Goal: Task Accomplishment & Management: Manage account settings

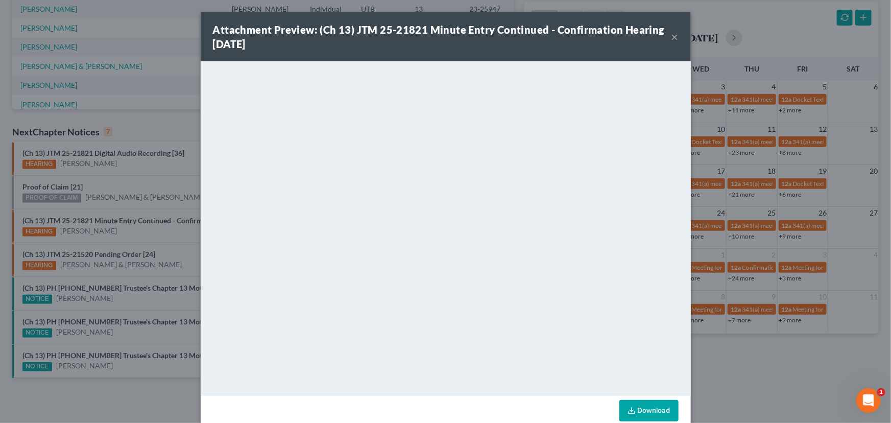
click at [671, 37] on button "×" at bounding box center [674, 37] width 7 height 12
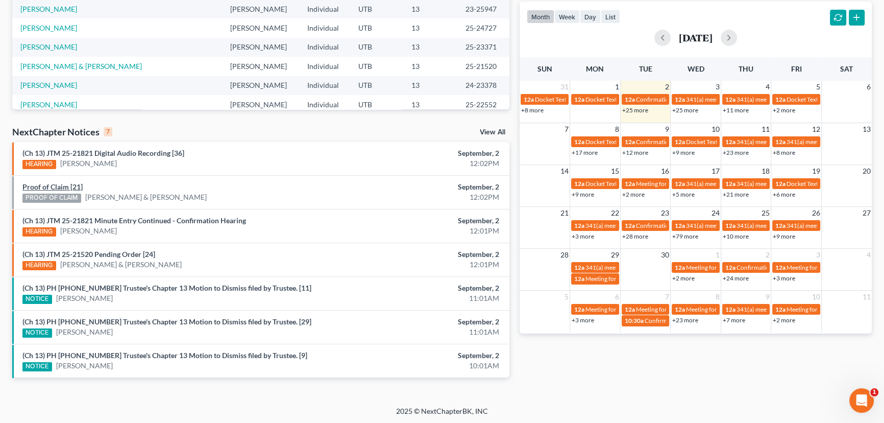
click at [47, 187] on link "Proof of Claim [21]" at bounding box center [52, 186] width 60 height 9
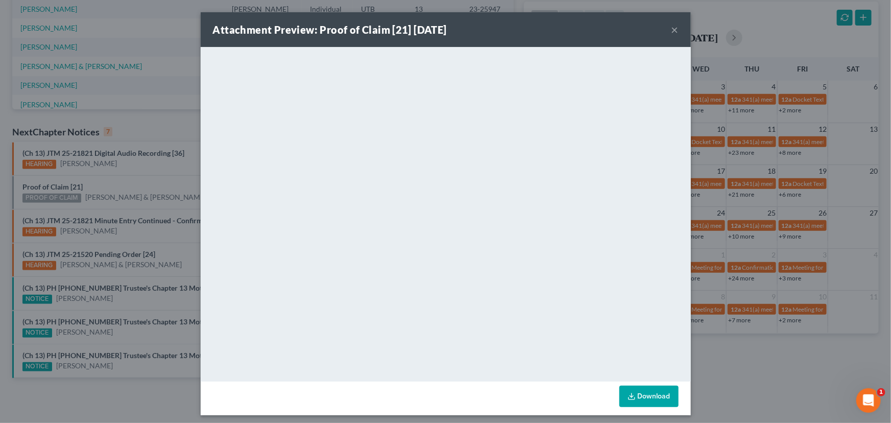
click at [168, 184] on div "Attachment Preview: Proof of Claim [21] 09/02/2025 × <object ng-attr-data='http…" at bounding box center [445, 211] width 891 height 423
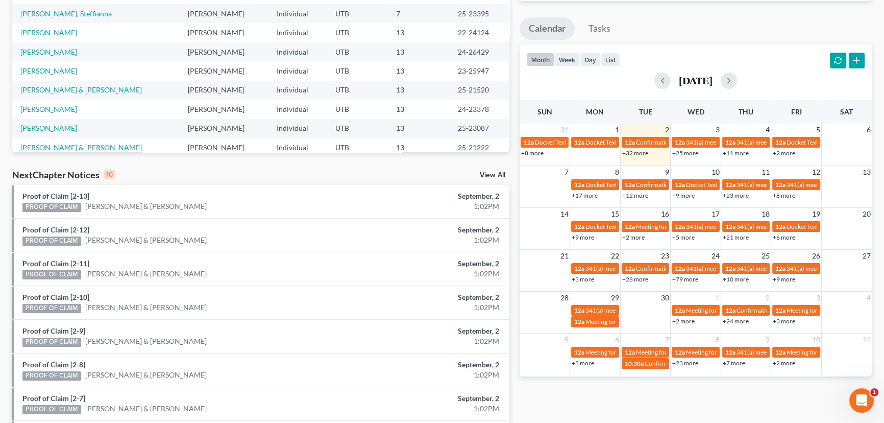
scroll to position [310, 0]
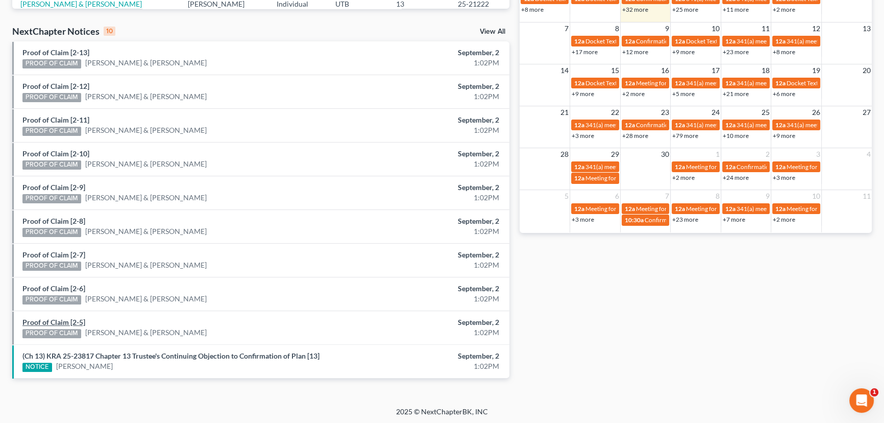
click at [45, 321] on link "Proof of Claim [2-5]" at bounding box center [53, 322] width 63 height 9
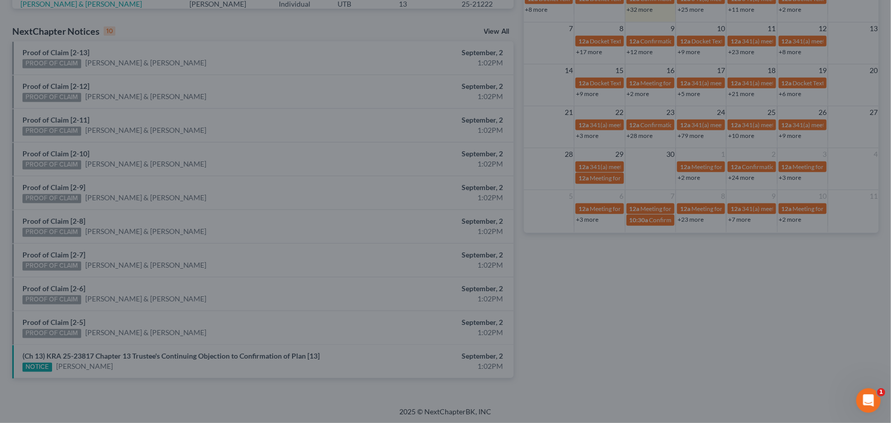
click at [107, 312] on div "Attachment Preview: Proof of Claim [2-5] 09/02/2025 × <object ng-attr-data='htt…" at bounding box center [445, 211] width 891 height 423
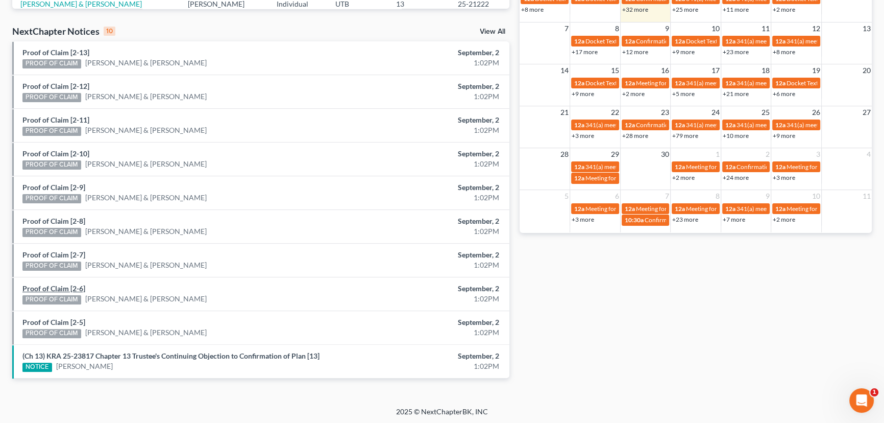
click at [56, 285] on link "Proof of Claim [2-6]" at bounding box center [53, 288] width 63 height 9
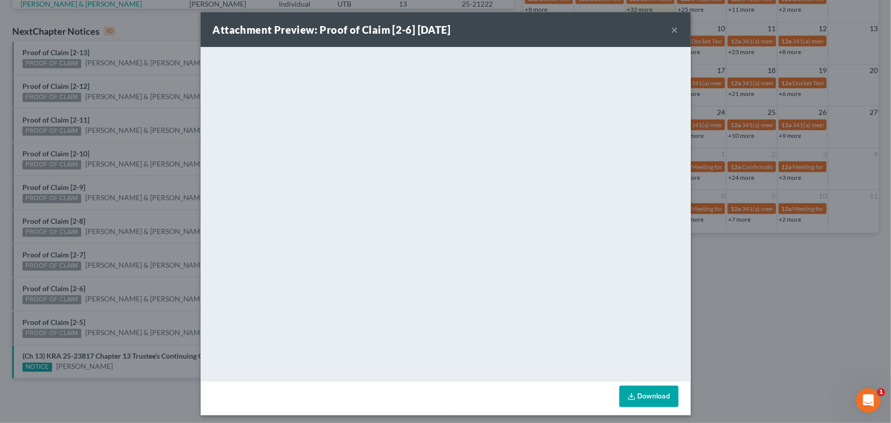
click at [114, 280] on div "Attachment Preview: Proof of Claim [2-6] 09/02/2025 × <object ng-attr-data='htt…" at bounding box center [445, 211] width 891 height 423
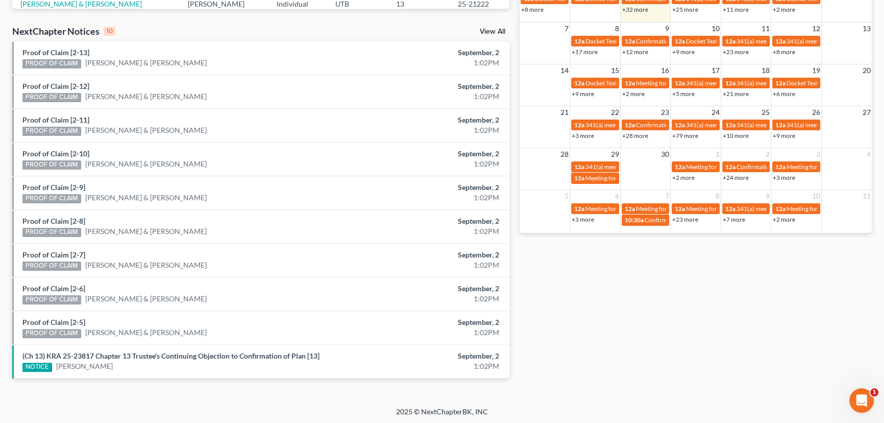
click at [51, 250] on div "Proof of Claim [2-7] PROOF OF CLAIM Ryan Dayton & Stephanie Dayton" at bounding box center [179, 260] width 325 height 21
click at [53, 255] on link "Proof of Claim [2-7]" at bounding box center [53, 254] width 63 height 9
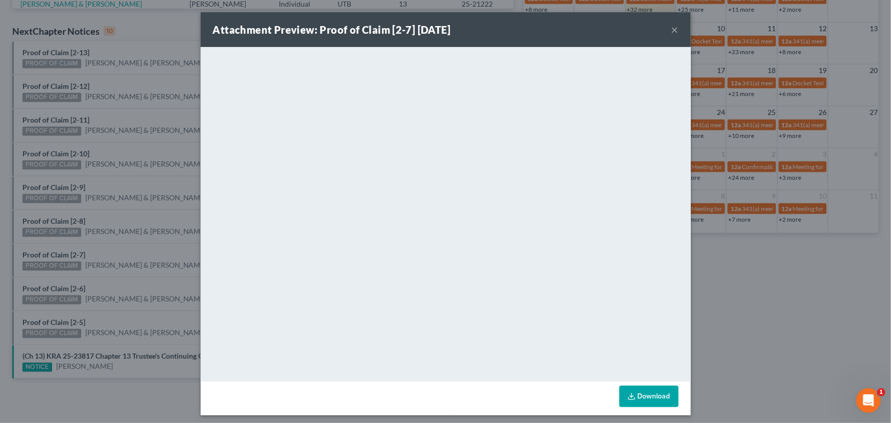
drag, startPoint x: 112, startPoint y: 255, endPoint x: 75, endPoint y: 230, distance: 44.5
click at [99, 245] on div "Attachment Preview: Proof of Claim [2-7] 09/02/2025 × <object ng-attr-data='htt…" at bounding box center [445, 211] width 891 height 423
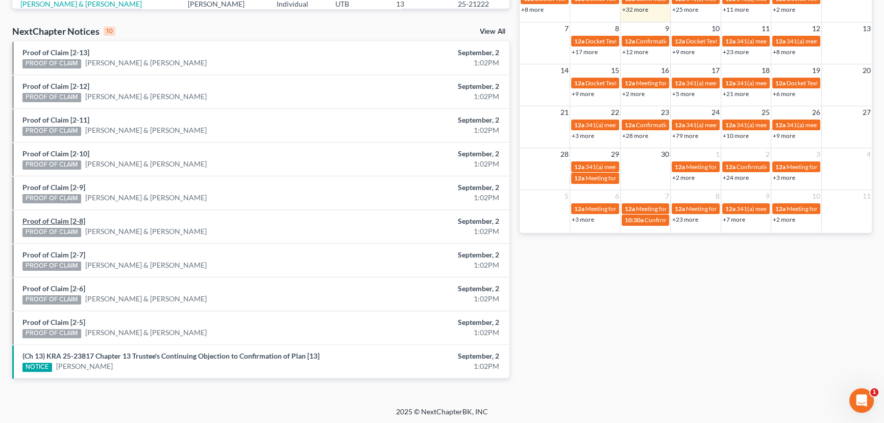
click at [59, 219] on link "Proof of Claim [2-8]" at bounding box center [53, 221] width 63 height 9
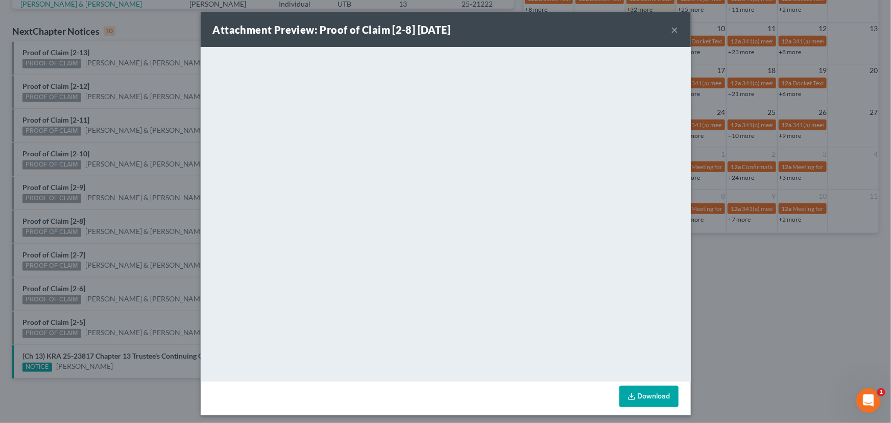
click at [105, 219] on div "Attachment Preview: Proof of Claim [2-8] 09/02/2025 × <object ng-attr-data='htt…" at bounding box center [445, 211] width 891 height 423
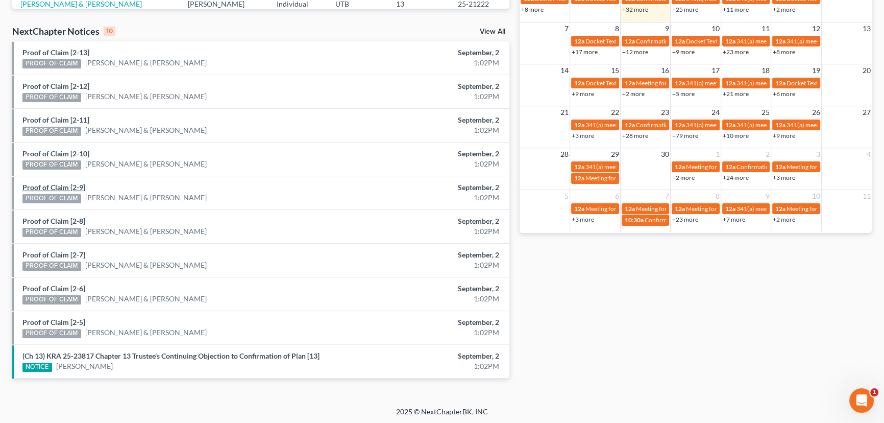
click at [46, 185] on link "Proof of Claim [2-9]" at bounding box center [53, 187] width 63 height 9
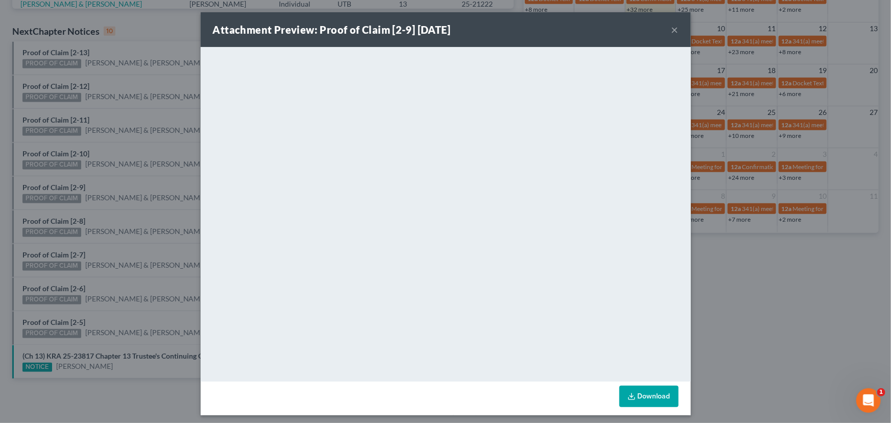
drag, startPoint x: 103, startPoint y: 182, endPoint x: 59, endPoint y: 146, distance: 56.9
click at [101, 179] on div "Attachment Preview: Proof of Claim [2-9] 09/02/2025 × <object ng-attr-data='htt…" at bounding box center [445, 211] width 891 height 423
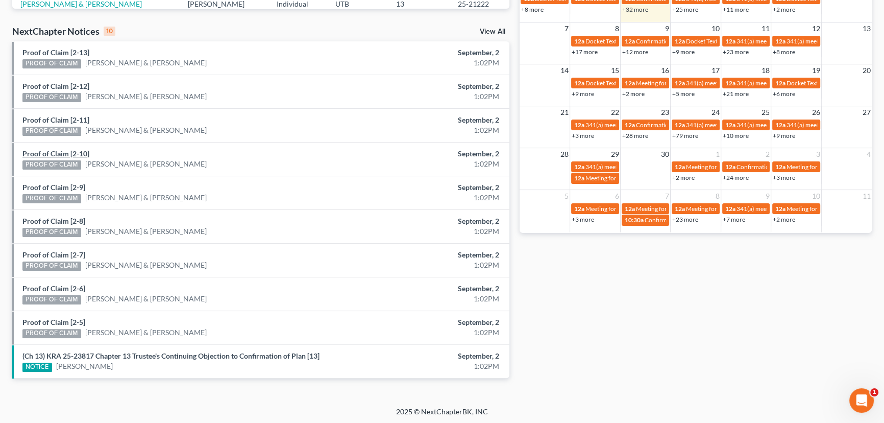
click at [51, 151] on link "Proof of Claim [2-10]" at bounding box center [55, 153] width 67 height 9
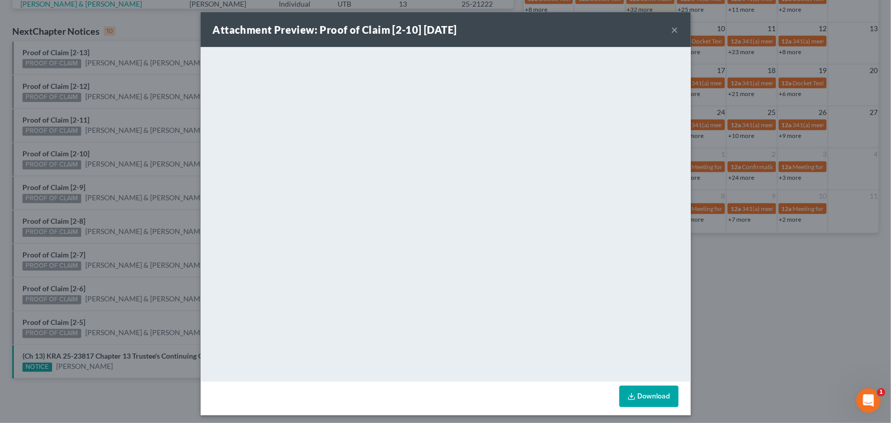
click at [107, 161] on div "Attachment Preview: Proof of Claim [2-10] 09/02/2025 × <object ng-attr-data='ht…" at bounding box center [445, 211] width 891 height 423
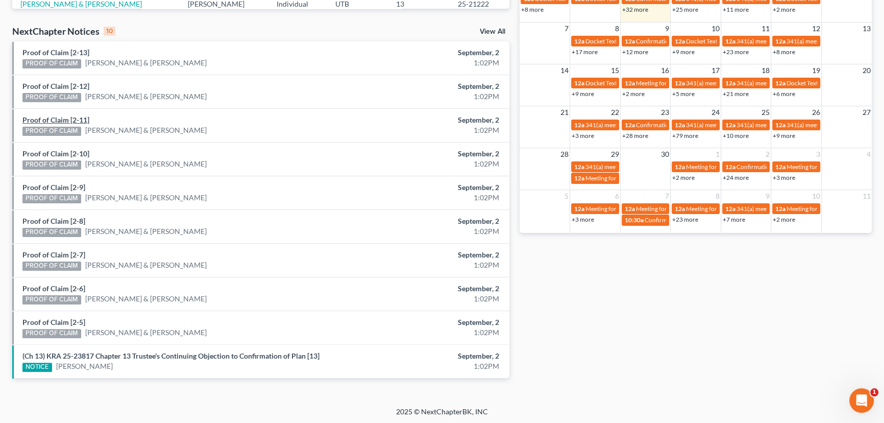
click at [49, 119] on link "Proof of Claim [2-11]" at bounding box center [55, 119] width 67 height 9
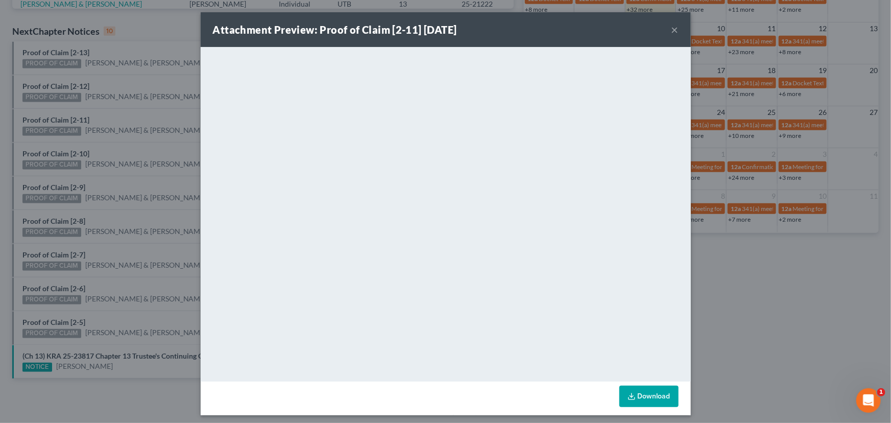
drag, startPoint x: 140, startPoint y: 122, endPoint x: 75, endPoint y: 83, distance: 76.3
click at [135, 118] on div "Attachment Preview: Proof of Claim [2-11] 09/02/2025 × <object ng-attr-data='ht…" at bounding box center [445, 211] width 891 height 423
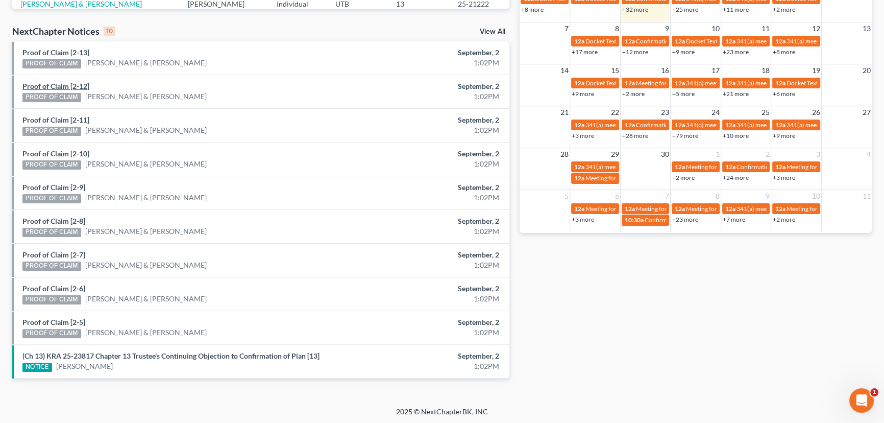
click at [48, 86] on link "Proof of Claim [2-12]" at bounding box center [55, 86] width 67 height 9
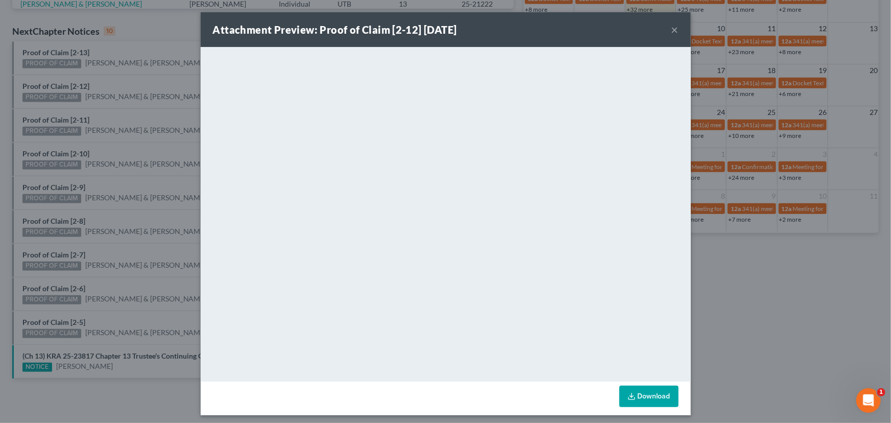
click at [42, 53] on div "Attachment Preview: Proof of Claim [2-12] 09/02/2025 × <object ng-attr-data='ht…" at bounding box center [445, 211] width 891 height 423
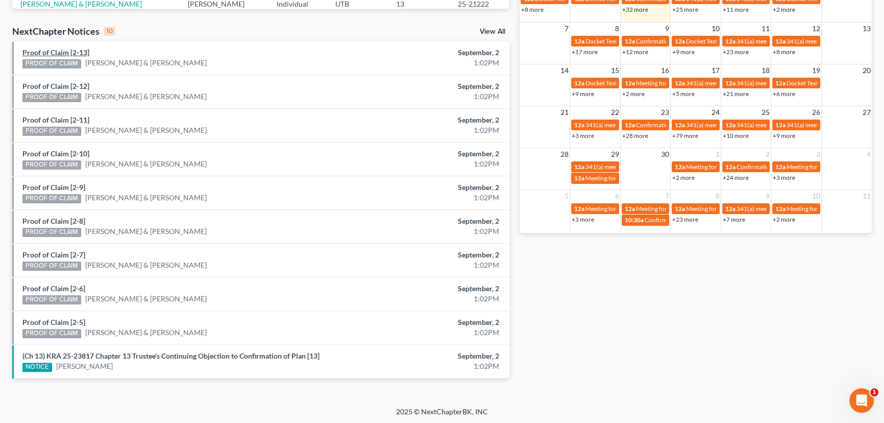
click at [42, 53] on link "Proof of Claim [2-13]" at bounding box center [55, 52] width 67 height 9
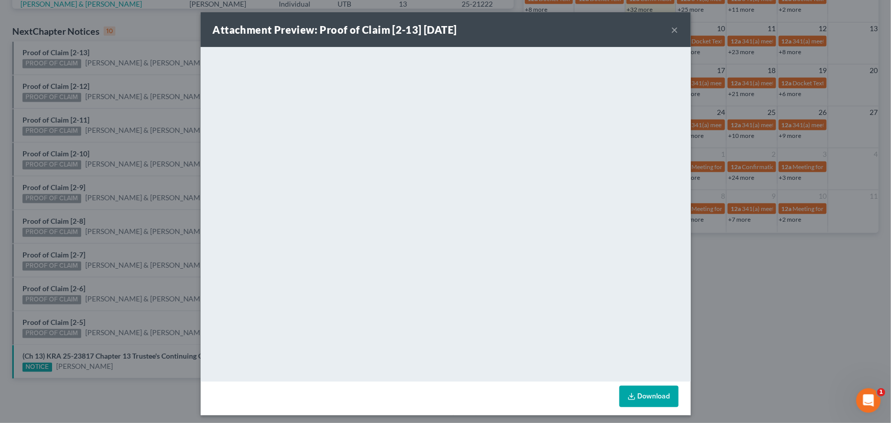
click at [140, 99] on div "Attachment Preview: Proof of Claim [2-13] 09/02/2025 × <object ng-attr-data='ht…" at bounding box center [445, 211] width 891 height 423
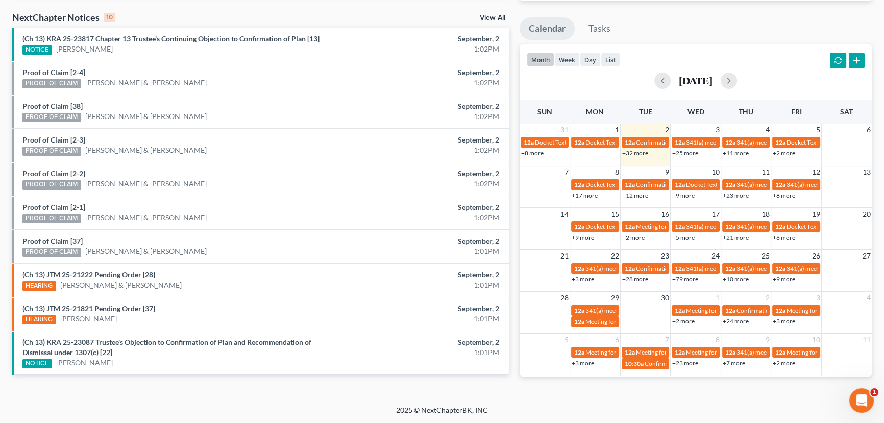
scroll to position [320, 0]
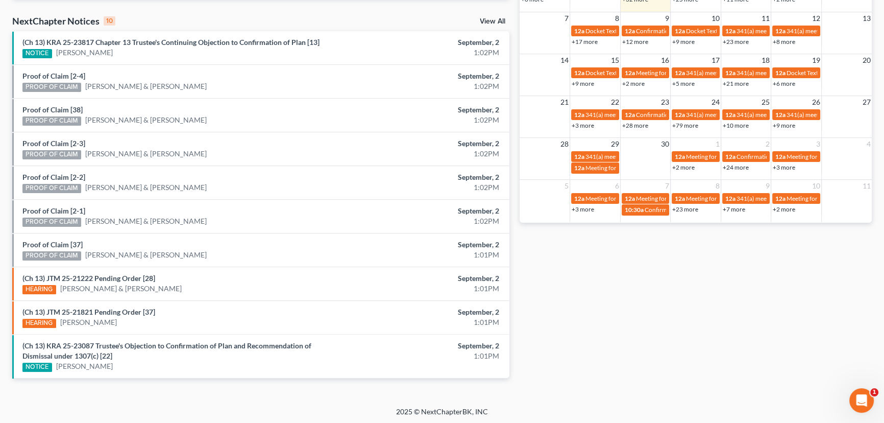
click at [62, 214] on div "Proof of Claim [2-1] PROOF OF CLAIM Ryan Dayton & Stephanie Dayton" at bounding box center [179, 216] width 325 height 21
click at [64, 209] on link "Proof of Claim [2-1]" at bounding box center [53, 210] width 63 height 9
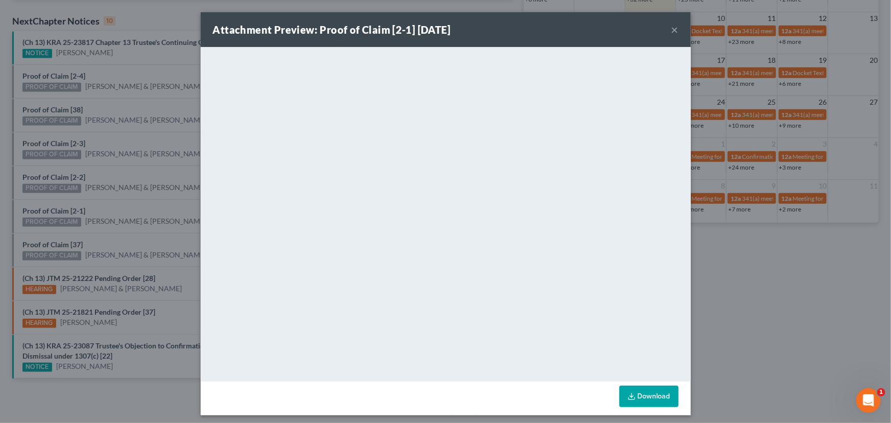
click at [128, 229] on div "Attachment Preview: Proof of Claim [2-1] 09/02/2025 × <object ng-attr-data='htt…" at bounding box center [445, 211] width 891 height 423
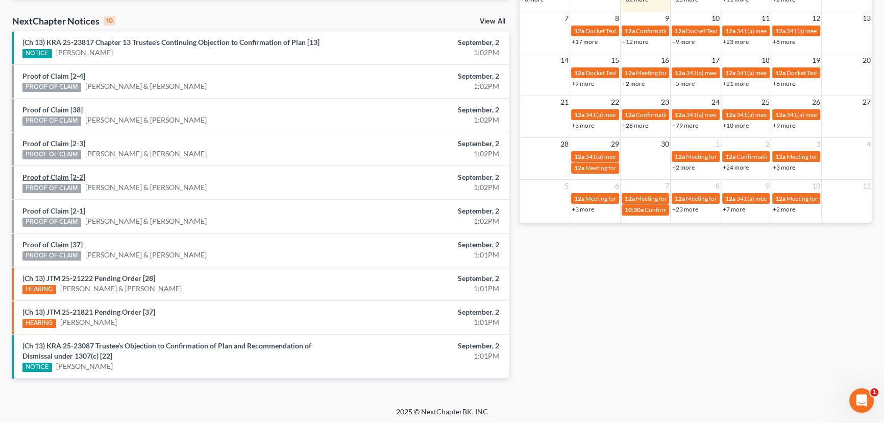
click at [50, 180] on link "Proof of Claim [2-2]" at bounding box center [53, 177] width 63 height 9
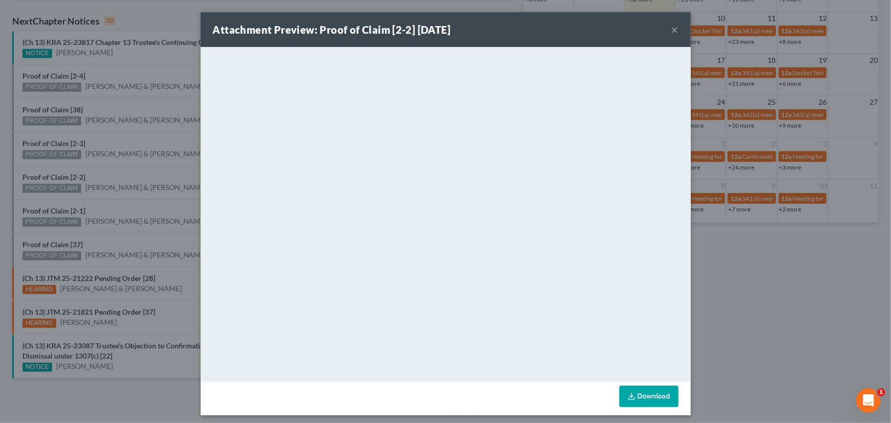
click at [114, 176] on div "Attachment Preview: Proof of Claim [2-2] 09/02/2025 × <object ng-attr-data='htt…" at bounding box center [445, 211] width 891 height 423
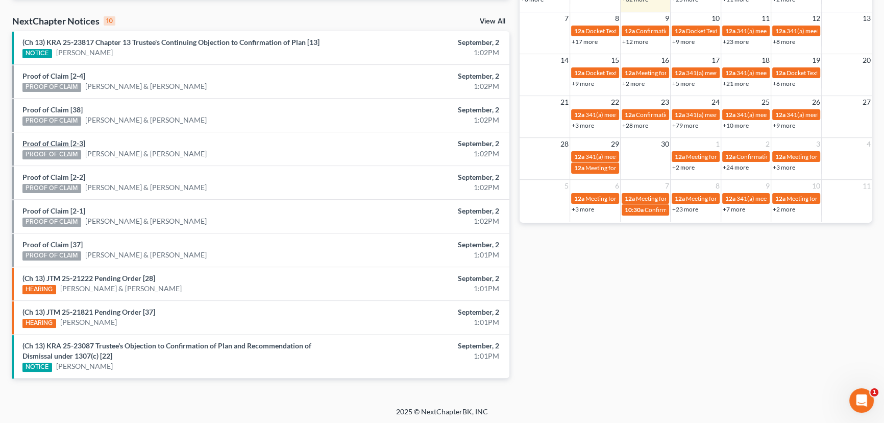
click at [48, 141] on link "Proof of Claim [2-3]" at bounding box center [53, 143] width 63 height 9
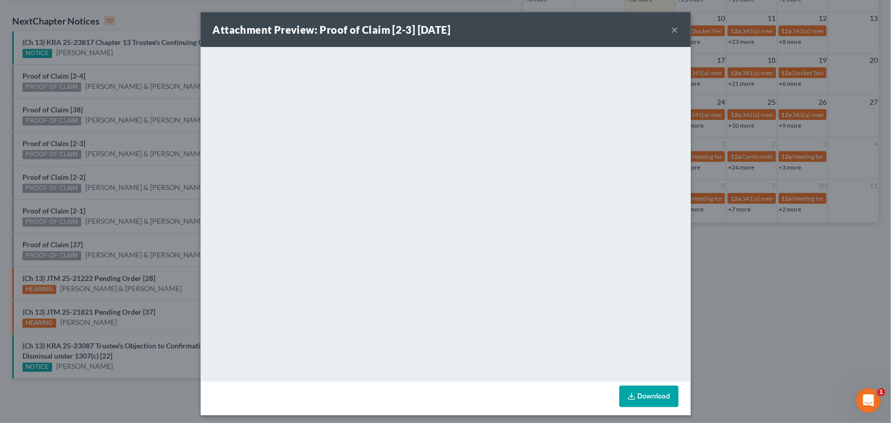
click at [117, 145] on div "Attachment Preview: Proof of Claim [2-3] 09/02/2025 × <object ng-attr-data='htt…" at bounding box center [445, 211] width 891 height 423
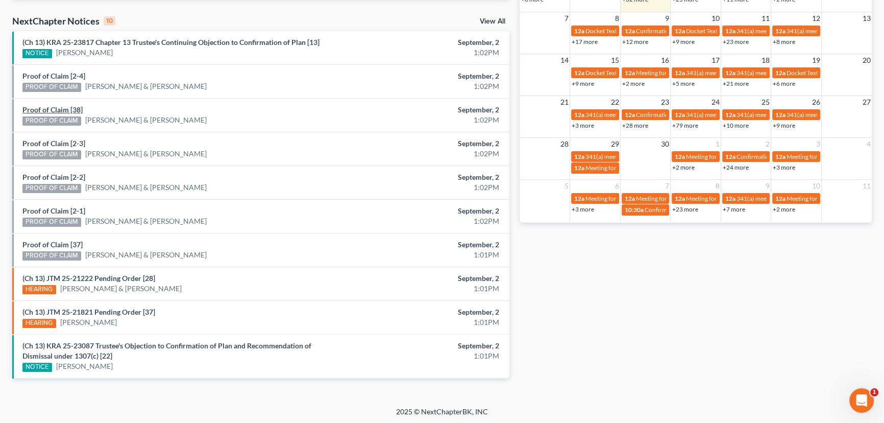
click at [62, 108] on link "Proof of Claim [38]" at bounding box center [52, 109] width 60 height 9
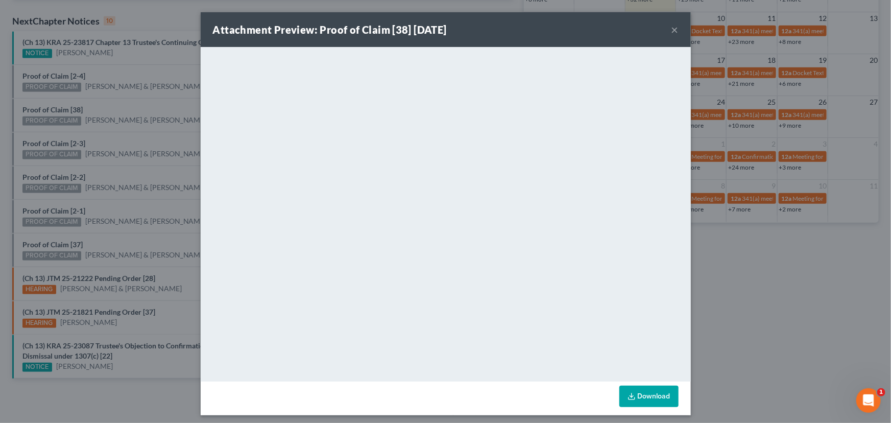
drag, startPoint x: 127, startPoint y: 112, endPoint x: 118, endPoint y: 107, distance: 10.1
click at [127, 111] on div "Attachment Preview: Proof of Claim [38] 09/02/2025 × <object ng-attr-data='http…" at bounding box center [445, 211] width 891 height 423
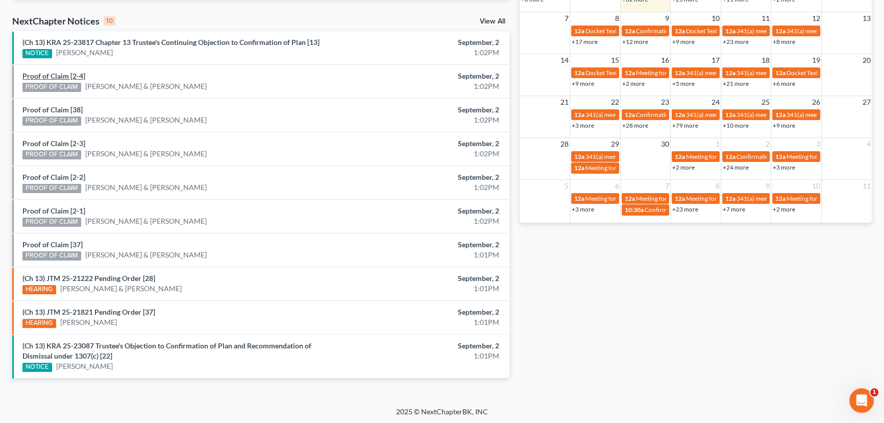
click at [60, 77] on link "Proof of Claim [2-4]" at bounding box center [53, 75] width 63 height 9
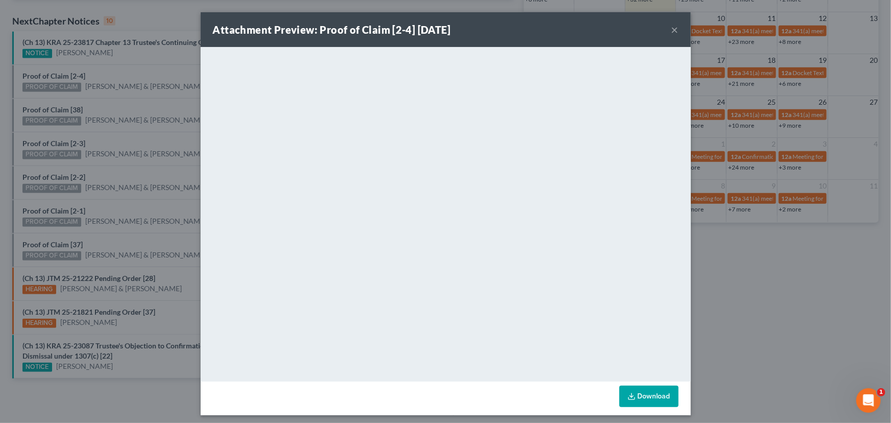
drag, startPoint x: 121, startPoint y: 99, endPoint x: 121, endPoint y: 112, distance: 13.3
click at [121, 103] on div "Attachment Preview: Proof of Claim [2-4] 09/02/2025 × <object ng-attr-data='htt…" at bounding box center [445, 211] width 891 height 423
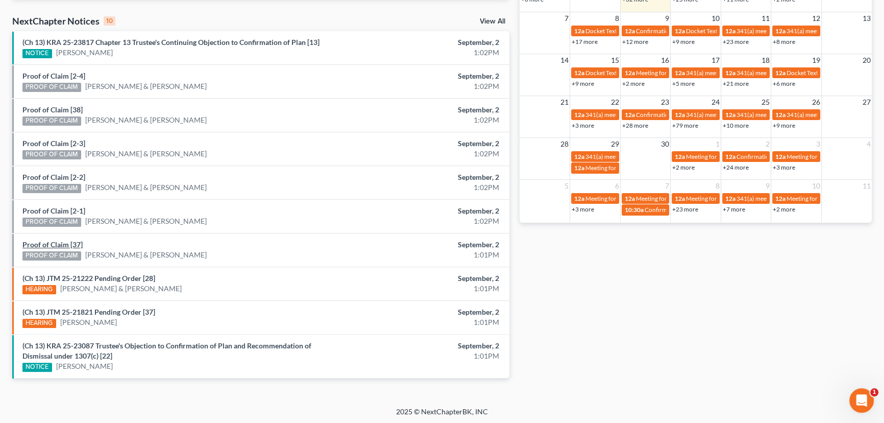
click at [46, 243] on link "Proof of Claim [37]" at bounding box center [52, 244] width 60 height 9
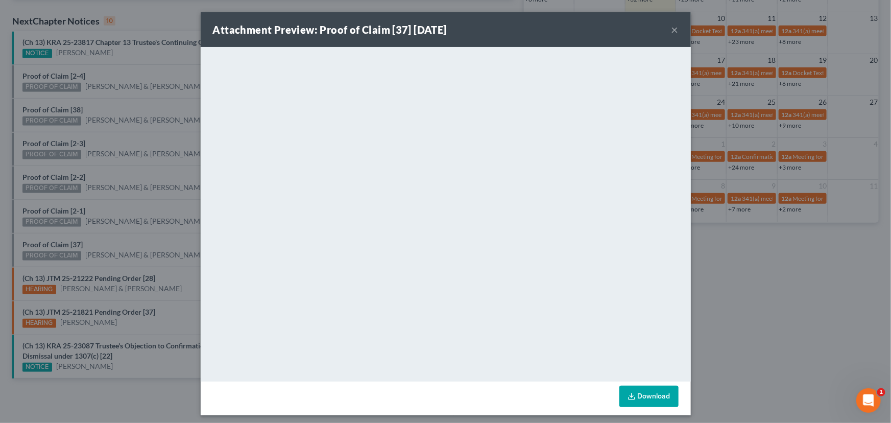
drag, startPoint x: 116, startPoint y: 228, endPoint x: 127, endPoint y: 226, distance: 11.3
click at [116, 228] on div "Attachment Preview: Proof of Claim [37] 09/02/2025 × <object ng-attr-data='http…" at bounding box center [445, 211] width 891 height 423
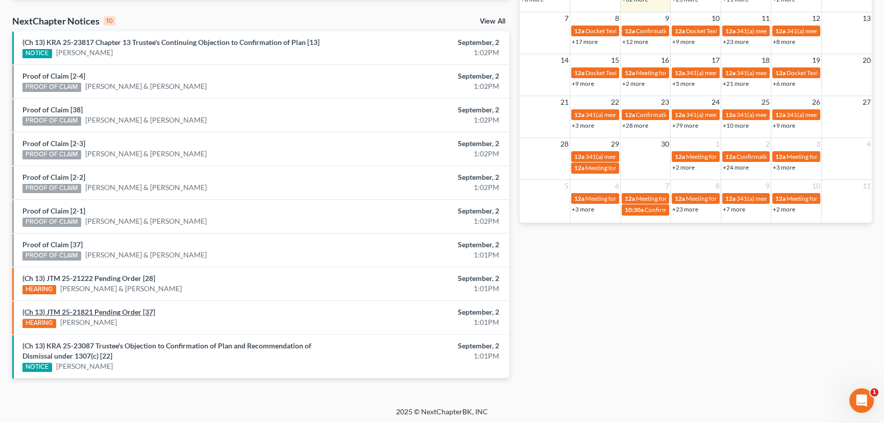
click at [126, 309] on link "(Ch 13) JTM 25-21821 Pending Order [37]" at bounding box center [88, 311] width 133 height 9
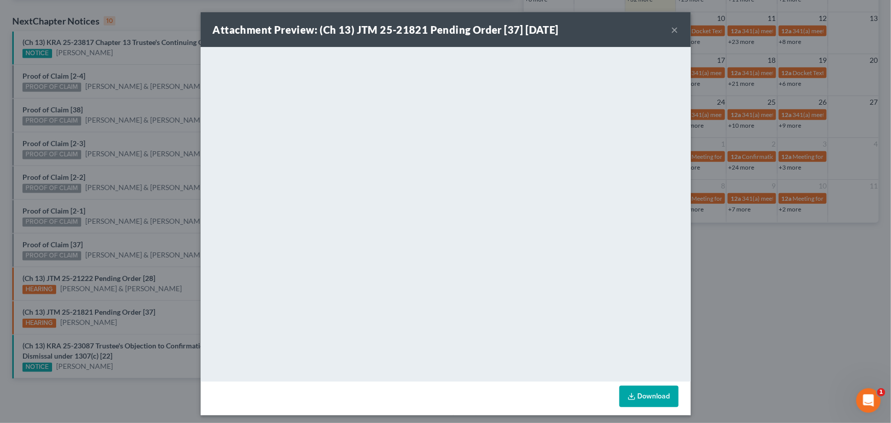
click at [173, 310] on div "Attachment Preview: (Ch 13) JTM 25-21821 Pending Order [37] 09/02/2025 × <objec…" at bounding box center [445, 211] width 891 height 423
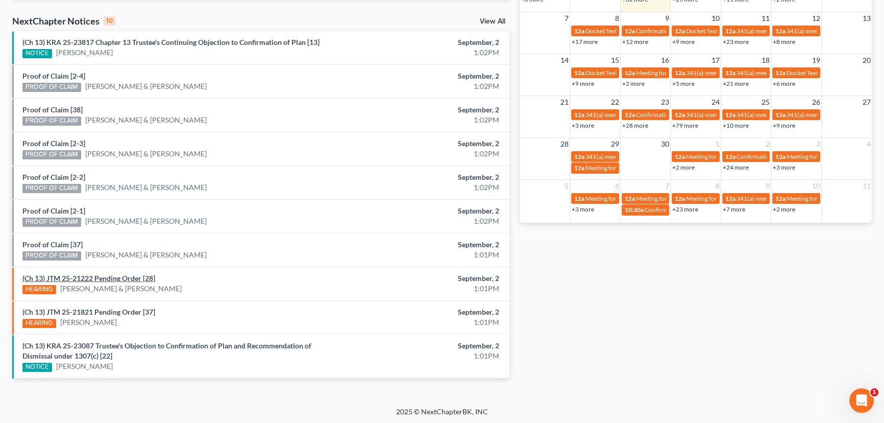
click at [103, 277] on link "(Ch 13) JTM 25-21222 Pending Order [28]" at bounding box center [88, 278] width 133 height 9
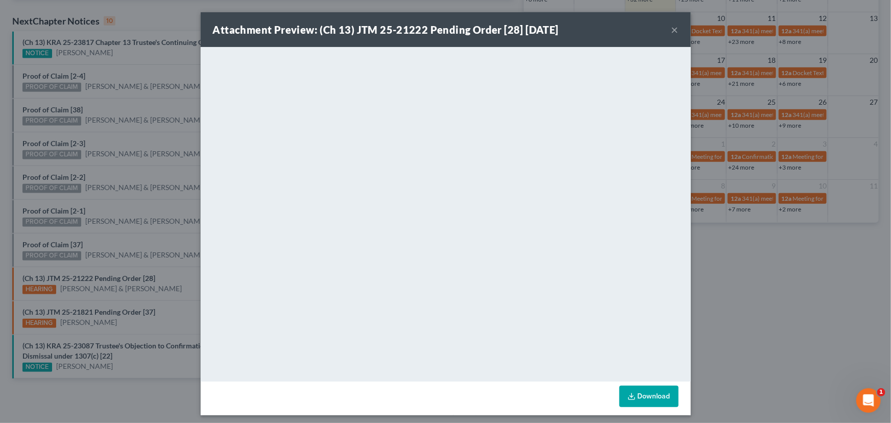
click at [122, 205] on div "Attachment Preview: (Ch 13) JTM 25-21222 Pending Order [28] 09/02/2025 × <objec…" at bounding box center [445, 211] width 891 height 423
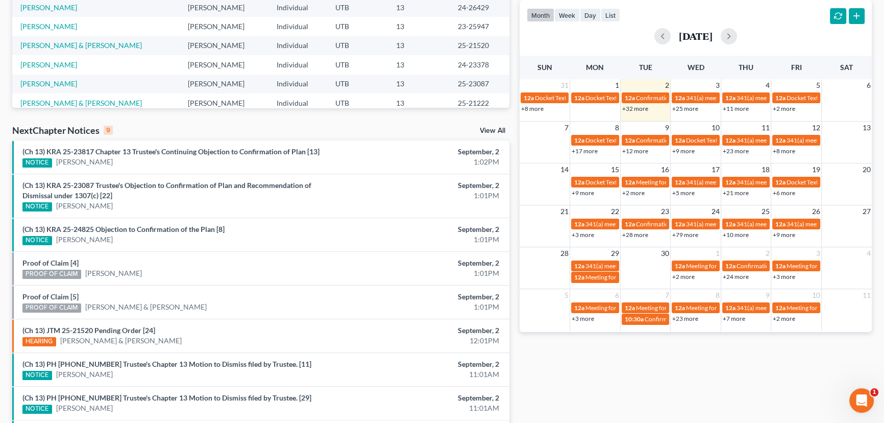
scroll to position [232, 0]
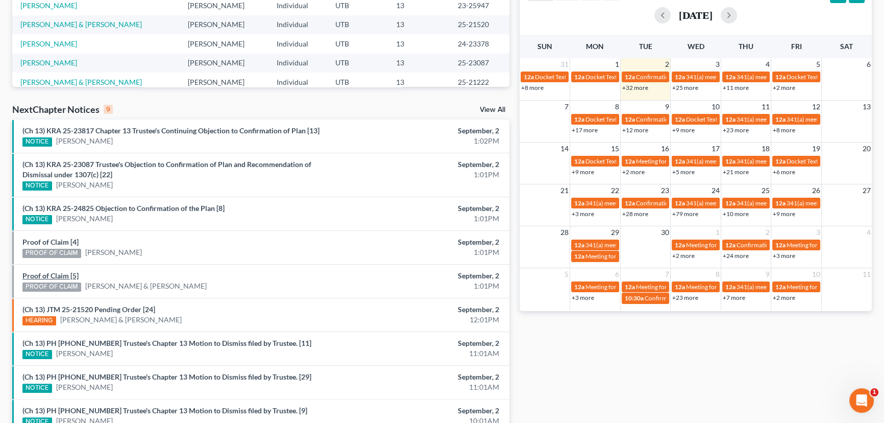
click at [49, 273] on link "Proof of Claim [5]" at bounding box center [50, 275] width 56 height 9
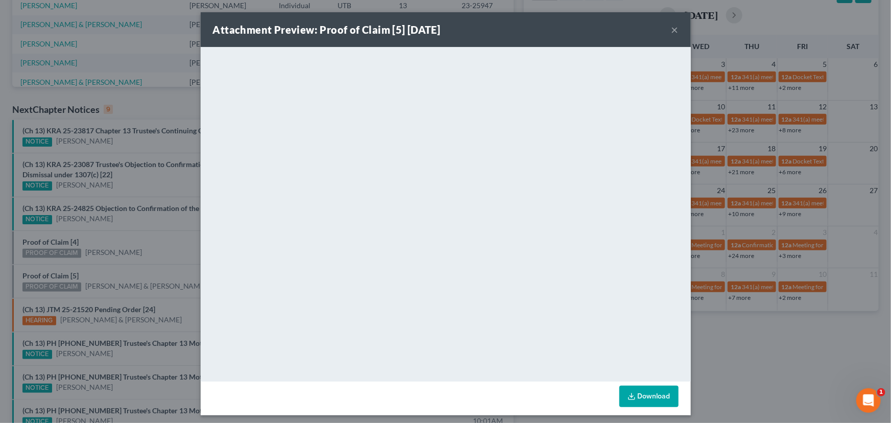
click at [102, 274] on div "Attachment Preview: Proof of Claim [5] [DATE] × <object ng-attr-data='[URL][DOM…" at bounding box center [445, 211] width 891 height 423
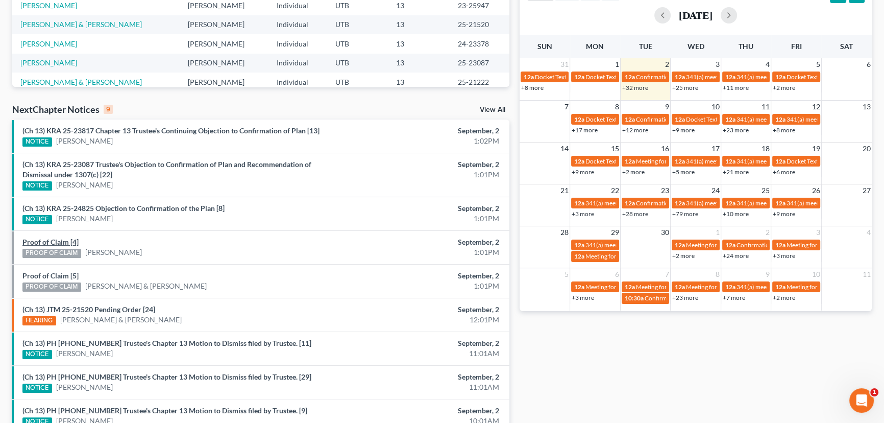
click at [55, 241] on link "Proof of Claim [4]" at bounding box center [50, 241] width 56 height 9
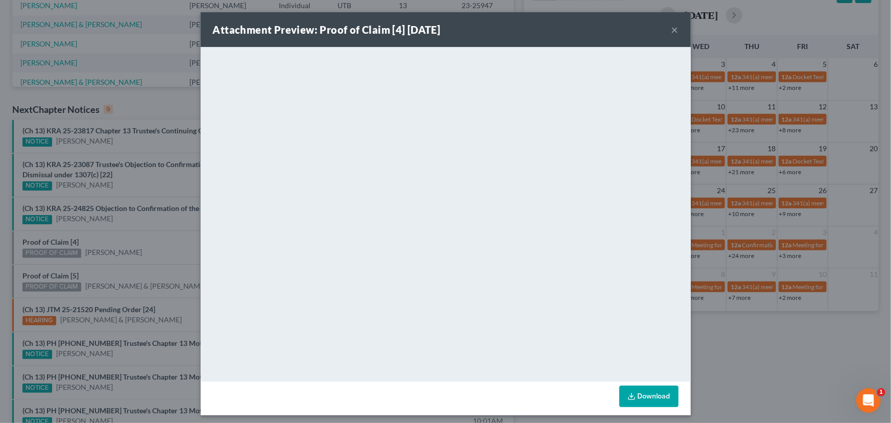
drag, startPoint x: 115, startPoint y: 240, endPoint x: 123, endPoint y: 245, distance: 8.8
click at [115, 240] on div "Attachment Preview: Proof of Claim [4] [DATE] × <object ng-attr-data='[URL][DOM…" at bounding box center [445, 211] width 891 height 423
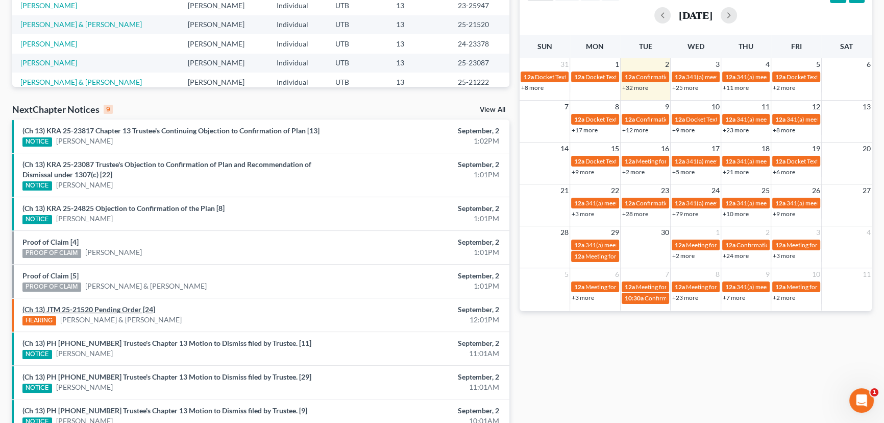
click at [103, 309] on link "(Ch 13) JTM 25-21520 Pending Order [24]" at bounding box center [88, 309] width 133 height 9
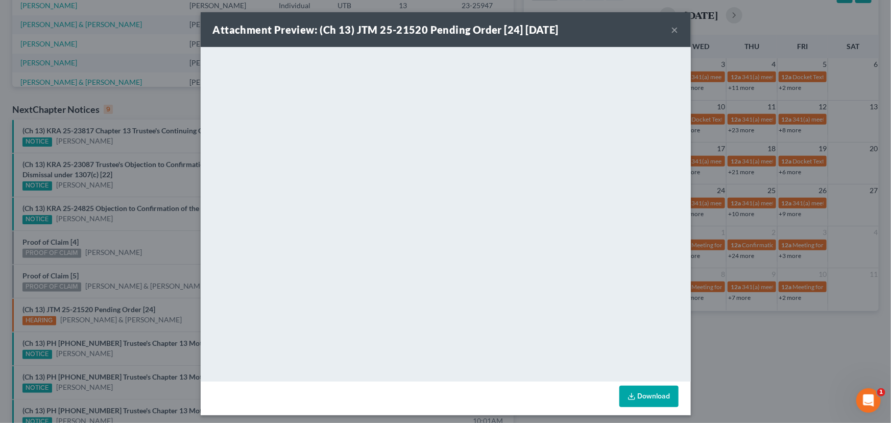
click at [128, 264] on div "Attachment Preview: (Ch 13) JTM 25-21520 Pending Order [24] 09/02/2025 × <objec…" at bounding box center [445, 211] width 891 height 423
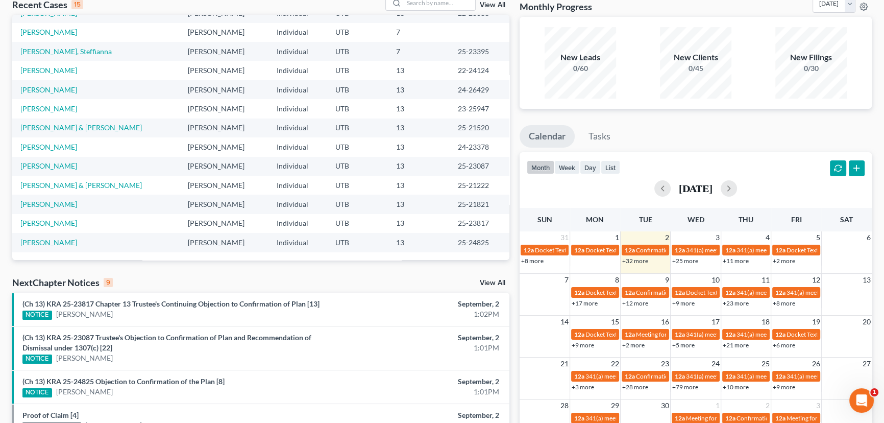
scroll to position [0, 0]
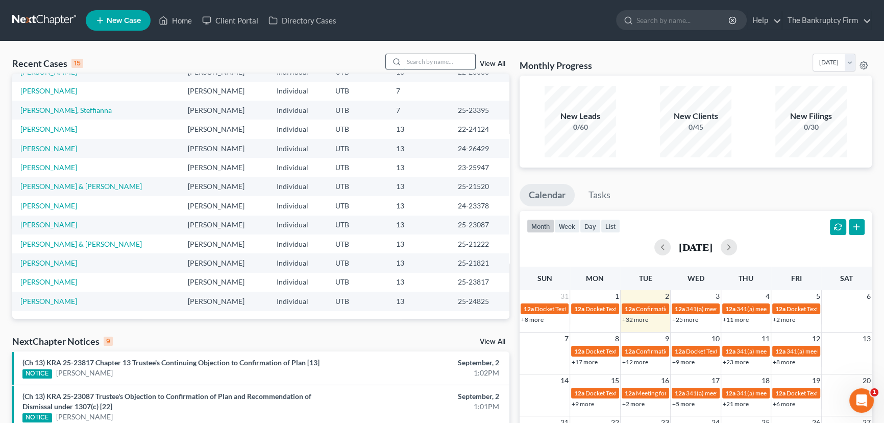
click at [419, 58] on input "search" at bounding box center [439, 61] width 71 height 15
type input "G"
type input "Gibson"
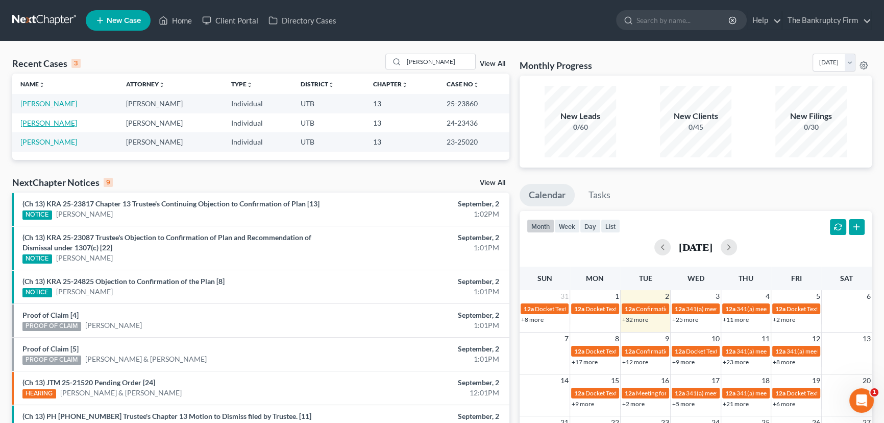
click at [45, 123] on link "[PERSON_NAME]" at bounding box center [48, 122] width 57 height 9
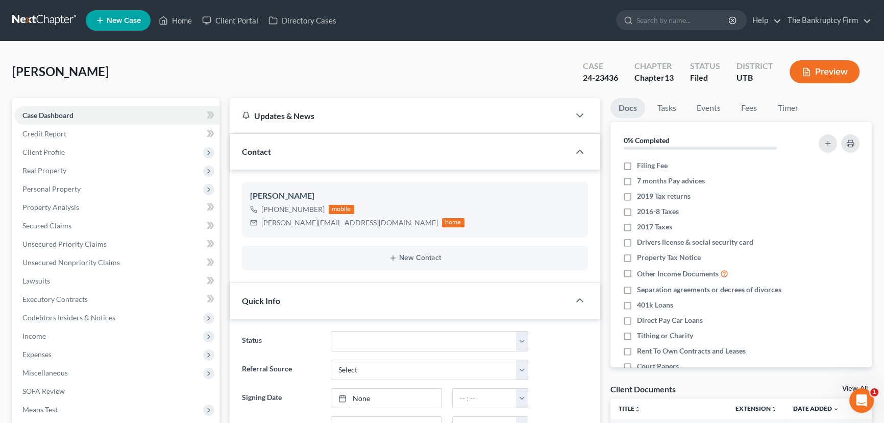
scroll to position [81, 0]
click at [846, 386] on link "View All" at bounding box center [856, 388] width 26 height 7
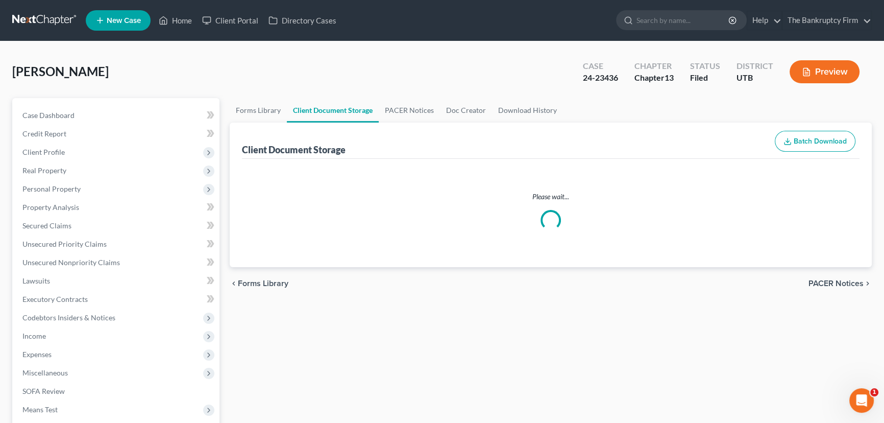
select select "30"
select select "53"
select select "26"
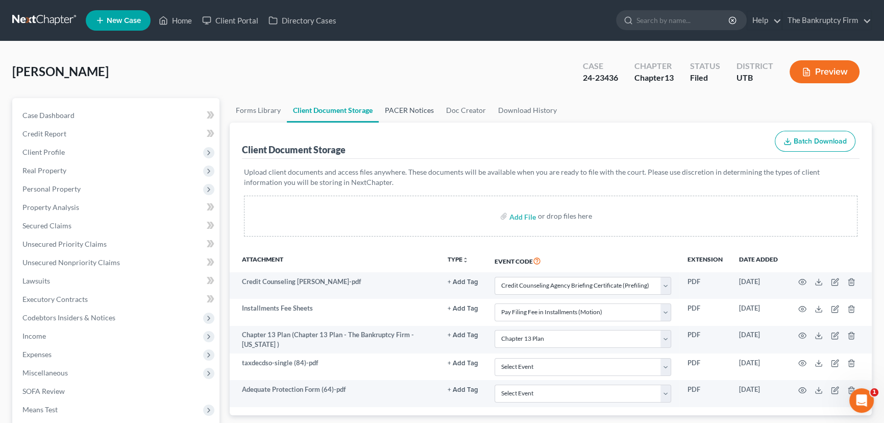
click at [394, 110] on link "PACER Notices" at bounding box center [409, 110] width 61 height 25
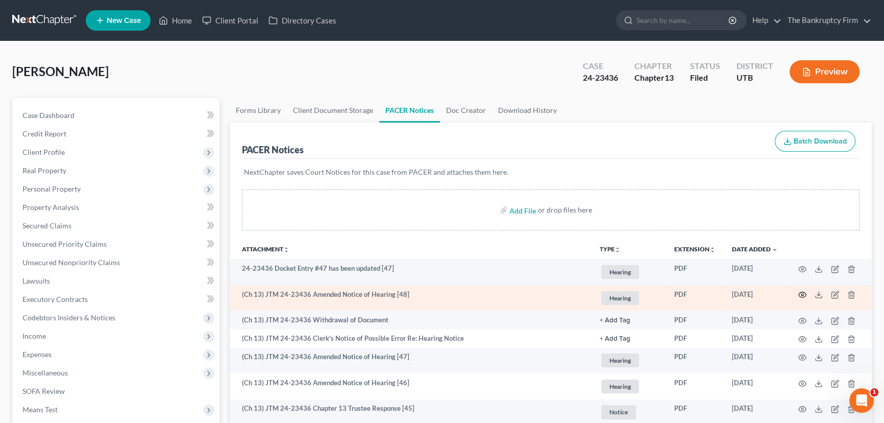
click at [801, 293] on icon "button" at bounding box center [803, 295] width 8 height 8
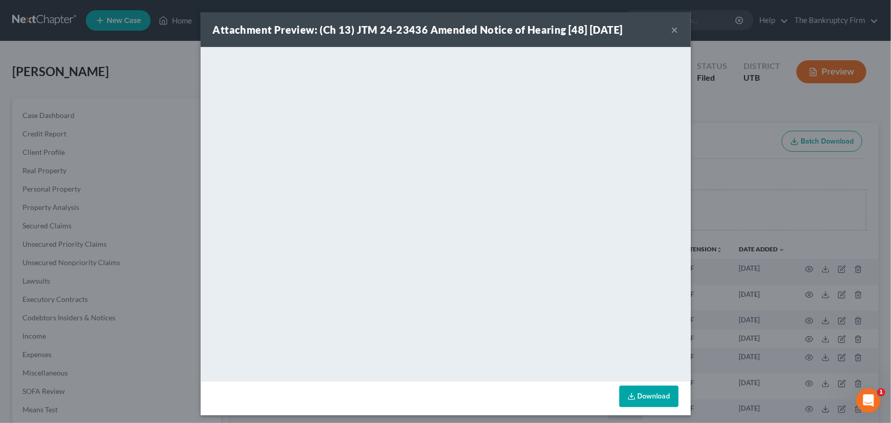
click at [671, 29] on button "×" at bounding box center [674, 29] width 7 height 12
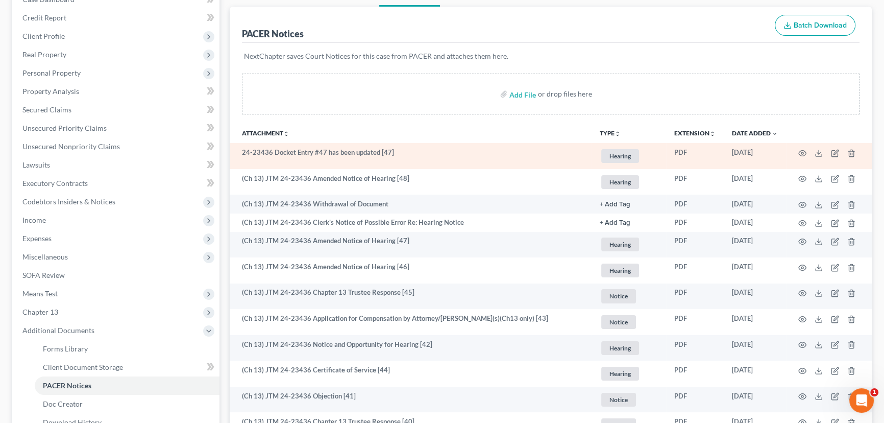
scroll to position [139, 0]
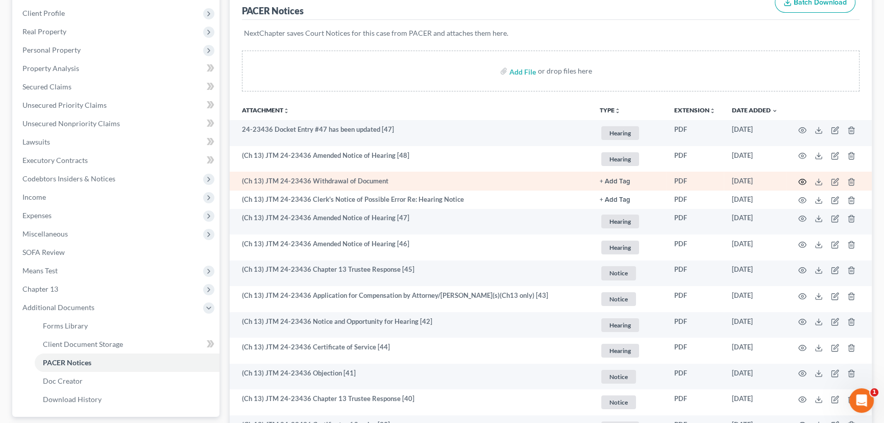
click at [804, 179] on icon "button" at bounding box center [803, 182] width 8 height 8
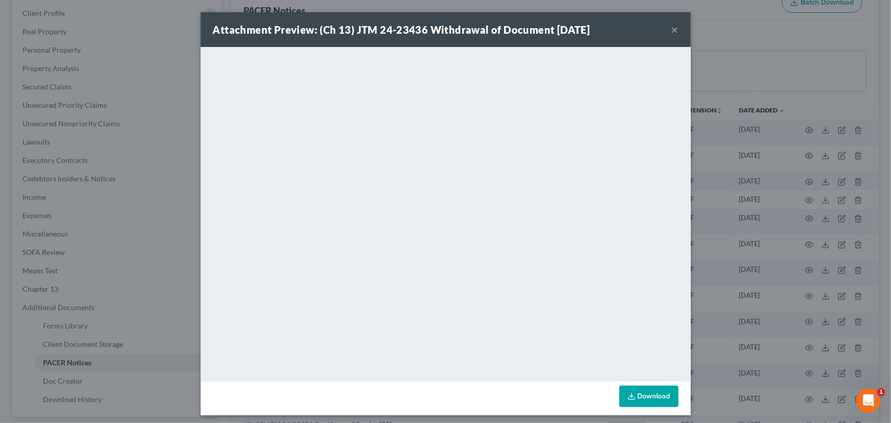
click at [671, 27] on button "×" at bounding box center [674, 29] width 7 height 12
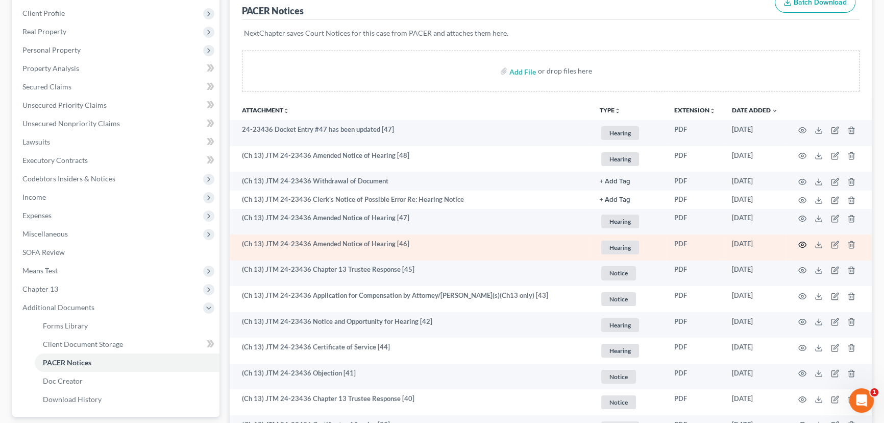
click at [802, 241] on icon "button" at bounding box center [803, 245] width 8 height 8
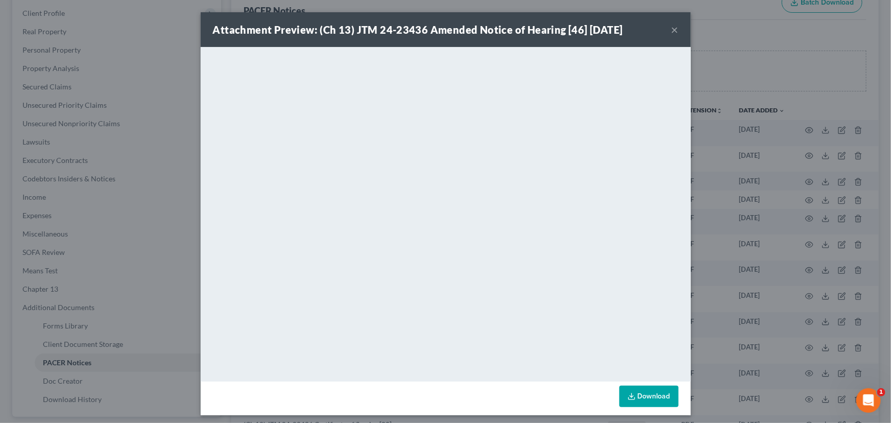
click at [671, 32] on button "×" at bounding box center [674, 29] width 7 height 12
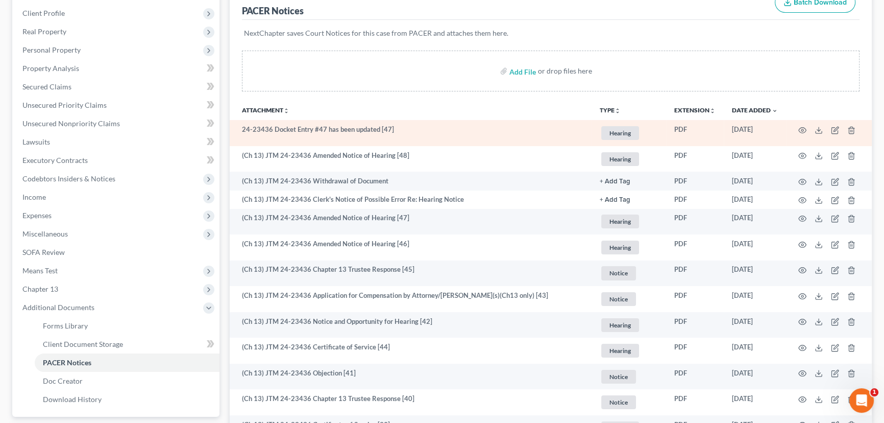
scroll to position [0, 0]
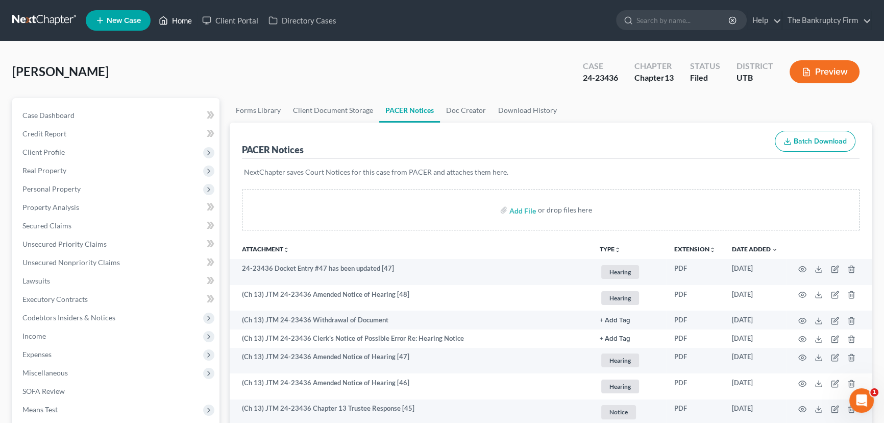
click at [184, 20] on link "Home" at bounding box center [175, 20] width 43 height 18
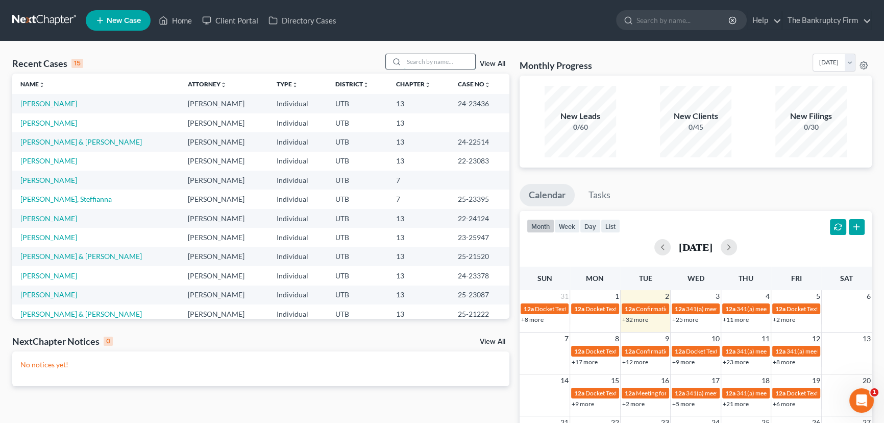
click at [420, 62] on input "search" at bounding box center [439, 61] width 71 height 15
type input "Cline"
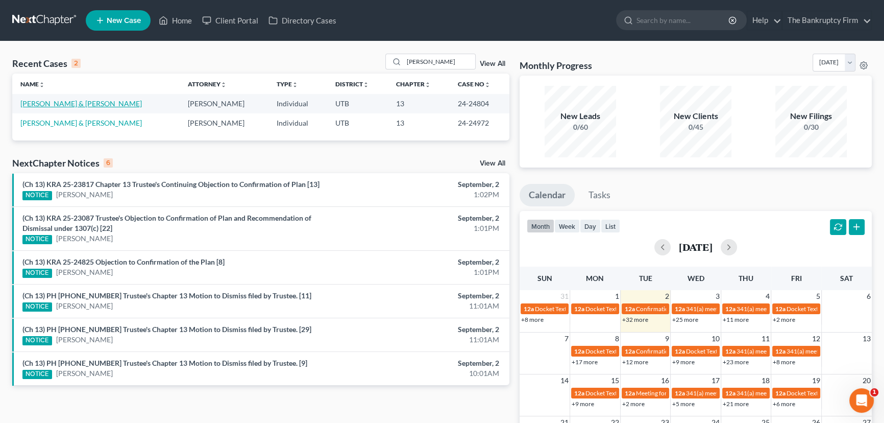
click at [54, 102] on link "[PERSON_NAME] & [PERSON_NAME]" at bounding box center [81, 103] width 122 height 9
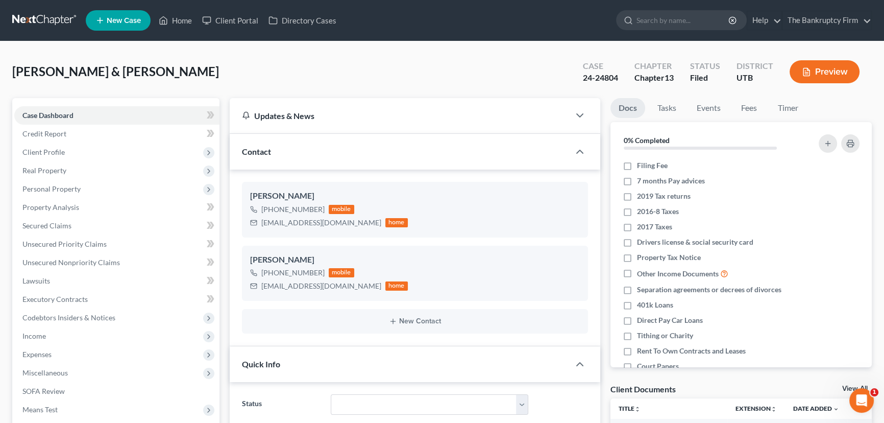
scroll to position [117, 0]
click at [847, 388] on link "View All" at bounding box center [856, 388] width 26 height 7
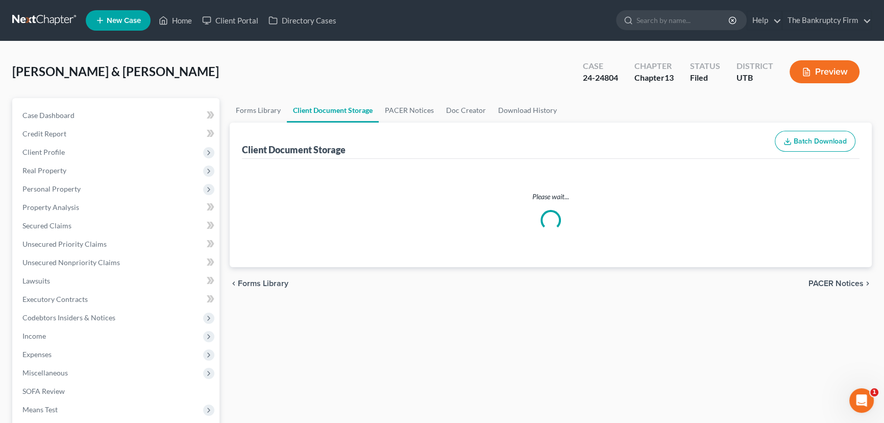
select select "26"
select select "30"
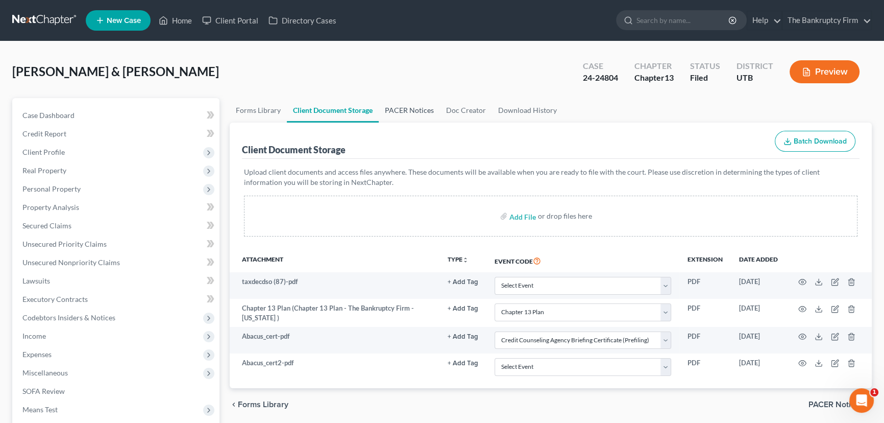
click at [409, 109] on link "PACER Notices" at bounding box center [409, 110] width 61 height 25
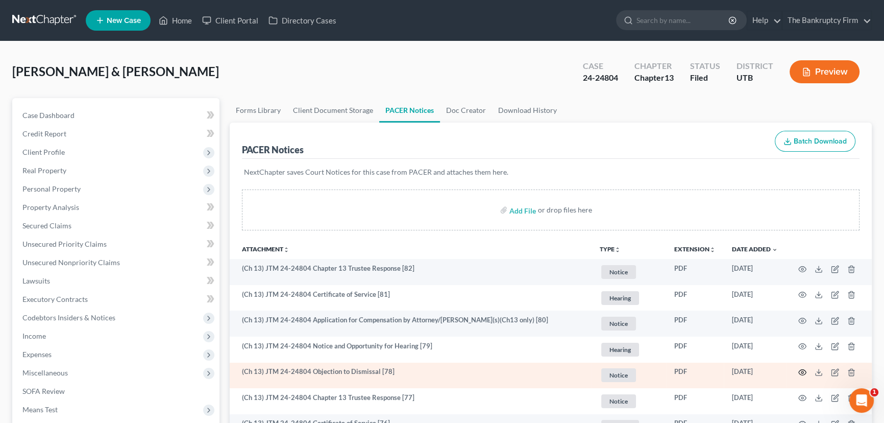
click at [802, 373] on icon "button" at bounding box center [803, 372] width 8 height 8
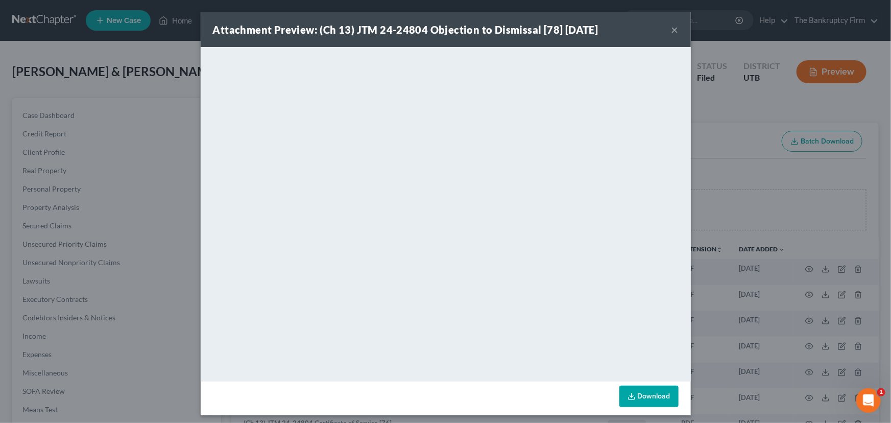
click at [674, 33] on button "×" at bounding box center [674, 29] width 7 height 12
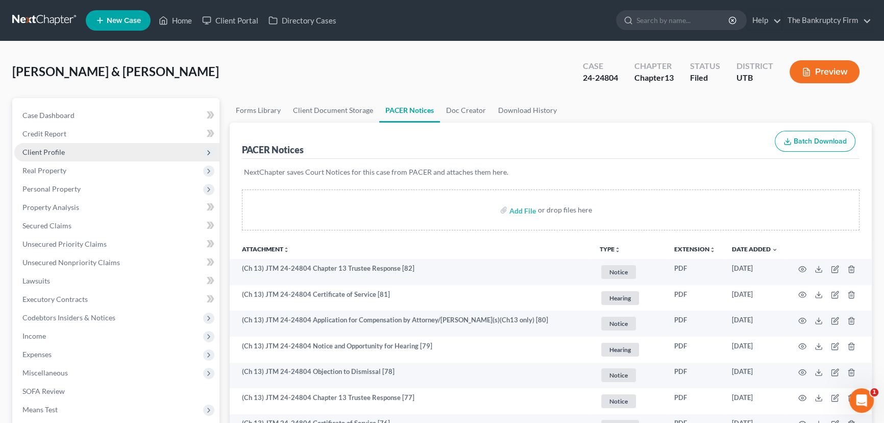
click at [50, 153] on span "Client Profile" at bounding box center [43, 152] width 42 height 9
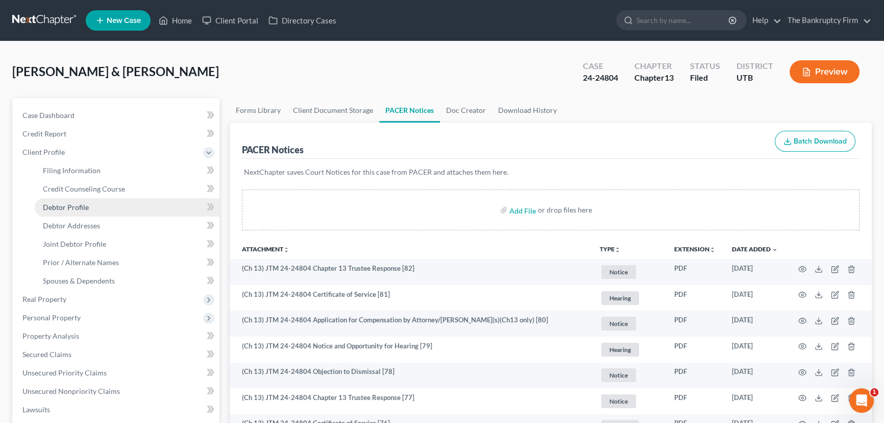
click at [73, 205] on span "Debtor Profile" at bounding box center [66, 207] width 46 height 9
select select "1"
select select "2"
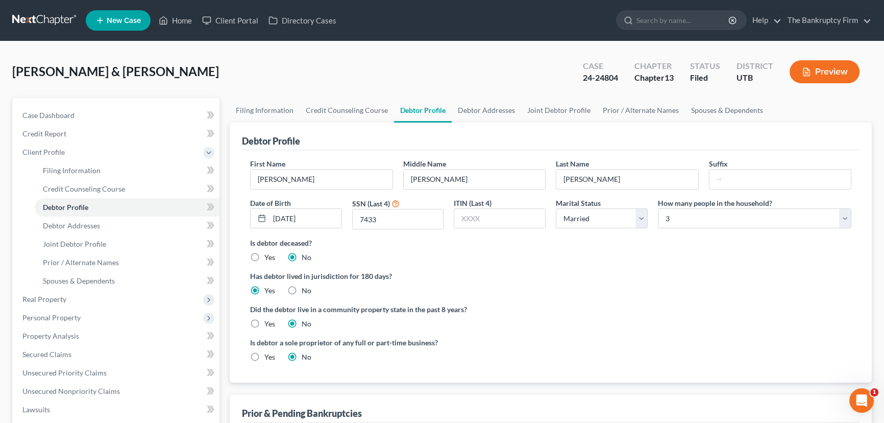
radio input "true"
click at [560, 109] on link "Joint Debtor Profile" at bounding box center [559, 110] width 76 height 25
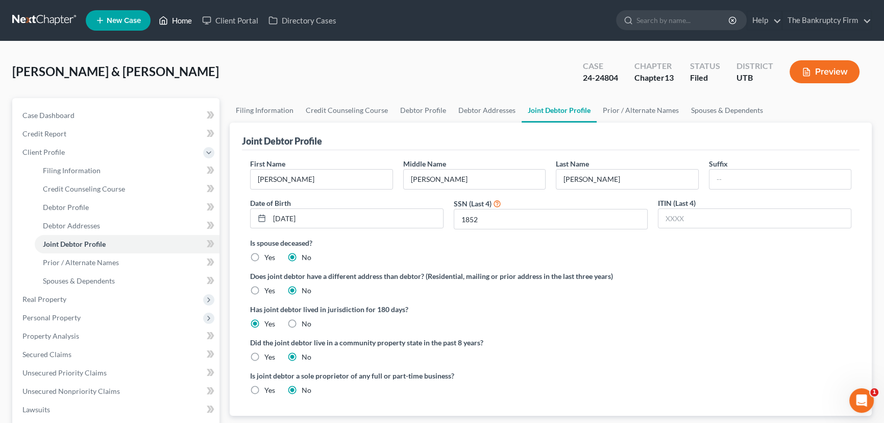
drag, startPoint x: 180, startPoint y: 19, endPoint x: 508, endPoint y: 234, distance: 391.9
click at [180, 19] on link "Home" at bounding box center [175, 20] width 43 height 18
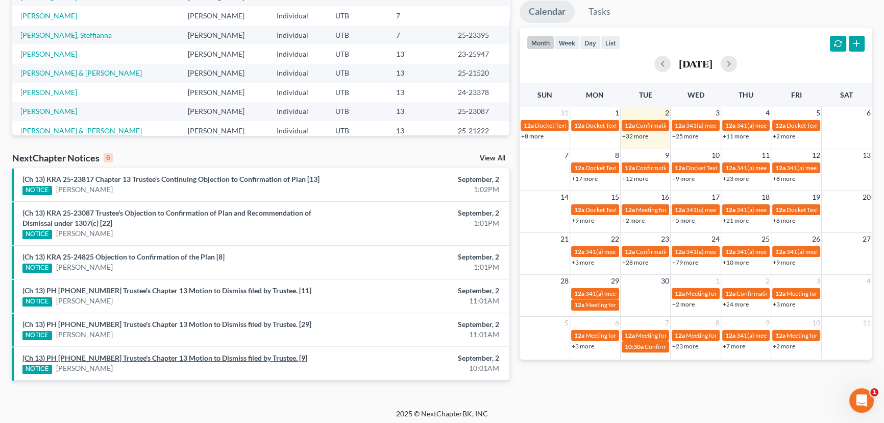
scroll to position [186, 0]
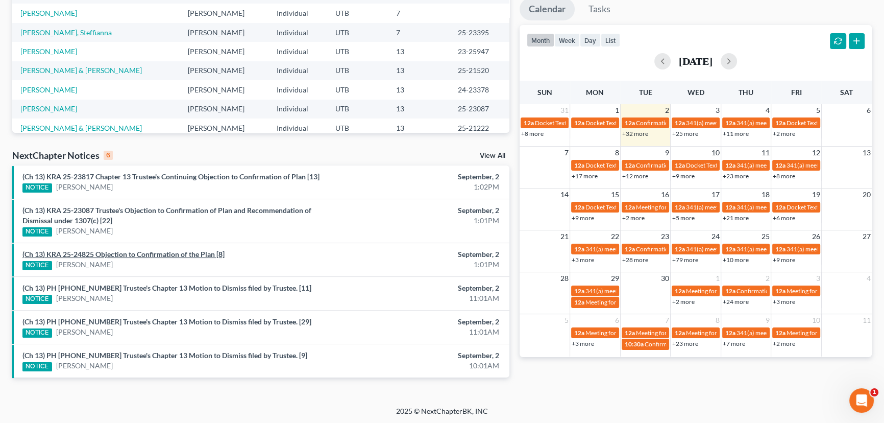
click at [151, 252] on link "(Ch 13) KRA 25-24825 Objection to Confirmation of the Plan [8]" at bounding box center [123, 254] width 202 height 9
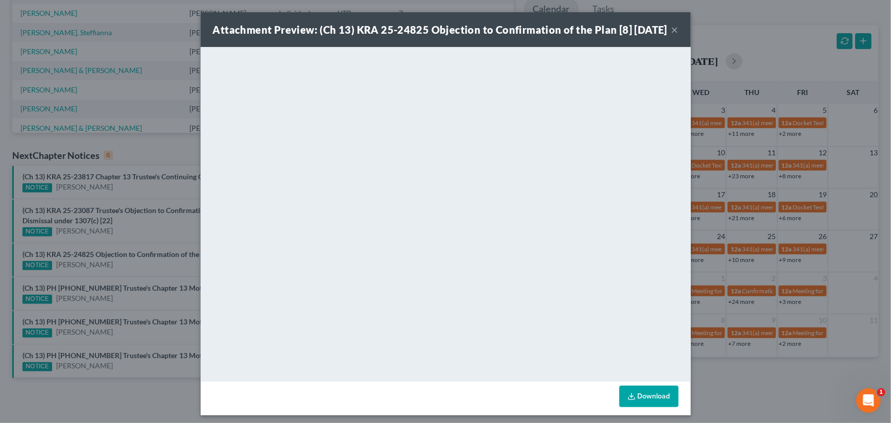
click at [179, 231] on div "Attachment Preview: (Ch 13) KRA 25-24825 Objection to Confirmation of the Plan …" at bounding box center [445, 211] width 891 height 423
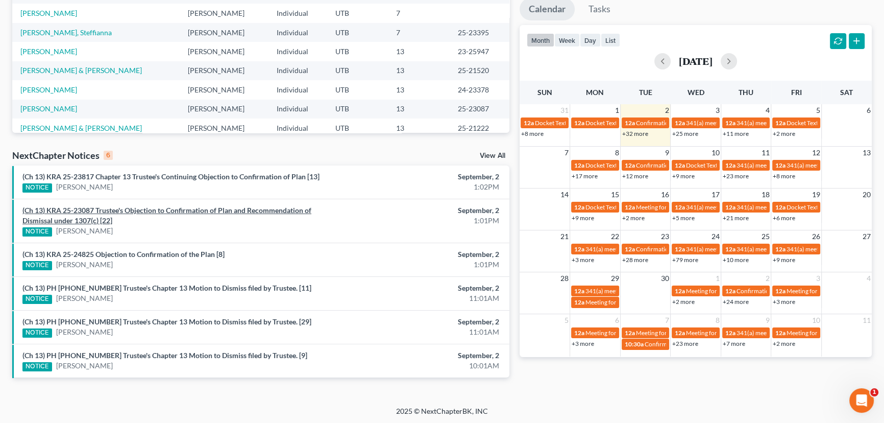
click at [162, 210] on link "(Ch 13) KRA 25-23087 Trustee's Objection to Confirmation of Plan and Recommenda…" at bounding box center [166, 215] width 289 height 19
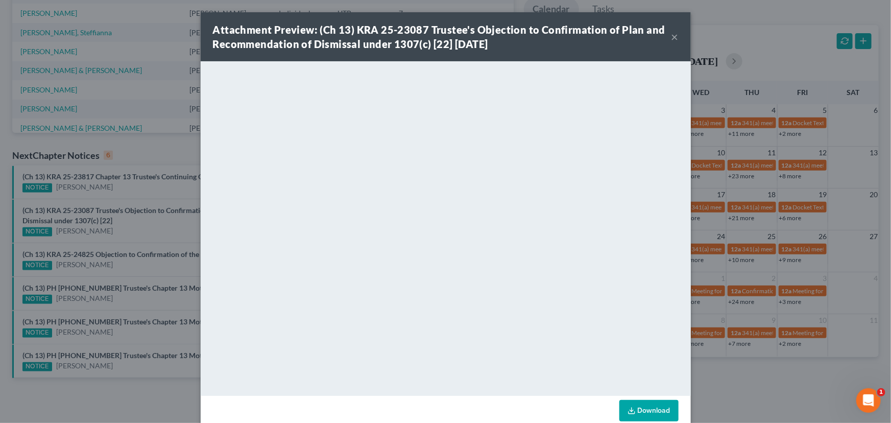
click at [140, 204] on div "Attachment Preview: (Ch 13) KRA 25-23087 Trustee's Objection to Confirmation of…" at bounding box center [445, 211] width 891 height 423
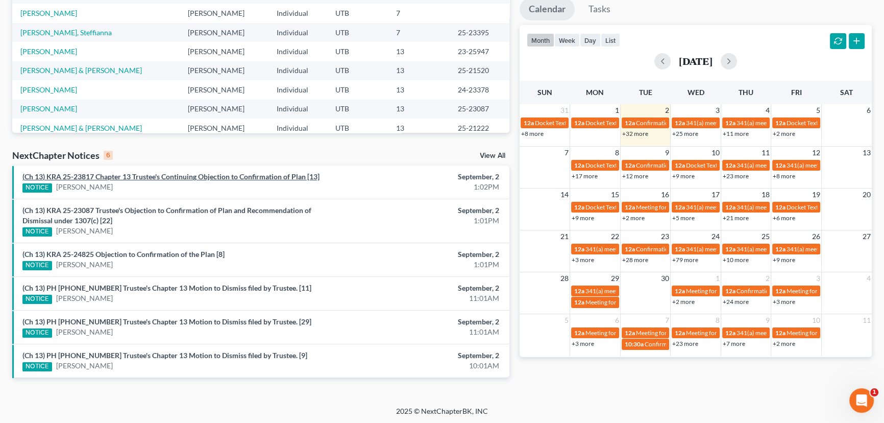
click at [160, 178] on link "(Ch 13) KRA 25-23817 Chapter 13 Trustee's Continuing Objection to Confirmation …" at bounding box center [170, 176] width 297 height 9
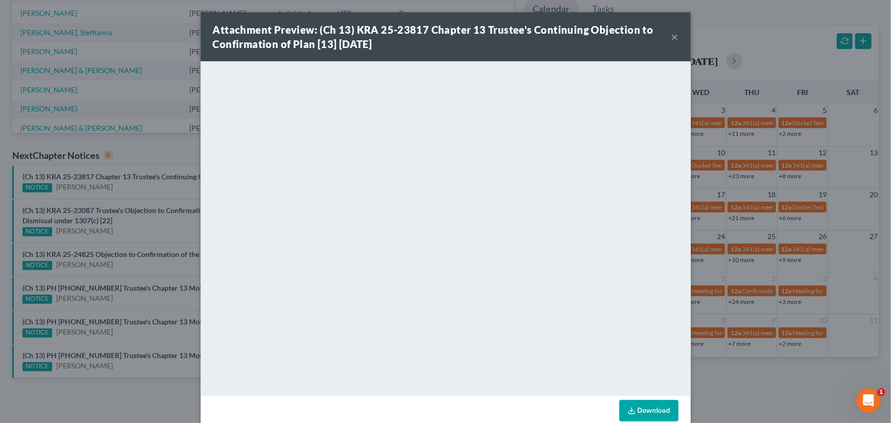
click at [137, 274] on div "Attachment Preview: (Ch 13) KRA 25-23817 Chapter 13 Trustee's Continuing Object…" at bounding box center [445, 211] width 891 height 423
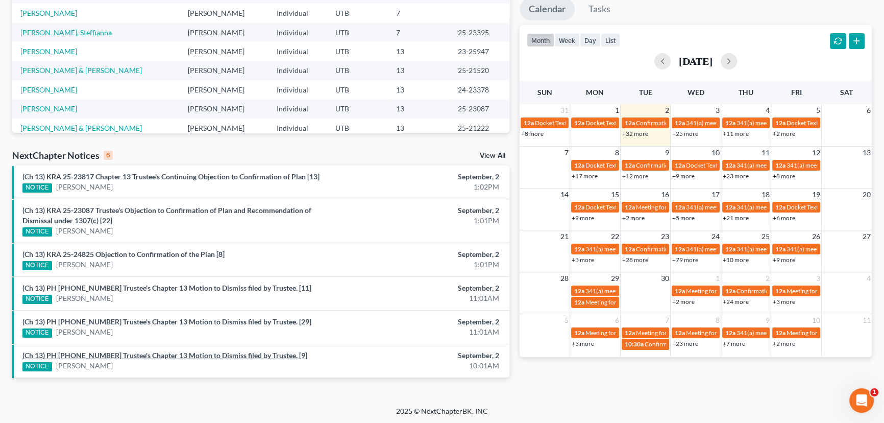
click at [124, 354] on link "(Ch 13) PH 25-24239 Trustee's Chapter 13 Motion to Dismiss filed by Trustee. [9]" at bounding box center [164, 355] width 285 height 9
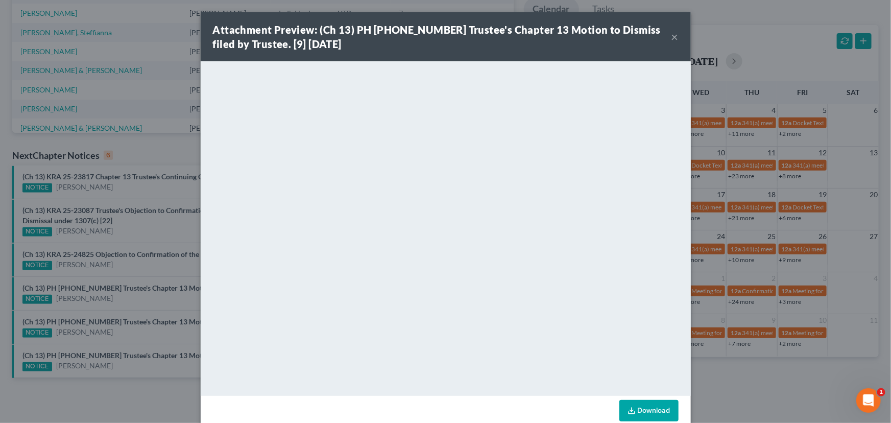
click at [157, 291] on div "Attachment Preview: (Ch 13) PH 25-24239 Trustee's Chapter 13 Motion to Dismiss …" at bounding box center [445, 211] width 891 height 423
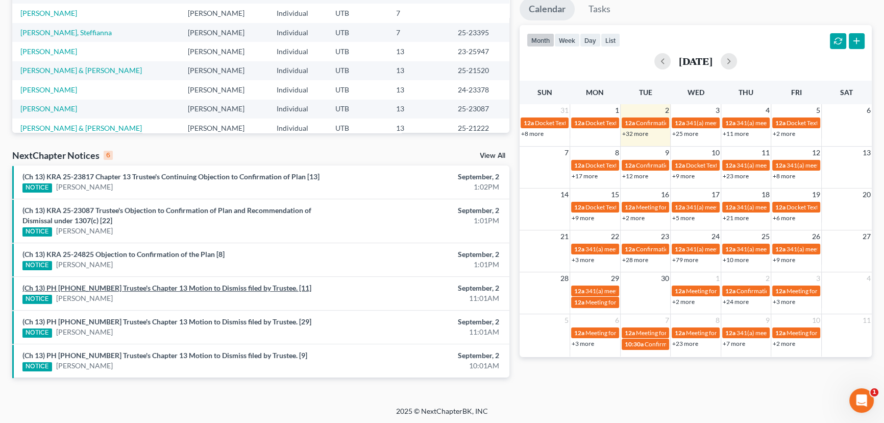
click at [146, 284] on link "(Ch 13) PH 25-24141 Trustee's Chapter 13 Motion to Dismiss filed by Trustee. [1…" at bounding box center [166, 287] width 289 height 9
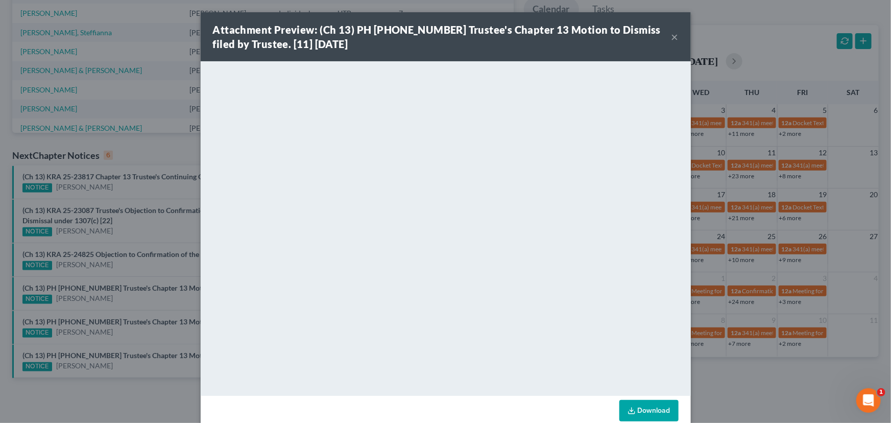
click at [133, 301] on div "Attachment Preview: (Ch 13) PH 25-24141 Trustee's Chapter 13 Motion to Dismiss …" at bounding box center [445, 211] width 891 height 423
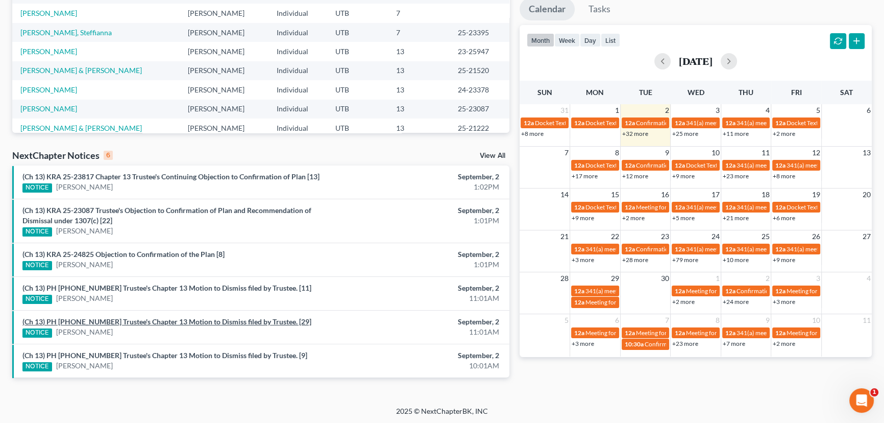
click at [114, 320] on link "(Ch 13) PH 25-22552 Trustee's Chapter 13 Motion to Dismiss filed by Trustee. [2…" at bounding box center [166, 321] width 289 height 9
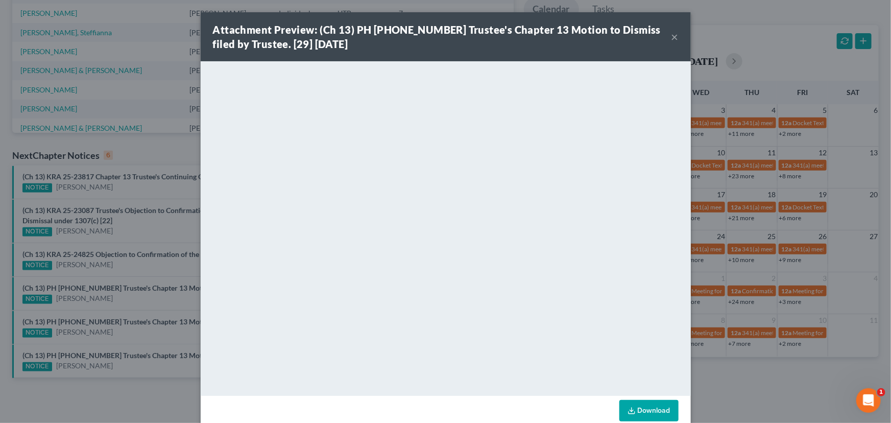
click at [117, 305] on div "Attachment Preview: (Ch 13) PH 25-22552 Trustee's Chapter 13 Motion to Dismiss …" at bounding box center [445, 211] width 891 height 423
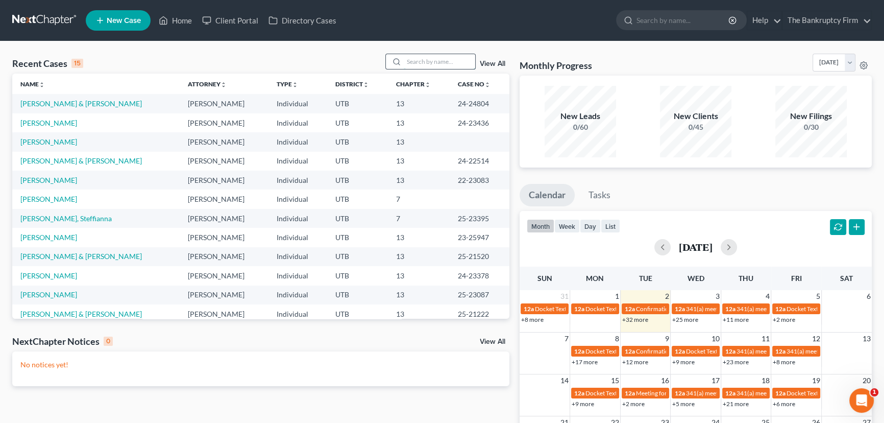
click at [416, 58] on input "search" at bounding box center [439, 61] width 71 height 15
type input "[PERSON_NAME]"
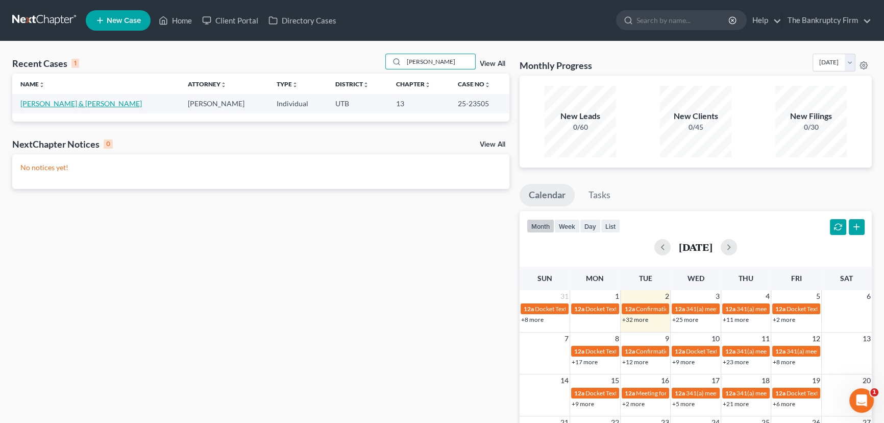
click at [65, 105] on link "[PERSON_NAME] & [PERSON_NAME]" at bounding box center [81, 103] width 122 height 9
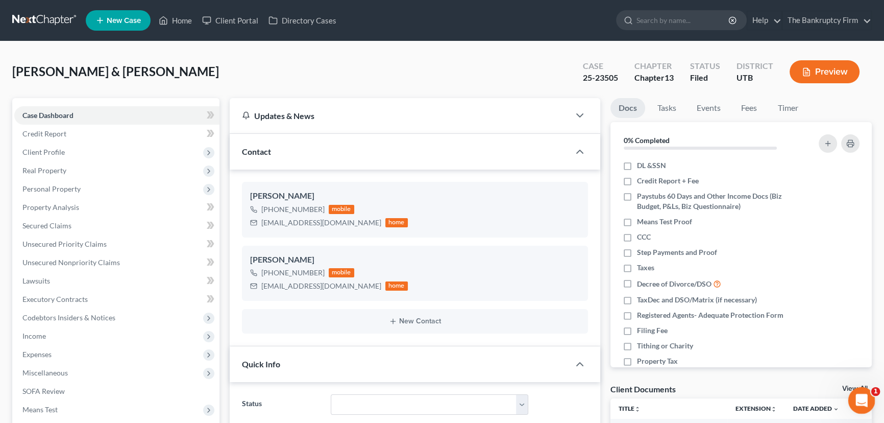
scroll to position [91, 0]
click at [845, 388] on link "View All" at bounding box center [856, 388] width 26 height 7
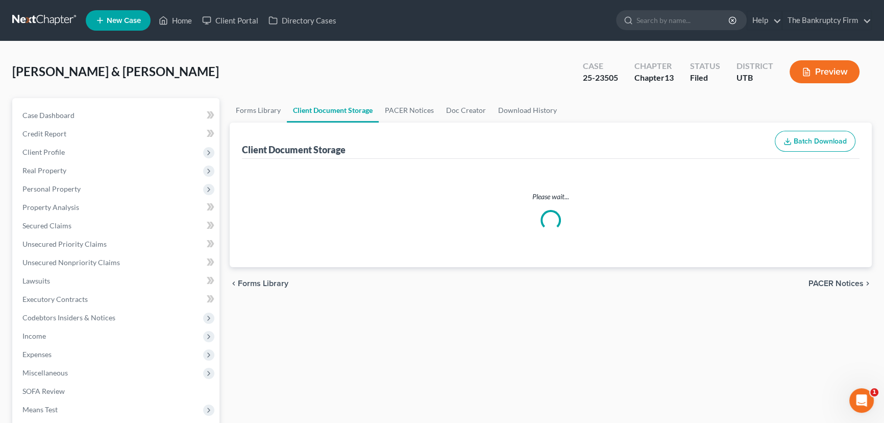
select select "30"
select select "26"
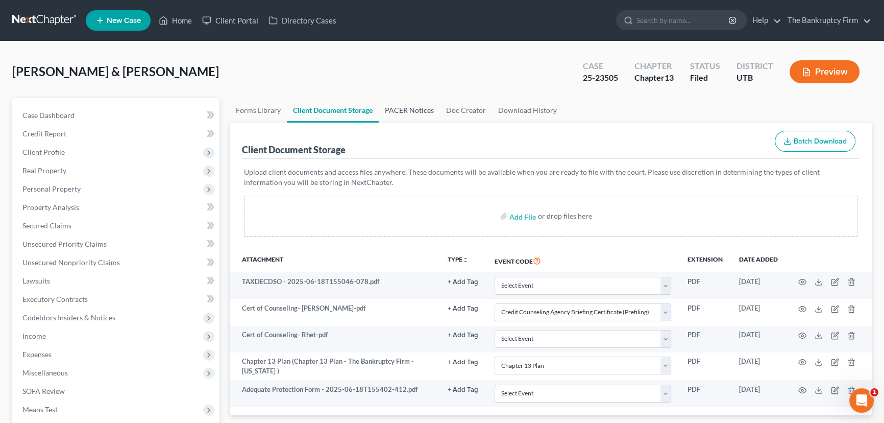
click at [393, 110] on link "PACER Notices" at bounding box center [409, 110] width 61 height 25
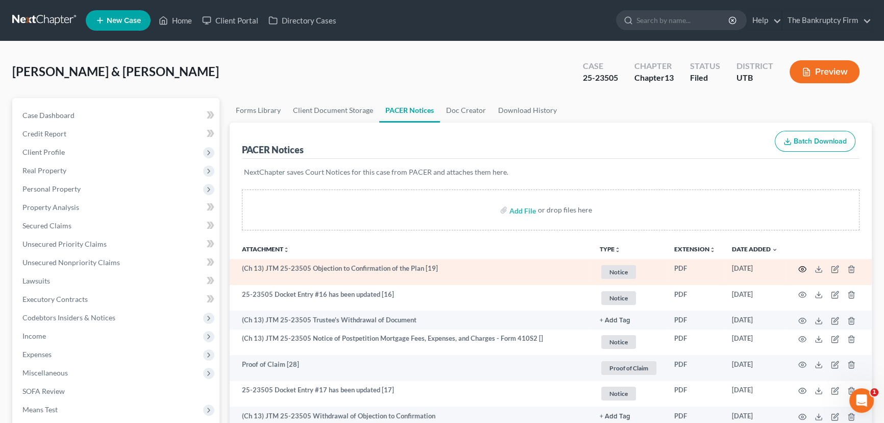
click at [801, 266] on icon "button" at bounding box center [803, 269] width 8 height 6
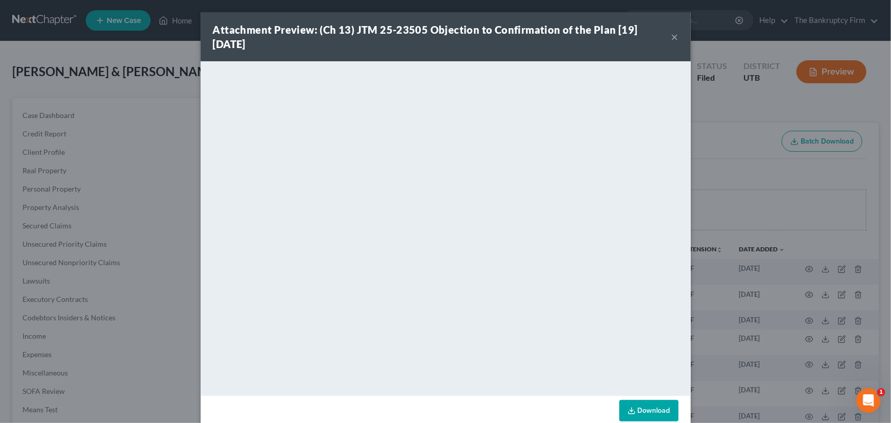
click at [671, 38] on button "×" at bounding box center [674, 37] width 7 height 12
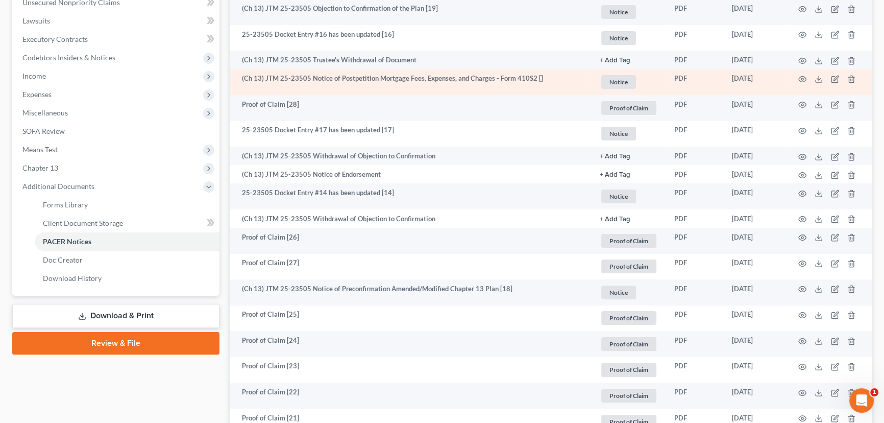
scroll to position [278, 0]
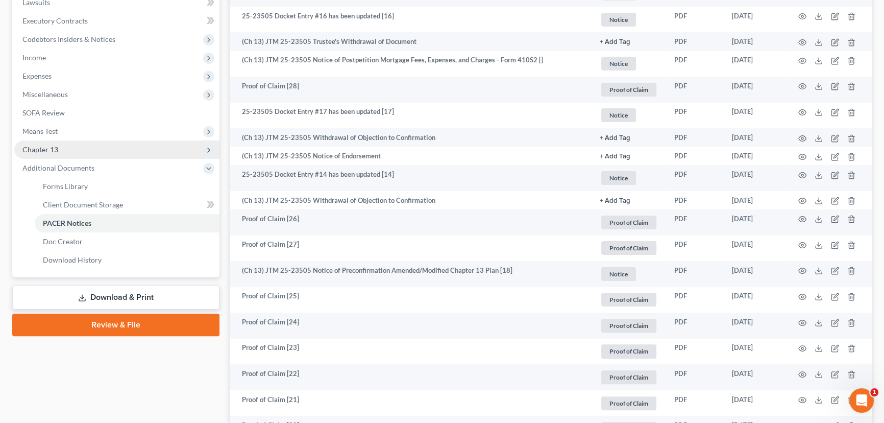
click at [62, 148] on span "Chapter 13" at bounding box center [116, 149] width 205 height 18
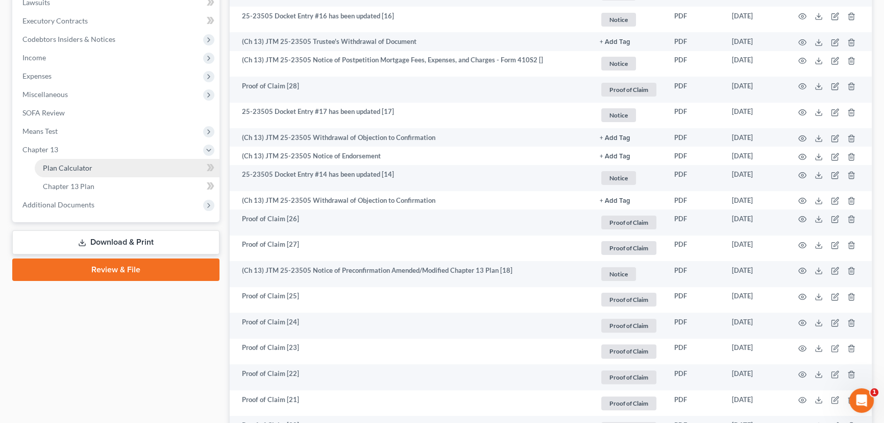
click at [87, 167] on span "Plan Calculator" at bounding box center [68, 167] width 50 height 9
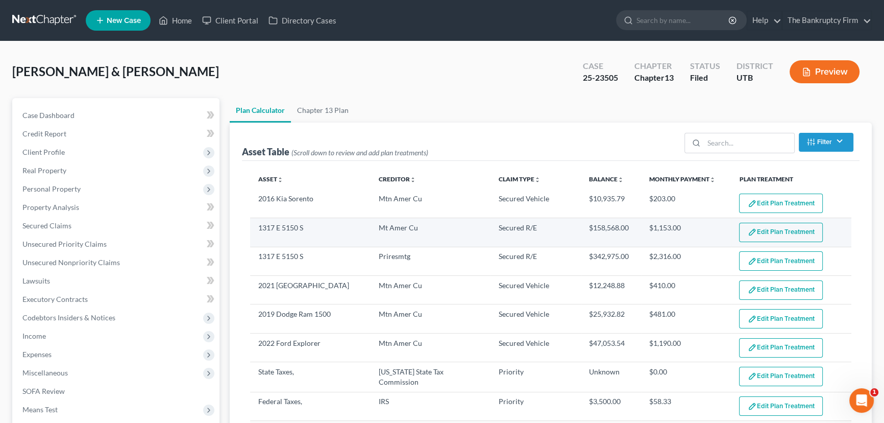
select select "59"
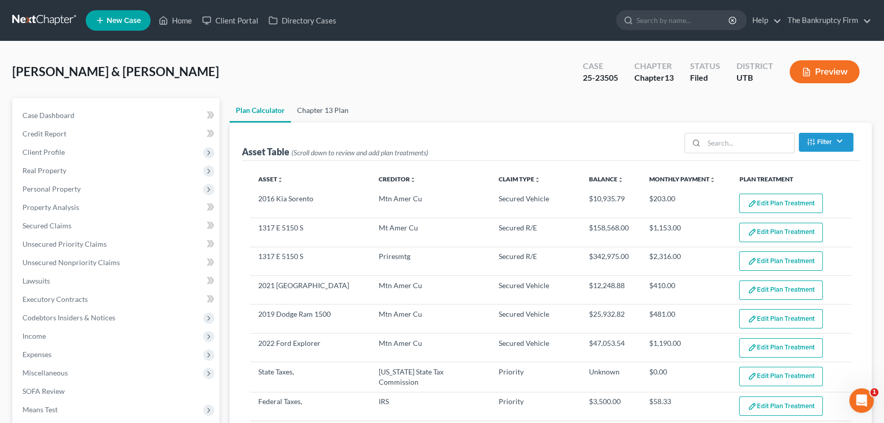
click at [319, 107] on link "Chapter 13 Plan" at bounding box center [323, 110] width 64 height 25
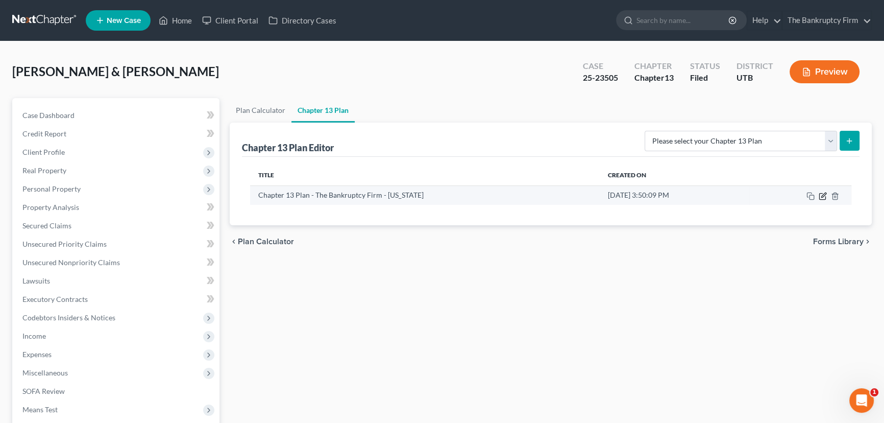
click at [824, 195] on icon "button" at bounding box center [823, 196] width 8 height 8
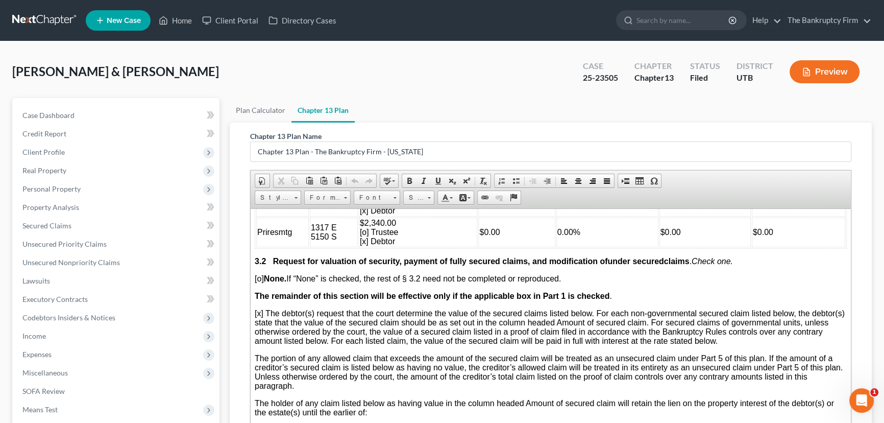
scroll to position [1346, 0]
drag, startPoint x: 334, startPoint y: 280, endPoint x: 311, endPoint y: 277, distance: 22.8
click at [311, 246] on td "1317 E 5150 S" at bounding box center [334, 232] width 48 height 30
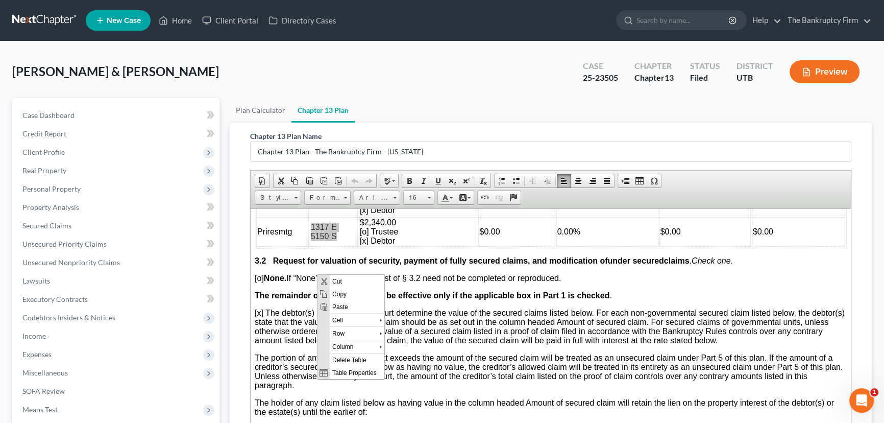
scroll to position [0, 0]
click at [333, 294] on span "Copy" at bounding box center [356, 293] width 55 height 13
copy span "1317 E 5150 S"
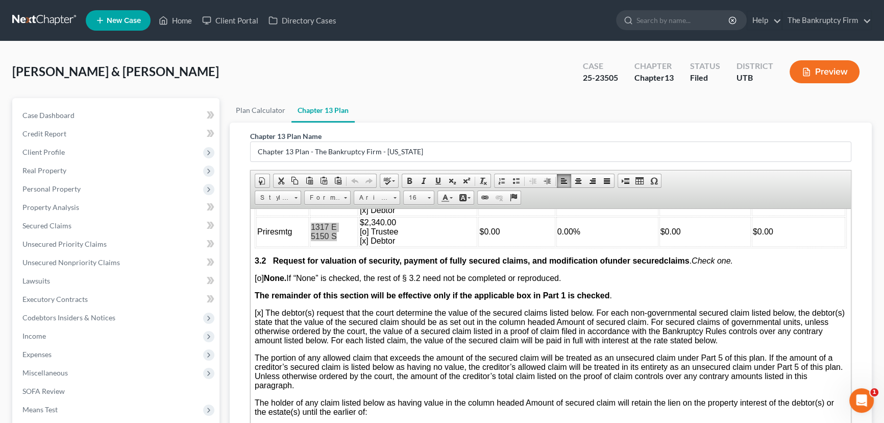
click at [720, 135] on div "Chapter 13 Plan Name Chapter 13 Plan - The Bankruptcy Firm - Utah" at bounding box center [551, 146] width 602 height 31
click at [607, 215] on td "0.00%" at bounding box center [608, 201] width 102 height 30
click at [184, 22] on link "Home" at bounding box center [175, 20] width 43 height 18
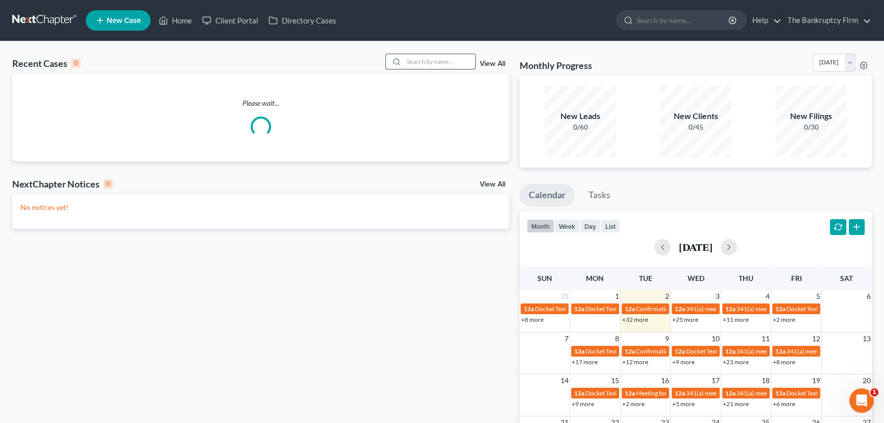
click at [412, 60] on input "search" at bounding box center [439, 61] width 71 height 15
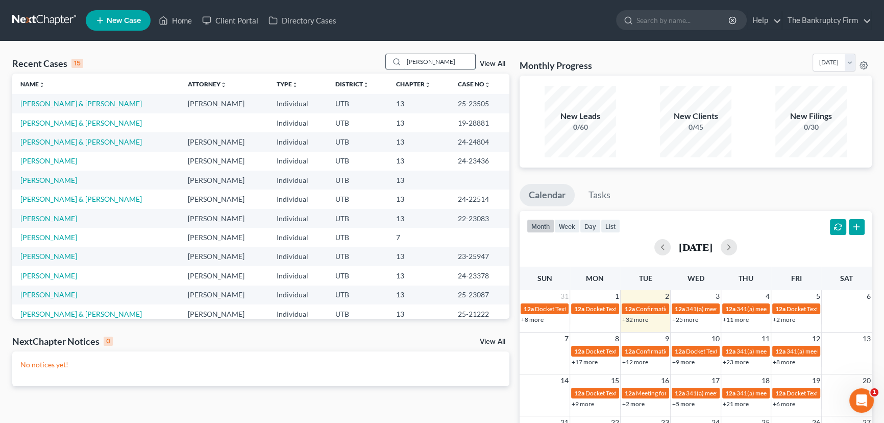
type input "hicks"
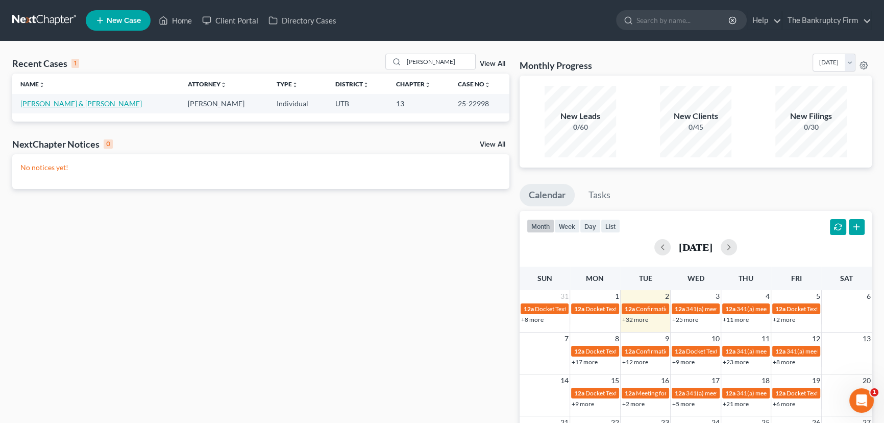
click at [61, 103] on link "Hicks, Shawn & Jamie" at bounding box center [81, 103] width 122 height 9
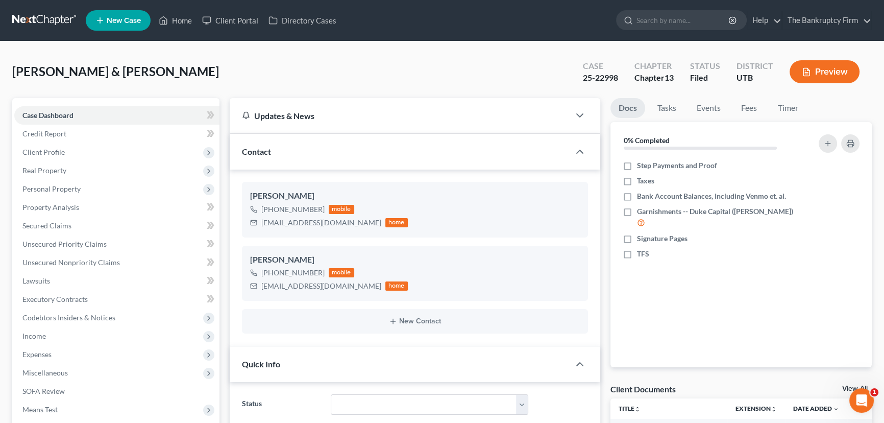
scroll to position [40, 0]
click at [843, 386] on link "View All" at bounding box center [856, 388] width 26 height 7
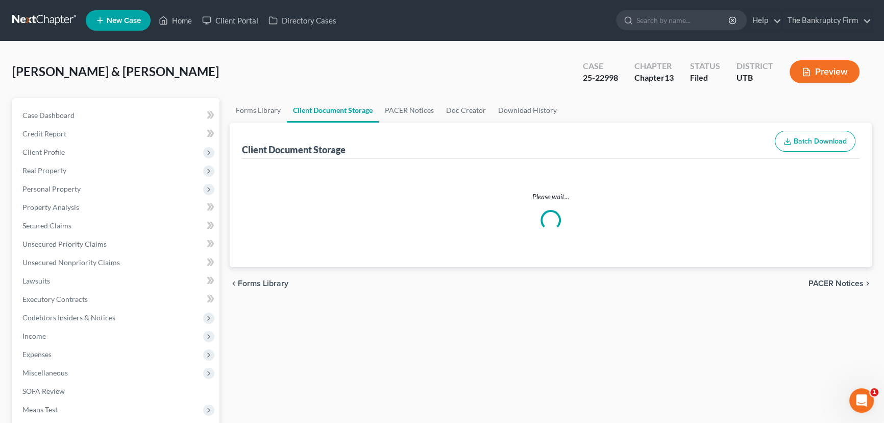
select select "30"
select select "26"
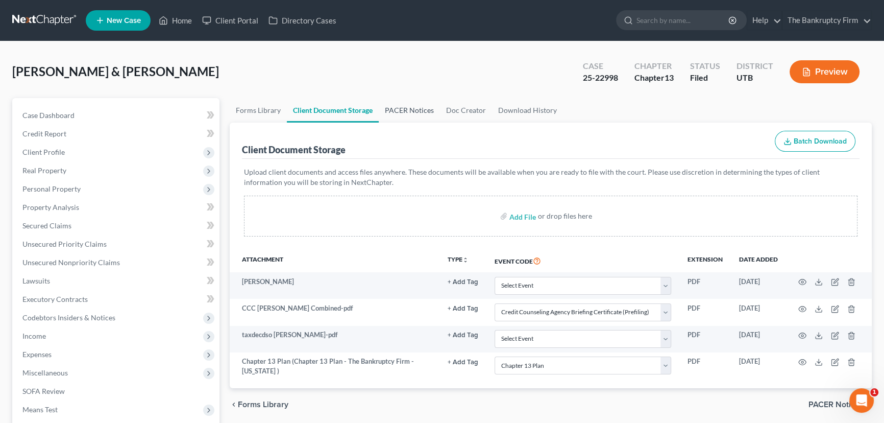
click at [392, 106] on link "PACER Notices" at bounding box center [409, 110] width 61 height 25
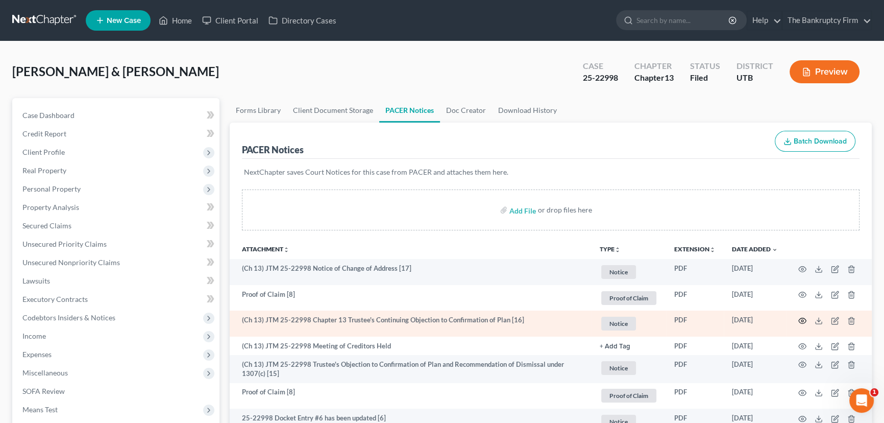
click at [802, 320] on circle "button" at bounding box center [803, 321] width 2 height 2
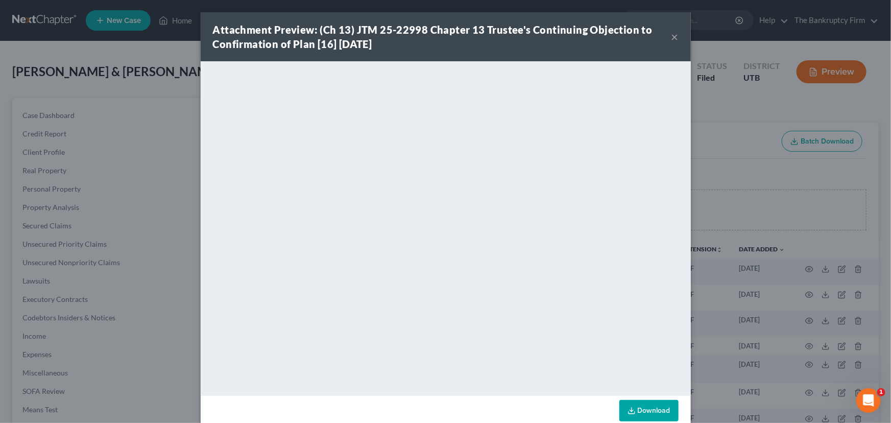
click at [671, 39] on button "×" at bounding box center [674, 37] width 7 height 12
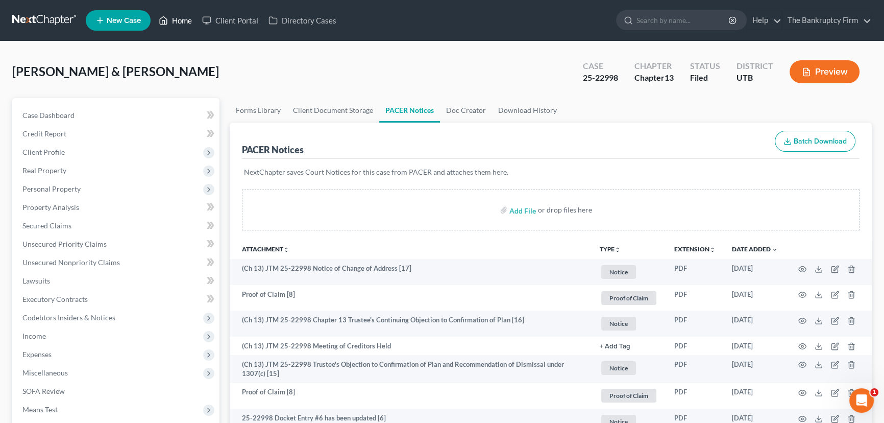
drag, startPoint x: 187, startPoint y: 21, endPoint x: 350, endPoint y: 79, distance: 172.8
click at [187, 21] on link "Home" at bounding box center [175, 20] width 43 height 18
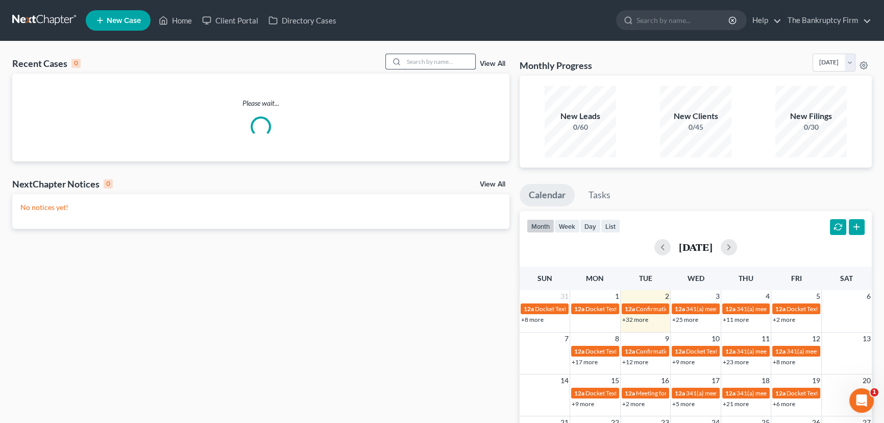
click at [410, 62] on input "search" at bounding box center [439, 61] width 71 height 15
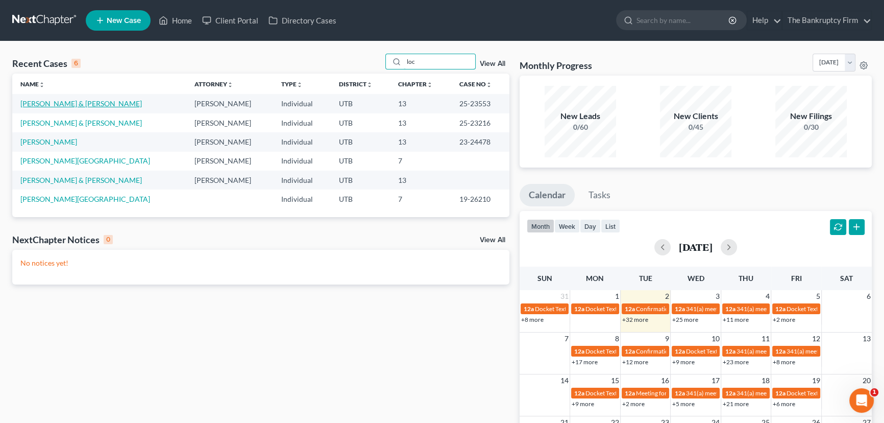
type input "loc"
click at [61, 103] on link "Locascio, William & Sarah" at bounding box center [81, 103] width 122 height 9
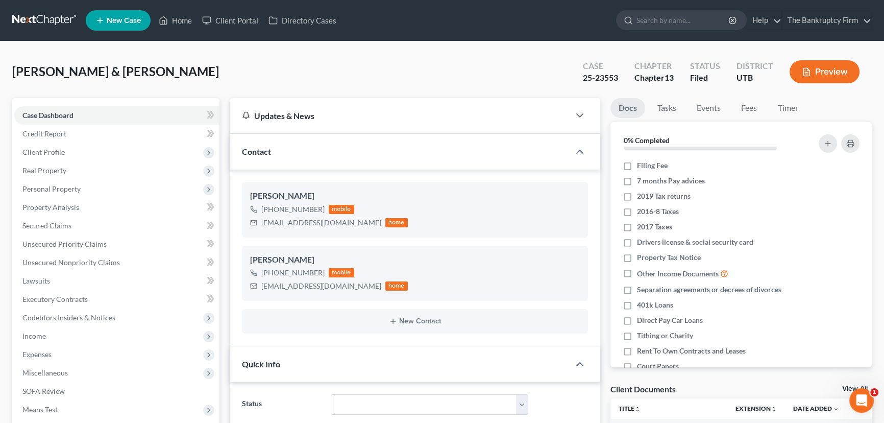
click at [846, 385] on link "View All" at bounding box center [856, 388] width 26 height 7
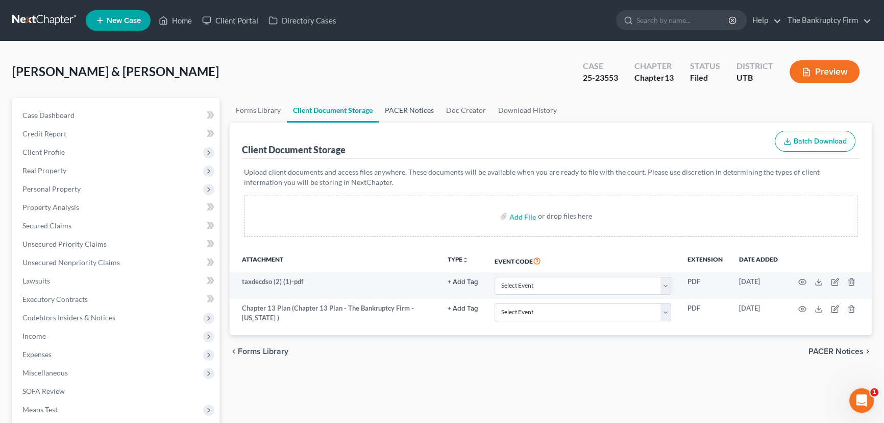
click at [396, 107] on link "PACER Notices" at bounding box center [409, 110] width 61 height 25
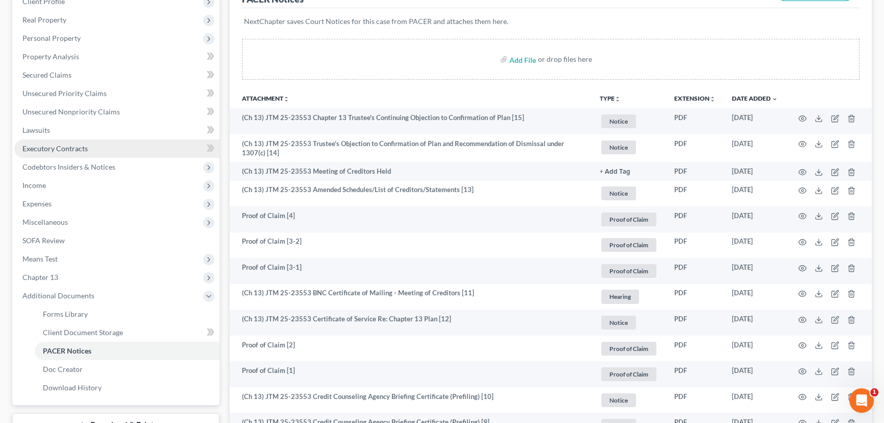
scroll to position [139, 0]
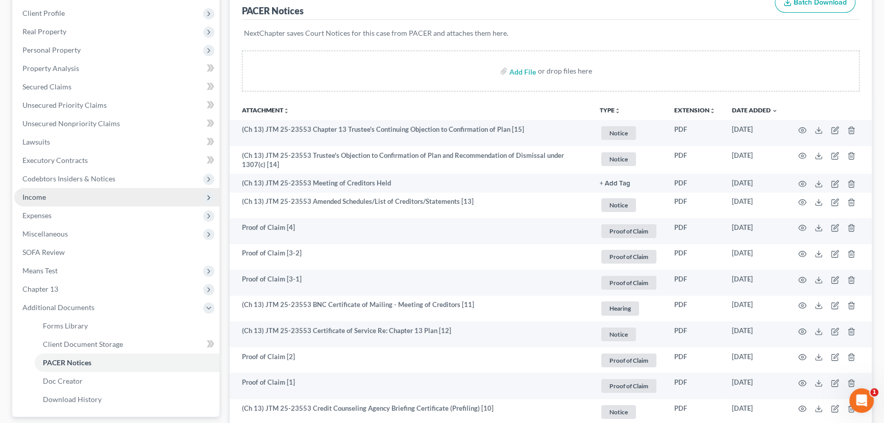
click at [28, 197] on span "Income" at bounding box center [33, 197] width 23 height 9
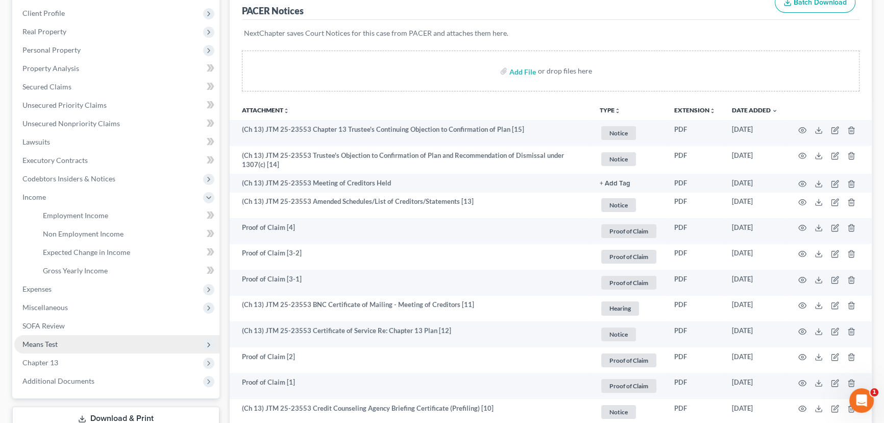
click at [43, 346] on span "Means Test" at bounding box center [39, 344] width 35 height 9
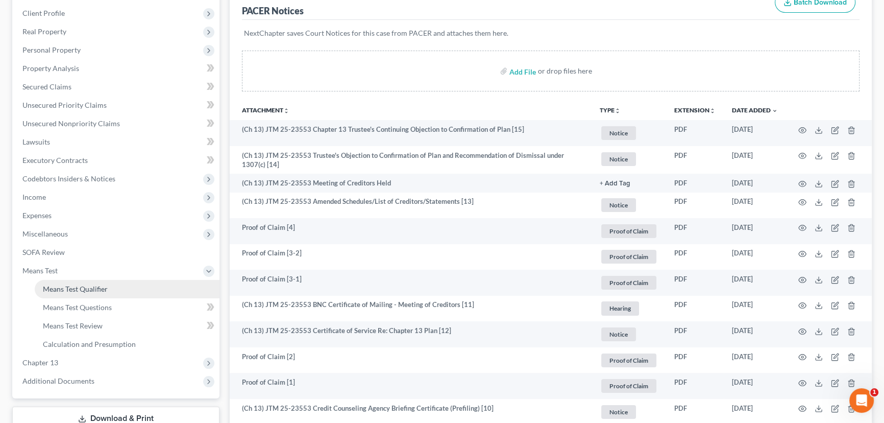
click at [97, 288] on span "Means Test Qualifier" at bounding box center [75, 288] width 65 height 9
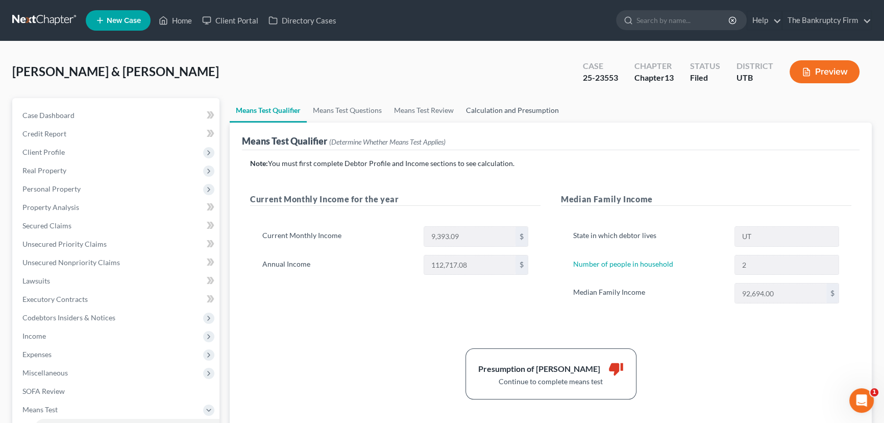
click at [489, 110] on link "Calculation and Presumption" at bounding box center [512, 110] width 105 height 25
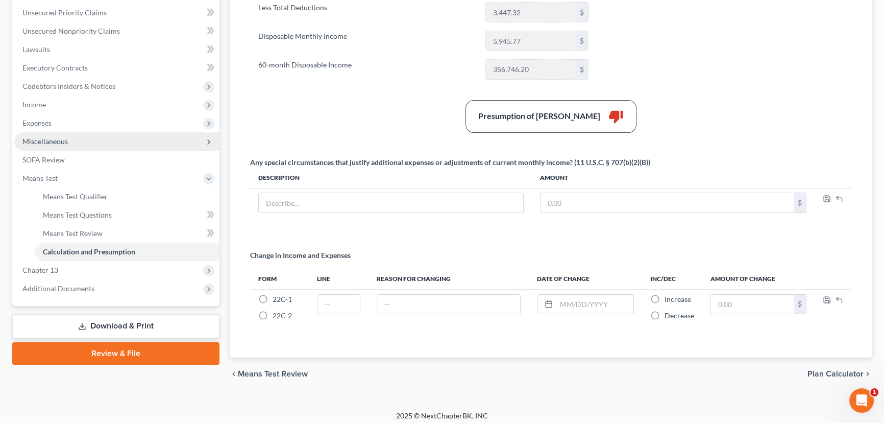
scroll to position [232, 0]
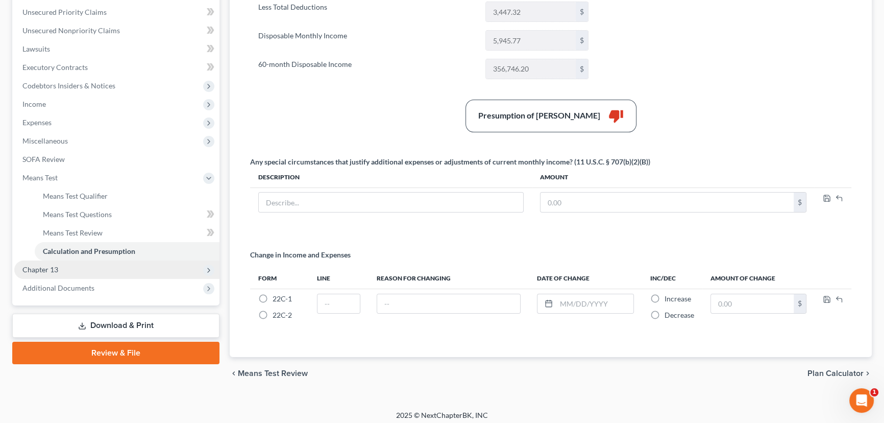
click at [44, 268] on span "Chapter 13" at bounding box center [40, 269] width 36 height 9
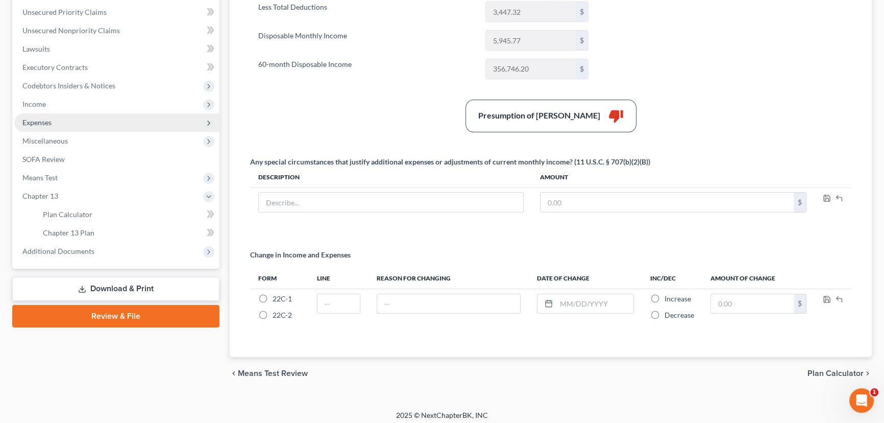
click at [32, 121] on span "Expenses" at bounding box center [36, 122] width 29 height 9
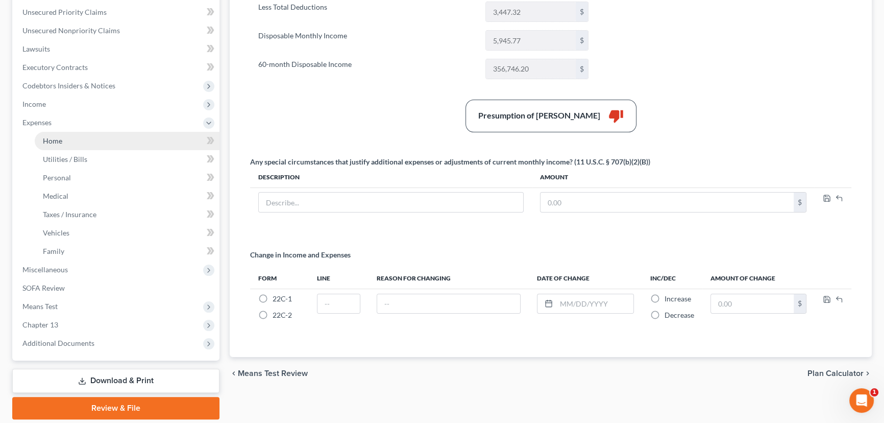
click at [54, 141] on span "Home" at bounding box center [52, 140] width 19 height 9
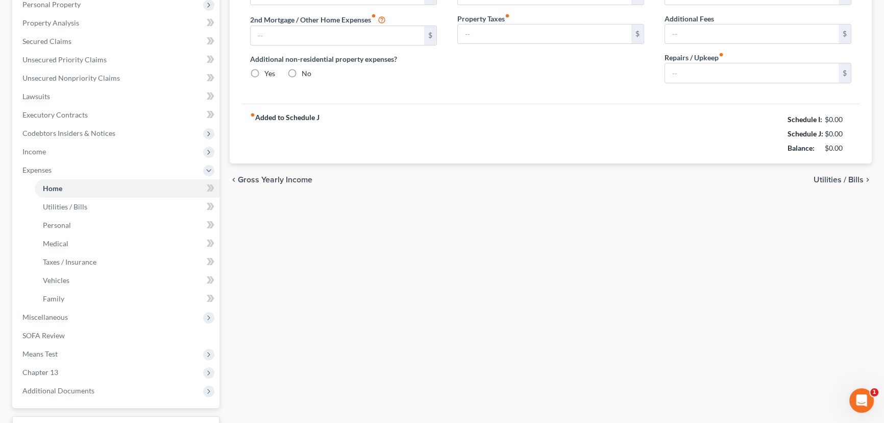
type input "795.00"
type input "0.00"
radio input "true"
type input "0.00"
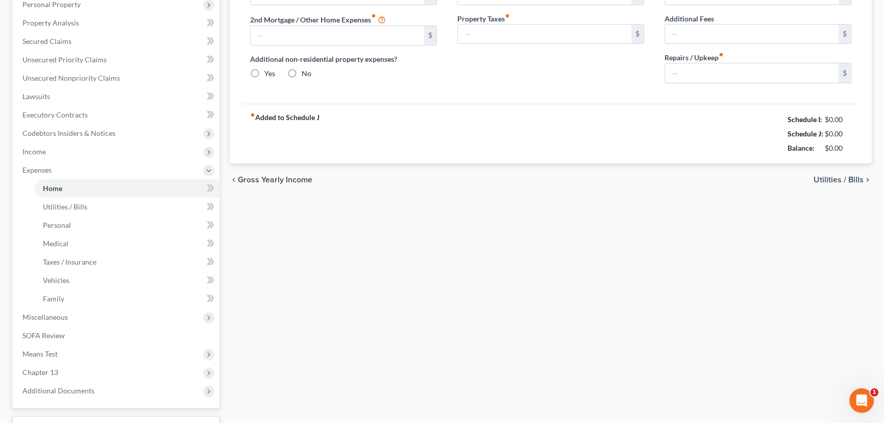
type input "0.00"
type input "300.00"
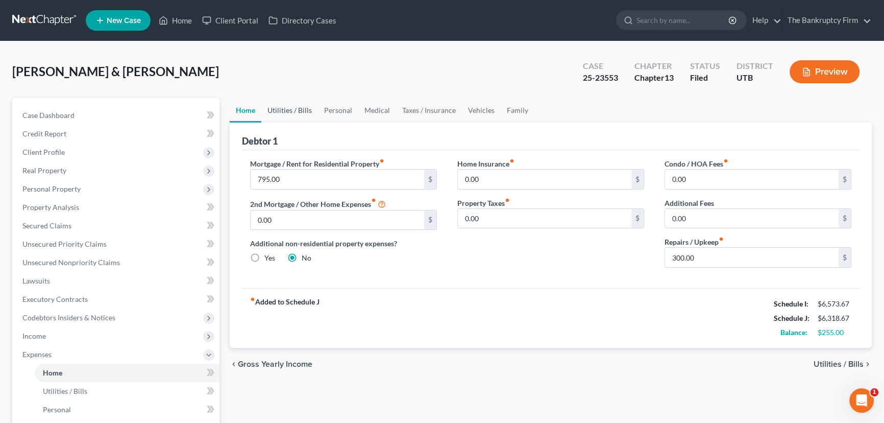
click at [285, 105] on link "Utilities / Bills" at bounding box center [289, 110] width 57 height 25
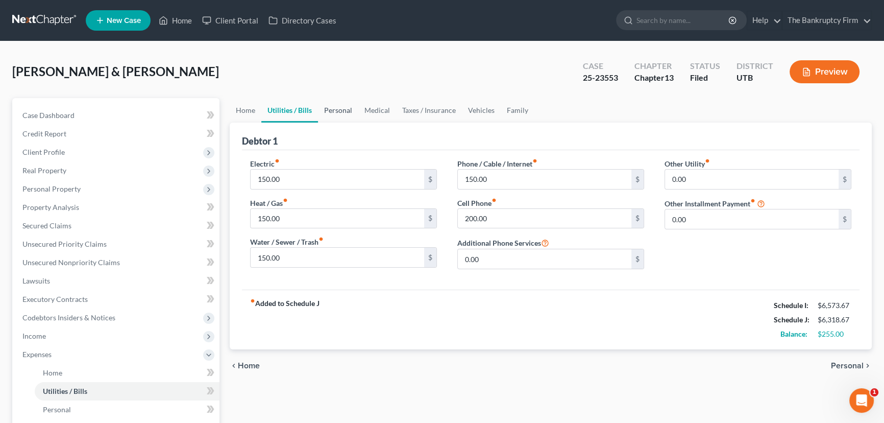
click at [335, 106] on link "Personal" at bounding box center [338, 110] width 40 height 25
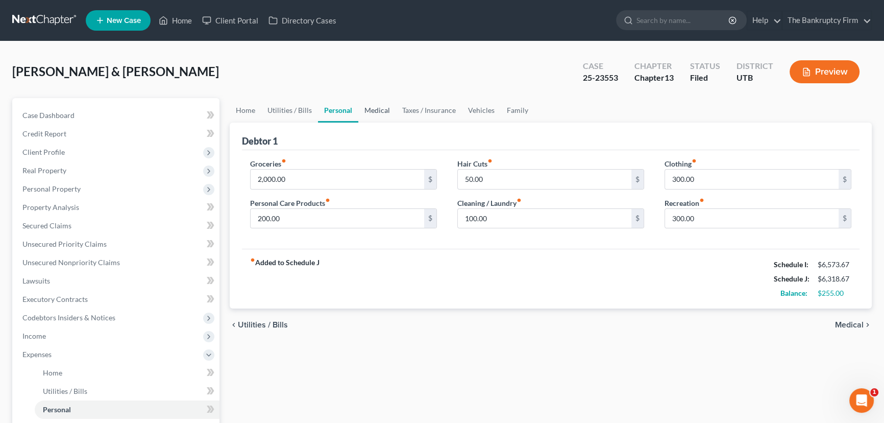
click at [376, 110] on link "Medical" at bounding box center [377, 110] width 38 height 25
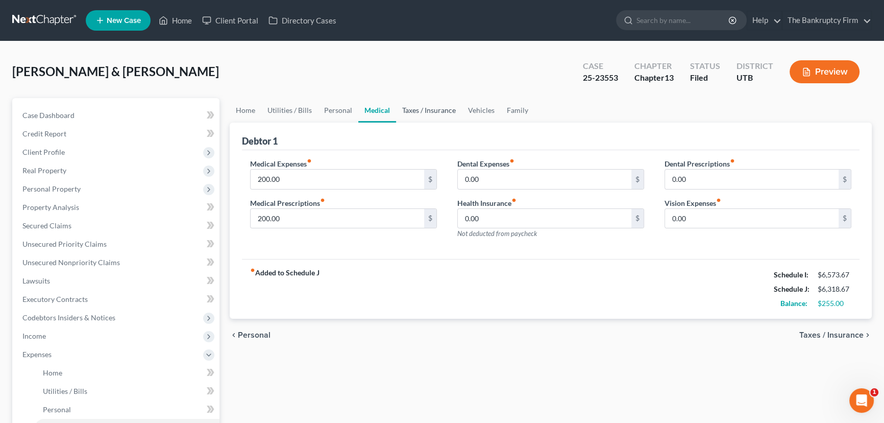
click at [416, 111] on link "Taxes / Insurance" at bounding box center [429, 110] width 66 height 25
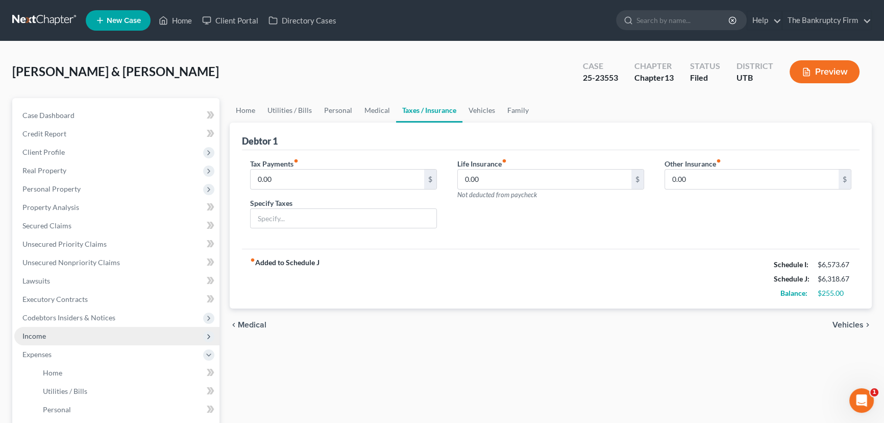
click at [46, 338] on span "Income" at bounding box center [116, 336] width 205 height 18
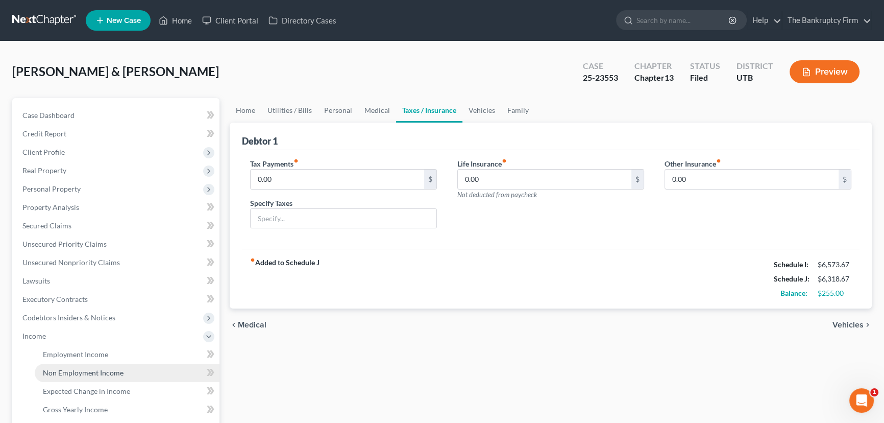
click at [80, 371] on span "Non Employment Income" at bounding box center [83, 372] width 81 height 9
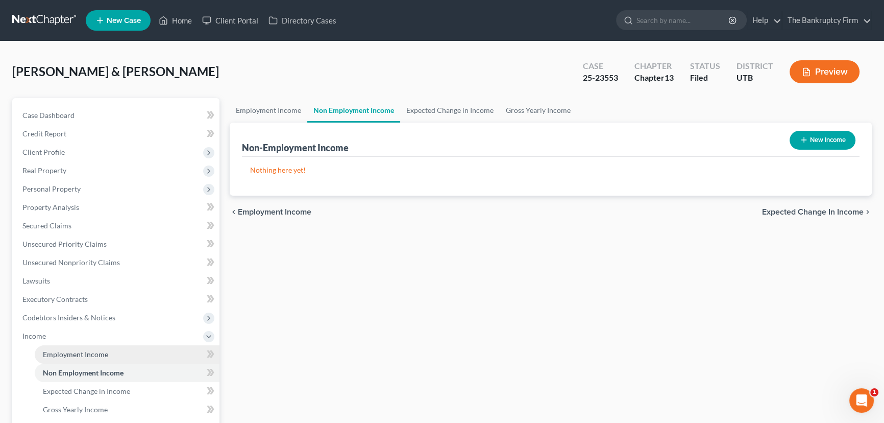
click at [66, 354] on span "Employment Income" at bounding box center [75, 354] width 65 height 9
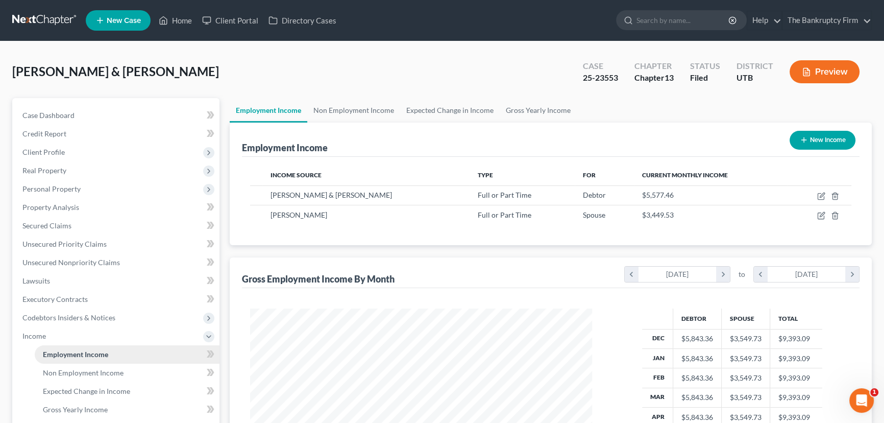
scroll to position [183, 363]
click at [187, 19] on link "Home" at bounding box center [175, 20] width 43 height 18
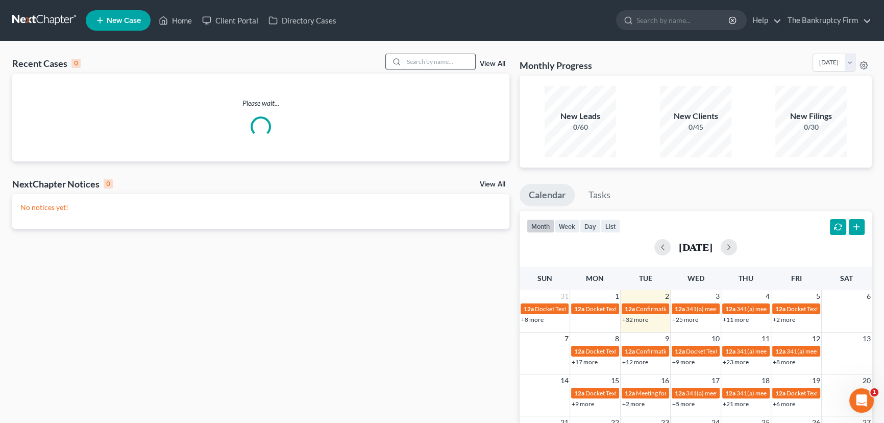
click at [416, 61] on input "search" at bounding box center [439, 61] width 71 height 15
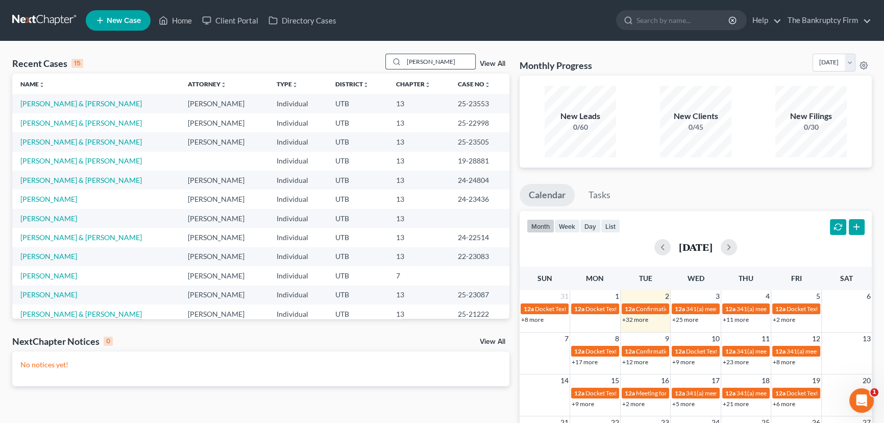
type input "Siglin"
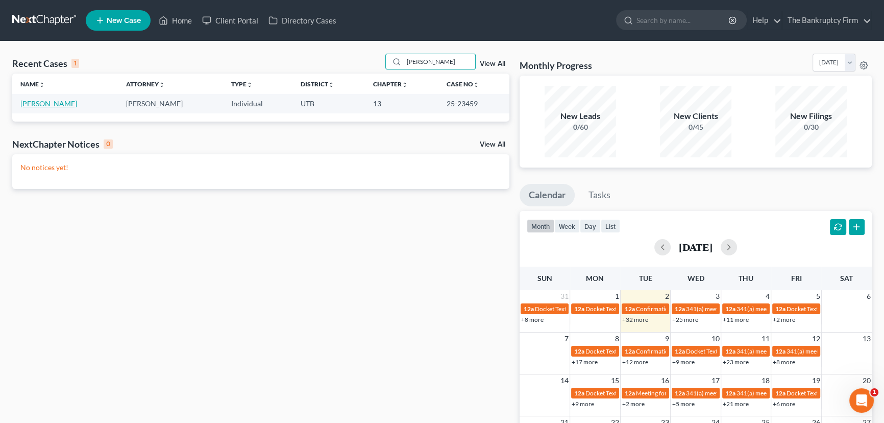
click at [44, 102] on link "Siglin, Kristen" at bounding box center [48, 103] width 57 height 9
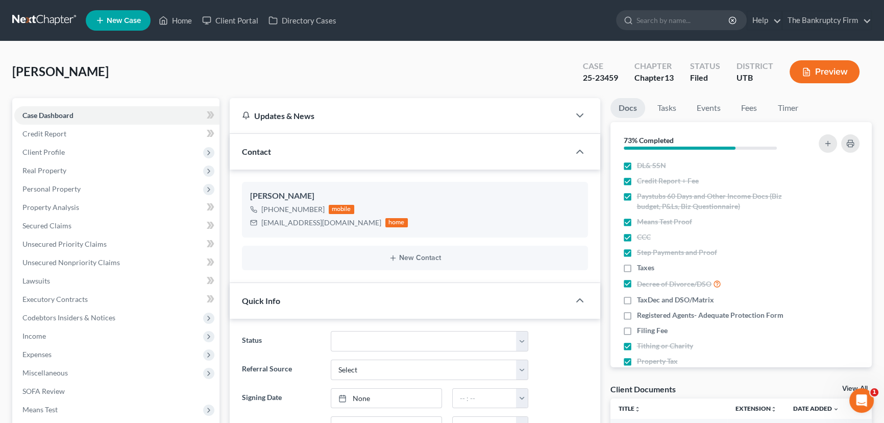
scroll to position [81, 0]
click at [847, 385] on link "View All" at bounding box center [856, 388] width 26 height 7
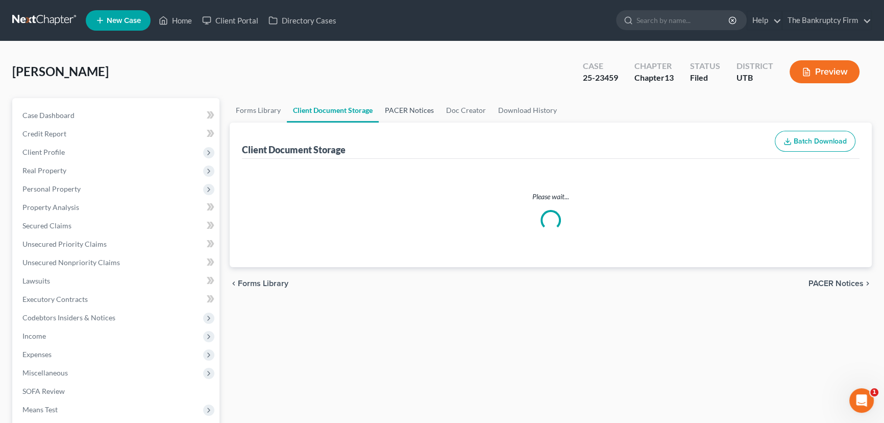
select select "30"
select select "26"
select select "53"
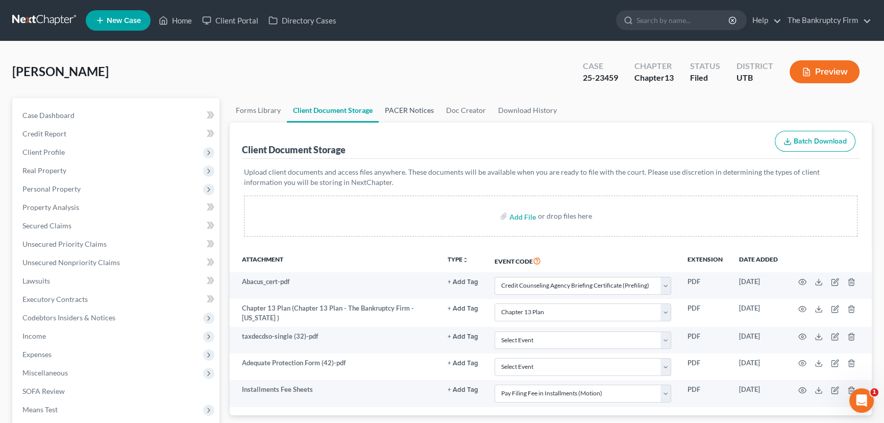
click at [403, 108] on link "PACER Notices" at bounding box center [409, 110] width 61 height 25
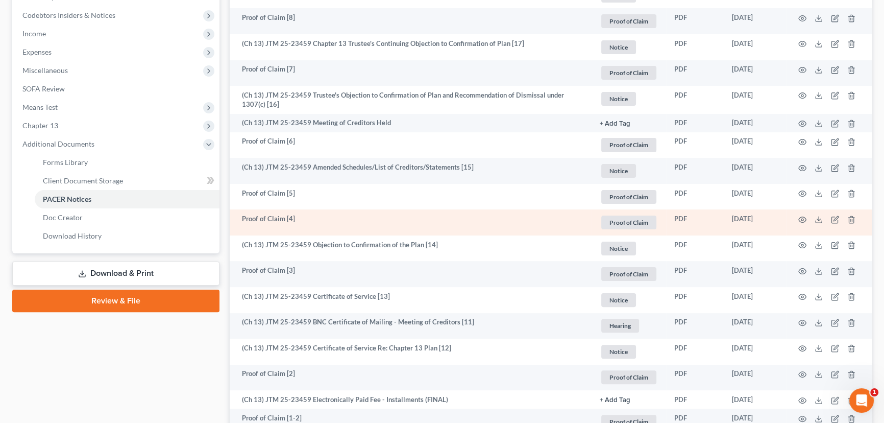
scroll to position [325, 0]
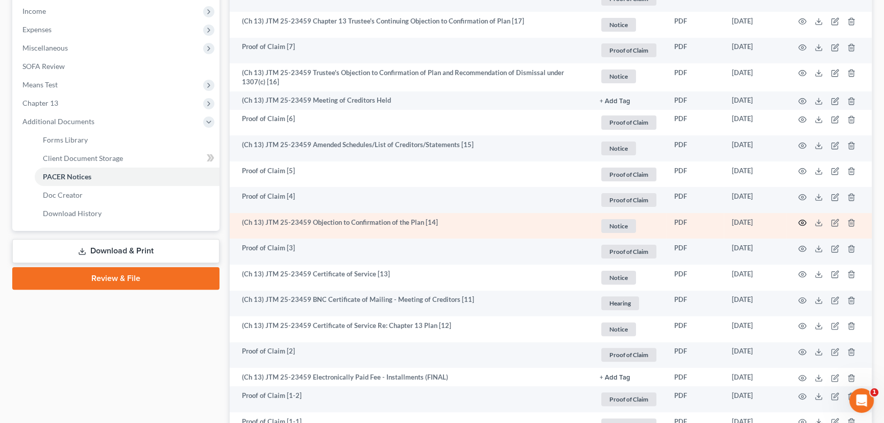
click at [802, 222] on circle "button" at bounding box center [803, 223] width 2 height 2
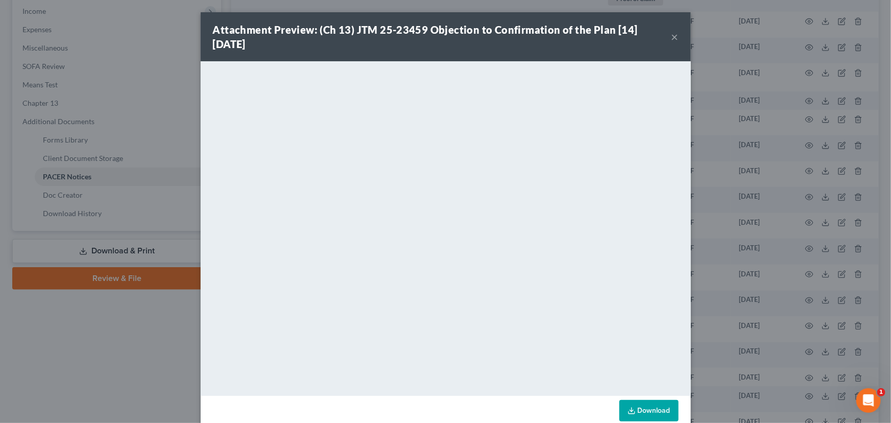
click at [674, 36] on button "×" at bounding box center [674, 37] width 7 height 12
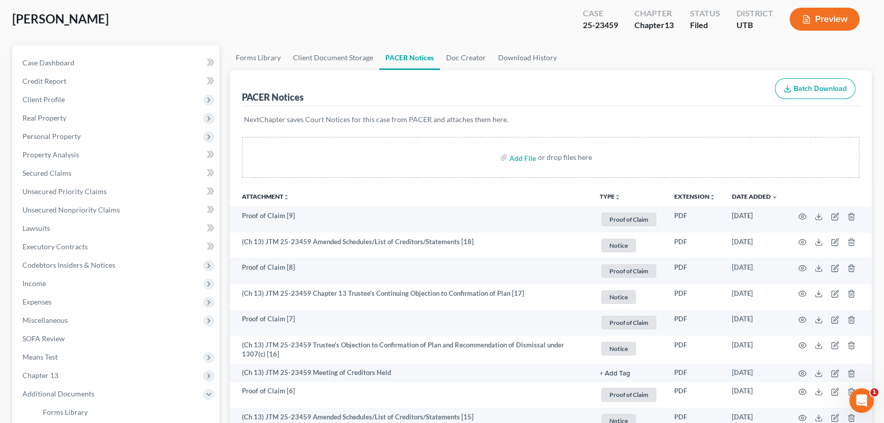
scroll to position [0, 0]
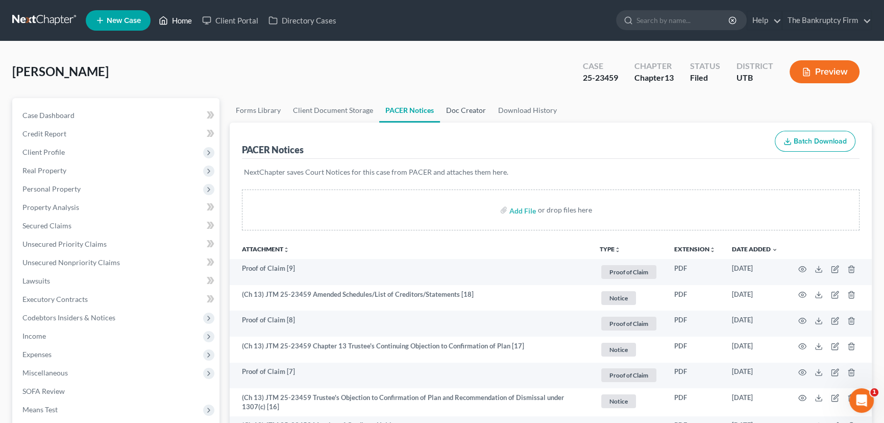
drag, startPoint x: 189, startPoint y: 19, endPoint x: 472, endPoint y: 110, distance: 297.1
click at [189, 19] on link "Home" at bounding box center [175, 20] width 43 height 18
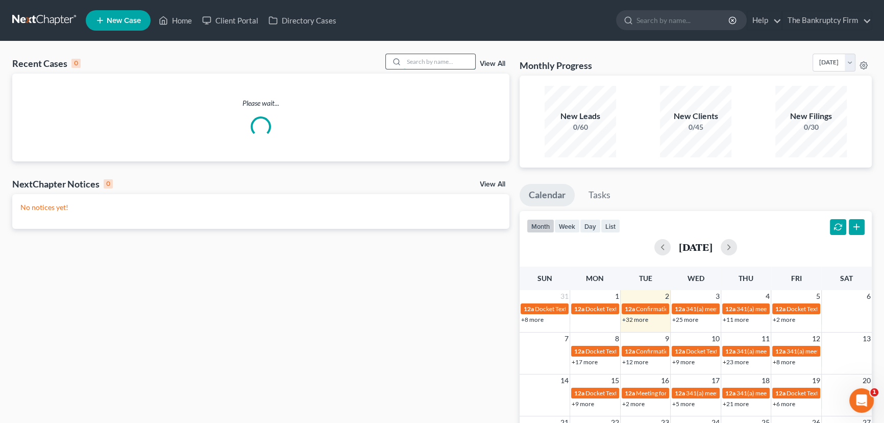
click at [406, 59] on input "search" at bounding box center [439, 61] width 71 height 15
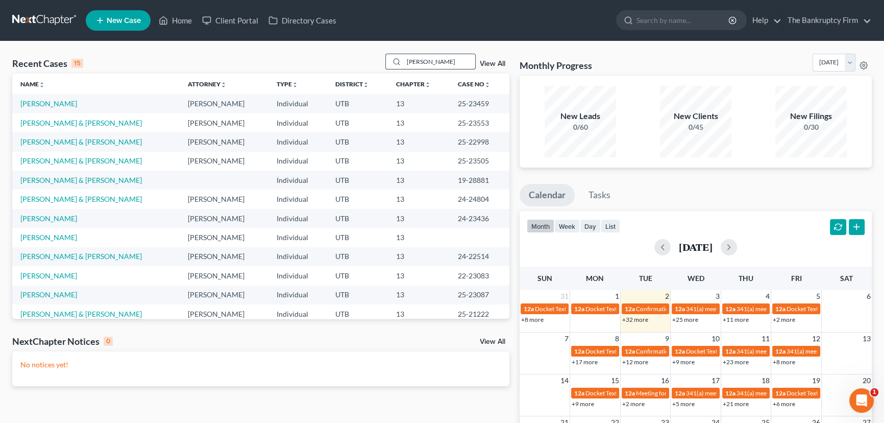
type input "Rigby"
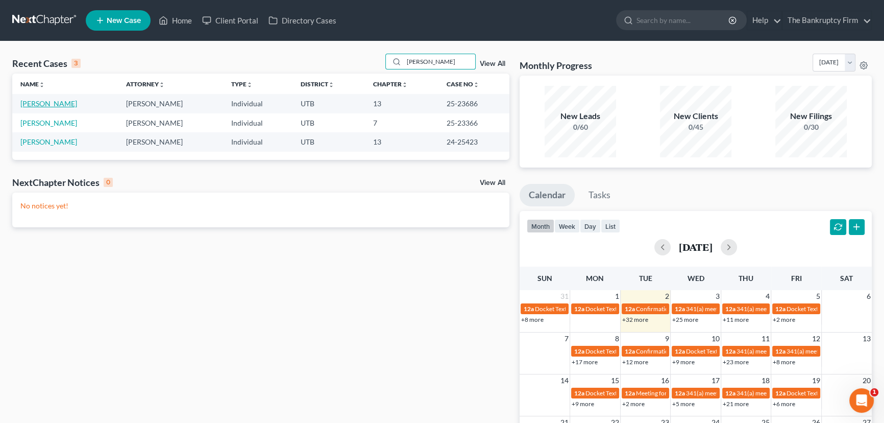
click at [56, 102] on link "Rigby, Cameron" at bounding box center [48, 103] width 57 height 9
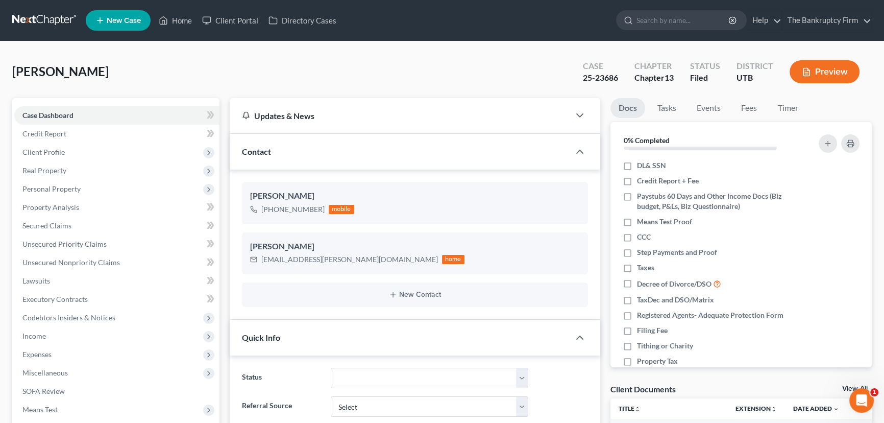
click at [845, 387] on link "View All" at bounding box center [856, 388] width 26 height 7
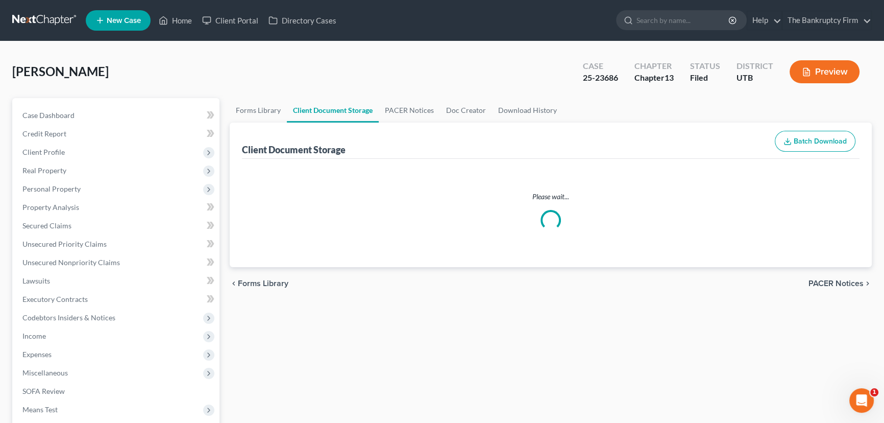
select select "26"
select select "30"
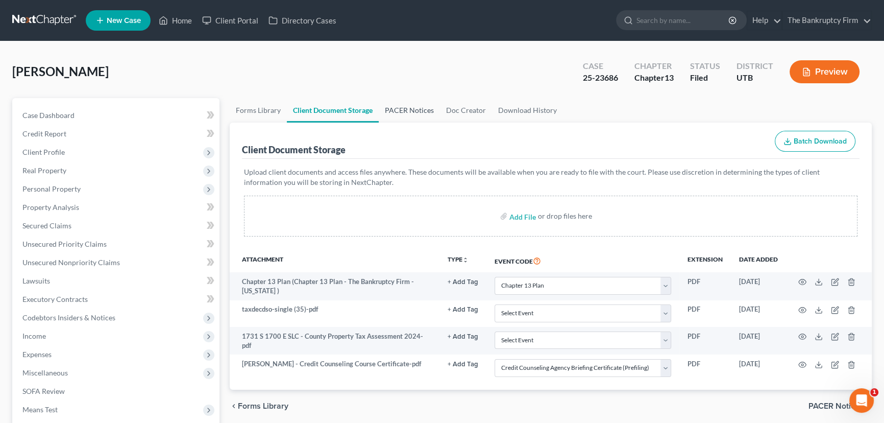
click at [398, 111] on link "PACER Notices" at bounding box center [409, 110] width 61 height 25
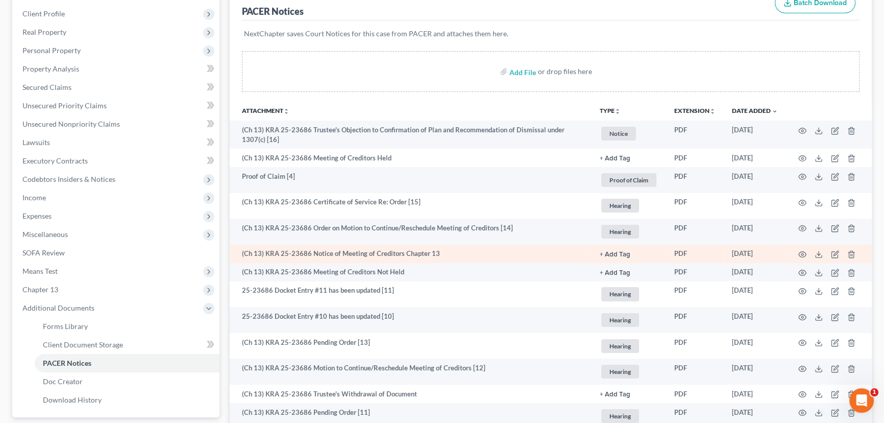
scroll to position [139, 0]
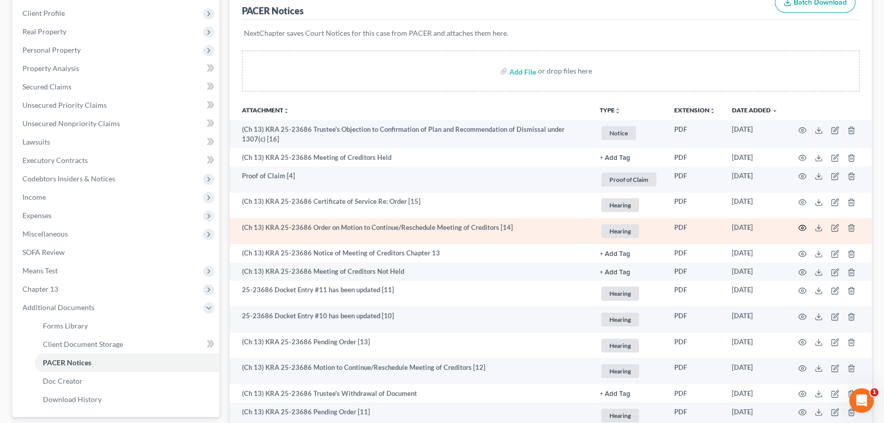
click at [802, 227] on circle "button" at bounding box center [803, 228] width 2 height 2
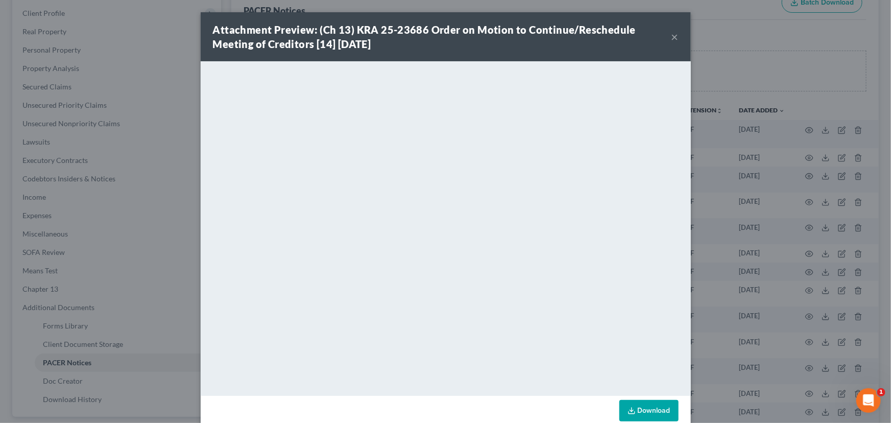
click at [671, 36] on button "×" at bounding box center [674, 37] width 7 height 12
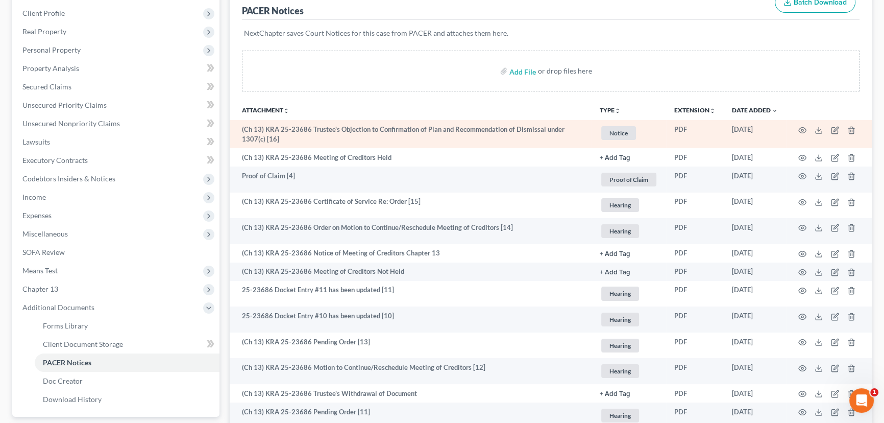
scroll to position [0, 0]
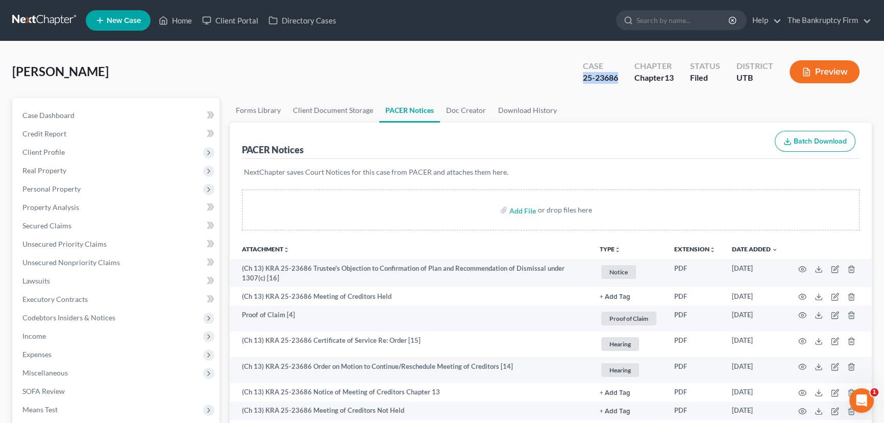
drag, startPoint x: 618, startPoint y: 76, endPoint x: 578, endPoint y: 77, distance: 39.8
click at [578, 77] on div "Case 25-23686" at bounding box center [601, 73] width 52 height 30
copy div "25-23686"
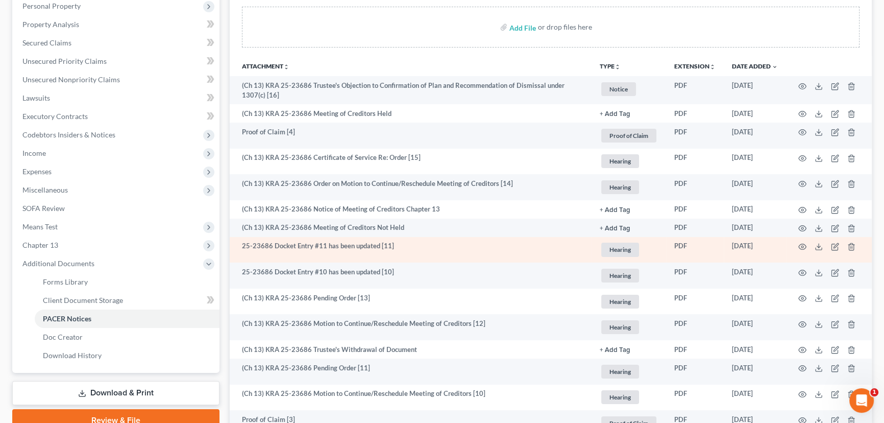
scroll to position [185, 0]
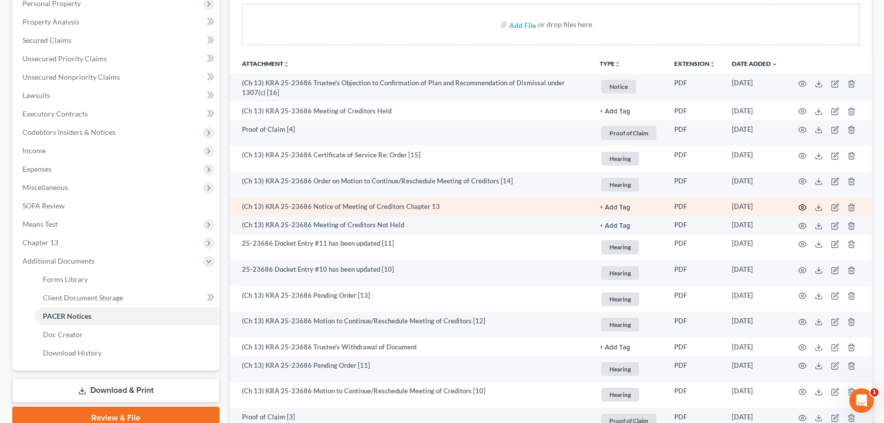
click at [802, 206] on circle "button" at bounding box center [803, 207] width 2 height 2
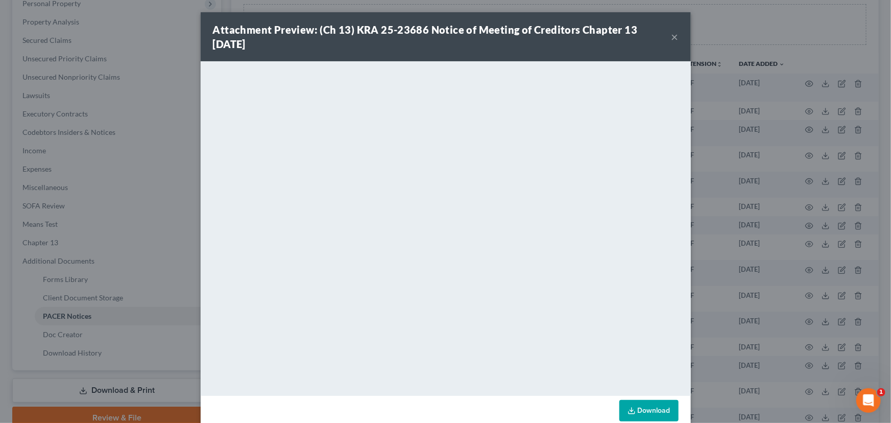
click at [671, 36] on button "×" at bounding box center [674, 37] width 7 height 12
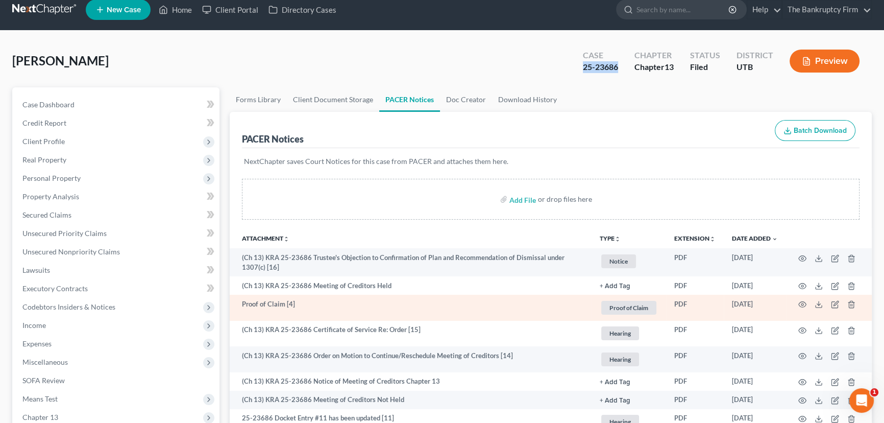
scroll to position [0, 0]
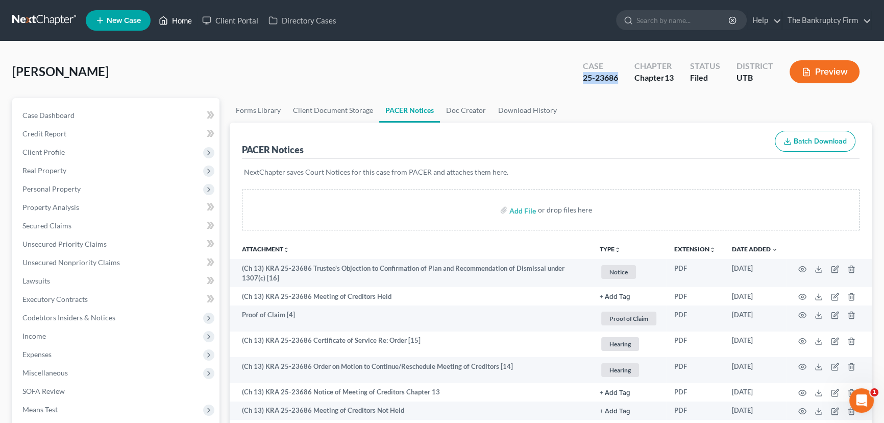
click at [181, 20] on link "Home" at bounding box center [175, 20] width 43 height 18
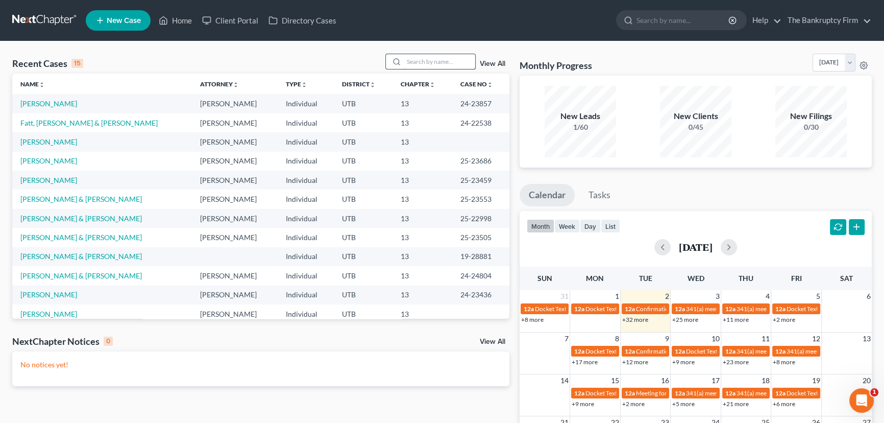
click at [410, 63] on input "search" at bounding box center [439, 61] width 71 height 15
type input "Farnsworth"
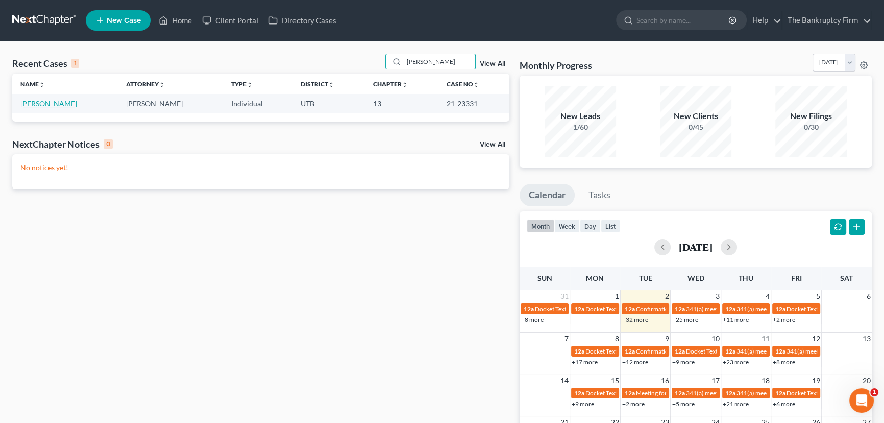
click at [49, 101] on link "Farnsworth, Jay" at bounding box center [48, 103] width 57 height 9
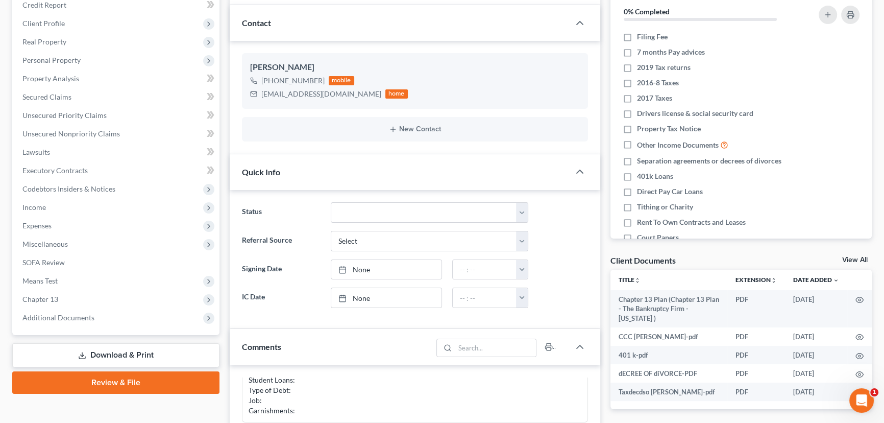
scroll to position [139, 0]
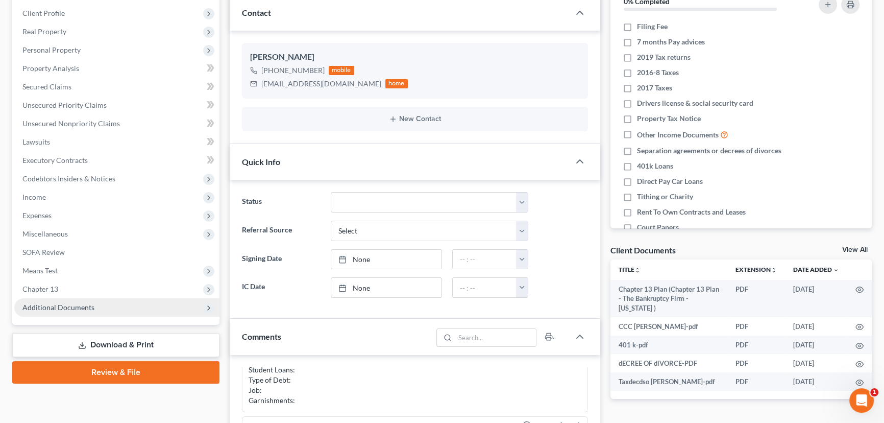
click at [59, 305] on span "Additional Documents" at bounding box center [58, 307] width 72 height 9
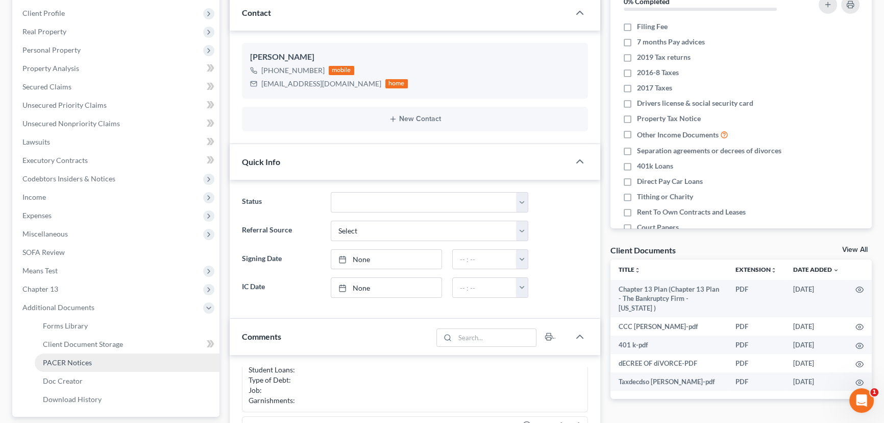
click at [79, 362] on span "PACER Notices" at bounding box center [67, 362] width 49 height 9
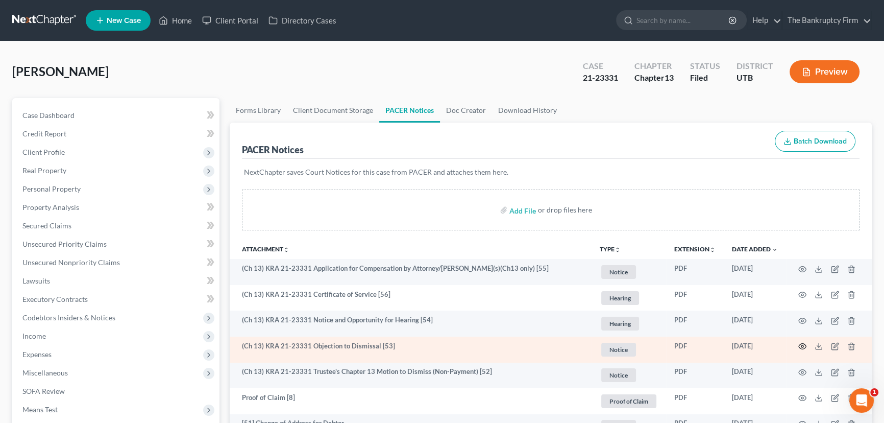
click at [803, 347] on icon "button" at bounding box center [803, 346] width 8 height 8
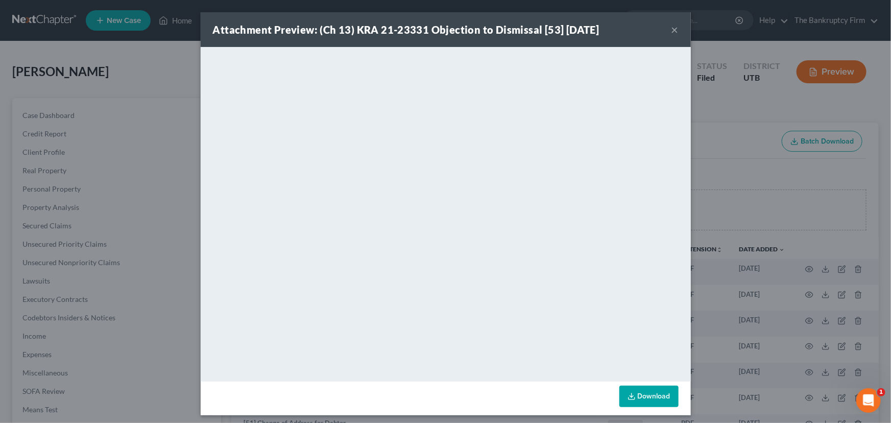
click at [673, 32] on button "×" at bounding box center [674, 29] width 7 height 12
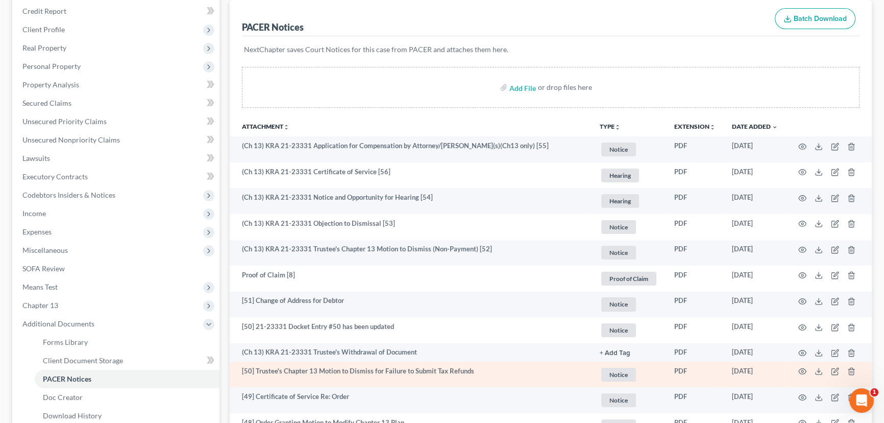
scroll to position [139, 0]
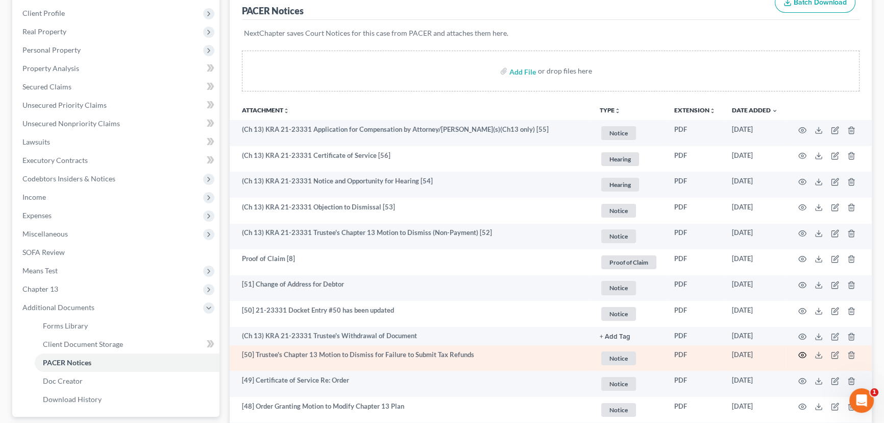
click at [805, 354] on icon "button" at bounding box center [803, 355] width 8 height 6
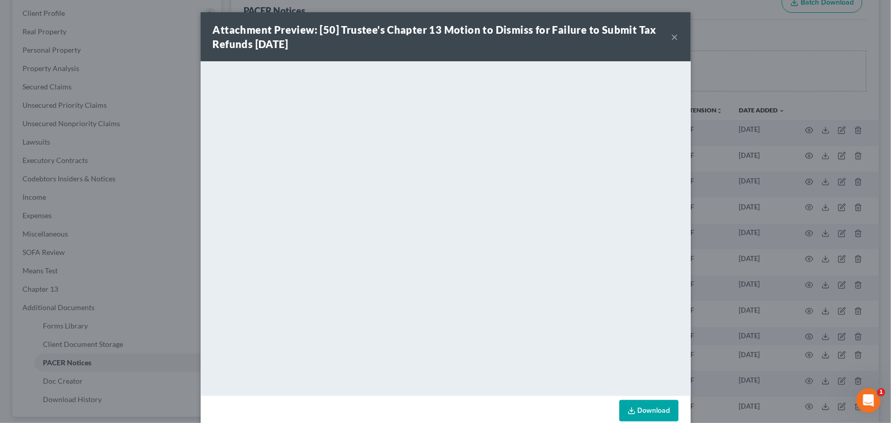
click at [678, 35] on div "Attachment Preview: [50] Trustee's Chapter 13 Motion to Dismiss for Failure to …" at bounding box center [446, 36] width 490 height 49
click at [671, 37] on button "×" at bounding box center [674, 37] width 7 height 12
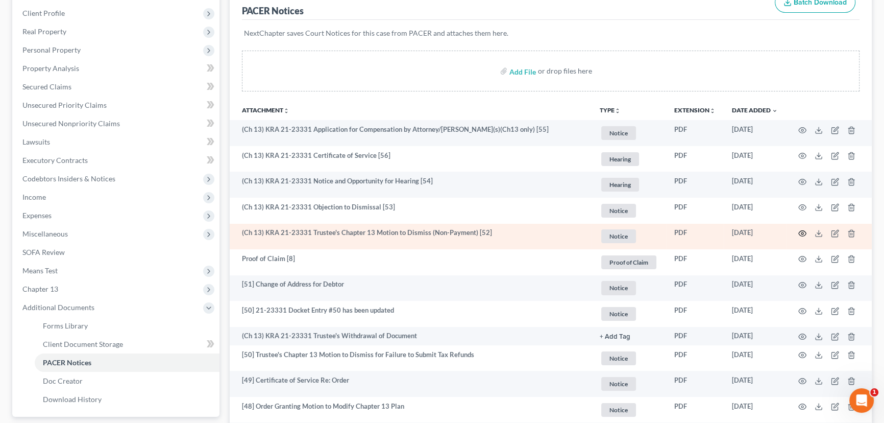
click at [803, 230] on icon "button" at bounding box center [803, 233] width 8 height 8
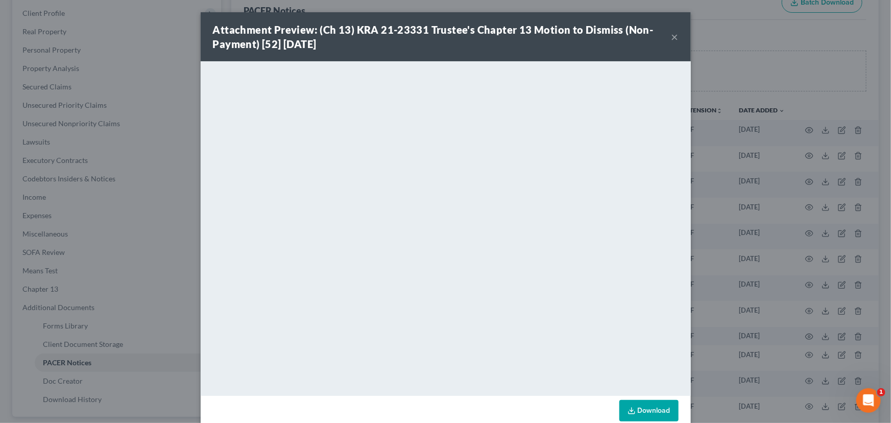
click at [671, 36] on button "×" at bounding box center [674, 37] width 7 height 12
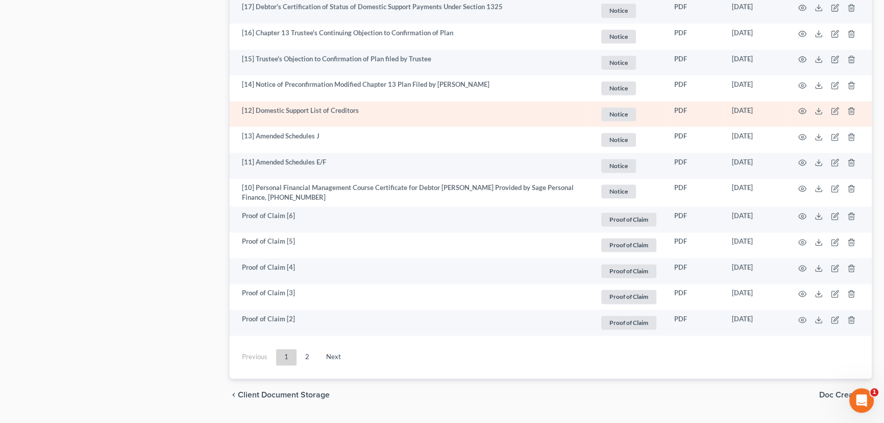
scroll to position [1783, 0]
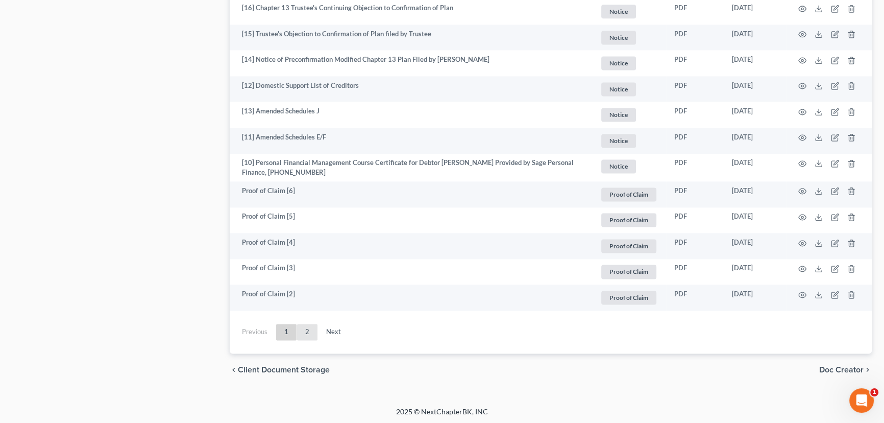
click at [305, 330] on link "2" at bounding box center [307, 332] width 20 height 16
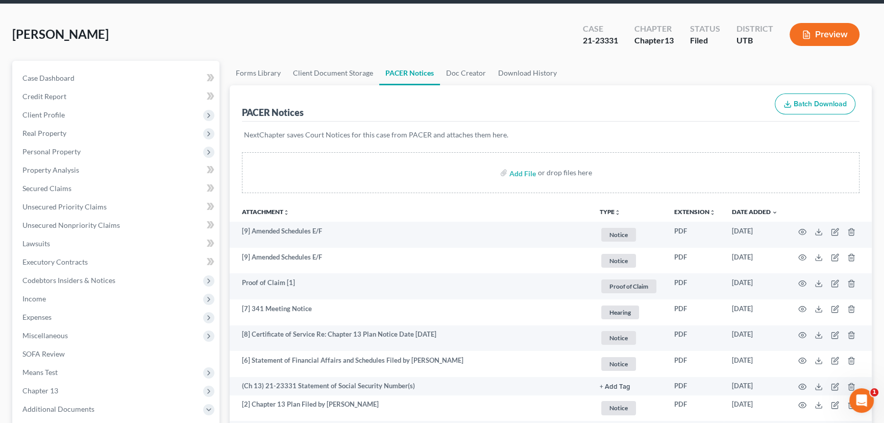
scroll to position [31, 0]
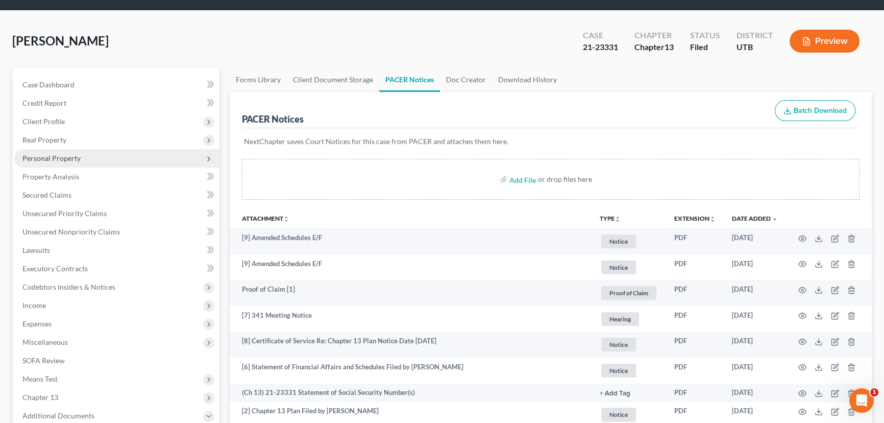
drag, startPoint x: 50, startPoint y: 138, endPoint x: 73, endPoint y: 151, distance: 26.0
click at [50, 138] on span "Real Property" at bounding box center [44, 139] width 44 height 9
click at [67, 157] on span "Properties Owned" at bounding box center [72, 158] width 58 height 9
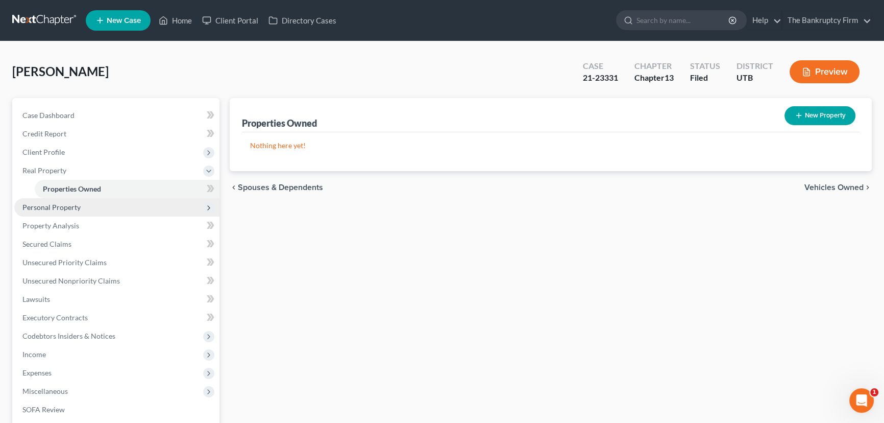
click at [55, 205] on span "Personal Property" at bounding box center [51, 207] width 58 height 9
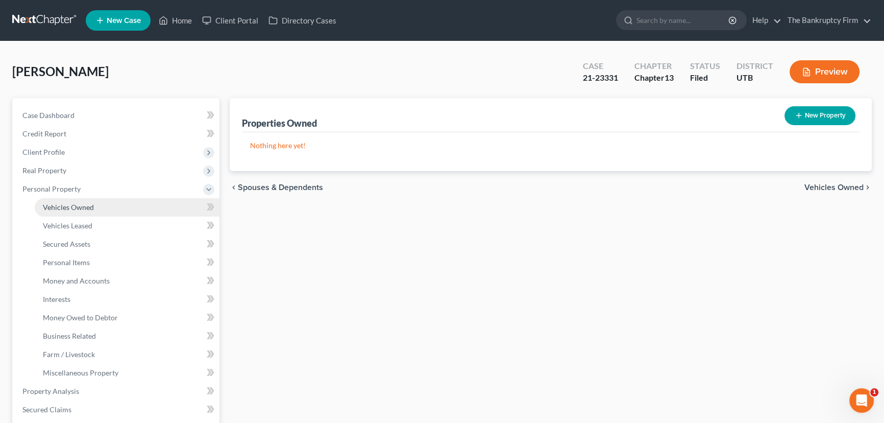
click at [71, 208] on span "Vehicles Owned" at bounding box center [68, 207] width 51 height 9
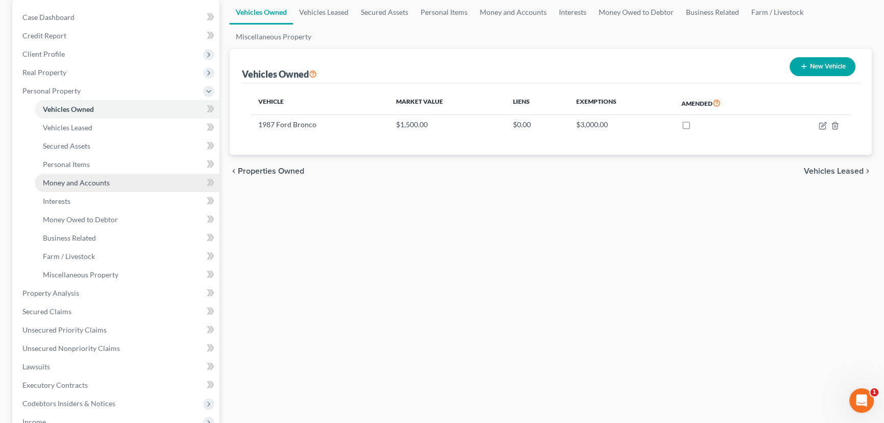
scroll to position [128, 0]
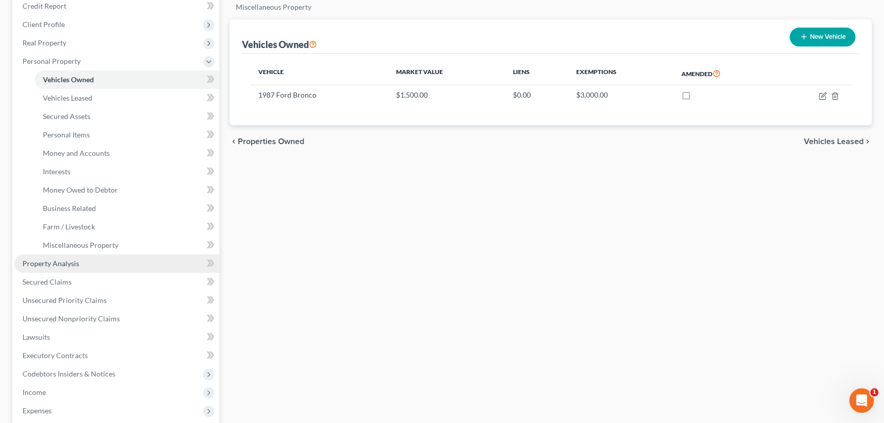
drag, startPoint x: 61, startPoint y: 252, endPoint x: 84, endPoint y: 254, distance: 23.6
click at [61, 259] on span "Property Analysis" at bounding box center [50, 263] width 57 height 9
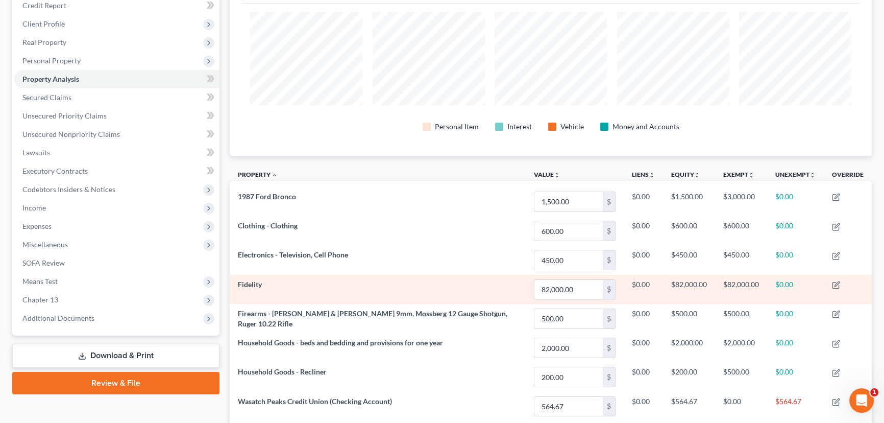
scroll to position [139, 0]
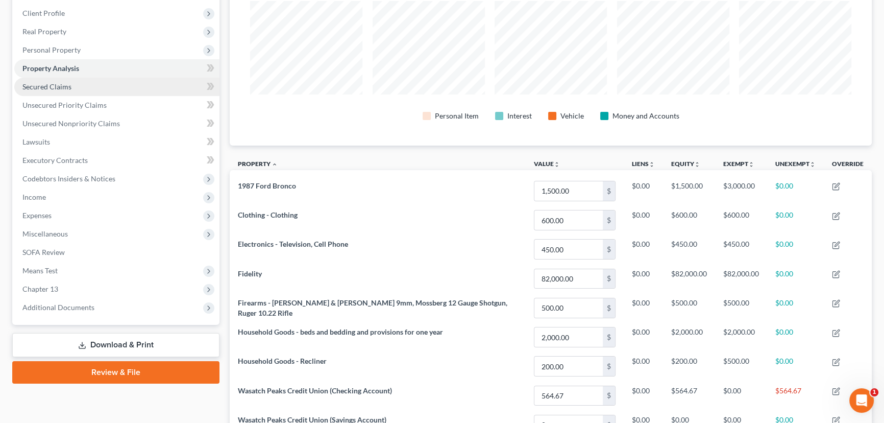
click at [47, 85] on span "Secured Claims" at bounding box center [46, 86] width 49 height 9
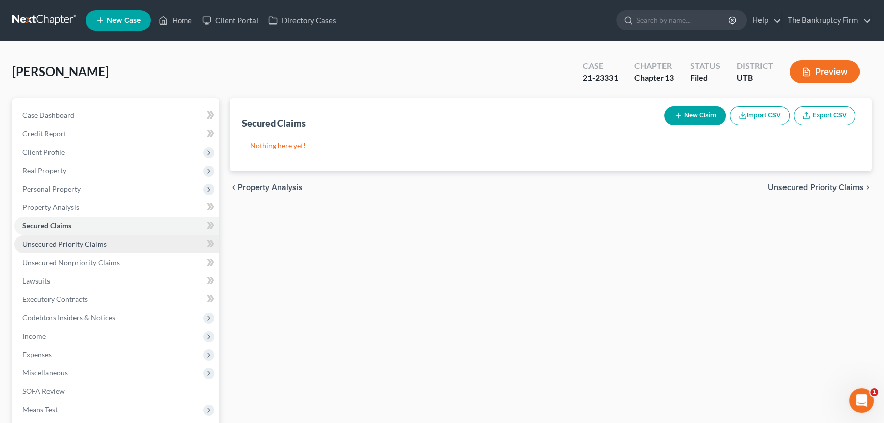
click at [59, 244] on span "Unsecured Priority Claims" at bounding box center [64, 243] width 84 height 9
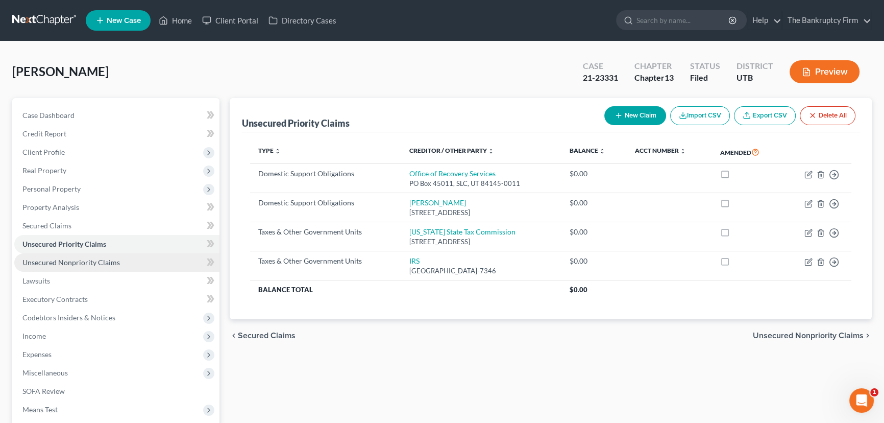
click at [74, 261] on span "Unsecured Nonpriority Claims" at bounding box center [71, 262] width 98 height 9
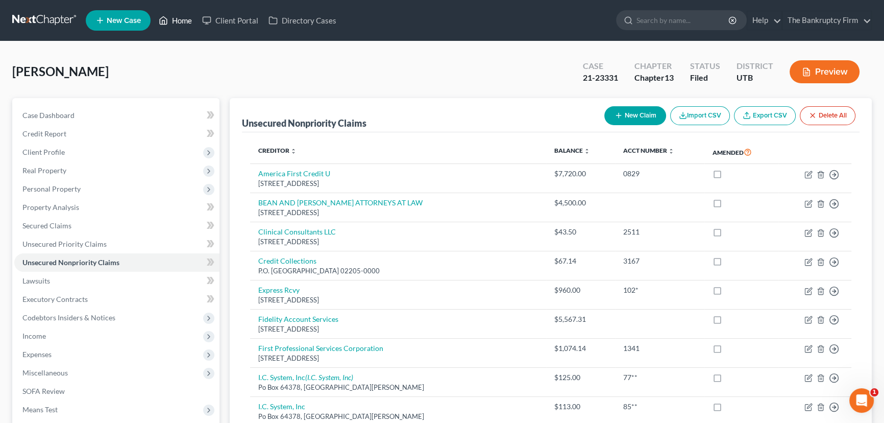
drag, startPoint x: 182, startPoint y: 19, endPoint x: 224, endPoint y: 142, distance: 130.0
click at [182, 19] on link "Home" at bounding box center [175, 20] width 43 height 18
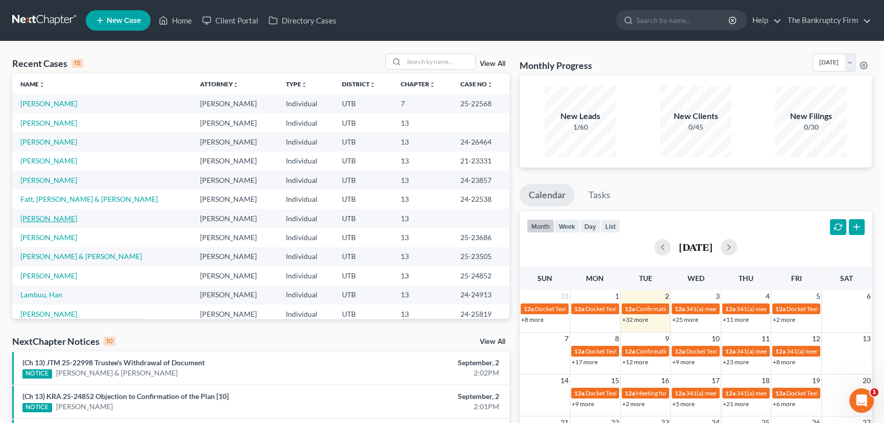
click at [57, 221] on link "Herrera, Aurelia" at bounding box center [48, 218] width 57 height 9
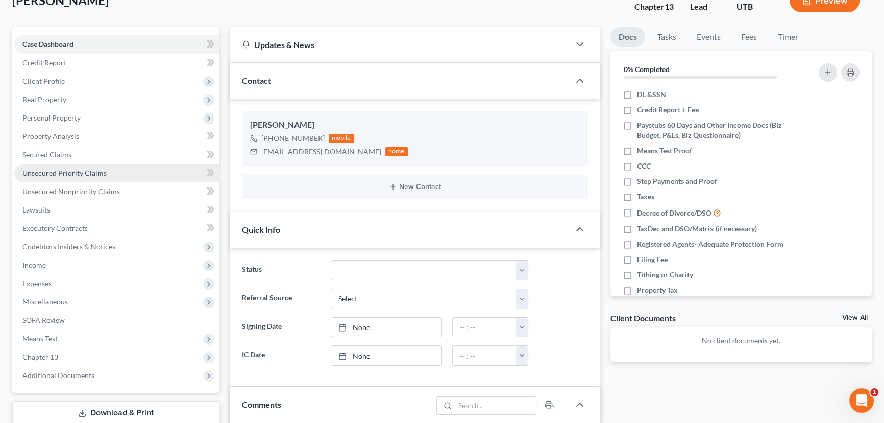
scroll to position [46, 0]
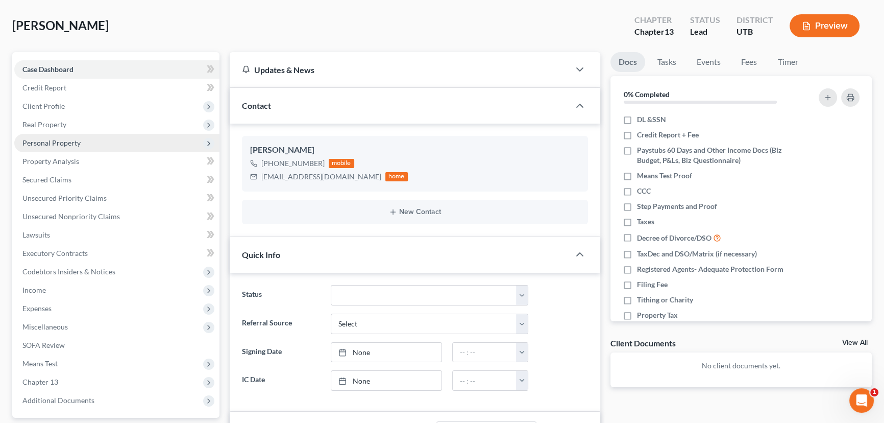
click at [54, 143] on span "Personal Property" at bounding box center [51, 142] width 58 height 9
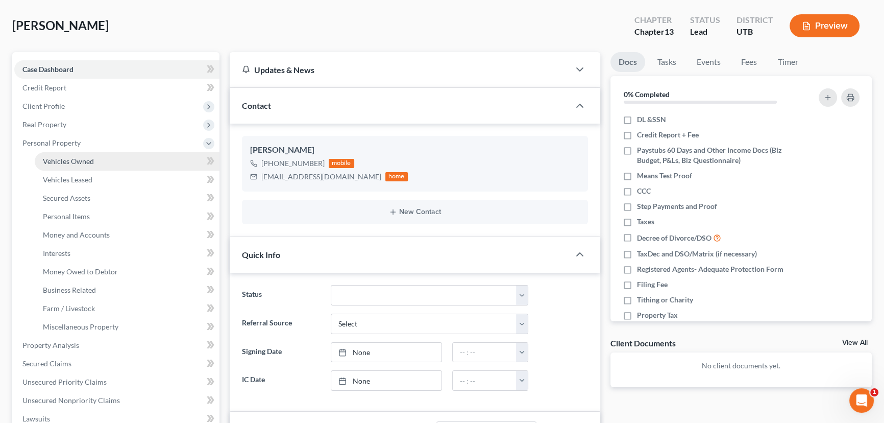
click at [71, 158] on span "Vehicles Owned" at bounding box center [68, 161] width 51 height 9
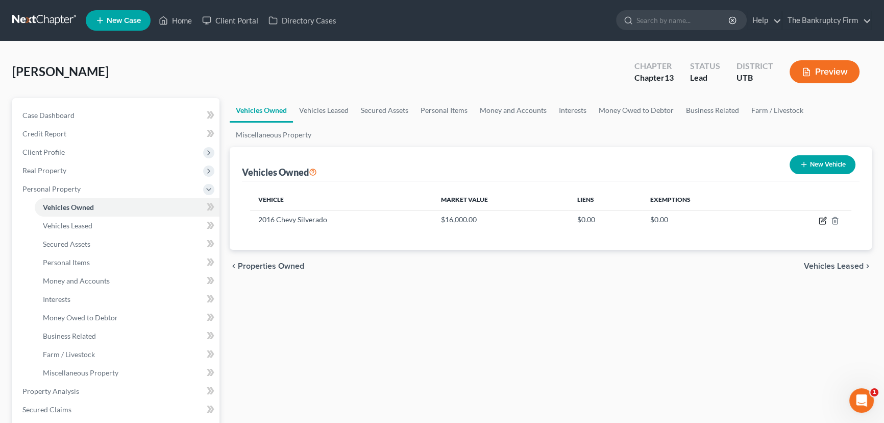
click at [825, 222] on icon "button" at bounding box center [823, 221] width 8 height 8
select select "0"
select select "10"
select select "0"
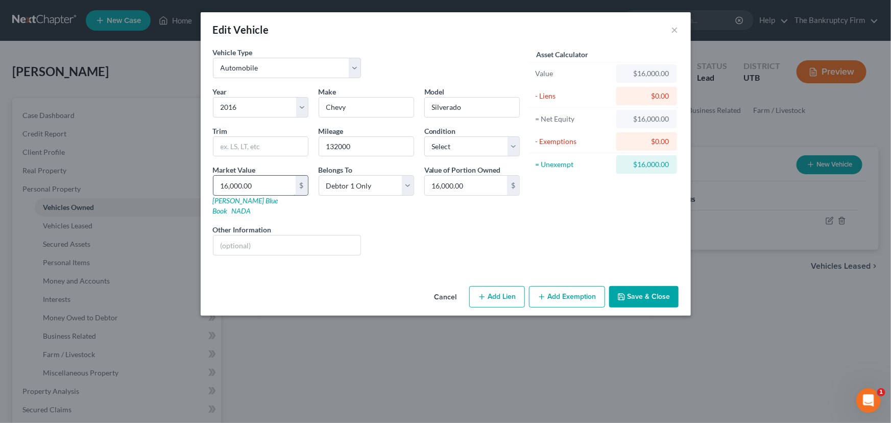
click at [261, 185] on input "16,000.00" at bounding box center [254, 185] width 82 height 19
type input "1"
type input "1.00"
type input "15"
type input "15.00"
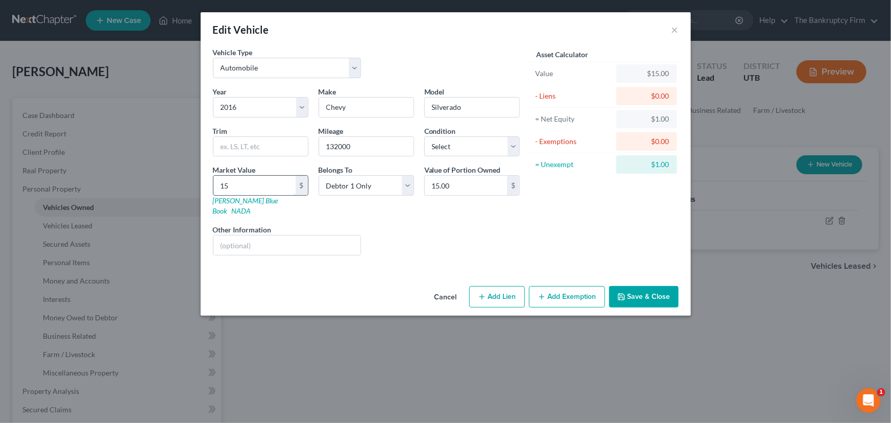
type input "155"
type input "155.00"
type input "1550"
type input "1,550.00"
type input "1,5500"
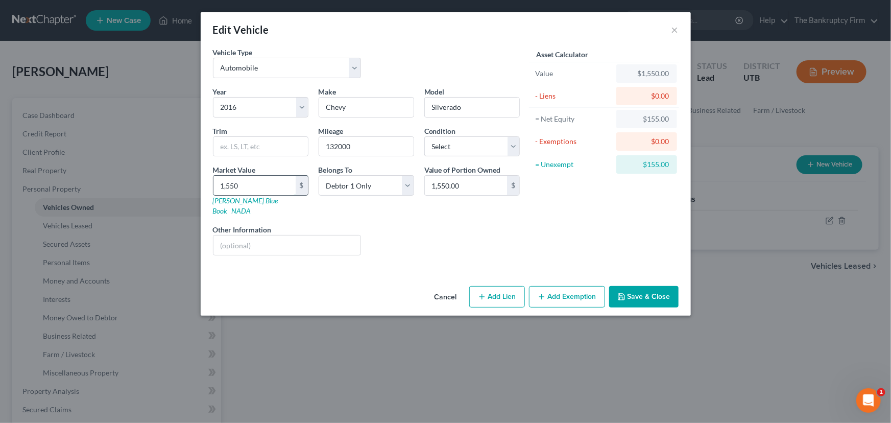
type input "15,500.00"
type input "15,500"
click at [643, 287] on button "Save & Close" at bounding box center [643, 296] width 69 height 21
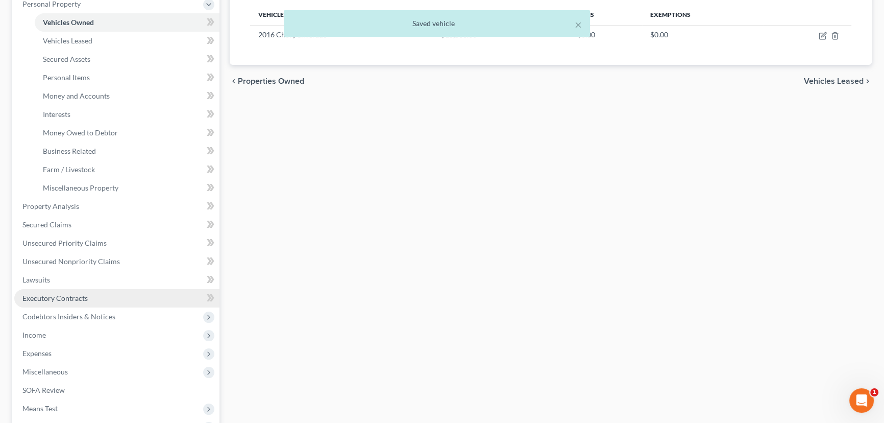
scroll to position [185, 0]
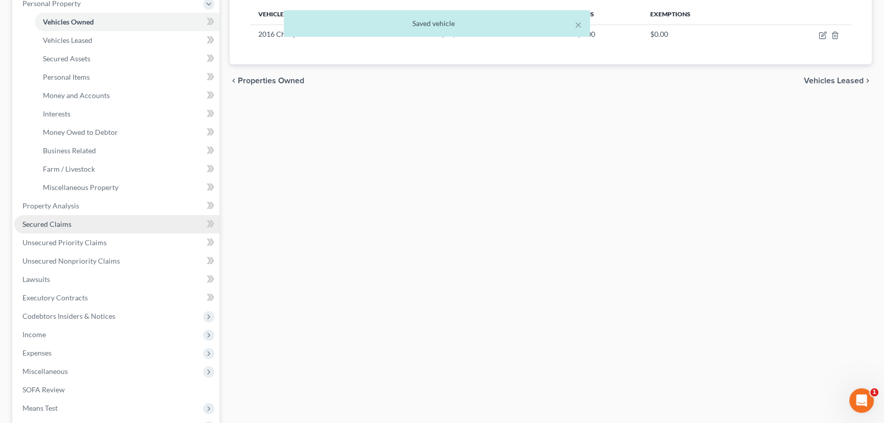
click at [51, 224] on span "Secured Claims" at bounding box center [46, 224] width 49 height 9
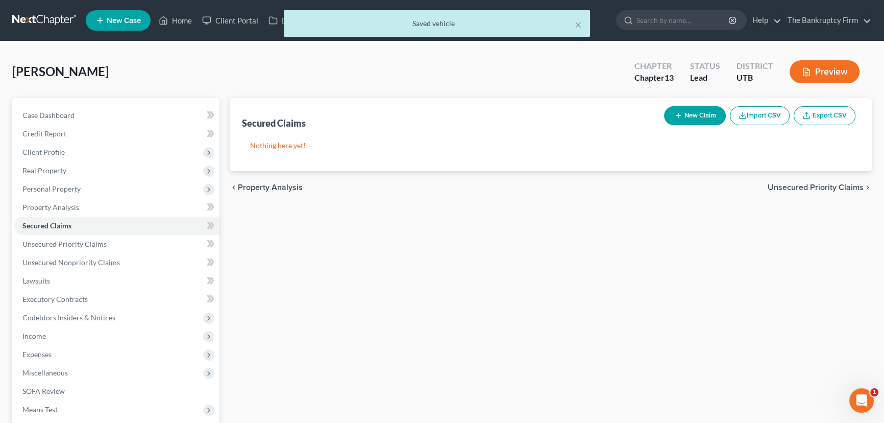
click at [695, 111] on button "New Claim" at bounding box center [695, 115] width 62 height 19
select select "0"
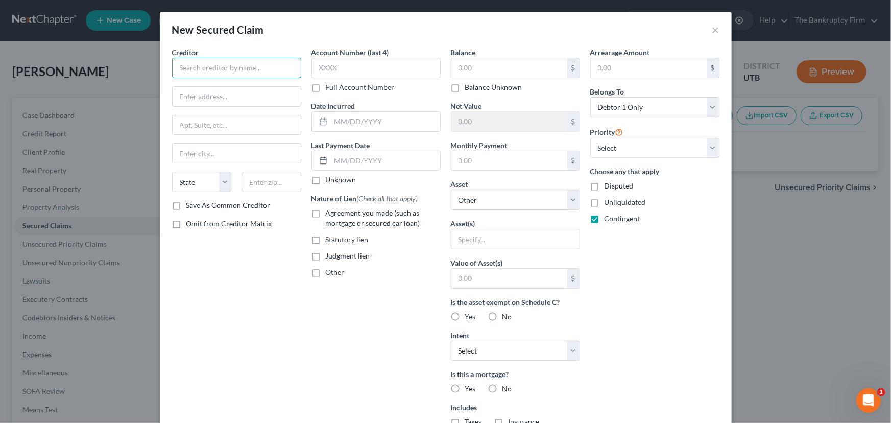
click at [207, 65] on input "text" at bounding box center [236, 68] width 129 height 20
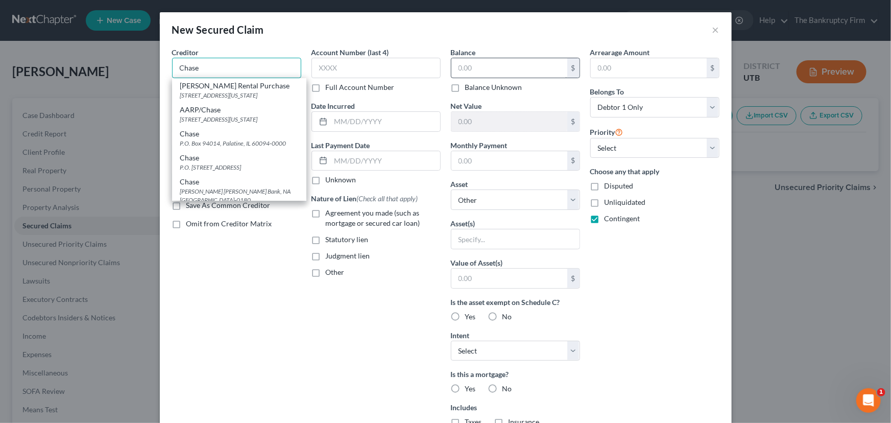
type input "Chase"
click at [457, 68] on input "text" at bounding box center [509, 67] width 116 height 19
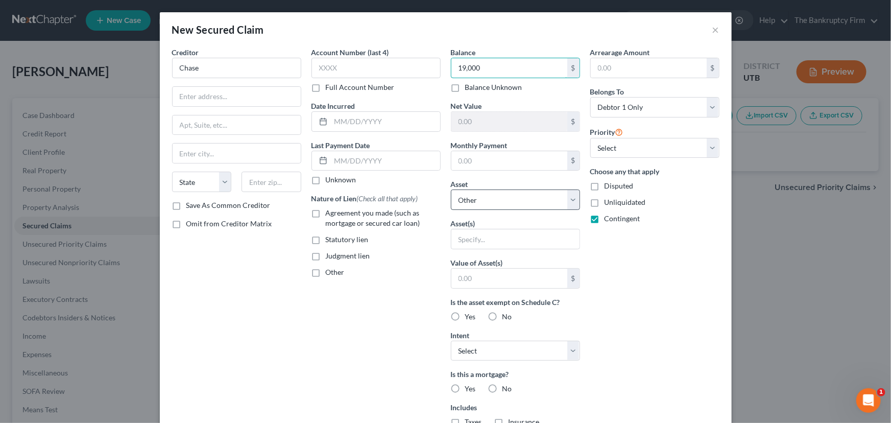
type input "19,000"
click at [491, 198] on select "Select Other Multiple Assets 2016 Chevy Silverado - $15500.0 Clothing - Clothin…" at bounding box center [515, 199] width 129 height 20
select select "2"
click at [451, 189] on select "Select Other Multiple Assets 2016 Chevy Silverado - $15500.0 Clothing - Clothin…" at bounding box center [515, 199] width 129 height 20
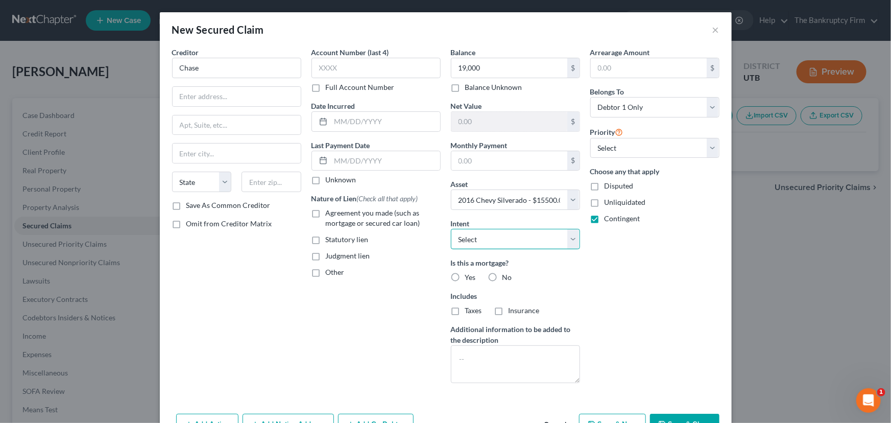
click at [477, 238] on select "Select Surrender Redeem Reaffirm Avoid Other" at bounding box center [515, 239] width 129 height 20
select select "2"
click at [451, 229] on select "Select Surrender Redeem Reaffirm Avoid Other" at bounding box center [515, 239] width 129 height 20
click at [502, 276] on label "No" at bounding box center [507, 277] width 10 height 10
click at [507, 276] on input "No" at bounding box center [510, 275] width 7 height 7
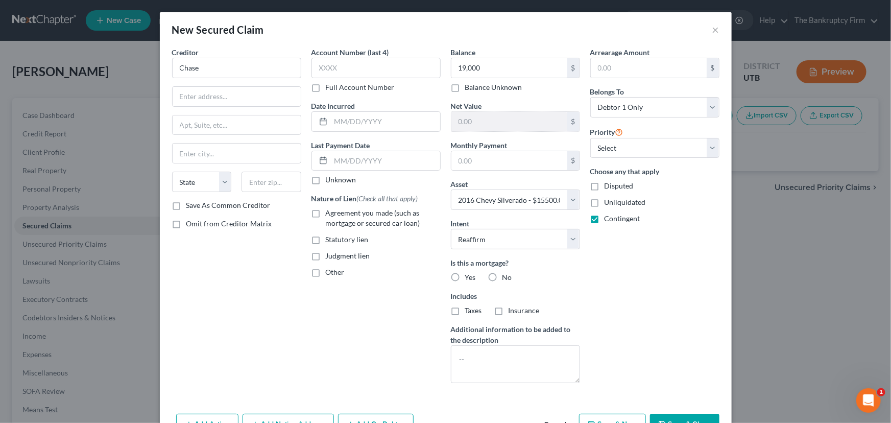
radio input "true"
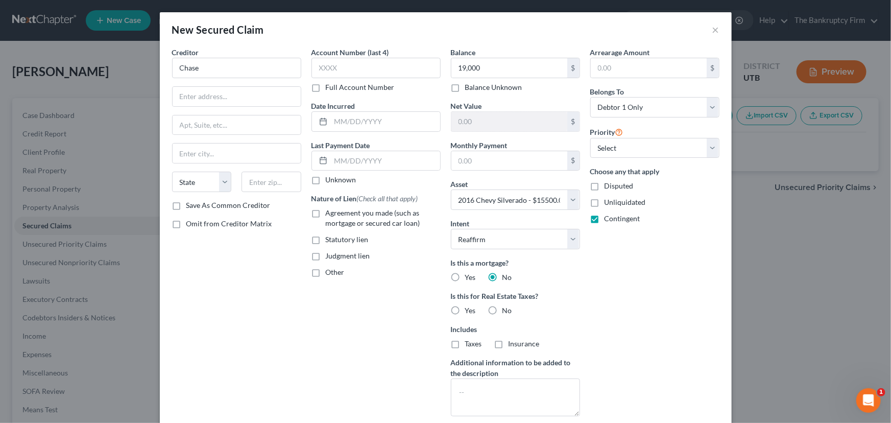
click at [502, 311] on label "No" at bounding box center [507, 310] width 10 height 10
click at [507, 311] on input "No" at bounding box center [510, 308] width 7 height 7
radio input "true"
click at [652, 146] on select "Select 1st 2nd 3rd 4th 5th 6th 7th 8th 9th 10th 11th 12th 13th 14th 15th 16th 1…" at bounding box center [654, 148] width 129 height 20
select select "0"
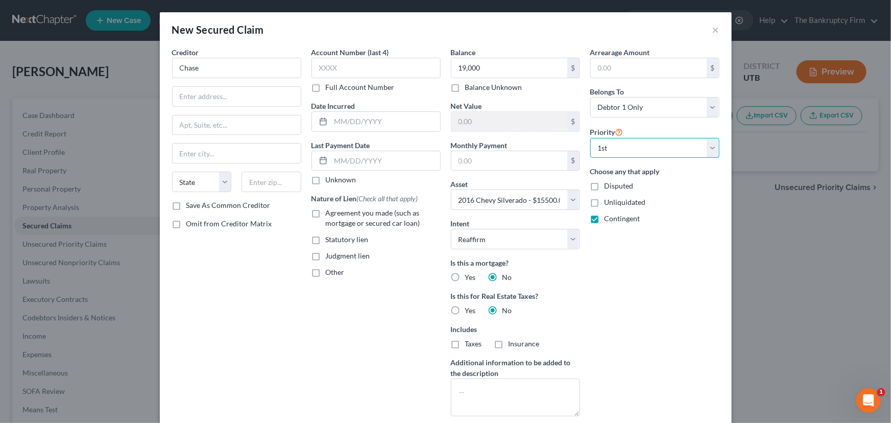
click at [590, 138] on select "Select 1st 2nd 3rd 4th 5th 6th 7th 8th 9th 10th 11th 12th 13th 14th 15th 16th 1…" at bounding box center [654, 148] width 129 height 20
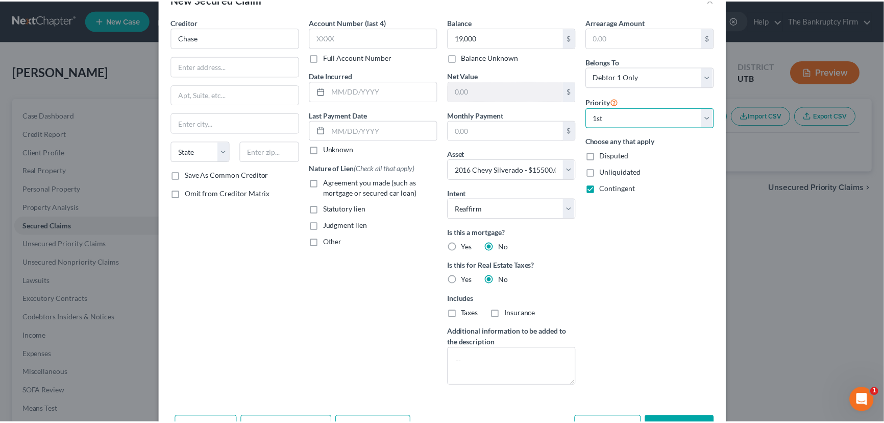
scroll to position [65, 0]
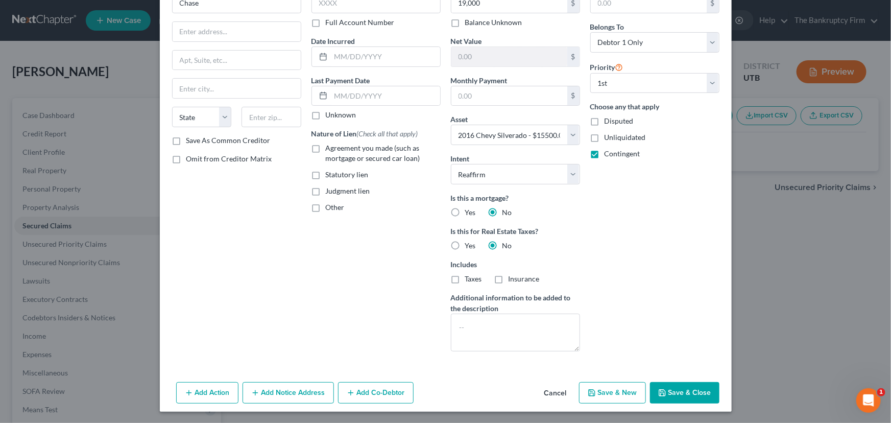
click at [686, 390] on button "Save & Close" at bounding box center [684, 392] width 69 height 21
select select
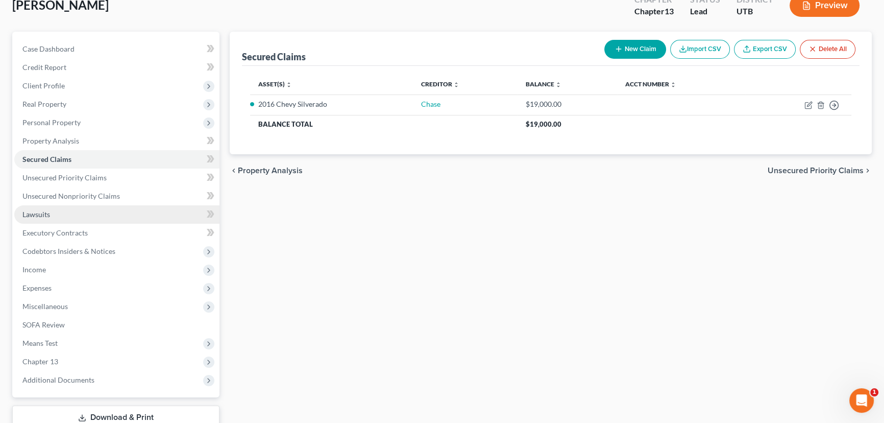
scroll to position [137, 0]
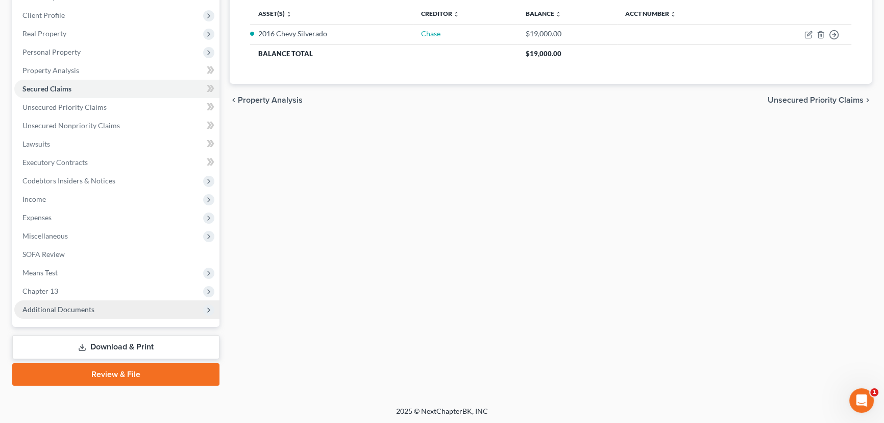
click at [84, 307] on span "Additional Documents" at bounding box center [58, 309] width 72 height 9
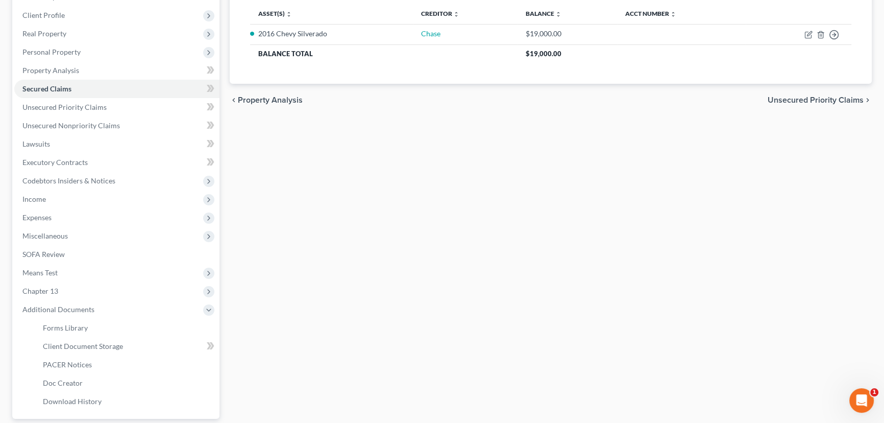
scroll to position [0, 0]
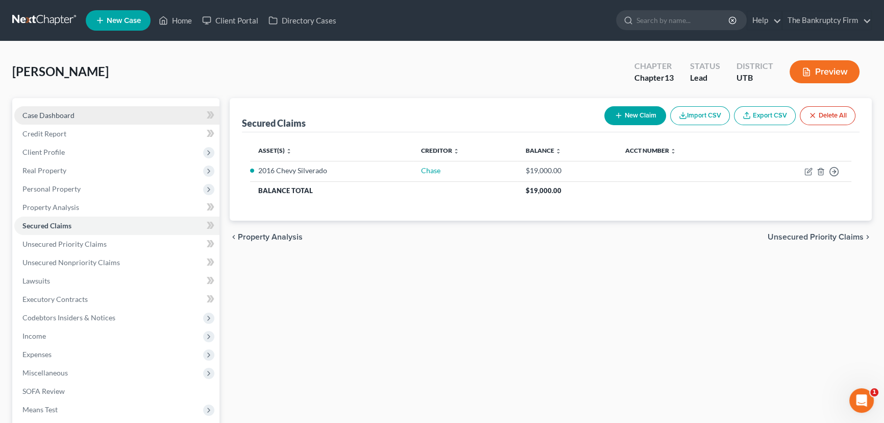
click at [42, 112] on span "Case Dashboard" at bounding box center [48, 115] width 52 height 9
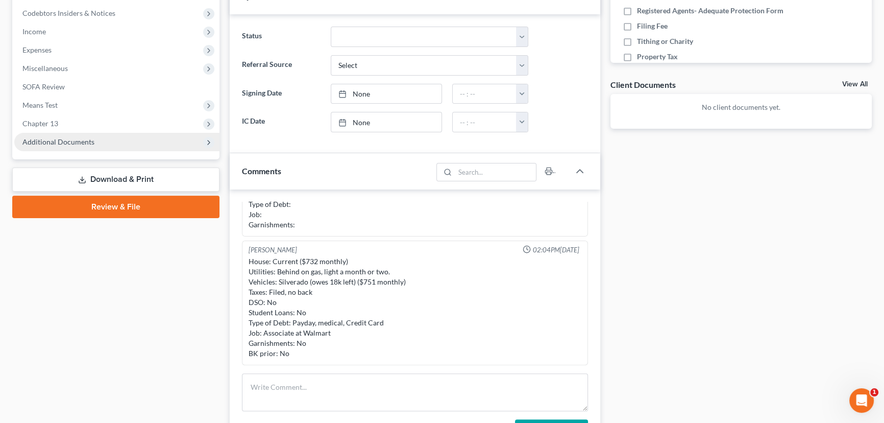
scroll to position [232, 0]
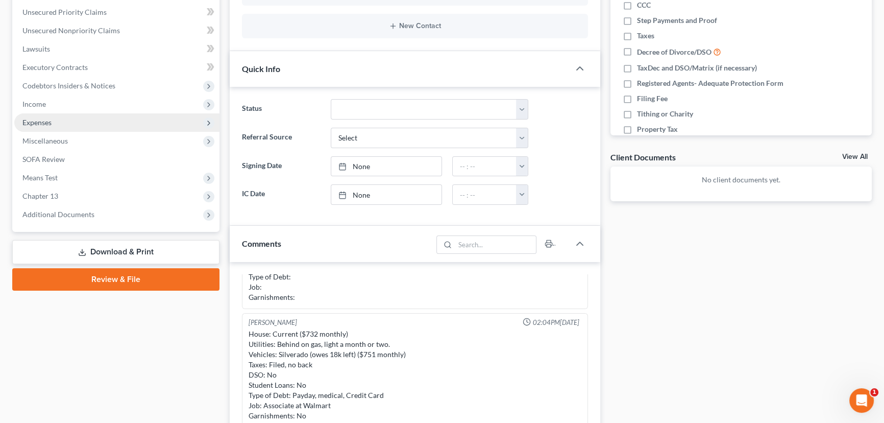
click at [41, 118] on span "Expenses" at bounding box center [36, 122] width 29 height 9
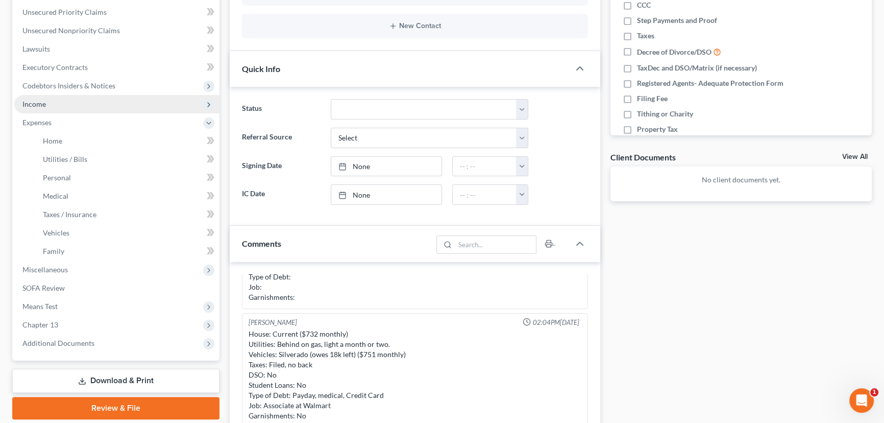
click at [43, 105] on span "Income" at bounding box center [33, 104] width 23 height 9
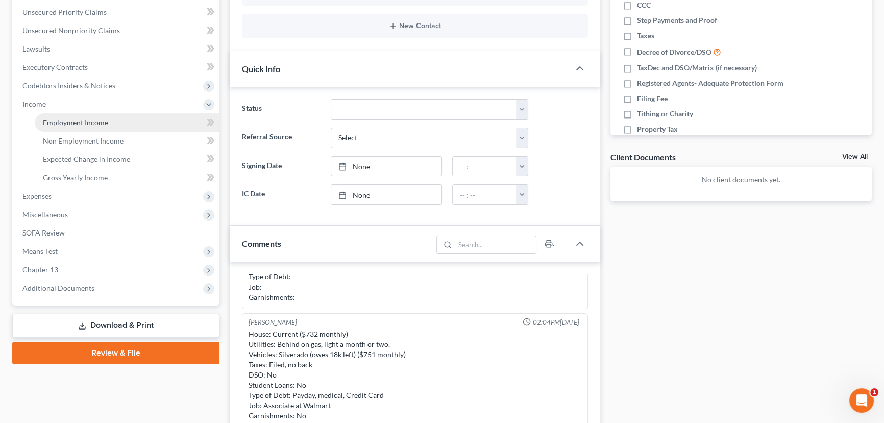
click at [85, 123] on span "Employment Income" at bounding box center [75, 122] width 65 height 9
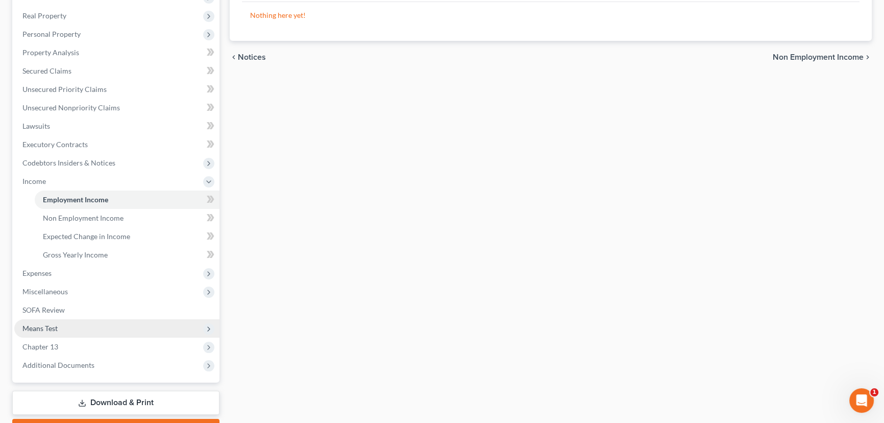
scroll to position [185, 0]
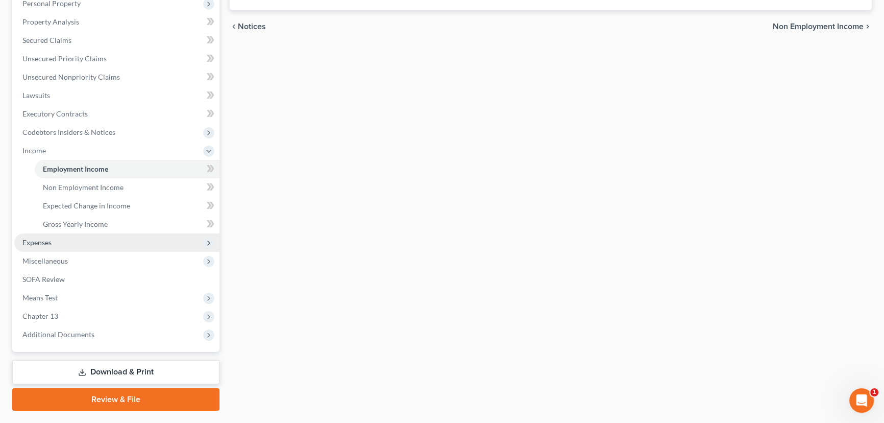
click at [34, 239] on span "Expenses" at bounding box center [36, 242] width 29 height 9
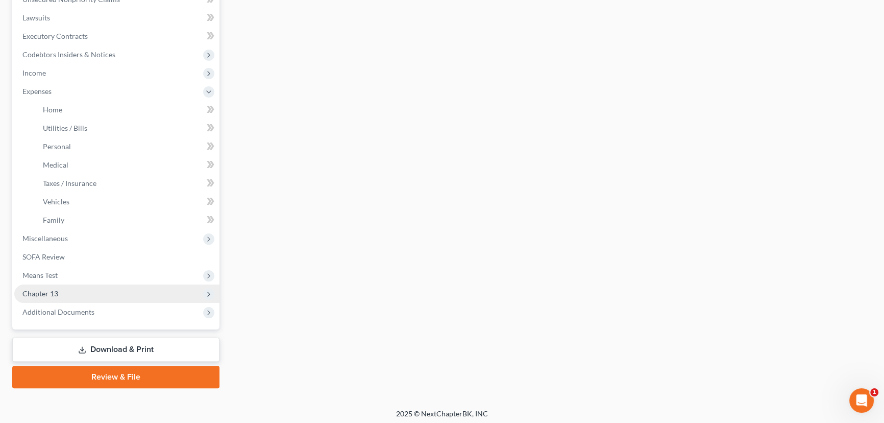
scroll to position [266, 0]
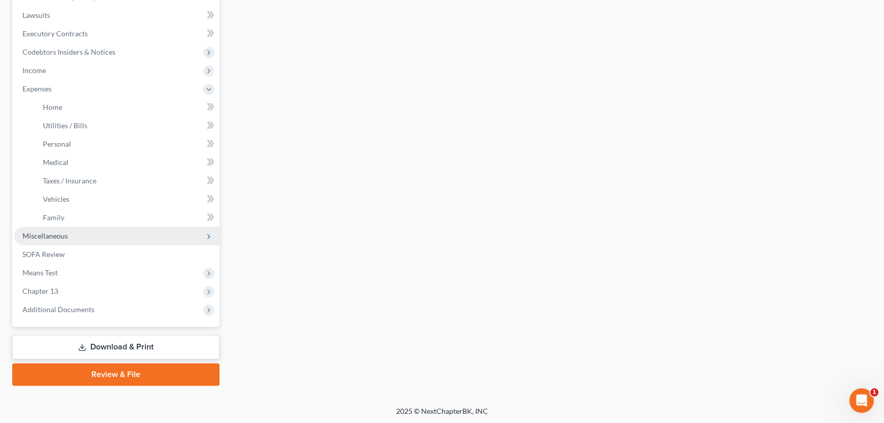
click at [54, 235] on span "Miscellaneous" at bounding box center [44, 235] width 45 height 9
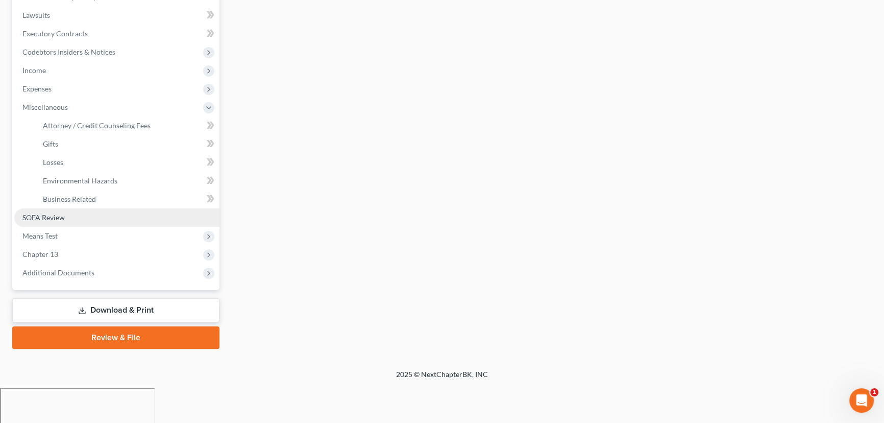
scroll to position [229, 0]
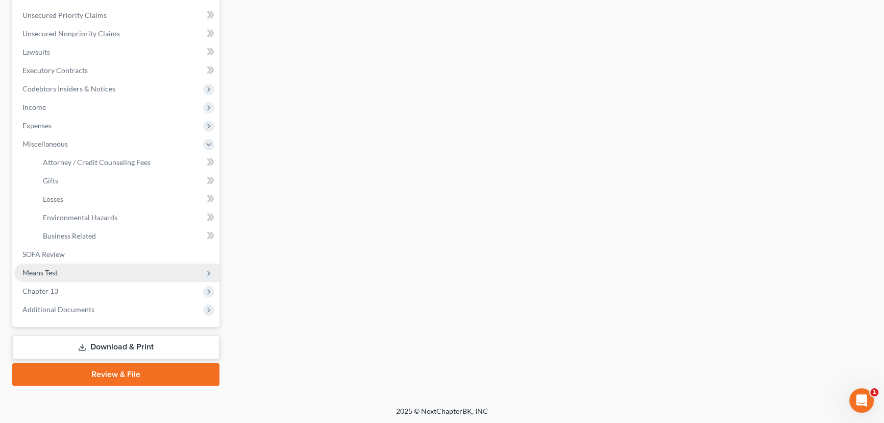
click at [46, 270] on span "Means Test" at bounding box center [39, 272] width 35 height 9
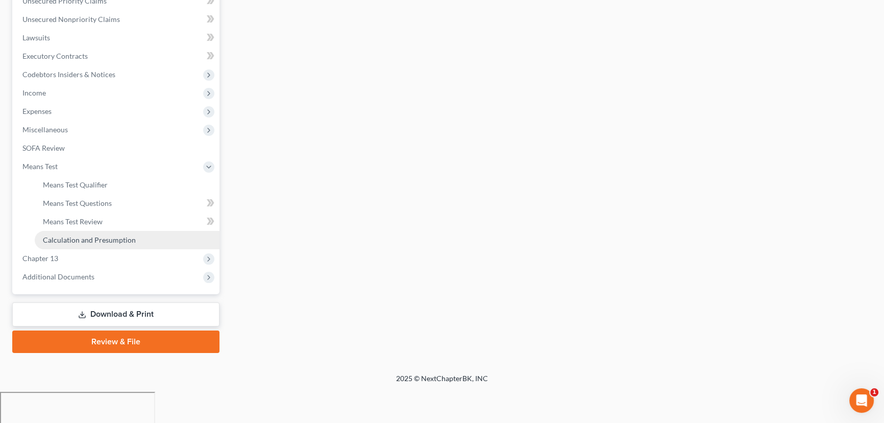
scroll to position [210, 0]
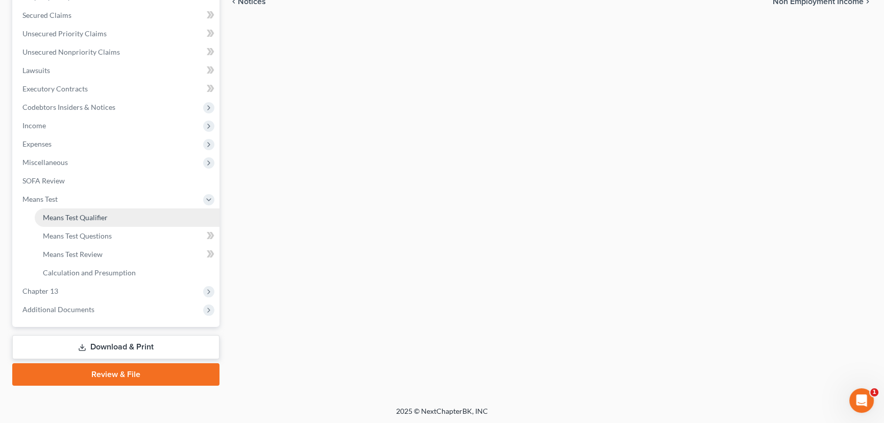
click at [86, 218] on span "Means Test Qualifier" at bounding box center [75, 217] width 65 height 9
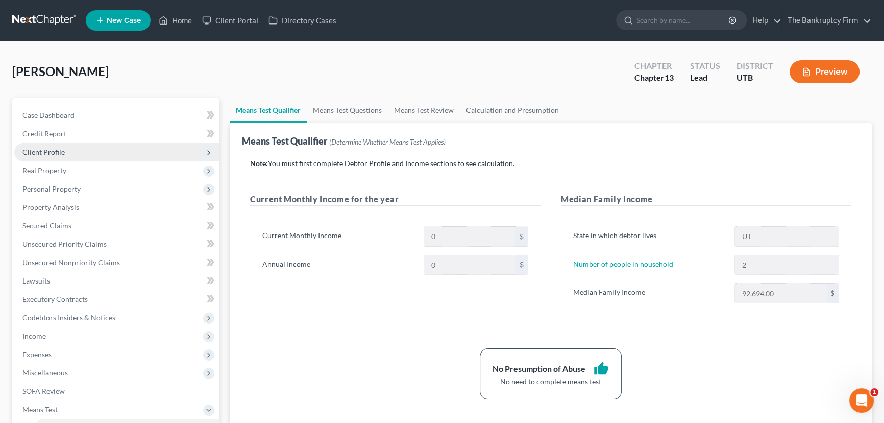
click at [50, 152] on span "Client Profile" at bounding box center [43, 152] width 42 height 9
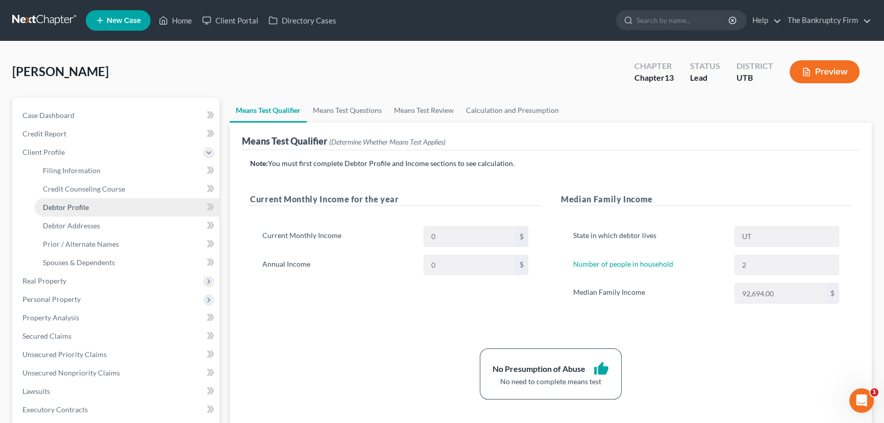
click at [74, 207] on span "Debtor Profile" at bounding box center [66, 207] width 46 height 9
select select "0"
select select "1"
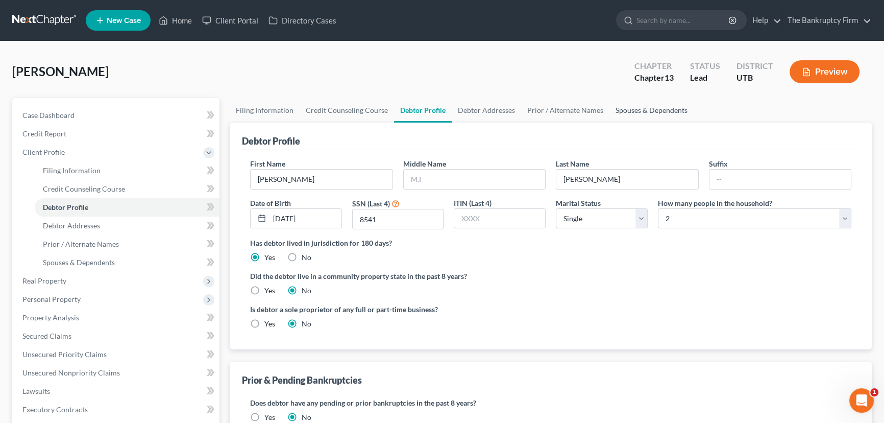
click at [666, 107] on link "Spouses & Dependents" at bounding box center [652, 110] width 84 height 25
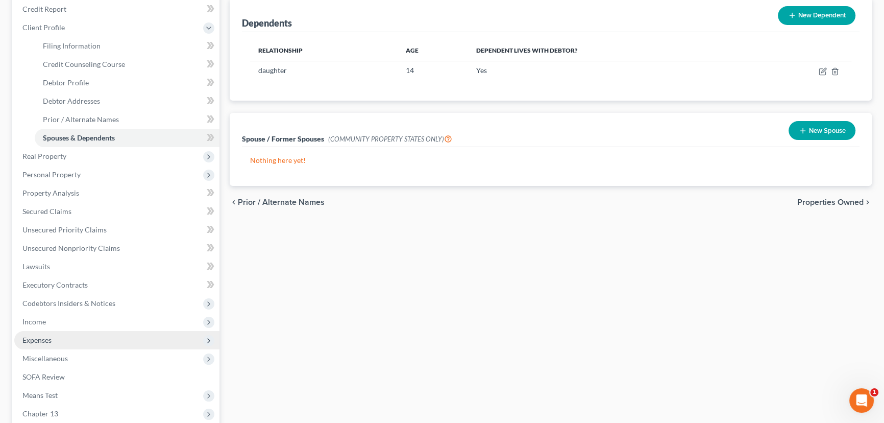
scroll to position [108, 0]
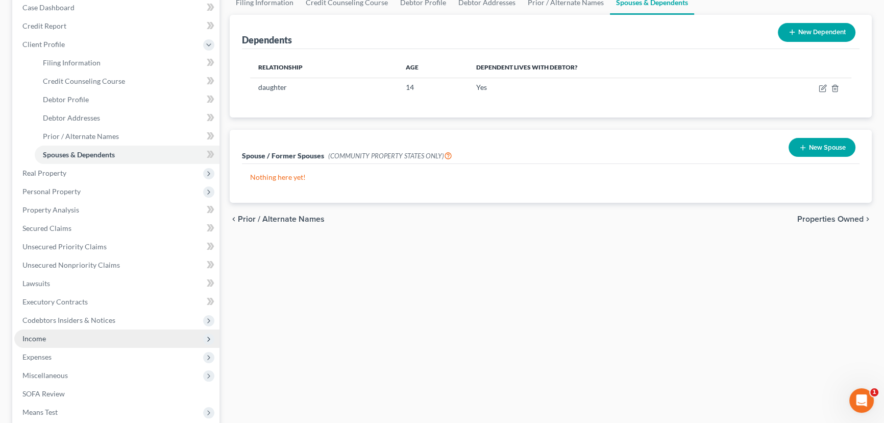
drag, startPoint x: 49, startPoint y: 338, endPoint x: 55, endPoint y: 332, distance: 7.6
click at [49, 338] on span "Income" at bounding box center [116, 338] width 205 height 18
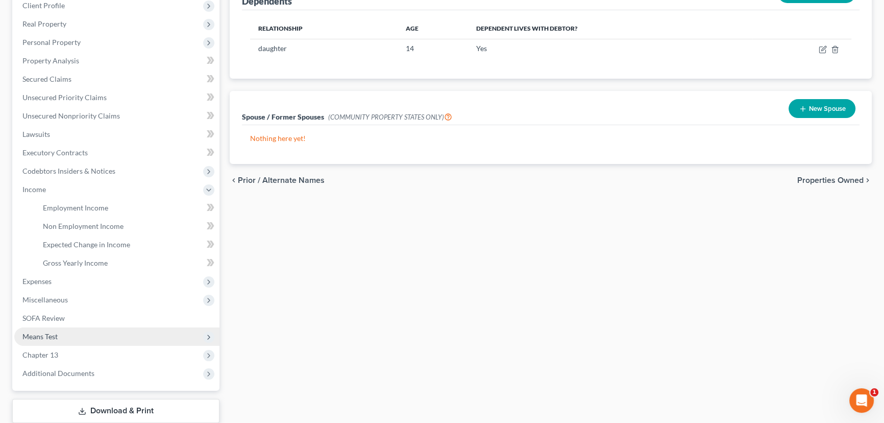
scroll to position [210, 0]
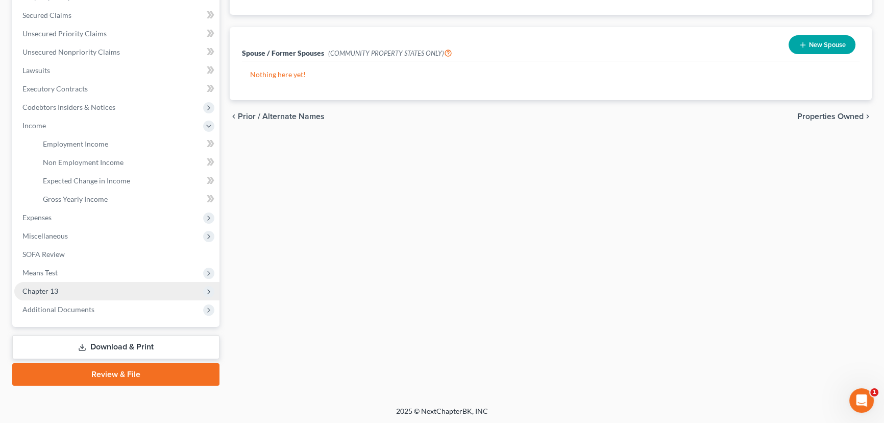
click at [120, 292] on span "Chapter 13" at bounding box center [116, 291] width 205 height 18
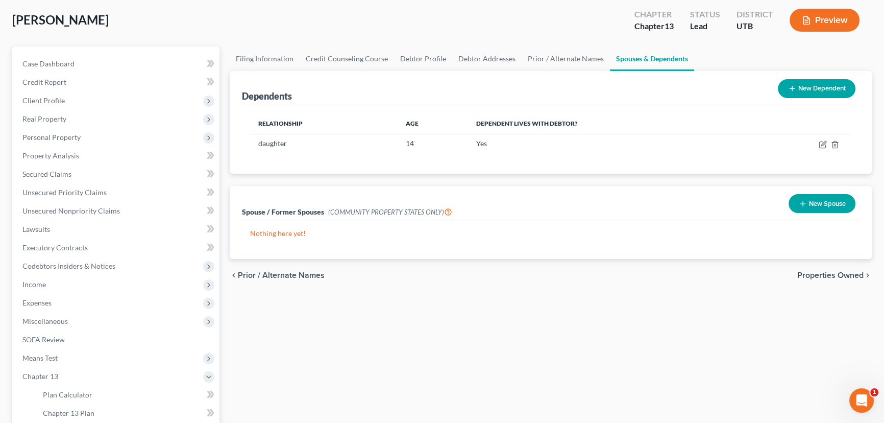
scroll to position [174, 0]
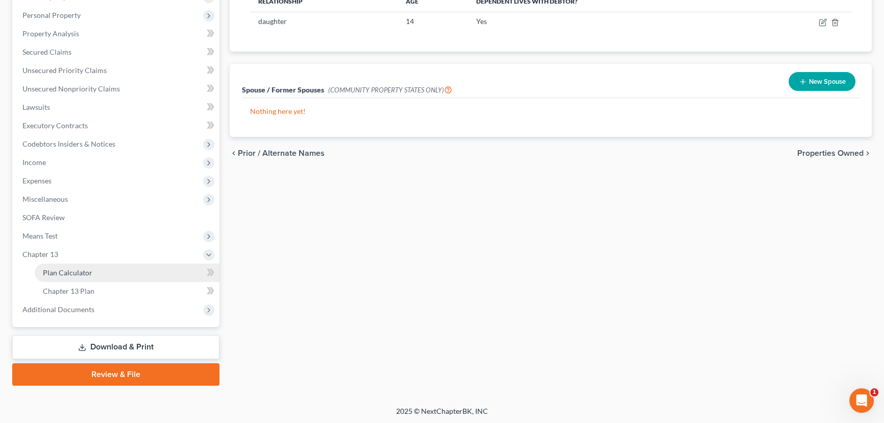
click at [77, 270] on span "Plan Calculator" at bounding box center [68, 272] width 50 height 9
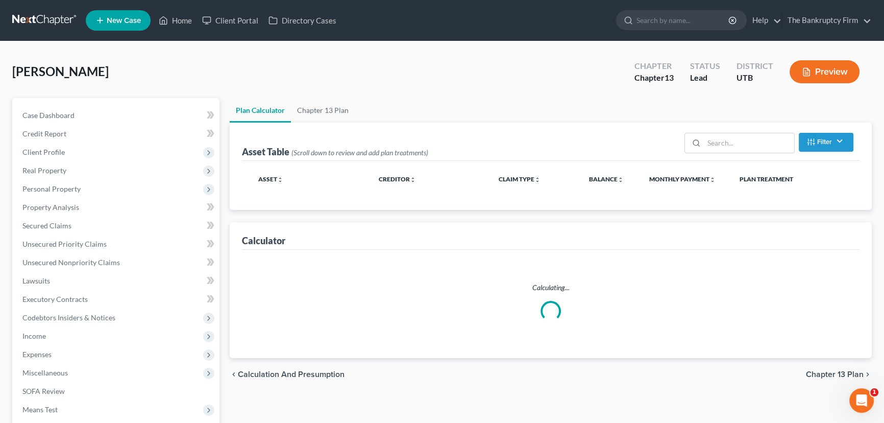
select select "59"
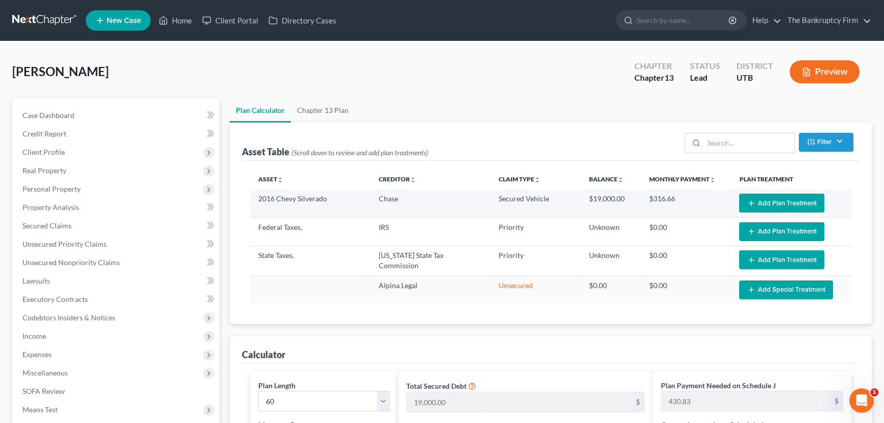
click at [786, 199] on button "Add Plan Treatment" at bounding box center [781, 203] width 85 height 19
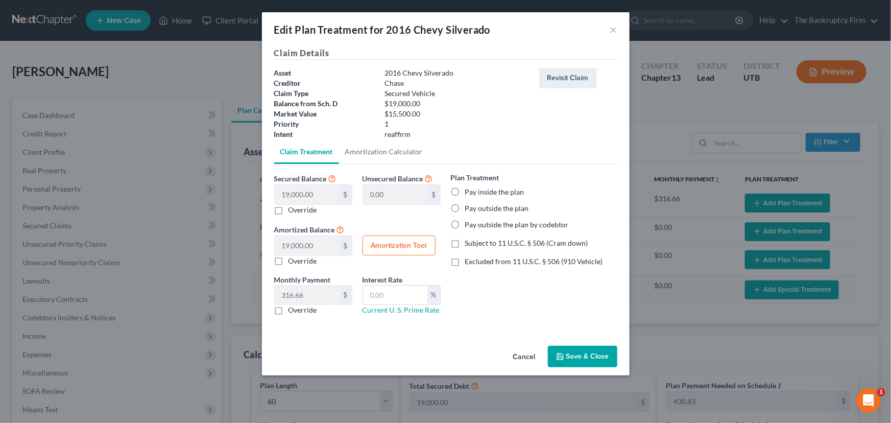
click at [465, 190] on label "Pay inside the plan" at bounding box center [494, 192] width 59 height 10
click at [469, 190] on input "Pay inside the plan" at bounding box center [472, 190] width 7 height 7
radio input "true"
click at [465, 242] on label "Subject to 11 U.S.C. § 506 (Cram down)" at bounding box center [526, 243] width 123 height 10
click at [469, 242] on input "Subject to 11 U.S.C. § 506 (Cram down)" at bounding box center [472, 241] width 7 height 7
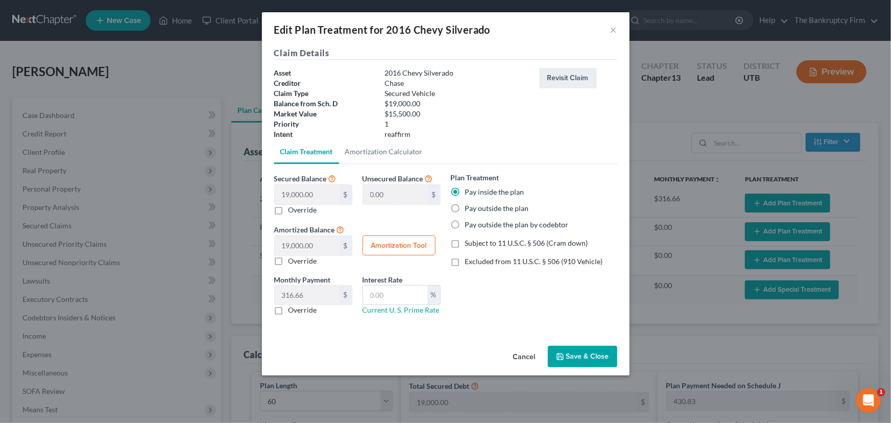
checkbox input "true"
click at [289, 209] on label "Override" at bounding box center [303, 210] width 29 height 10
click at [293, 209] on input "Override" at bounding box center [296, 208] width 7 height 7
checkbox input "true"
click at [281, 196] on input "text" at bounding box center [307, 194] width 65 height 19
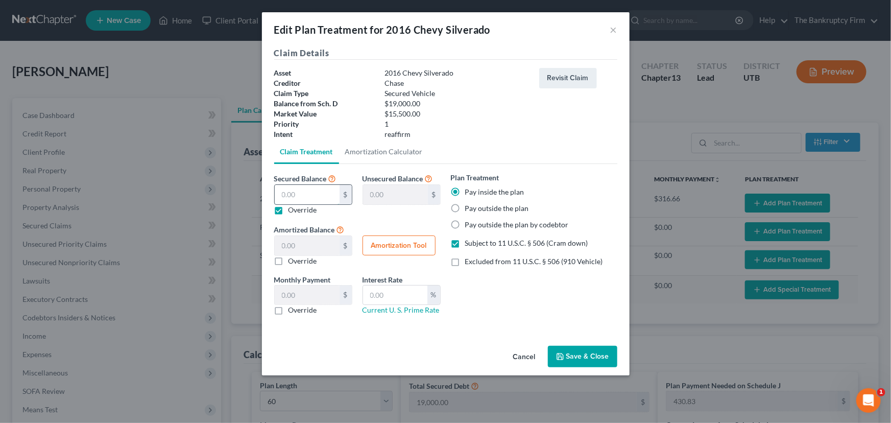
type input "1"
type input "18,999.00"
type input "1.00"
type input "0.01"
type input "15"
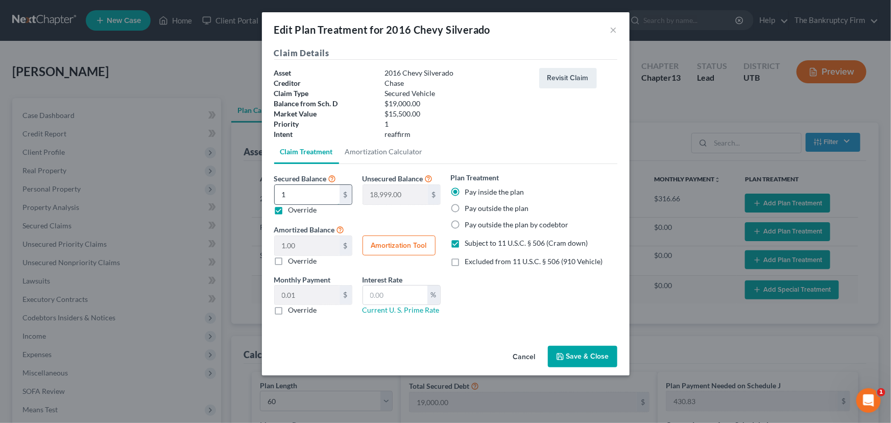
type input "18,985.00"
type input "15.00"
type input "0.25"
type input "155"
type input "18,845.00"
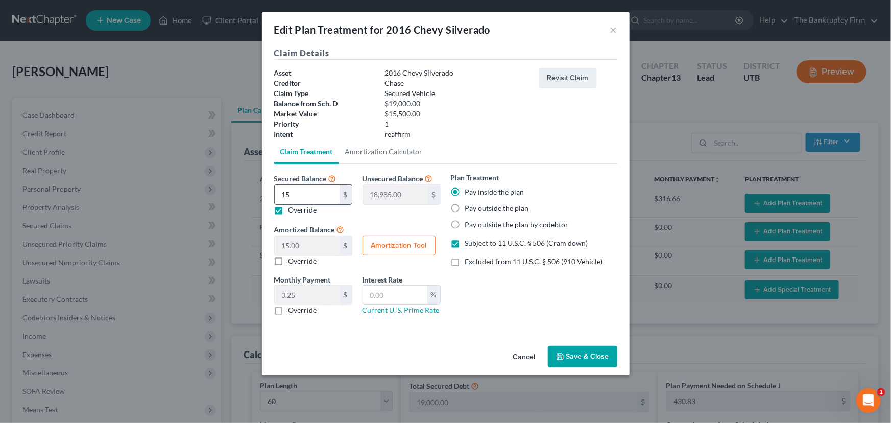
type input "155.00"
type input "2.58"
type input "1550"
type input "17,450.00"
type input "1,550.00"
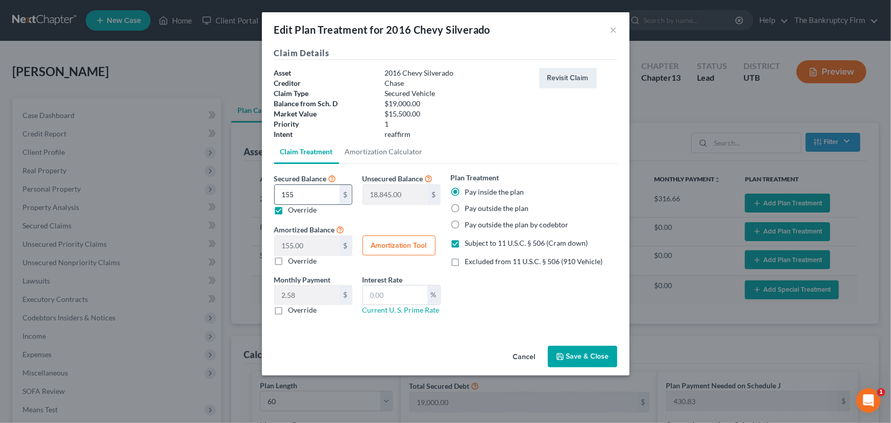
type input "25.83"
type input "1,5500"
type input "3,500.00"
type input "15,500.00"
type input "258.33"
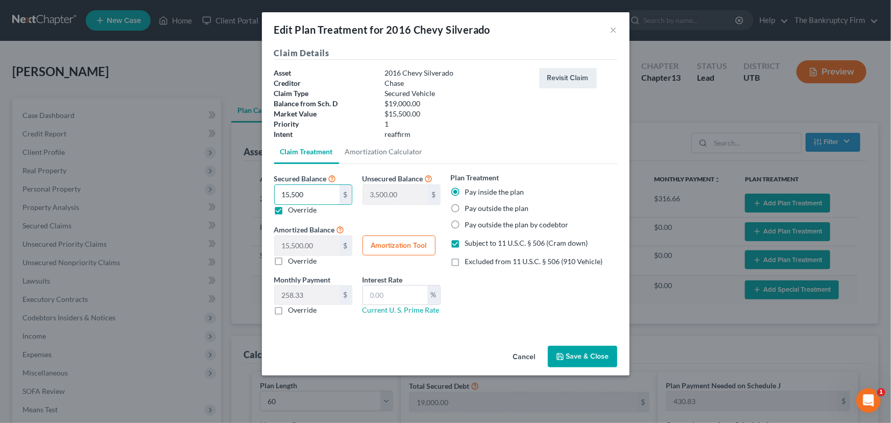
type input "15,500"
click at [381, 247] on button "Amortization Tool" at bounding box center [399, 245] width 73 height 20
type input "15,500.00"
type input "60"
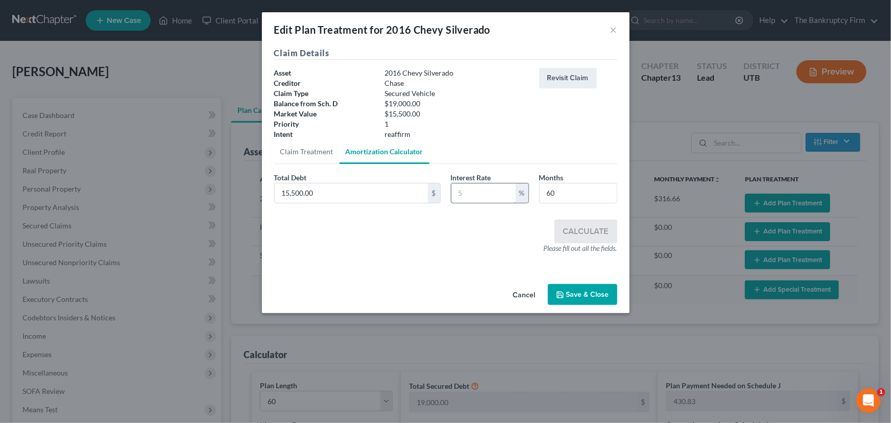
click at [464, 193] on input "text" at bounding box center [483, 192] width 64 height 19
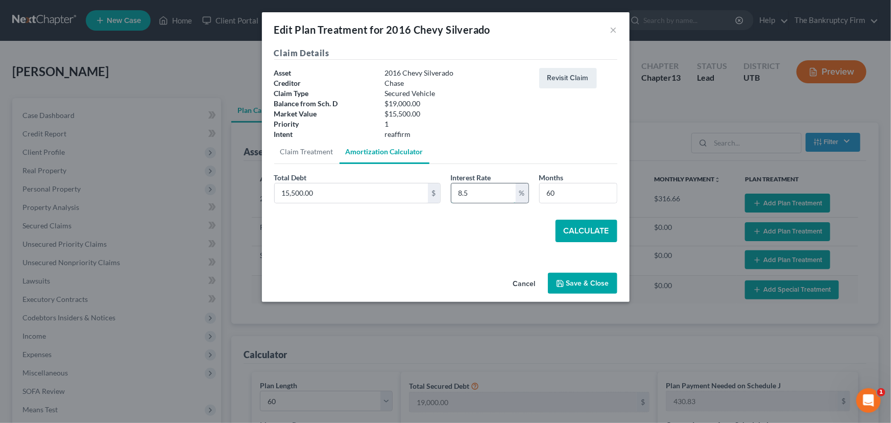
type input "8.5"
type input "54"
click at [584, 233] on button "Calculate" at bounding box center [587, 231] width 62 height 22
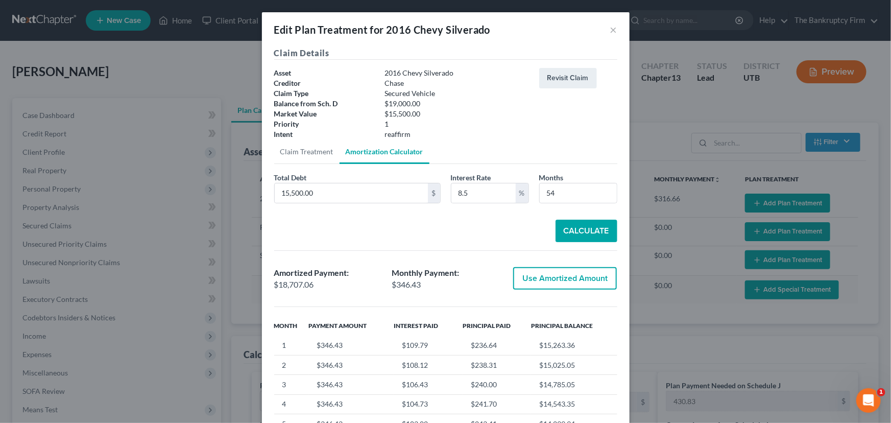
click at [553, 277] on button "Use Amortized Amount" at bounding box center [565, 278] width 104 height 22
type input "18,707.06"
checkbox input "true"
type input "311.78"
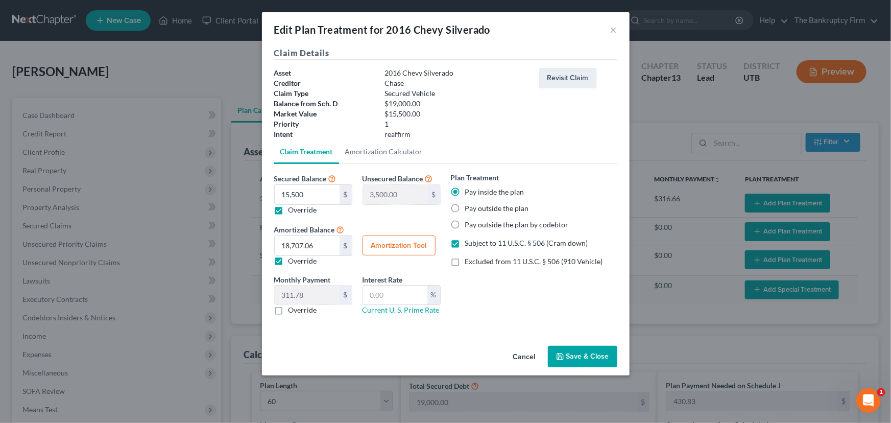
click at [289, 309] on label "Override" at bounding box center [303, 310] width 29 height 10
click at [293, 309] on input "Override" at bounding box center [296, 308] width 7 height 7
checkbox input "true"
click at [311, 296] on input "text" at bounding box center [307, 294] width 65 height 19
type input "350.00"
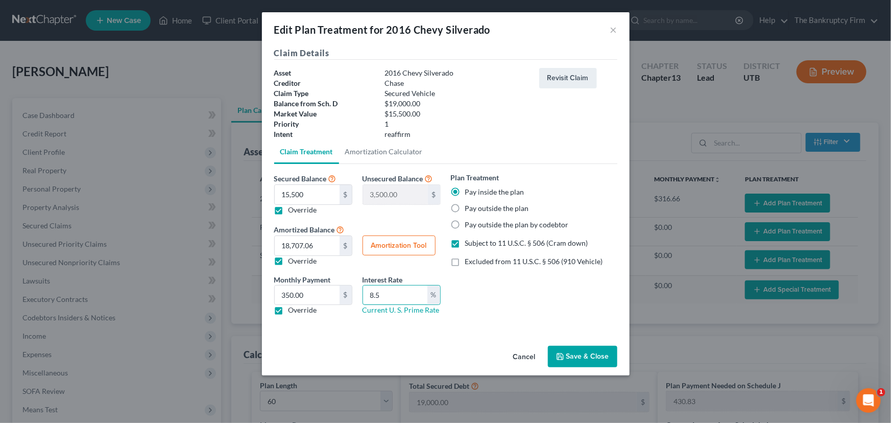
type input "8.5"
click at [574, 357] on button "Save & Close" at bounding box center [582, 356] width 69 height 21
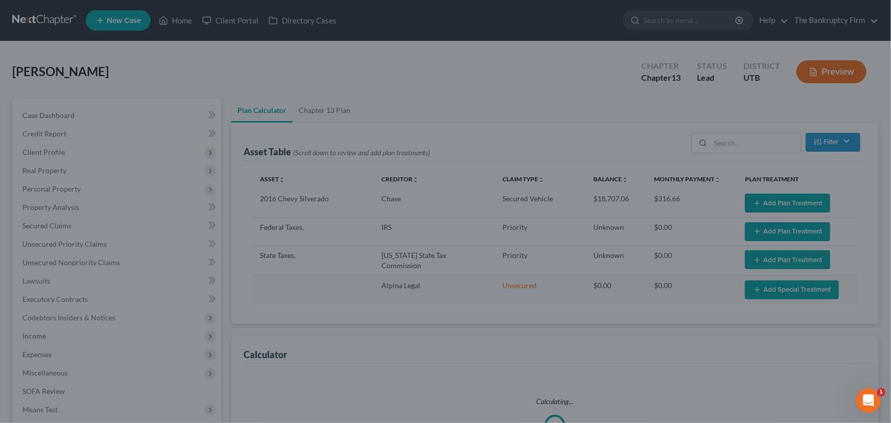
select select "59"
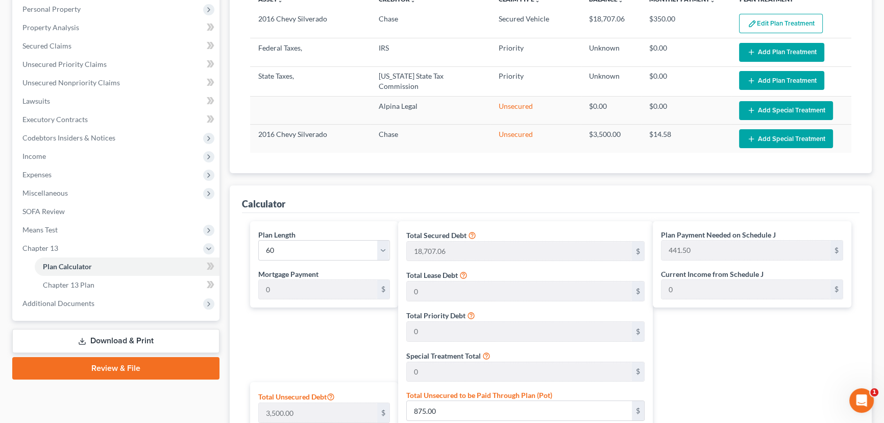
scroll to position [139, 0]
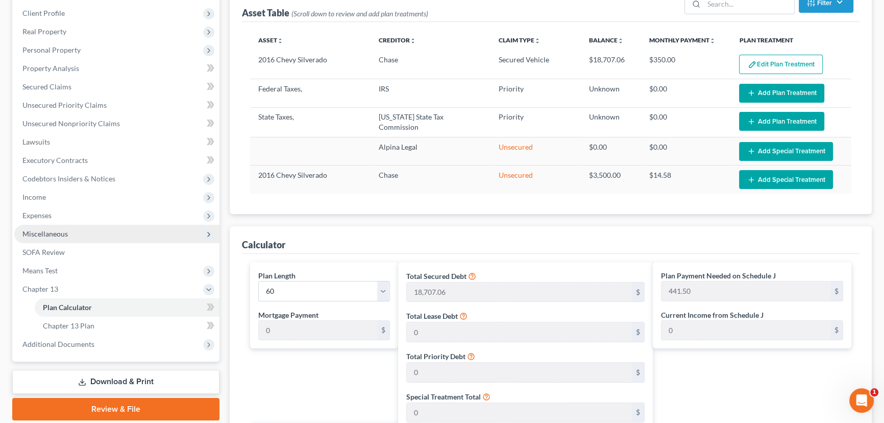
click at [44, 233] on span "Miscellaneous" at bounding box center [44, 233] width 45 height 9
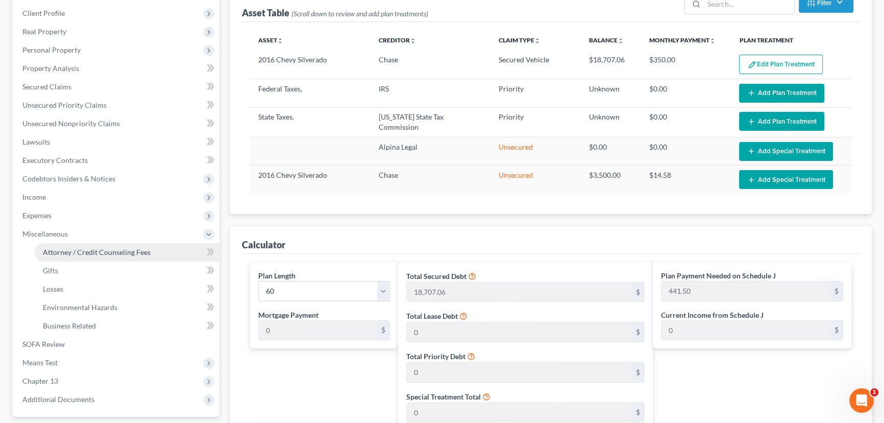
click at [92, 250] on span "Attorney / Credit Counseling Fees" at bounding box center [97, 252] width 108 height 9
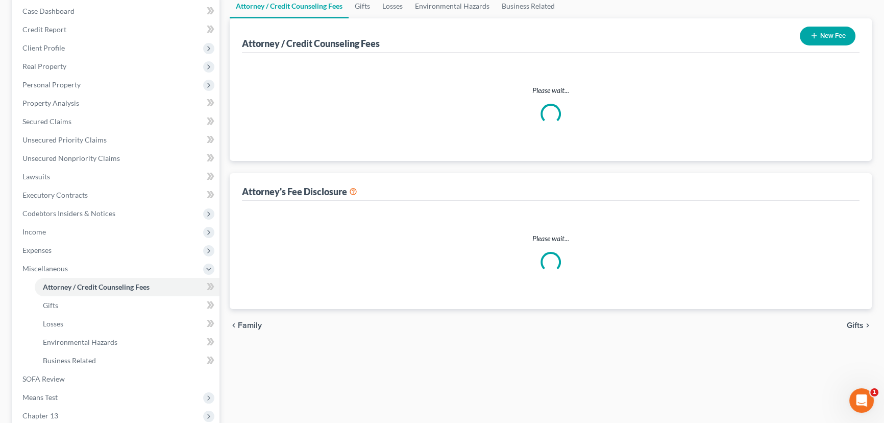
scroll to position [5, 0]
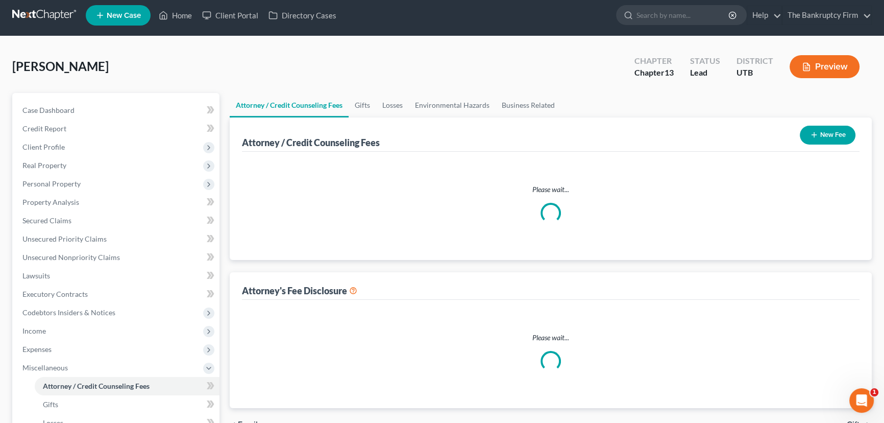
select select "0"
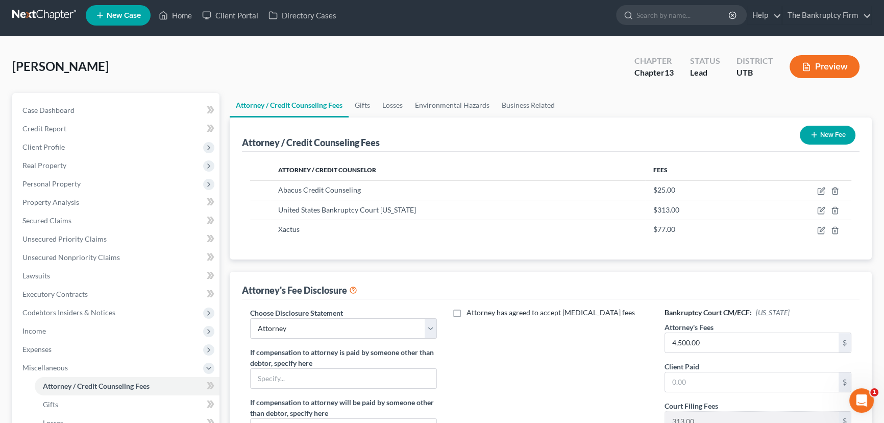
scroll to position [0, 0]
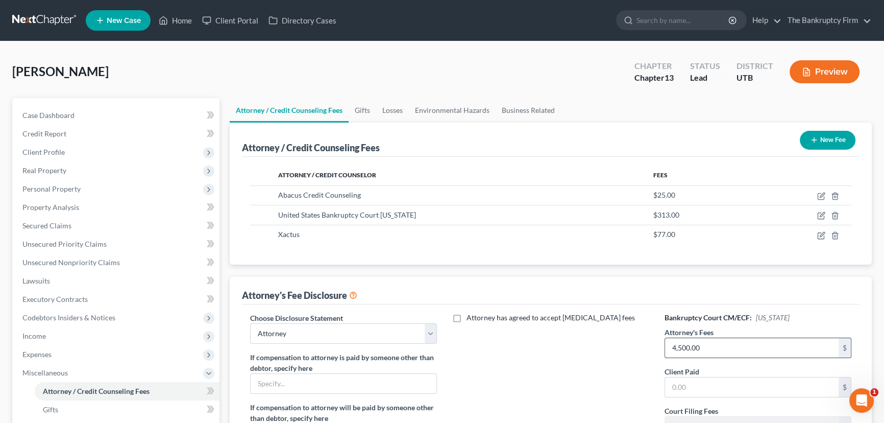
click at [781, 348] on input "4,500.00" at bounding box center [752, 347] width 174 height 19
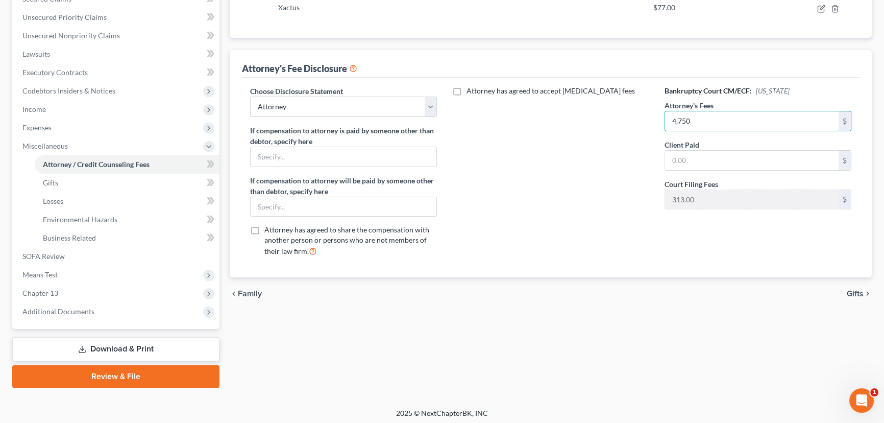
scroll to position [229, 0]
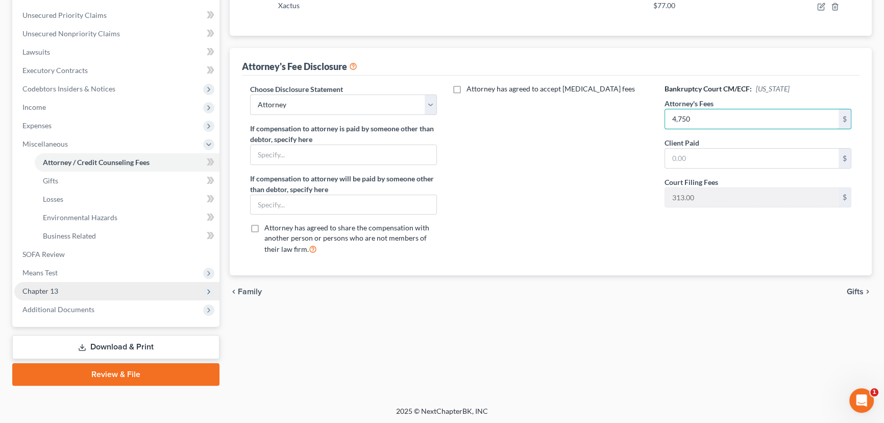
type input "4,750"
click at [46, 289] on span "Chapter 13" at bounding box center [40, 290] width 36 height 9
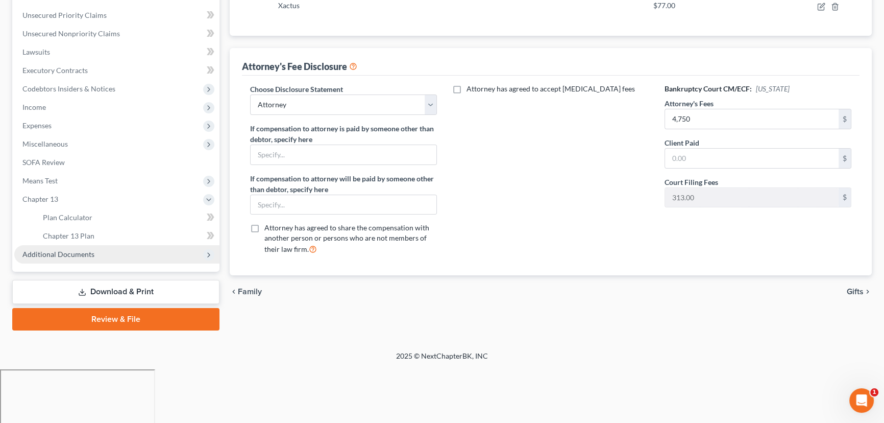
scroll to position [174, 0]
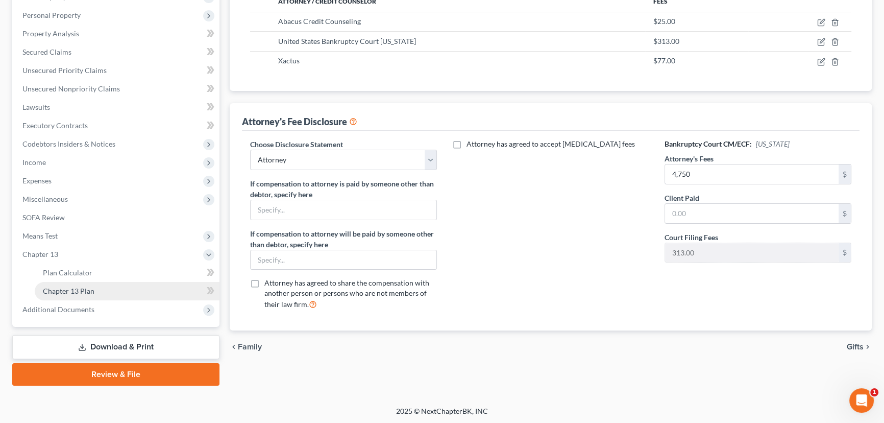
click at [77, 288] on span "Chapter 13 Plan" at bounding box center [69, 290] width 52 height 9
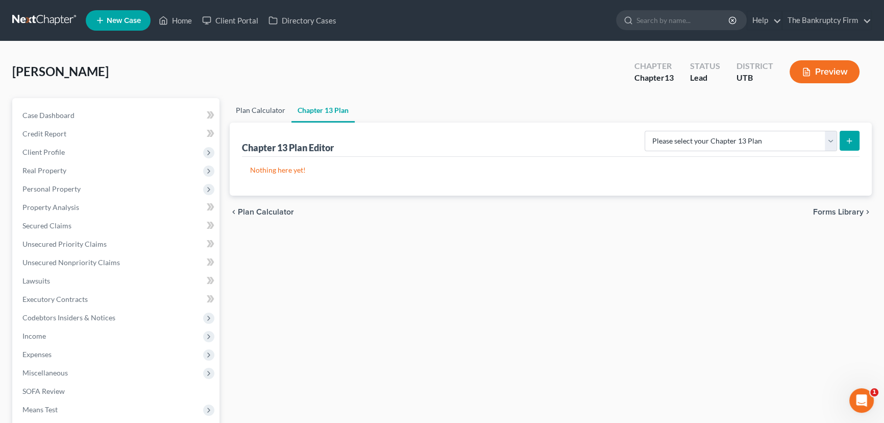
click at [249, 109] on link "Plan Calculator" at bounding box center [261, 110] width 62 height 25
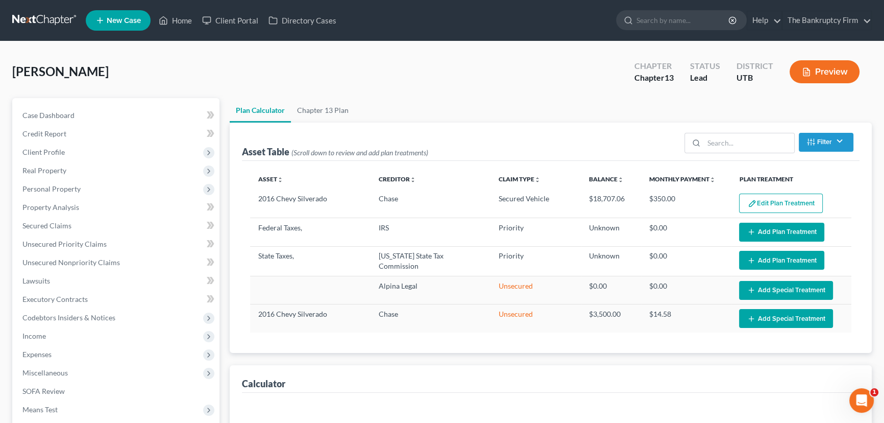
select select "59"
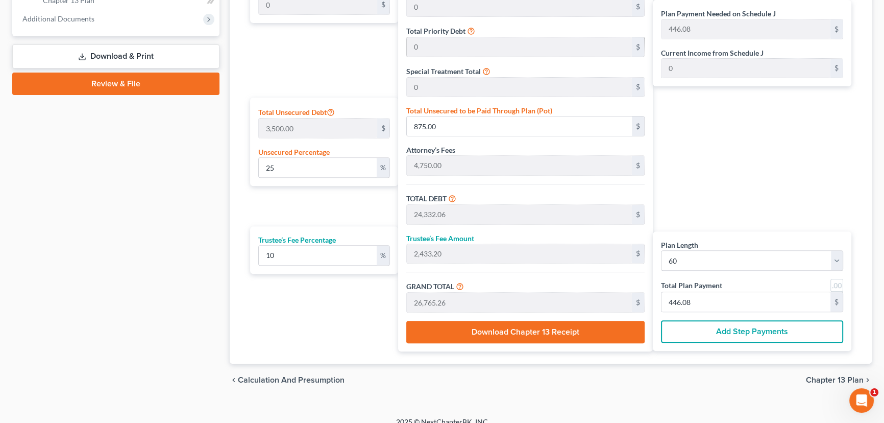
scroll to position [472, 0]
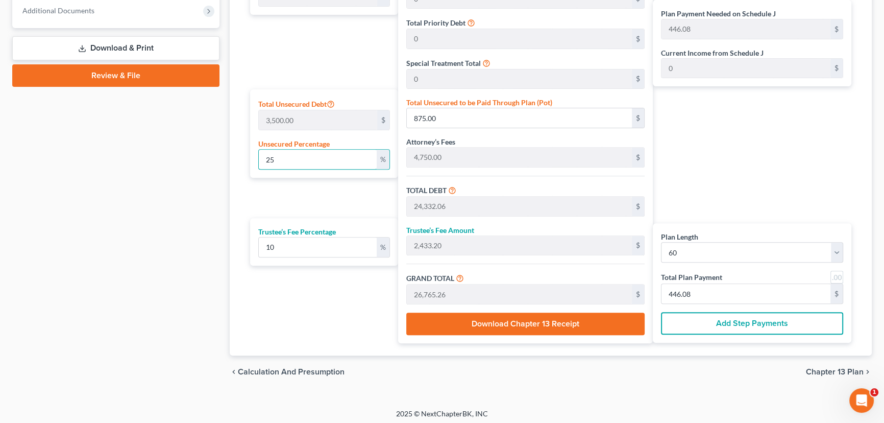
drag, startPoint x: 276, startPoint y: 153, endPoint x: 237, endPoint y: 164, distance: 40.4
click at [236, 154] on div "Calculator Plan Length 1 2 3 4 5 6 7 8 9 10 11 12 13 14 15 16 17 18 19 20 21 22…" at bounding box center [551, 124] width 642 height 463
type input "0"
type input "23,457.06"
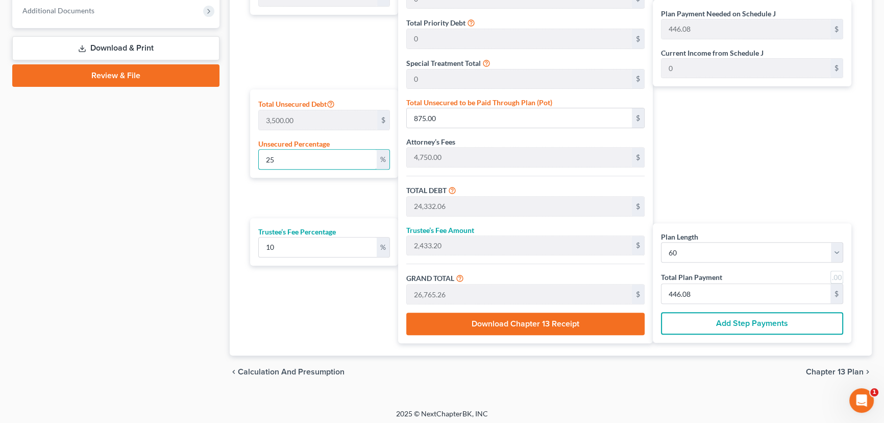
type input "2,345.70"
type input "25,802.76"
type input "430.04"
type input "0"
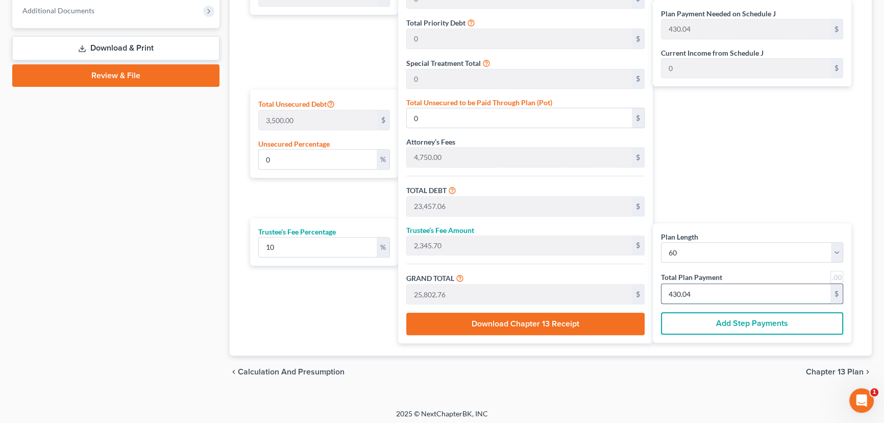
click at [719, 292] on input "430.04" at bounding box center [746, 293] width 169 height 19
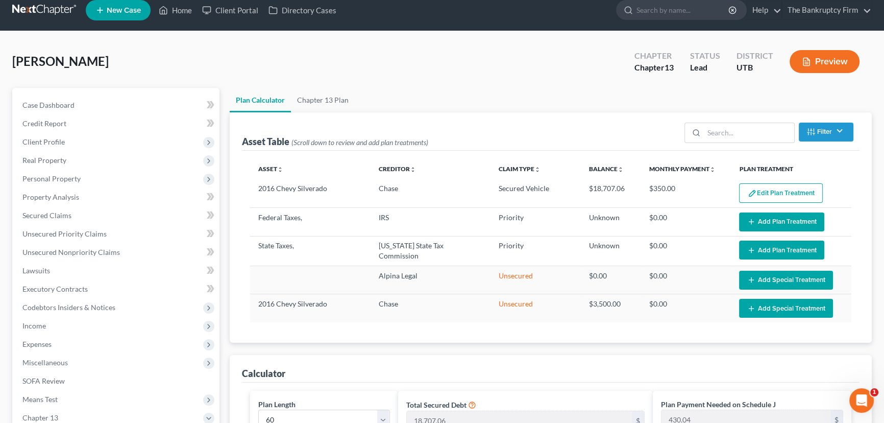
scroll to position [8, 0]
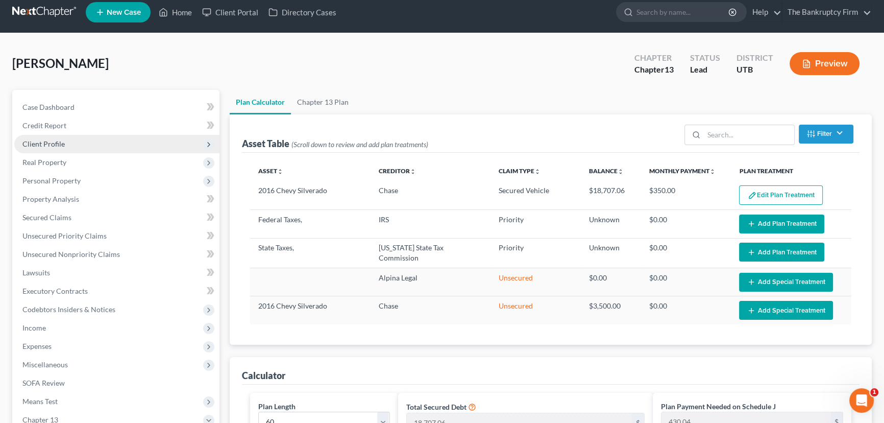
click at [46, 142] on span "Client Profile" at bounding box center [43, 143] width 42 height 9
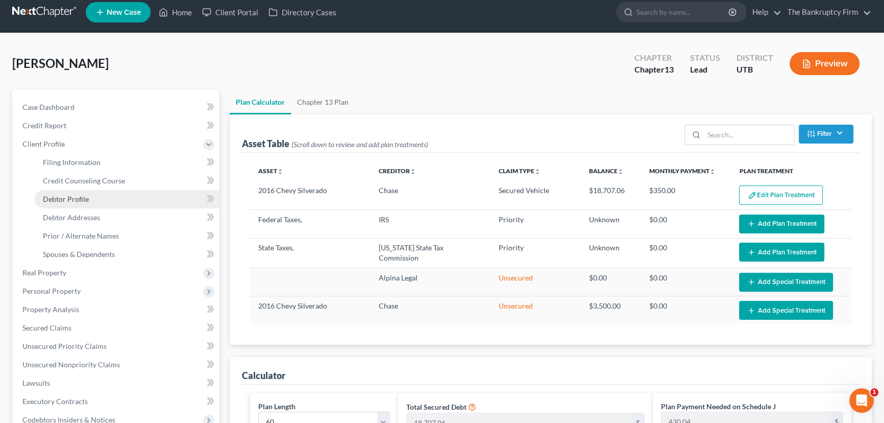
click at [77, 198] on span "Debtor Profile" at bounding box center [66, 199] width 46 height 9
select select "0"
select select "1"
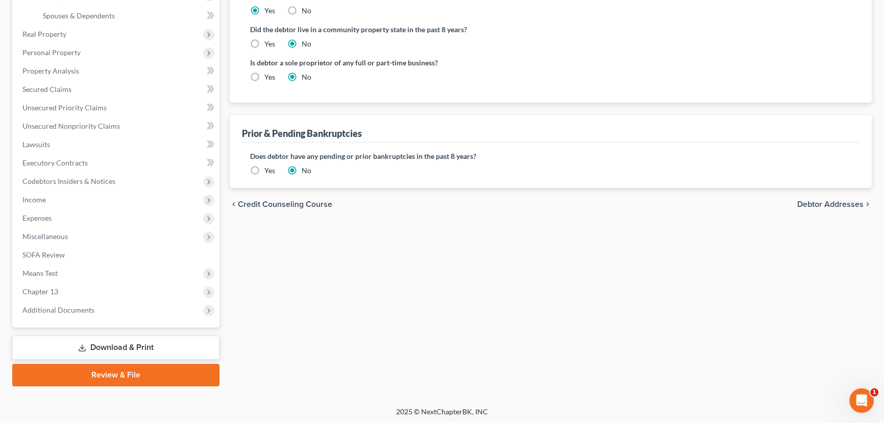
scroll to position [247, 0]
click at [41, 292] on span "Chapter 13" at bounding box center [40, 290] width 36 height 9
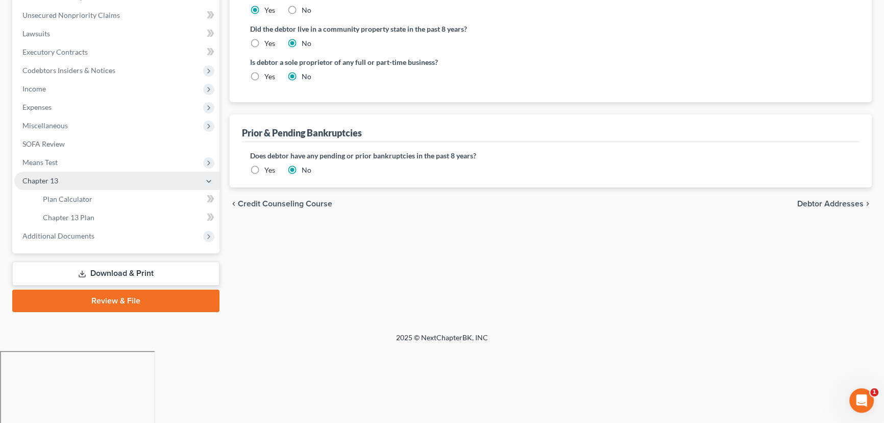
scroll to position [174, 0]
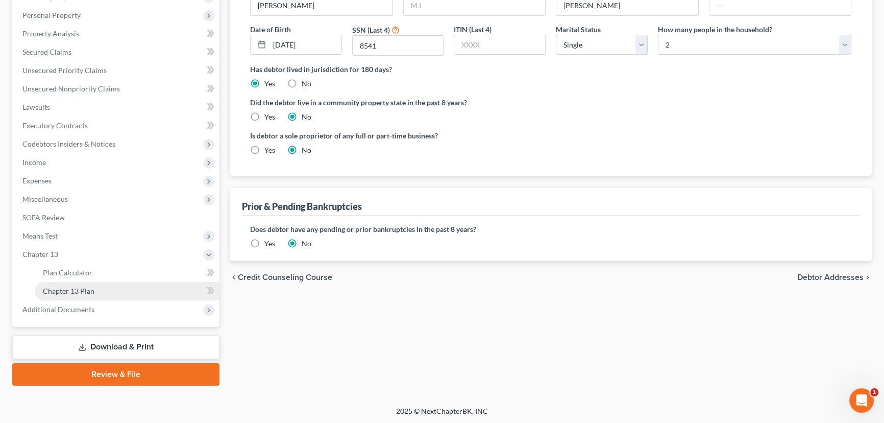
click at [82, 290] on span "Chapter 13 Plan" at bounding box center [69, 290] width 52 height 9
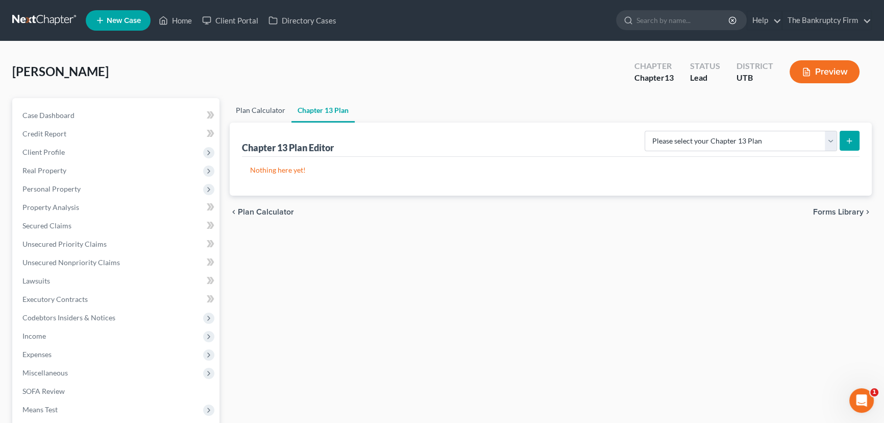
click at [265, 111] on link "Plan Calculator" at bounding box center [261, 110] width 62 height 25
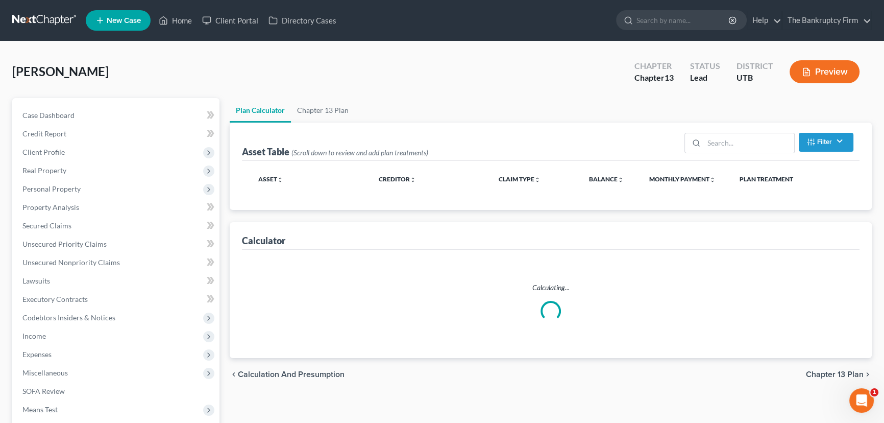
select select "59"
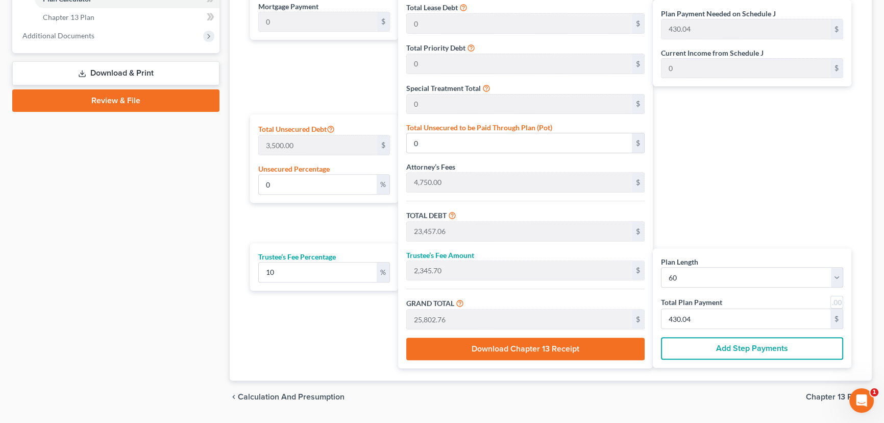
scroll to position [464, 0]
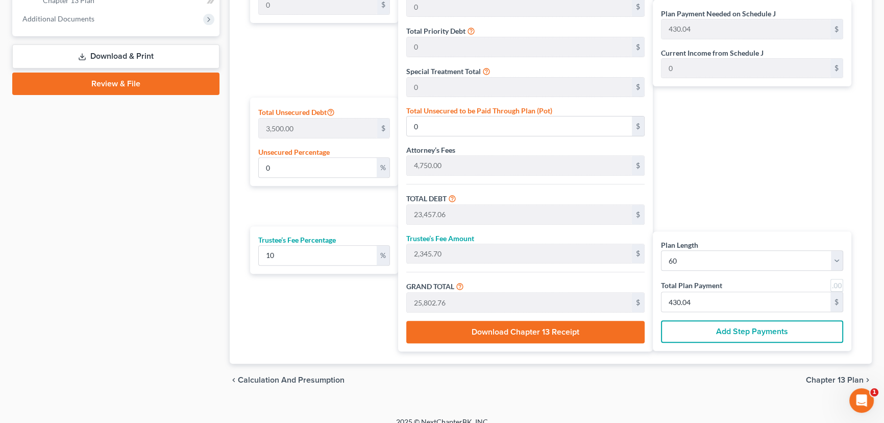
drag, startPoint x: 756, startPoint y: 193, endPoint x: 744, endPoint y: 192, distance: 11.8
click at [756, 193] on div "Plan Payment Needed on Schedule J 430.04 $ Current Income from Schedule J 0 $ P…" at bounding box center [755, 144] width 204 height 415
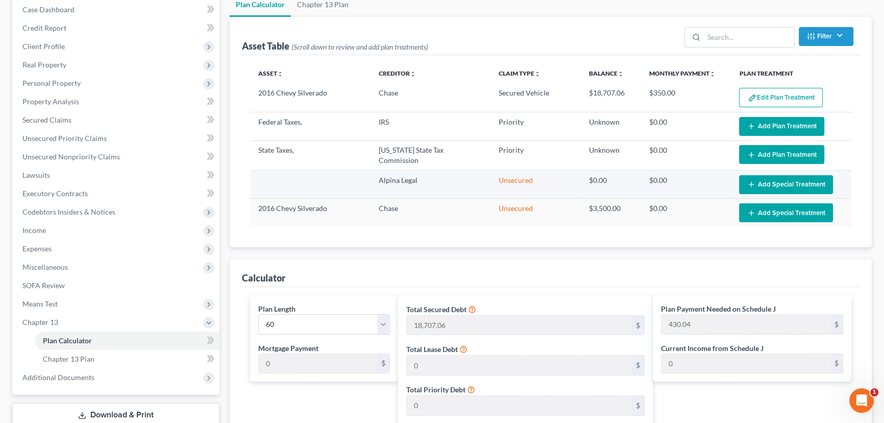
scroll to position [46, 0]
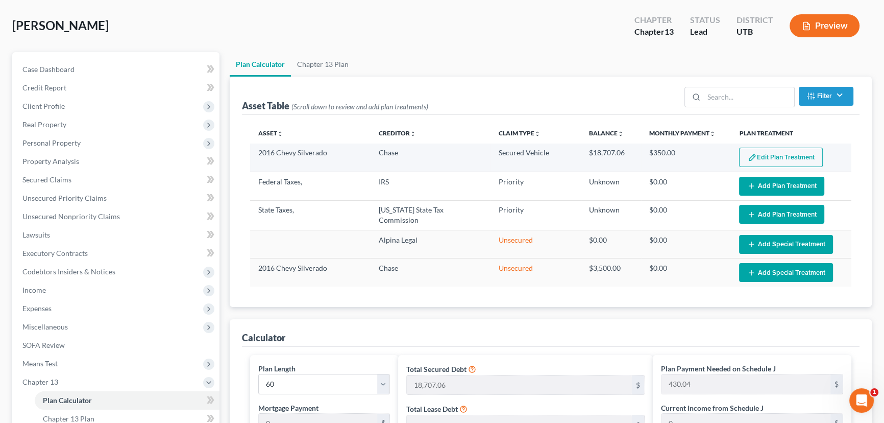
click at [769, 152] on button "Edit Plan Treatment" at bounding box center [781, 157] width 84 height 19
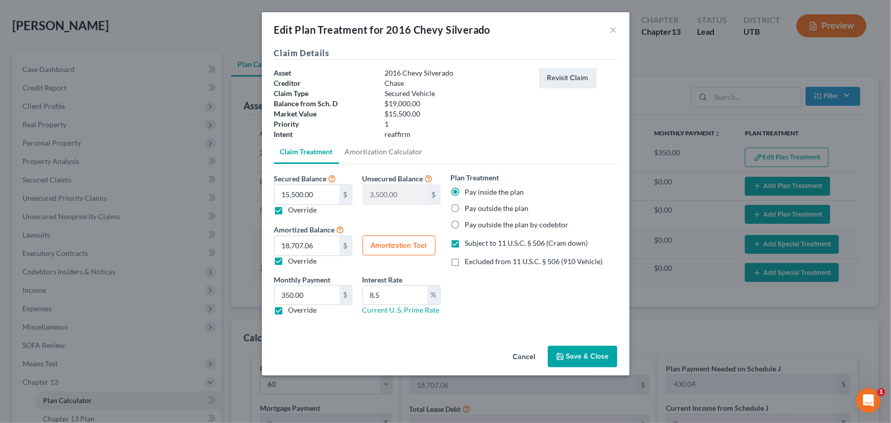
click at [409, 245] on button "Amortization Tool" at bounding box center [399, 245] width 73 height 20
type input "15,500.00"
type input "8.5"
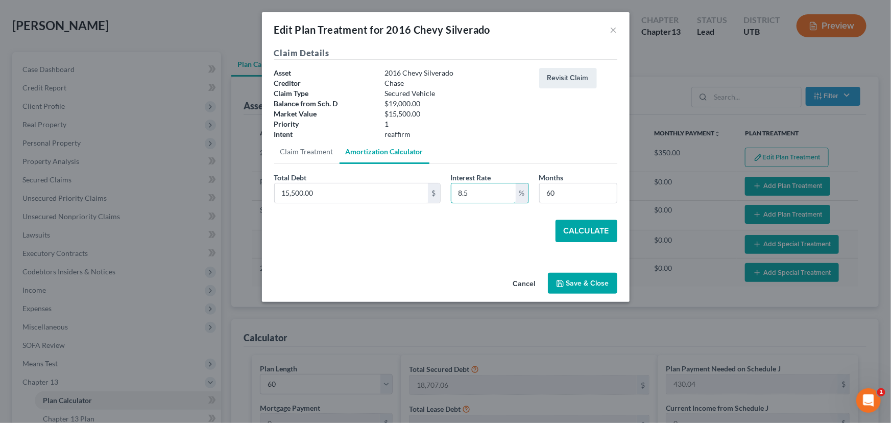
drag, startPoint x: 474, startPoint y: 193, endPoint x: 445, endPoint y: 193, distance: 28.6
click at [446, 193] on div "Interest Rate 8.5 %" at bounding box center [490, 187] width 88 height 31
drag, startPoint x: 560, startPoint y: 195, endPoint x: 539, endPoint y: 196, distance: 21.0
click at [540, 196] on input "60" at bounding box center [578, 192] width 77 height 19
type input "36"
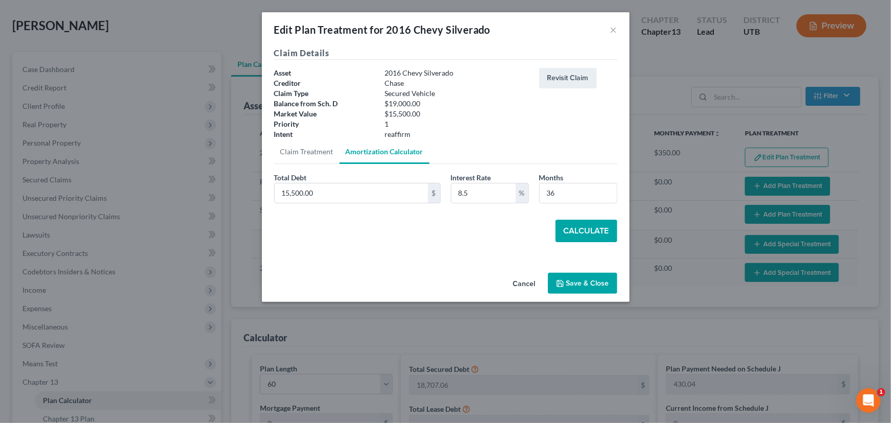
click at [577, 227] on button "Calculate" at bounding box center [587, 231] width 62 height 22
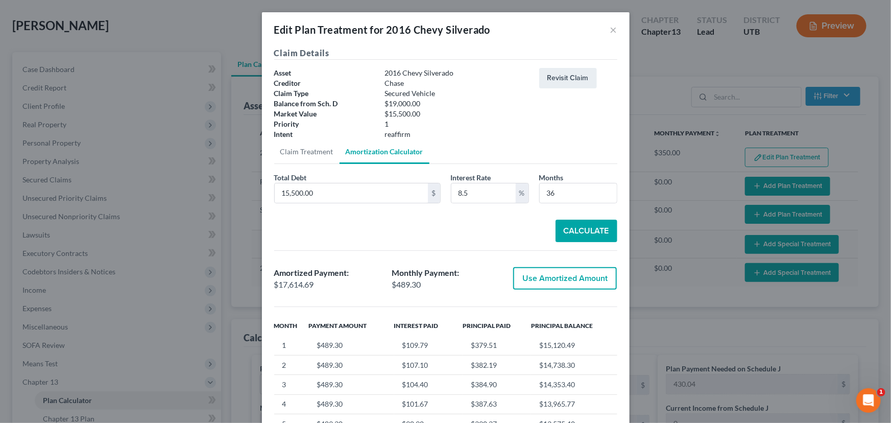
click at [548, 279] on button "Use Amortized Amount" at bounding box center [565, 278] width 104 height 22
type input "17,614.68"
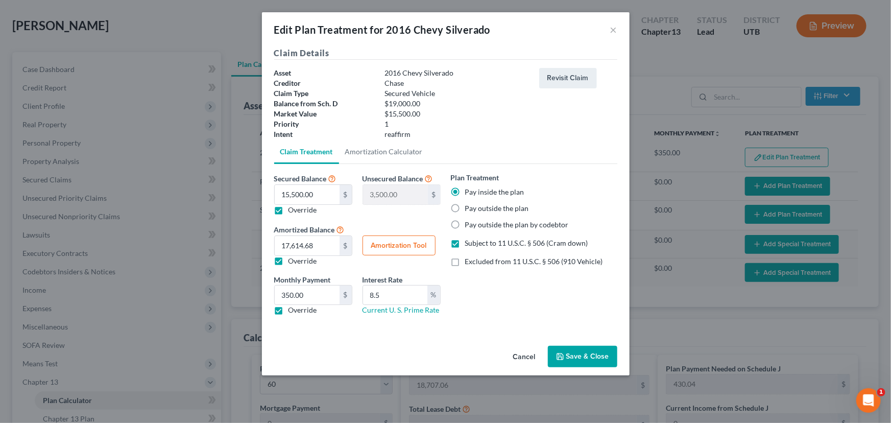
click at [409, 241] on button "Amortization Tool" at bounding box center [399, 245] width 73 height 20
type input "60"
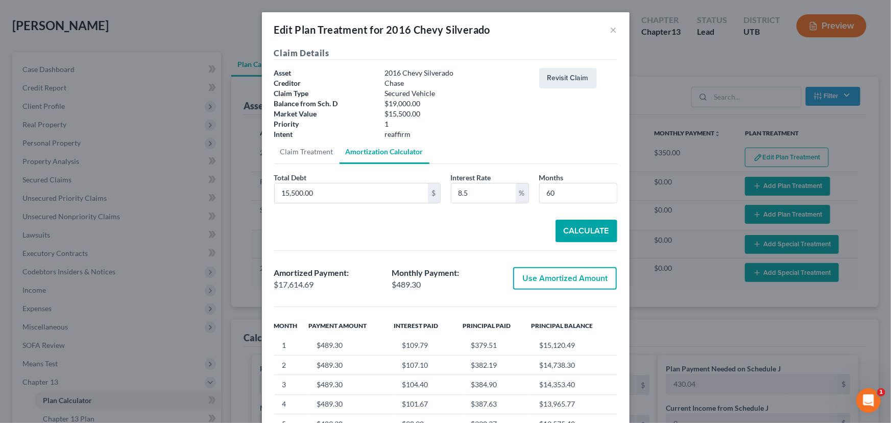
click at [536, 276] on button "Use Amortized Amount" at bounding box center [565, 278] width 104 height 22
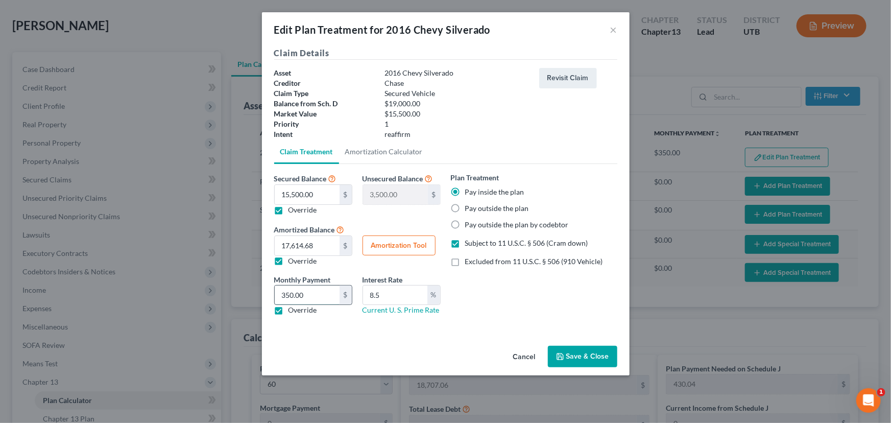
drag, startPoint x: 309, startPoint y: 297, endPoint x: 317, endPoint y: 294, distance: 7.8
click at [309, 296] on input "350.00" at bounding box center [307, 294] width 65 height 19
type input "490.00"
click at [585, 350] on button "Save & Close" at bounding box center [582, 356] width 69 height 21
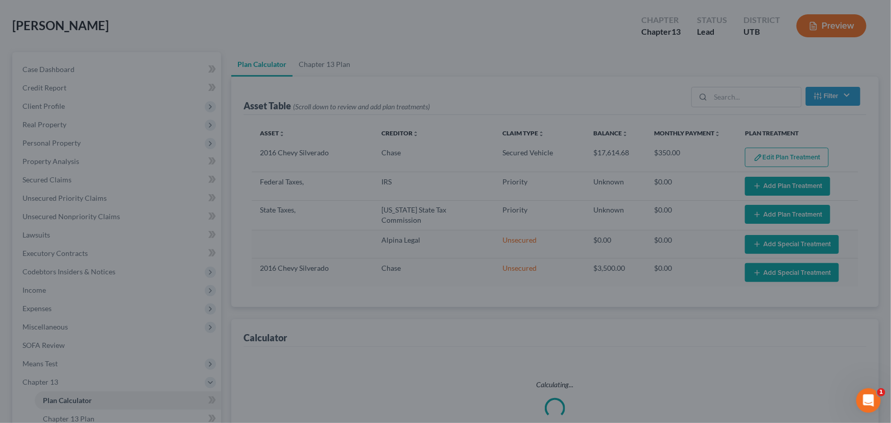
select select "59"
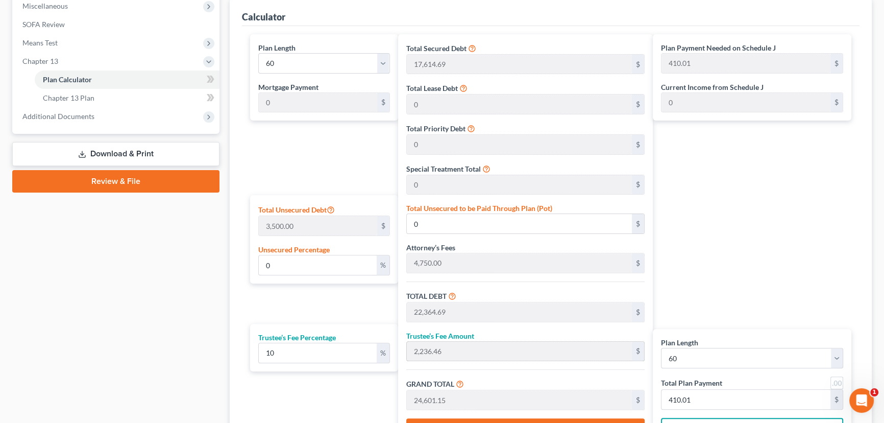
scroll to position [472, 0]
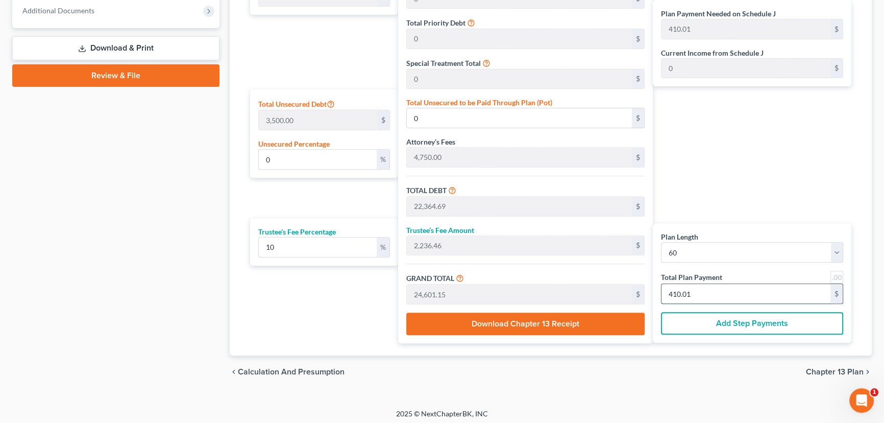
click at [717, 293] on input "410.01" at bounding box center [746, 293] width 169 height 19
click at [714, 245] on select "1 2 3 4 5 6 7 8 9 10 11 12 13 14 15 16 17 18 19 20 21 22 23 24 25 26 27 28 29 3…" at bounding box center [752, 252] width 182 height 20
select select "35"
click at [661, 242] on select "1 2 3 4 5 6 7 8 9 10 11 12 13 14 15 16 17 18 19 20 21 22 23 24 25 26 27 28 29 3…" at bounding box center [752, 252] width 182 height 20
select select "35"
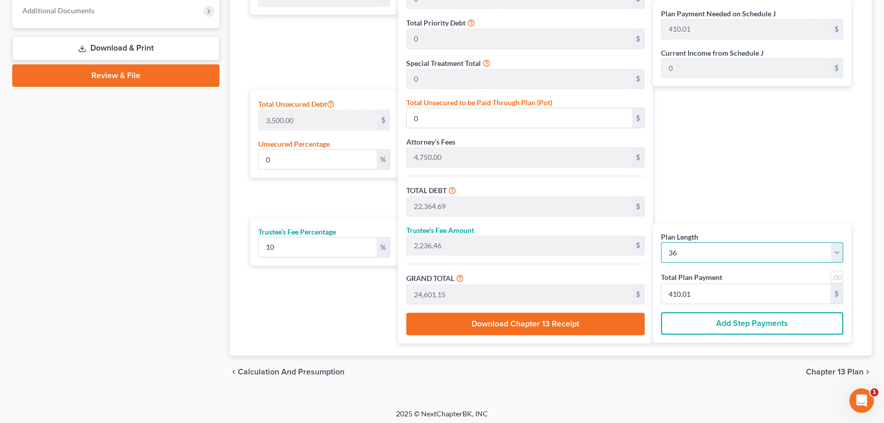
type input "683.36"
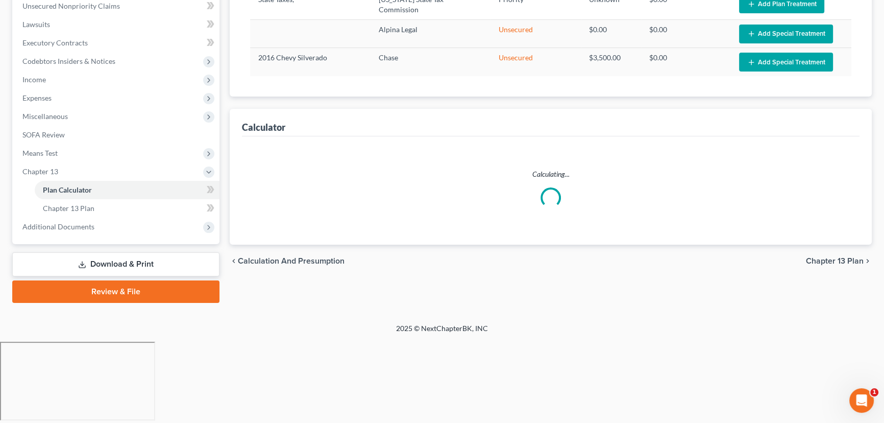
select select "35"
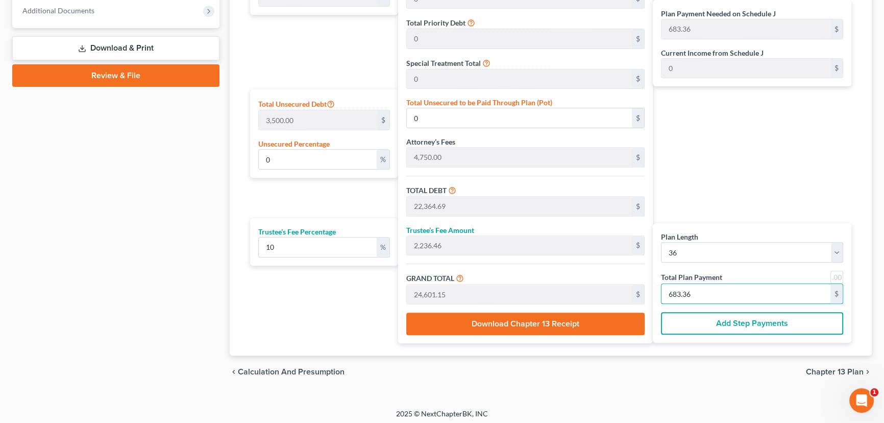
type input "196.36"
type input "19.63"
type input "216.00"
type input "6"
type input "2,225.45"
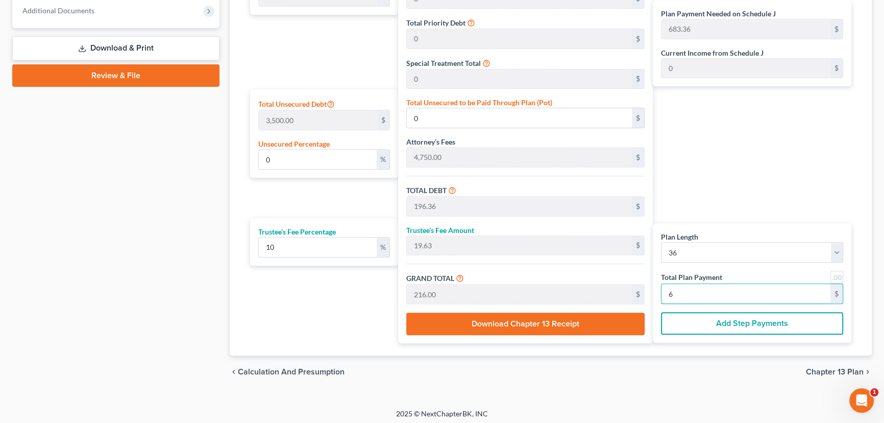
type input "222.54"
type input "2,448.00"
type input "68"
type input "1.53"
type input "53.49"
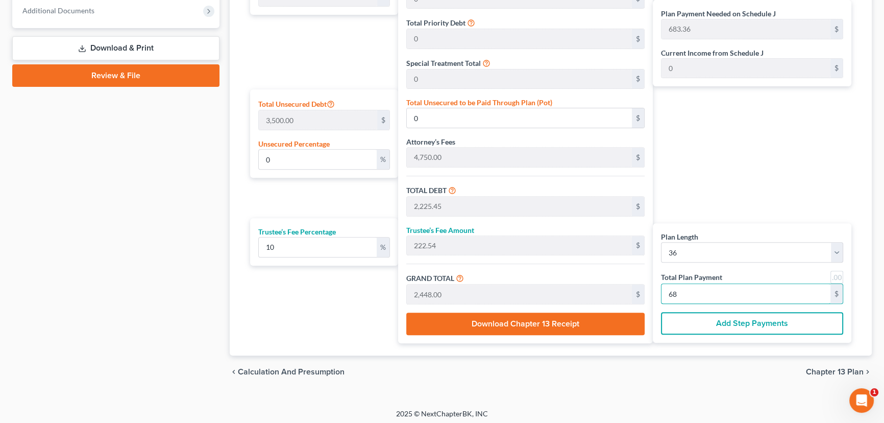
type input "22,418.18"
type input "2,241.81"
type input "24,660.00"
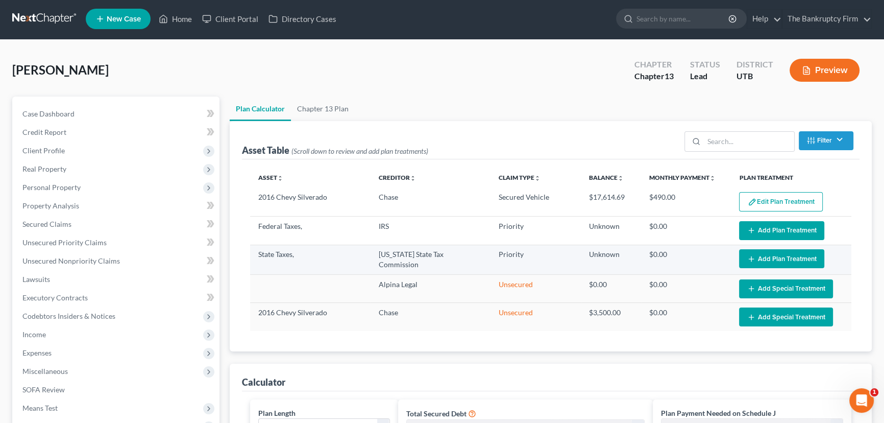
scroll to position [0, 0]
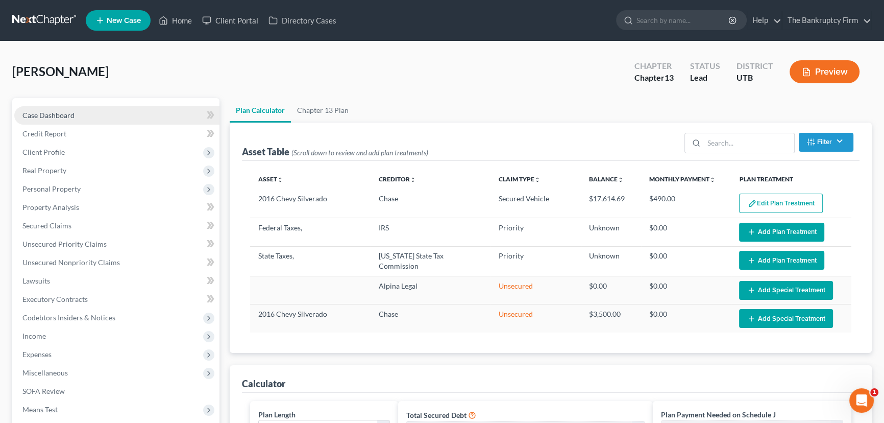
type input "685.00"
click at [66, 114] on span "Case Dashboard" at bounding box center [48, 115] width 52 height 9
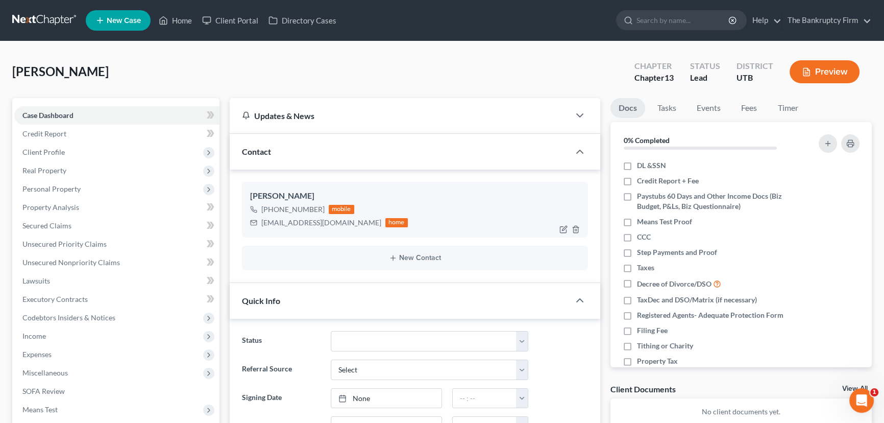
scroll to position [81, 0]
click at [333, 208] on img at bounding box center [331, 209] width 8 height 8
click at [178, 22] on link "Home" at bounding box center [175, 20] width 43 height 18
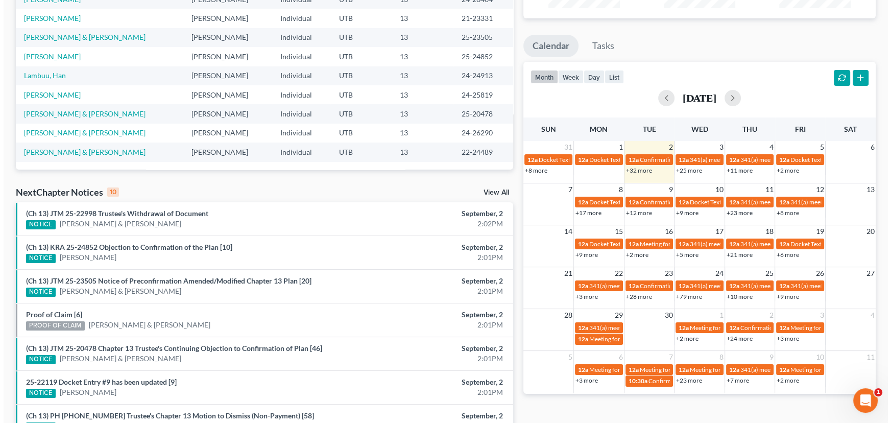
scroll to position [185, 0]
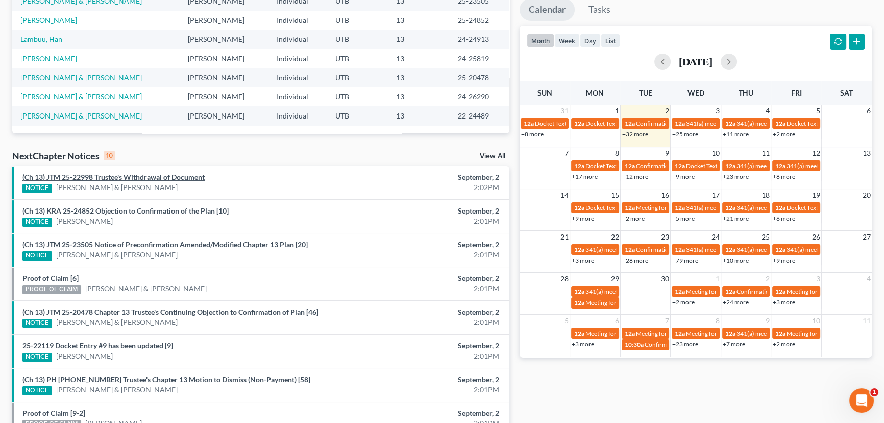
click at [158, 178] on link "(Ch 13) JTM 25-22998 Trustee's Withdrawal of Document" at bounding box center [113, 177] width 182 height 9
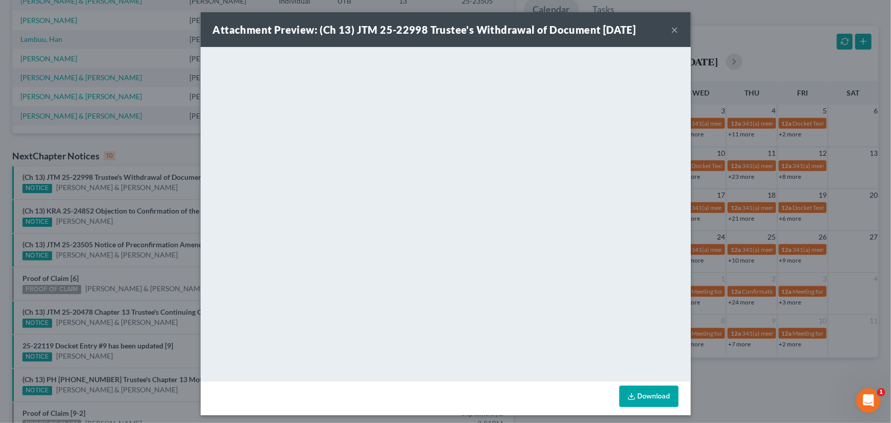
click at [155, 186] on div "Attachment Preview: (Ch 13) JTM 25-22998 Trustee's Withdrawal of Document 09/02…" at bounding box center [445, 211] width 891 height 423
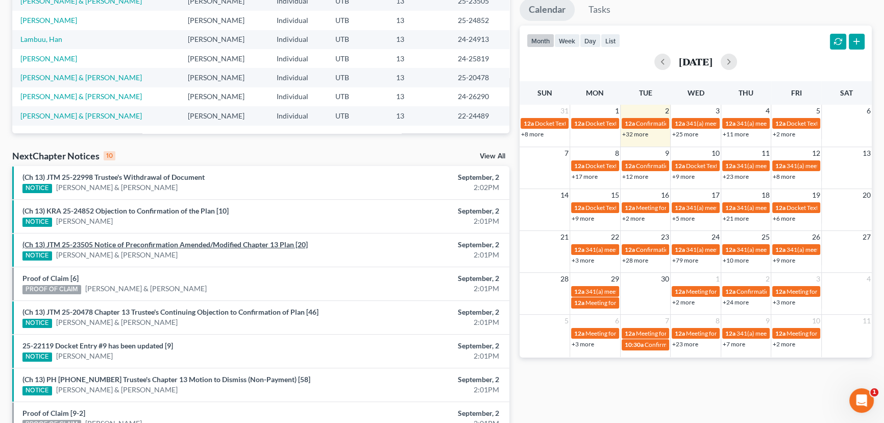
click at [144, 246] on link "(Ch 13) JTM 25-23505 Notice of Preconfirmation Amended/Modified Chapter 13 Plan…" at bounding box center [164, 244] width 285 height 9
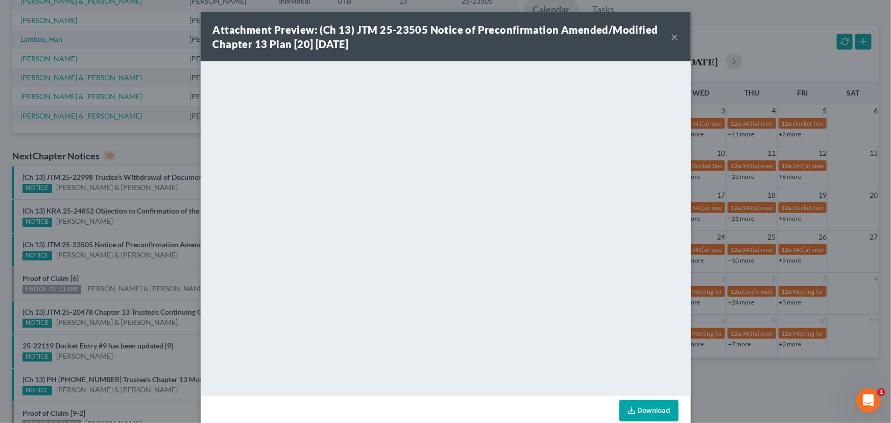
drag, startPoint x: 138, startPoint y: 264, endPoint x: 73, endPoint y: 272, distance: 65.9
click at [133, 267] on div "Attachment Preview: (Ch 13) JTM 25-23505 Notice of Preconfirmation Amended/Modi…" at bounding box center [445, 211] width 891 height 423
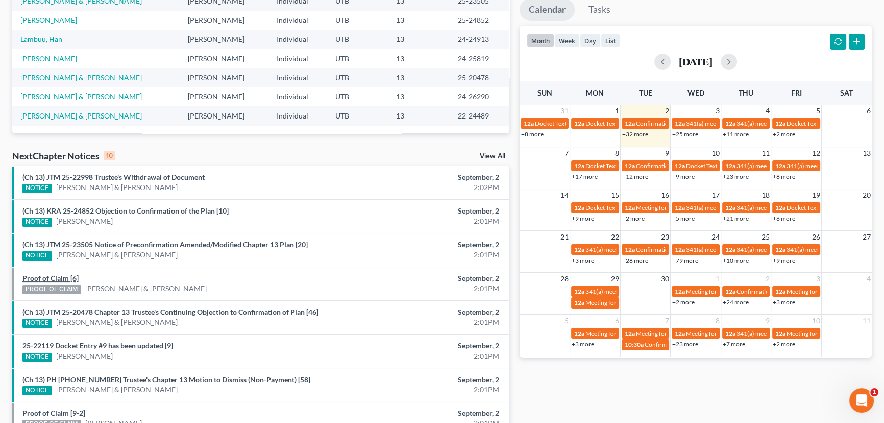
click at [53, 276] on link "Proof of Claim [6]" at bounding box center [50, 278] width 56 height 9
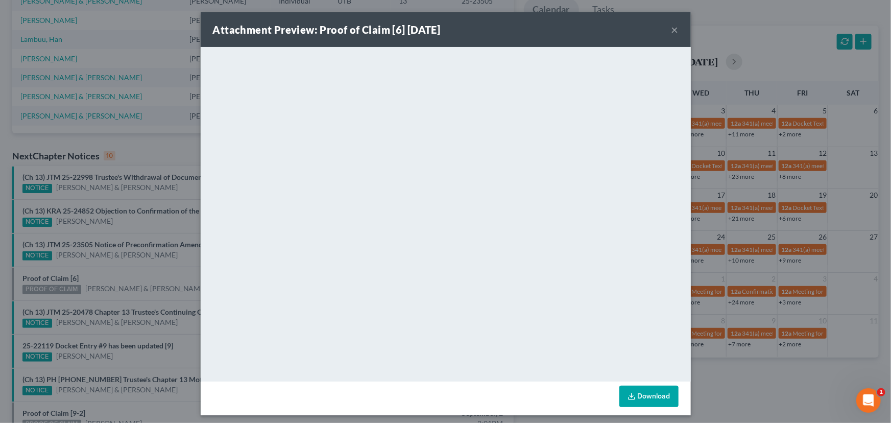
drag, startPoint x: 112, startPoint y: 270, endPoint x: 126, endPoint y: 261, distance: 16.6
click at [113, 270] on div "Attachment Preview: Proof of Claim [6] 09/02/2025 × <object ng-attr-data='https…" at bounding box center [445, 211] width 891 height 423
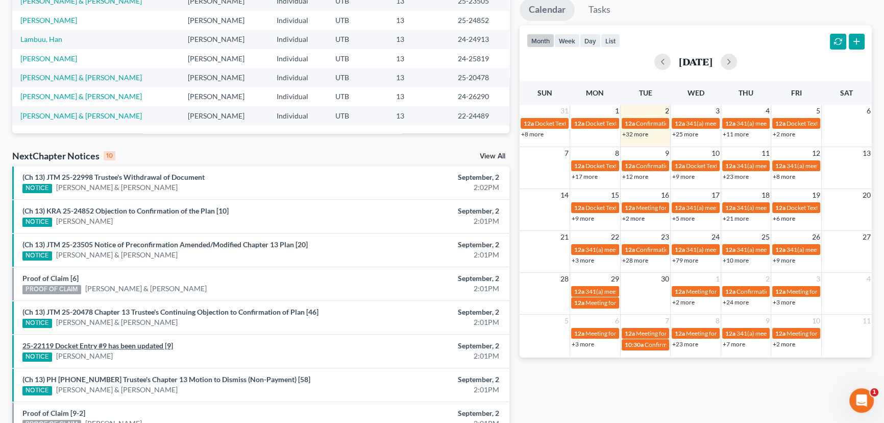
click at [136, 343] on link "25-22119 Docket Entry #9 has been updated [9]" at bounding box center [97, 345] width 151 height 9
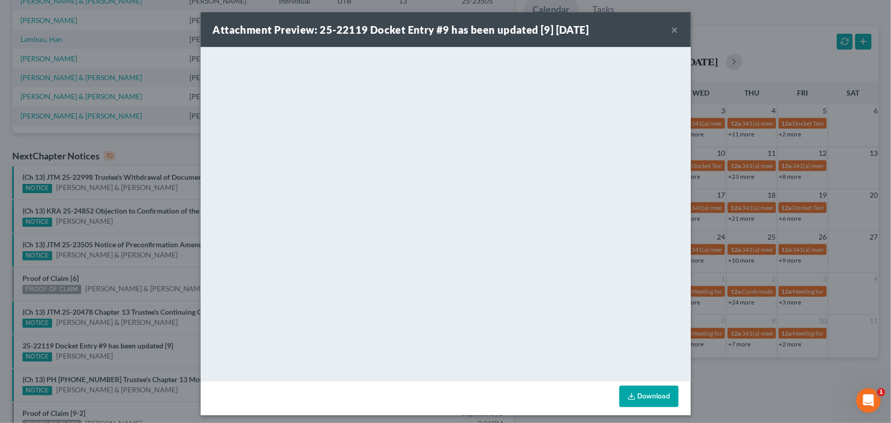
click at [130, 359] on div "Attachment Preview: 25-22119 Docket Entry #9 has been updated [9] 09/02/2025 × …" at bounding box center [445, 211] width 891 height 423
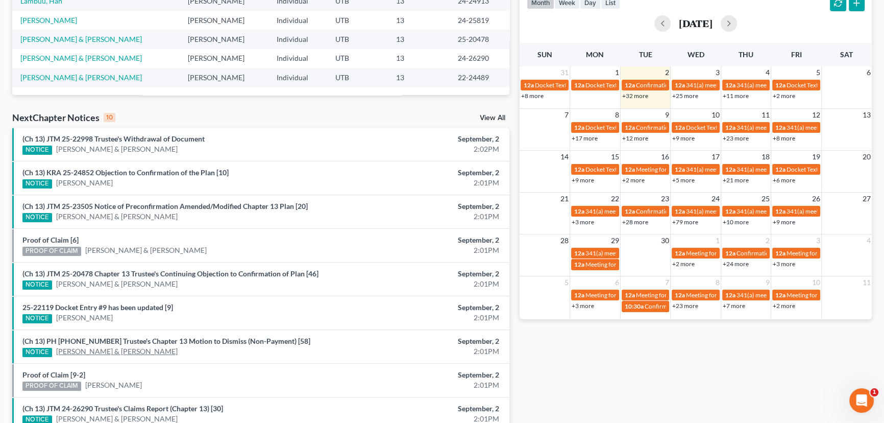
scroll to position [232, 0]
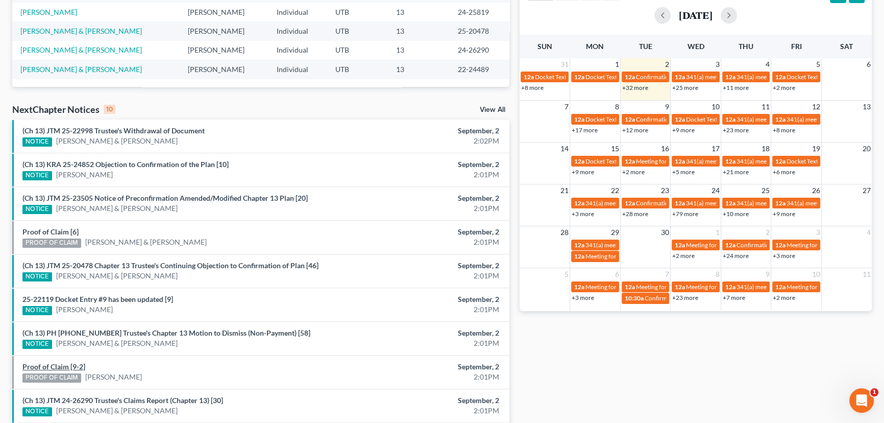
click at [59, 365] on link "Proof of Claim [9-2]" at bounding box center [53, 366] width 63 height 9
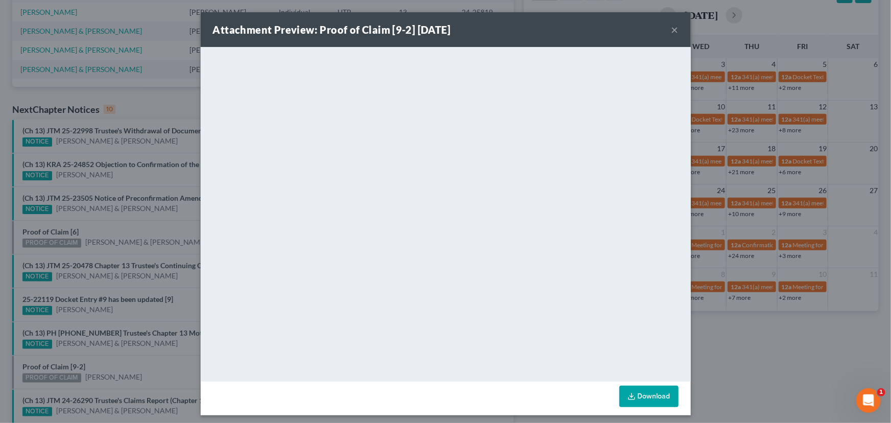
click at [130, 359] on div "Attachment Preview: Proof of Claim [9-2] 09/02/2025 × <object ng-attr-data='htt…" at bounding box center [445, 211] width 891 height 423
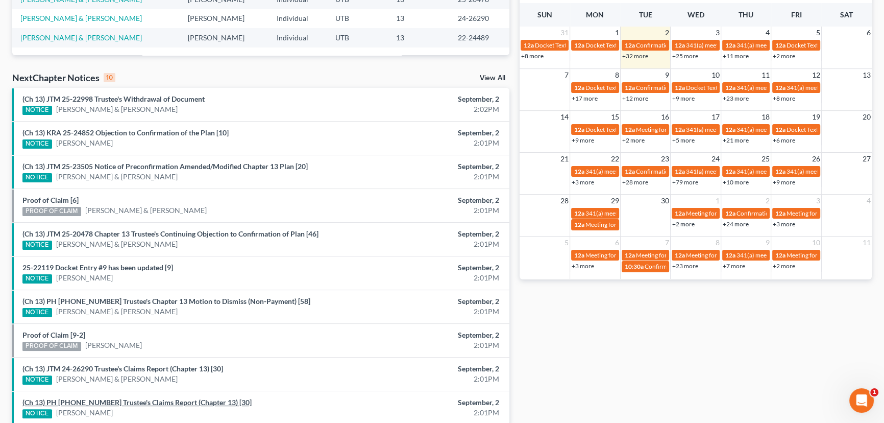
scroll to position [310, 0]
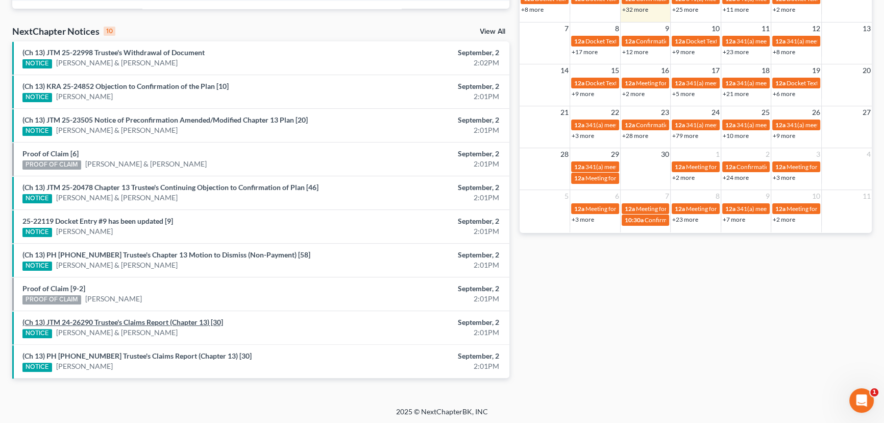
click at [188, 320] on link "(Ch 13) JTM 24-26290 Trustee's Claims Report (Chapter 13) [30]" at bounding box center [122, 322] width 201 height 9
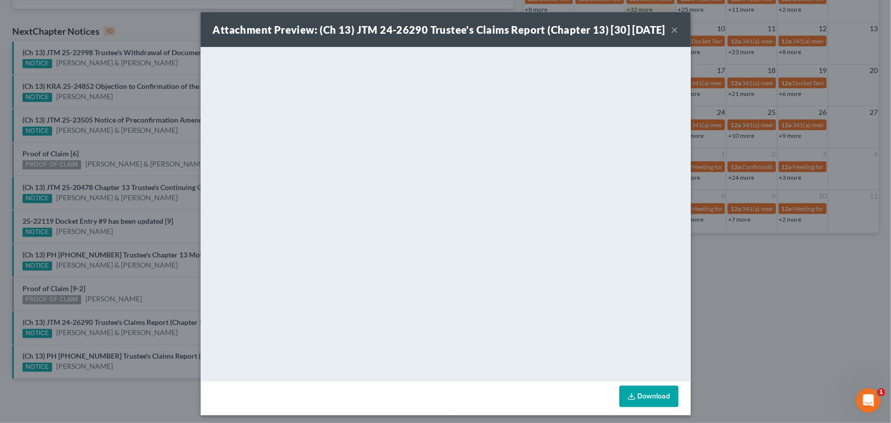
drag, startPoint x: 177, startPoint y: 335, endPoint x: 171, endPoint y: 347, distance: 13.5
click at [177, 335] on div "Attachment Preview: (Ch 13) JTM 24-26290 Trustee's Claims Report (Chapter 13) […" at bounding box center [445, 211] width 891 height 423
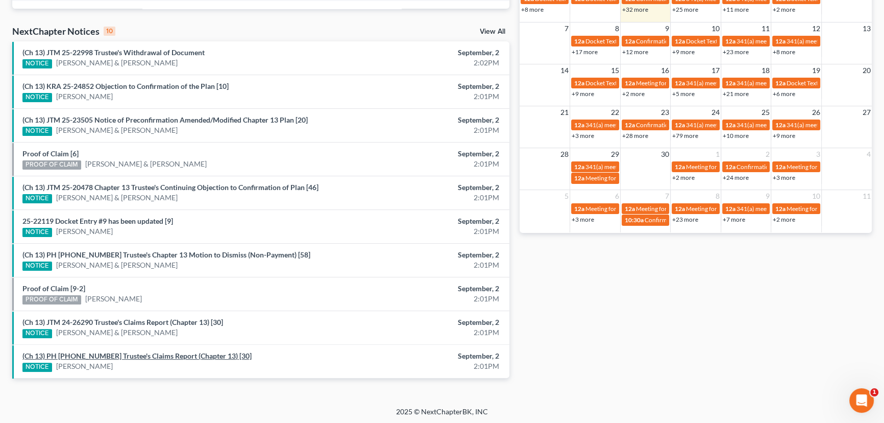
click at [165, 353] on link "(Ch 13) PH 24-25819 Trustee's Claims Report (Chapter 13) [30]" at bounding box center [136, 355] width 229 height 9
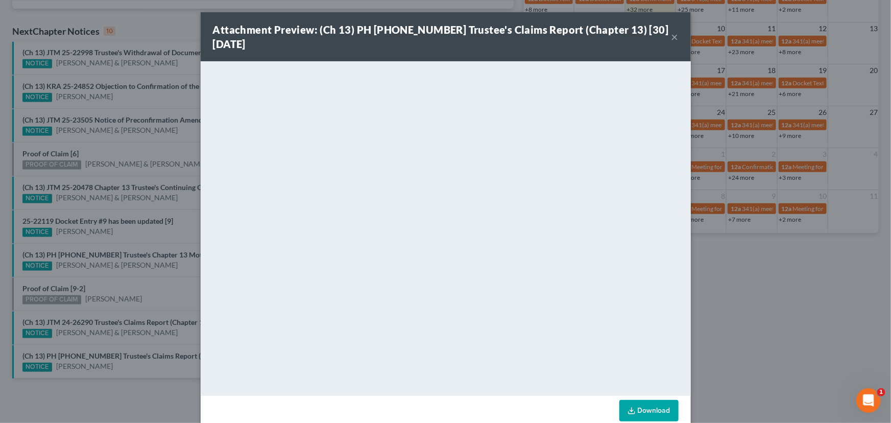
click at [171, 342] on div "Attachment Preview: (Ch 13) PH 24-25819 Trustee's Claims Report (Chapter 13) [3…" at bounding box center [445, 211] width 891 height 423
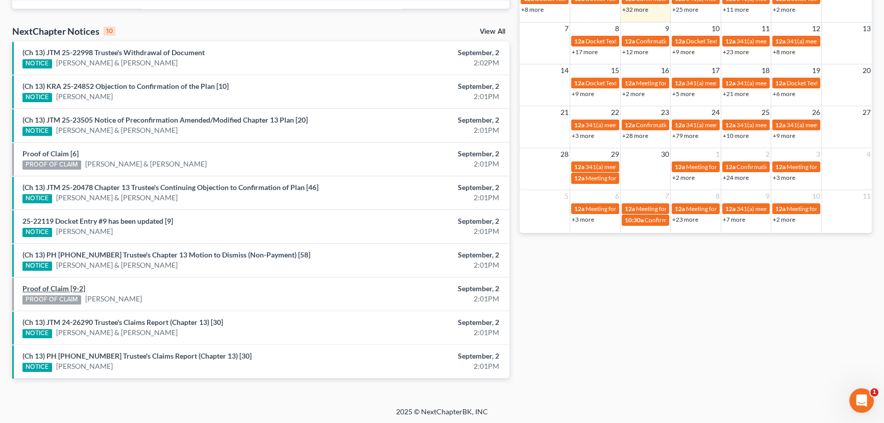
click at [62, 285] on link "Proof of Claim [9-2]" at bounding box center [53, 288] width 63 height 9
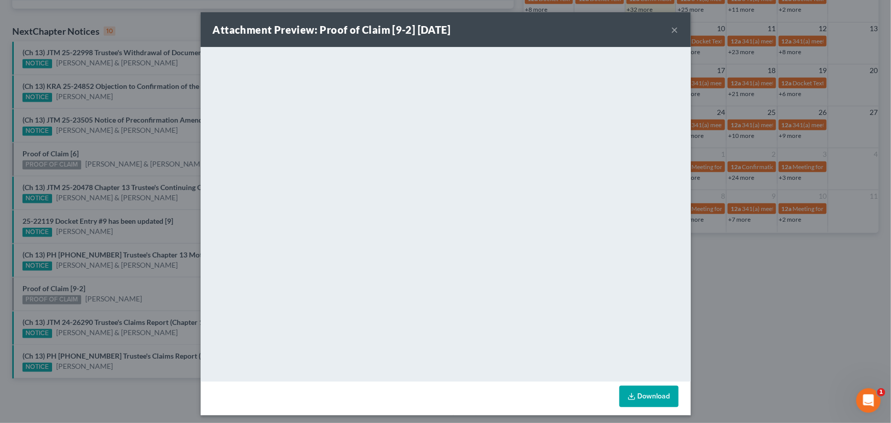
click at [133, 292] on div "Attachment Preview: Proof of Claim [9-2] 09/02/2025 × <object ng-attr-data='htt…" at bounding box center [445, 211] width 891 height 423
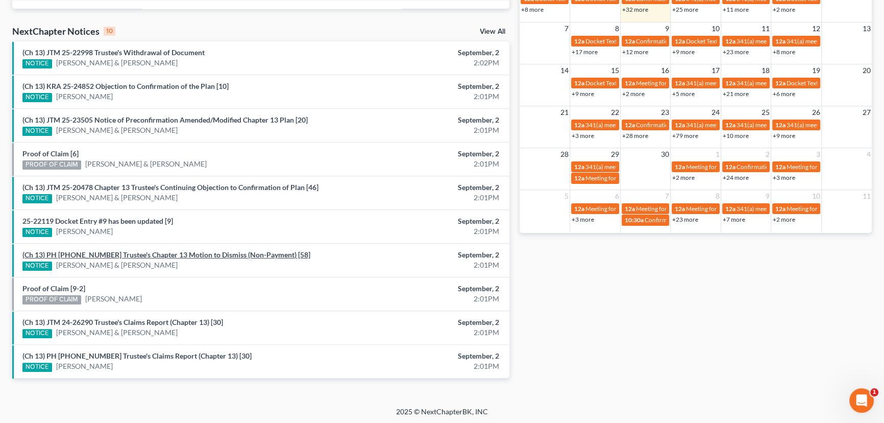
click at [146, 252] on link "(Ch 13) PH 22-24489 Trustee's Chapter 13 Motion to Dismiss (Non-Payment) [58]" at bounding box center [166, 254] width 288 height 9
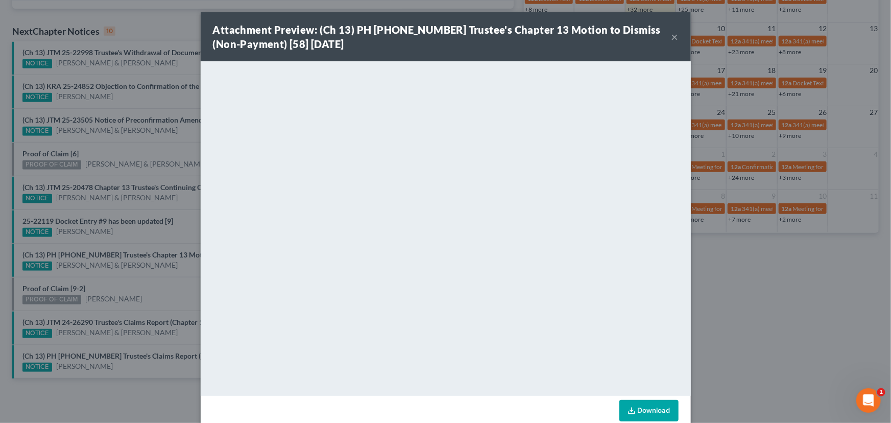
click at [174, 241] on div "Attachment Preview: (Ch 13) PH 22-24489 Trustee's Chapter 13 Motion to Dismiss …" at bounding box center [445, 211] width 891 height 423
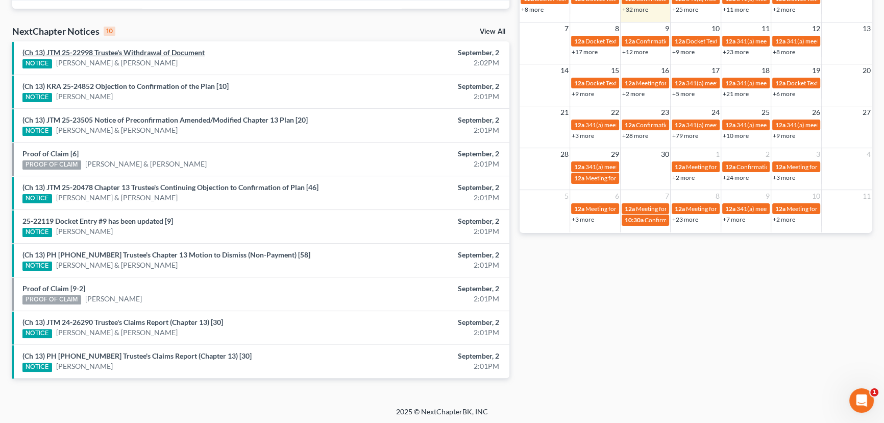
click at [90, 53] on link "(Ch 13) JTM 25-22998 Trustee's Withdrawal of Document" at bounding box center [113, 52] width 182 height 9
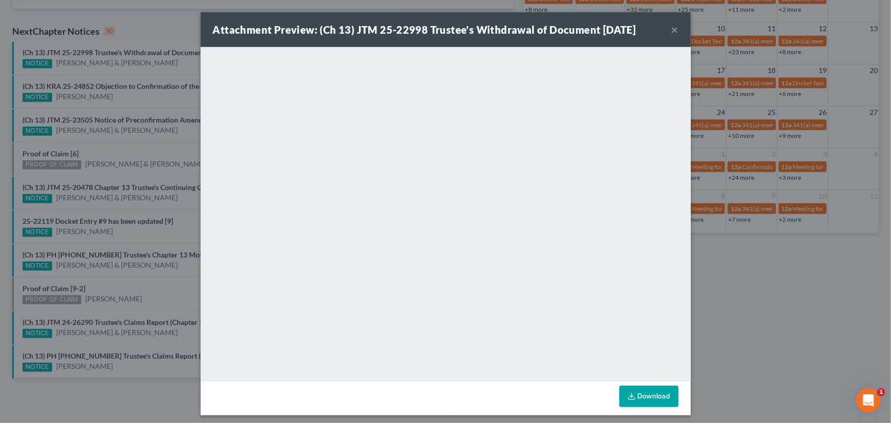
click at [163, 70] on div "Attachment Preview: (Ch 13) JTM 25-22998 Trustee's Withdrawal of Document 09/02…" at bounding box center [445, 211] width 891 height 423
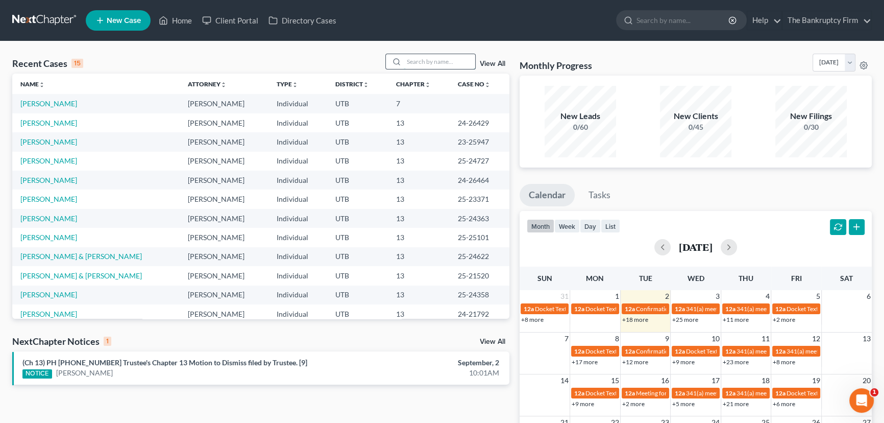
click at [415, 63] on input "search" at bounding box center [439, 61] width 71 height 15
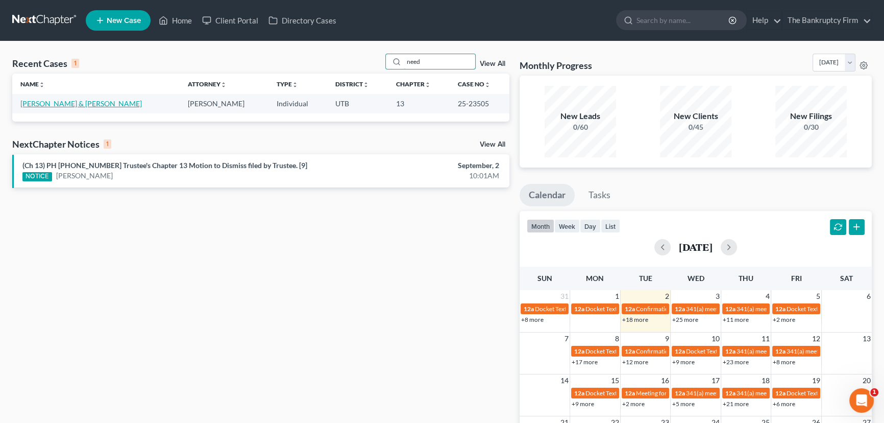
type input "need"
click at [52, 100] on link "[PERSON_NAME] & [PERSON_NAME]" at bounding box center [81, 103] width 122 height 9
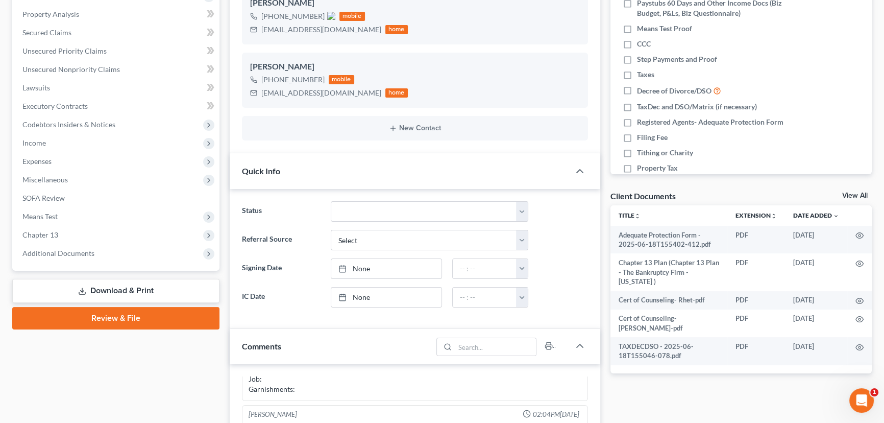
scroll to position [232, 0]
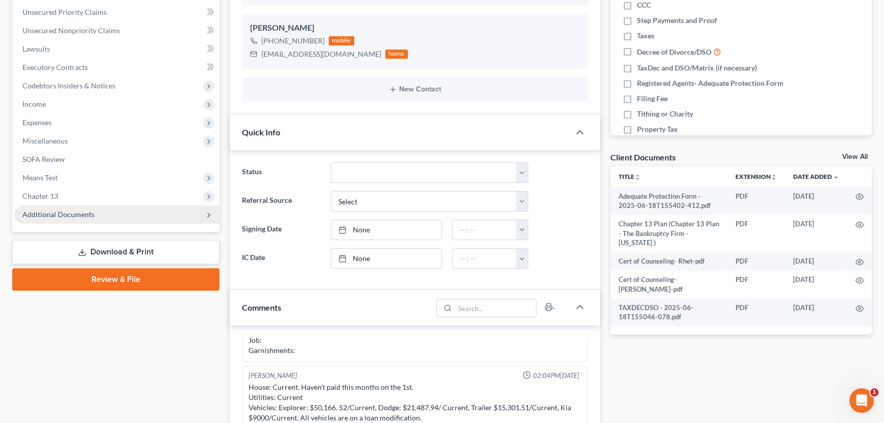
click at [75, 217] on span "Additional Documents" at bounding box center [58, 214] width 72 height 9
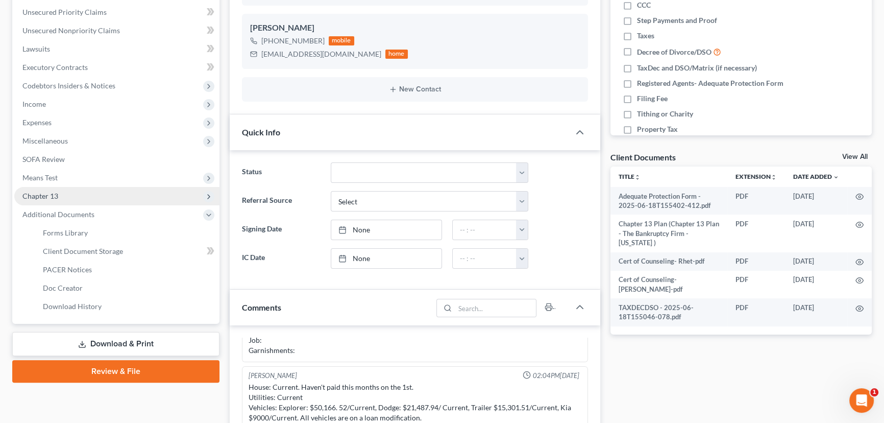
click at [61, 198] on span "Chapter 13" at bounding box center [116, 196] width 205 height 18
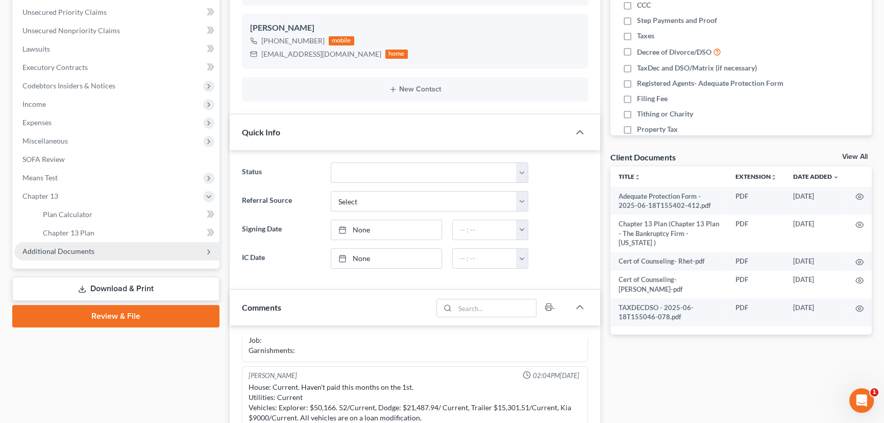
click at [74, 250] on span "Additional Documents" at bounding box center [58, 251] width 72 height 9
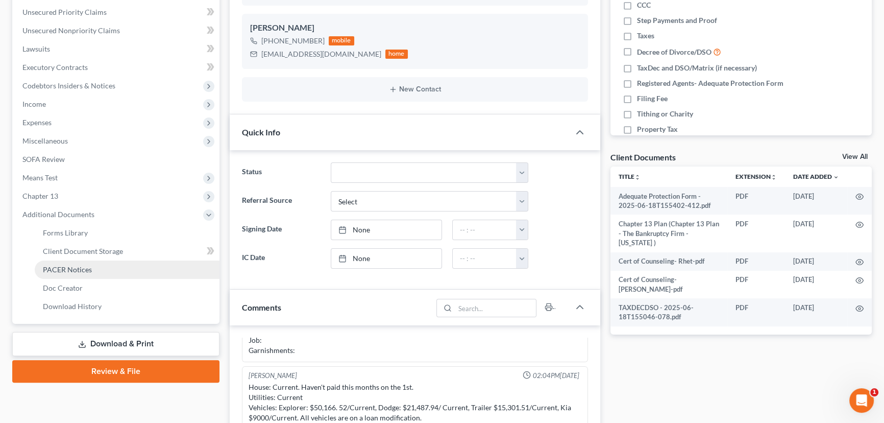
click at [82, 268] on span "PACER Notices" at bounding box center [67, 269] width 49 height 9
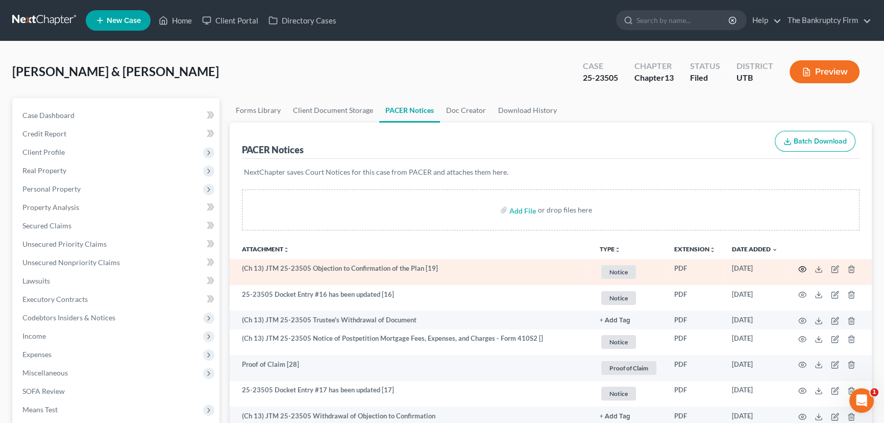
click at [804, 268] on icon "button" at bounding box center [803, 269] width 8 height 8
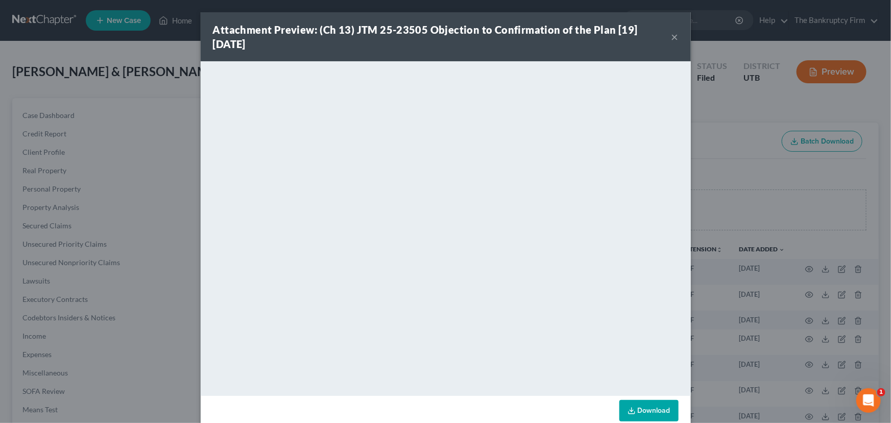
click at [671, 37] on button "×" at bounding box center [674, 37] width 7 height 12
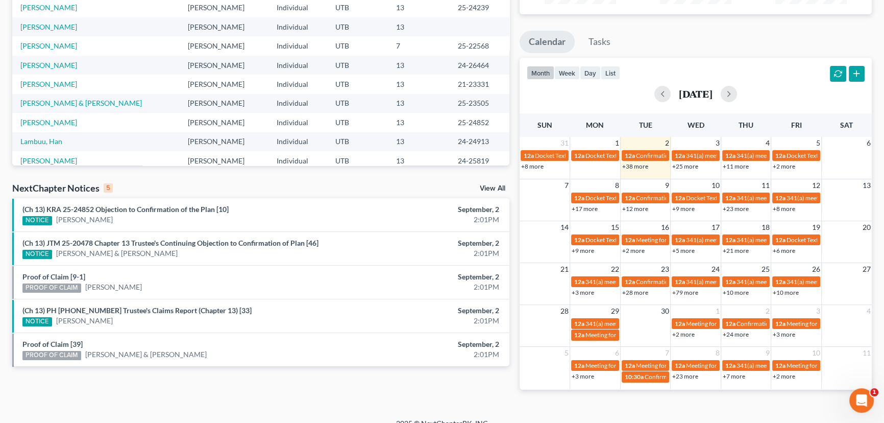
scroll to position [166, 0]
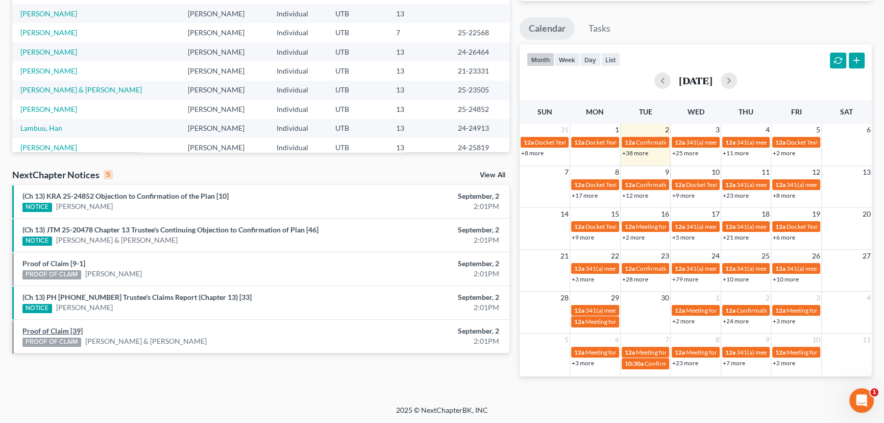
click at [49, 328] on link "Proof of Claim [39]" at bounding box center [52, 330] width 60 height 9
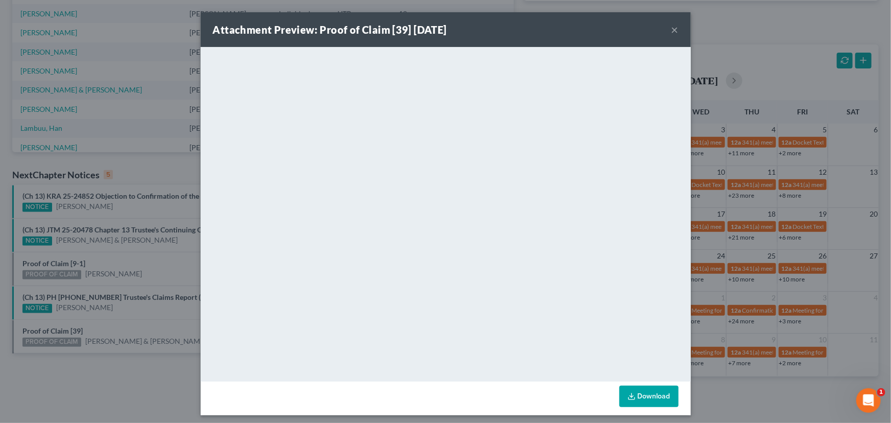
drag, startPoint x: 107, startPoint y: 325, endPoint x: 127, endPoint y: 317, distance: 22.0
click at [107, 325] on div "Attachment Preview: Proof of Claim [39] [DATE] × <object ng-attr-data='[URL][DO…" at bounding box center [445, 211] width 891 height 423
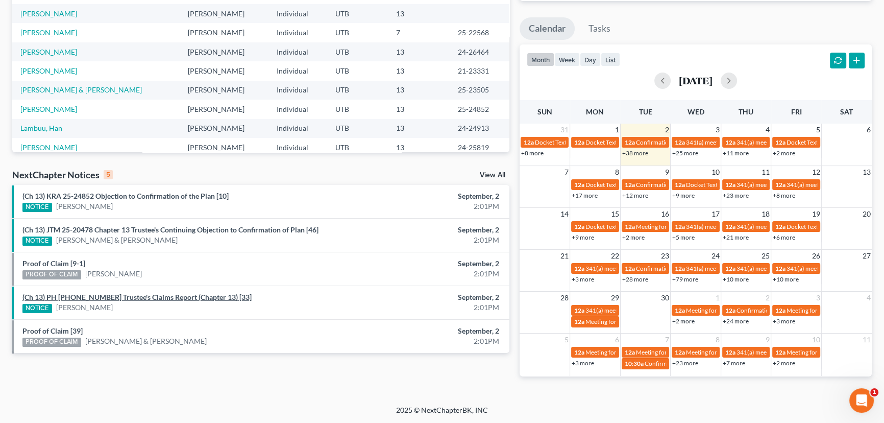
click at [148, 299] on link "(Ch 13) PH [PHONE_NUMBER] Trustee's Claims Report (Chapter 13) [33]" at bounding box center [136, 297] width 229 height 9
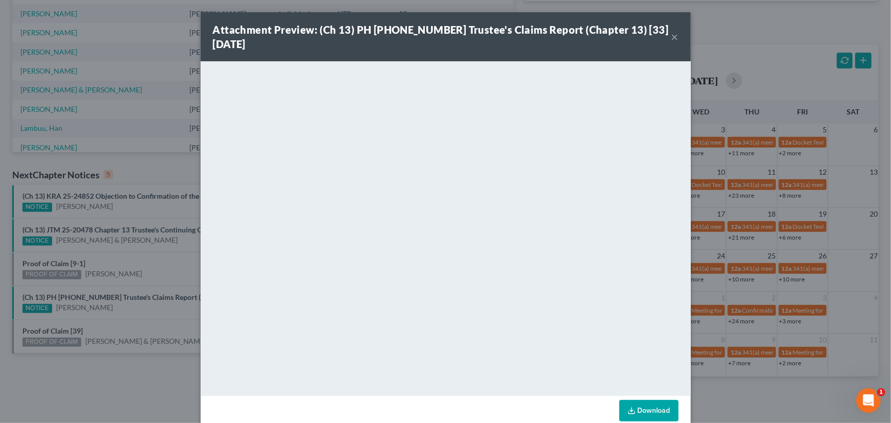
drag, startPoint x: 138, startPoint y: 311, endPoint x: 110, endPoint y: 285, distance: 38.7
click at [138, 311] on div "Attachment Preview: (Ch 13) PH [PHONE_NUMBER] Trustee's Claims Report (Chapter …" at bounding box center [445, 211] width 891 height 423
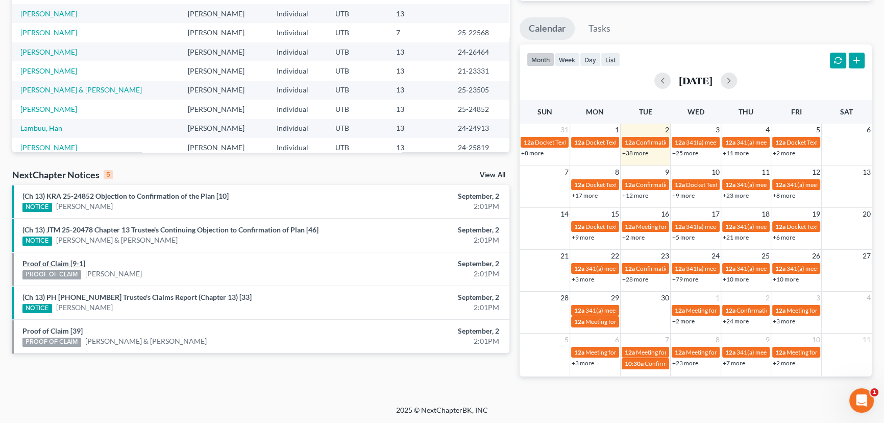
click at [48, 263] on link "Proof of Claim [9-1]" at bounding box center [53, 263] width 63 height 9
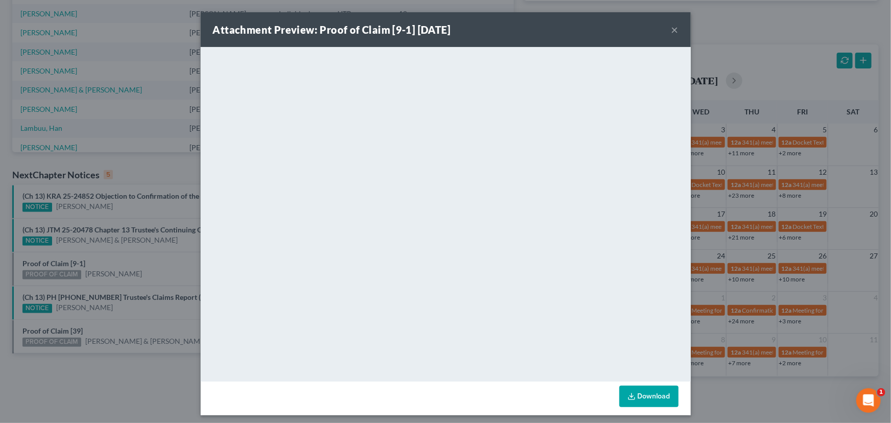
click at [122, 269] on div "Attachment Preview: Proof of Claim [9-1] [DATE] × <object ng-attr-data='[URL][D…" at bounding box center [445, 211] width 891 height 423
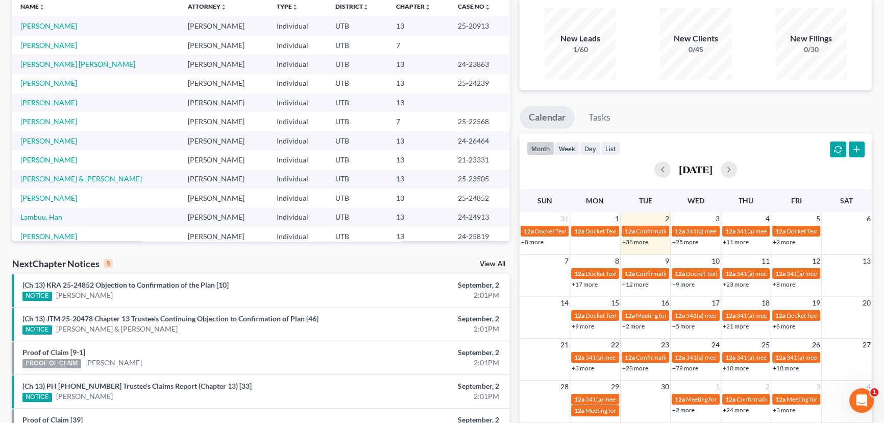
scroll to position [74, 0]
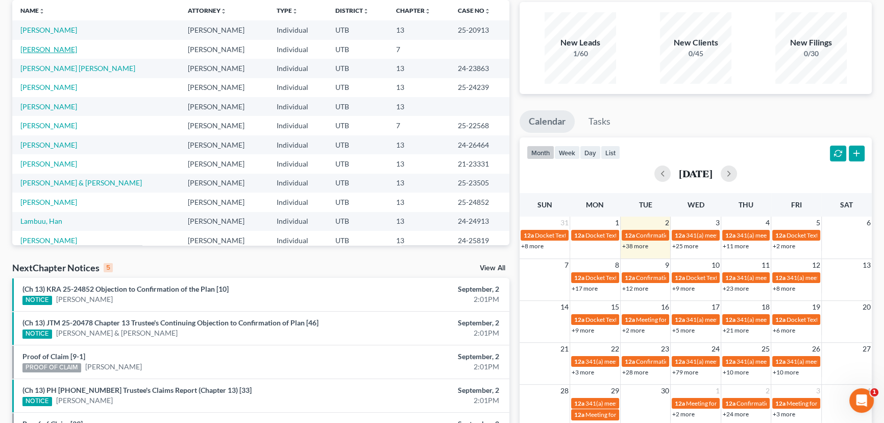
click at [42, 50] on link "[PERSON_NAME]" at bounding box center [48, 49] width 57 height 9
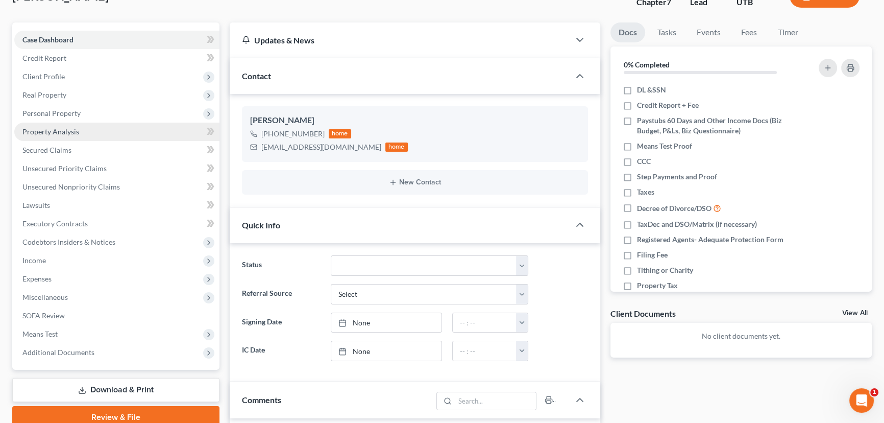
scroll to position [82, 0]
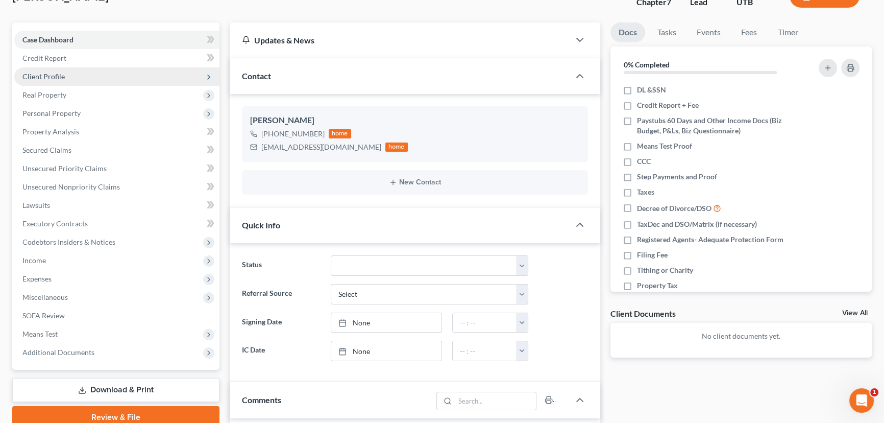
click at [44, 78] on span "Client Profile" at bounding box center [43, 76] width 42 height 9
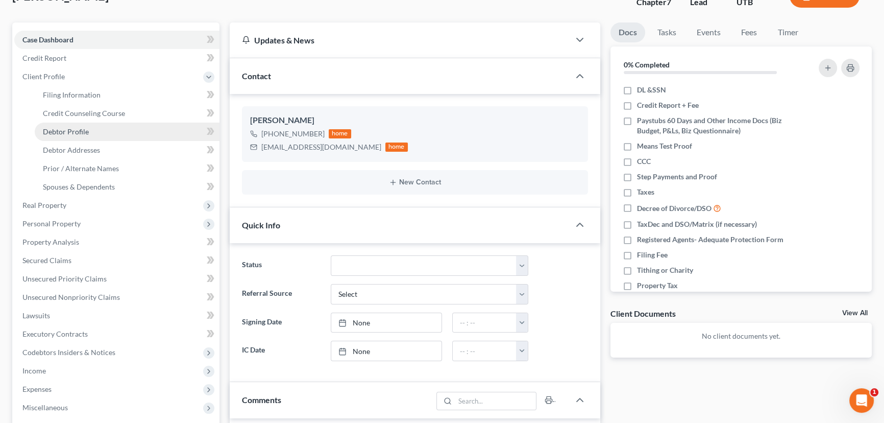
click at [58, 133] on span "Debtor Profile" at bounding box center [66, 131] width 46 height 9
select select "0"
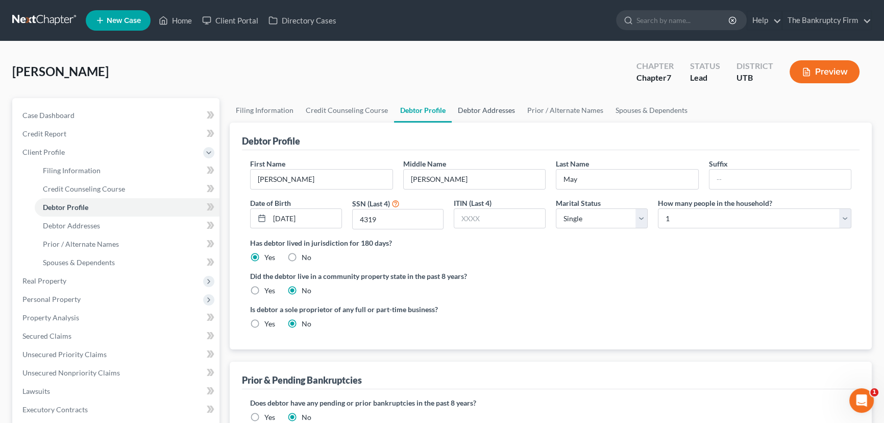
click at [470, 117] on link "Debtor Addresses" at bounding box center [486, 110] width 69 height 25
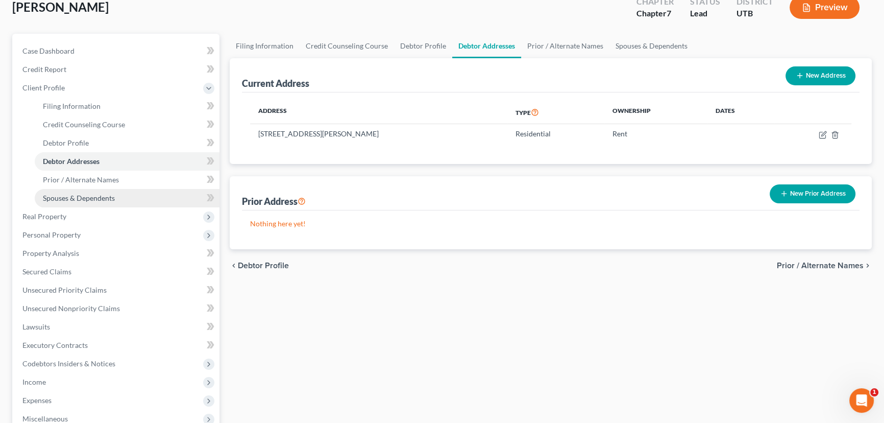
scroll to position [46, 0]
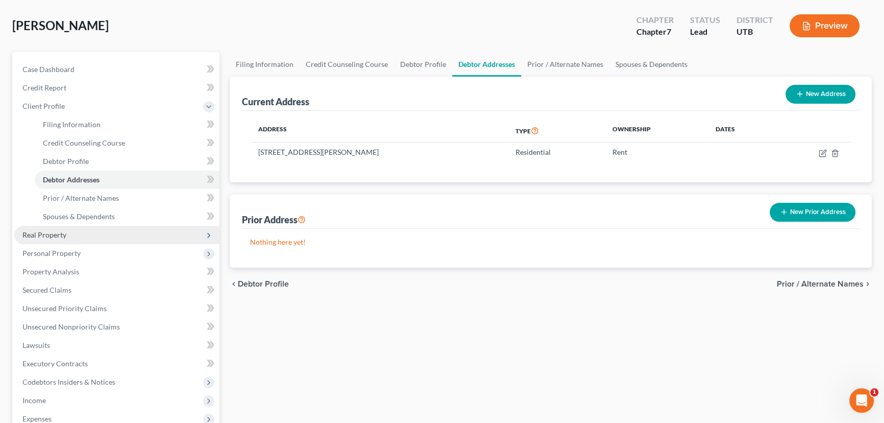
click at [41, 236] on span "Real Property" at bounding box center [44, 234] width 44 height 9
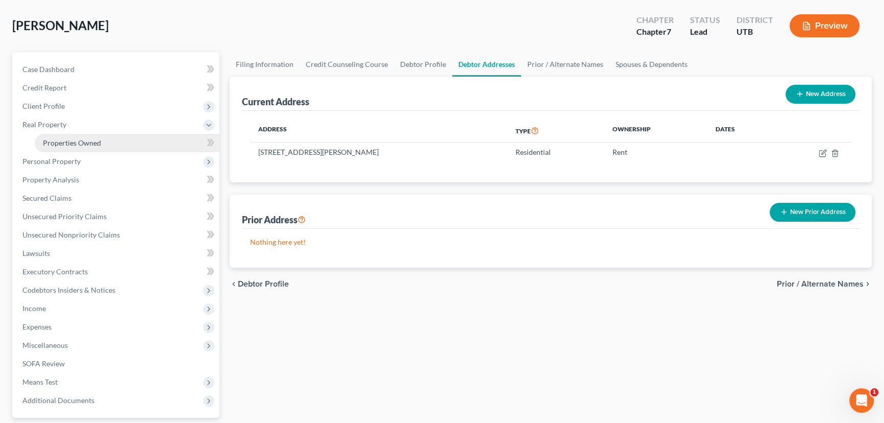
click at [63, 142] on span "Properties Owned" at bounding box center [72, 142] width 58 height 9
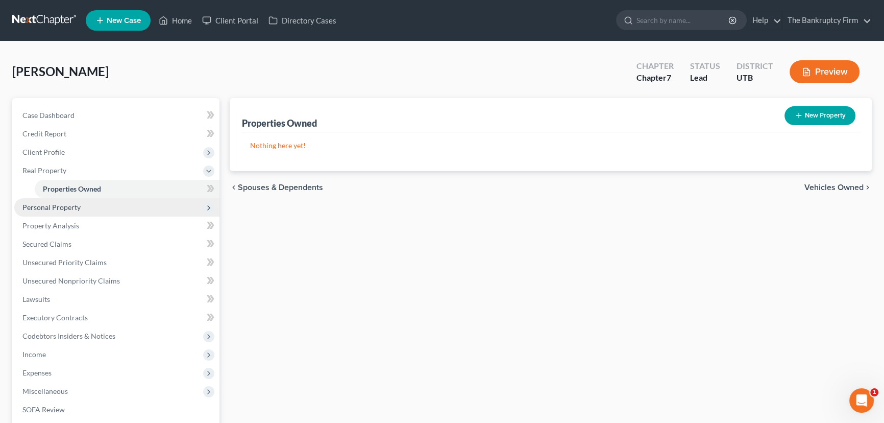
click at [48, 205] on span "Personal Property" at bounding box center [51, 207] width 58 height 9
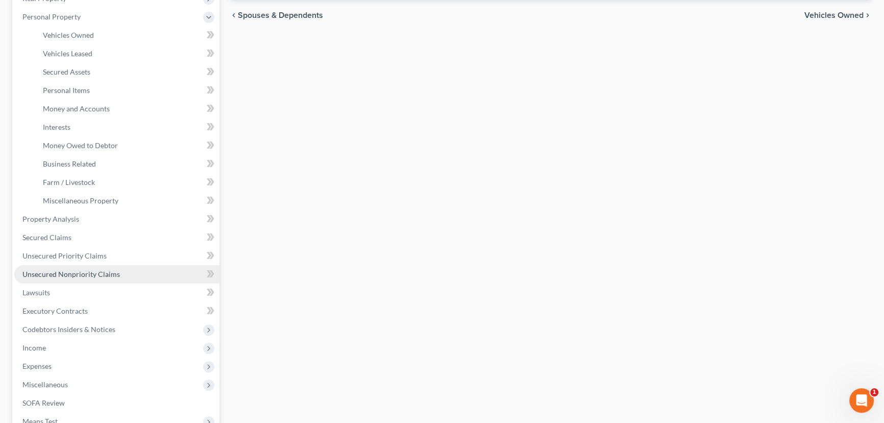
scroll to position [185, 0]
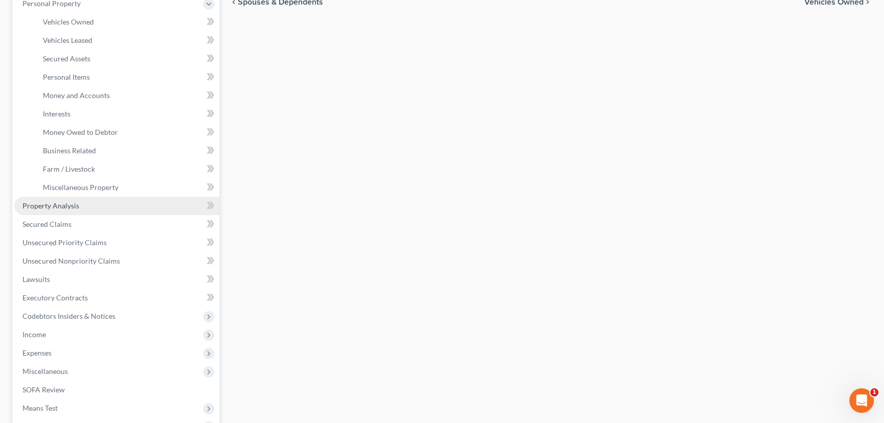
click at [45, 207] on span "Property Analysis" at bounding box center [50, 205] width 57 height 9
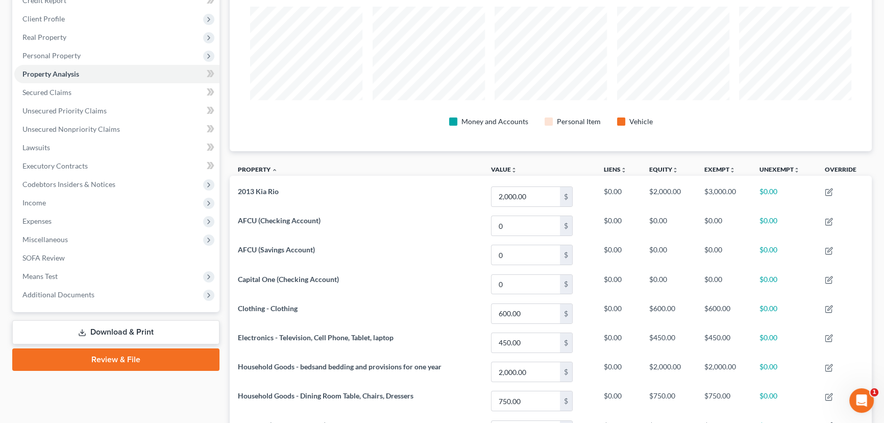
scroll to position [51, 0]
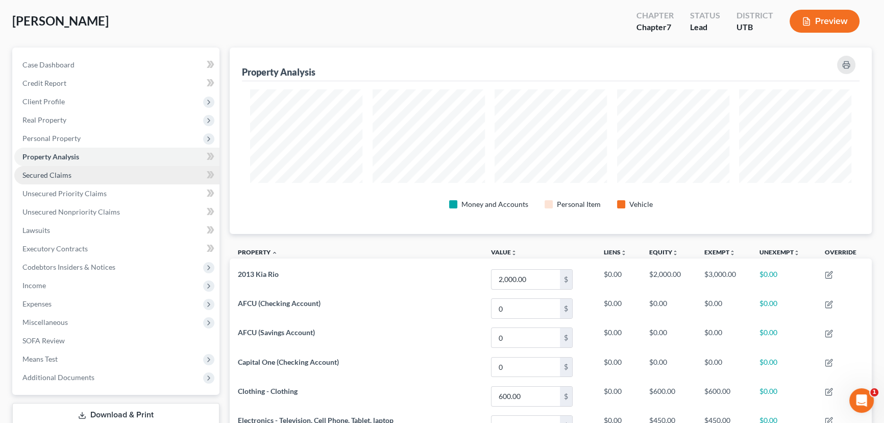
click at [40, 177] on span "Secured Claims" at bounding box center [46, 175] width 49 height 9
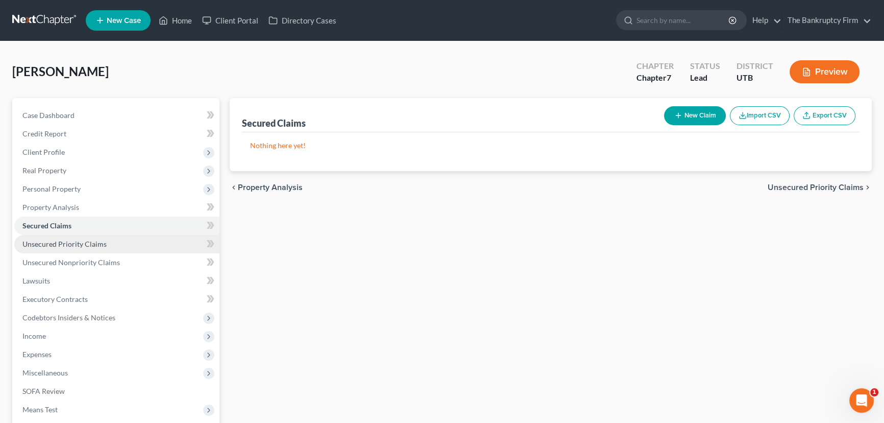
click at [79, 241] on span "Unsecured Priority Claims" at bounding box center [64, 243] width 84 height 9
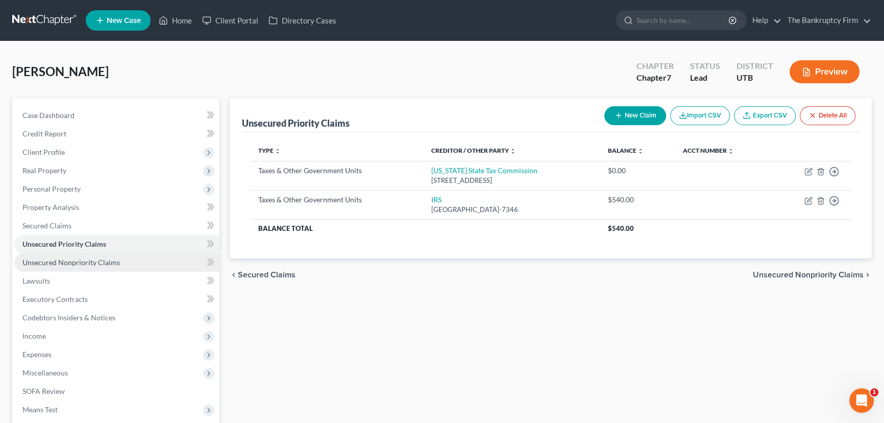
click at [82, 259] on span "Unsecured Nonpriority Claims" at bounding box center [71, 262] width 98 height 9
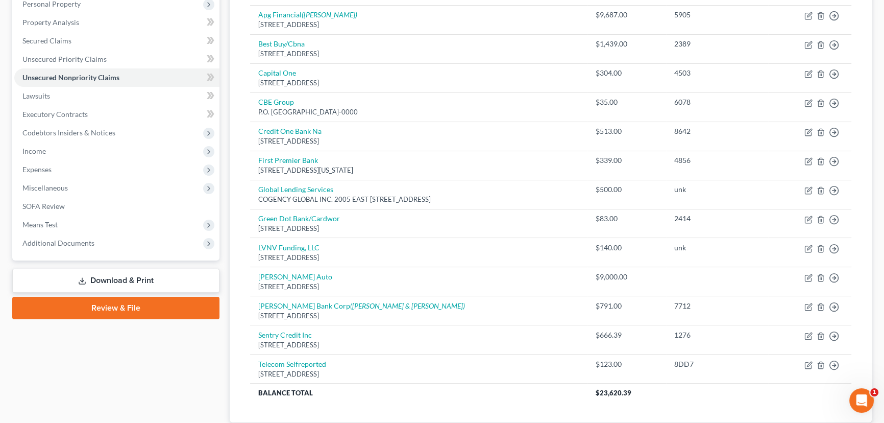
scroll to position [185, 0]
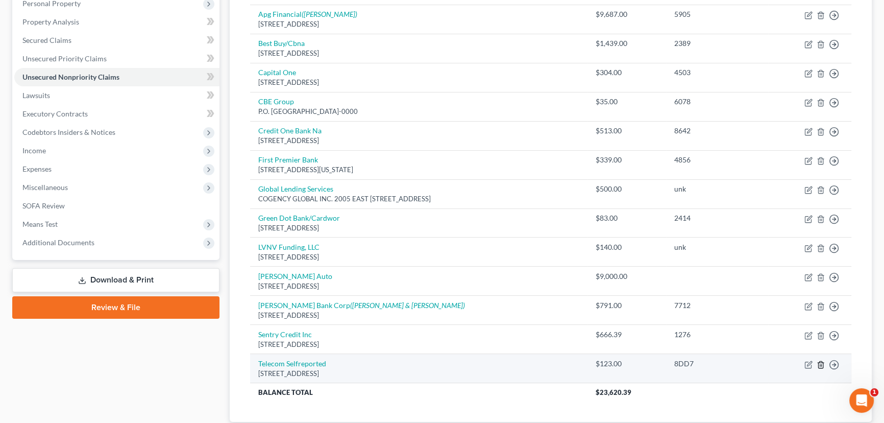
click at [822, 364] on line "button" at bounding box center [822, 365] width 0 height 2
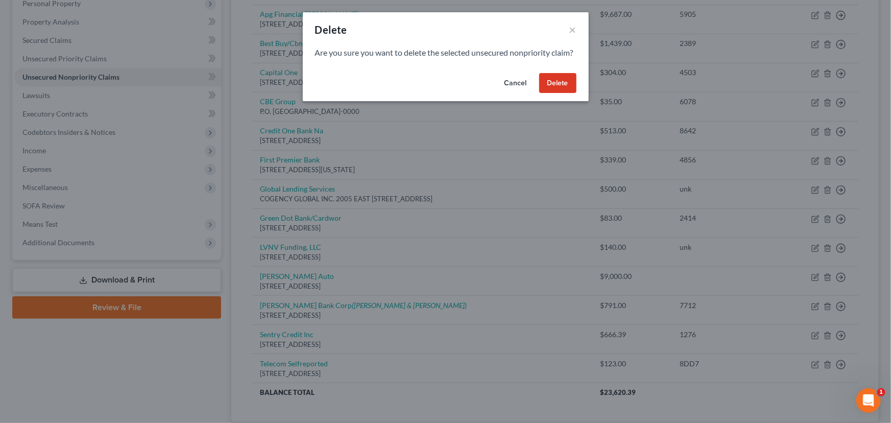
click at [566, 102] on div "Cancel Delete" at bounding box center [446, 85] width 286 height 33
click at [555, 93] on button "Delete" at bounding box center [557, 83] width 37 height 20
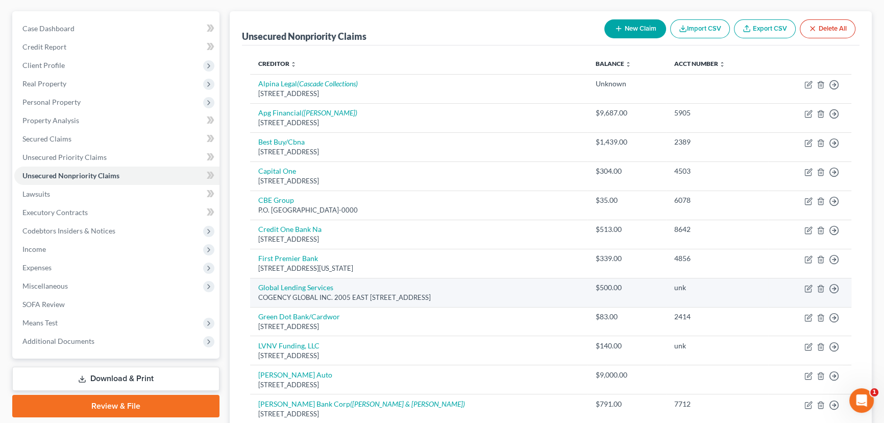
scroll to position [86, 0]
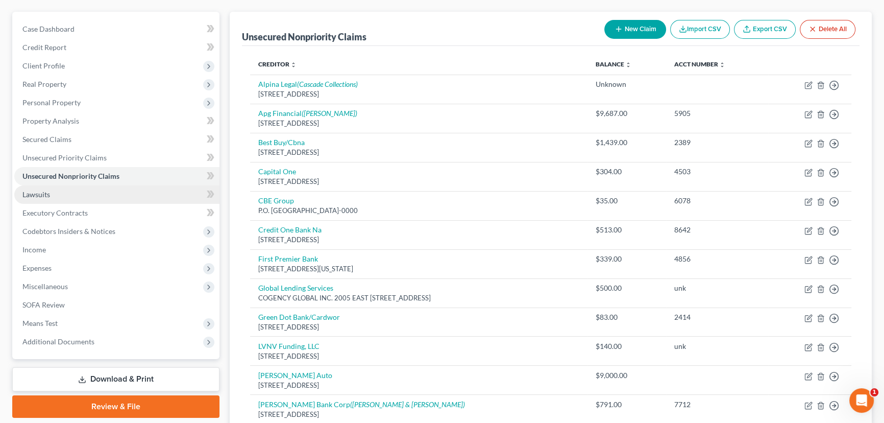
click at [31, 194] on span "Lawsuits" at bounding box center [36, 194] width 28 height 9
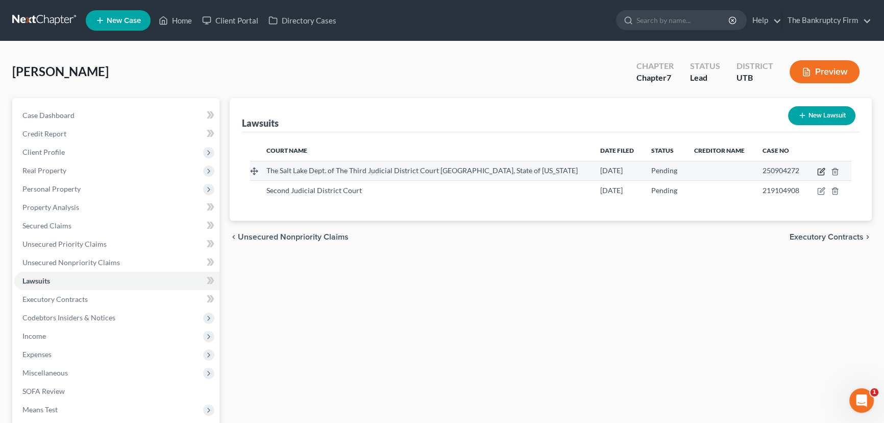
click at [820, 170] on icon "button" at bounding box center [822, 171] width 8 height 8
select select "46"
select select "0"
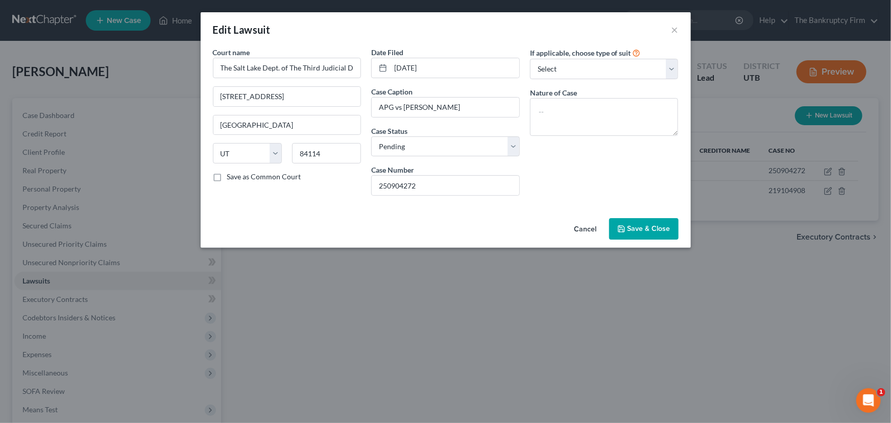
click at [638, 228] on span "Save & Close" at bounding box center [649, 228] width 43 height 9
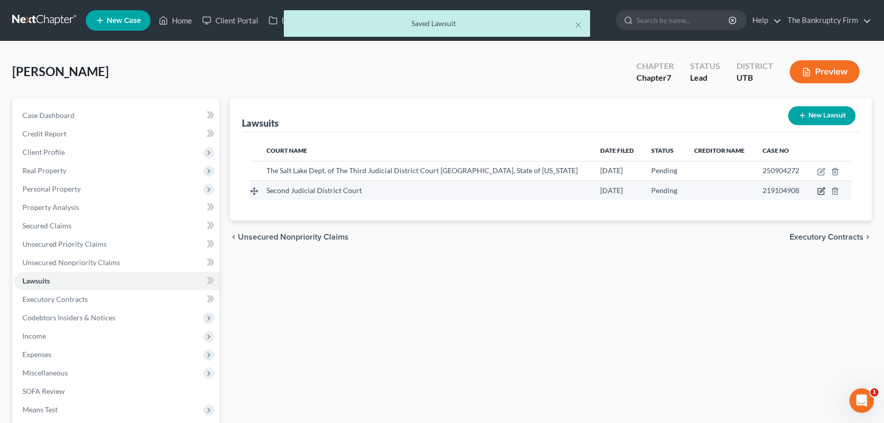
click at [822, 189] on icon "button" at bounding box center [822, 190] width 5 height 5
select select "46"
select select "0"
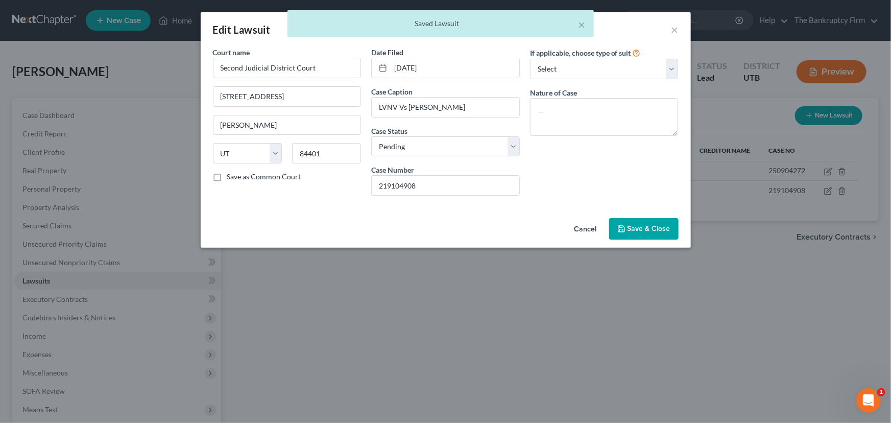
click at [660, 230] on span "Save & Close" at bounding box center [649, 228] width 43 height 9
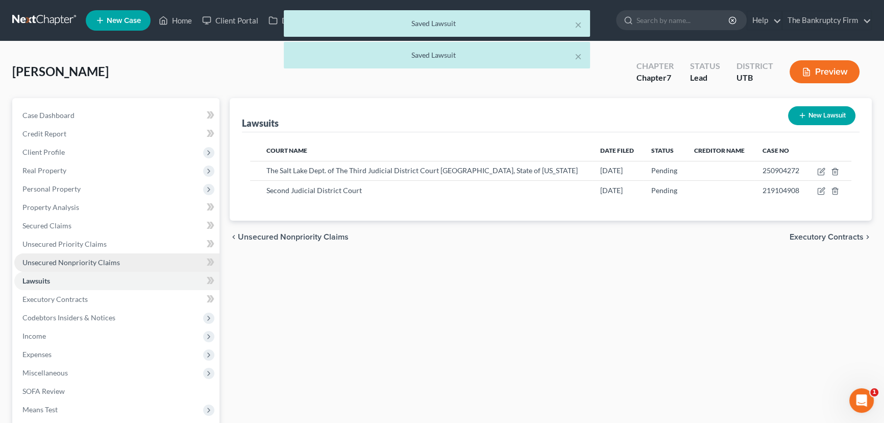
click at [64, 263] on span "Unsecured Nonpriority Claims" at bounding box center [71, 262] width 98 height 9
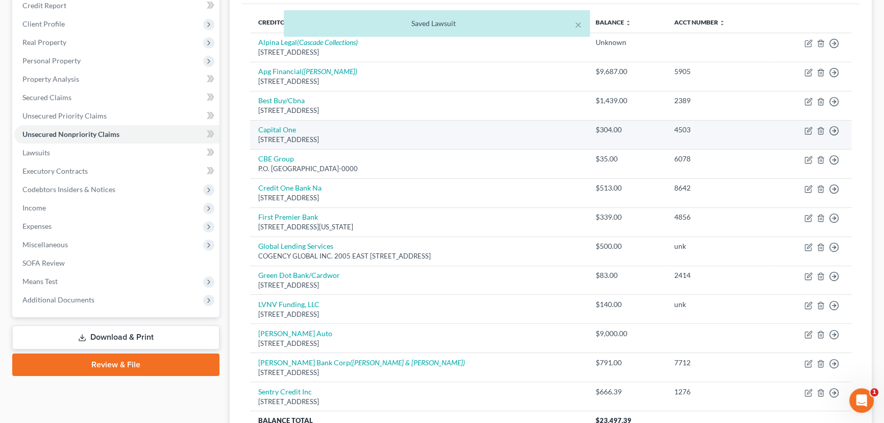
scroll to position [139, 0]
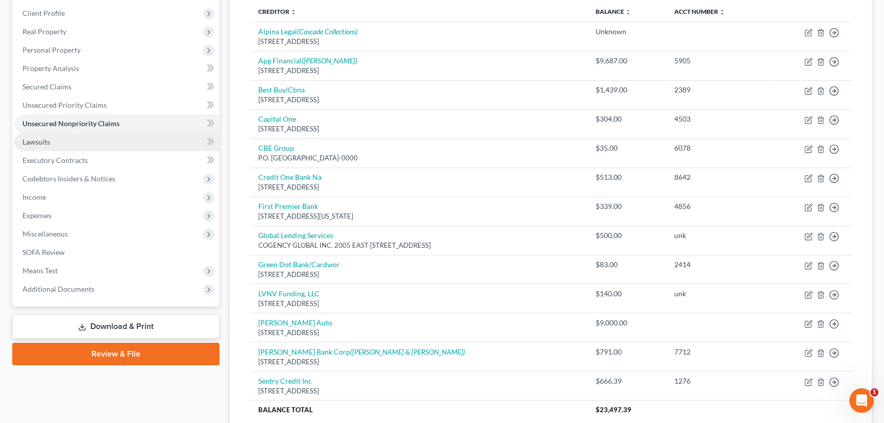
click at [30, 144] on span "Lawsuits" at bounding box center [36, 141] width 28 height 9
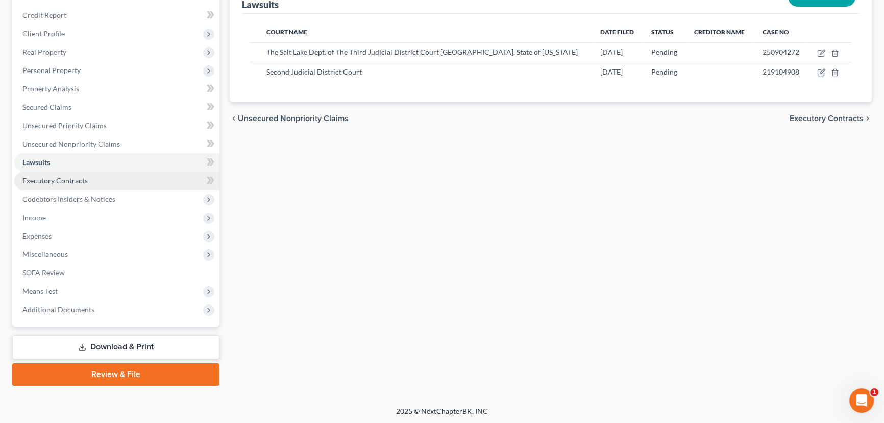
click at [49, 182] on span "Executory Contracts" at bounding box center [54, 180] width 65 height 9
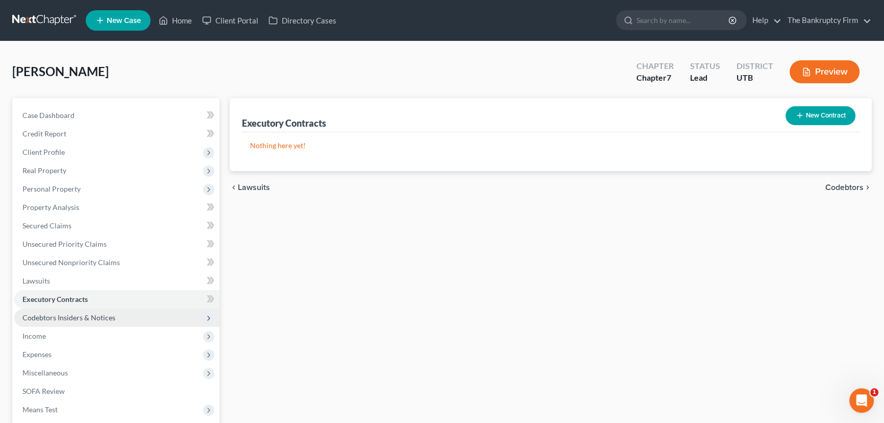
click at [61, 313] on span "Codebtors Insiders & Notices" at bounding box center [68, 317] width 93 height 9
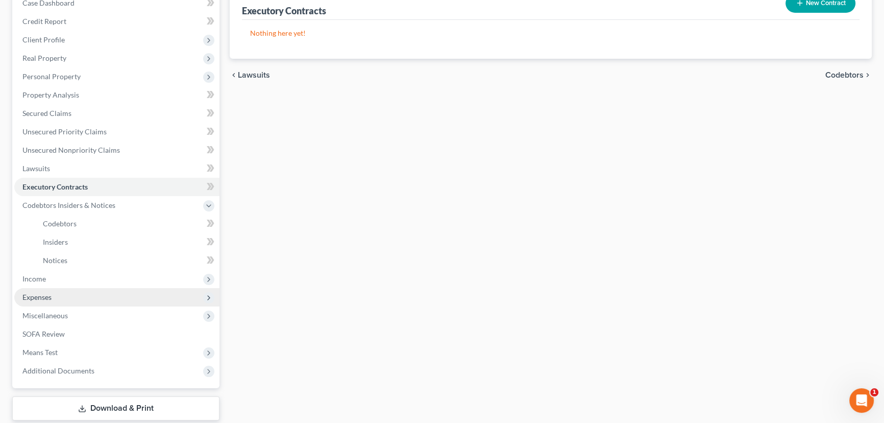
scroll to position [139, 0]
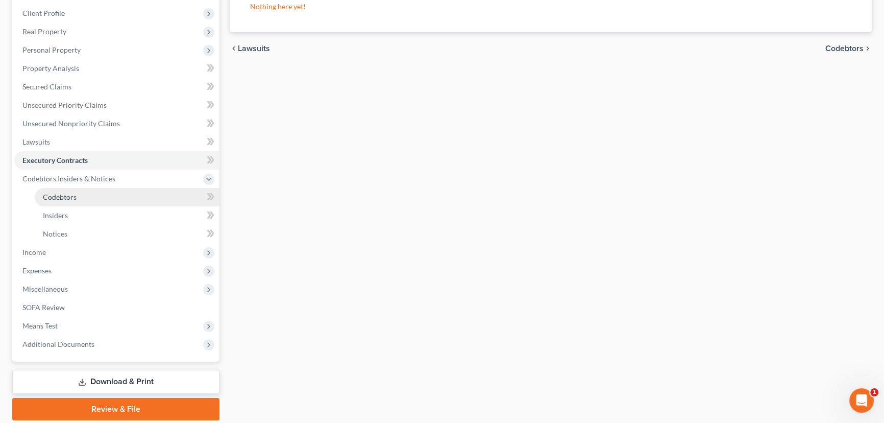
click at [61, 193] on span "Codebtors" at bounding box center [60, 197] width 34 height 9
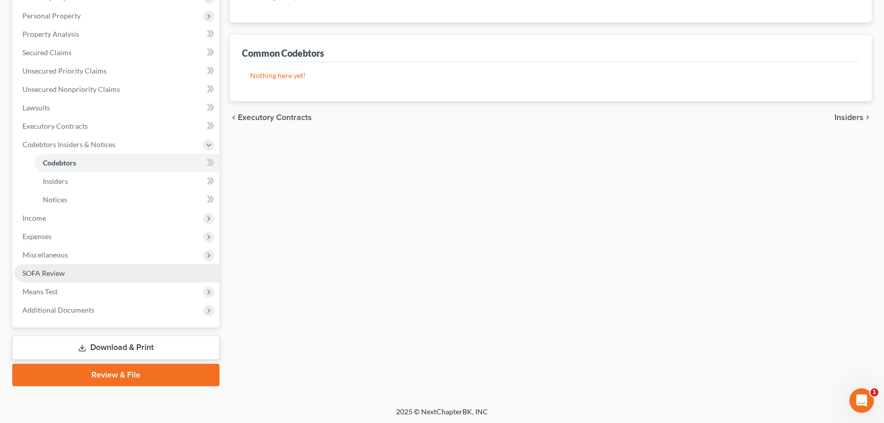
scroll to position [174, 0]
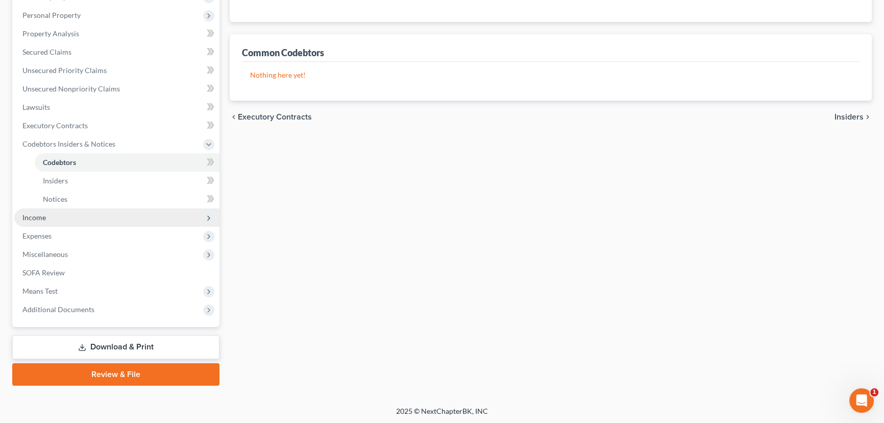
click at [33, 219] on span "Income" at bounding box center [33, 217] width 23 height 9
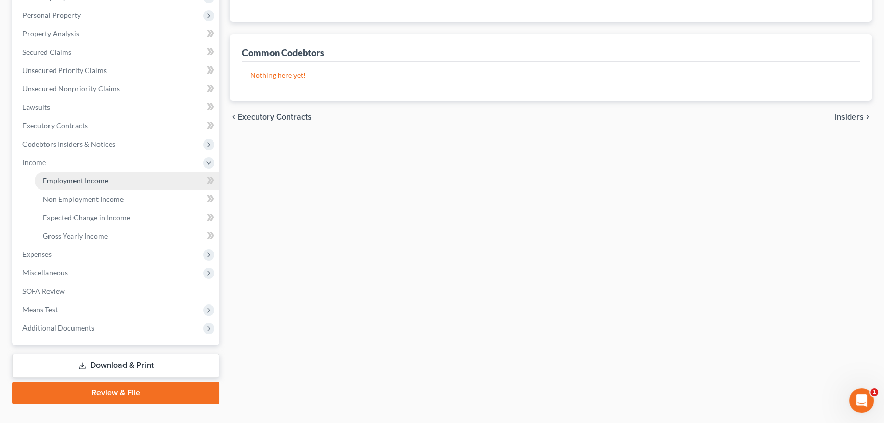
click at [62, 179] on span "Employment Income" at bounding box center [75, 180] width 65 height 9
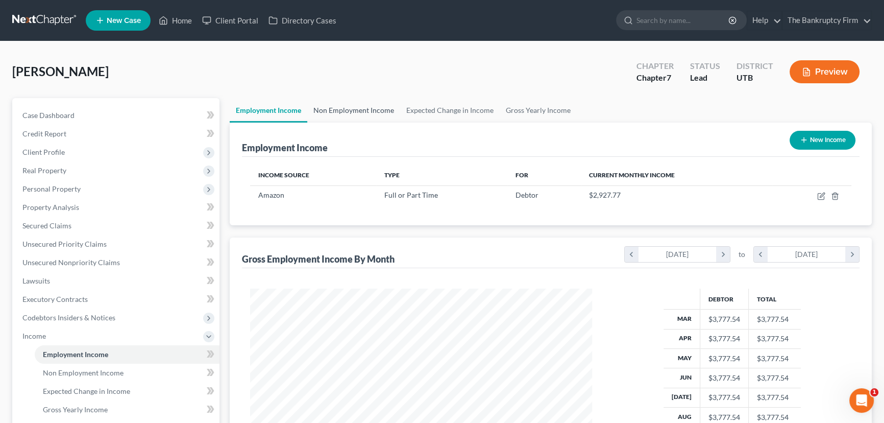
click at [337, 109] on link "Non Employment Income" at bounding box center [353, 110] width 93 height 25
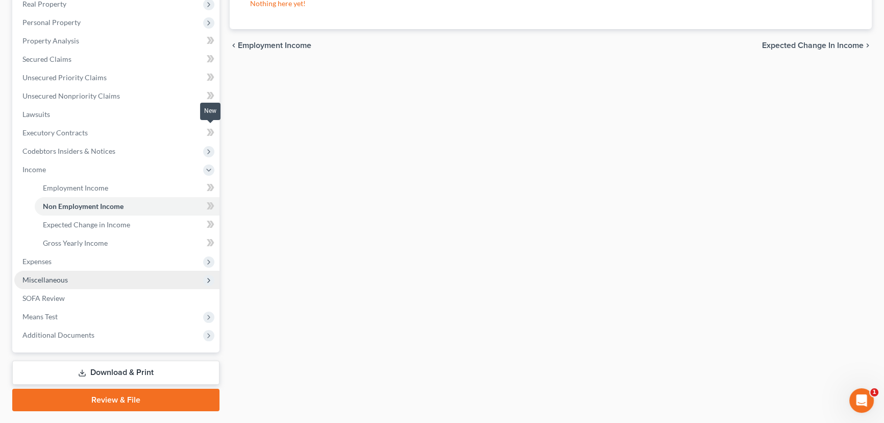
scroll to position [192, 0]
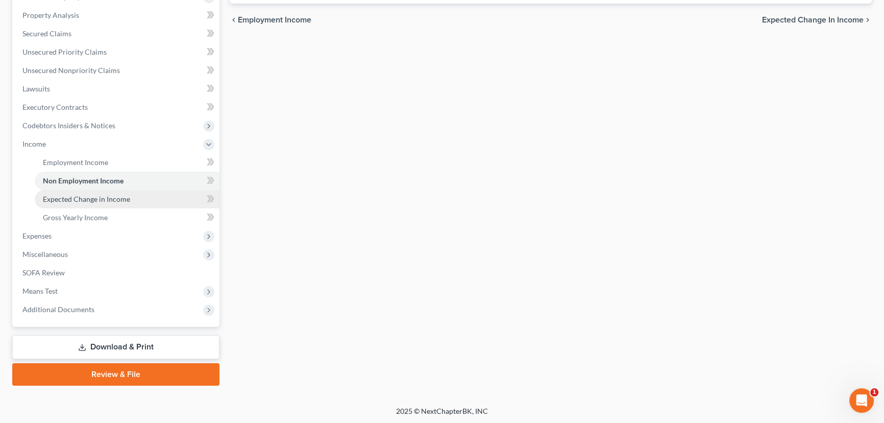
click at [65, 197] on span "Expected Change in Income" at bounding box center [86, 199] width 87 height 9
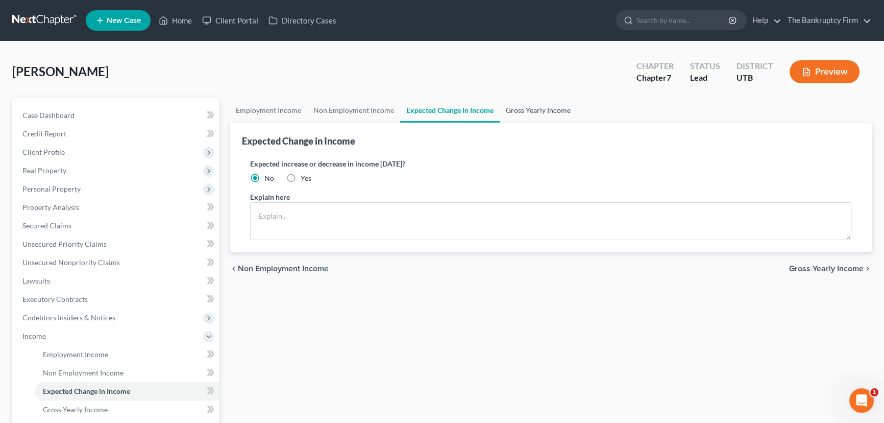
click at [527, 107] on link "Gross Yearly Income" at bounding box center [538, 110] width 77 height 25
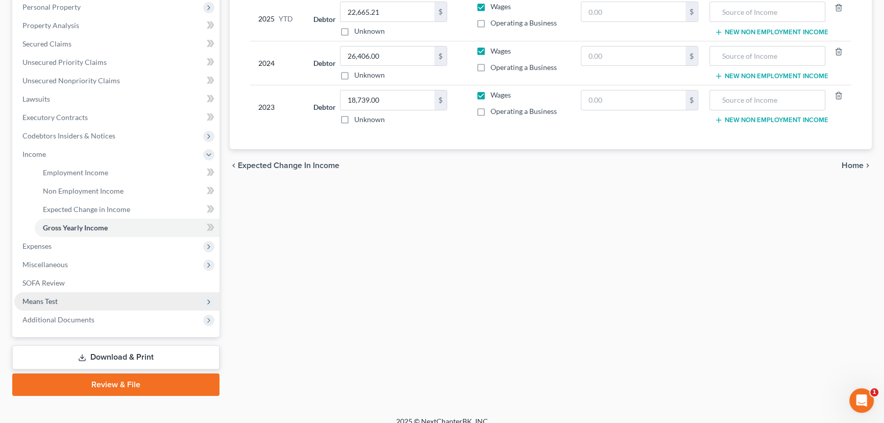
scroll to position [192, 0]
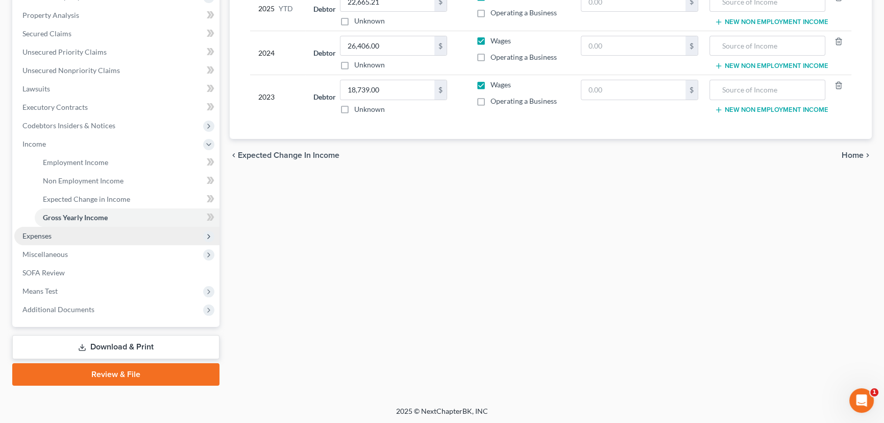
click at [49, 234] on span "Expenses" at bounding box center [36, 235] width 29 height 9
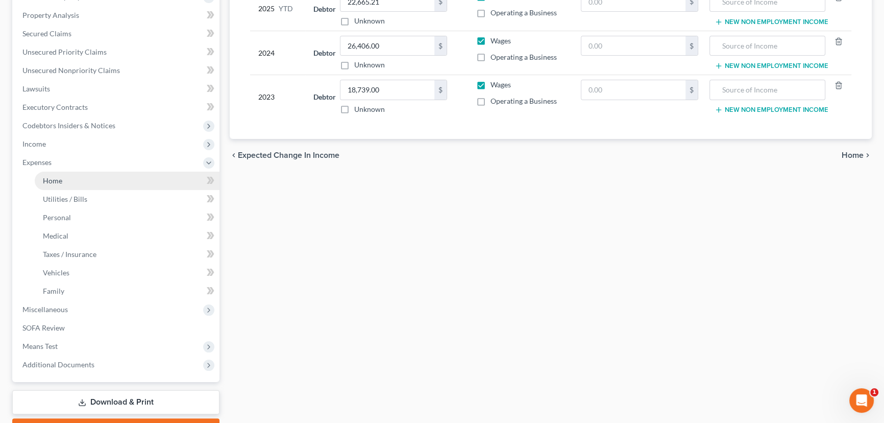
click at [58, 179] on span "Home" at bounding box center [52, 180] width 19 height 9
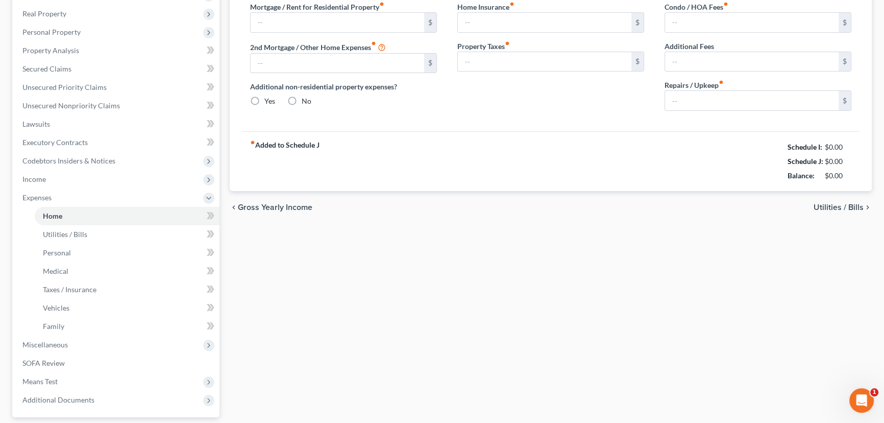
type input "1,500.00"
type input "0.00"
radio input "true"
type input "0.00"
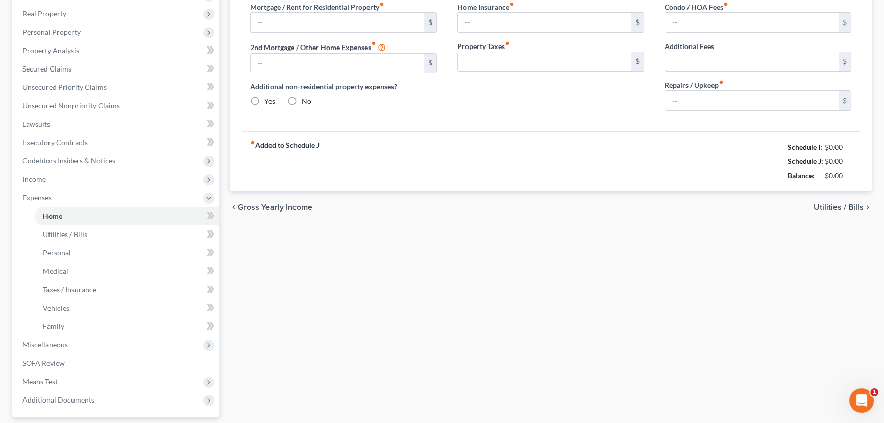
type input "0.00"
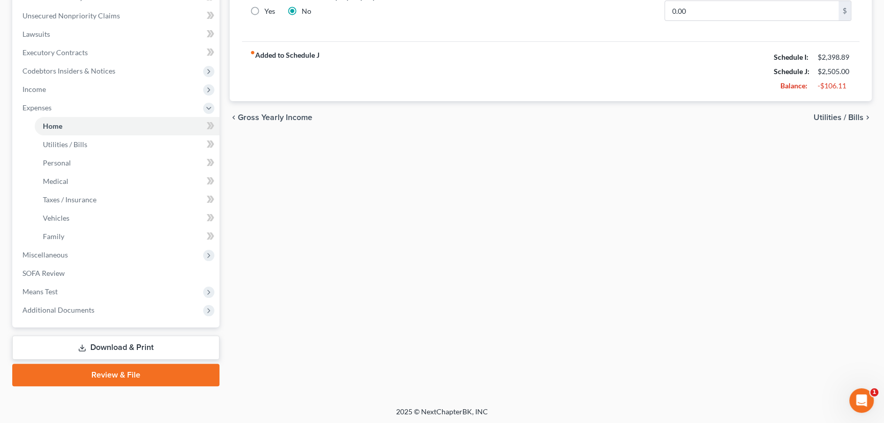
scroll to position [247, 0]
click at [36, 254] on span "Miscellaneous" at bounding box center [44, 254] width 45 height 9
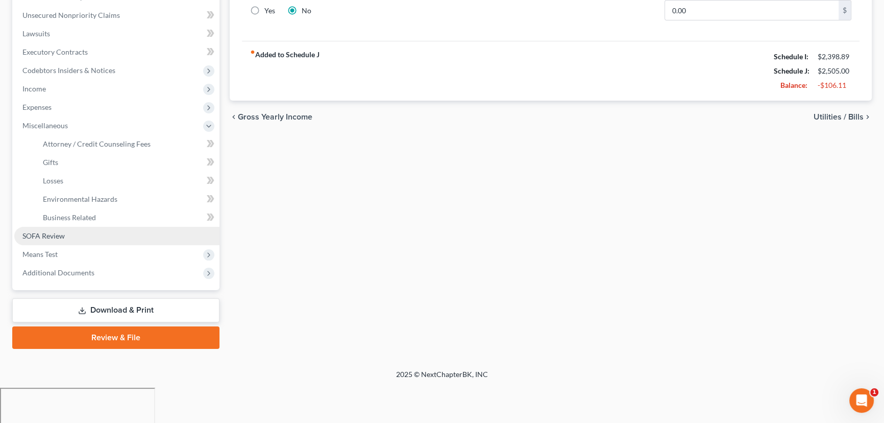
scroll to position [210, 0]
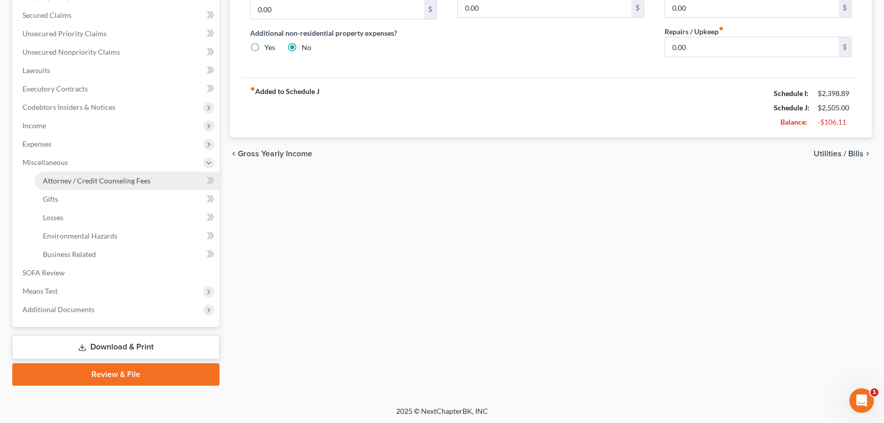
click at [98, 182] on span "Attorney / Credit Counseling Fees" at bounding box center [97, 180] width 108 height 9
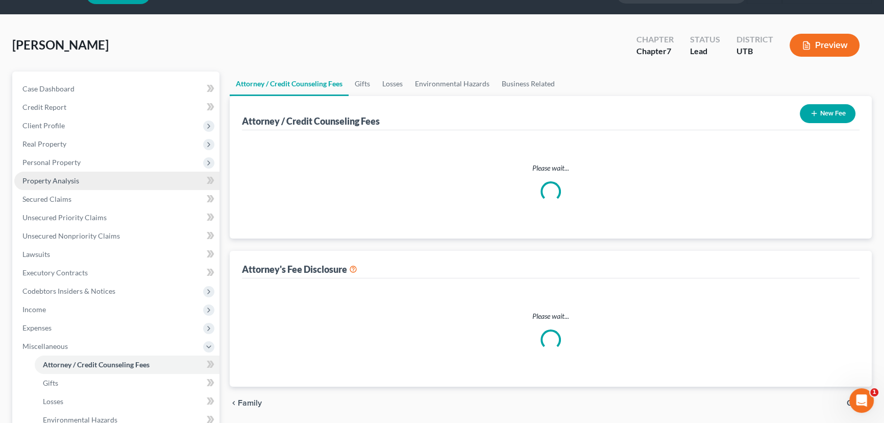
select select "0"
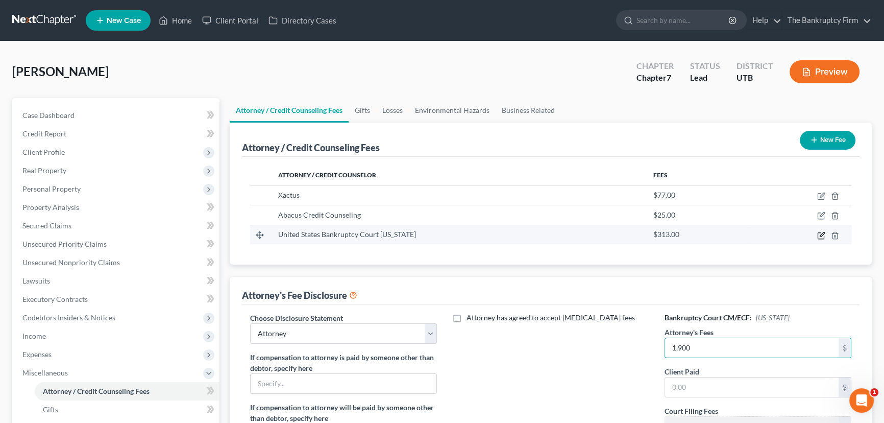
type input "1,900"
click at [822, 234] on icon "button" at bounding box center [822, 234] width 5 height 5
select select "46"
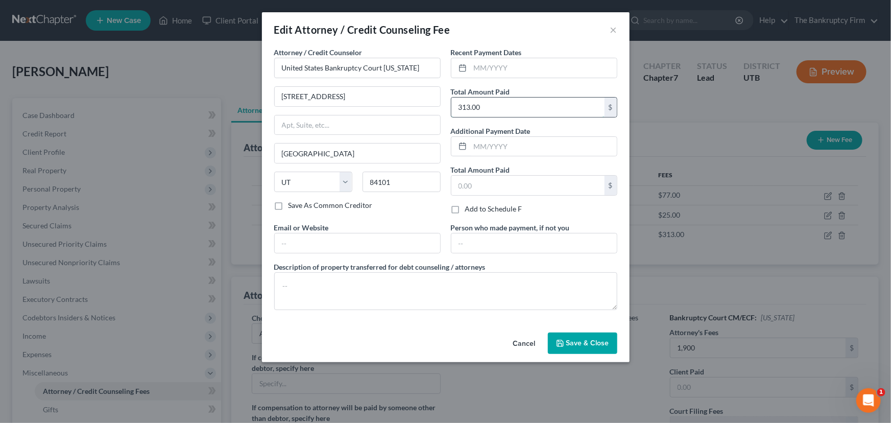
click at [464, 108] on input "313.00" at bounding box center [527, 107] width 153 height 19
drag, startPoint x: 463, startPoint y: 108, endPoint x: 469, endPoint y: 105, distance: 6.9
click at [469, 105] on input "313.00" at bounding box center [527, 107] width 153 height 19
type input "338.00"
click at [582, 342] on span "Save & Close" at bounding box center [587, 343] width 43 height 9
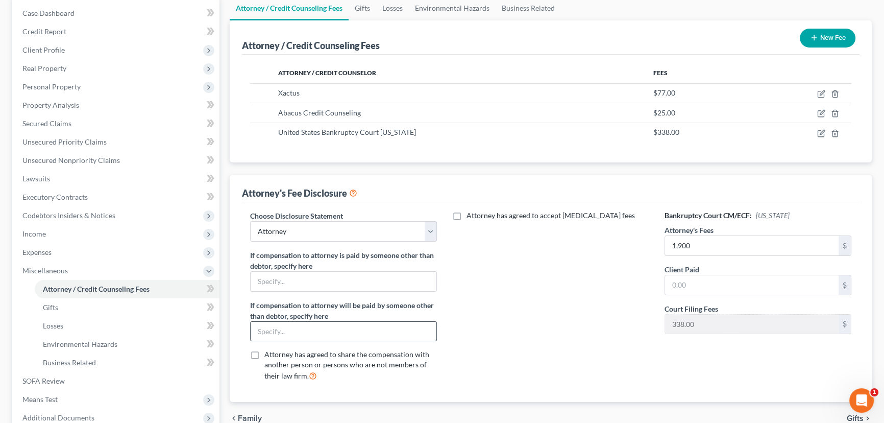
scroll to position [139, 0]
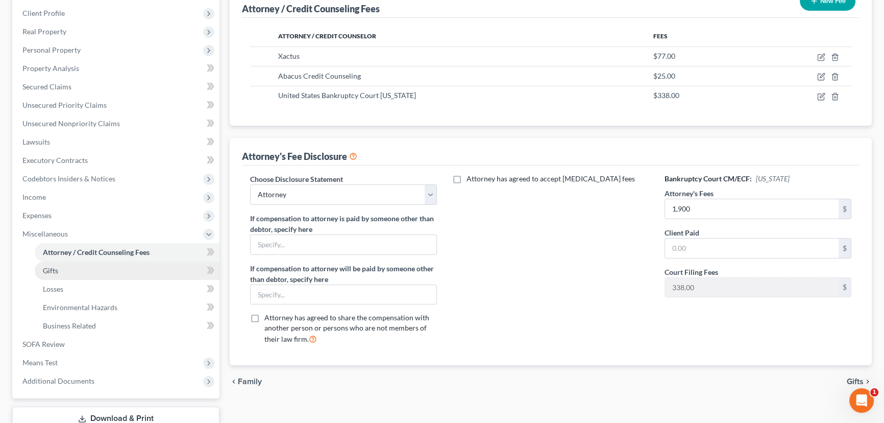
click at [45, 267] on span "Gifts" at bounding box center [50, 270] width 15 height 9
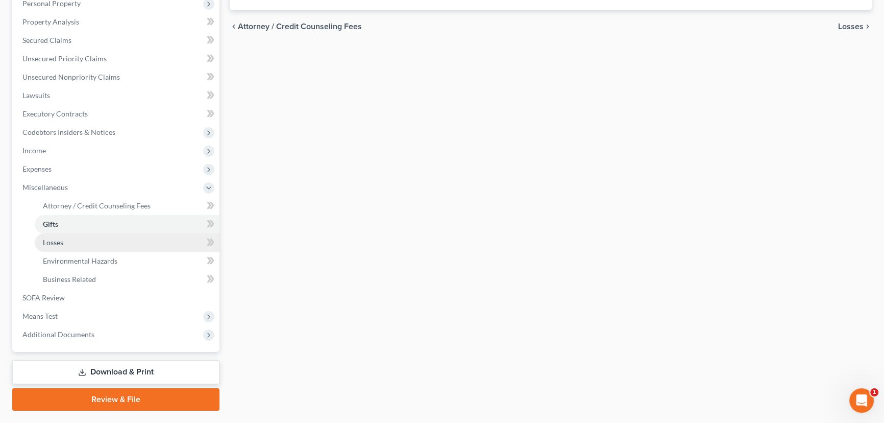
click at [58, 246] on link "Losses" at bounding box center [127, 242] width 185 height 18
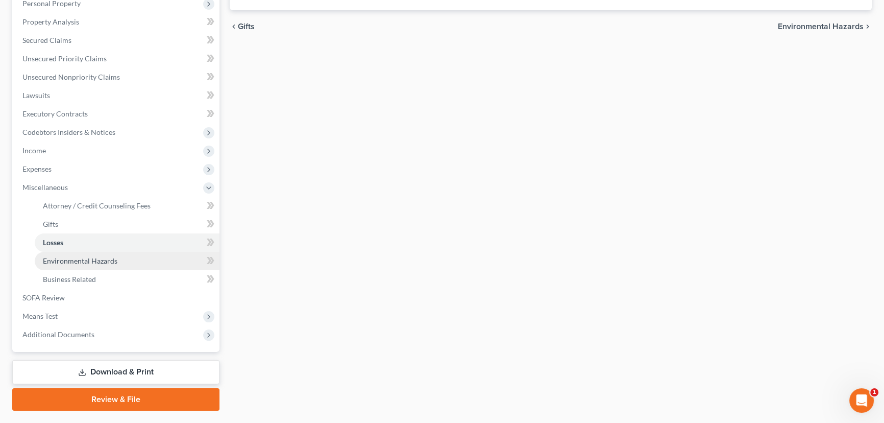
click at [72, 259] on span "Environmental Hazards" at bounding box center [80, 260] width 75 height 9
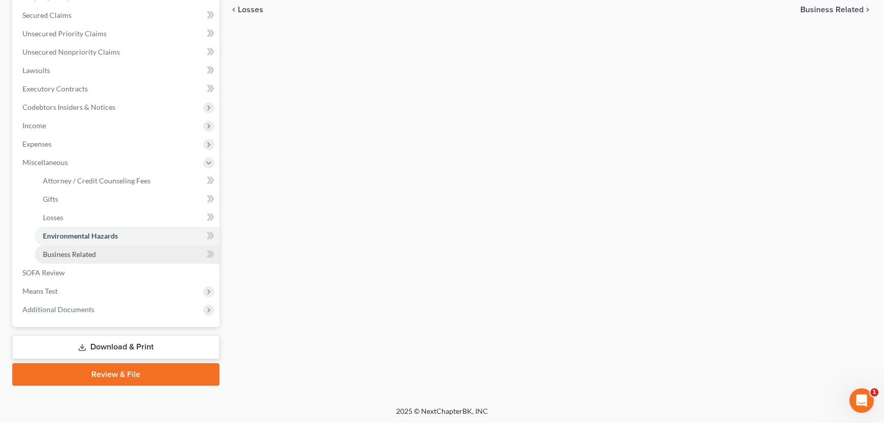
drag, startPoint x: 71, startPoint y: 251, endPoint x: 184, endPoint y: 253, distance: 112.9
click at [71, 251] on span "Business Related" at bounding box center [69, 254] width 53 height 9
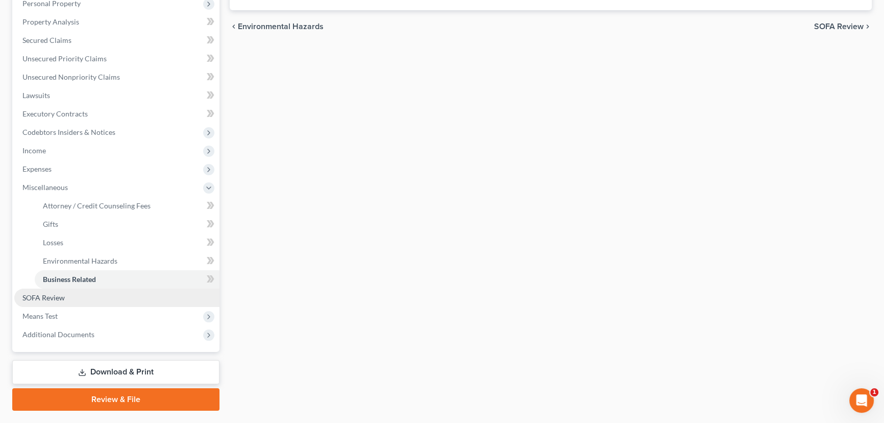
click at [61, 299] on span "SOFA Review" at bounding box center [43, 297] width 42 height 9
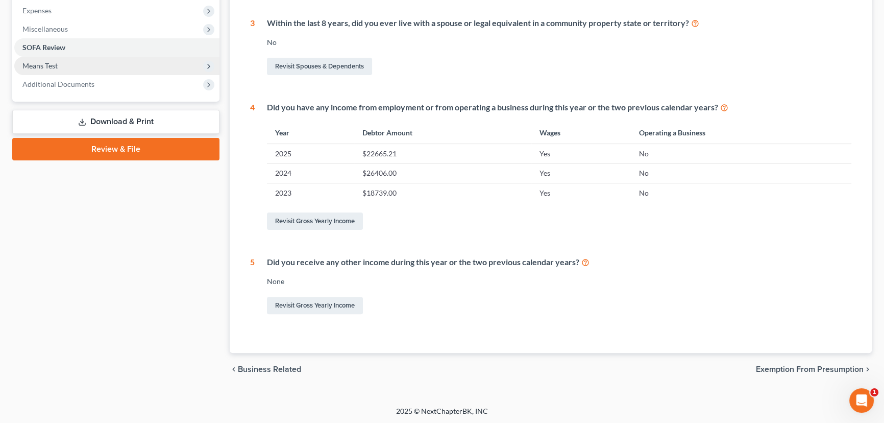
click at [52, 65] on span "Means Test" at bounding box center [39, 65] width 35 height 9
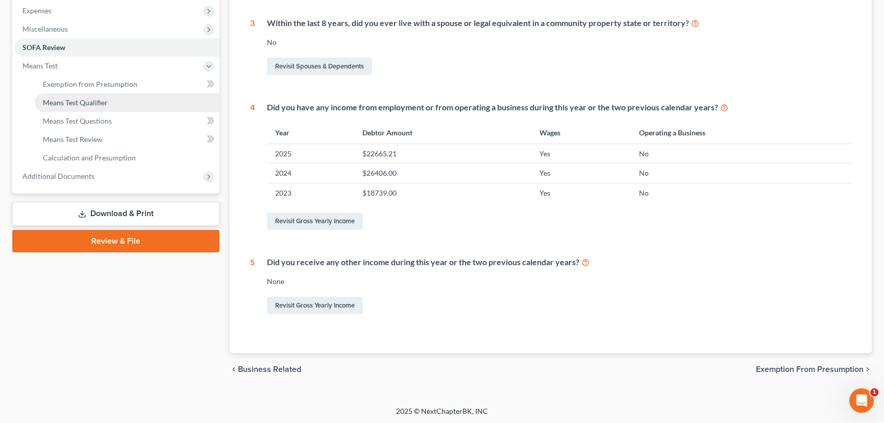
click at [63, 105] on span "Means Test Qualifier" at bounding box center [75, 102] width 65 height 9
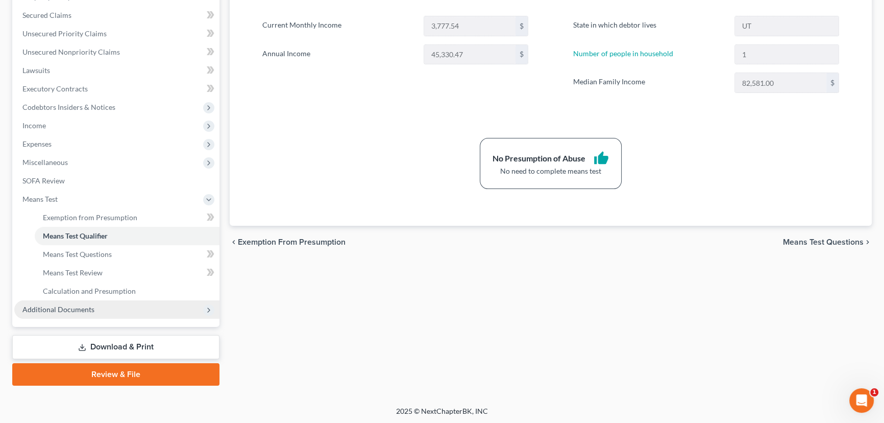
click at [52, 311] on span "Additional Documents" at bounding box center [58, 309] width 72 height 9
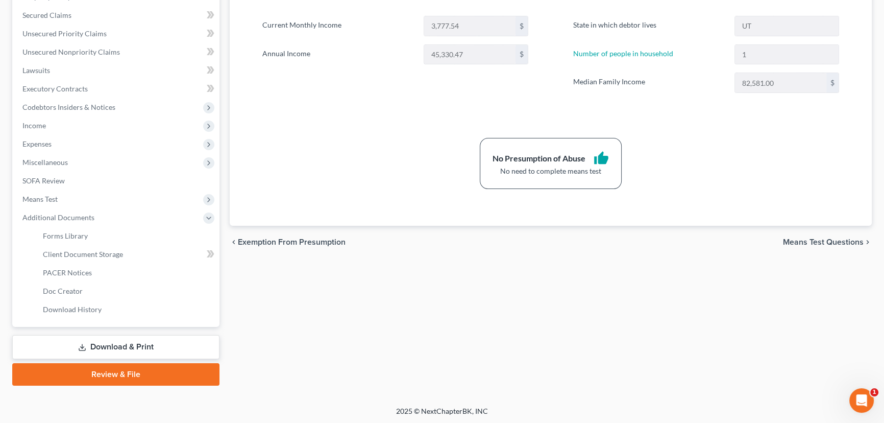
click at [114, 346] on link "Download & Print" at bounding box center [115, 347] width 207 height 24
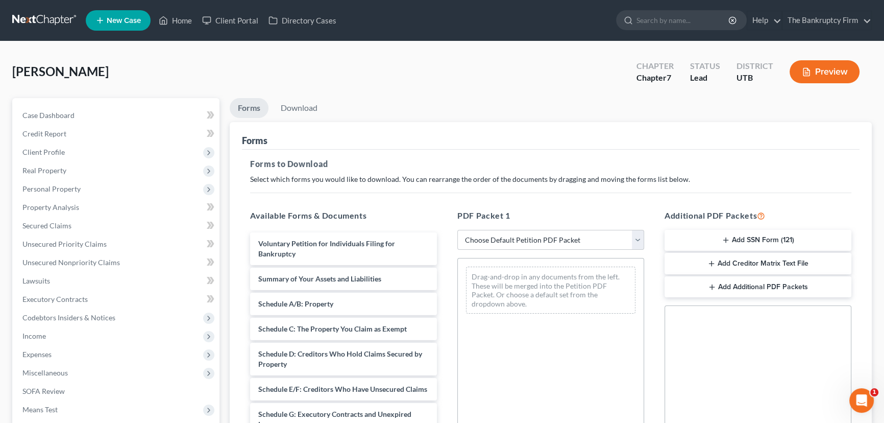
click at [751, 239] on button "Add SSN Form (121)" at bounding box center [758, 240] width 187 height 21
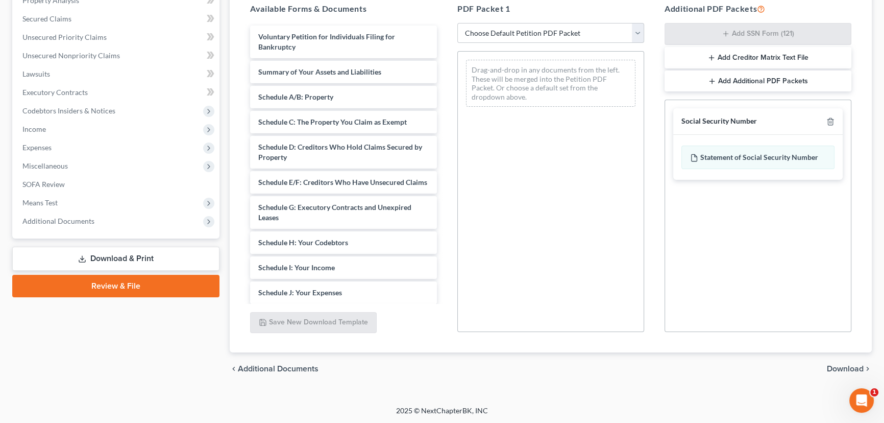
click at [851, 369] on span "Download" at bounding box center [845, 369] width 37 height 8
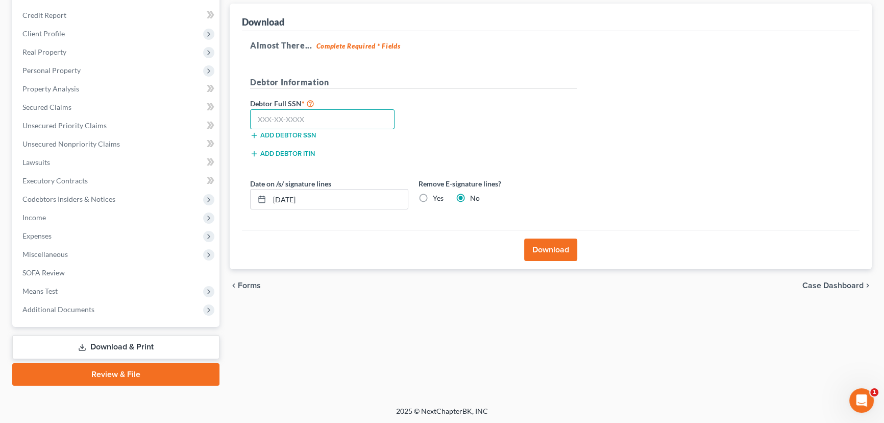
click at [278, 125] on input "text" at bounding box center [322, 119] width 145 height 20
paste input "519-74-4319"
type input "519-74-4319"
click at [546, 244] on button "Download" at bounding box center [550, 249] width 53 height 22
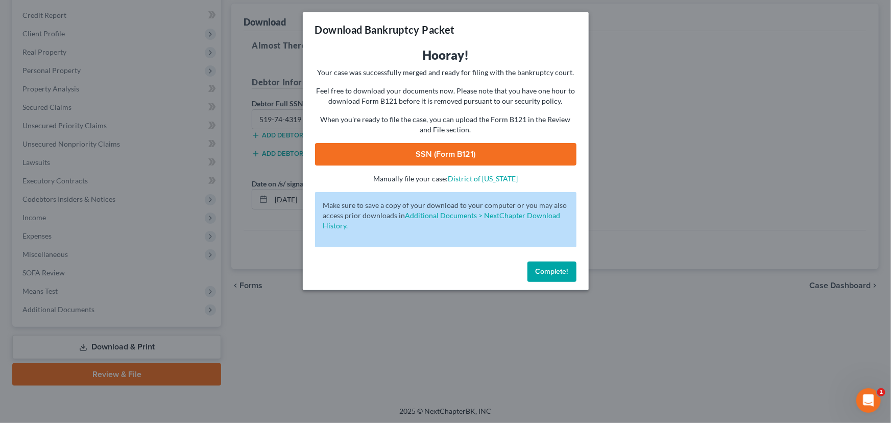
click at [463, 158] on link "SSN (Form B121)" at bounding box center [445, 154] width 261 height 22
click at [554, 275] on span "Complete!" at bounding box center [552, 271] width 33 height 9
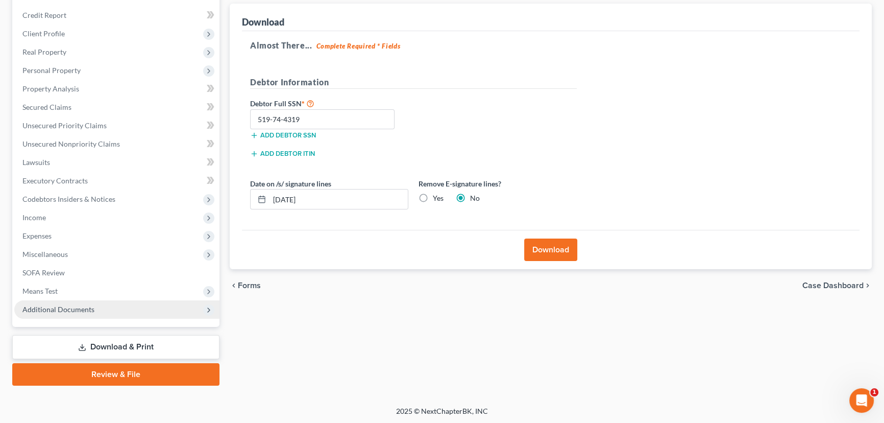
click at [76, 306] on span "Additional Documents" at bounding box center [58, 309] width 72 height 9
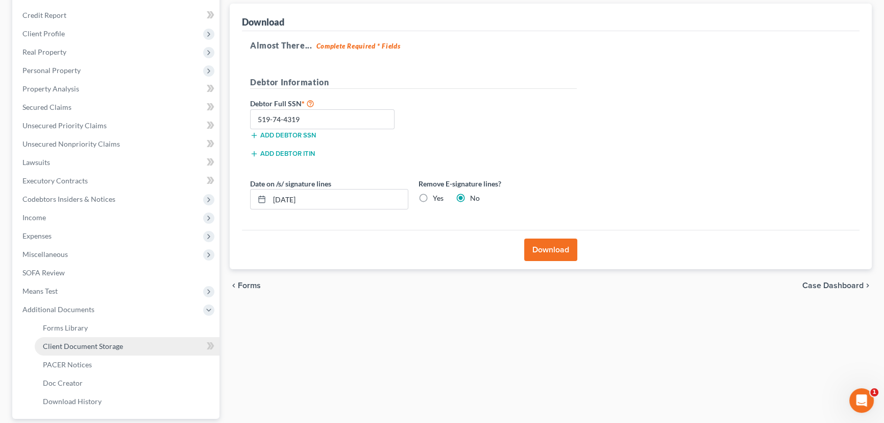
drag, startPoint x: 65, startPoint y: 345, endPoint x: 101, endPoint y: 348, distance: 35.4
click at [66, 345] on span "Client Document Storage" at bounding box center [83, 346] width 80 height 9
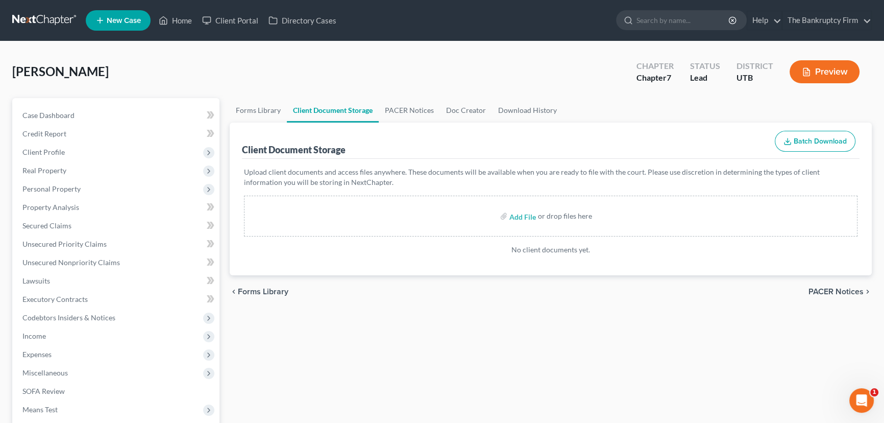
click at [336, 107] on link "Client Document Storage" at bounding box center [333, 110] width 92 height 25
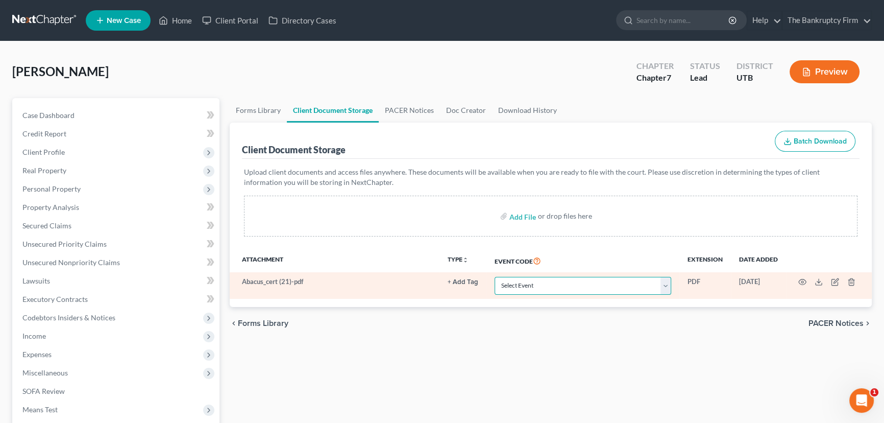
click at [592, 287] on select "Select Event Affidavit/Declaration Amended Chapter 11 Plan Amended Disclosure S…" at bounding box center [583, 286] width 177 height 18
select select "30"
click at [495, 277] on select "Select Event Affidavit/Declaration Amended Chapter 11 Plan Amended Disclosure S…" at bounding box center [583, 286] width 177 height 18
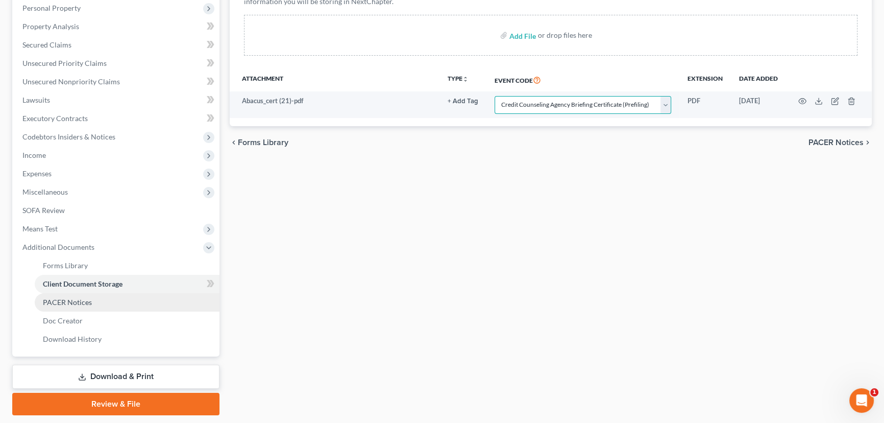
scroll to position [185, 0]
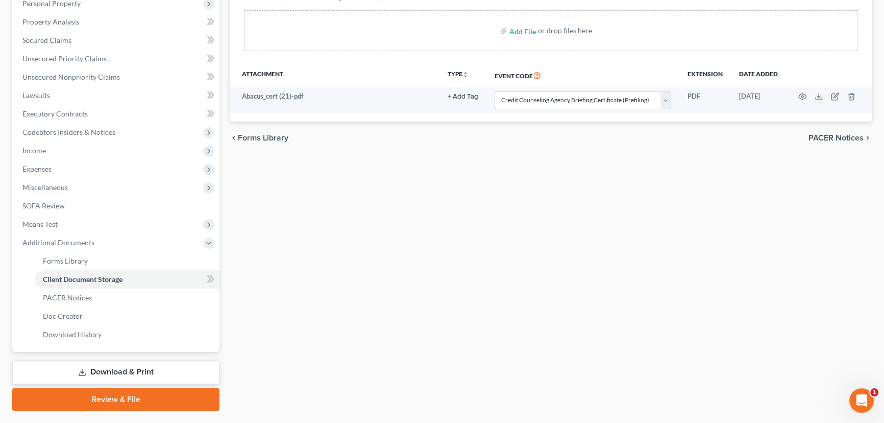
click at [105, 398] on link "Review & File" at bounding box center [115, 399] width 207 height 22
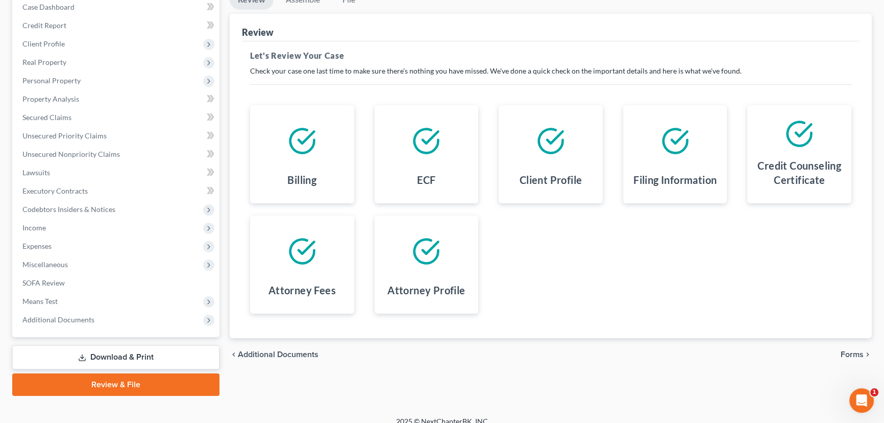
scroll to position [118, 0]
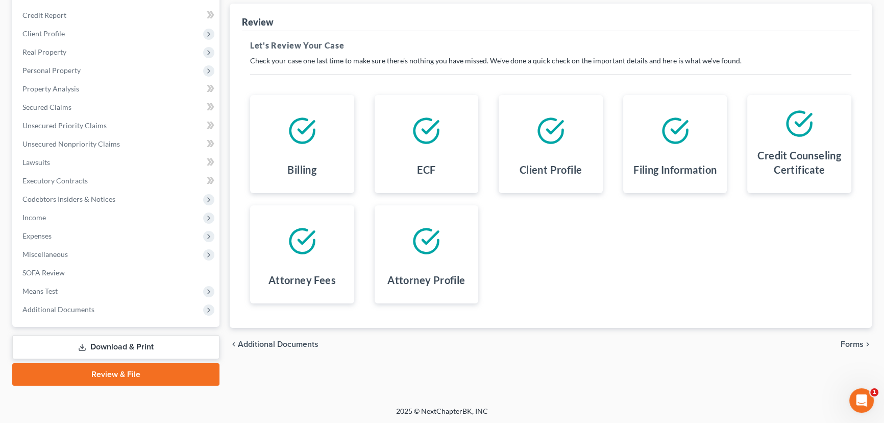
click at [859, 342] on span "Forms" at bounding box center [852, 344] width 23 height 8
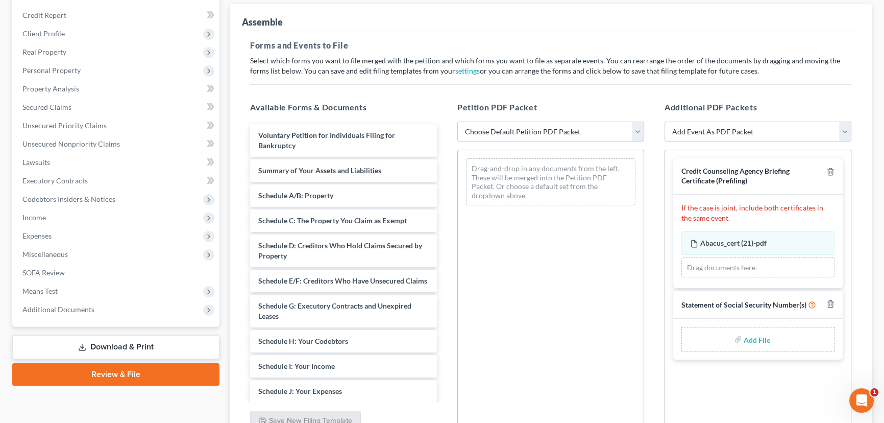
click at [533, 133] on select "Choose Default Petition PDF Packet Emergency Filing (Voluntary Petition and Cre…" at bounding box center [551, 132] width 187 height 20
select select "2"
click at [458, 122] on select "Choose Default Petition PDF Packet Emergency Filing (Voluntary Petition and Cre…" at bounding box center [551, 132] width 187 height 20
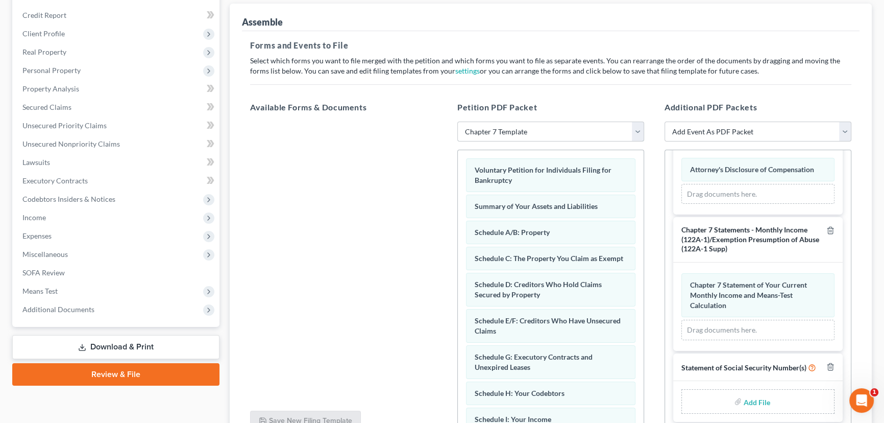
scroll to position [188, 0]
type input "C:\fakepath\Abacus_cert (21).pdf"
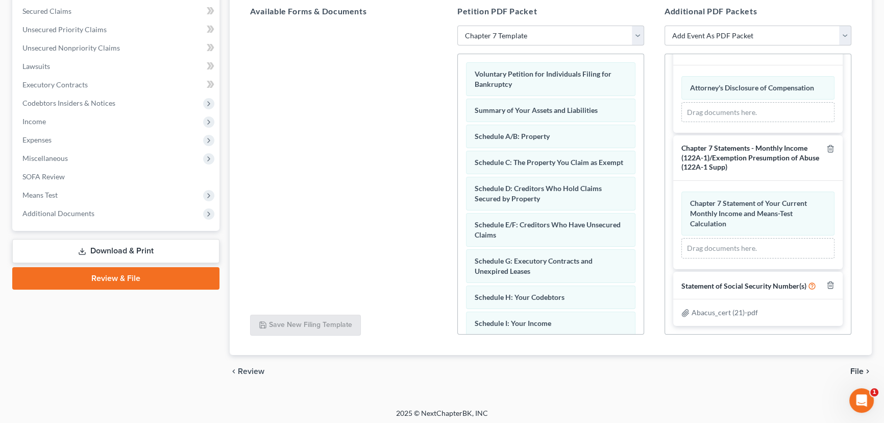
scroll to position [217, 0]
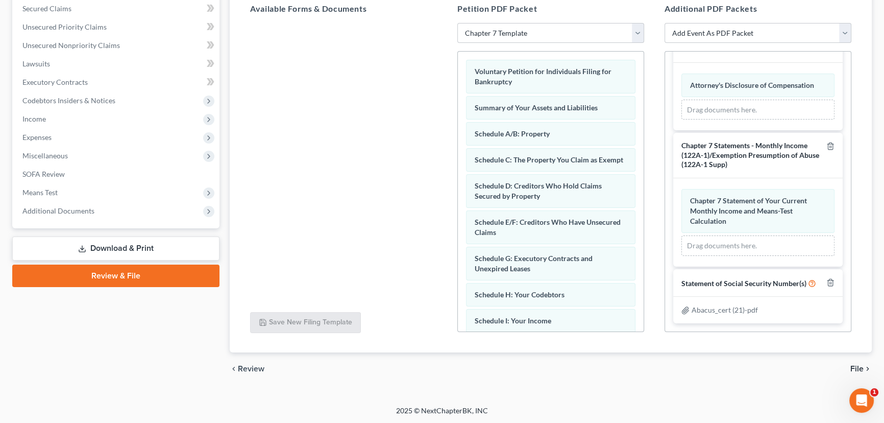
click at [859, 369] on span "File" at bounding box center [857, 369] width 13 height 8
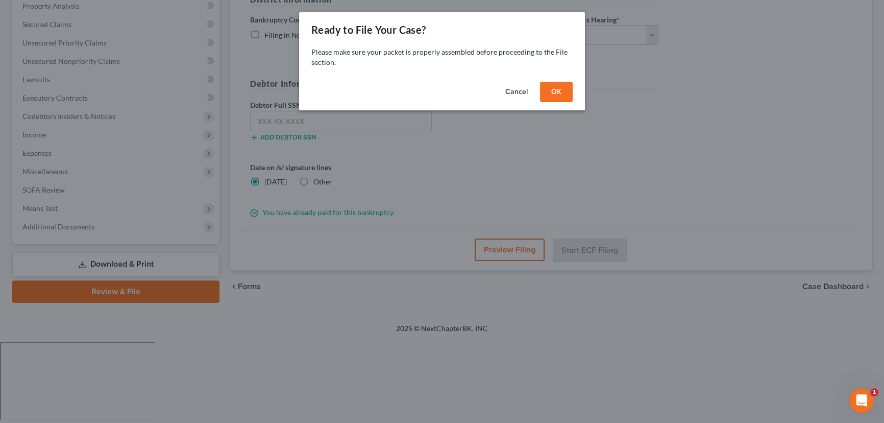
scroll to position [118, 0]
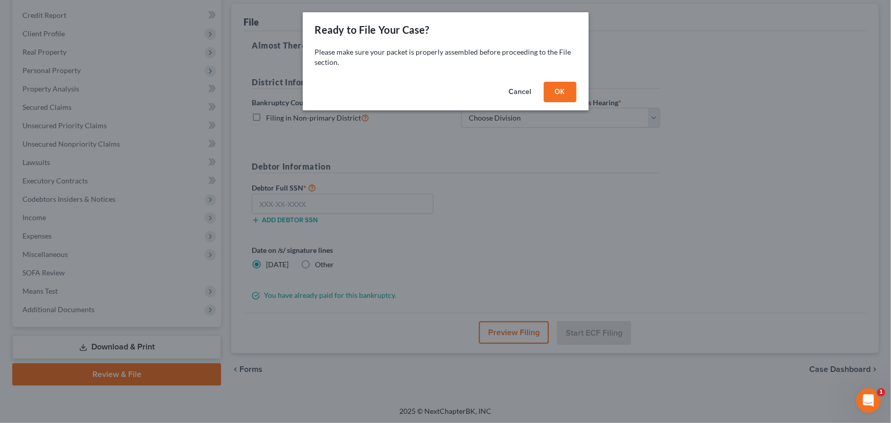
click at [557, 94] on button "OK" at bounding box center [560, 92] width 33 height 20
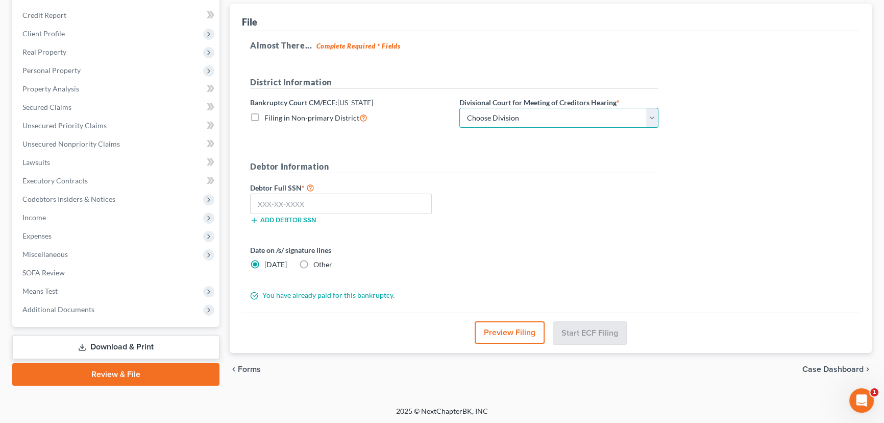
click at [652, 117] on select "Choose Division [GEOGRAPHIC_DATA]" at bounding box center [559, 118] width 199 height 20
select select "0"
click at [460, 108] on select "Choose Division [GEOGRAPHIC_DATA]" at bounding box center [559, 118] width 199 height 20
click at [258, 201] on input "text" at bounding box center [341, 204] width 182 height 20
paste input "519-74-4319"
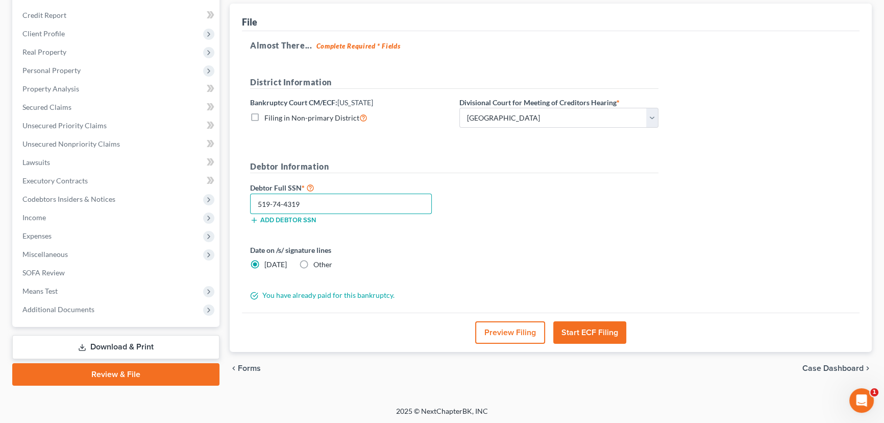
type input "519-74-4319"
click at [595, 328] on button "Start ECF Filing" at bounding box center [590, 332] width 73 height 22
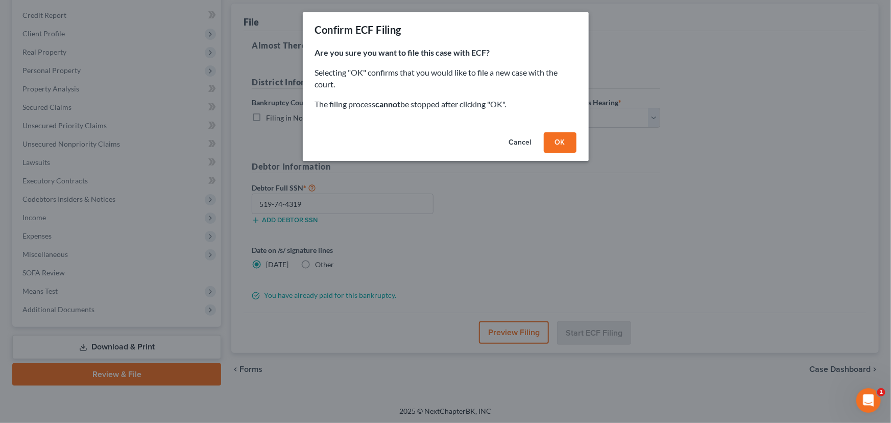
click at [556, 148] on button "OK" at bounding box center [560, 142] width 33 height 20
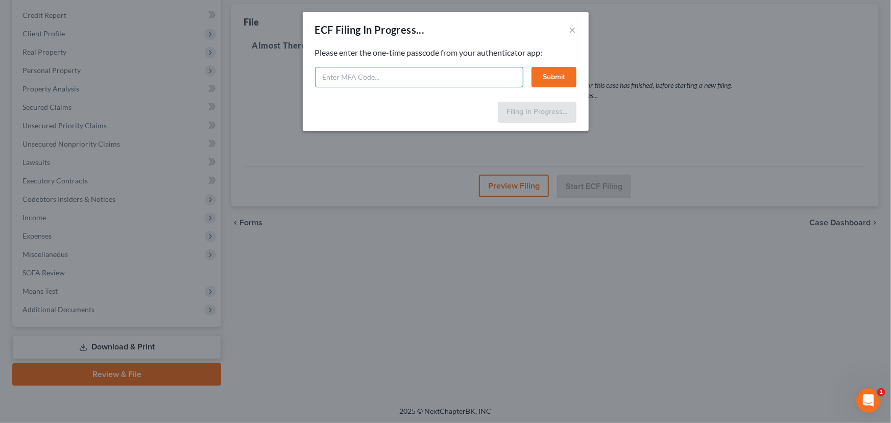
click at [343, 82] on input "text" at bounding box center [419, 77] width 208 height 20
type input "558333"
click at [548, 75] on button "Submit" at bounding box center [554, 77] width 45 height 20
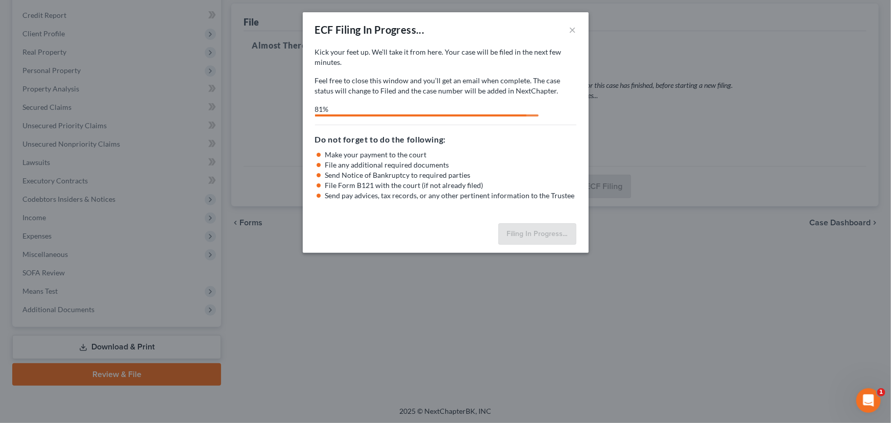
select select "0"
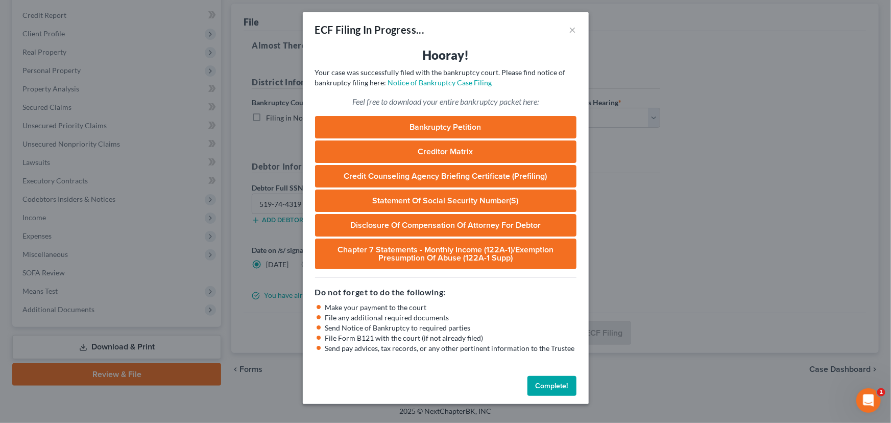
click at [562, 386] on button "Complete!" at bounding box center [551, 386] width 49 height 20
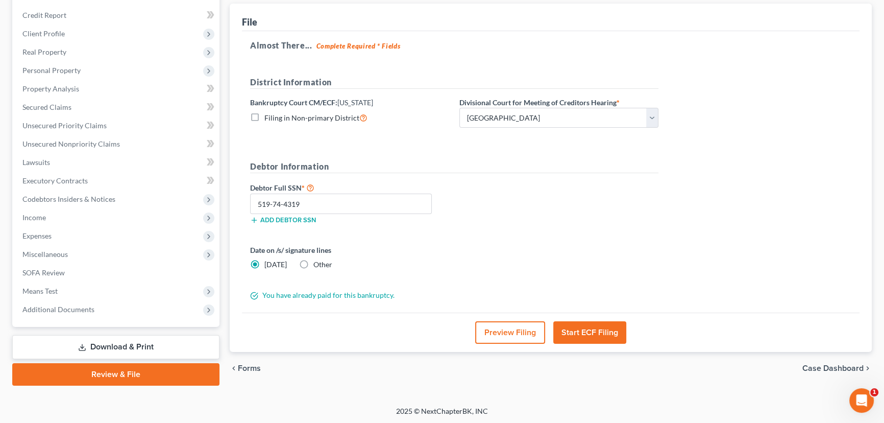
scroll to position [0, 0]
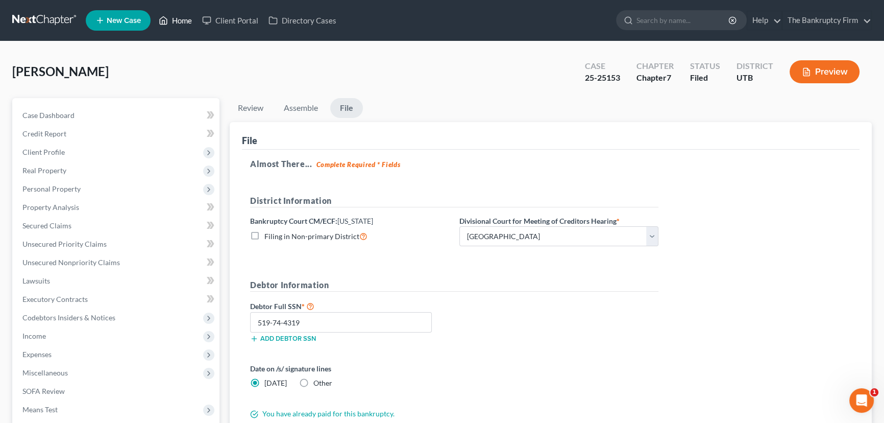
click at [181, 18] on link "Home" at bounding box center [175, 20] width 43 height 18
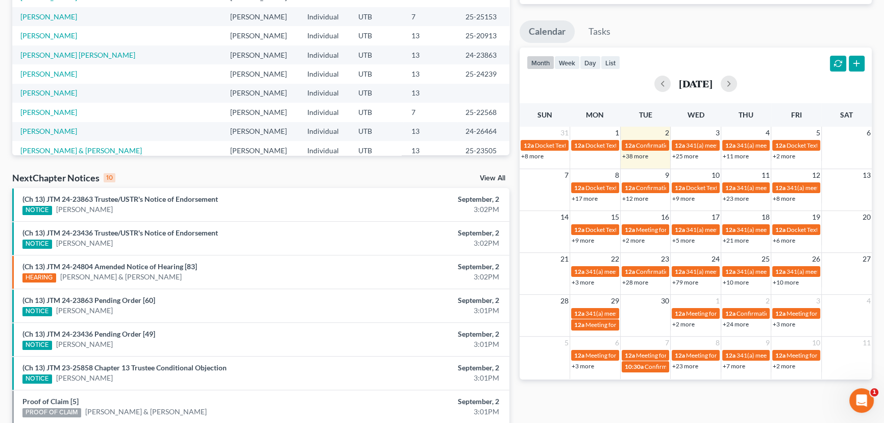
scroll to position [185, 0]
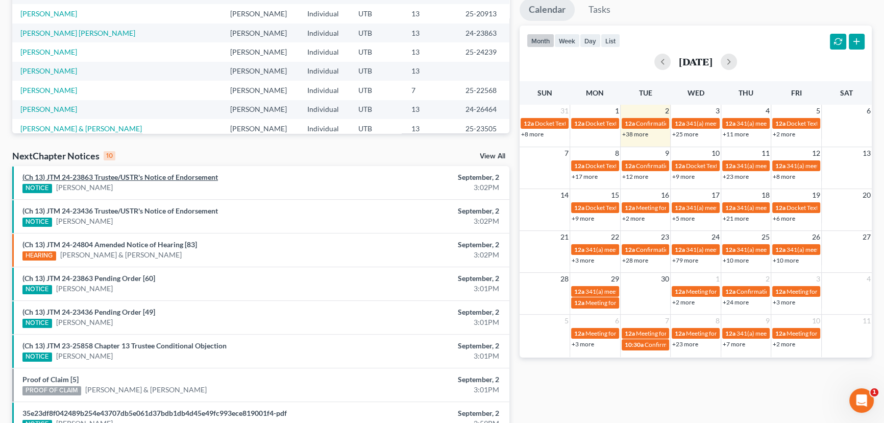
click at [148, 177] on link "(Ch 13) JTM 24-23863 Trustee/USTR's Notice of Endorsement" at bounding box center [120, 177] width 196 height 9
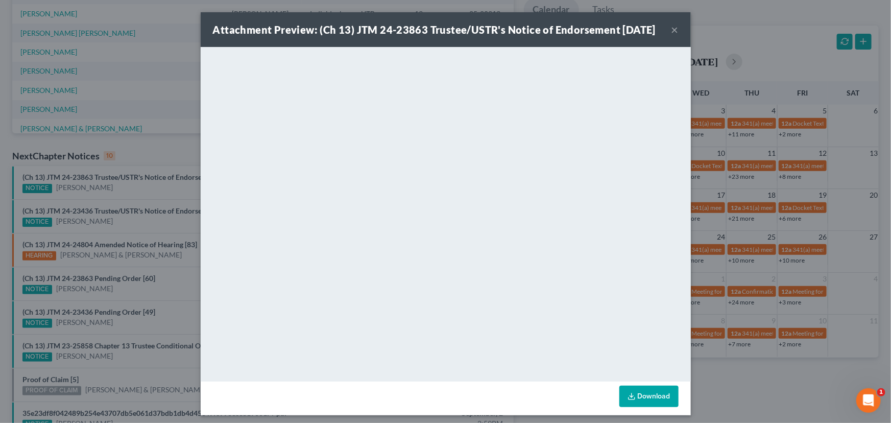
click at [131, 190] on div "Attachment Preview: (Ch 13) JTM 24-23863 Trustee/USTR's Notice of Endorsement 0…" at bounding box center [445, 211] width 891 height 423
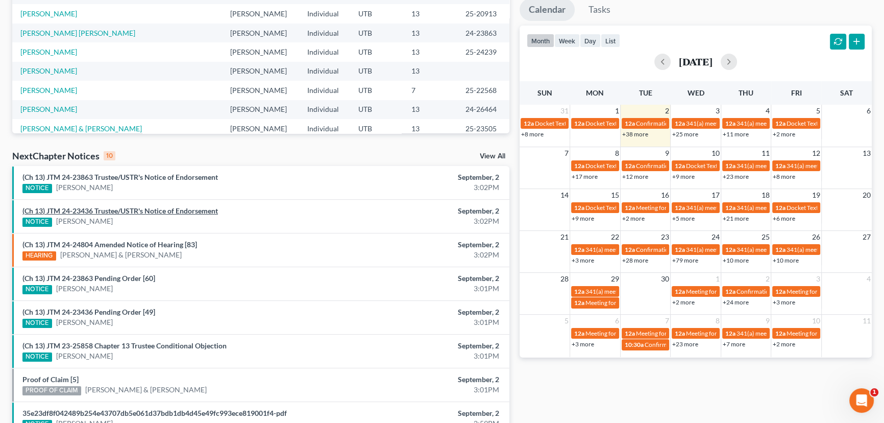
click at [130, 210] on link "(Ch 13) JTM 24-23436 Trustee/USTR's Notice of Endorsement" at bounding box center [120, 210] width 196 height 9
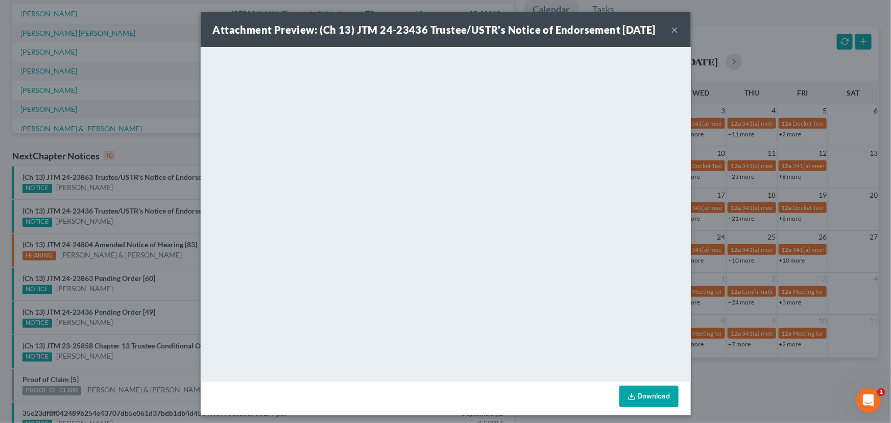
click at [123, 225] on div "Attachment Preview: (Ch 13) JTM 24-23436 Trustee/USTR's Notice of Endorsement 0…" at bounding box center [445, 211] width 891 height 423
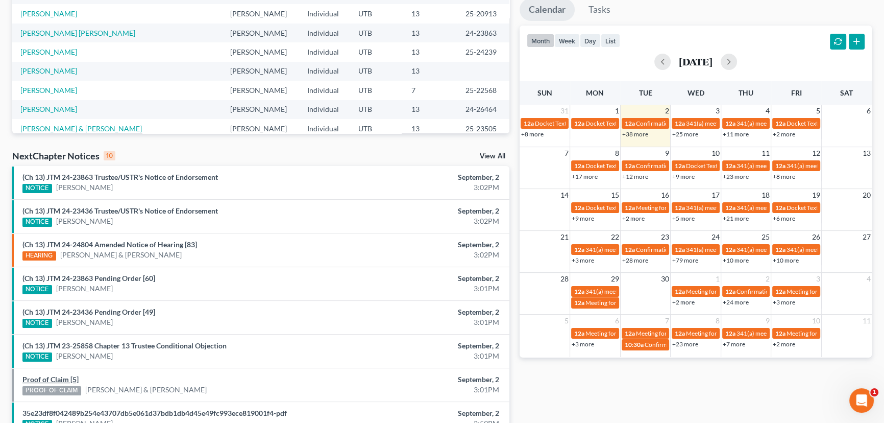
click at [59, 378] on link "Proof of Claim [5]" at bounding box center [50, 379] width 56 height 9
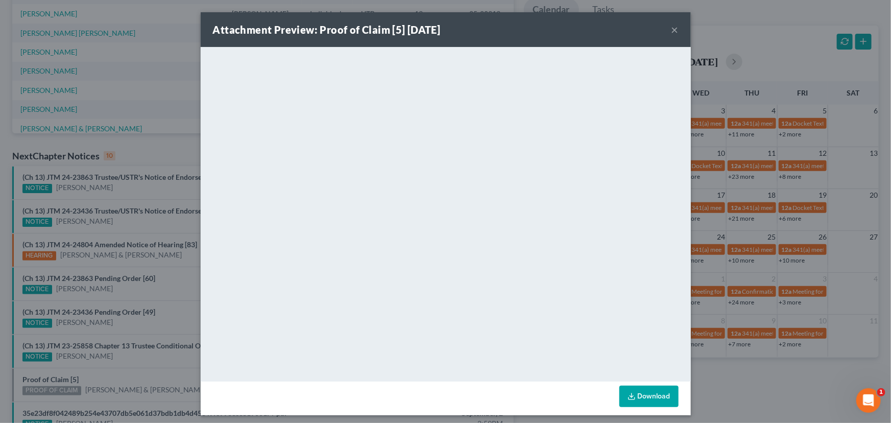
click at [127, 376] on div "Attachment Preview: Proof of Claim [5] 09/02/2025 × <object ng-attr-data='https…" at bounding box center [445, 211] width 891 height 423
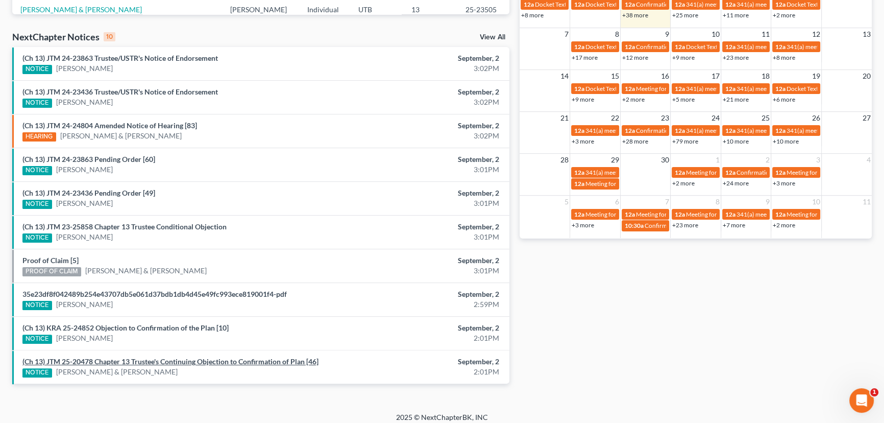
scroll to position [310, 0]
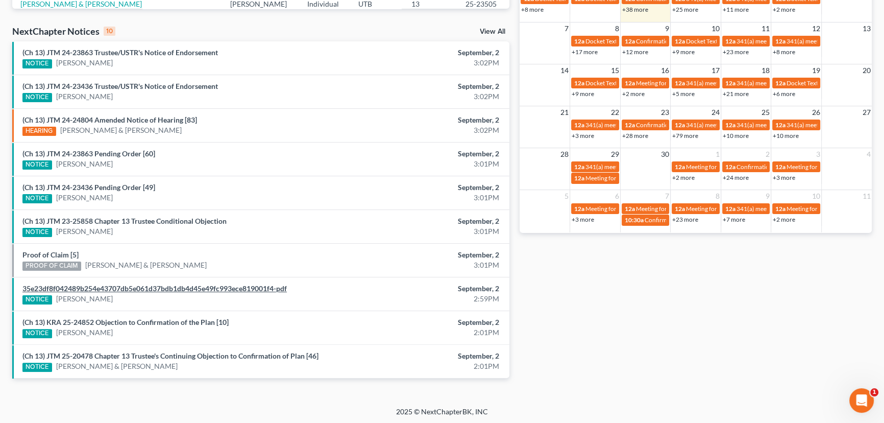
click at [133, 288] on link "35e23df8f042489b254e43707db5e061d37bdb1db4d45e49fc993ece819001f4-pdf" at bounding box center [154, 288] width 265 height 9
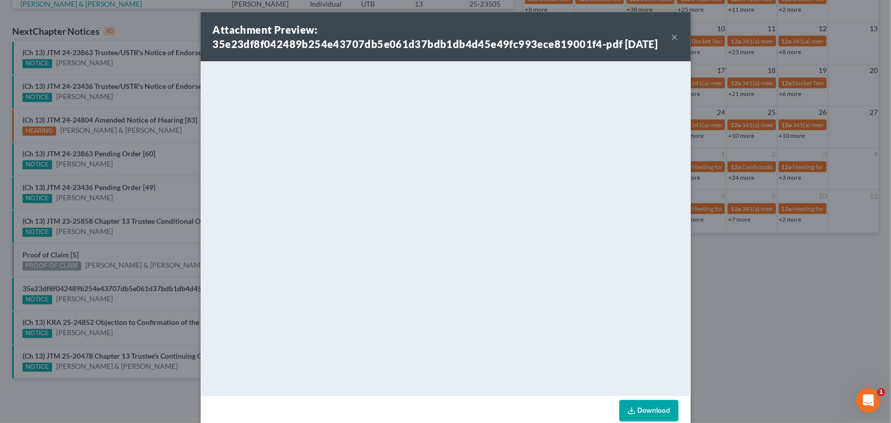
click at [156, 301] on div "Attachment Preview: 35e23df8f042489b254e43707db5e061d37bdb1db4d45e49fc993ece819…" at bounding box center [445, 211] width 891 height 423
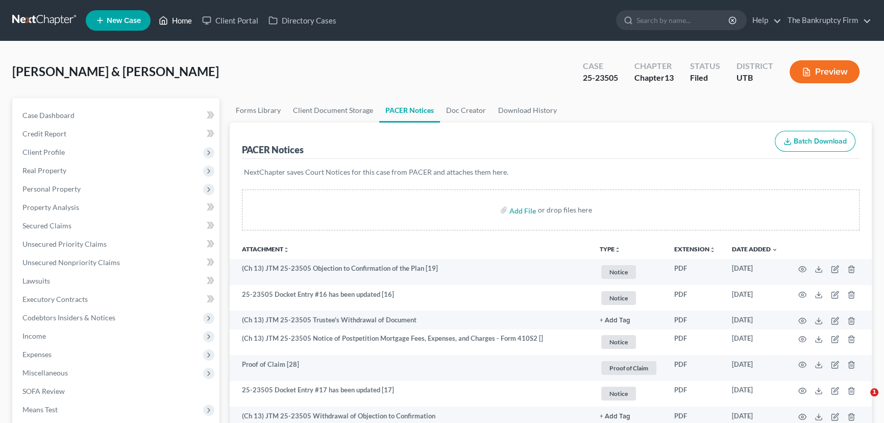
click at [183, 21] on link "Home" at bounding box center [175, 20] width 43 height 18
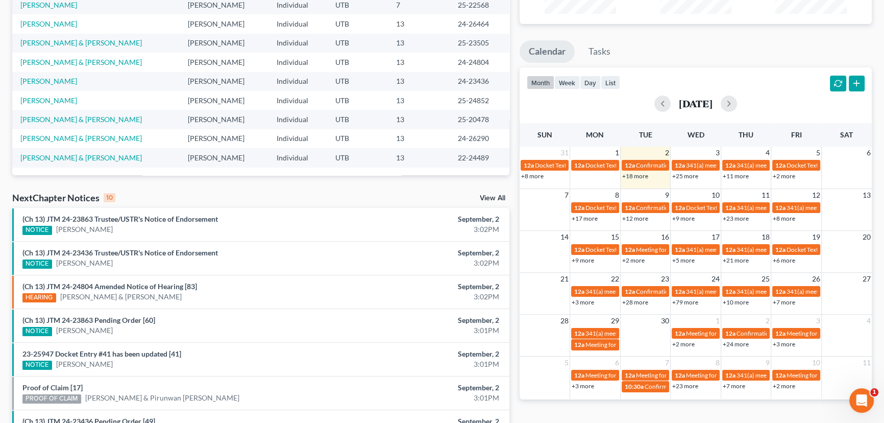
scroll to position [278, 0]
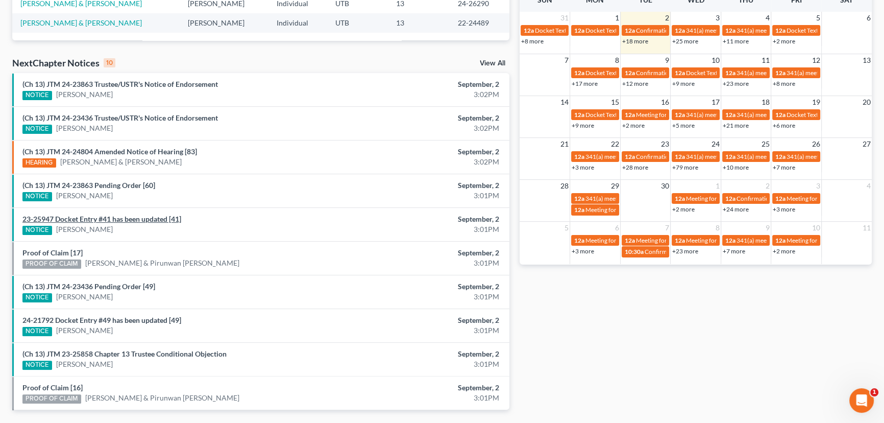
click at [125, 219] on link "23-25947 Docket Entry #41 has been updated [41]" at bounding box center [101, 218] width 159 height 9
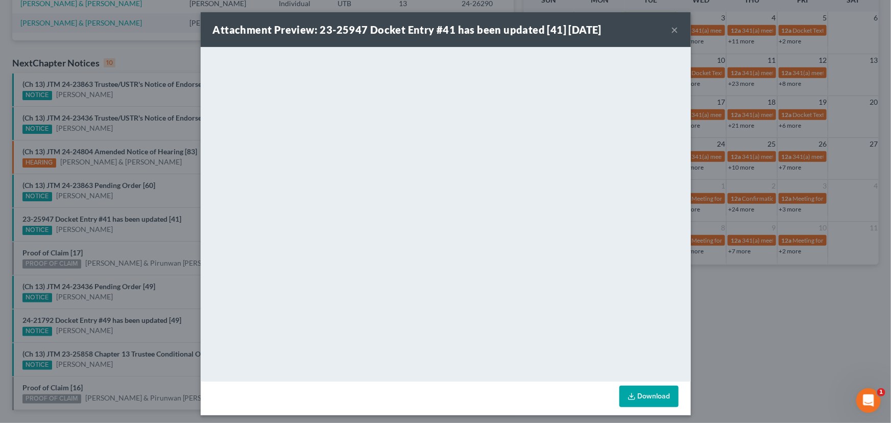
click at [671, 31] on button "×" at bounding box center [674, 29] width 7 height 12
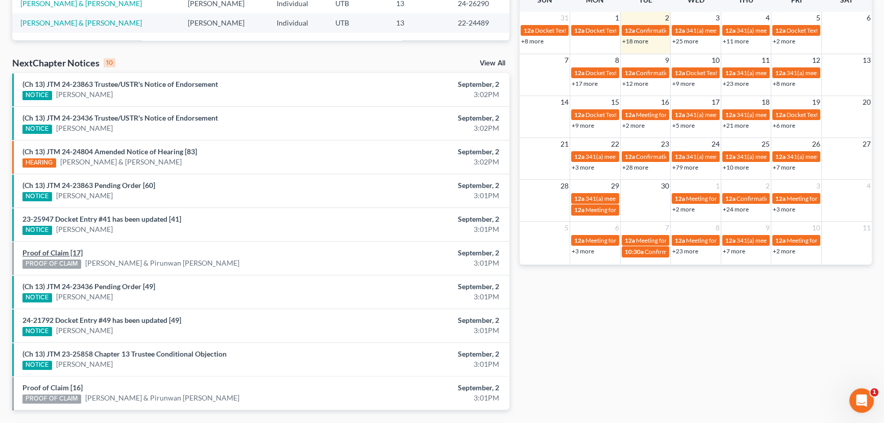
click at [58, 251] on link "Proof of Claim [17]" at bounding box center [52, 252] width 60 height 9
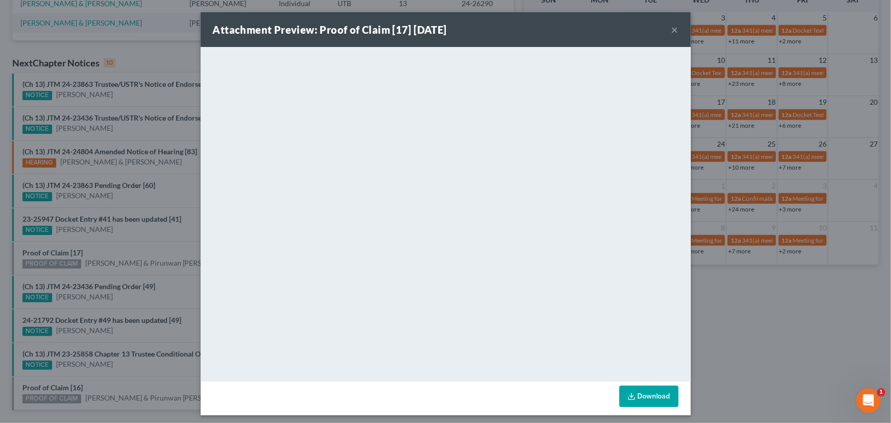
click at [118, 246] on div "Attachment Preview: Proof of Claim [17] [DATE] × <object ng-attr-data='[URL][DO…" at bounding box center [445, 211] width 891 height 423
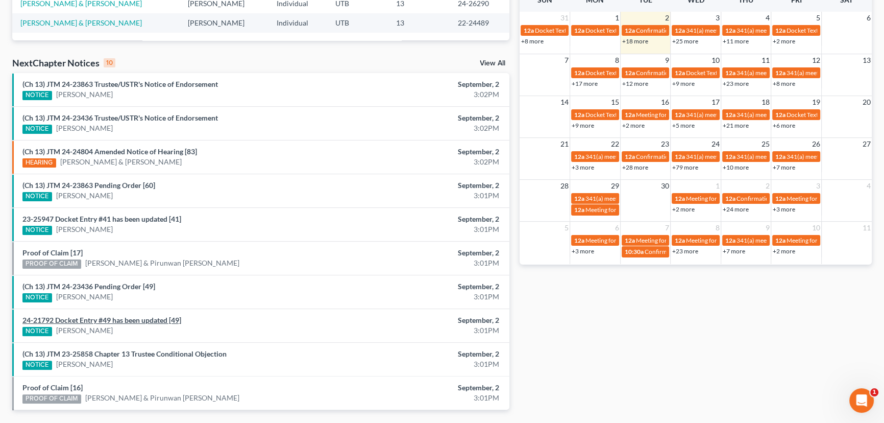
click at [143, 318] on link "24-21792 Docket Entry #49 has been updated [49]" at bounding box center [101, 320] width 159 height 9
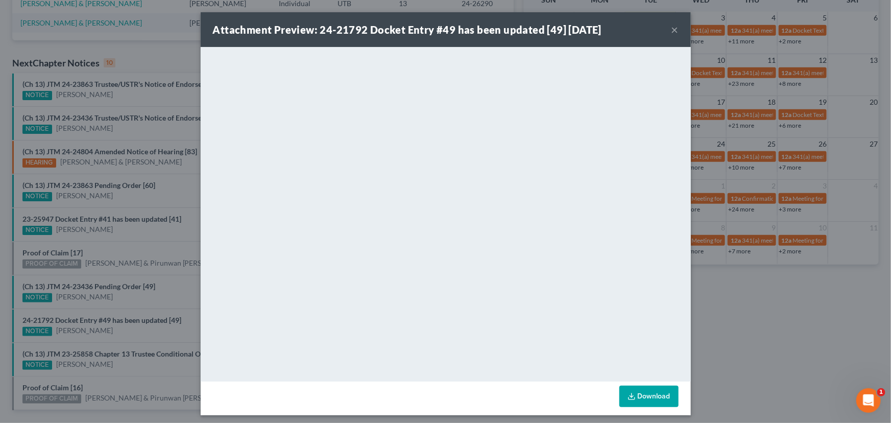
click at [149, 336] on div "Attachment Preview: 24-21792 Docket Entry #49 has been updated [49] [DATE] × Do…" at bounding box center [445, 211] width 891 height 423
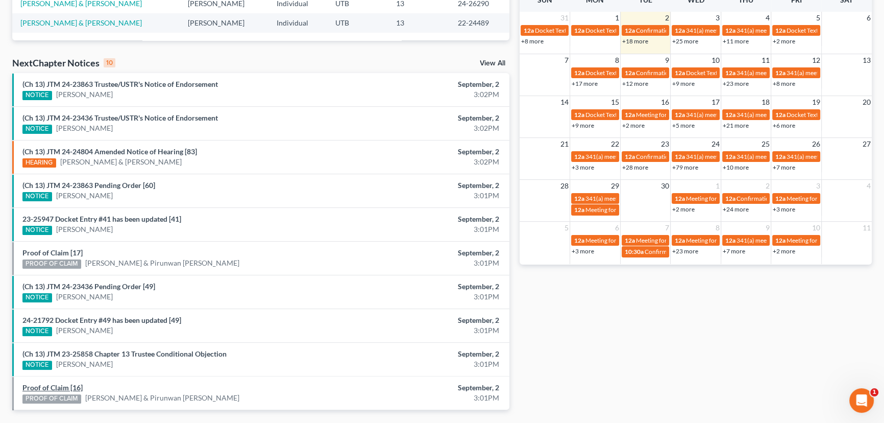
click at [57, 389] on link "Proof of Claim [16]" at bounding box center [52, 387] width 60 height 9
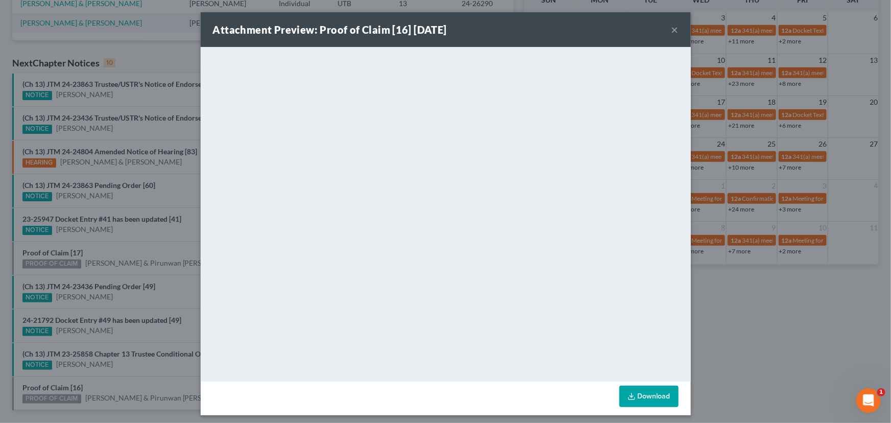
click at [131, 378] on div "Attachment Preview: Proof of Claim [16] [DATE] × <object ng-attr-data='[URL][DO…" at bounding box center [445, 211] width 891 height 423
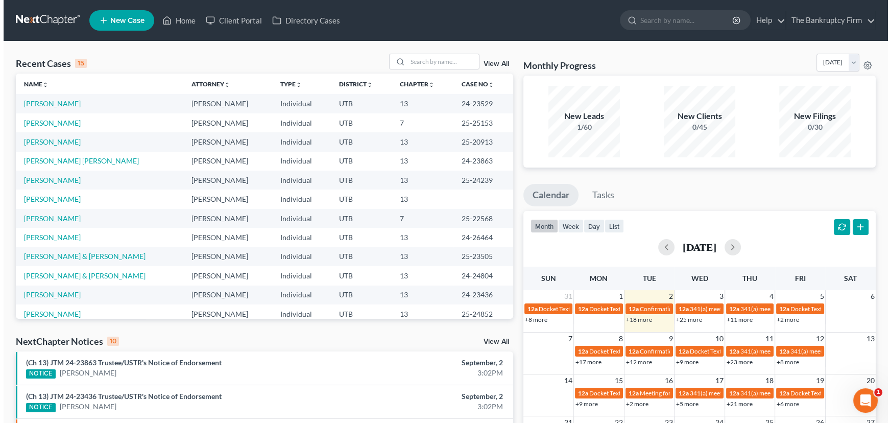
scroll to position [0, 0]
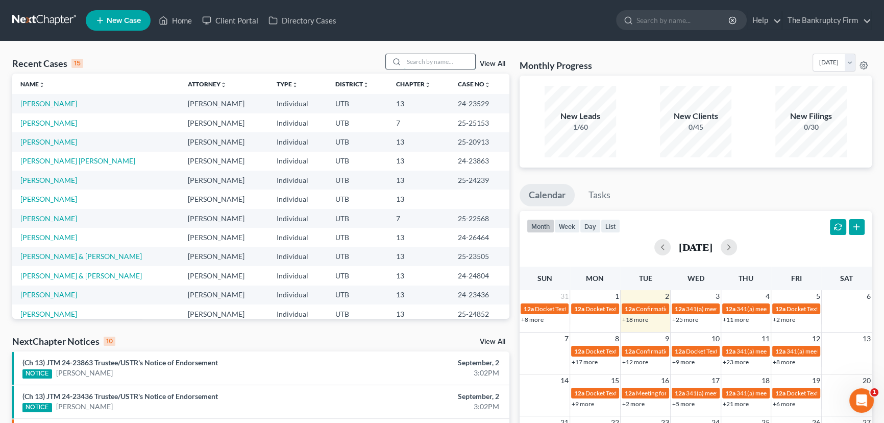
click at [412, 60] on input "search" at bounding box center [439, 61] width 71 height 15
type input "Eastwood"
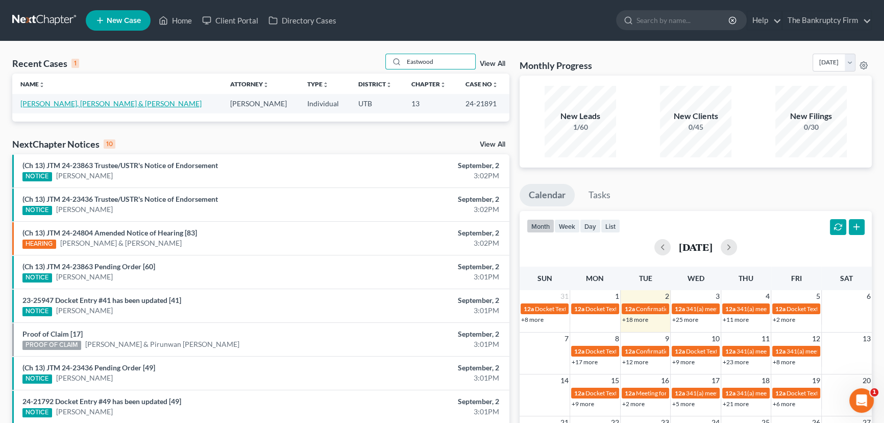
click at [44, 102] on link "[PERSON_NAME], [PERSON_NAME] & [PERSON_NAME]" at bounding box center [110, 103] width 181 height 9
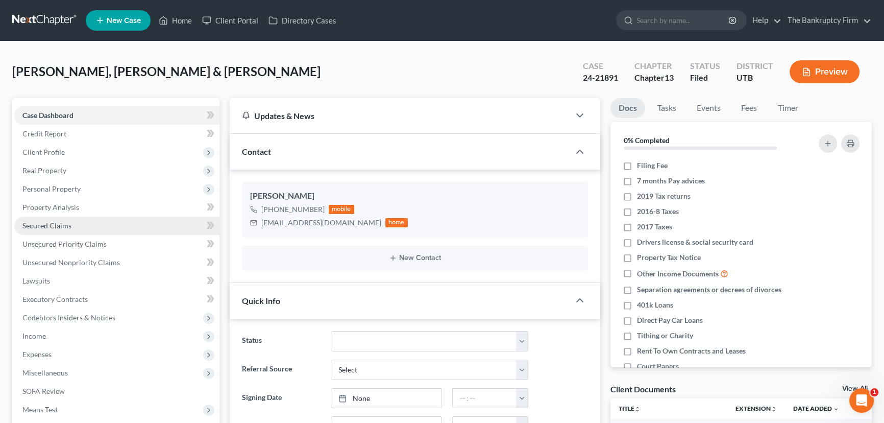
click at [55, 225] on span "Secured Claims" at bounding box center [46, 225] width 49 height 9
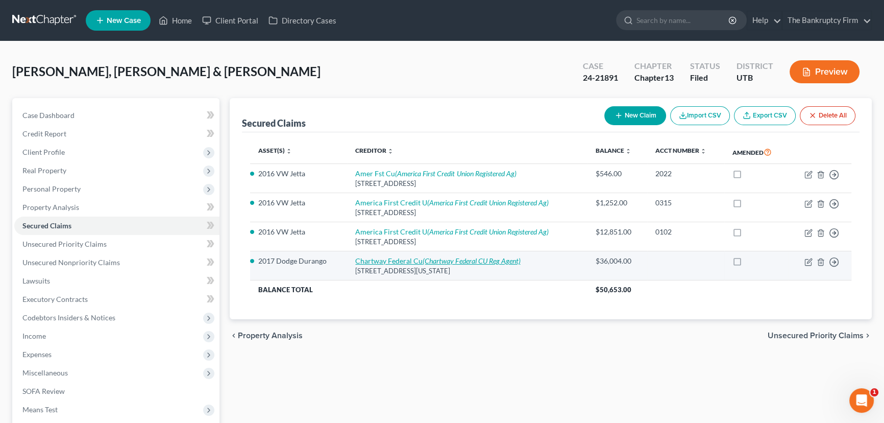
click at [405, 259] on link "Chartway Federal Cu (Chartway Federal CU Reg Agent)" at bounding box center [437, 260] width 165 height 9
select select "48"
select select "10"
select select "2"
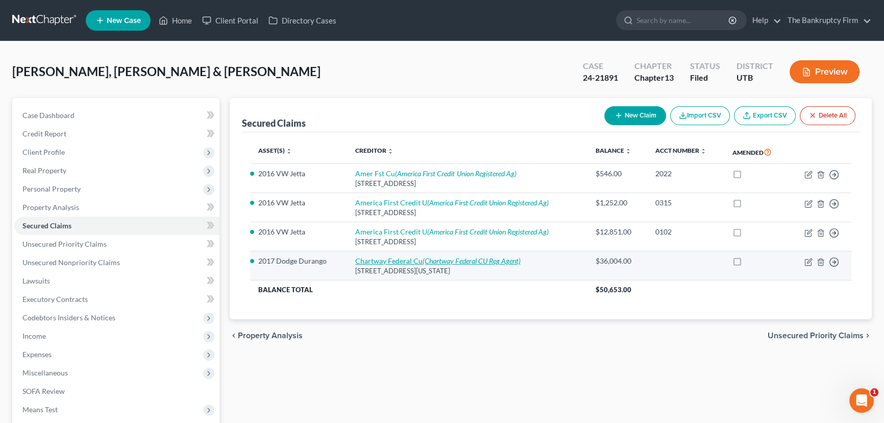
select select "0"
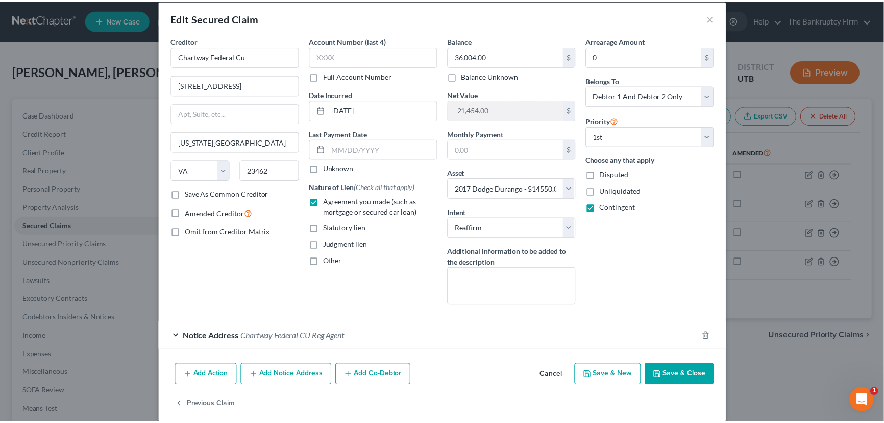
scroll to position [22, 0]
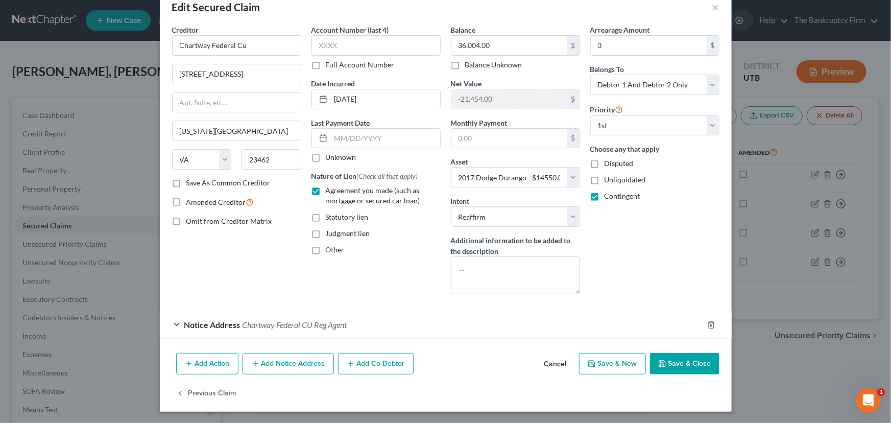
click at [134, 311] on div "Edit Secured Claim × Creditor * Chartway Federal Cu [STREET_ADDRESS] [US_STATE]…" at bounding box center [445, 211] width 891 height 423
click at [686, 357] on button "Save & Close" at bounding box center [684, 363] width 69 height 21
select select
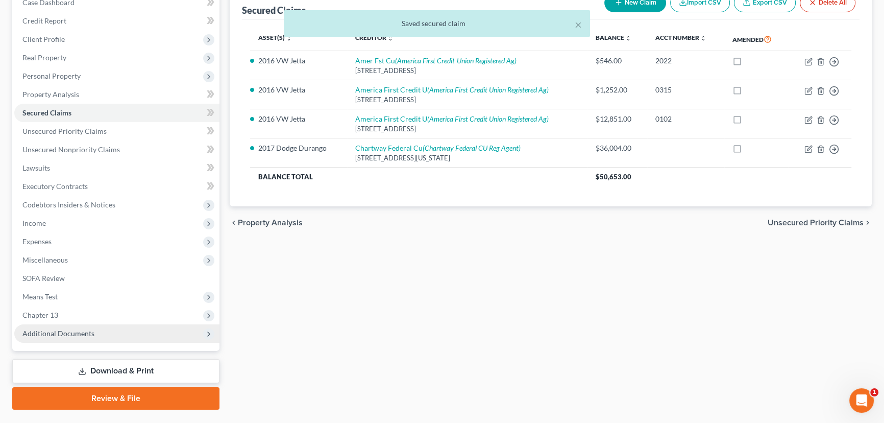
scroll to position [137, 0]
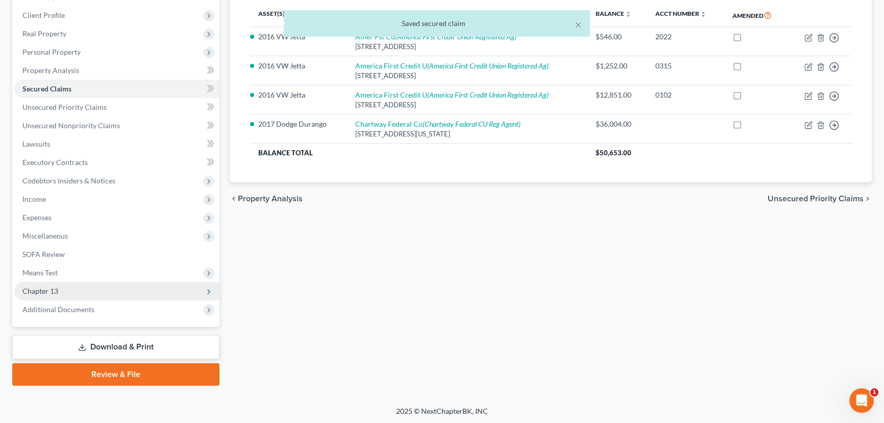
click at [50, 287] on span "Chapter 13" at bounding box center [40, 290] width 36 height 9
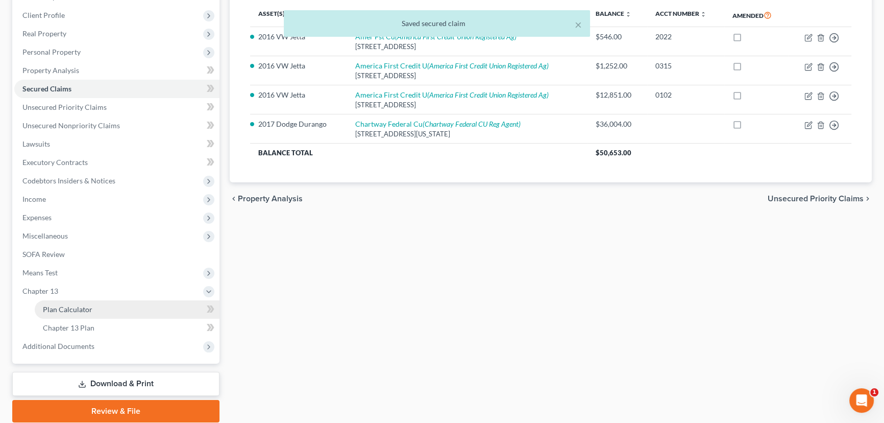
click at [82, 309] on span "Plan Calculator" at bounding box center [68, 309] width 50 height 9
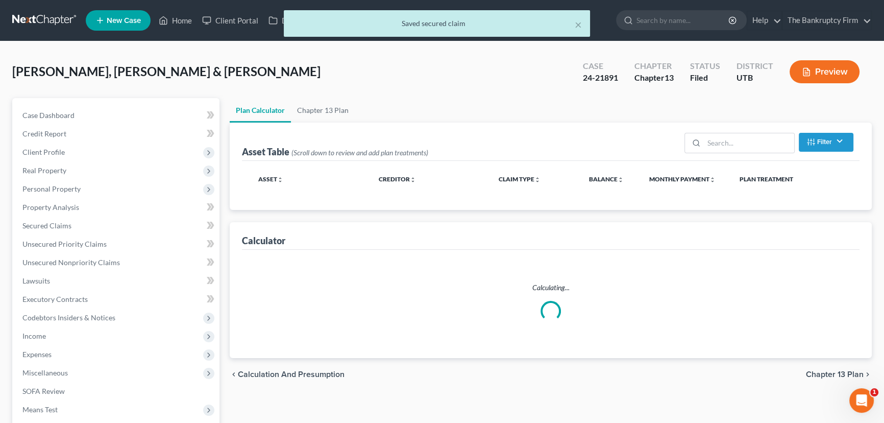
select select "59"
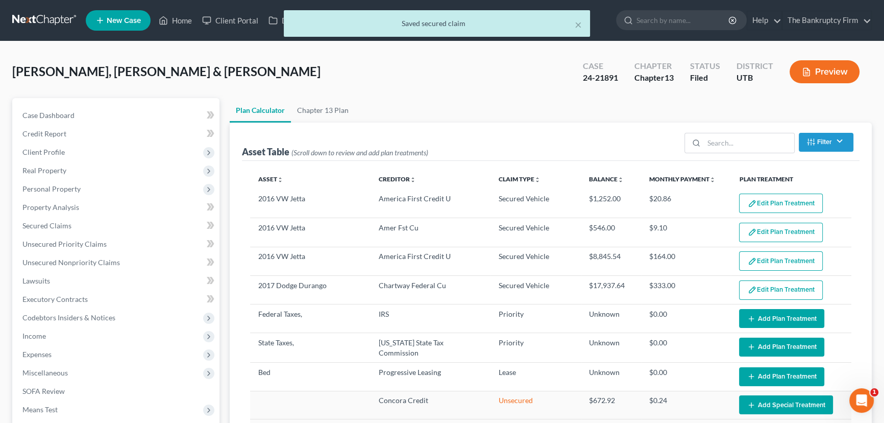
select select "59"
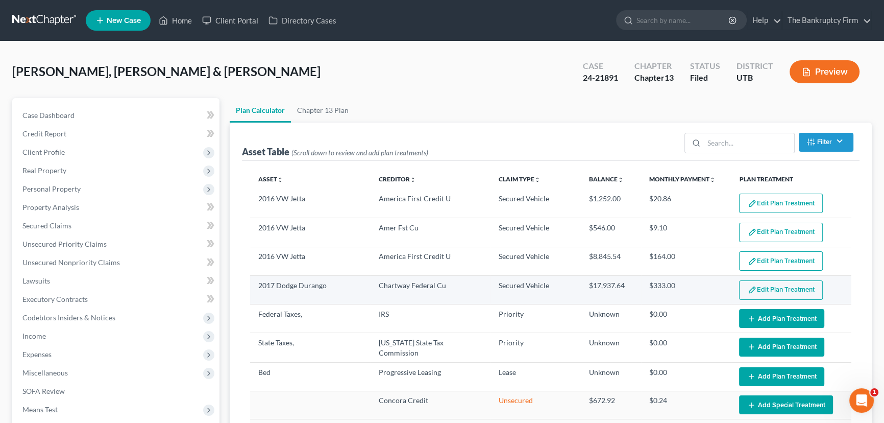
click at [781, 287] on button "Edit Plan Treatment" at bounding box center [781, 289] width 84 height 19
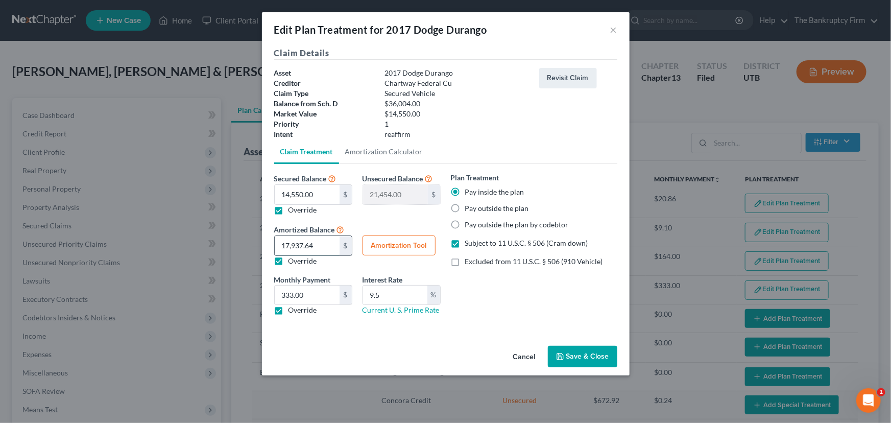
click at [318, 245] on input "17,937.64" at bounding box center [307, 245] width 65 height 19
type input "13,272"
click at [405, 244] on button "Amortization Tool" at bounding box center [399, 245] width 73 height 20
type input "14,550.00"
type input "9.5"
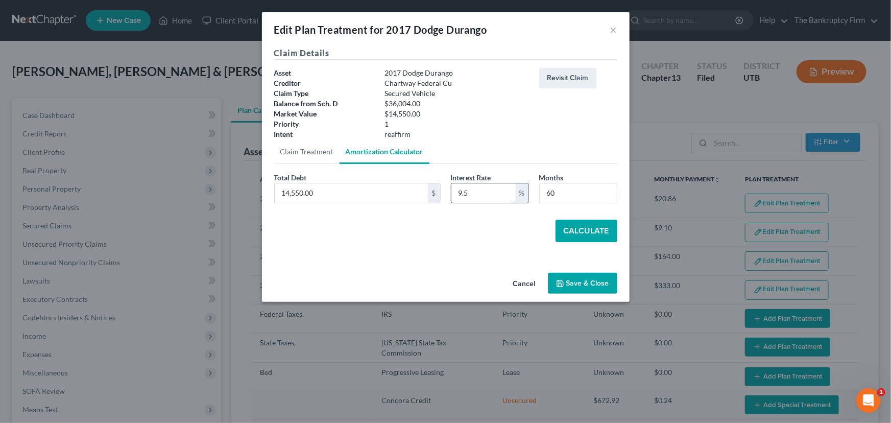
click at [488, 194] on input "9.5" at bounding box center [483, 192] width 64 height 19
drag, startPoint x: 560, startPoint y: 194, endPoint x: 545, endPoint y: 196, distance: 15.5
click at [545, 196] on input "60" at bounding box center [578, 192] width 77 height 19
type input "44"
click at [588, 229] on button "Calculate" at bounding box center [587, 231] width 62 height 22
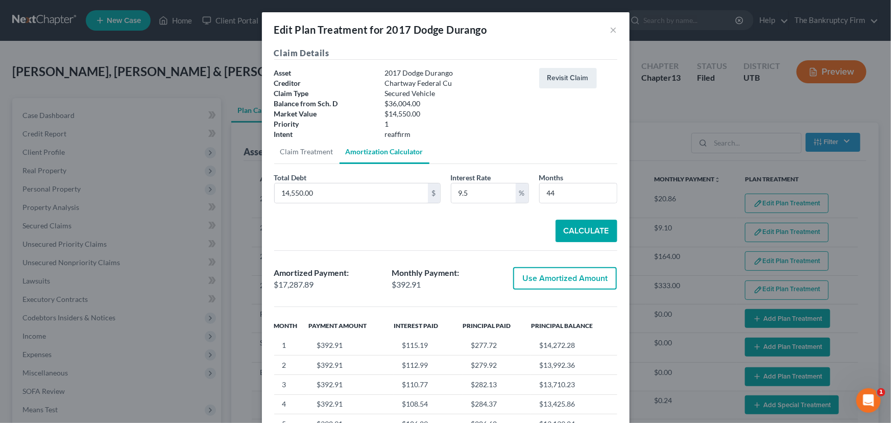
click at [555, 277] on button "Use Amortized Amount" at bounding box center [565, 278] width 104 height 22
type input "17,287.89"
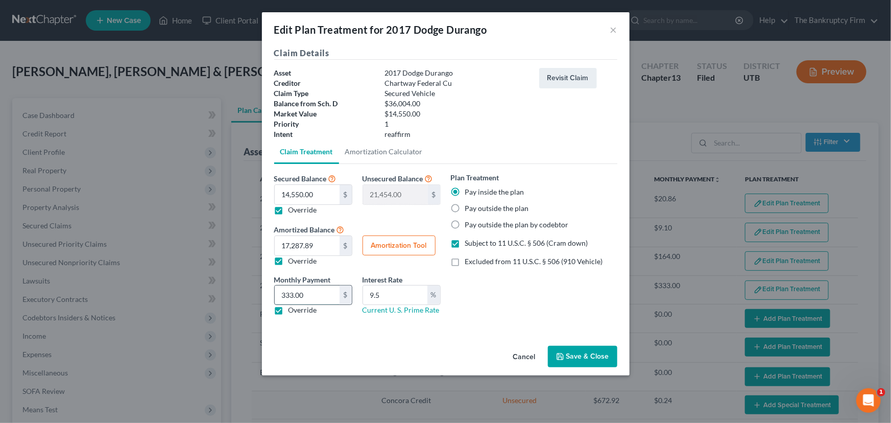
click at [308, 299] on input "333.00" at bounding box center [307, 294] width 65 height 19
type input "400.00"
click at [585, 351] on button "Save & Close" at bounding box center [582, 356] width 69 height 21
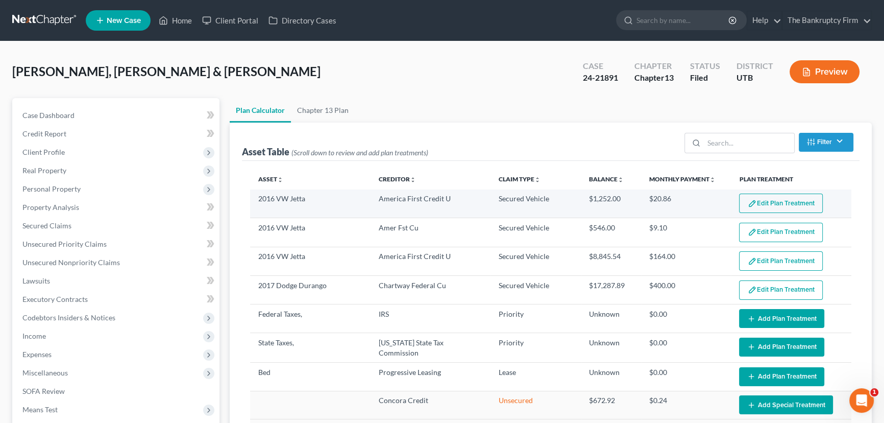
select select "59"
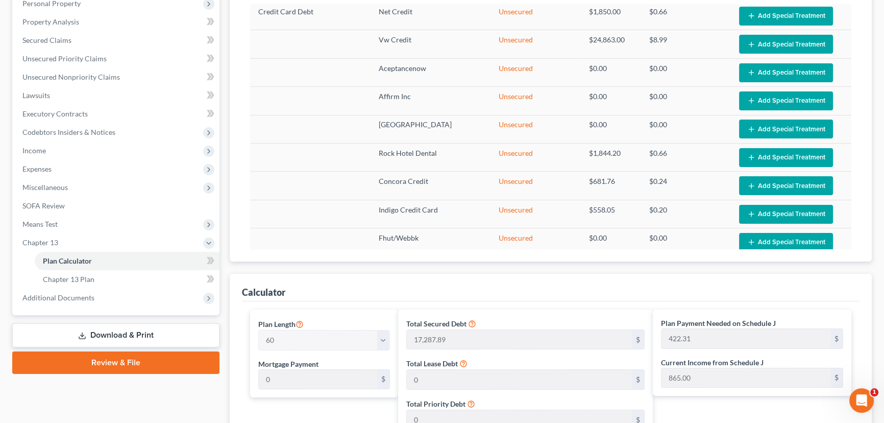
scroll to position [232, 0]
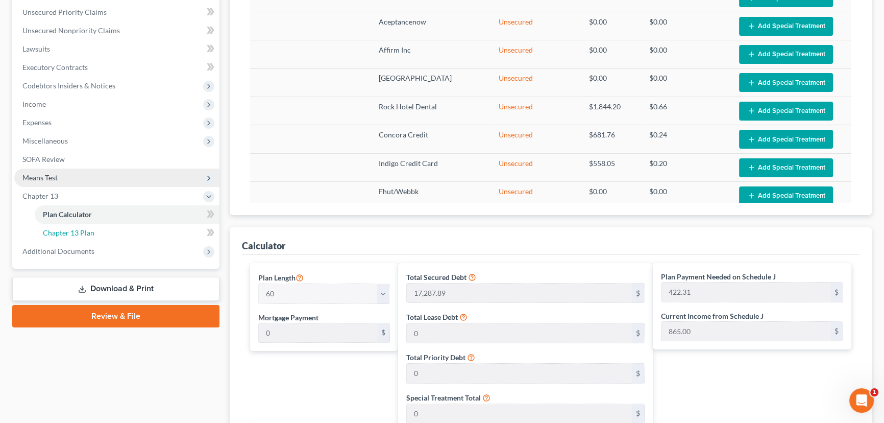
click at [60, 228] on span "Chapter 13 Plan" at bounding box center [69, 232] width 52 height 9
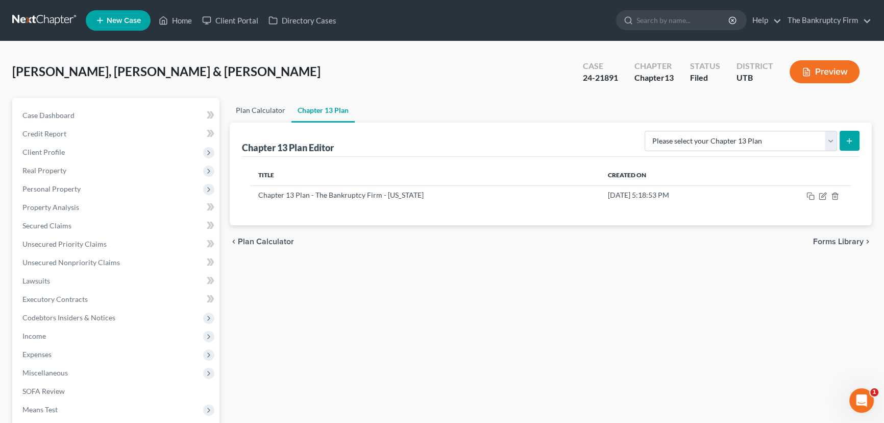
click at [262, 107] on link "Plan Calculator" at bounding box center [261, 110] width 62 height 25
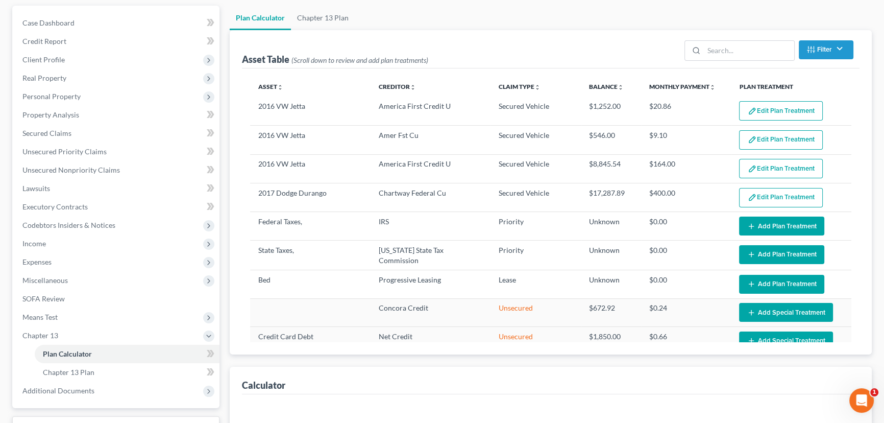
select select "59"
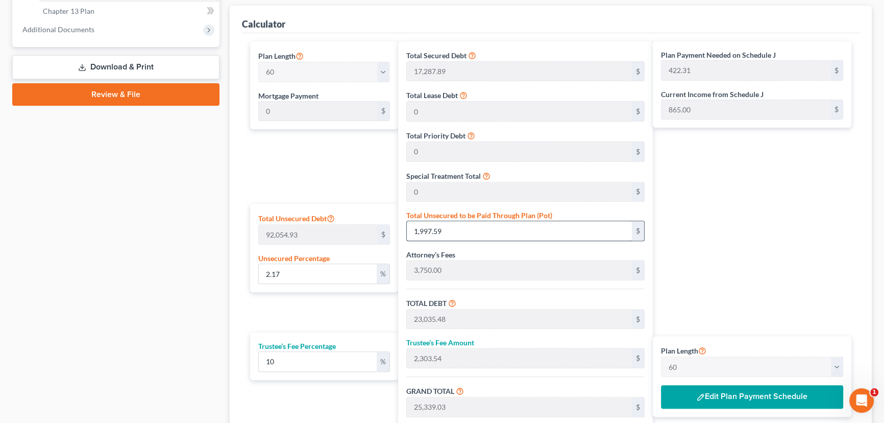
scroll to position [511, 0]
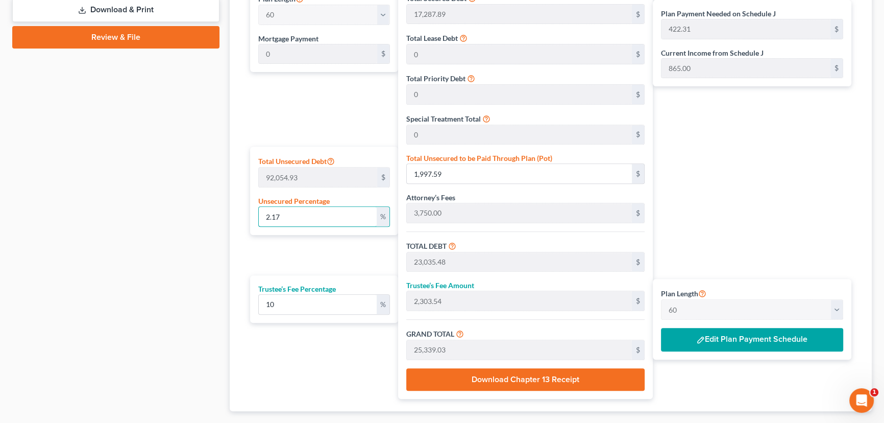
drag, startPoint x: 294, startPoint y: 219, endPoint x: 245, endPoint y: 221, distance: 49.1
click at [246, 219] on div "Plan Length 1 2 3 4 5 6 7 8 9 10 11 12 13 14 15 16 17 18 19 20 21 22 23 24 25 2…" at bounding box center [321, 191] width 153 height 415
type input "0"
type input "21,037.89"
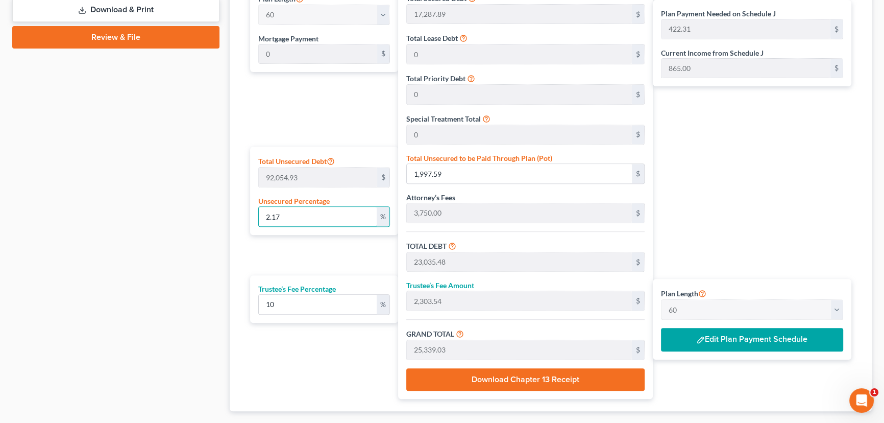
type input "2,103.78"
type input "23,141.67"
type input "385.69"
type input "0.00"
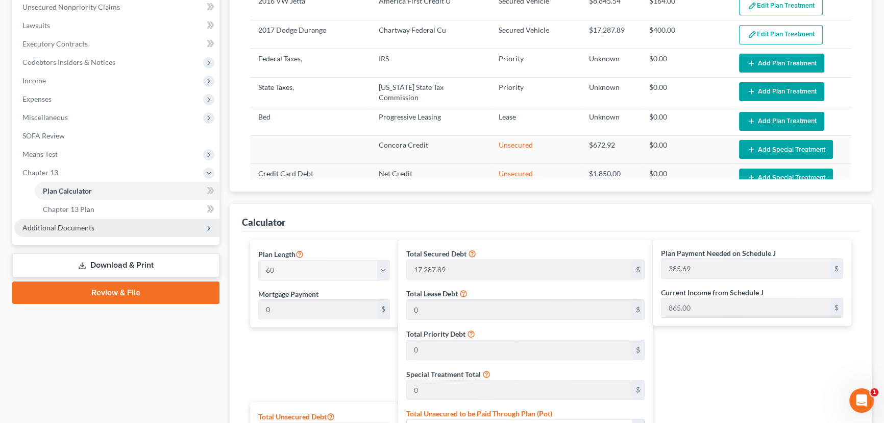
scroll to position [232, 0]
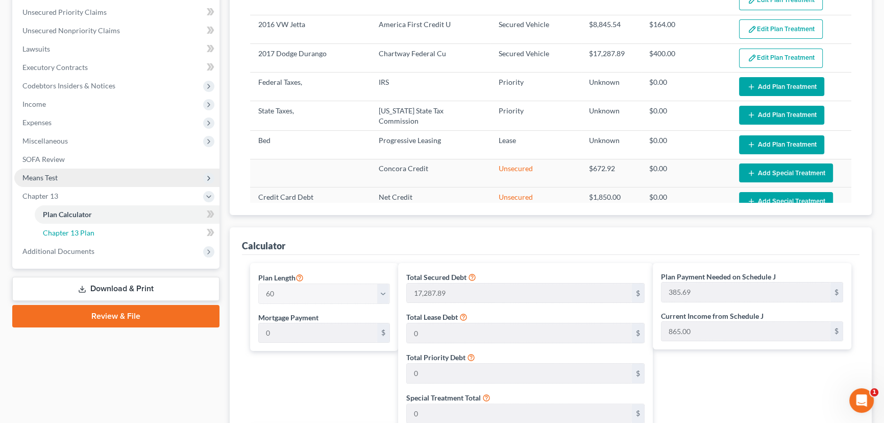
click at [68, 230] on span "Chapter 13 Plan" at bounding box center [69, 232] width 52 height 9
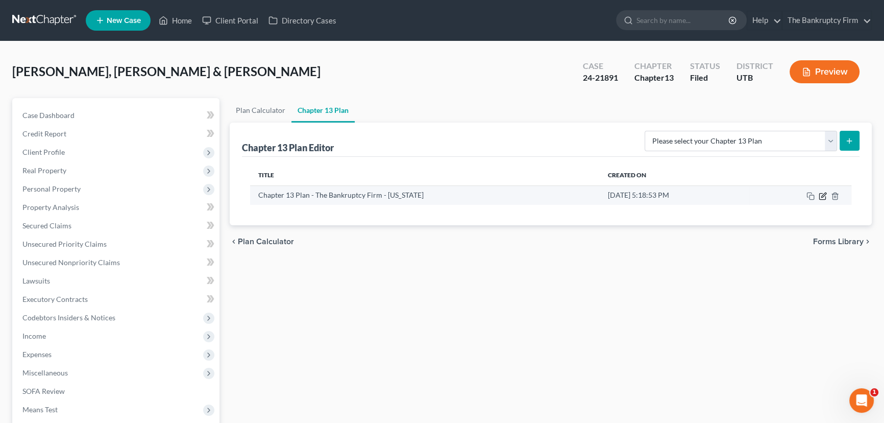
click at [823, 193] on icon "button" at bounding box center [823, 196] width 8 height 8
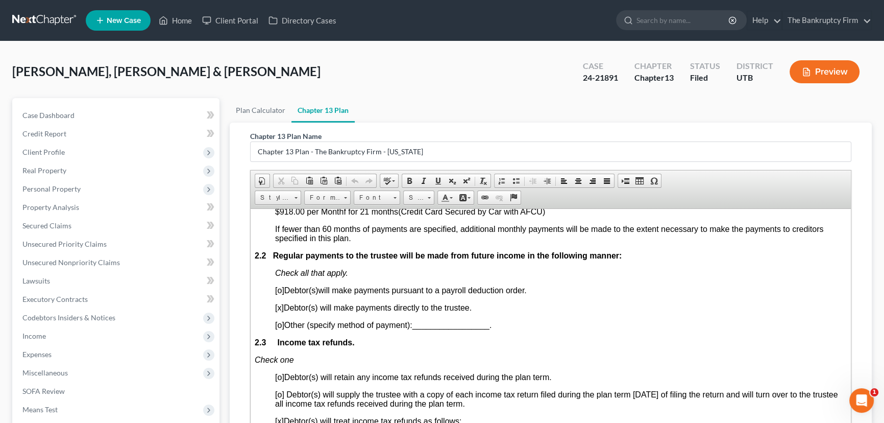
scroll to position [650, 0]
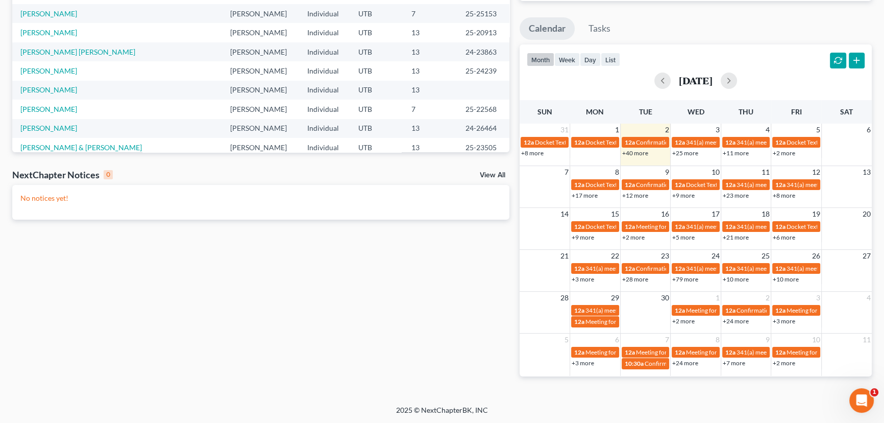
scroll to position [176, 0]
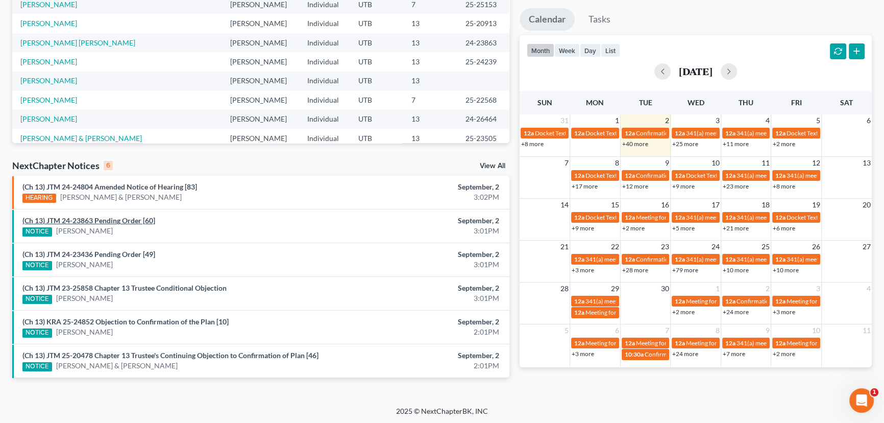
click at [119, 219] on link "(Ch 13) JTM 24-23863 Pending Order [60]" at bounding box center [88, 220] width 133 height 9
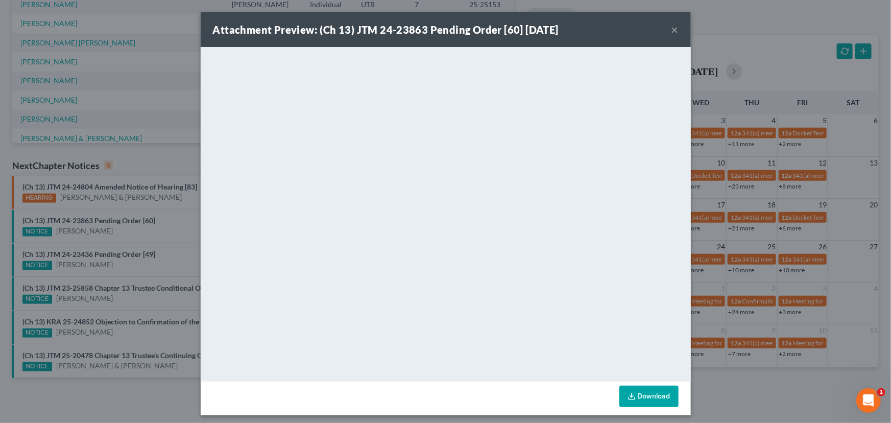
click at [180, 223] on div "Attachment Preview: (Ch 13) JTM 24-23863 Pending Order [60] [DATE] × <object ng…" at bounding box center [445, 211] width 891 height 423
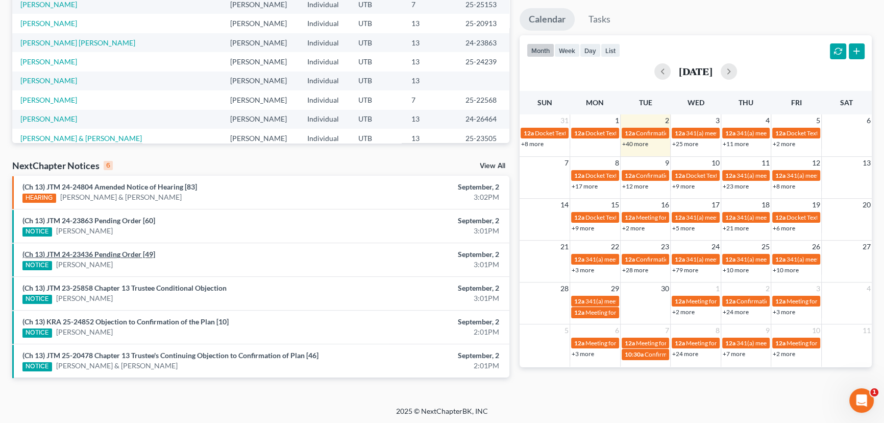
click at [108, 254] on link "(Ch 13) JTM 24-23436 Pending Order [49]" at bounding box center [88, 254] width 133 height 9
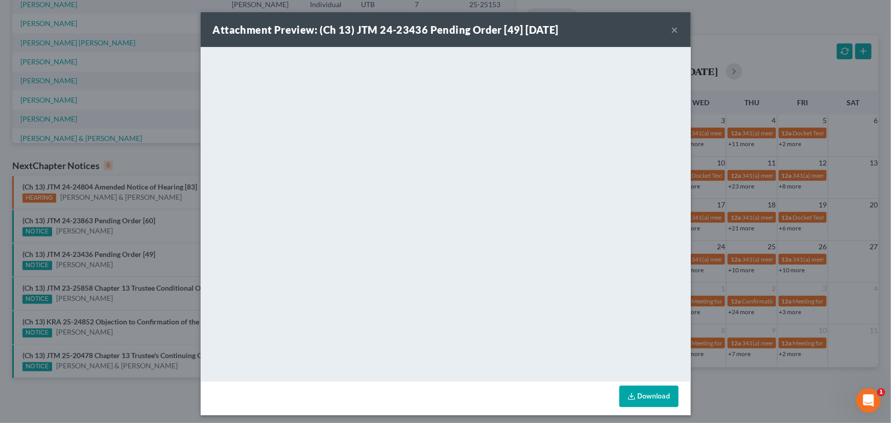
click at [184, 233] on div "Attachment Preview: (Ch 13) JTM 24-23436 Pending Order [49] [DATE] × <object ng…" at bounding box center [445, 211] width 891 height 423
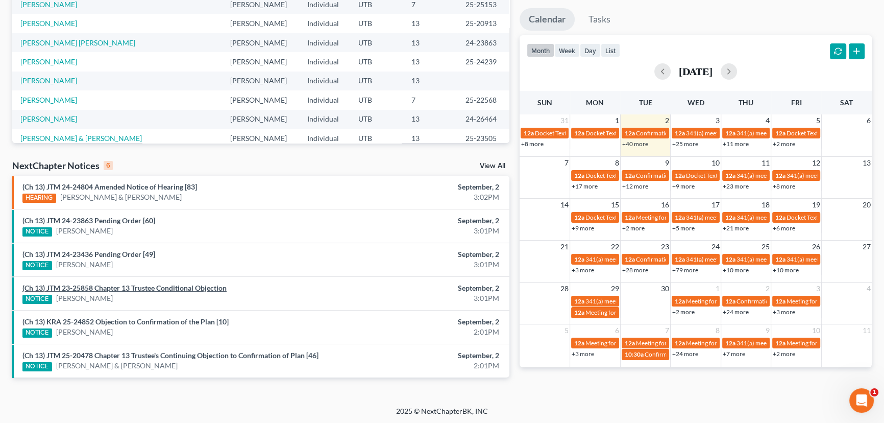
click at [163, 287] on link "(Ch 13) JTM 23-25858 Chapter 13 Trustee Conditional Objection" at bounding box center [124, 287] width 204 height 9
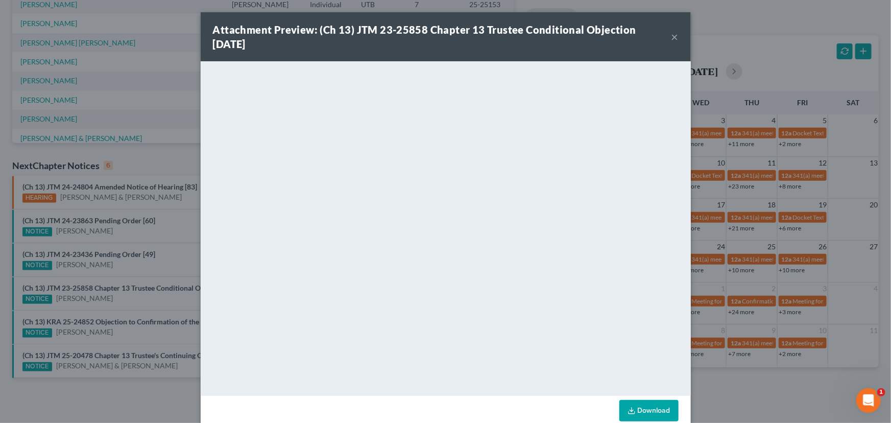
click at [183, 236] on div "Attachment Preview: (Ch 13) JTM 23-25858 Chapter 13 Trustee Conditional Objecti…" at bounding box center [445, 211] width 891 height 423
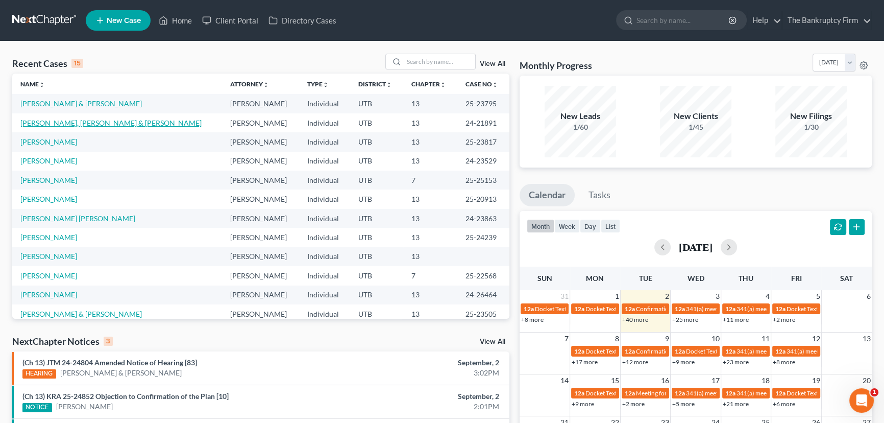
click at [64, 123] on link "[PERSON_NAME], [PERSON_NAME] & [PERSON_NAME]" at bounding box center [110, 122] width 181 height 9
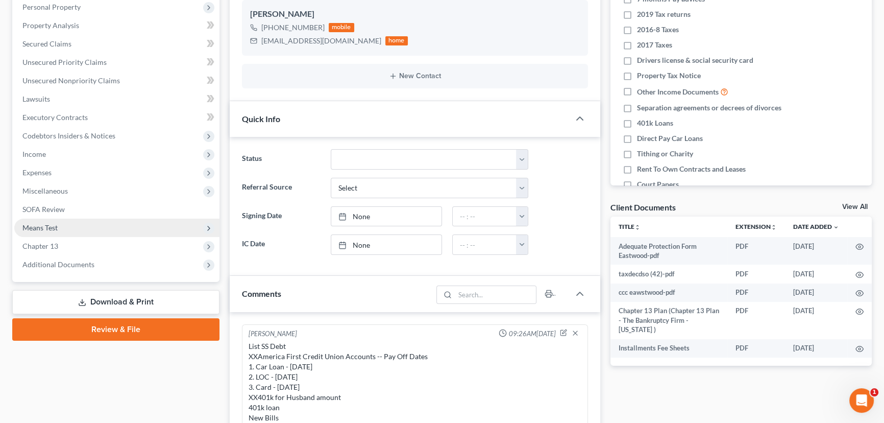
scroll to position [185, 0]
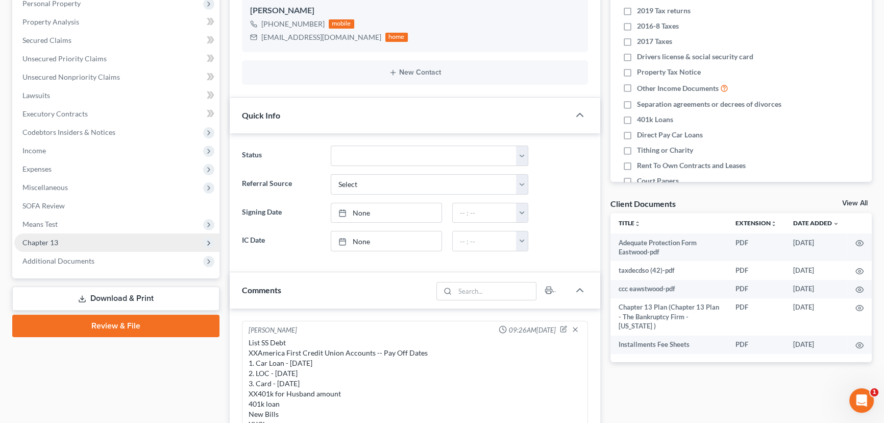
click at [57, 243] on span "Chapter 13" at bounding box center [40, 242] width 36 height 9
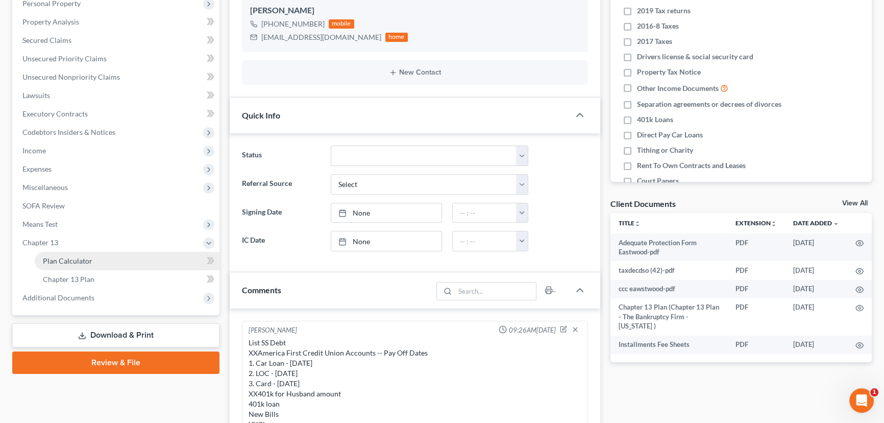
click at [109, 256] on link "Plan Calculator" at bounding box center [127, 261] width 185 height 18
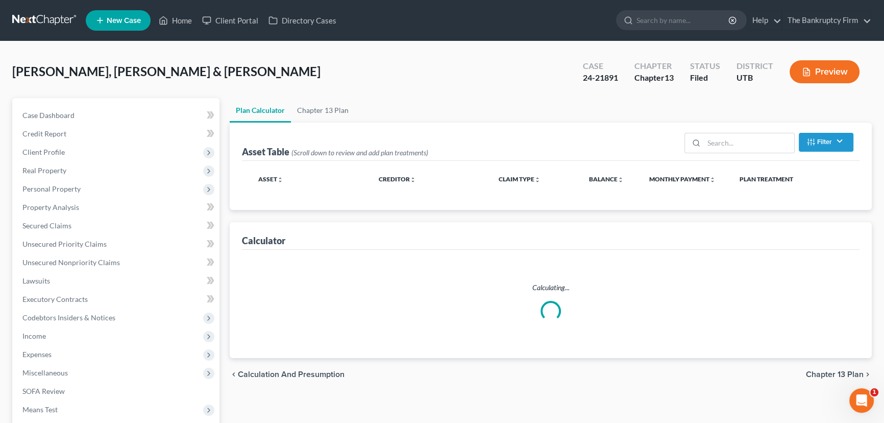
select select "59"
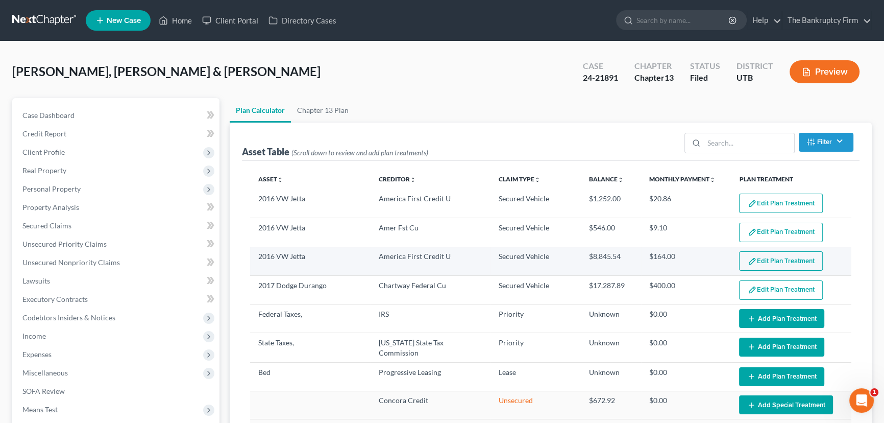
select select "59"
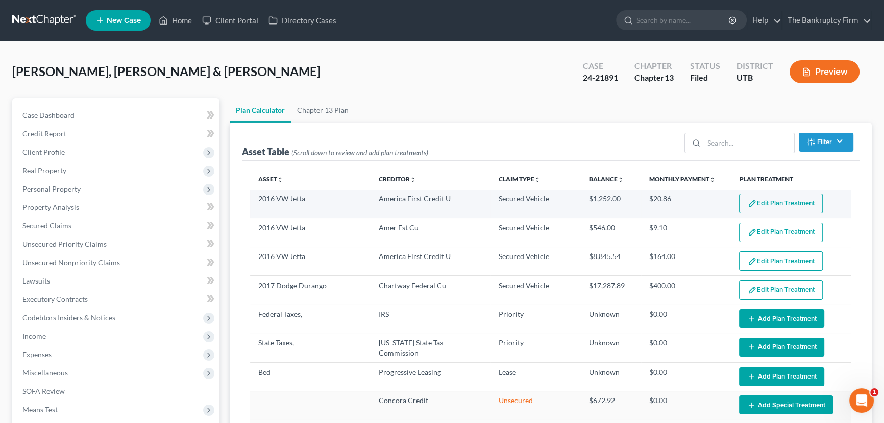
click at [781, 204] on button "Edit Plan Treatment" at bounding box center [781, 203] width 84 height 19
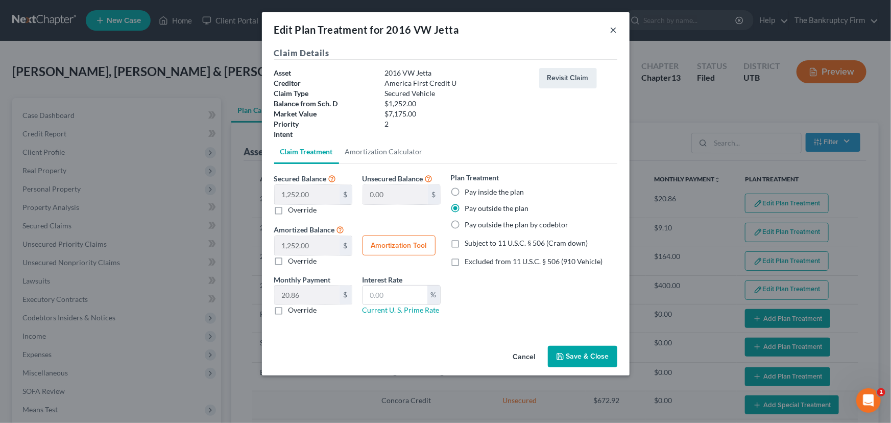
click at [615, 29] on button "×" at bounding box center [613, 29] width 7 height 12
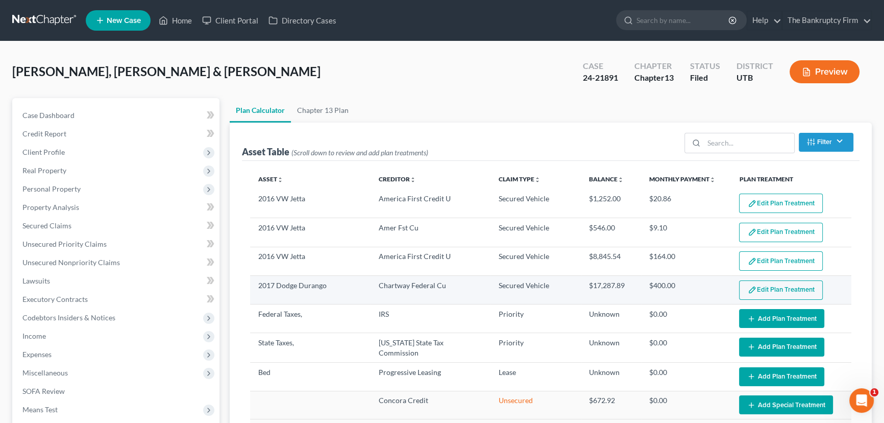
click at [763, 287] on button "Edit Plan Treatment" at bounding box center [781, 289] width 84 height 19
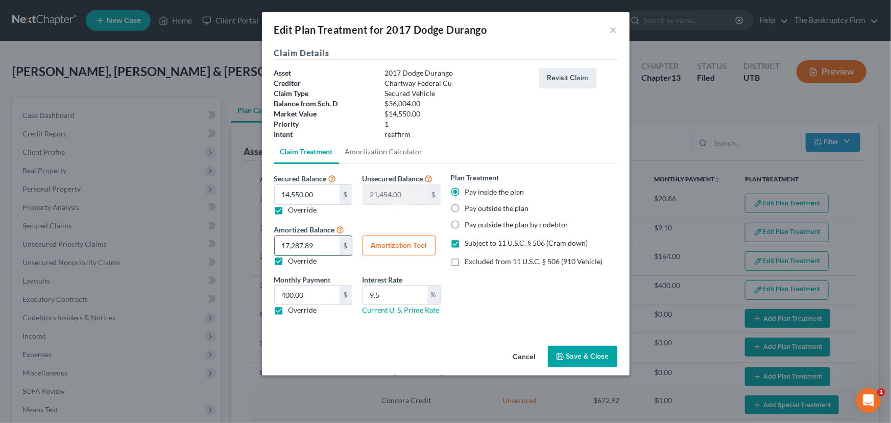
click at [327, 245] on input "17,287.89" at bounding box center [307, 245] width 65 height 19
type input "14,000"
click at [400, 242] on button "Amortization Tool" at bounding box center [399, 245] width 73 height 20
type input "14,550.00"
type input "9.5"
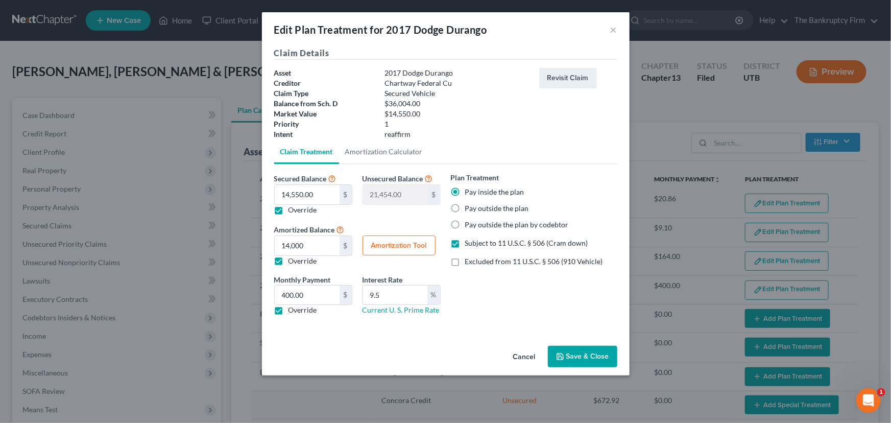
type input "60"
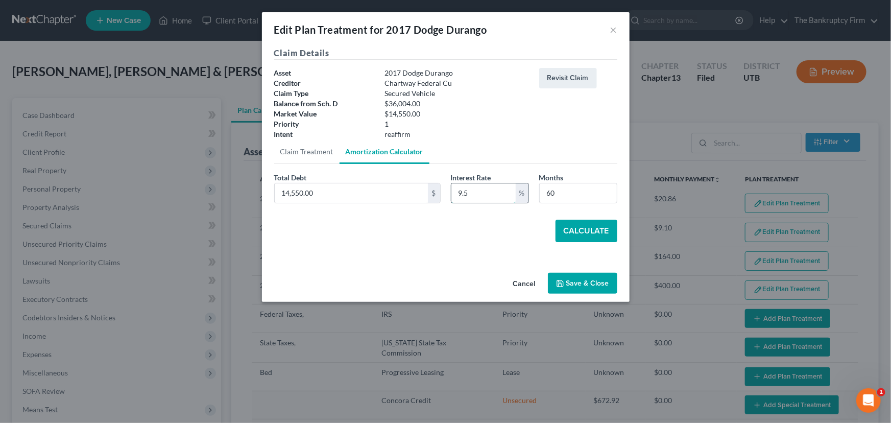
drag, startPoint x: 483, startPoint y: 196, endPoint x: 455, endPoint y: 195, distance: 27.6
click at [455, 195] on input "9.5" at bounding box center [483, 192] width 64 height 19
type input "8.5"
drag, startPoint x: 557, startPoint y: 192, endPoint x: 541, endPoint y: 197, distance: 16.1
click at [542, 196] on input "60" at bounding box center [578, 192] width 77 height 19
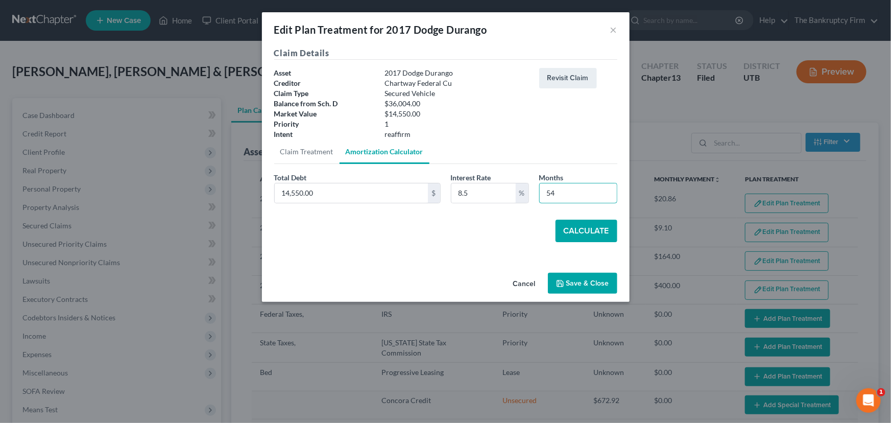
type input "54"
click at [572, 231] on button "Calculate" at bounding box center [587, 231] width 62 height 22
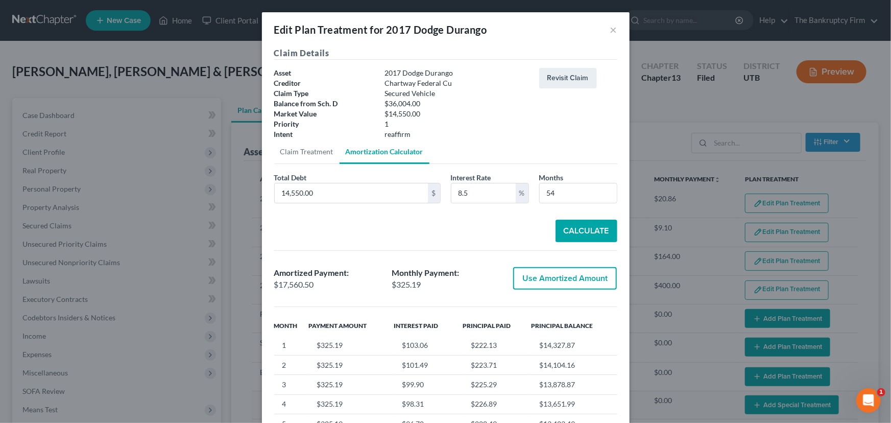
click at [549, 278] on button "Use Amortized Amount" at bounding box center [565, 278] width 104 height 22
type input "17,560.50"
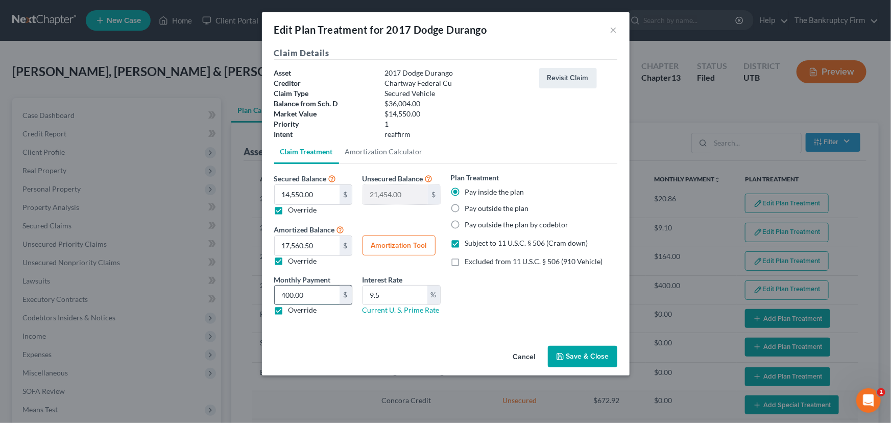
click at [315, 291] on input "400.00" at bounding box center [307, 294] width 65 height 19
type input "326"
drag, startPoint x: 383, startPoint y: 296, endPoint x: 350, endPoint y: 295, distance: 32.7
click at [350, 295] on div "Monthly Payment 292.67 $ 326 $ Override Interest Rate 9.5 % Current U. S. Prime…" at bounding box center [357, 299] width 177 height 50
type input "8.5"
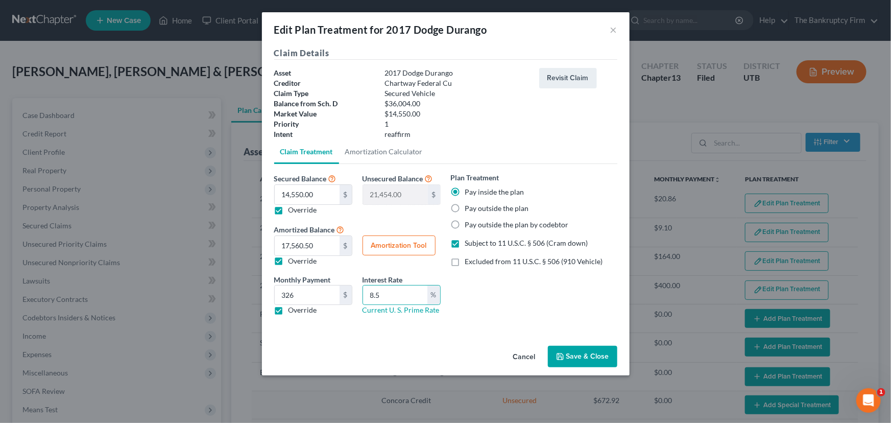
click at [580, 360] on button "Save & Close" at bounding box center [582, 356] width 69 height 21
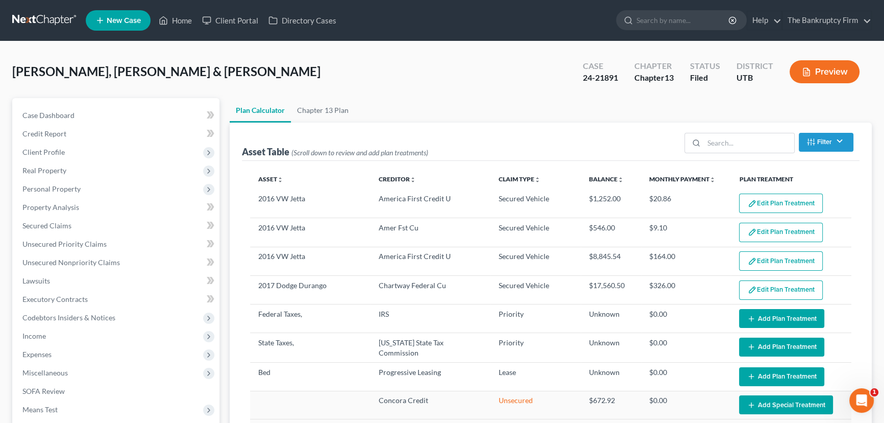
select select "59"
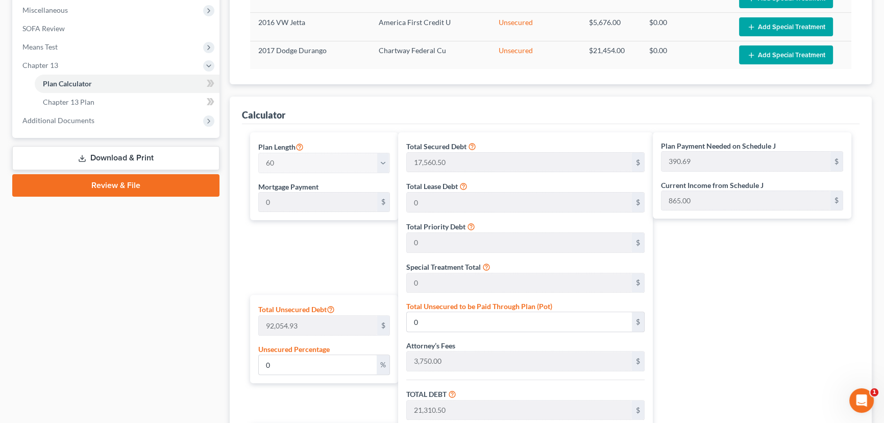
scroll to position [139, 0]
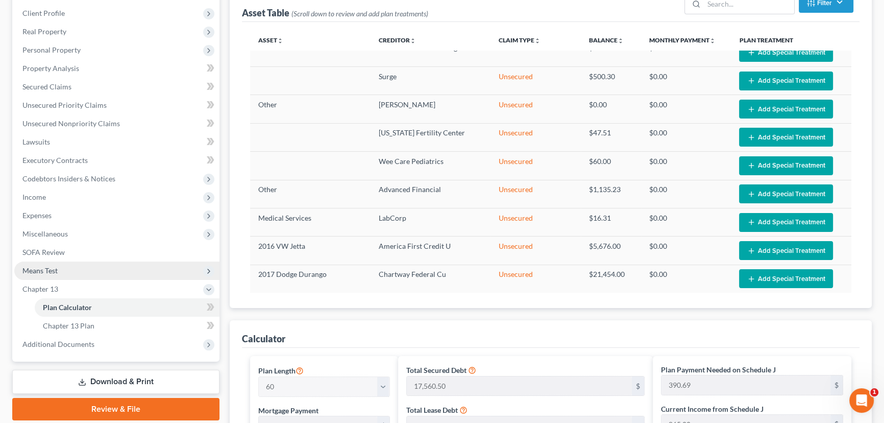
click at [51, 268] on span "Means Test" at bounding box center [39, 270] width 35 height 9
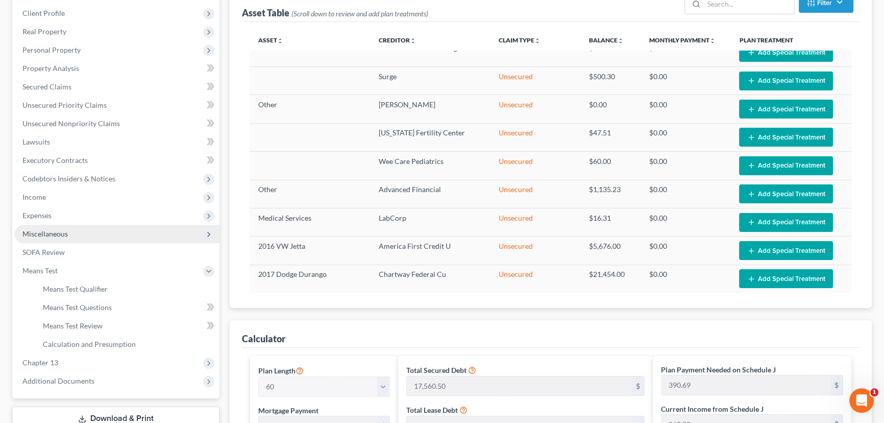
click at [44, 230] on span "Miscellaneous" at bounding box center [44, 233] width 45 height 9
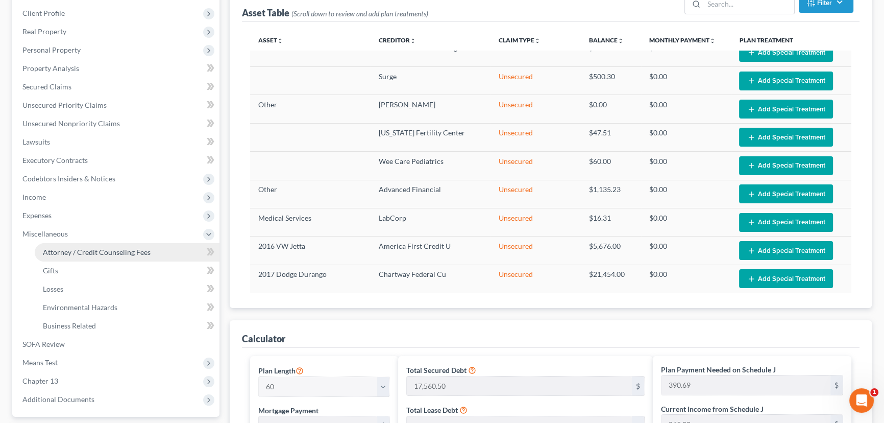
click at [91, 254] on span "Attorney / Credit Counseling Fees" at bounding box center [97, 252] width 108 height 9
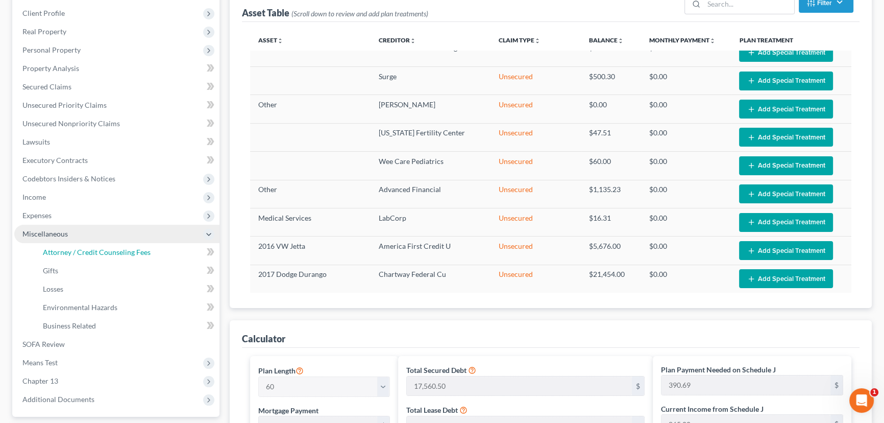
select select "0"
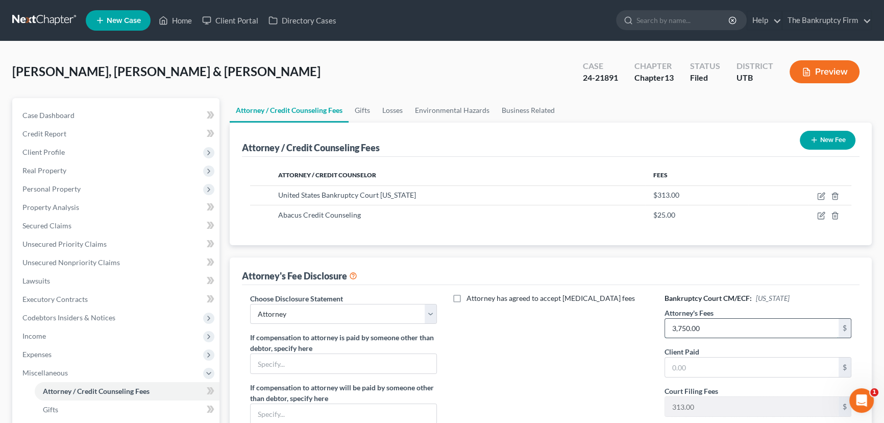
click at [674, 326] on input "3,750.00" at bounding box center [752, 328] width 174 height 19
click at [673, 328] on input "3,750.00" at bounding box center [752, 328] width 174 height 19
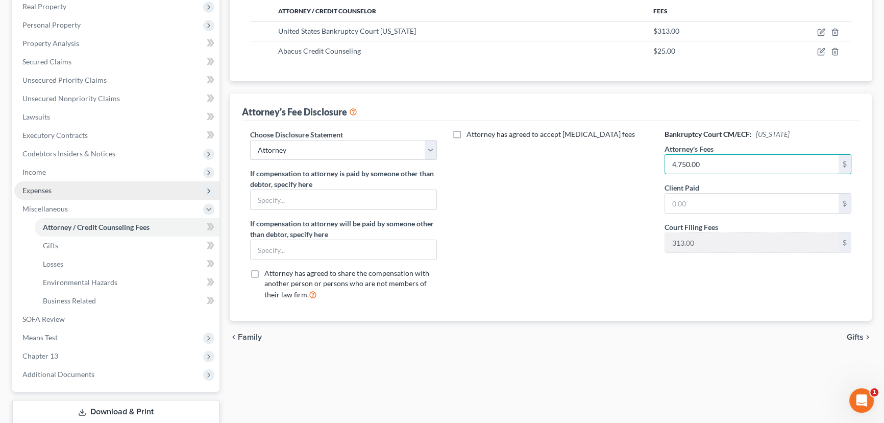
scroll to position [185, 0]
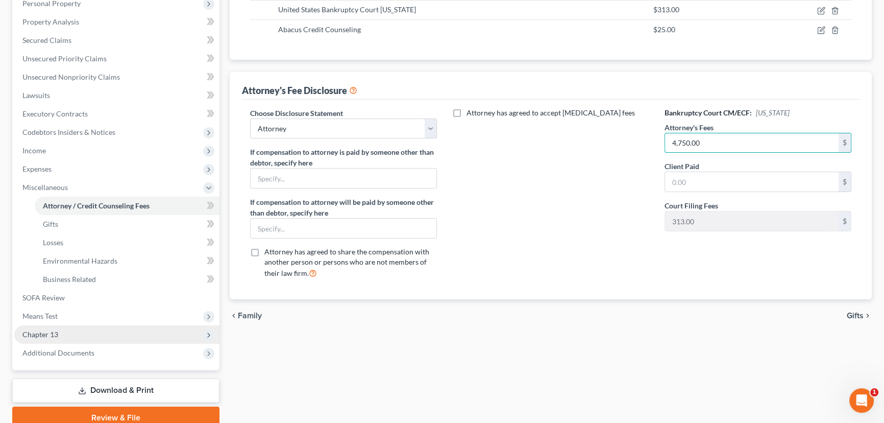
type input "4,750.00"
click at [53, 332] on span "Chapter 13" at bounding box center [40, 334] width 36 height 9
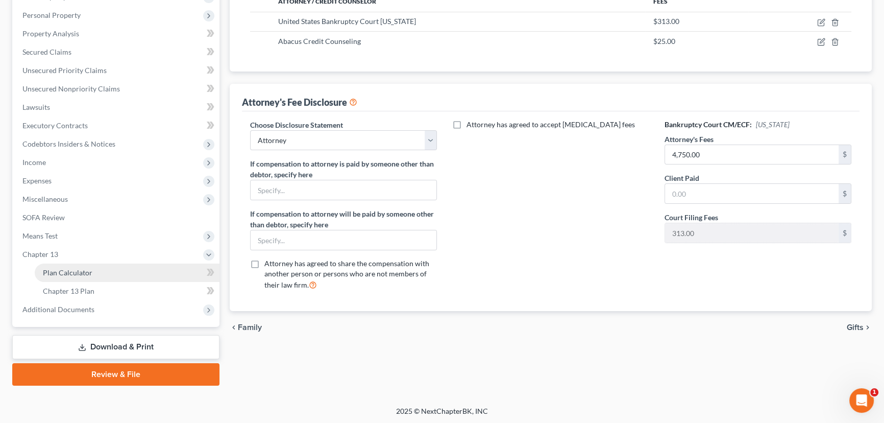
click at [71, 269] on span "Plan Calculator" at bounding box center [68, 272] width 50 height 9
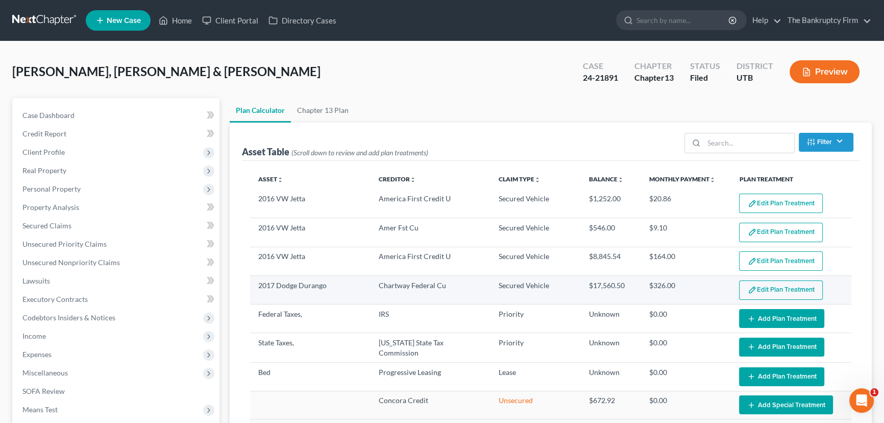
select select "59"
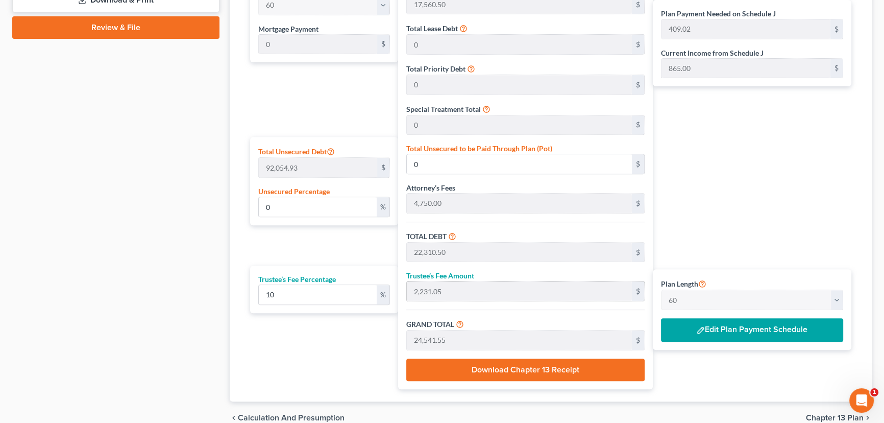
scroll to position [568, 0]
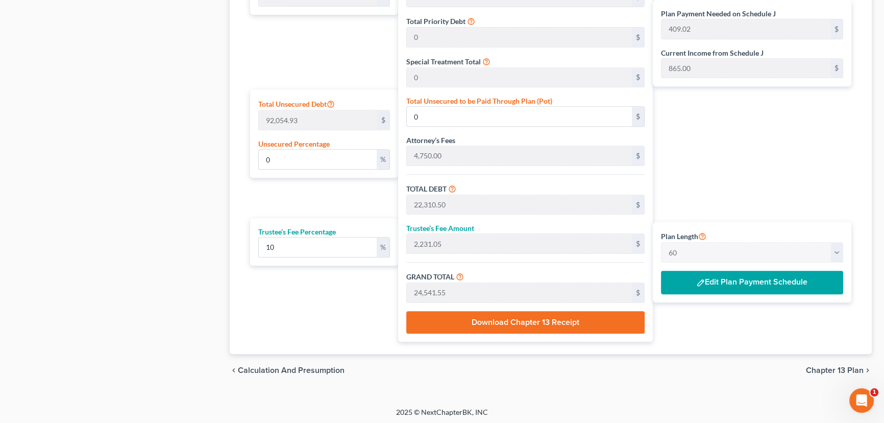
click at [706, 281] on button "Edit Plan Payment Schedule" at bounding box center [752, 282] width 182 height 23
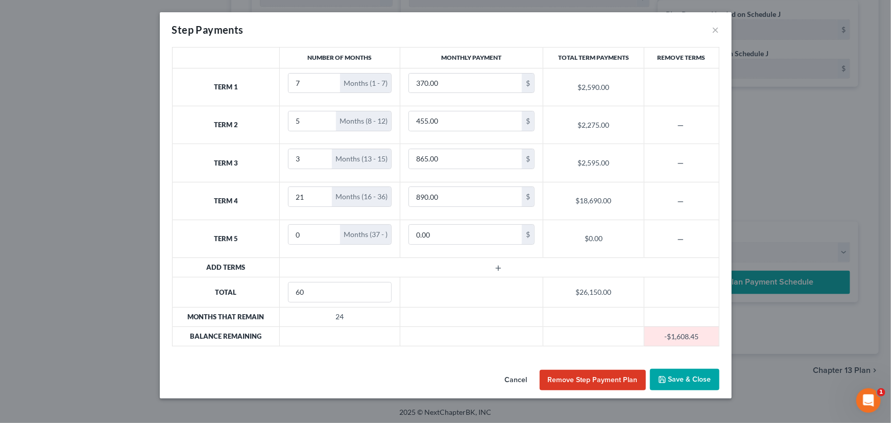
click at [593, 378] on button "Remove Step Payment Plan" at bounding box center [593, 380] width 106 height 20
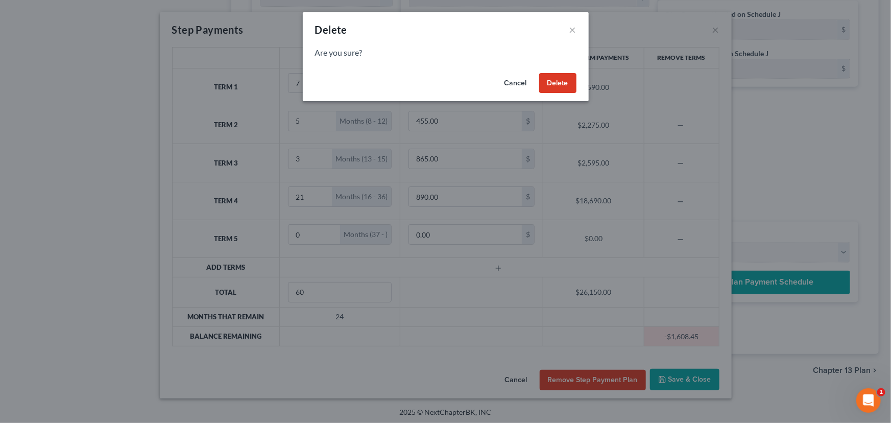
click at [557, 84] on button "Delete" at bounding box center [557, 83] width 37 height 20
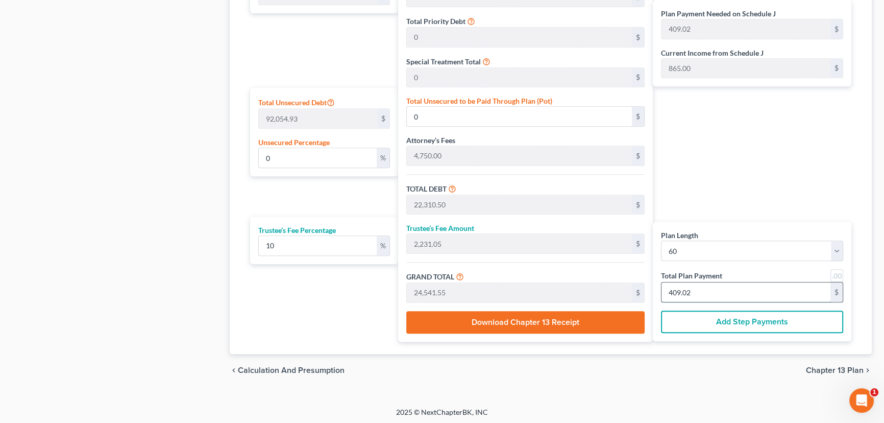
type input "218.18"
type input "21.81"
type input "240.00"
type input "4"
type input "2,236.36"
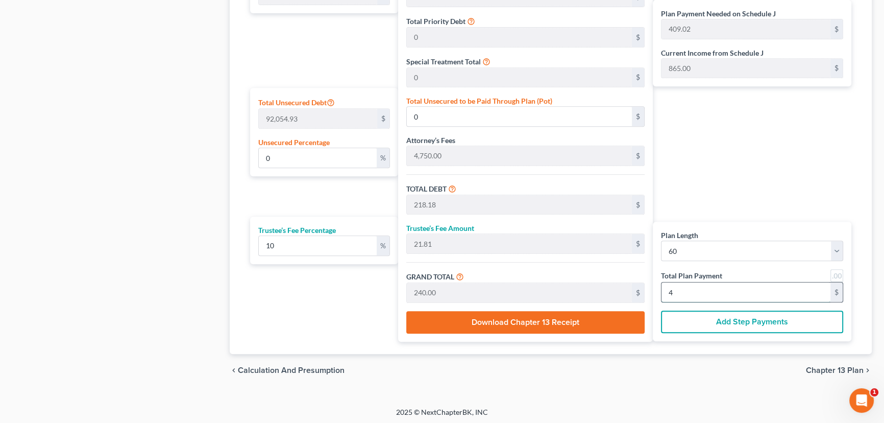
type input "223.63"
type input "2,460.00"
type input "41"
type input "0.06"
type input "53.13"
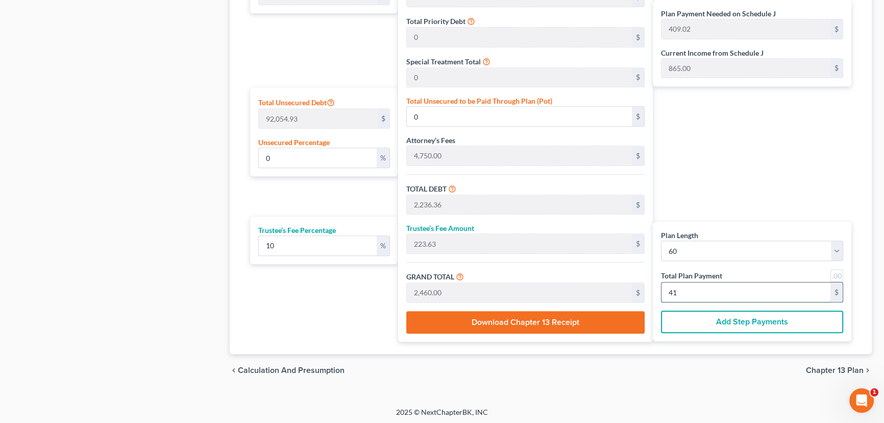
type input "22,363.63"
type input "2,236.36"
type input "24,600.00"
type input "410"
click at [628, 367] on div "chevron_left Calculation and Presumption Chapter 13 Plan chevron_right" at bounding box center [551, 370] width 642 height 33
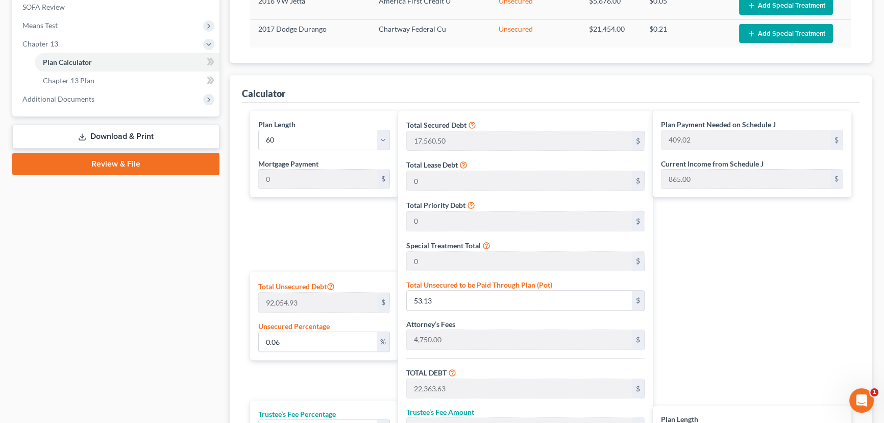
scroll to position [382, 0]
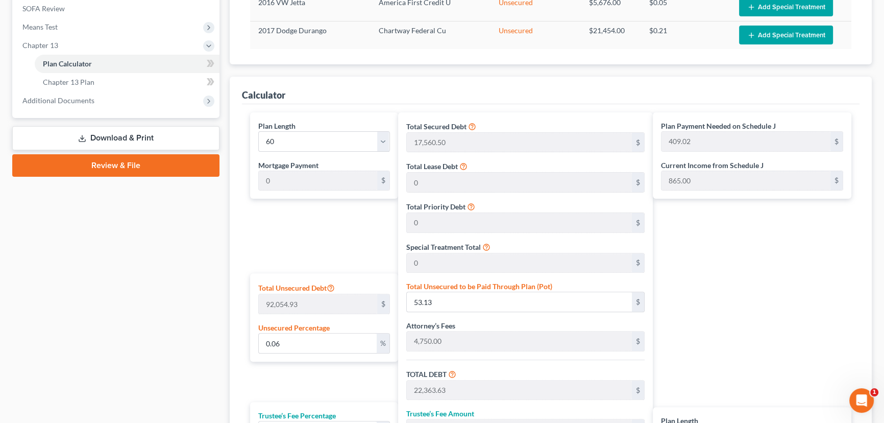
click at [315, 222] on div "Plan Length 1 2 3 4 5 6 7 8 9 10 11 12 13 14 15 16 17 18 19 20 21 22 23 24 25 2…" at bounding box center [321, 319] width 153 height 415
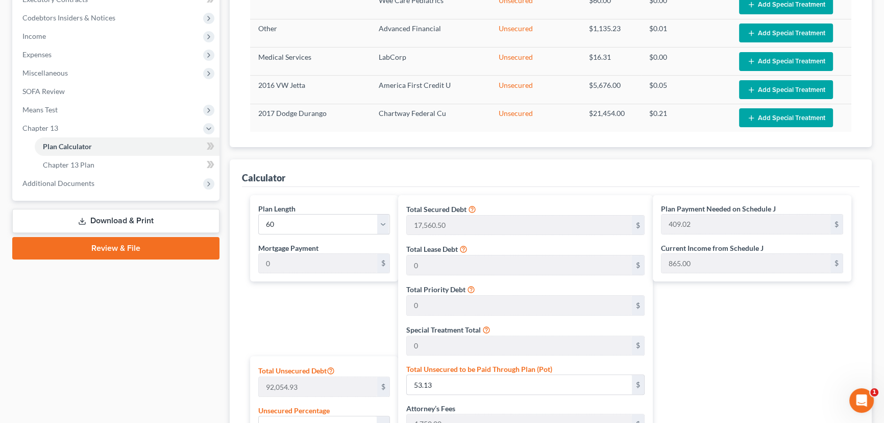
scroll to position [290, 0]
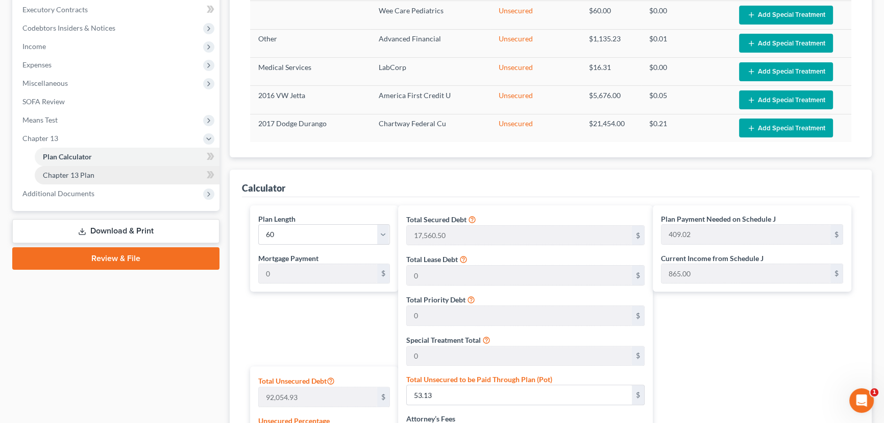
click at [55, 169] on link "Chapter 13 Plan" at bounding box center [127, 175] width 185 height 18
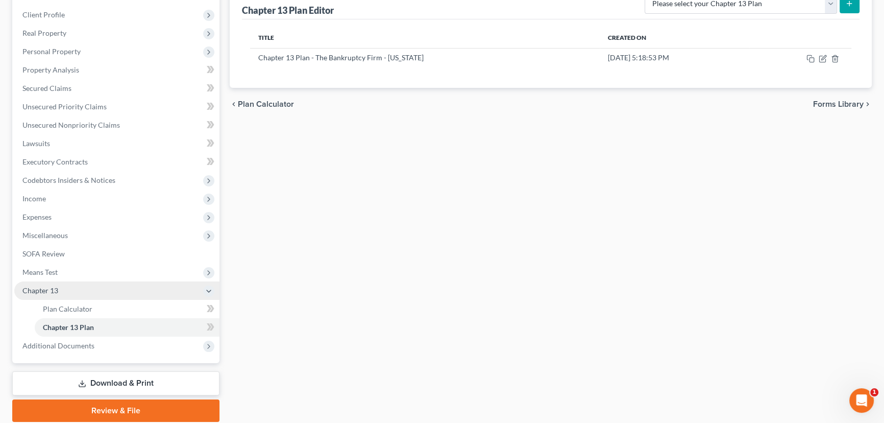
scroll to position [139, 0]
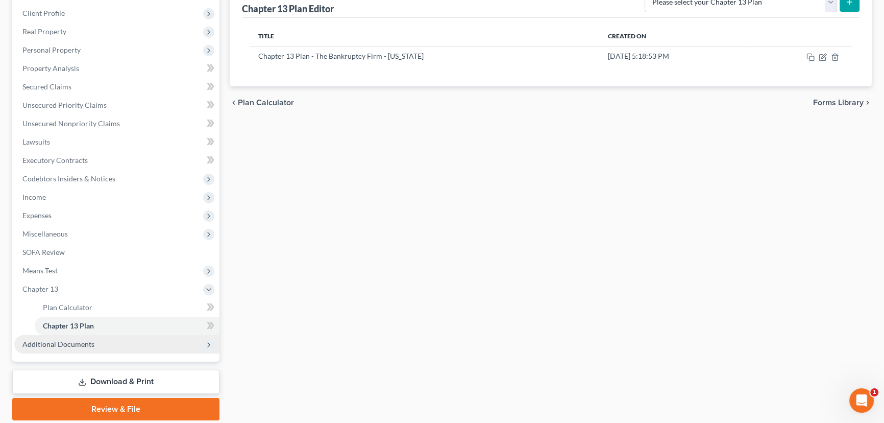
click at [85, 342] on span "Additional Documents" at bounding box center [58, 344] width 72 height 9
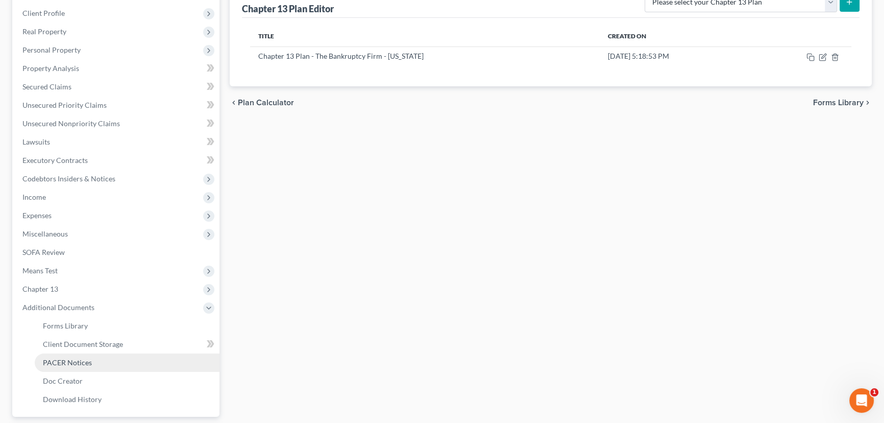
click at [81, 362] on span "PACER Notices" at bounding box center [67, 362] width 49 height 9
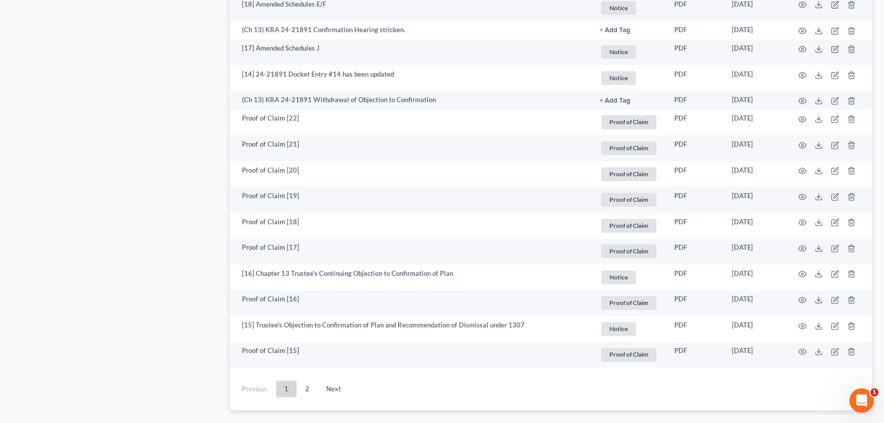
scroll to position [1804, 0]
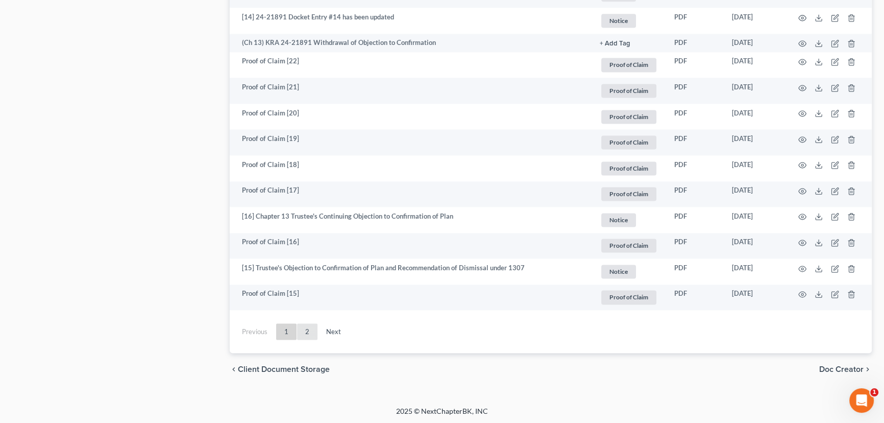
click at [308, 330] on link "2" at bounding box center [307, 331] width 20 height 16
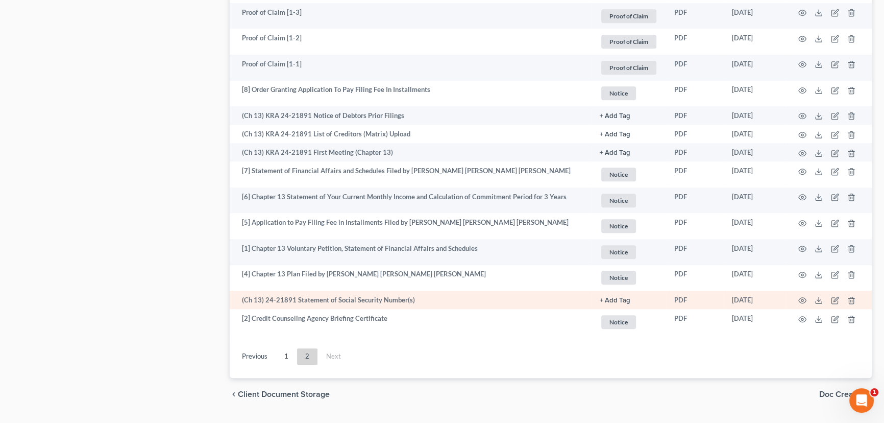
scroll to position [979, 0]
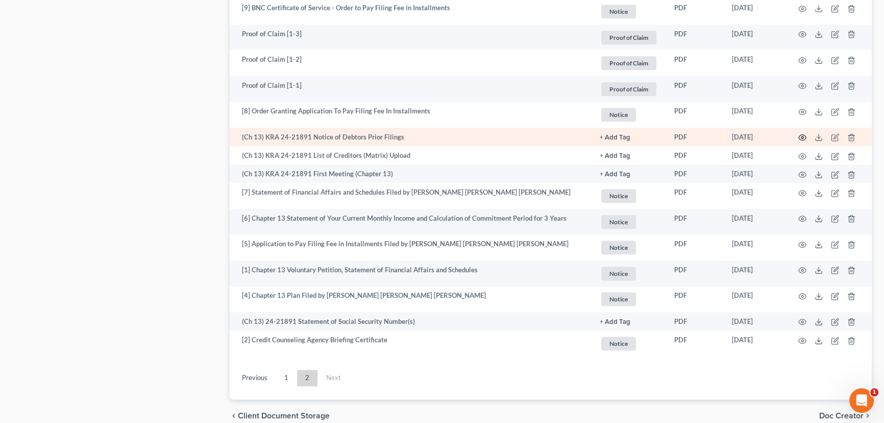
click at [805, 136] on icon "button" at bounding box center [803, 137] width 8 height 8
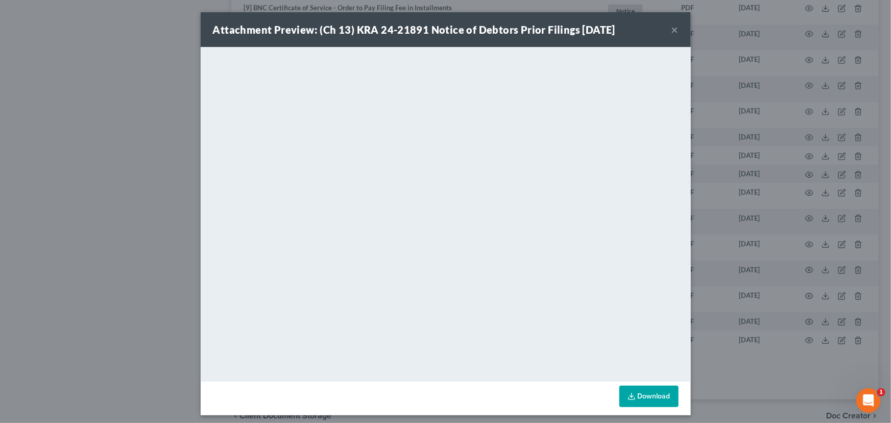
click at [671, 30] on button "×" at bounding box center [674, 29] width 7 height 12
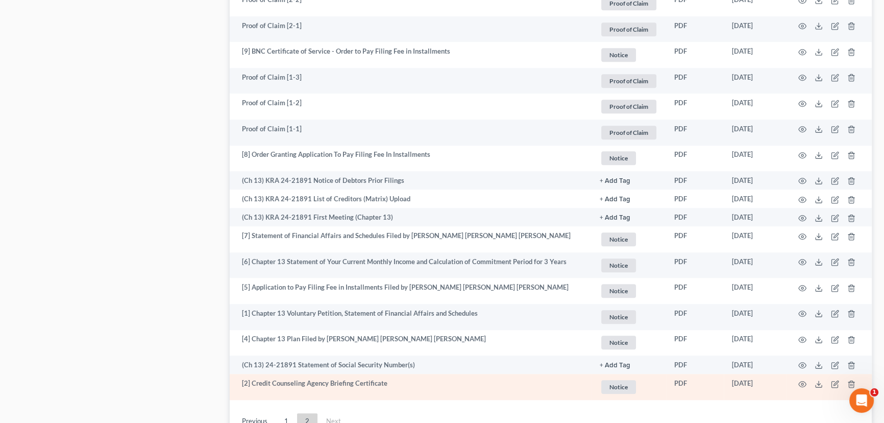
scroll to position [1026, 0]
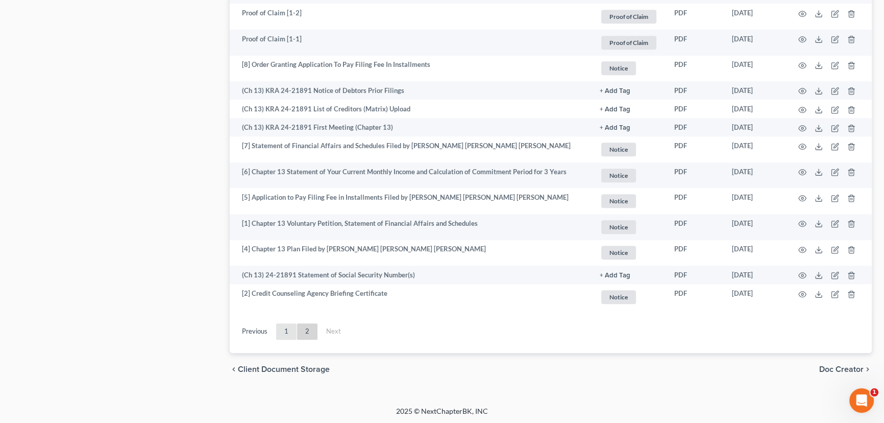
click at [286, 332] on link "1" at bounding box center [286, 331] width 20 height 16
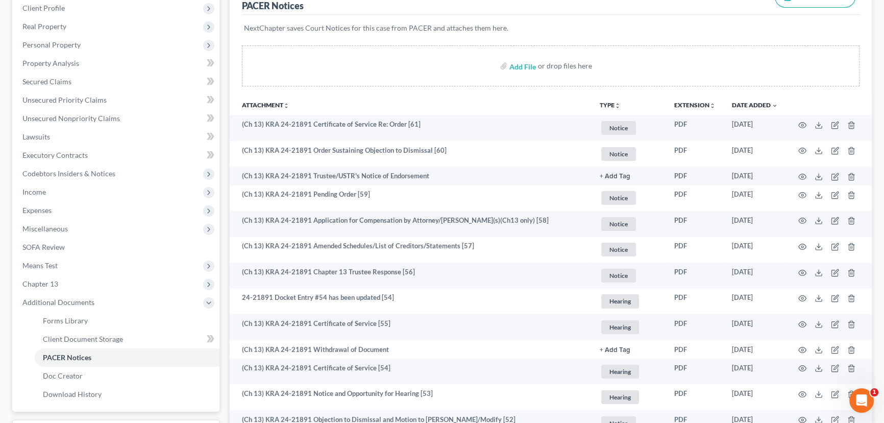
scroll to position [143, 0]
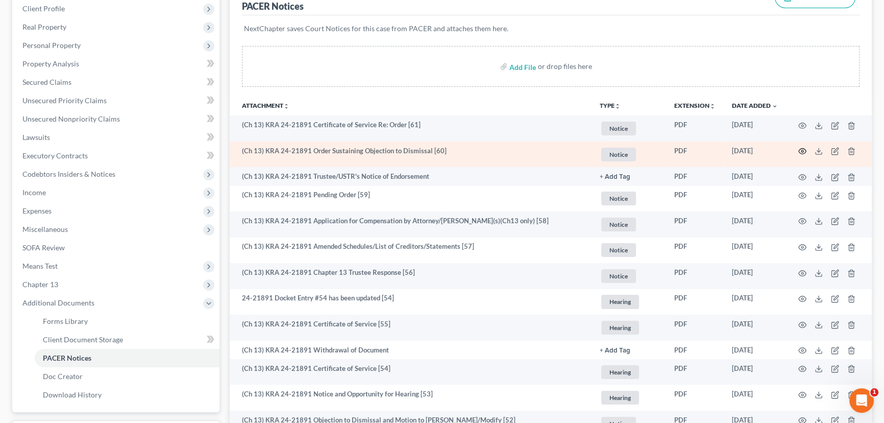
click at [804, 149] on icon "button" at bounding box center [803, 151] width 8 height 8
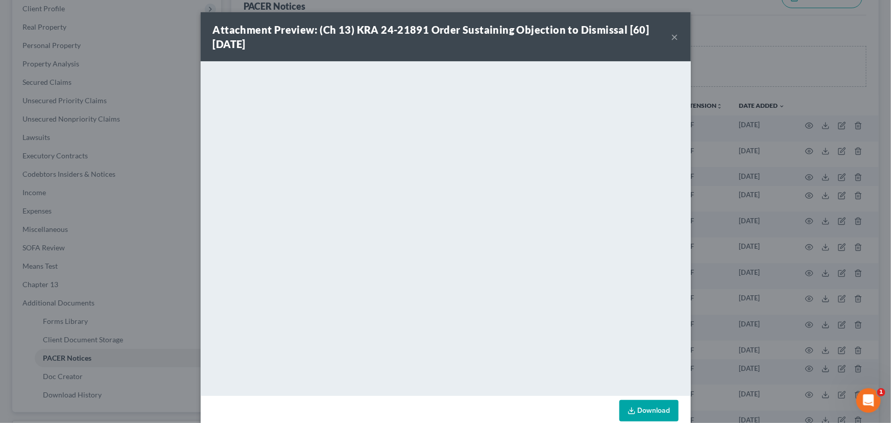
click at [671, 33] on button "×" at bounding box center [674, 37] width 7 height 12
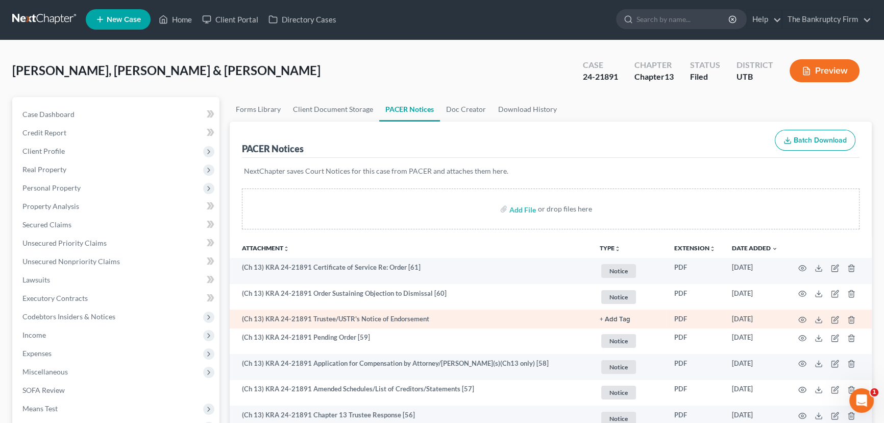
scroll to position [0, 0]
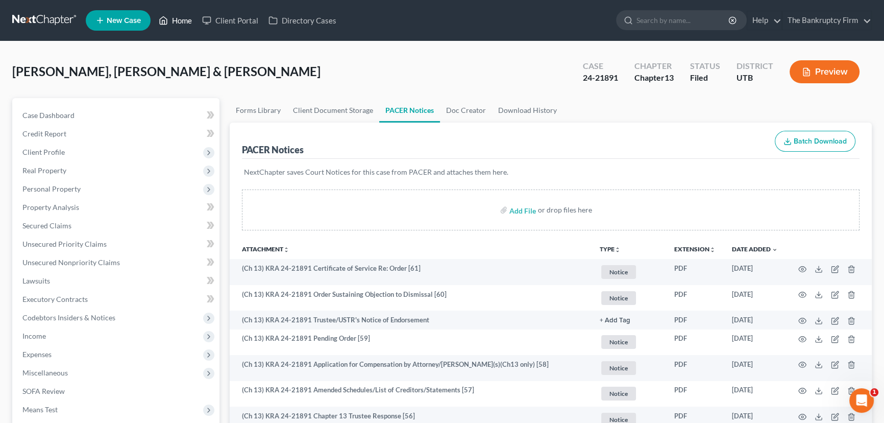
click at [178, 20] on link "Home" at bounding box center [175, 20] width 43 height 18
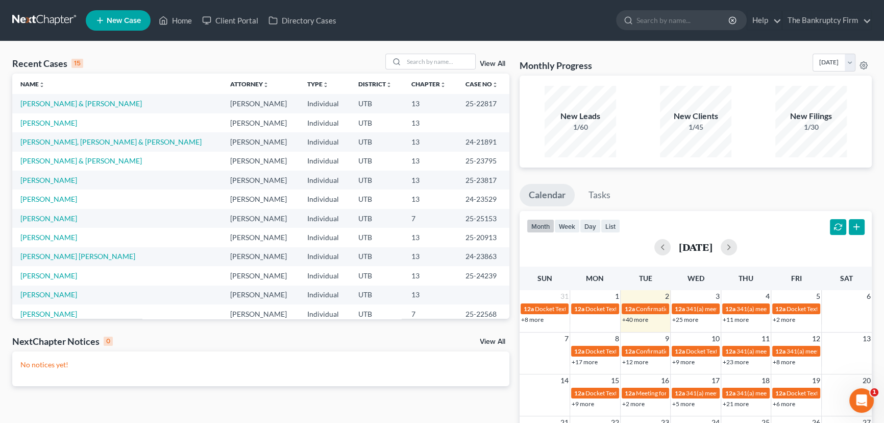
click at [487, 341] on link "View All" at bounding box center [493, 341] width 26 height 7
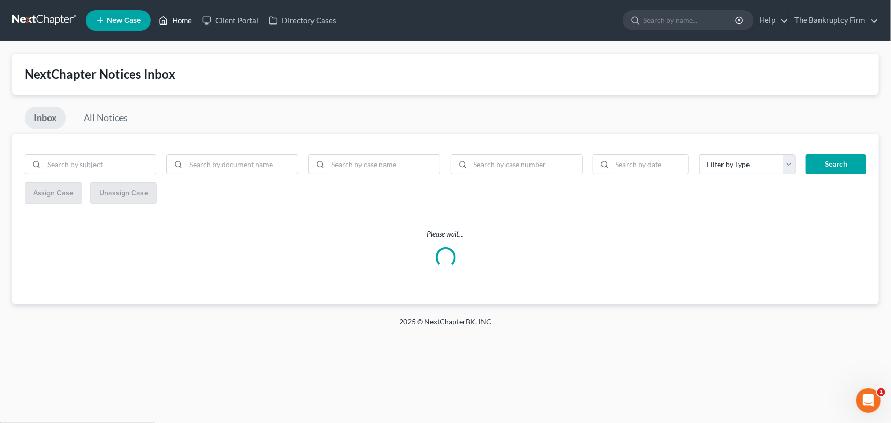
click at [184, 20] on link "Home" at bounding box center [175, 20] width 43 height 18
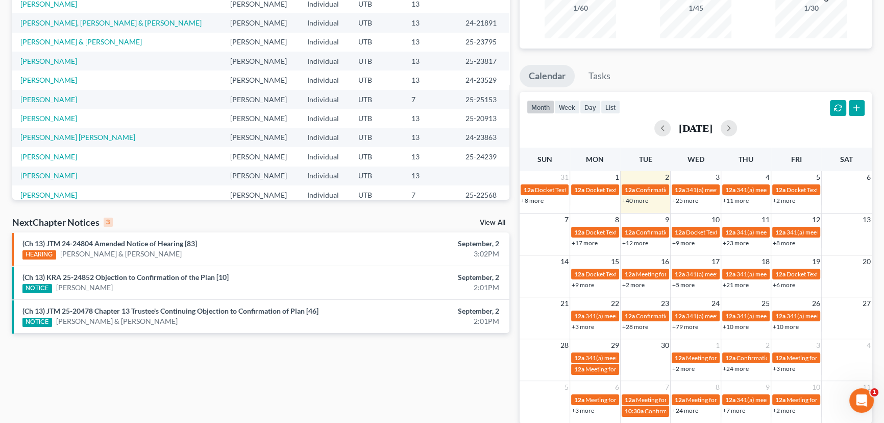
scroll to position [166, 0]
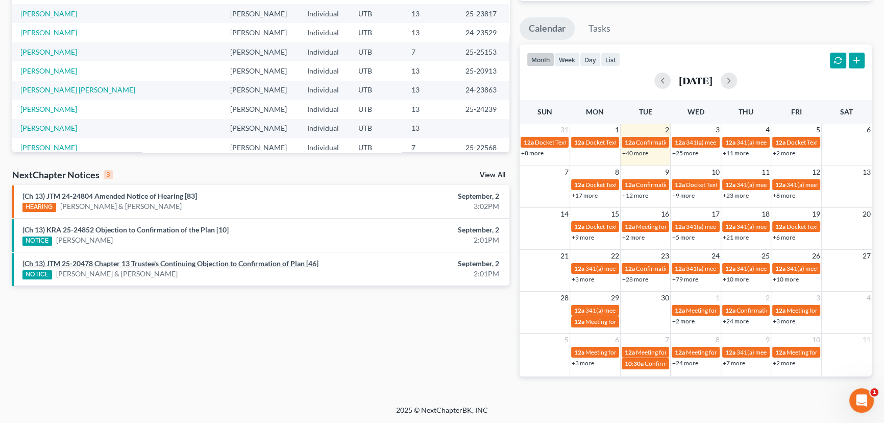
click at [150, 263] on link "(Ch 13) JTM 25-20478 Chapter 13 Trustee's Continuing Objection to Confirmation …" at bounding box center [170, 263] width 296 height 9
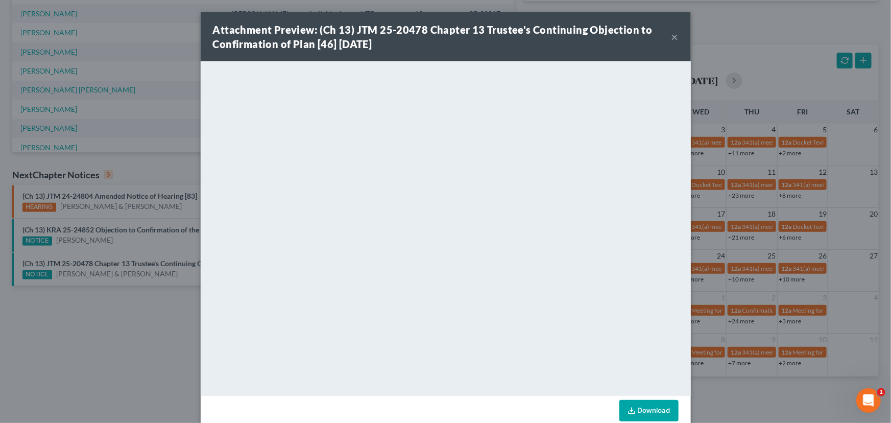
click at [89, 229] on div "Attachment Preview: (Ch 13) JTM 25-20478 Chapter 13 Trustee's Continuing Object…" at bounding box center [445, 211] width 891 height 423
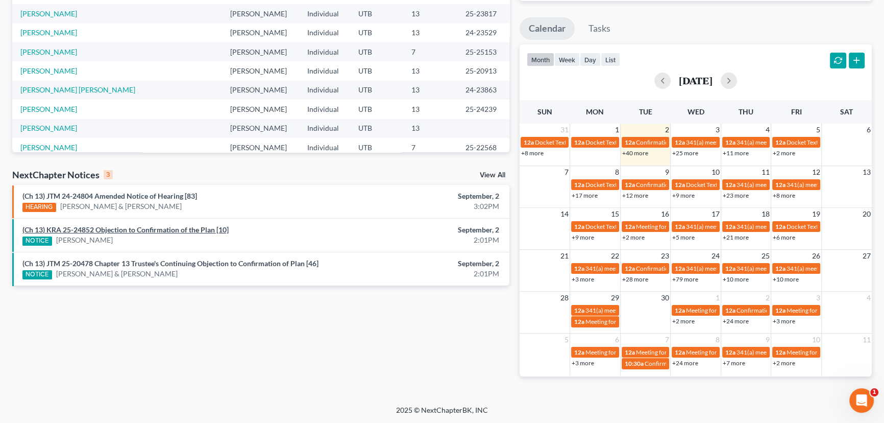
click at [89, 229] on link "(Ch 13) KRA 25-24852 Objection to Confirmation of the Plan [10]" at bounding box center [125, 229] width 206 height 9
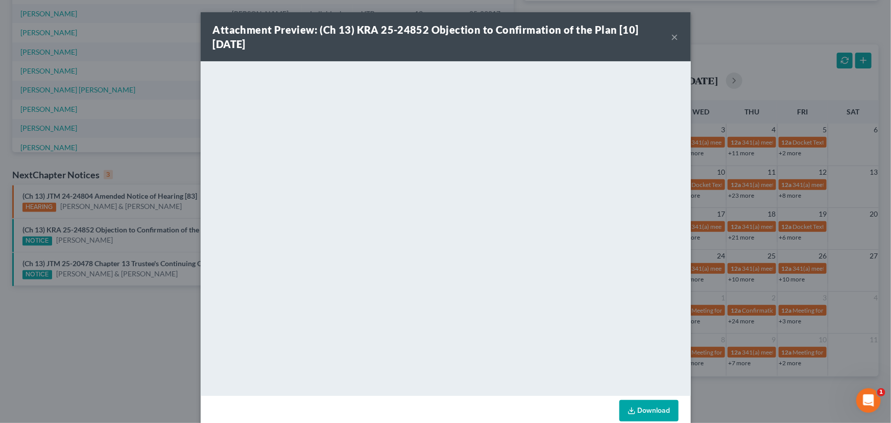
click at [156, 212] on div "Attachment Preview: (Ch 13) KRA 25-24852 Objection to Confirmation of the Plan …" at bounding box center [445, 211] width 891 height 423
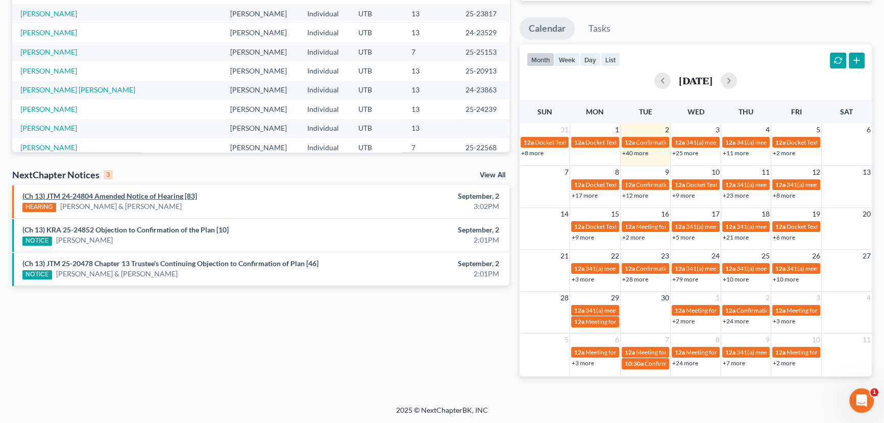
click at [158, 196] on link "(Ch 13) JTM 24-24804 Amended Notice of Hearing [83]" at bounding box center [109, 195] width 175 height 9
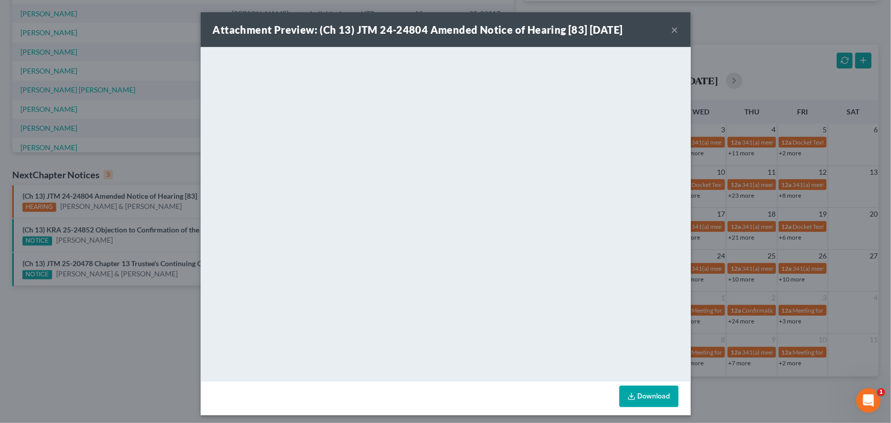
click at [671, 30] on button "×" at bounding box center [674, 29] width 7 height 12
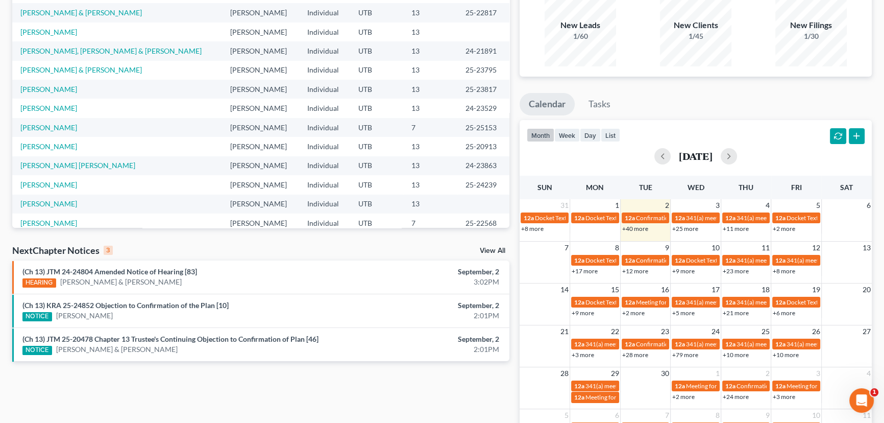
scroll to position [0, 0]
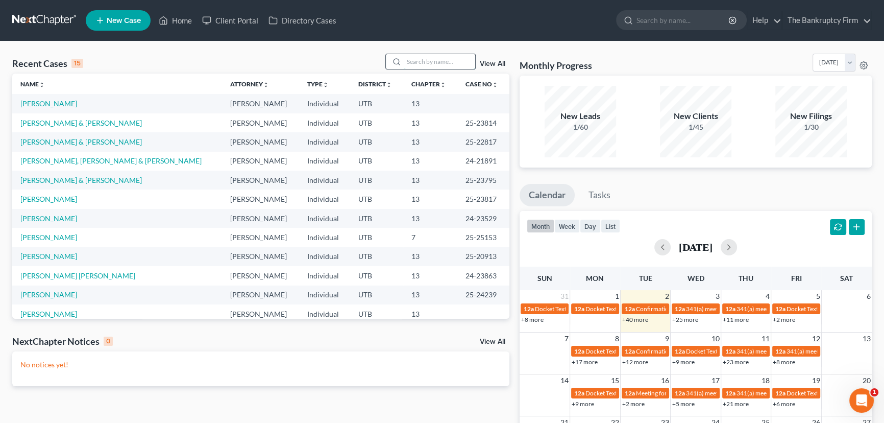
click at [412, 62] on input "search" at bounding box center [439, 61] width 71 height 15
type input "[PERSON_NAME]"
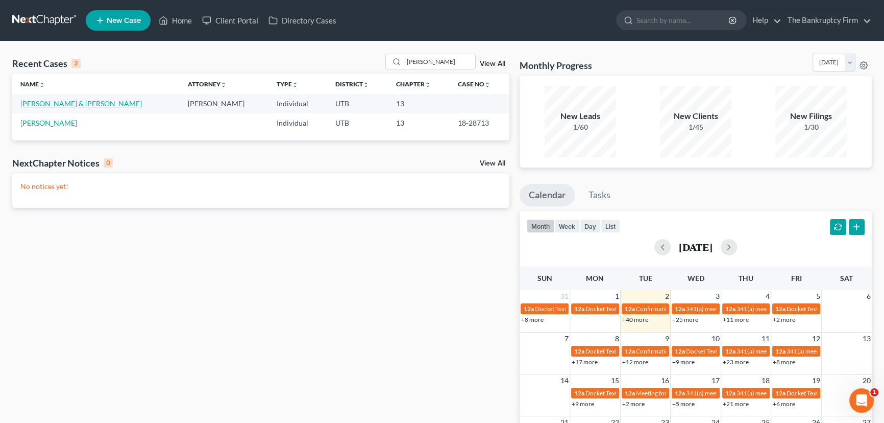
click at [43, 105] on link "[PERSON_NAME] & [PERSON_NAME]" at bounding box center [81, 103] width 122 height 9
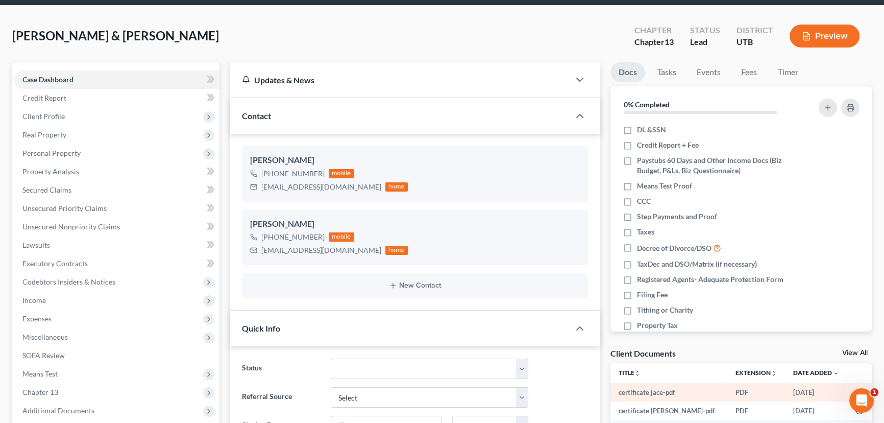
scroll to position [185, 0]
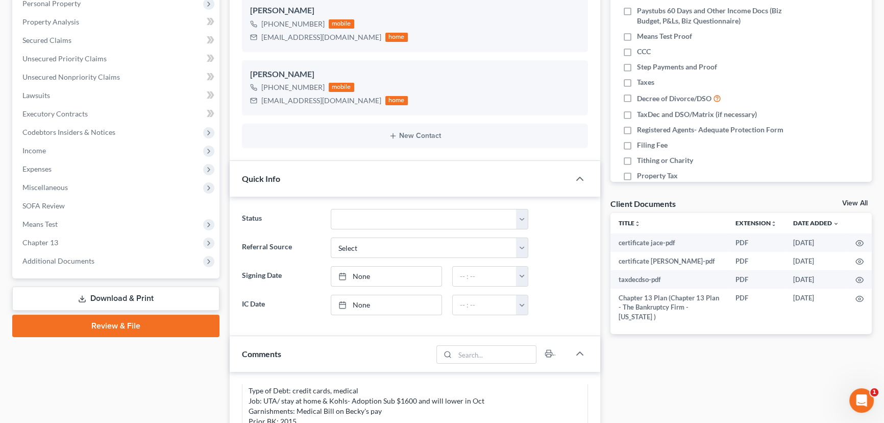
click at [848, 201] on link "View All" at bounding box center [856, 203] width 26 height 7
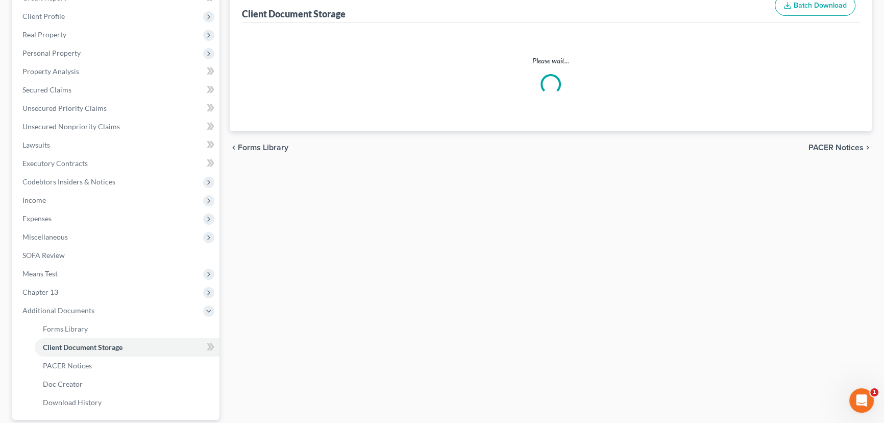
scroll to position [102, 0]
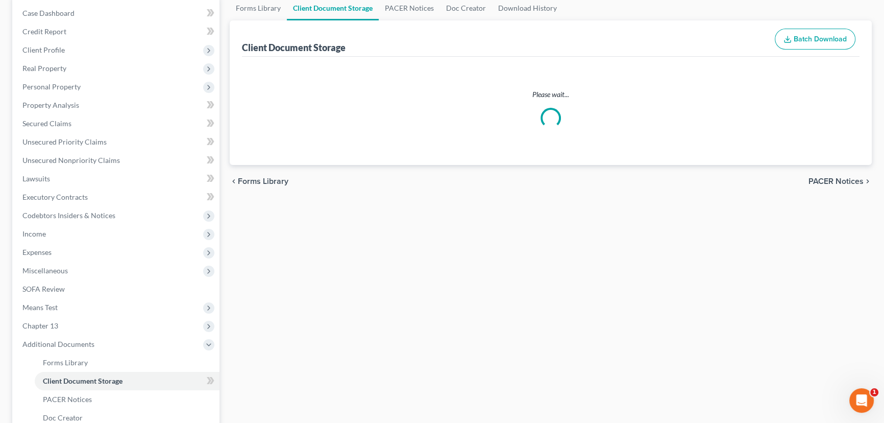
select select "26"
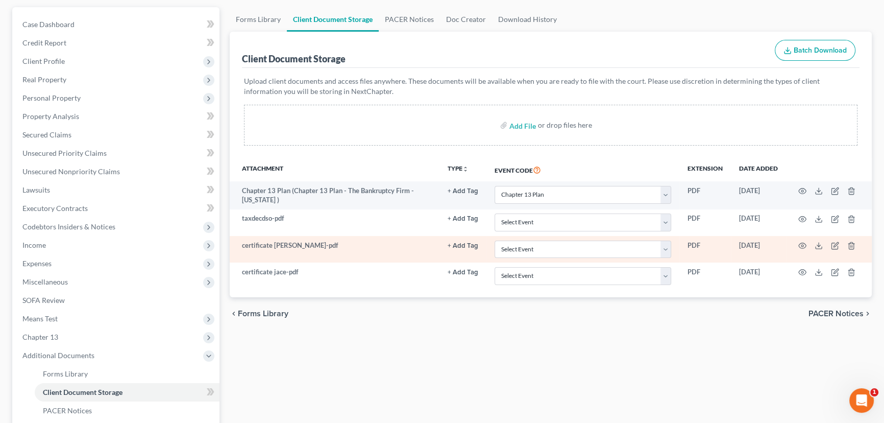
scroll to position [92, 0]
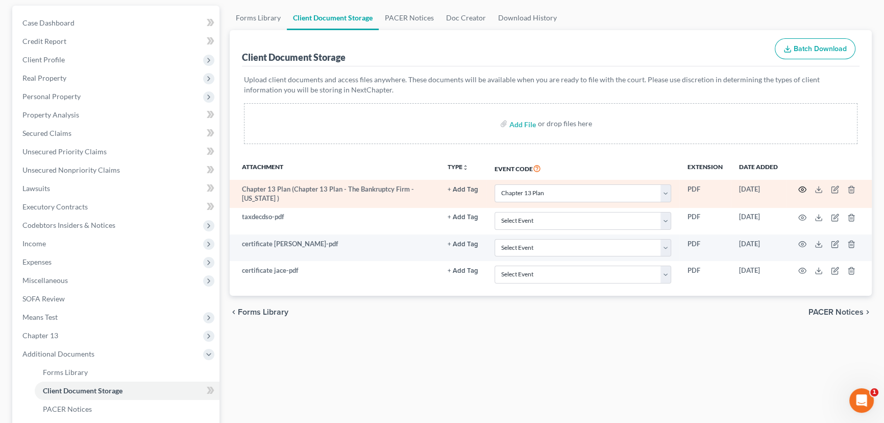
click at [805, 187] on icon "button" at bounding box center [803, 189] width 8 height 8
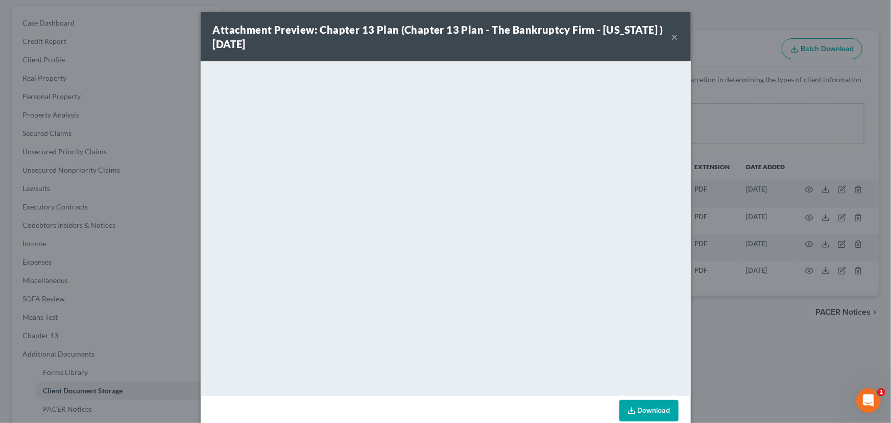
click at [671, 37] on button "×" at bounding box center [674, 37] width 7 height 12
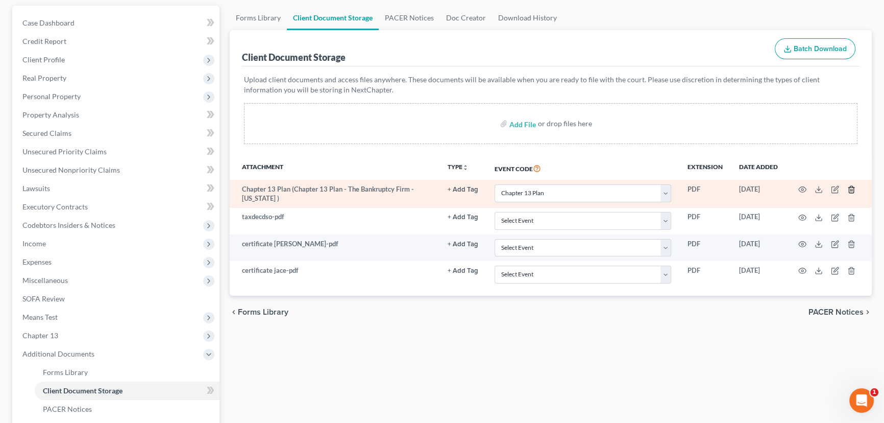
click at [851, 186] on icon "button" at bounding box center [852, 189] width 8 height 8
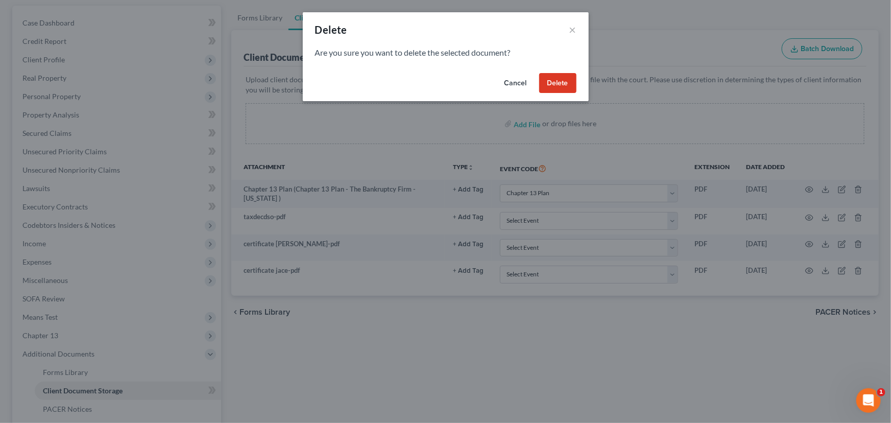
click at [542, 83] on button "Delete" at bounding box center [557, 83] width 37 height 20
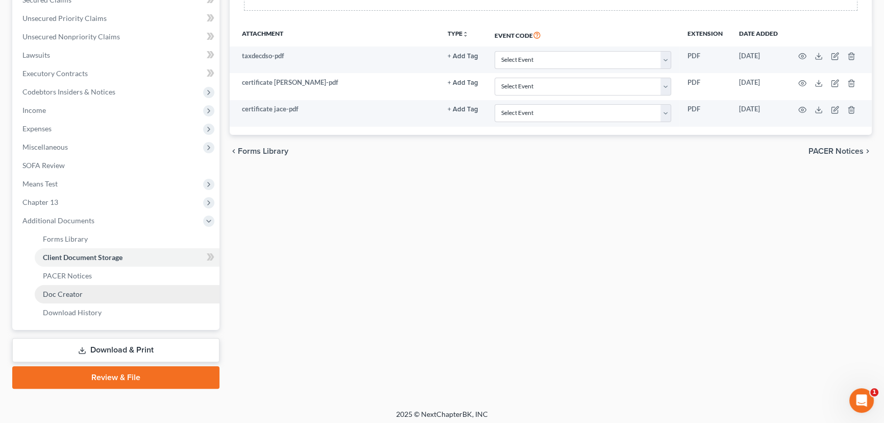
scroll to position [229, 0]
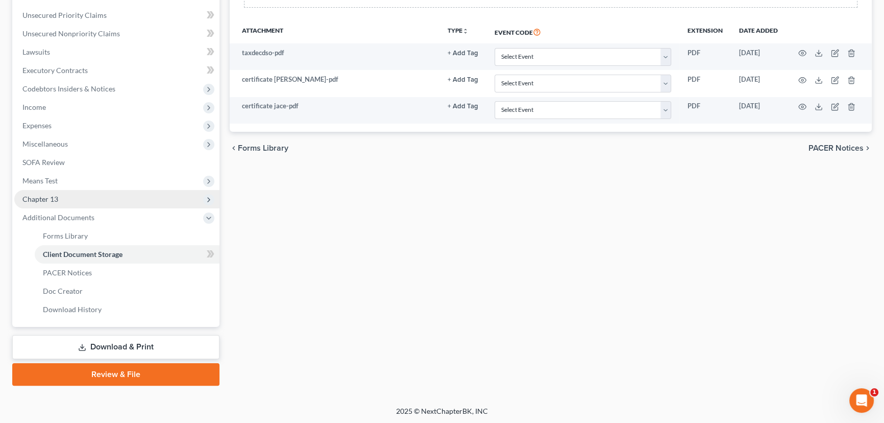
click at [59, 200] on span "Chapter 13" at bounding box center [116, 199] width 205 height 18
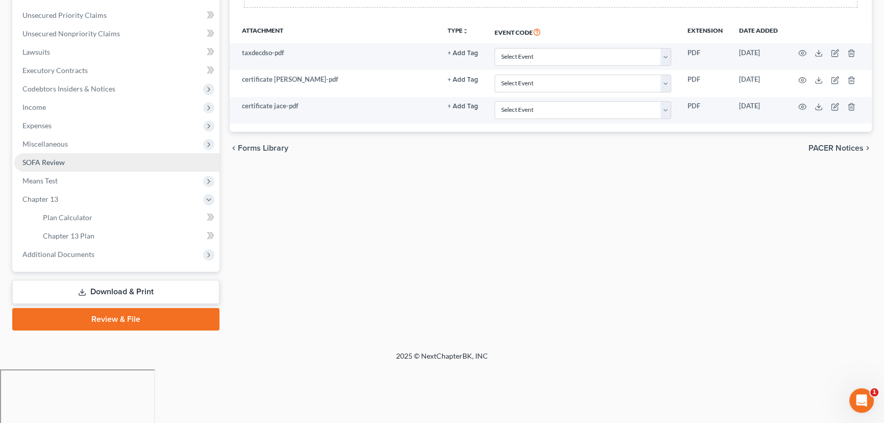
scroll to position [174, 0]
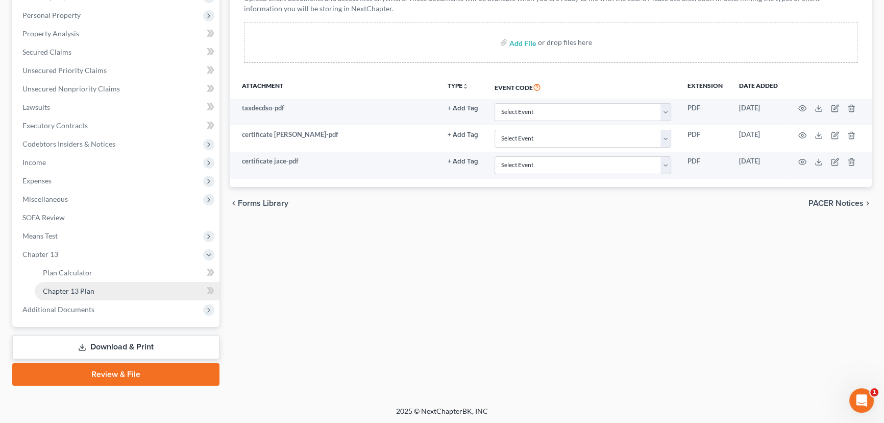
click at [81, 291] on span "Chapter 13 Plan" at bounding box center [69, 290] width 52 height 9
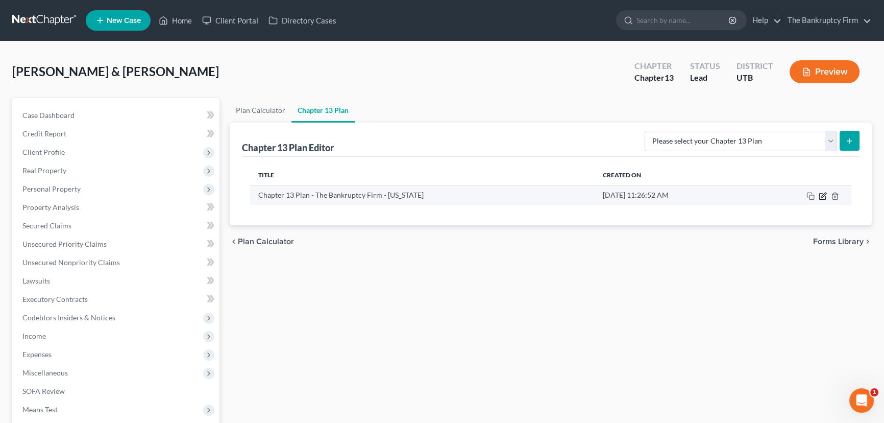
click at [821, 194] on icon "button" at bounding box center [823, 196] width 8 height 8
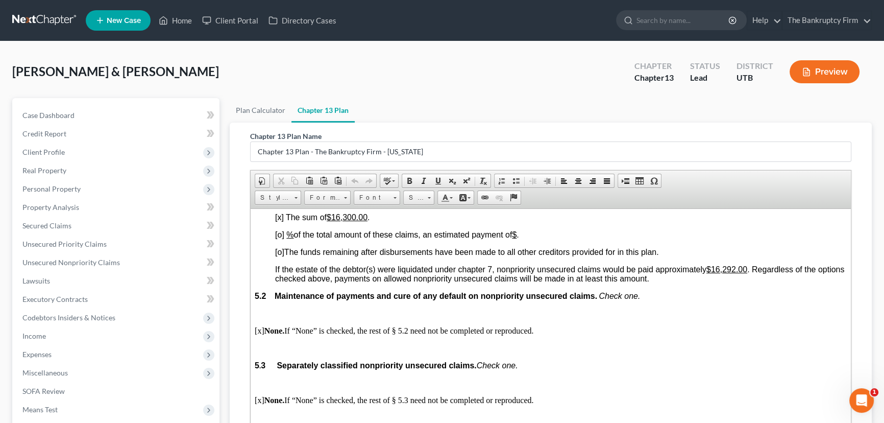
scroll to position [2228, 0]
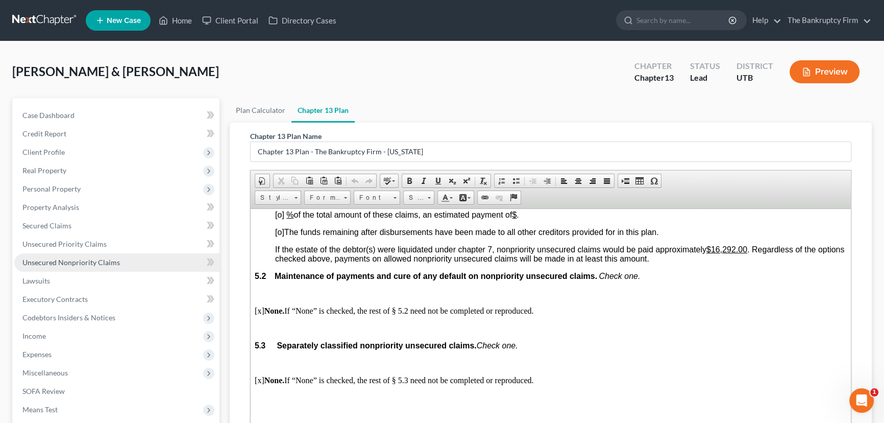
click at [56, 261] on span "Unsecured Nonpriority Claims" at bounding box center [71, 262] width 98 height 9
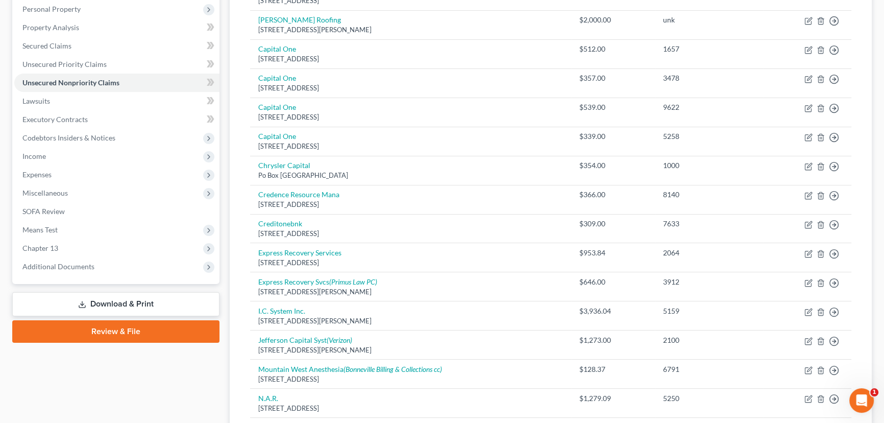
scroll to position [185, 0]
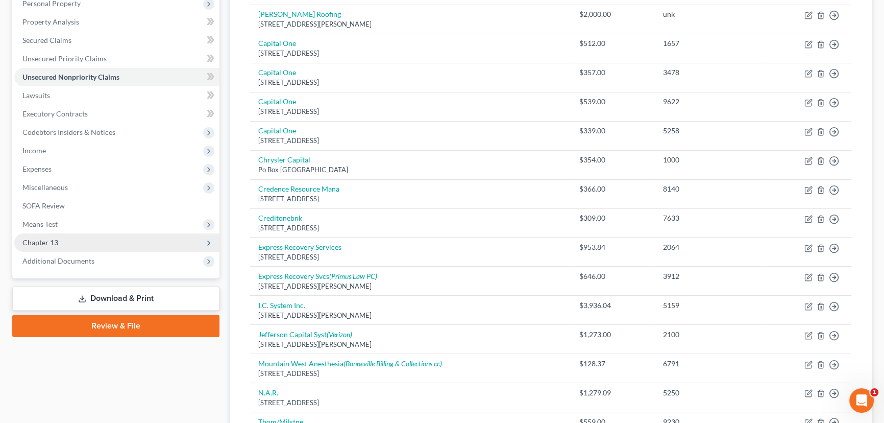
click at [36, 239] on span "Chapter 13" at bounding box center [40, 242] width 36 height 9
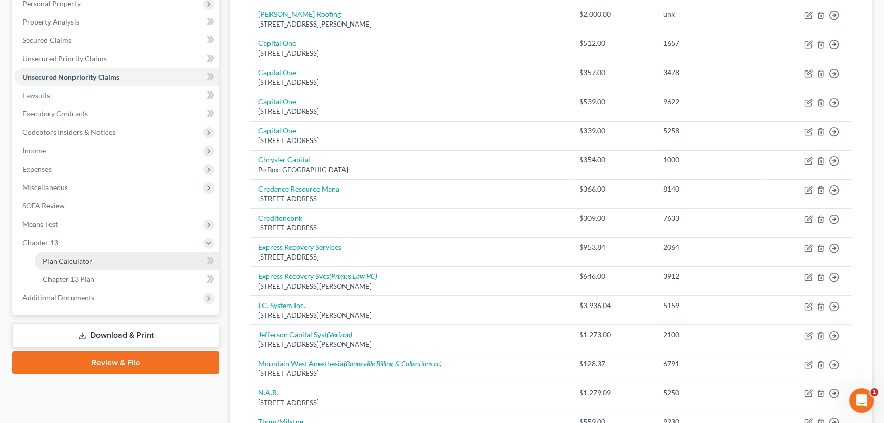
click at [77, 259] on span "Plan Calculator" at bounding box center [68, 260] width 50 height 9
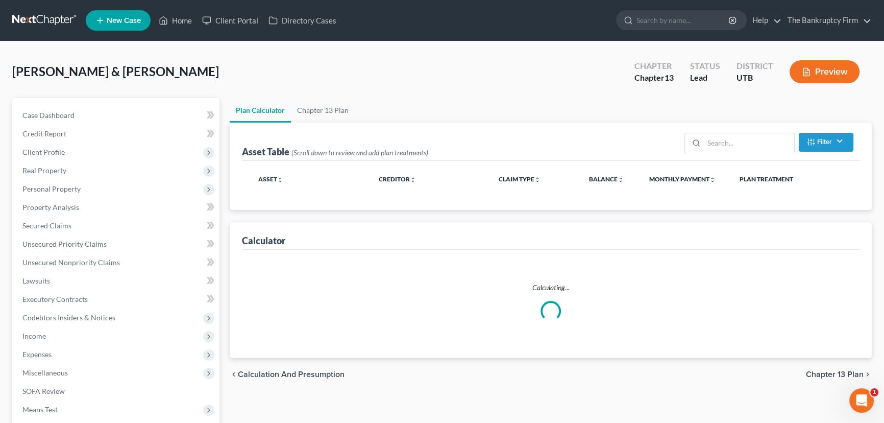
select select "59"
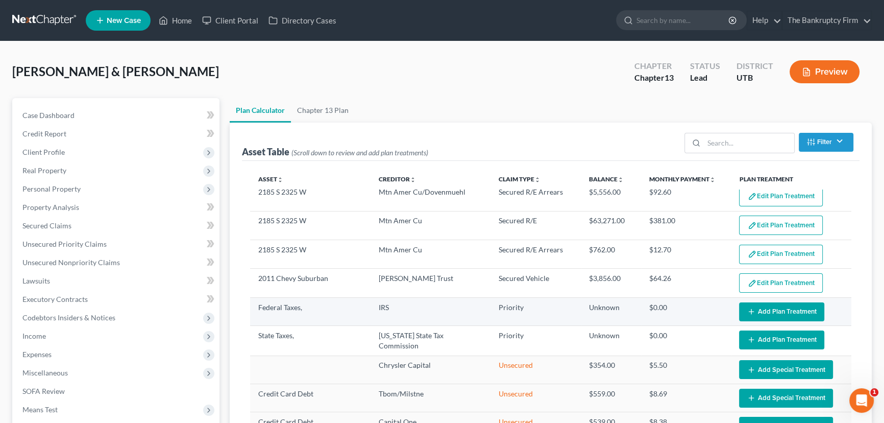
scroll to position [46, 0]
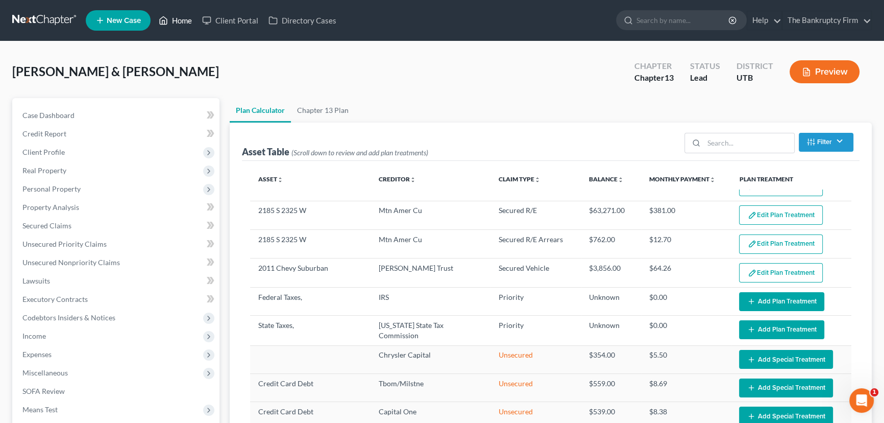
click at [191, 22] on link "Home" at bounding box center [175, 20] width 43 height 18
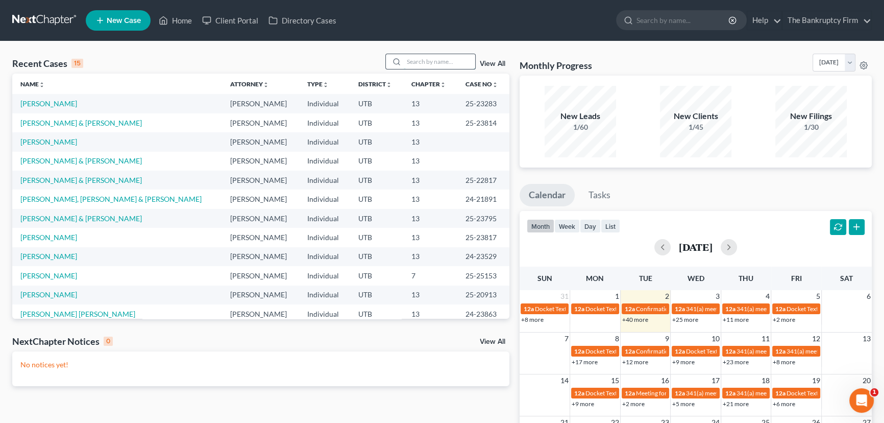
click at [412, 61] on input "search" at bounding box center [439, 61] width 71 height 15
type input "[PERSON_NAME]"
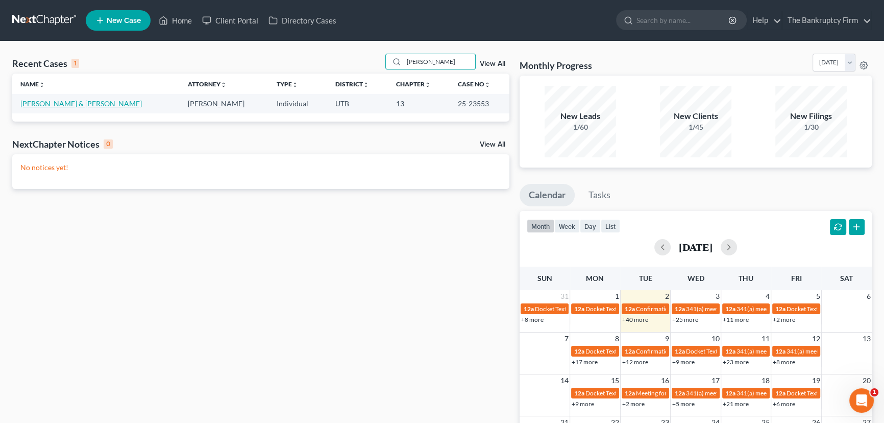
click at [50, 104] on link "[PERSON_NAME] & [PERSON_NAME]" at bounding box center [81, 103] width 122 height 9
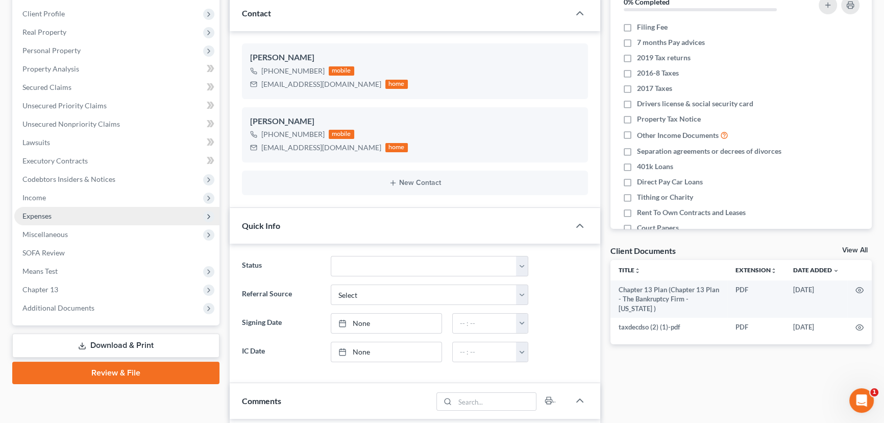
scroll to position [139, 0]
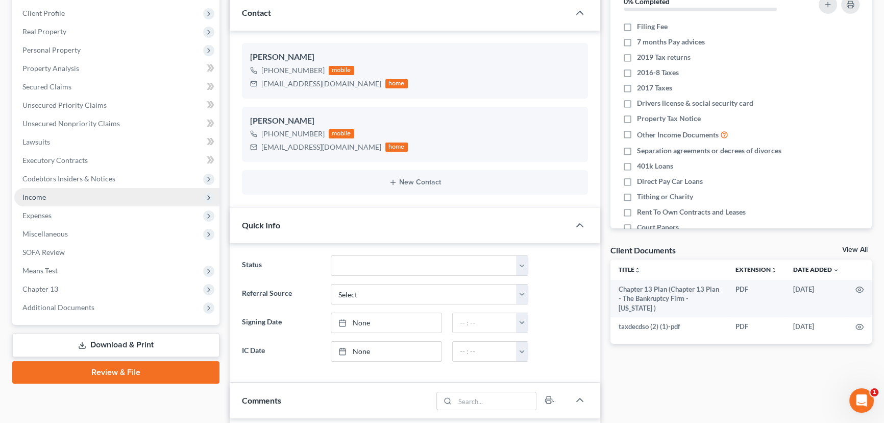
click at [40, 199] on span "Income" at bounding box center [33, 197] width 23 height 9
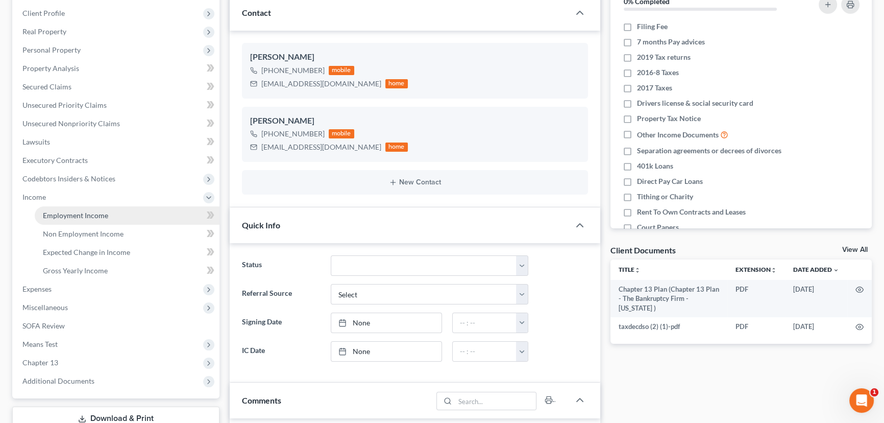
click at [82, 211] on span "Employment Income" at bounding box center [75, 215] width 65 height 9
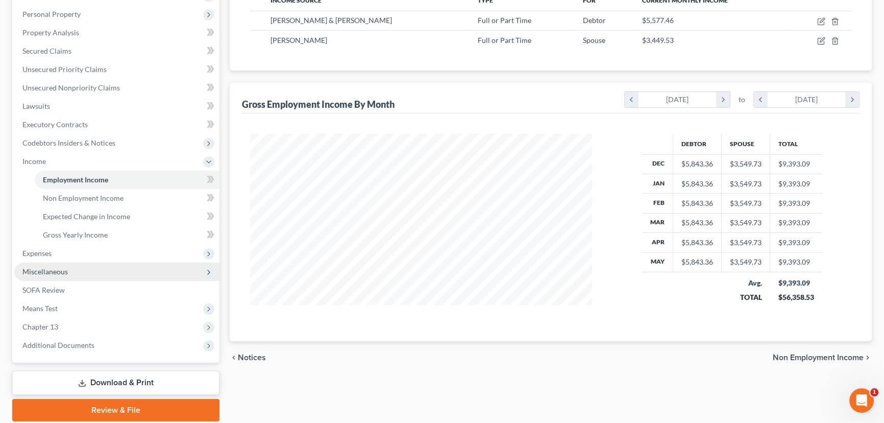
scroll to position [210, 0]
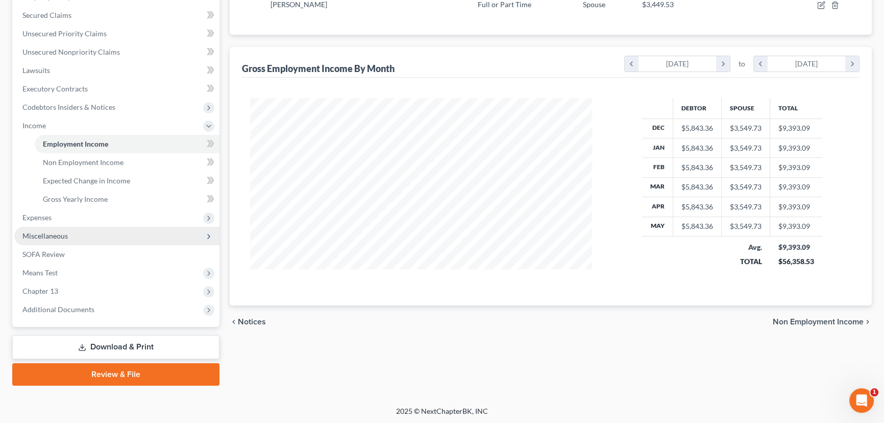
click at [53, 235] on span "Miscellaneous" at bounding box center [44, 235] width 45 height 9
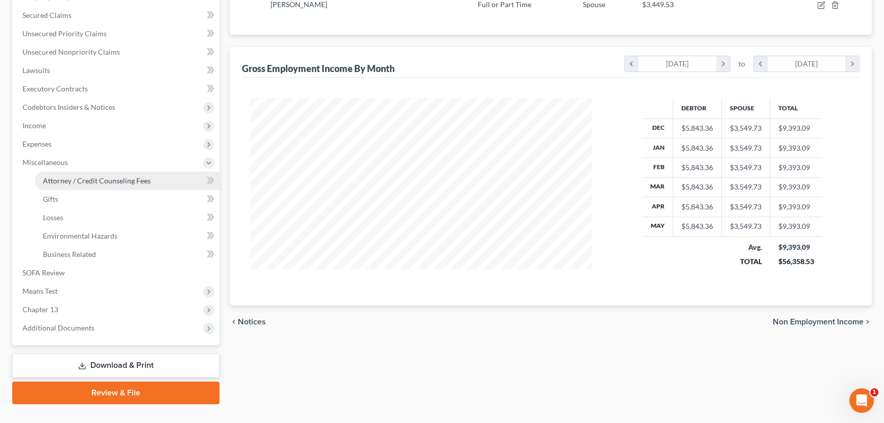
click at [97, 181] on span "Attorney / Credit Counseling Fees" at bounding box center [97, 180] width 108 height 9
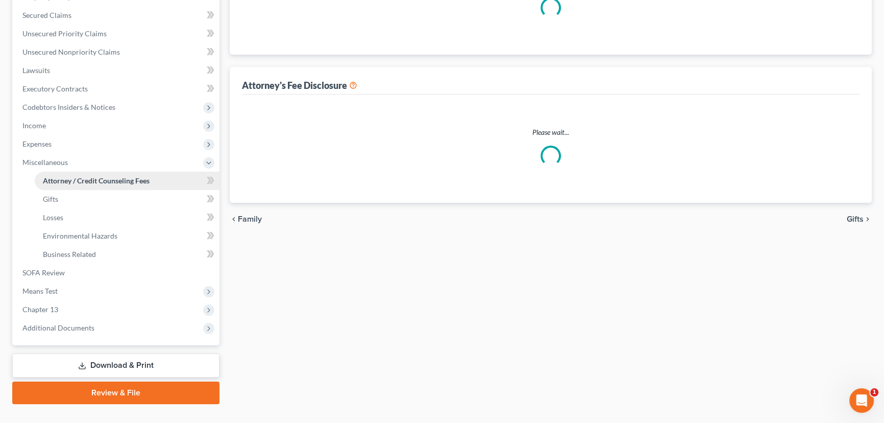
scroll to position [38, 0]
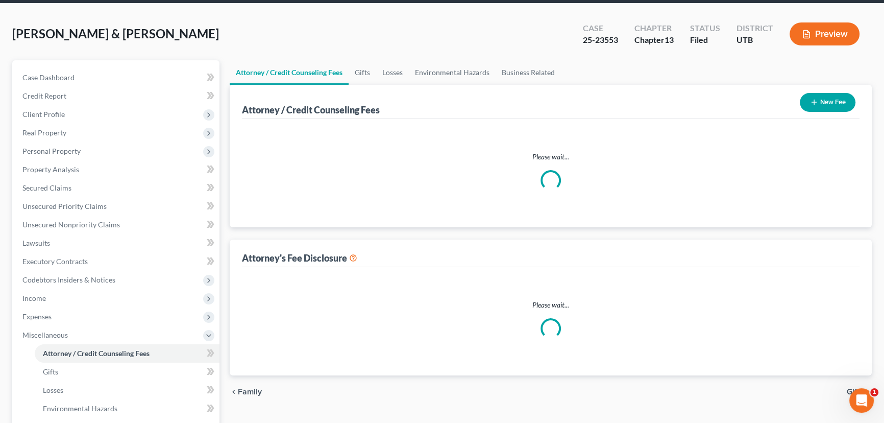
select select "0"
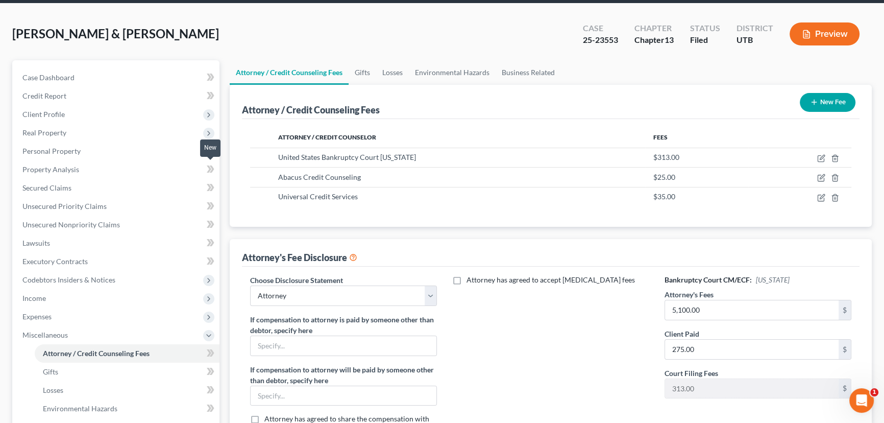
scroll to position [0, 0]
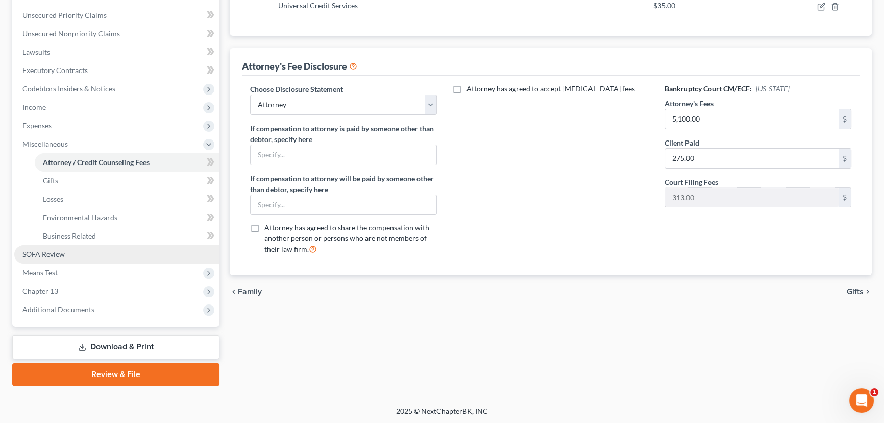
click at [53, 254] on span "SOFA Review" at bounding box center [43, 254] width 42 height 9
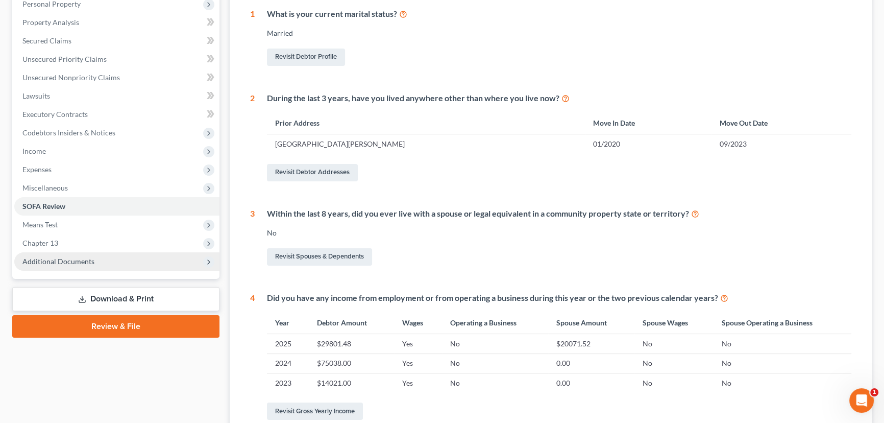
scroll to position [185, 0]
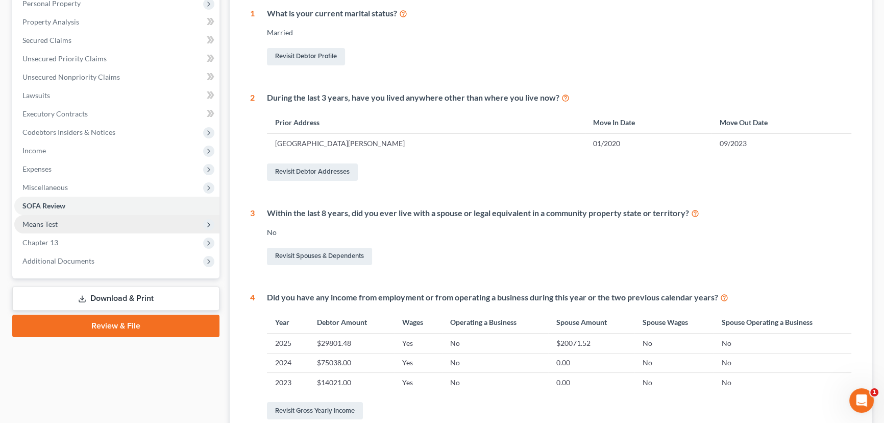
click at [54, 225] on span "Means Test" at bounding box center [39, 224] width 35 height 9
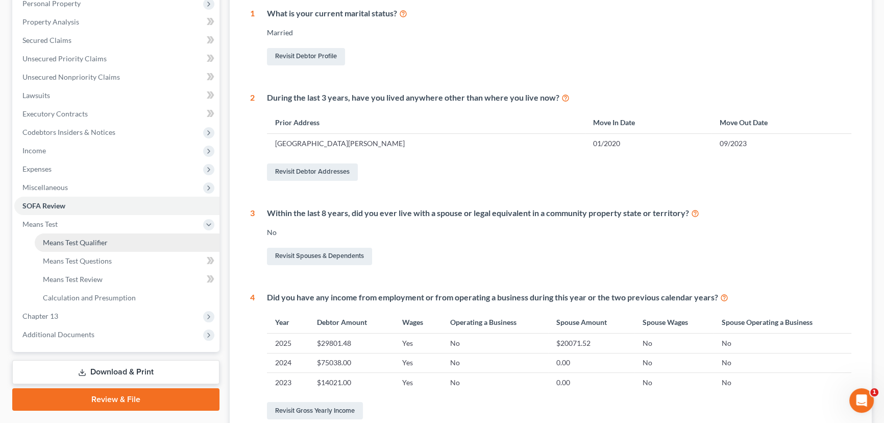
click at [71, 241] on span "Means Test Qualifier" at bounding box center [75, 242] width 65 height 9
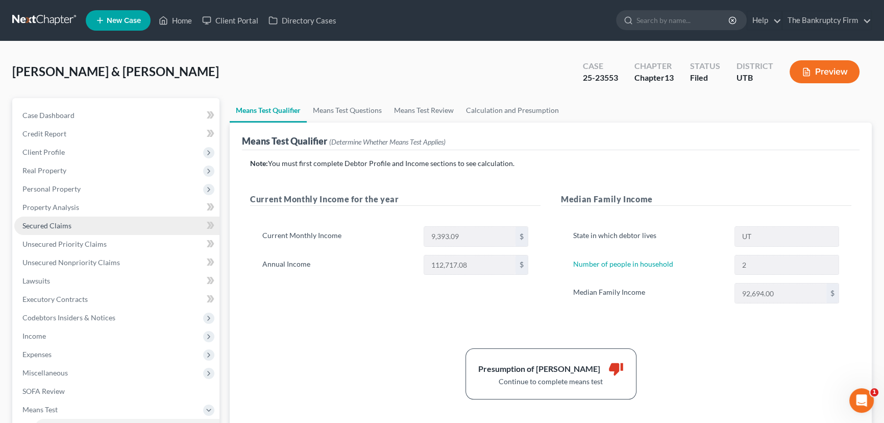
click at [52, 226] on span "Secured Claims" at bounding box center [46, 225] width 49 height 9
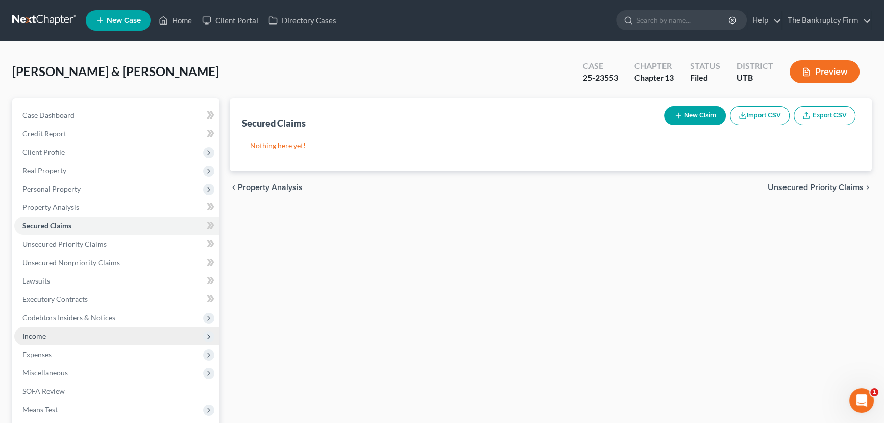
click at [37, 335] on span "Income" at bounding box center [33, 335] width 23 height 9
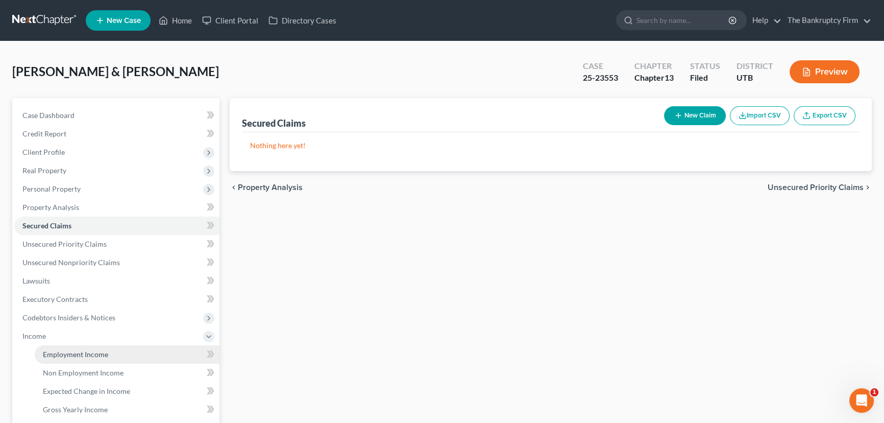
click at [76, 351] on span "Employment Income" at bounding box center [75, 354] width 65 height 9
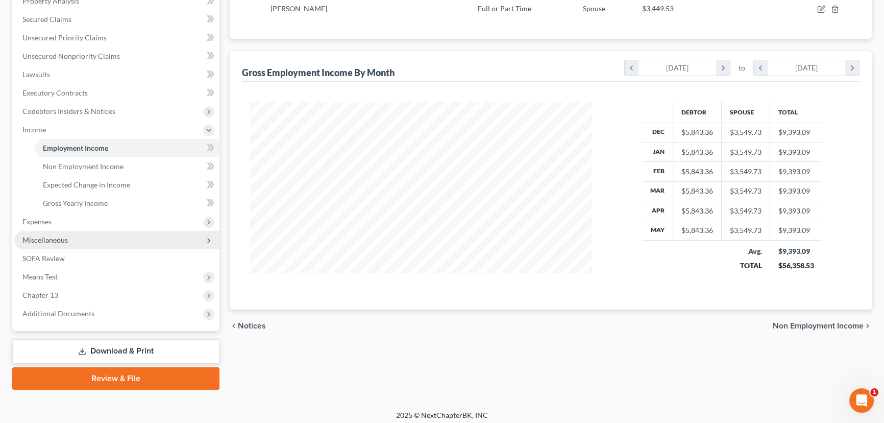
scroll to position [210, 0]
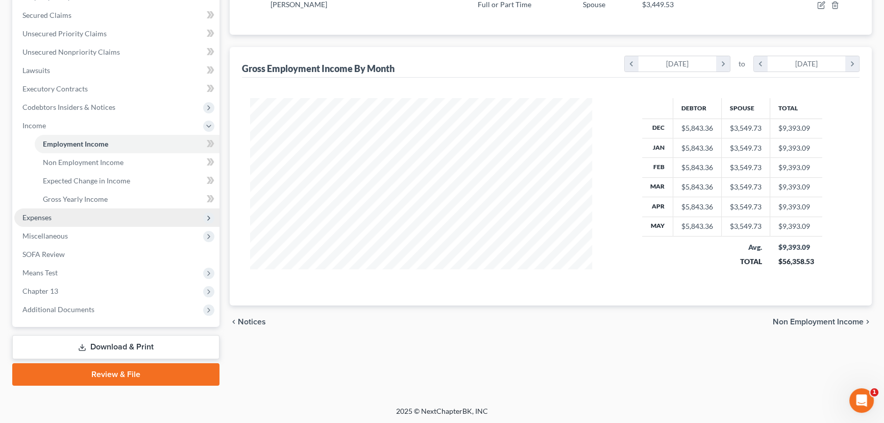
click at [43, 221] on span "Expenses" at bounding box center [116, 217] width 205 height 18
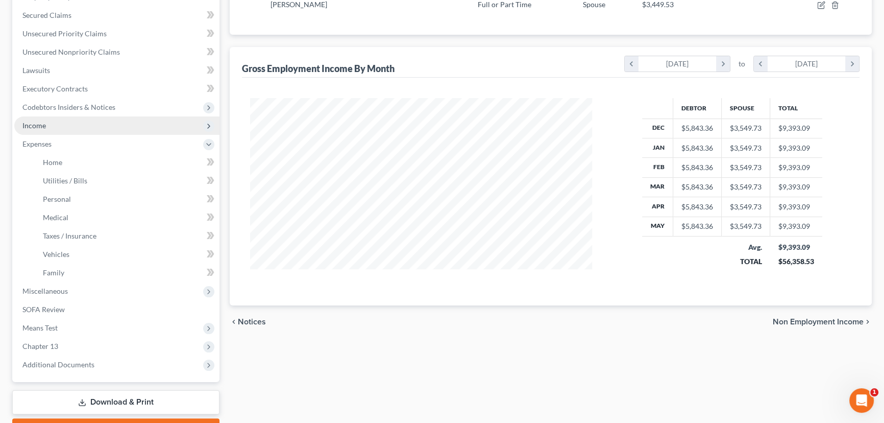
click at [45, 127] on span "Income" at bounding box center [33, 125] width 23 height 9
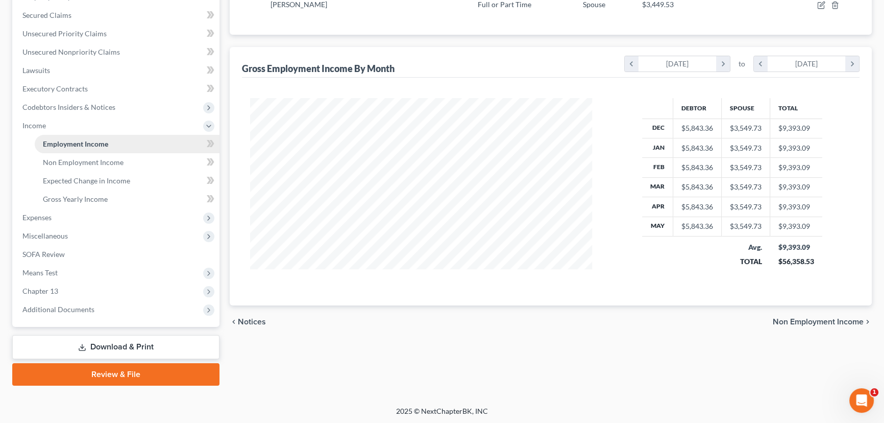
click at [74, 141] on span "Employment Income" at bounding box center [75, 143] width 65 height 9
click at [81, 143] on span "Employment Income" at bounding box center [75, 143] width 65 height 9
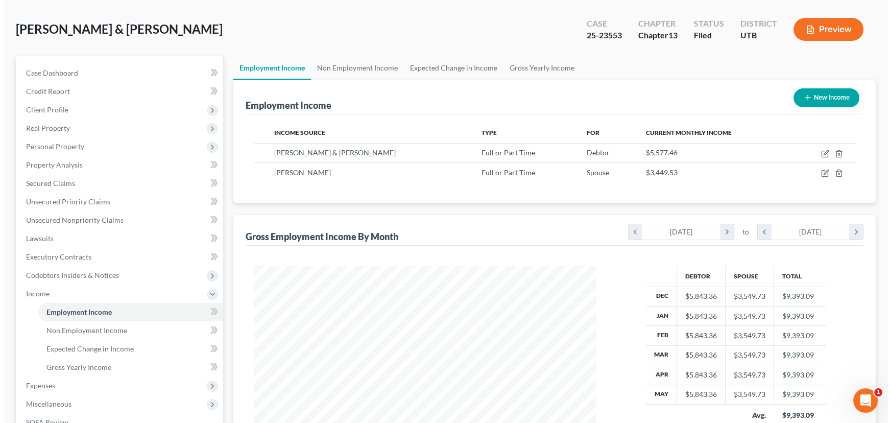
scroll to position [25, 0]
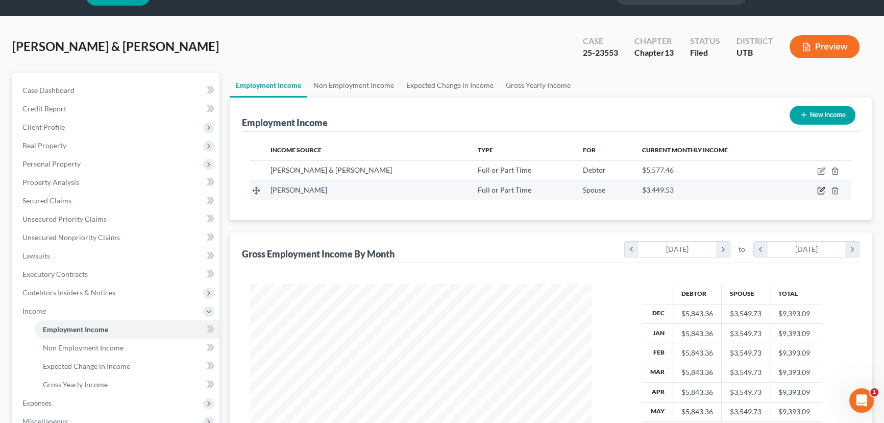
click at [822, 190] on icon "button" at bounding box center [822, 189] width 5 height 5
select select "0"
select select "46"
select select "2"
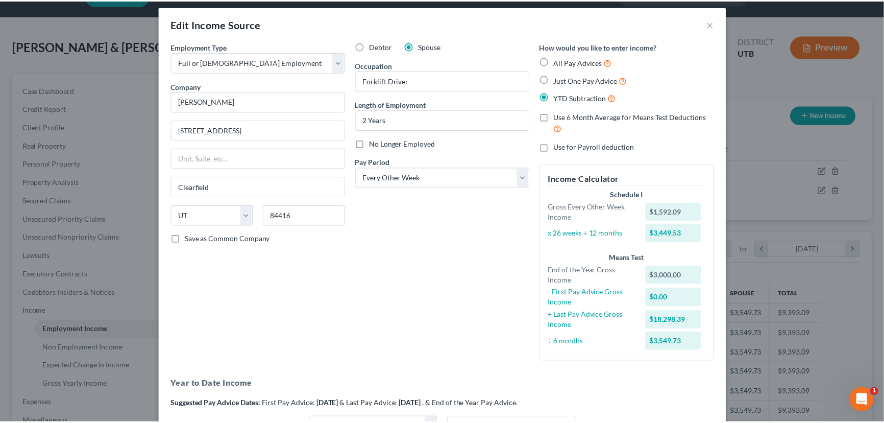
scroll to position [0, 0]
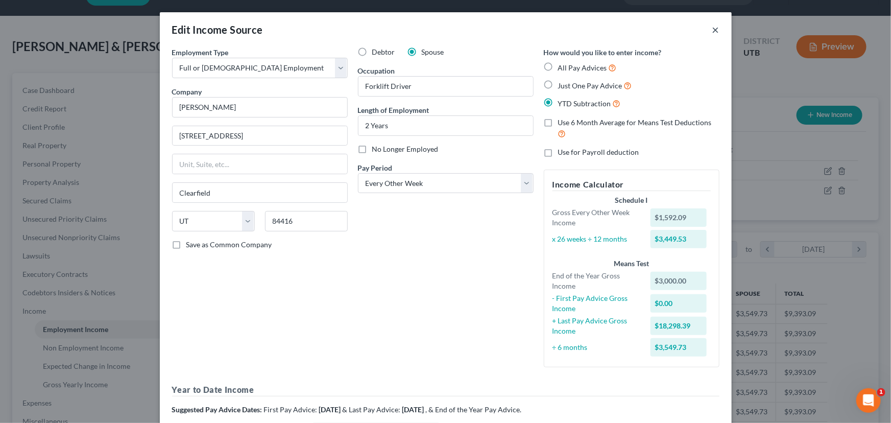
click at [712, 30] on button "×" at bounding box center [715, 29] width 7 height 12
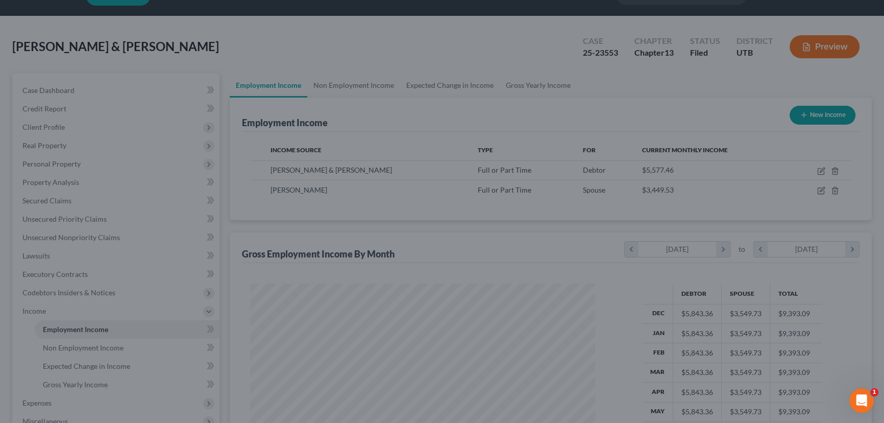
scroll to position [510454, 510274]
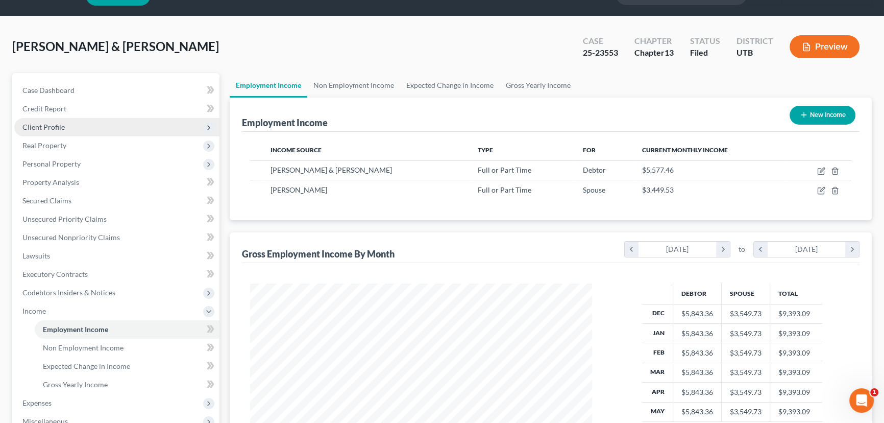
click at [44, 125] on span "Client Profile" at bounding box center [43, 127] width 42 height 9
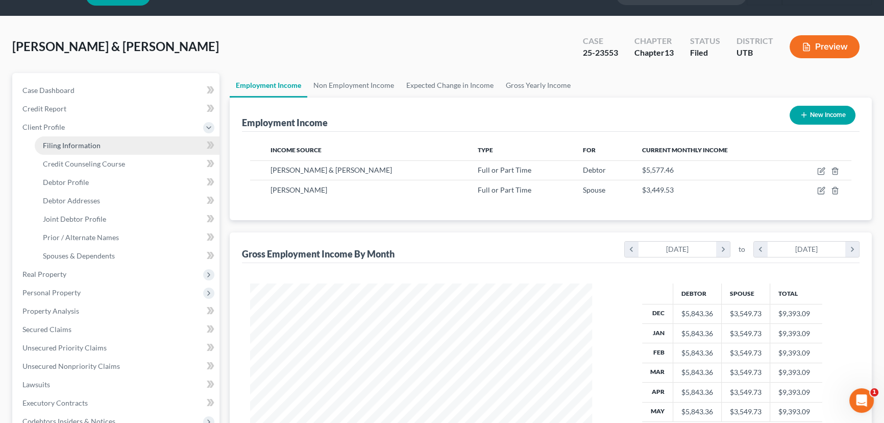
click at [62, 141] on span "Filing Information" at bounding box center [72, 145] width 58 height 9
select select "1"
select select "3"
select select "46"
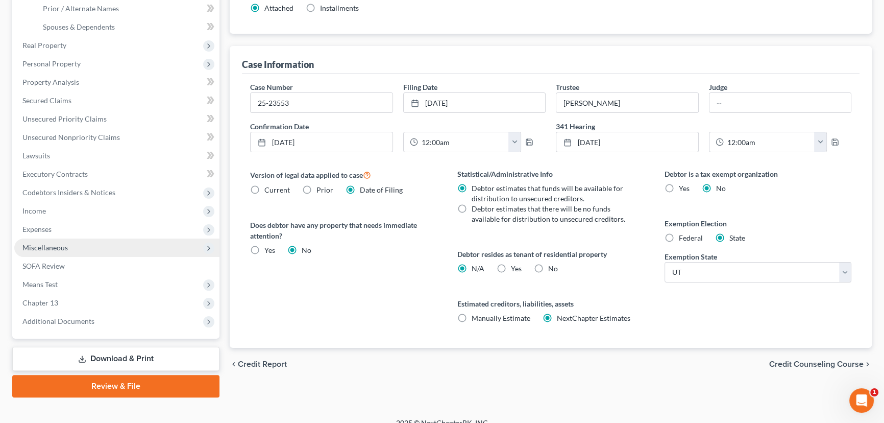
scroll to position [266, 0]
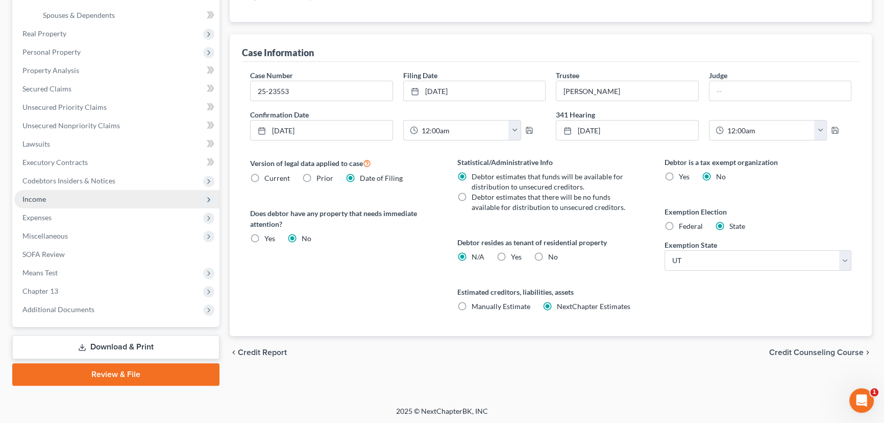
click at [34, 200] on span "Income" at bounding box center [33, 199] width 23 height 9
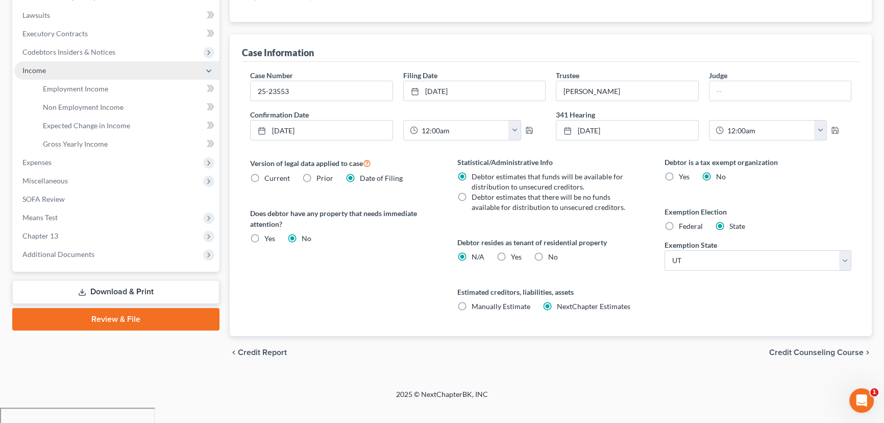
scroll to position [210, 0]
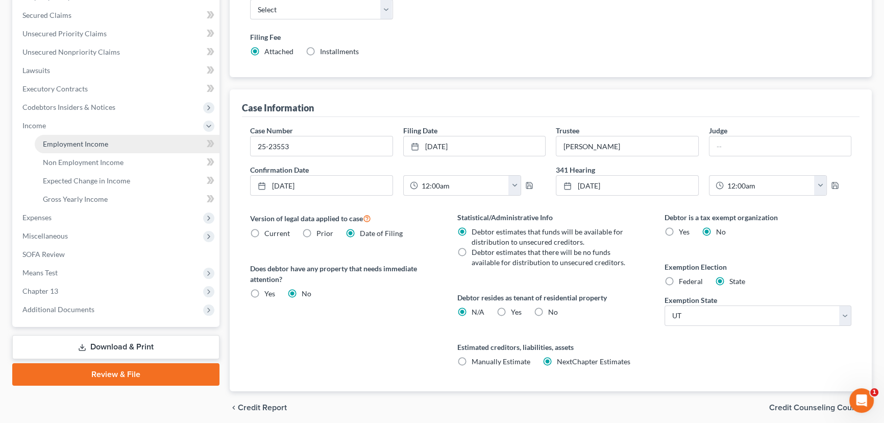
click at [75, 144] on span "Employment Income" at bounding box center [75, 143] width 65 height 9
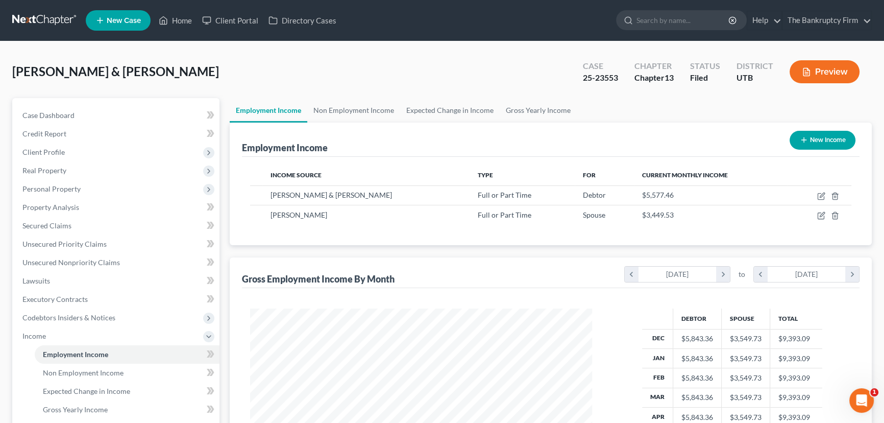
scroll to position [183, 363]
click at [358, 109] on link "Non Employment Income" at bounding box center [353, 110] width 93 height 25
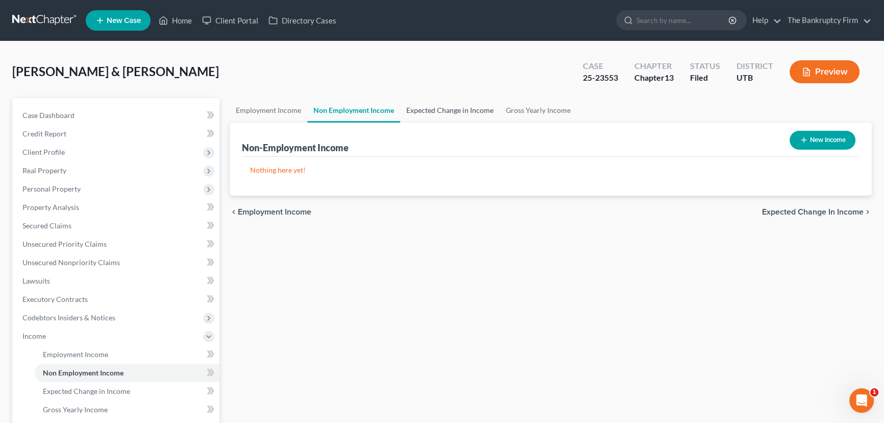
click at [449, 110] on link "Expected Change in Income" at bounding box center [450, 110] width 100 height 25
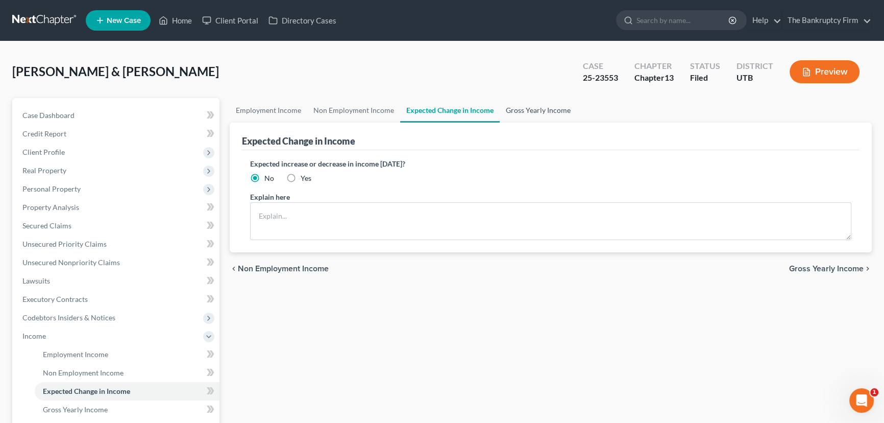
click at [515, 108] on link "Gross Yearly Income" at bounding box center [538, 110] width 77 height 25
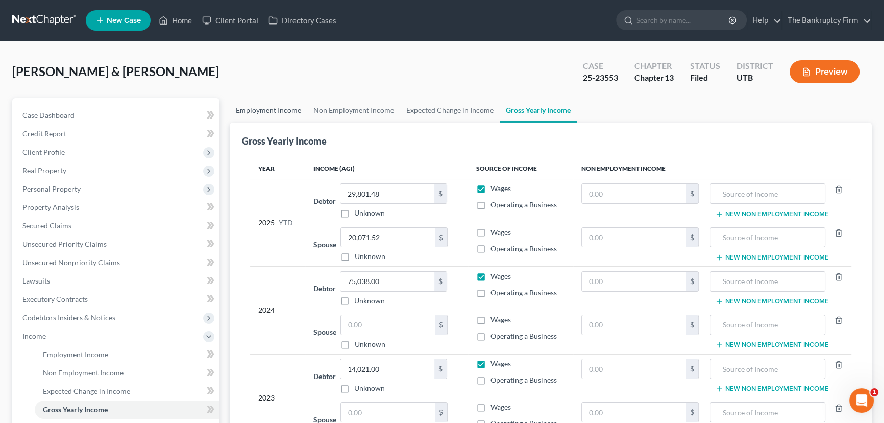
click at [270, 110] on link "Employment Income" at bounding box center [269, 110] width 78 height 25
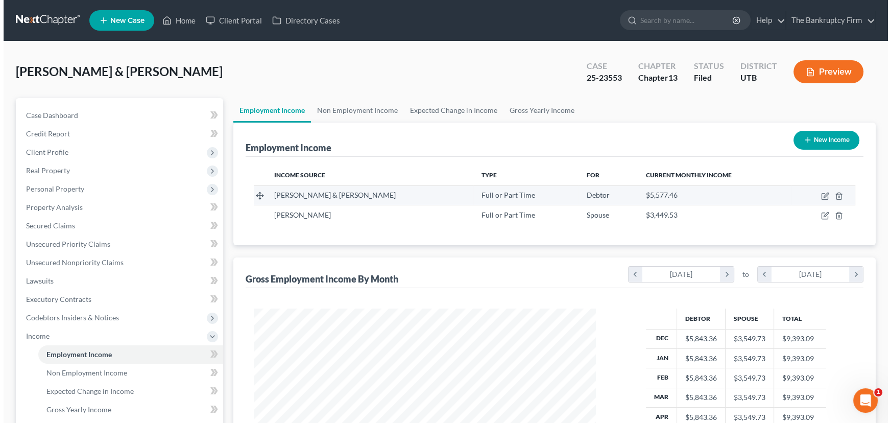
scroll to position [183, 363]
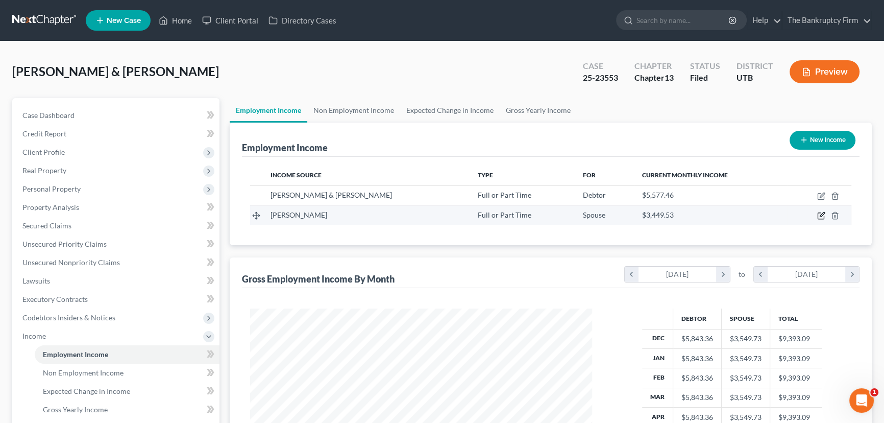
click at [819, 215] on icon "button" at bounding box center [822, 215] width 8 height 8
select select "0"
select select "46"
select select "2"
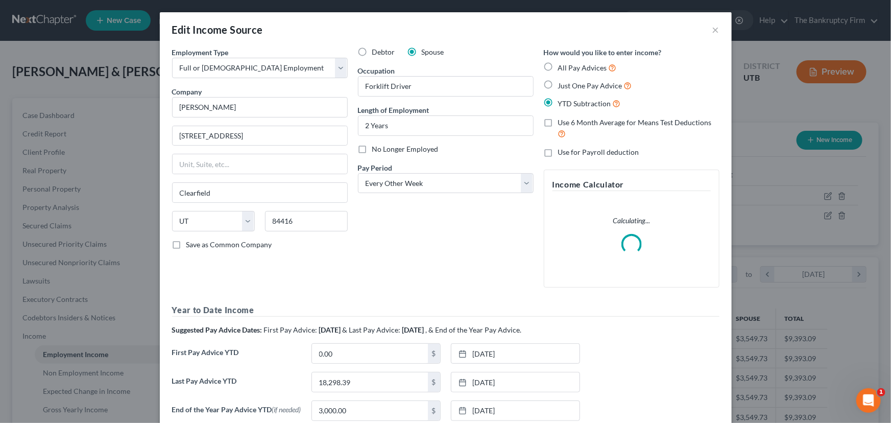
scroll to position [183, 366]
click at [372, 148] on label "No Longer Employed" at bounding box center [405, 149] width 66 height 10
click at [376, 148] on input "No Longer Employed" at bounding box center [379, 147] width 7 height 7
checkbox input "true"
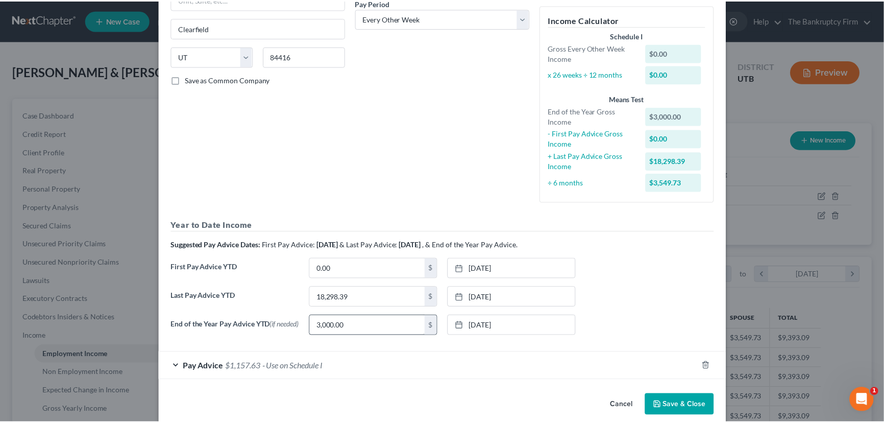
scroll to position [179, 0]
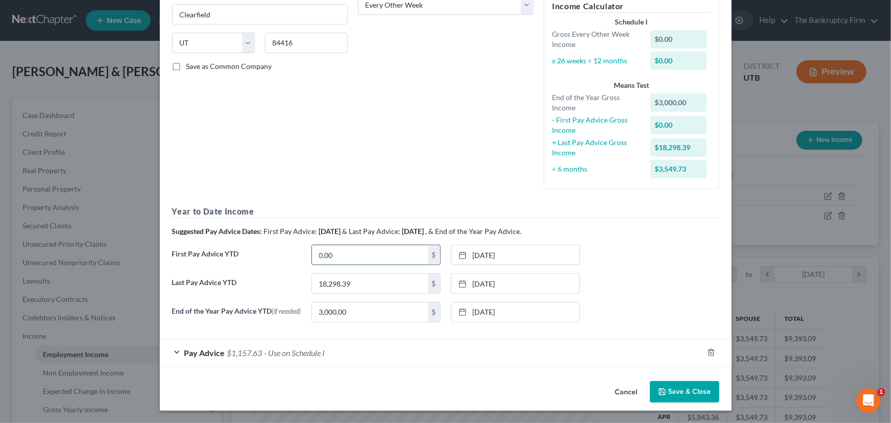
click at [338, 255] on input "0.00" at bounding box center [370, 254] width 116 height 19
paste input "18,298.39"
type input "18,298.39"
type input "0"
click at [688, 393] on button "Save & Close" at bounding box center [684, 391] width 69 height 21
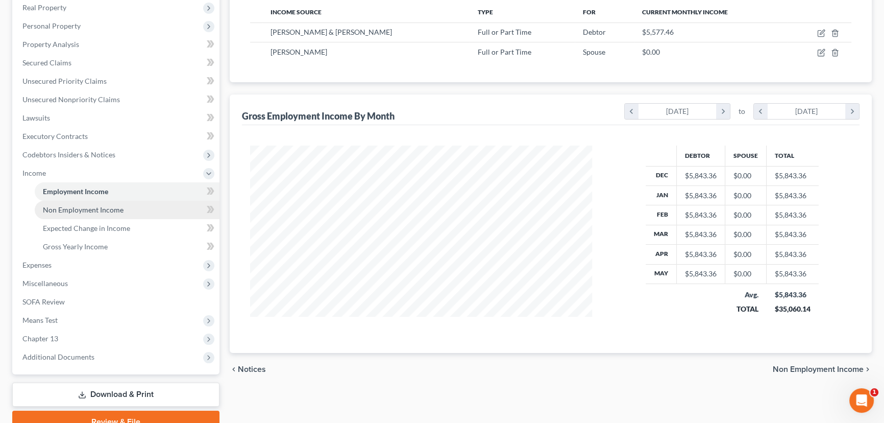
scroll to position [210, 0]
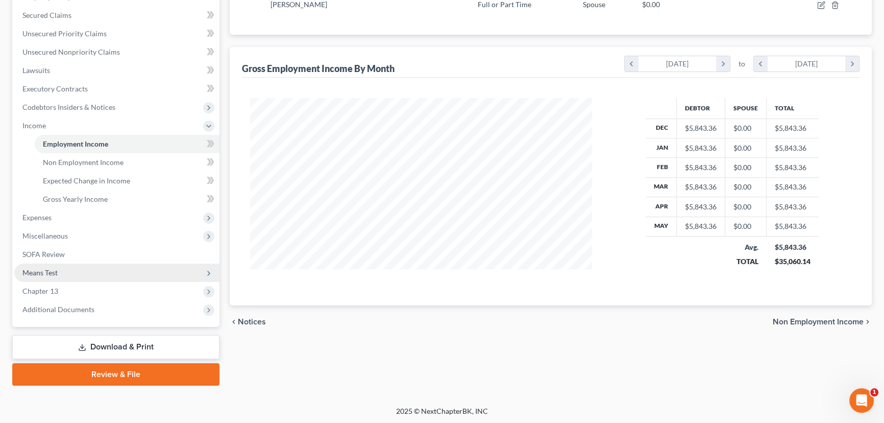
click at [36, 272] on span "Means Test" at bounding box center [39, 272] width 35 height 9
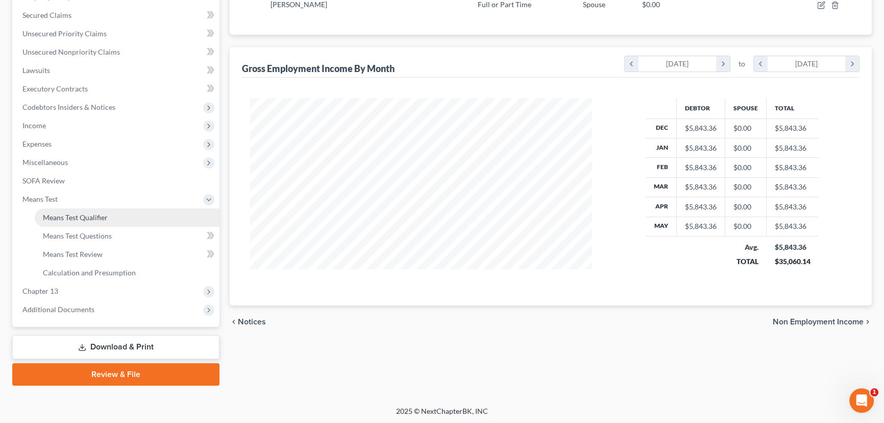
click at [97, 216] on span "Means Test Qualifier" at bounding box center [75, 217] width 65 height 9
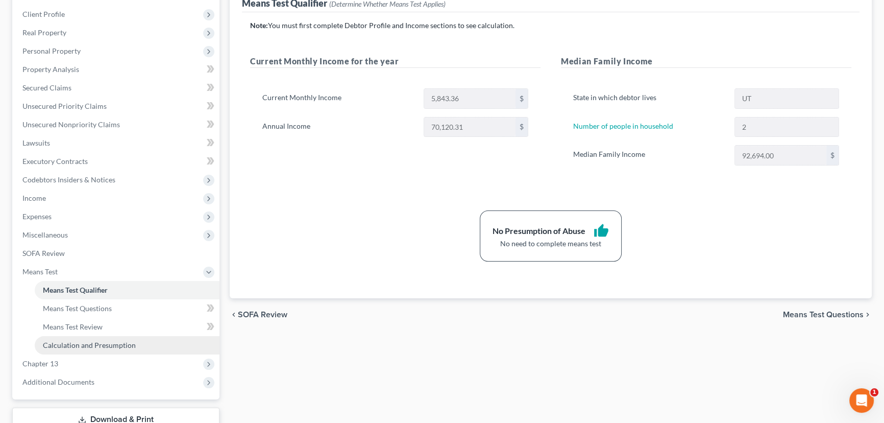
scroll to position [139, 0]
click at [51, 360] on span "Chapter 13" at bounding box center [40, 362] width 36 height 9
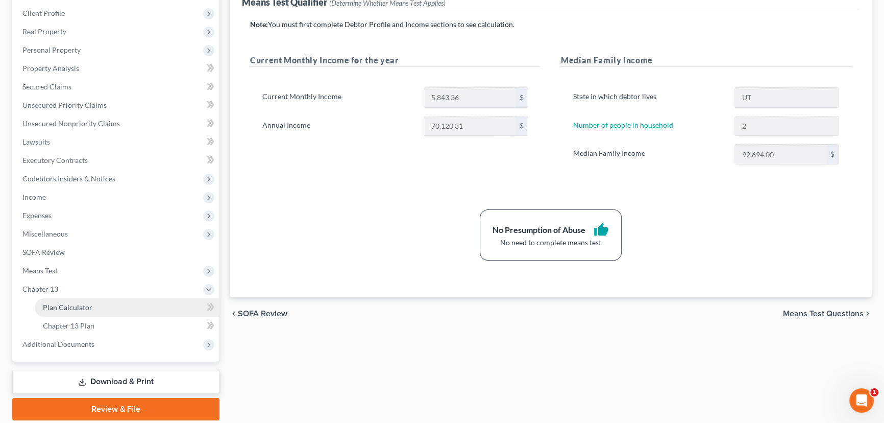
click at [70, 305] on span "Plan Calculator" at bounding box center [68, 307] width 50 height 9
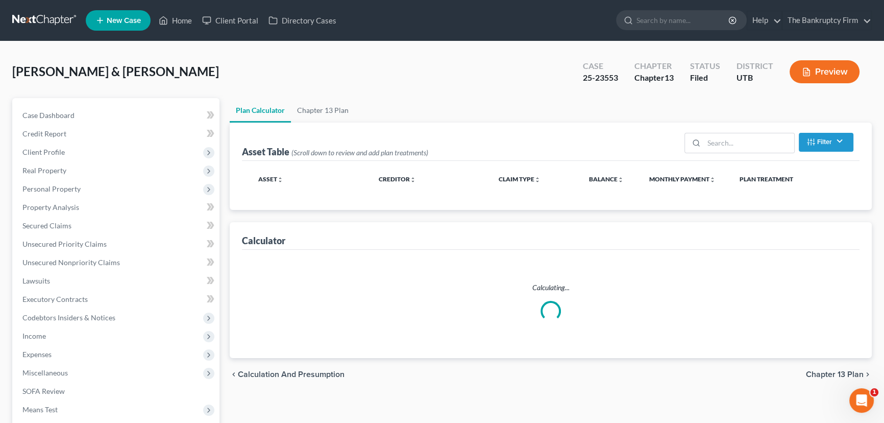
select select "59"
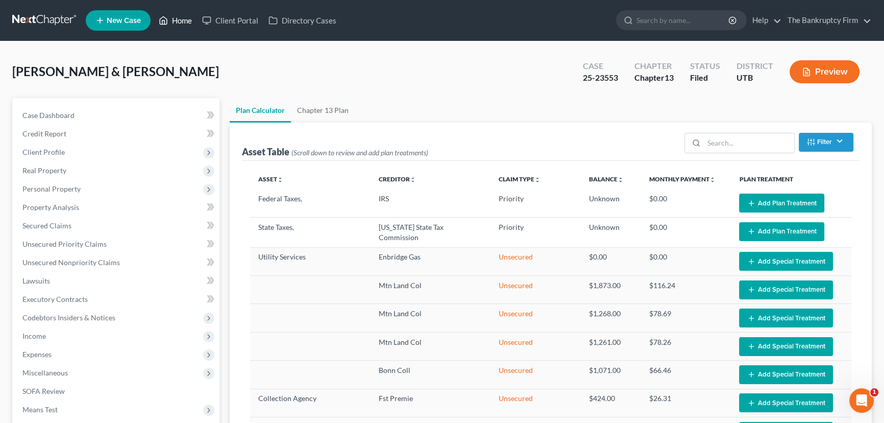
click at [180, 18] on link "Home" at bounding box center [175, 20] width 43 height 18
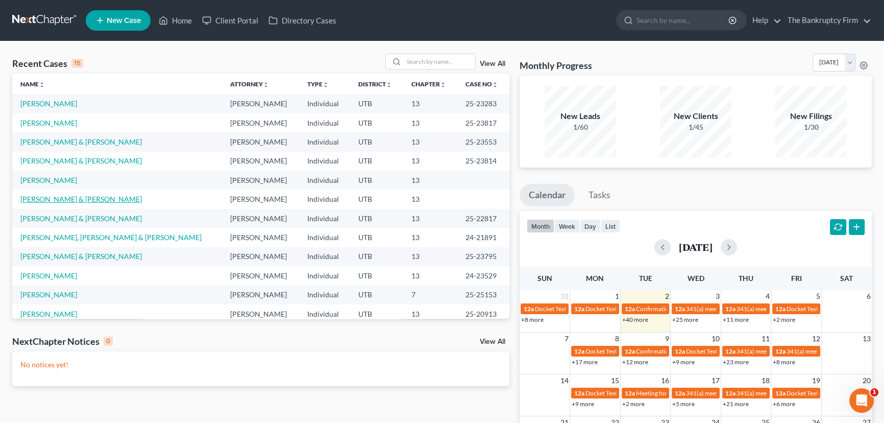
click at [55, 202] on link "[PERSON_NAME] & [PERSON_NAME]" at bounding box center [81, 199] width 122 height 9
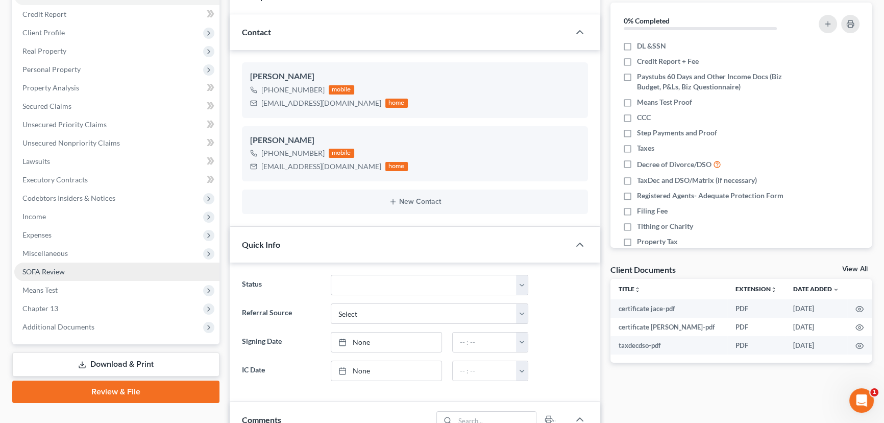
scroll to position [92, 0]
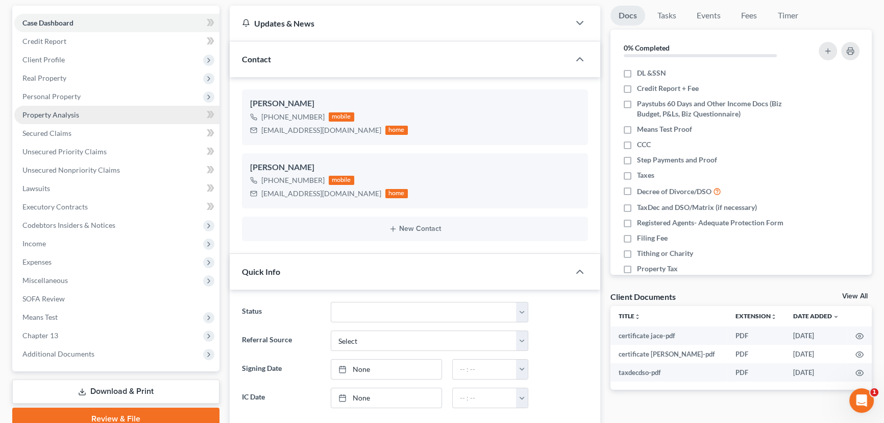
click at [59, 115] on span "Property Analysis" at bounding box center [50, 114] width 57 height 9
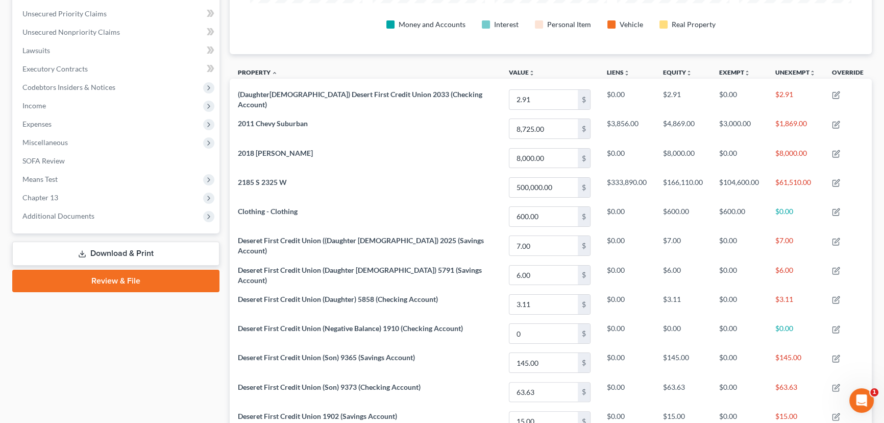
scroll to position [232, 0]
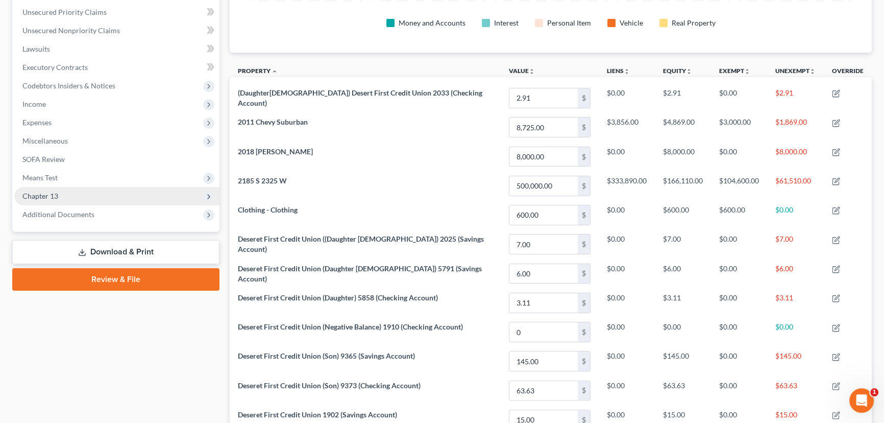
click at [27, 199] on span "Chapter 13" at bounding box center [116, 196] width 205 height 18
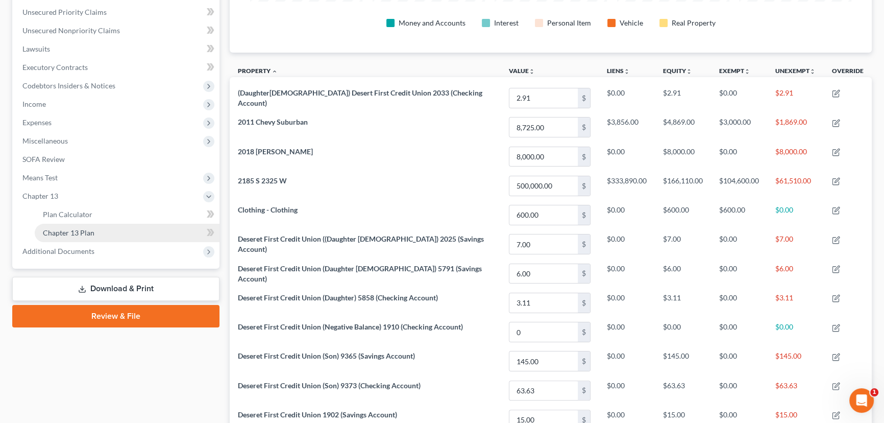
click at [86, 233] on span "Chapter 13 Plan" at bounding box center [69, 232] width 52 height 9
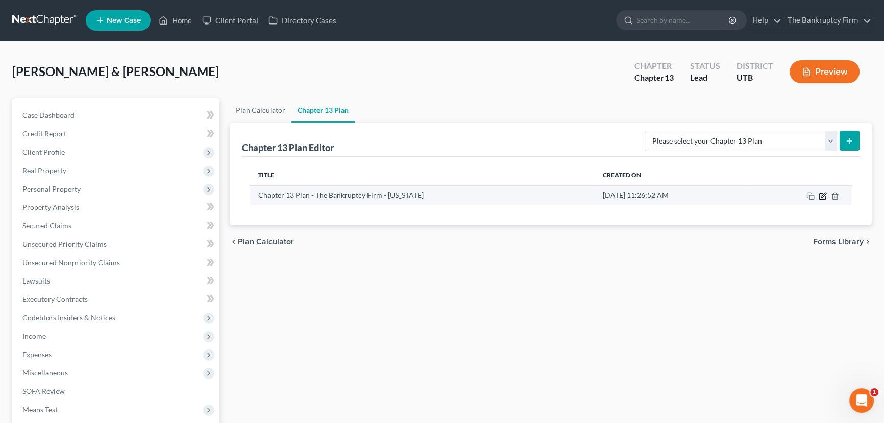
click at [823, 193] on icon "button" at bounding box center [823, 196] width 8 height 8
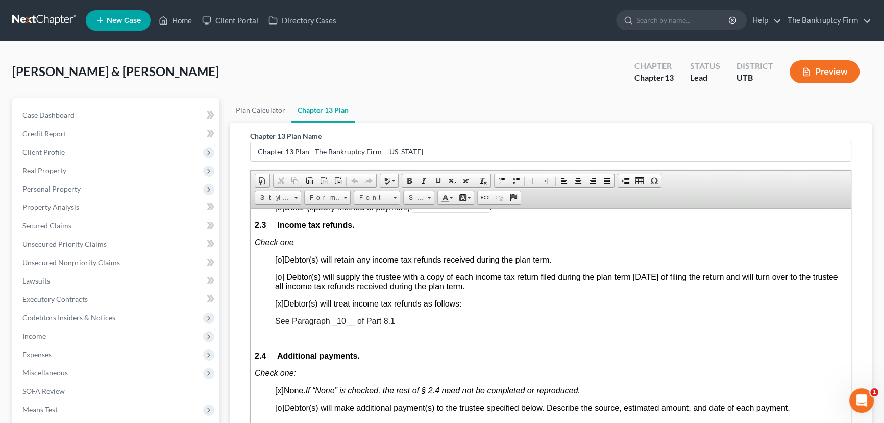
scroll to position [789, 0]
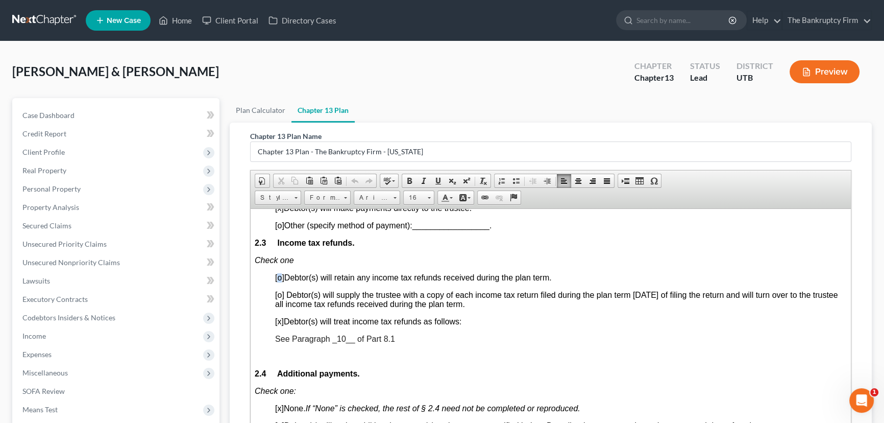
click at [281, 281] on span "[o]" at bounding box center [279, 277] width 9 height 9
click at [281, 325] on span "[x]" at bounding box center [279, 321] width 9 height 9
drag, startPoint x: 340, startPoint y: 368, endPoint x: 347, endPoint y: 366, distance: 7.4
click at [347, 343] on span "See Paragraph _10__ of Part 8.1" at bounding box center [335, 338] width 120 height 9
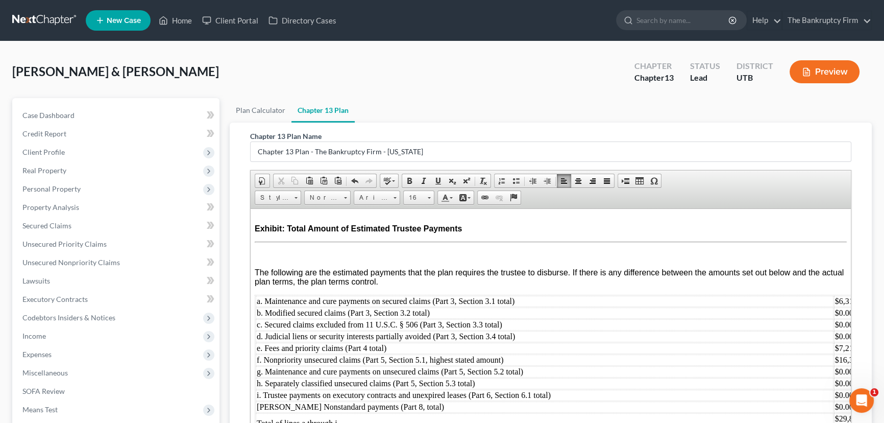
scroll to position [174, 0]
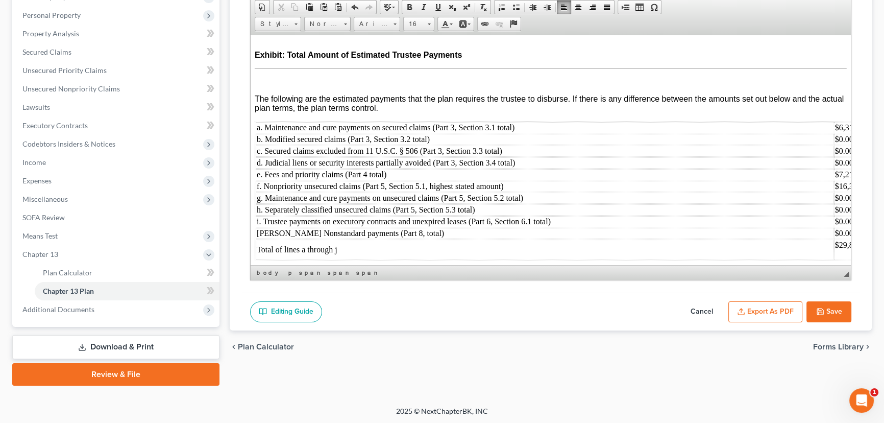
click at [771, 311] on button "Export as PDF" at bounding box center [766, 311] width 74 height 21
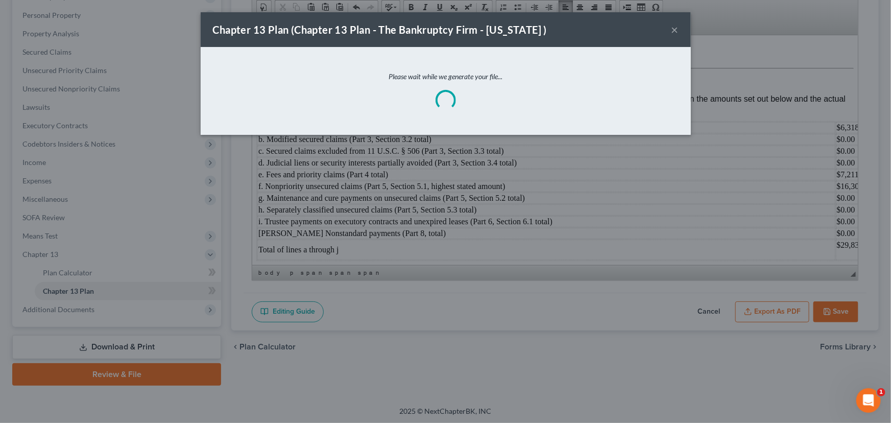
scroll to position [4088, 0]
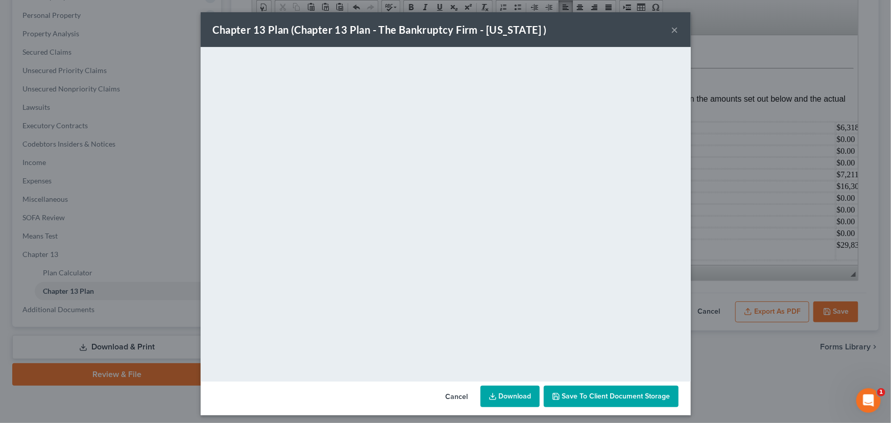
click at [598, 398] on span "Save to Client Document Storage" at bounding box center [616, 396] width 108 height 9
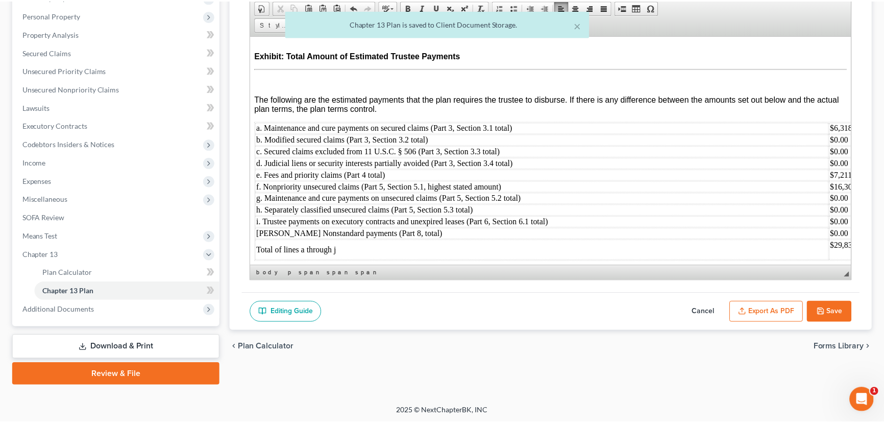
scroll to position [4111, 0]
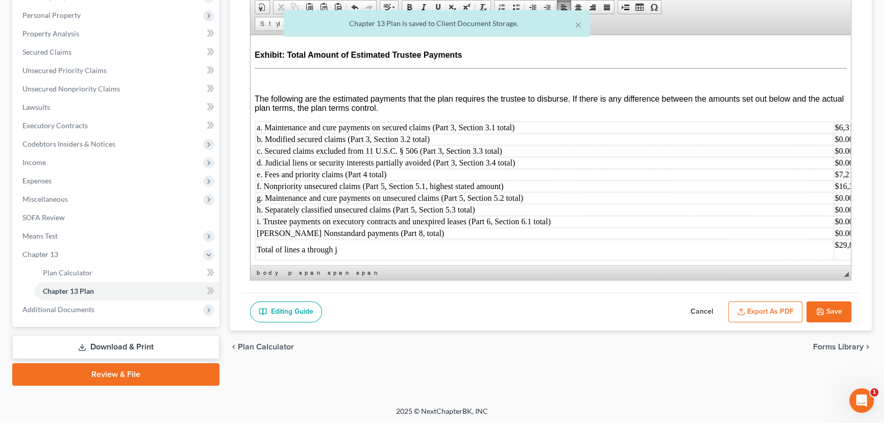
click at [833, 310] on button "Save" at bounding box center [829, 311] width 45 height 21
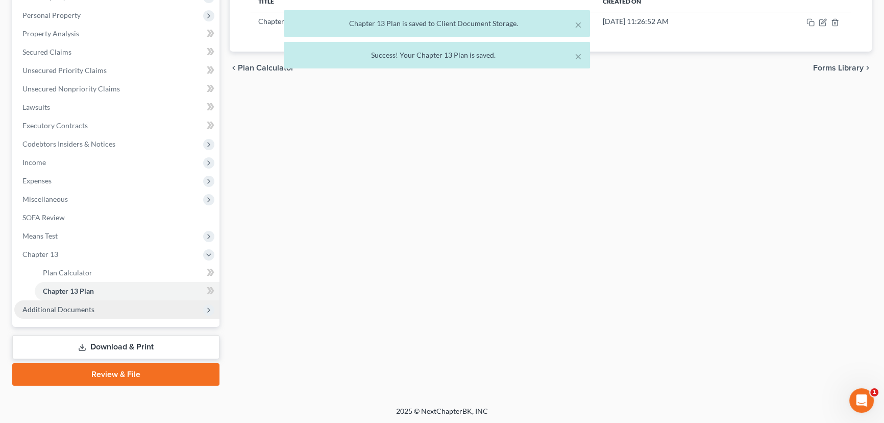
click at [66, 311] on span "Additional Documents" at bounding box center [58, 309] width 72 height 9
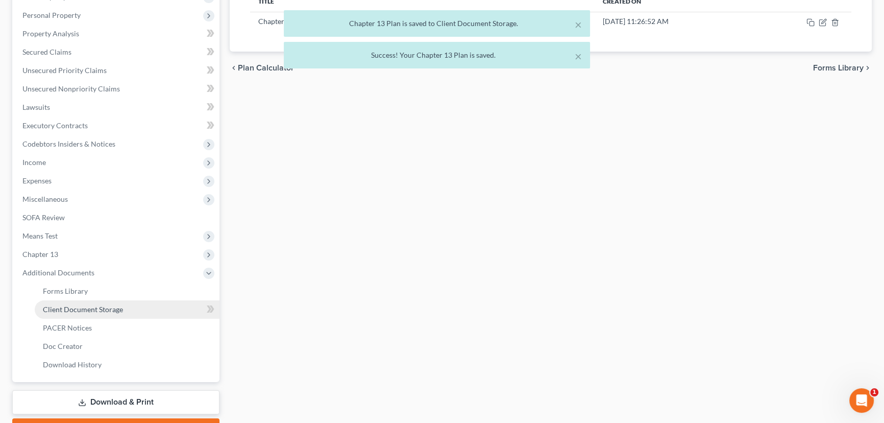
click at [77, 307] on span "Client Document Storage" at bounding box center [83, 309] width 80 height 9
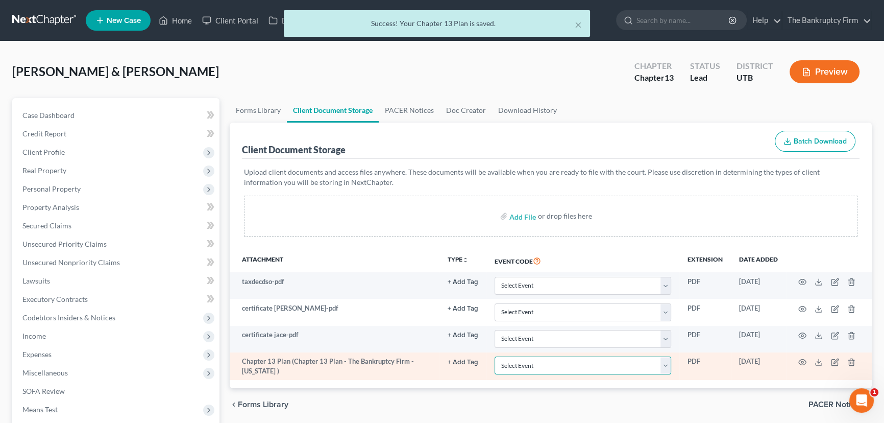
click at [517, 366] on select "Select Event Affidavit/Declaration Amended Chapter 11 Plan Amended Disclosure S…" at bounding box center [583, 365] width 177 height 18
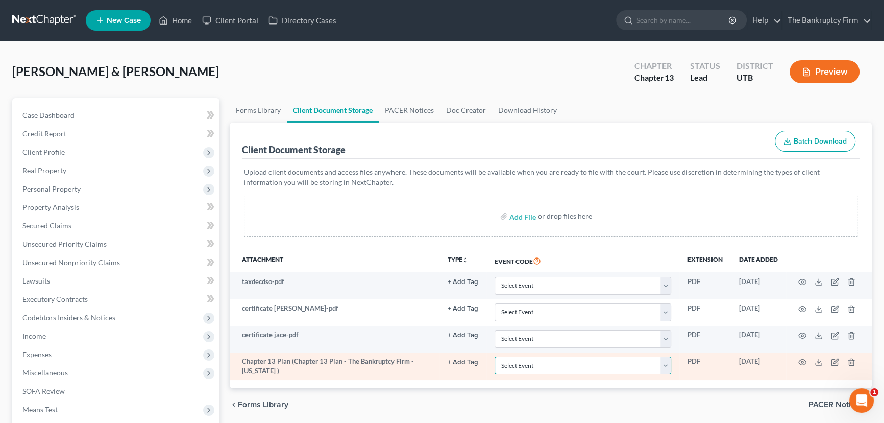
select select "26"
click at [495, 356] on select "Select Event Affidavit/Declaration Amended Chapter 11 Plan Amended Disclosure S…" at bounding box center [583, 365] width 177 height 18
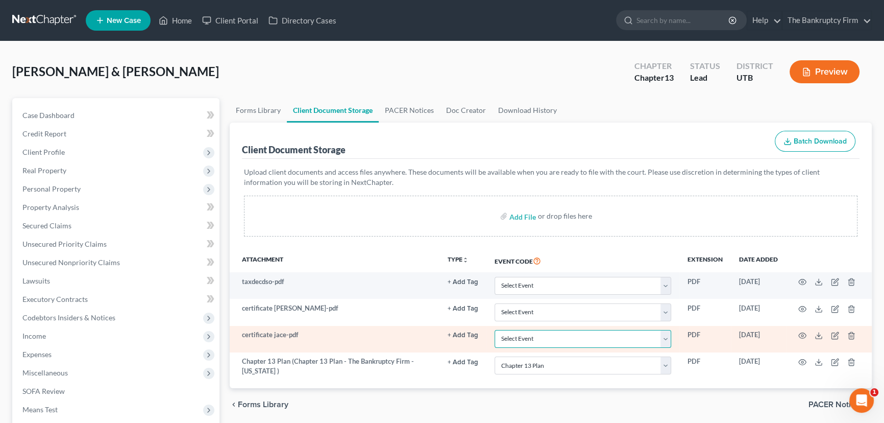
click at [526, 337] on select "Select Event Affidavit/Declaration Amended Chapter 11 Plan Amended Disclosure S…" at bounding box center [583, 339] width 177 height 18
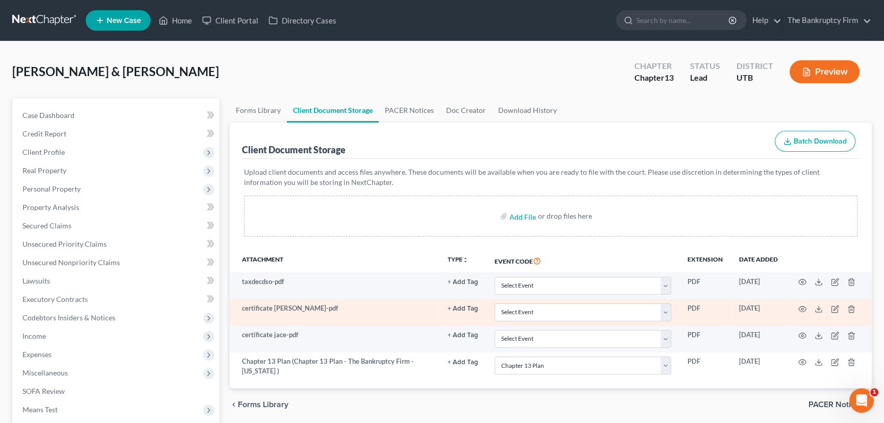
click at [407, 301] on td "certificate becky-pdf" at bounding box center [335, 312] width 210 height 27
click at [521, 312] on select "Select Event Affidavit/Declaration Amended Chapter 11 Plan Amended Disclosure S…" at bounding box center [583, 312] width 177 height 18
select select "30"
click at [495, 303] on select "Select Event Affidavit/Declaration Amended Chapter 11 Plan Amended Disclosure S…" at bounding box center [583, 312] width 177 height 18
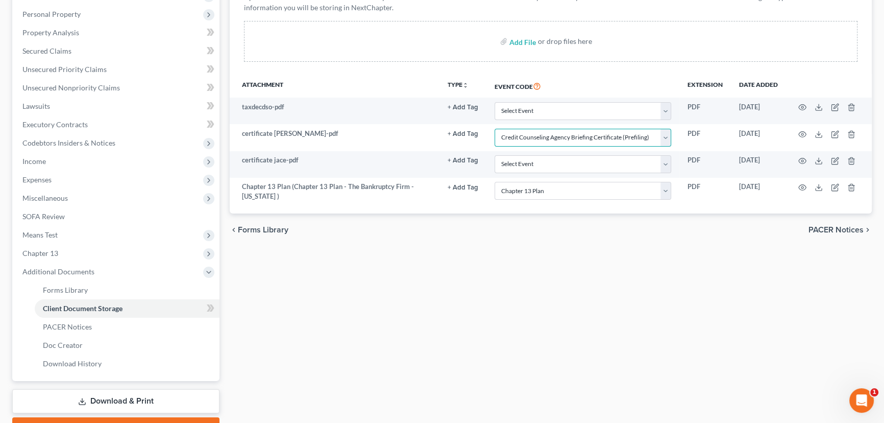
scroll to position [229, 0]
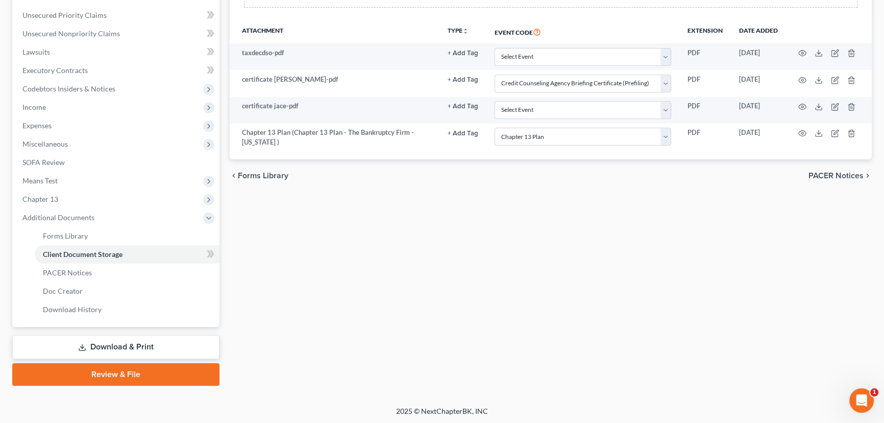
click at [104, 345] on link "Download & Print" at bounding box center [115, 347] width 207 height 24
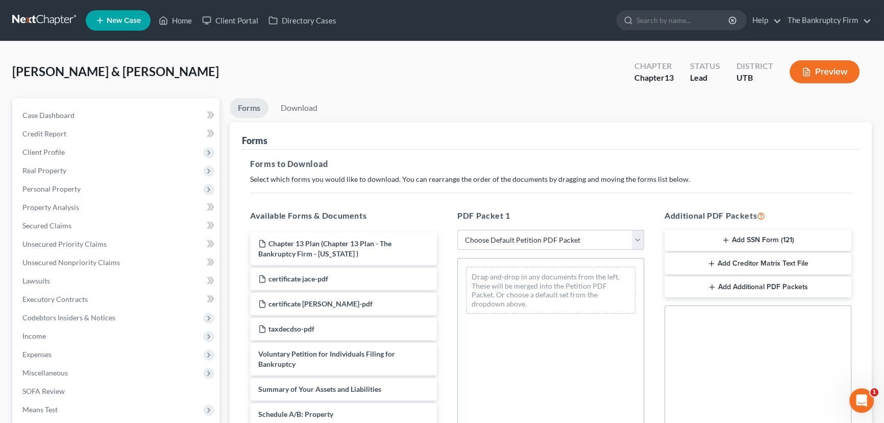
click at [746, 239] on button "Add SSN Form (121)" at bounding box center [758, 240] width 187 height 21
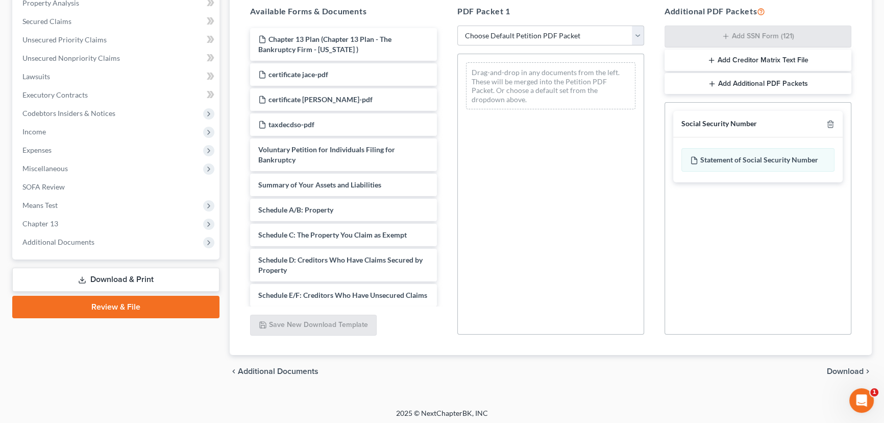
scroll to position [207, 0]
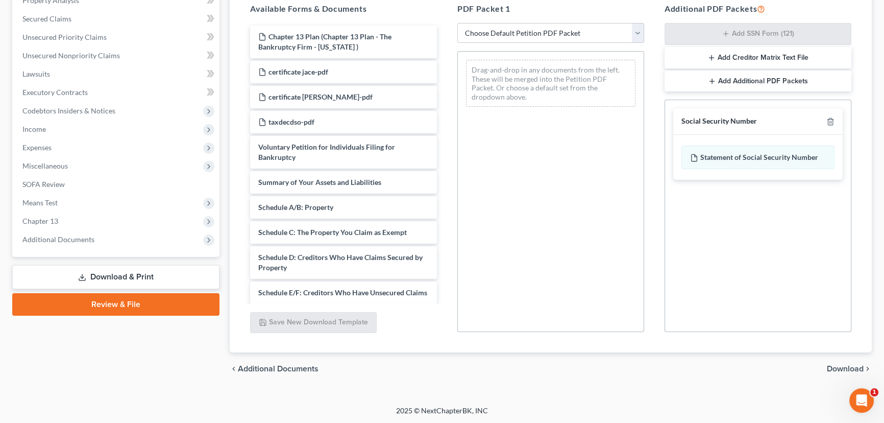
click at [843, 365] on span "Download" at bounding box center [845, 369] width 37 height 8
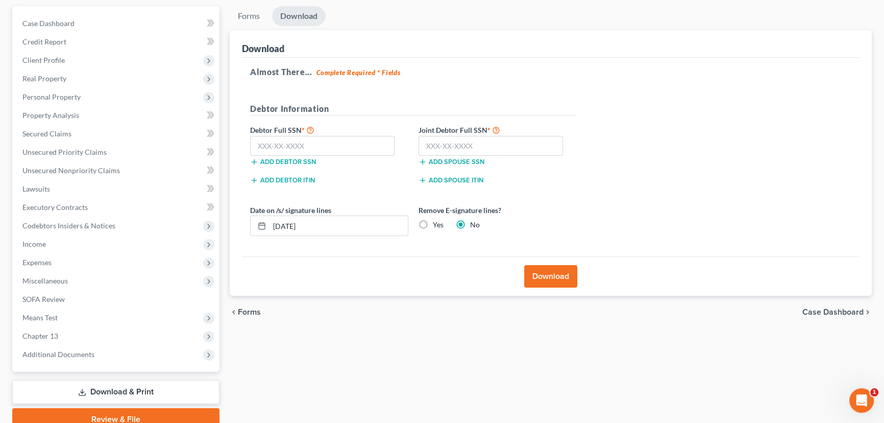
scroll to position [0, 0]
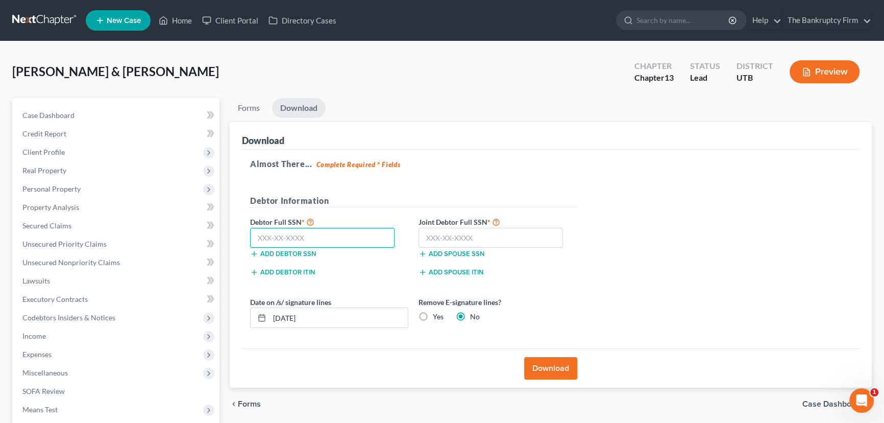
click at [318, 238] on input "text" at bounding box center [322, 238] width 145 height 20
paste input "528-89-5440"
type input "528-89-5440"
click at [440, 239] on input "text" at bounding box center [491, 238] width 145 height 20
paste input "529-25-1452"
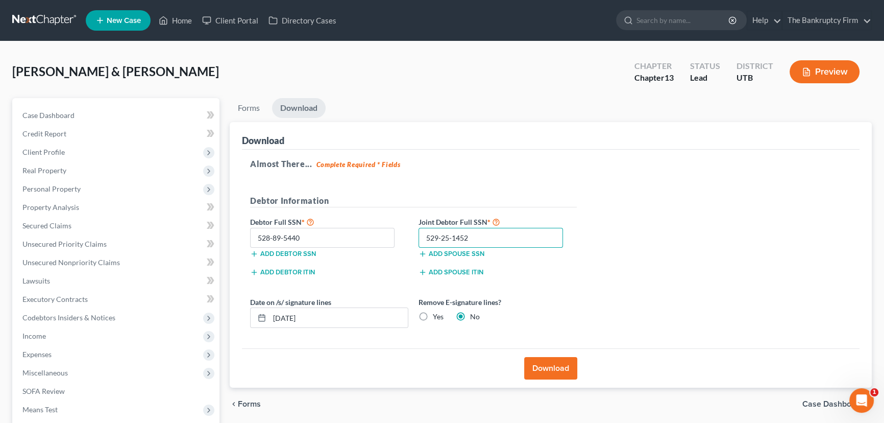
type input "529-25-1452"
click at [544, 370] on button "Download" at bounding box center [550, 368] width 53 height 22
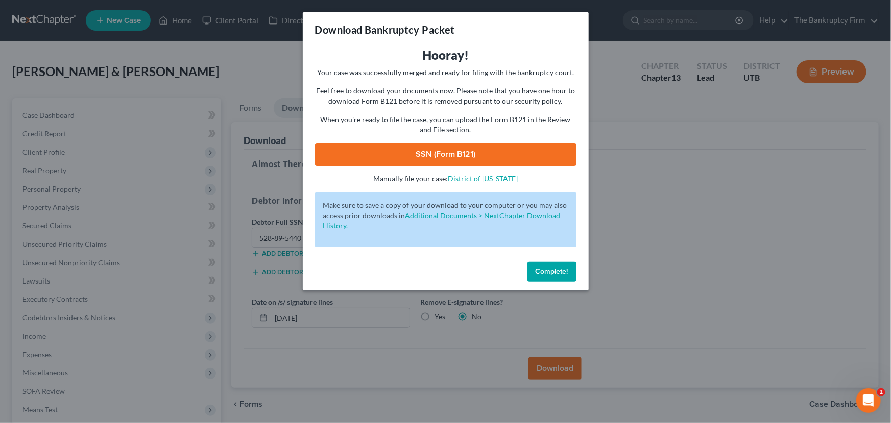
click at [468, 153] on link "SSN (Form B121)" at bounding box center [445, 154] width 261 height 22
click at [558, 270] on span "Complete!" at bounding box center [552, 271] width 33 height 9
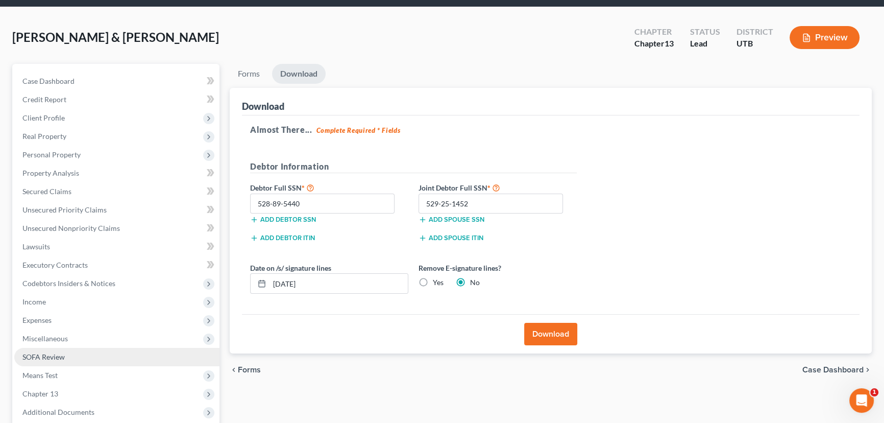
scroll to position [137, 0]
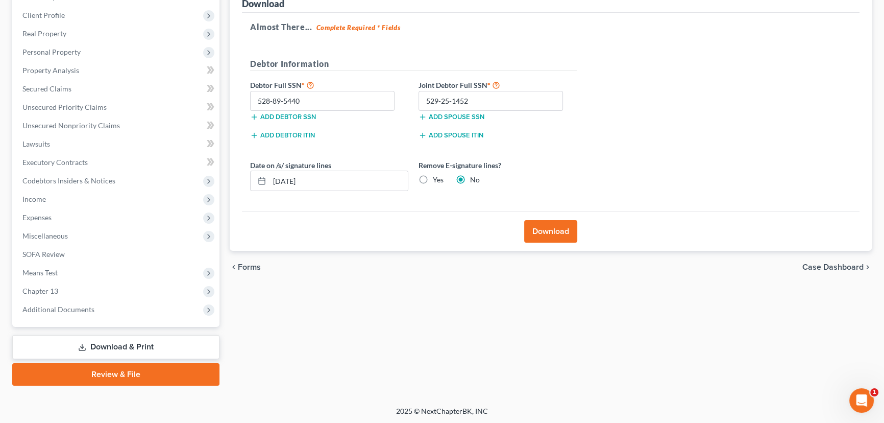
click at [112, 375] on link "Review & File" at bounding box center [115, 374] width 207 height 22
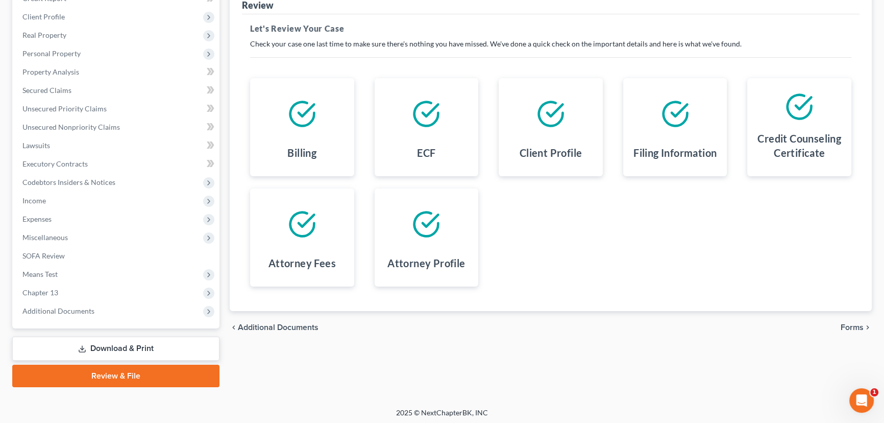
scroll to position [137, 0]
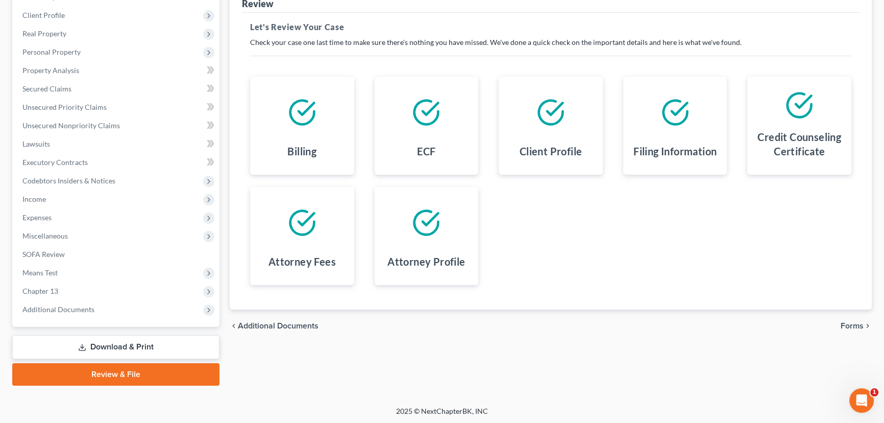
click at [855, 323] on span "Forms" at bounding box center [852, 326] width 23 height 8
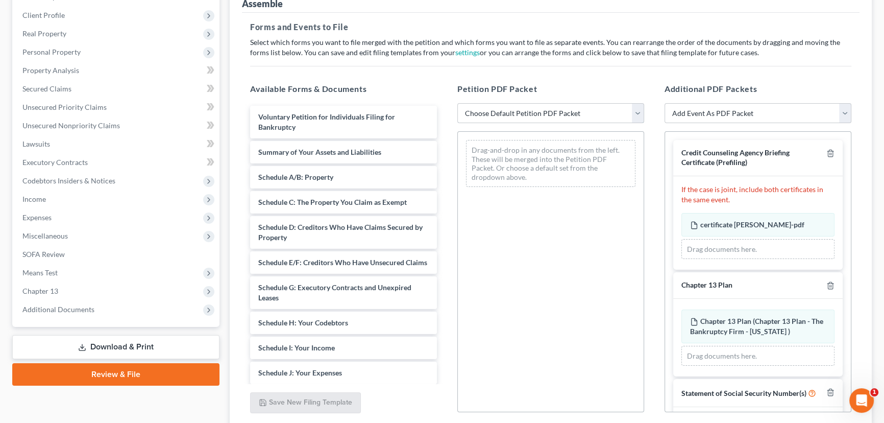
click at [553, 117] on select "Choose Default Petition PDF Packet Emergency Filing (Voluntary Petition and Cre…" at bounding box center [551, 113] width 187 height 20
select select "6"
click at [458, 103] on select "Choose Default Petition PDF Packet Emergency Filing (Voluntary Petition and Cre…" at bounding box center [551, 113] width 187 height 20
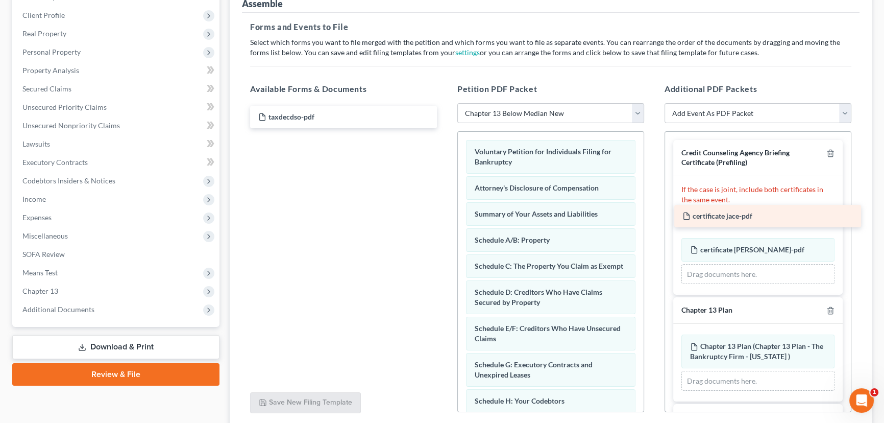
drag, startPoint x: 297, startPoint y: 115, endPoint x: 724, endPoint y: 218, distance: 439.6
click at [445, 128] on div "certificate jace-pdf certificate jace-pdf taxdecdso-pdf" at bounding box center [343, 117] width 203 height 22
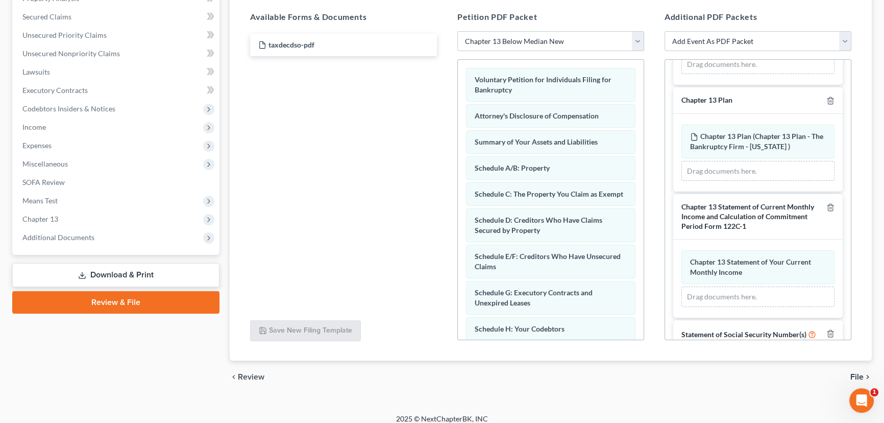
scroll to position [217, 0]
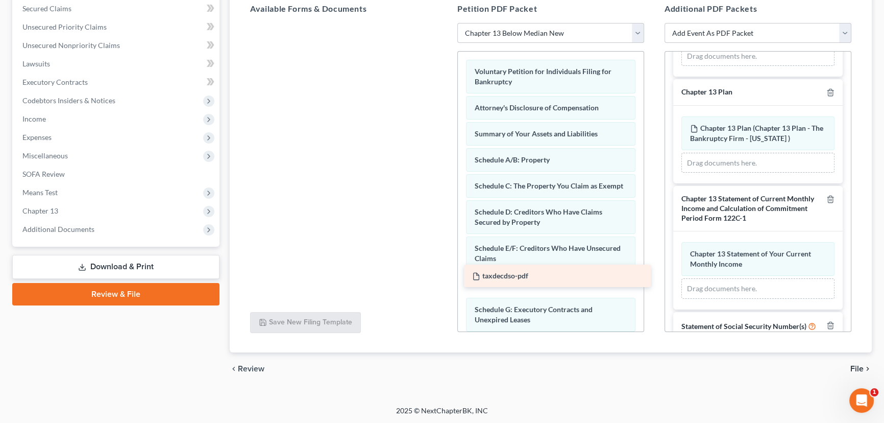
drag, startPoint x: 306, startPoint y: 36, endPoint x: 519, endPoint y: 276, distance: 320.8
click at [445, 23] on div "taxdecdso-pdf taxdecdso-pdf" at bounding box center [343, 23] width 203 height 0
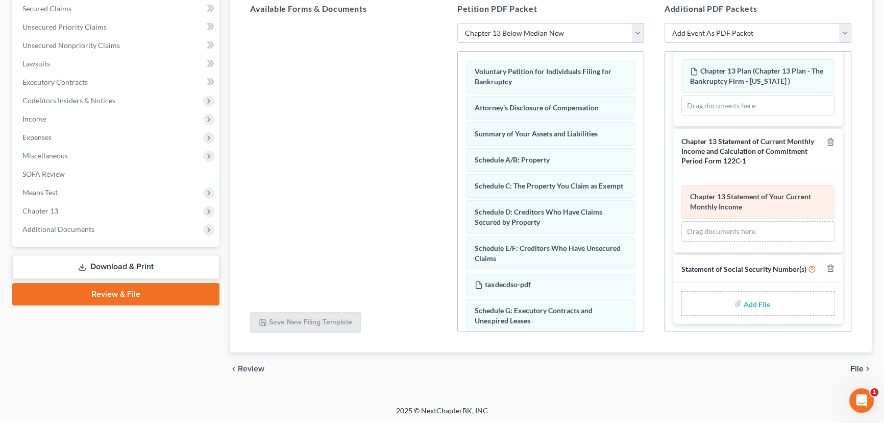
scroll to position [204, 0]
type input "C:\fakepath\Form 121 Dalton.pdf"
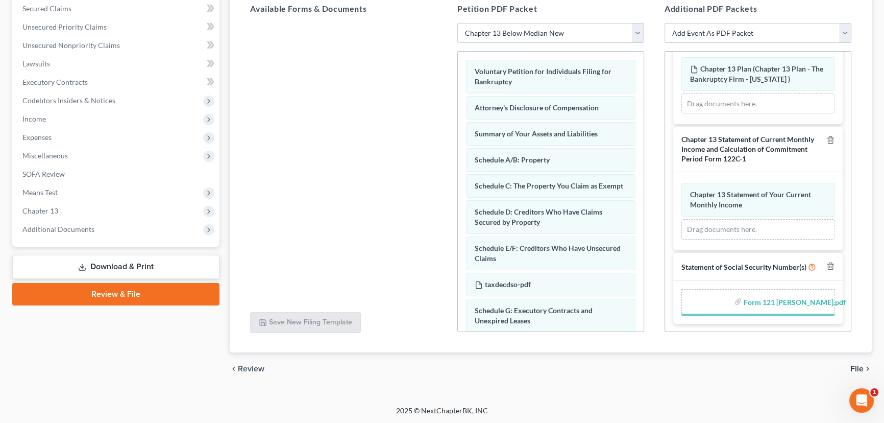
scroll to position [190, 0]
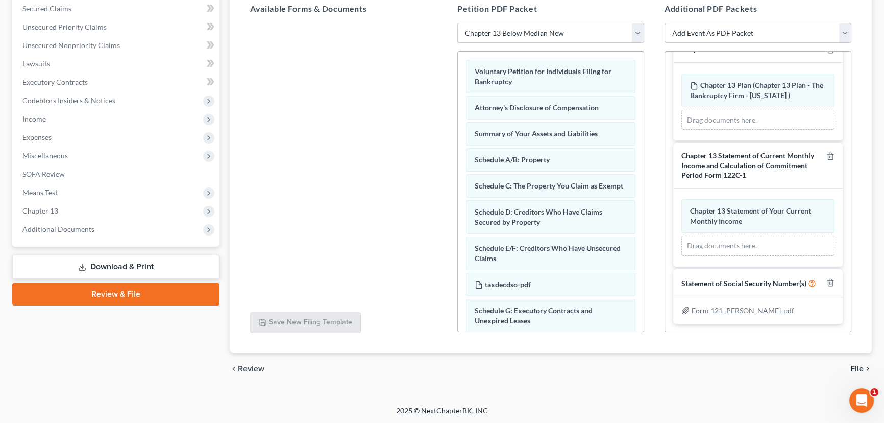
click at [857, 368] on span "File" at bounding box center [857, 369] width 13 height 8
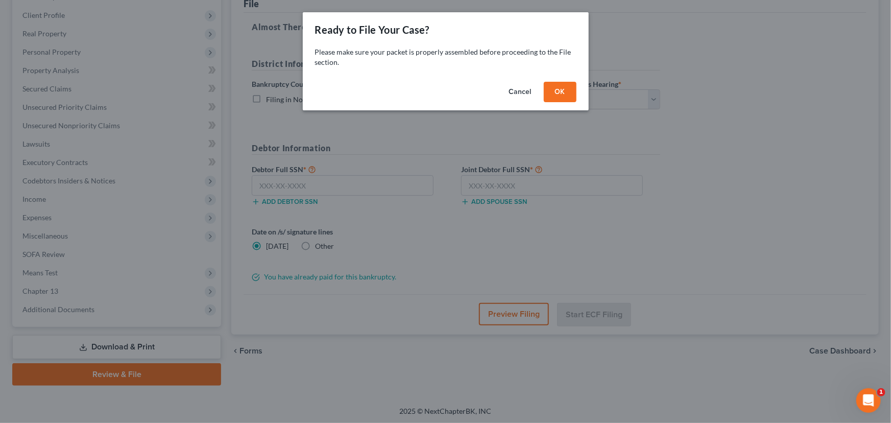
click at [551, 90] on button "OK" at bounding box center [560, 92] width 33 height 20
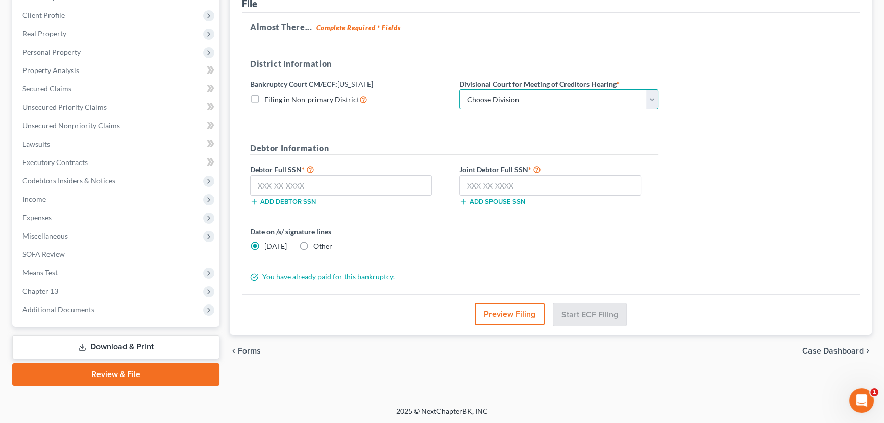
click at [567, 93] on select "Choose Division Salt Lake city" at bounding box center [559, 99] width 199 height 20
select select "0"
click at [460, 89] on select "Choose Division Salt Lake city" at bounding box center [559, 99] width 199 height 20
click at [486, 186] on input "text" at bounding box center [551, 185] width 182 height 20
paste input "529-25-1452"
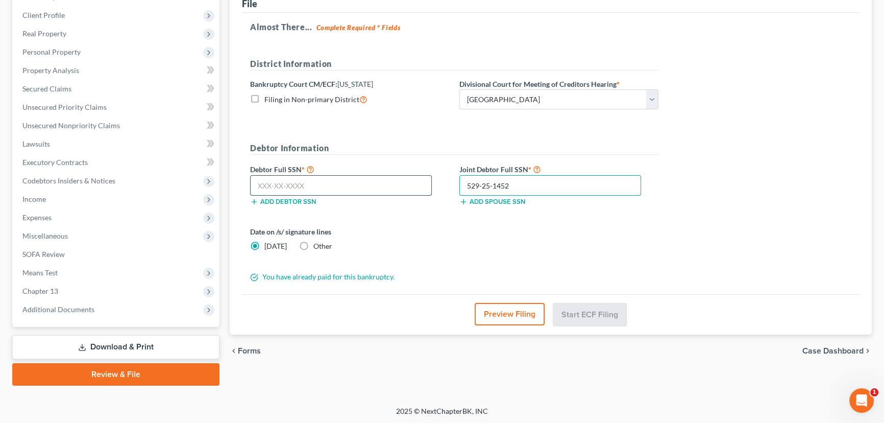
type input "529-25-1452"
click at [290, 188] on input "text" at bounding box center [341, 185] width 182 height 20
click at [291, 185] on input "text" at bounding box center [341, 185] width 182 height 20
paste input "528-89-5440"
type input "528-89-5440"
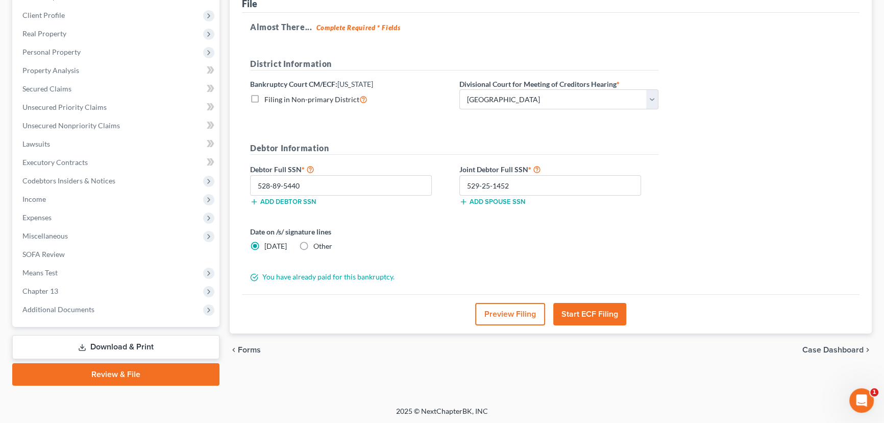
drag, startPoint x: 585, startPoint y: 312, endPoint x: 590, endPoint y: 313, distance: 5.2
click at [586, 314] on button "Start ECF Filing" at bounding box center [590, 314] width 73 height 22
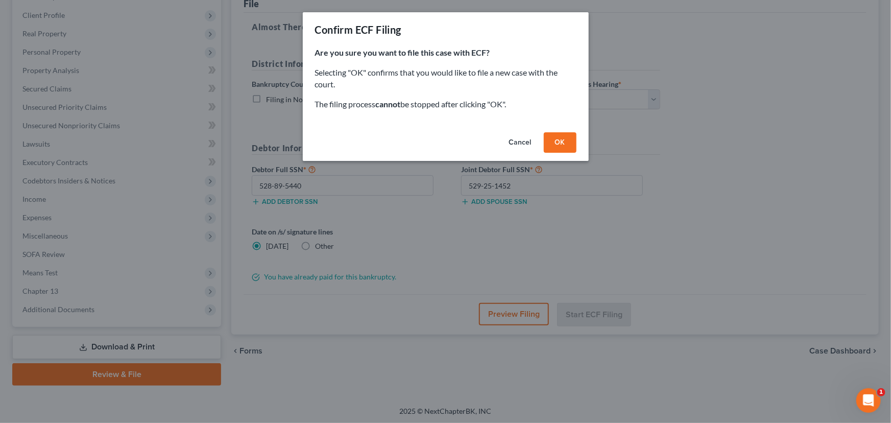
click at [564, 143] on button "OK" at bounding box center [560, 142] width 33 height 20
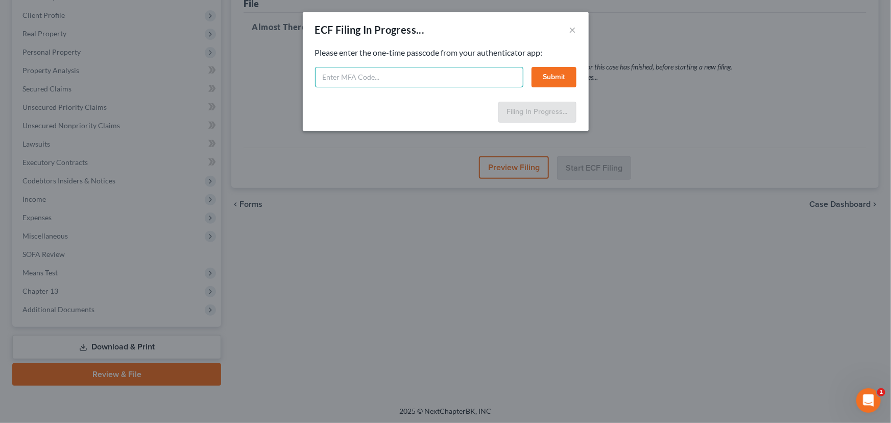
click at [331, 82] on input "text" at bounding box center [419, 77] width 208 height 20
type input "844519"
click at [551, 73] on button "Submit" at bounding box center [554, 77] width 45 height 20
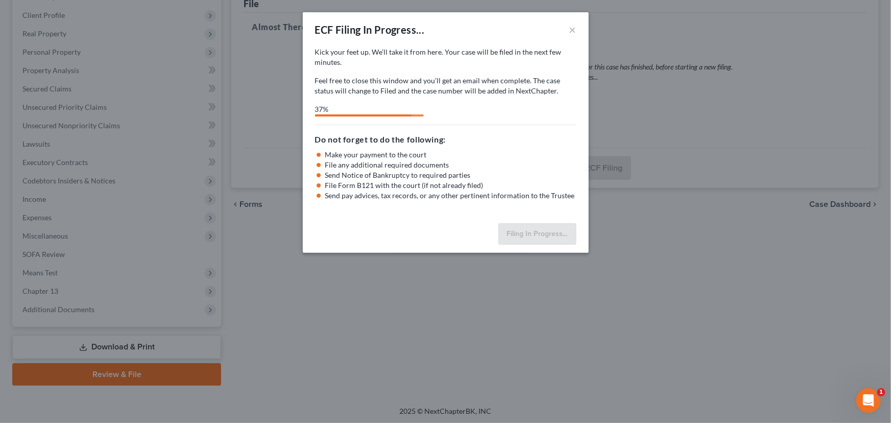
select select "0"
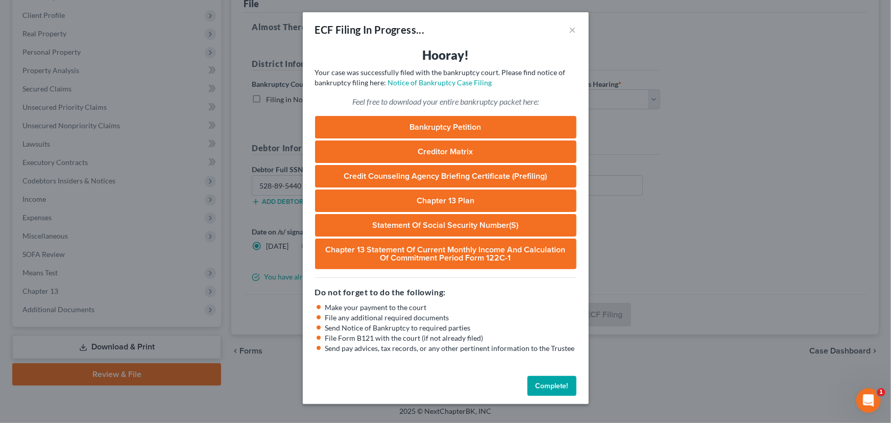
drag, startPoint x: 548, startPoint y: 384, endPoint x: 549, endPoint y: 378, distance: 6.1
click at [548, 384] on button "Complete!" at bounding box center [551, 386] width 49 height 20
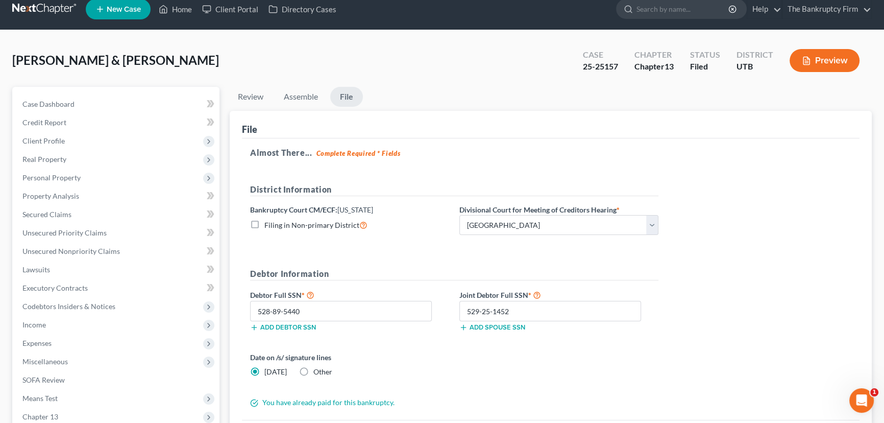
scroll to position [0, 0]
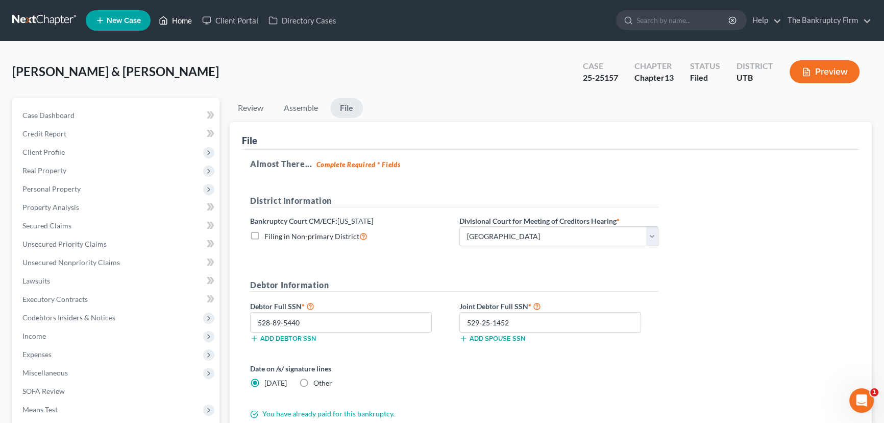
click at [178, 24] on link "Home" at bounding box center [175, 20] width 43 height 18
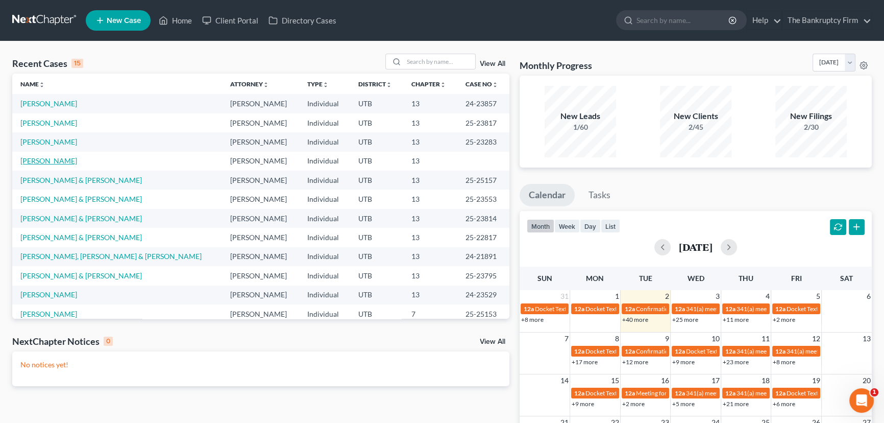
click at [41, 163] on link "[PERSON_NAME]" at bounding box center [48, 160] width 57 height 9
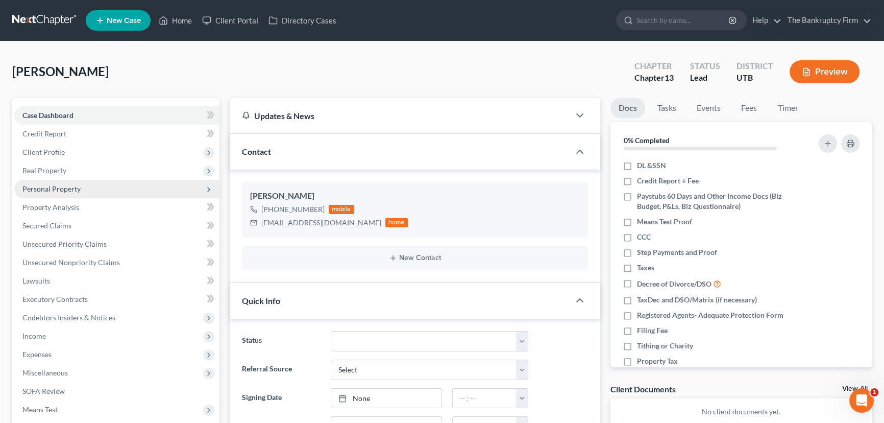
scroll to position [9, 0]
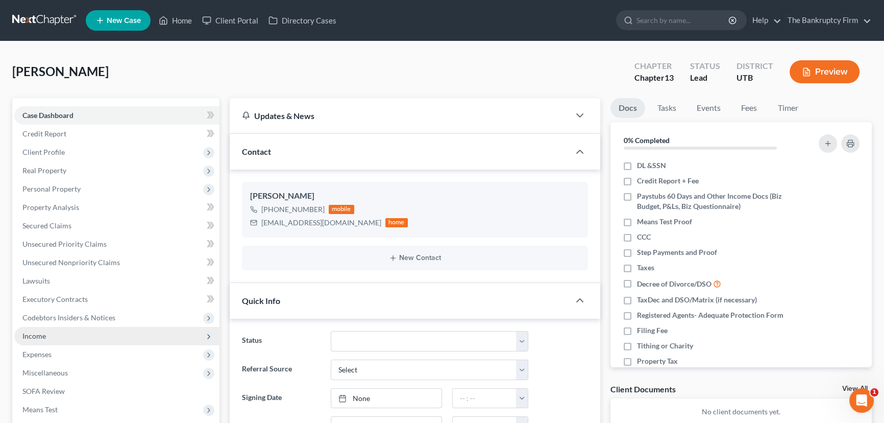
drag, startPoint x: 41, startPoint y: 333, endPoint x: 46, endPoint y: 340, distance: 8.7
click at [41, 333] on span "Income" at bounding box center [33, 335] width 23 height 9
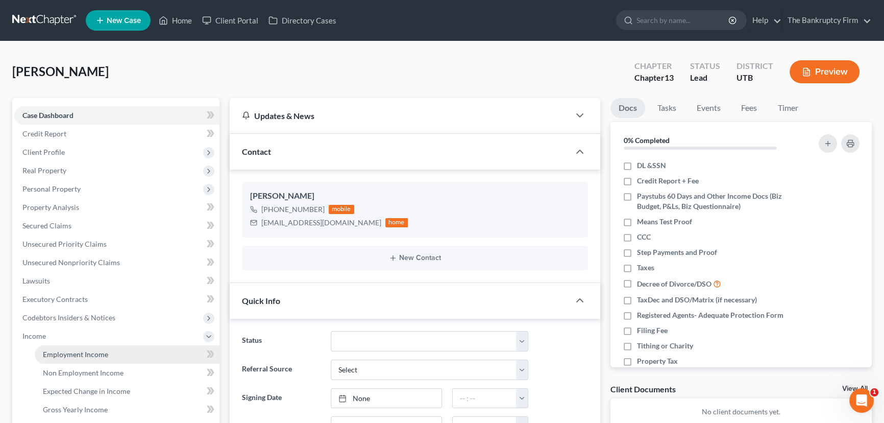
click at [67, 351] on span "Employment Income" at bounding box center [75, 354] width 65 height 9
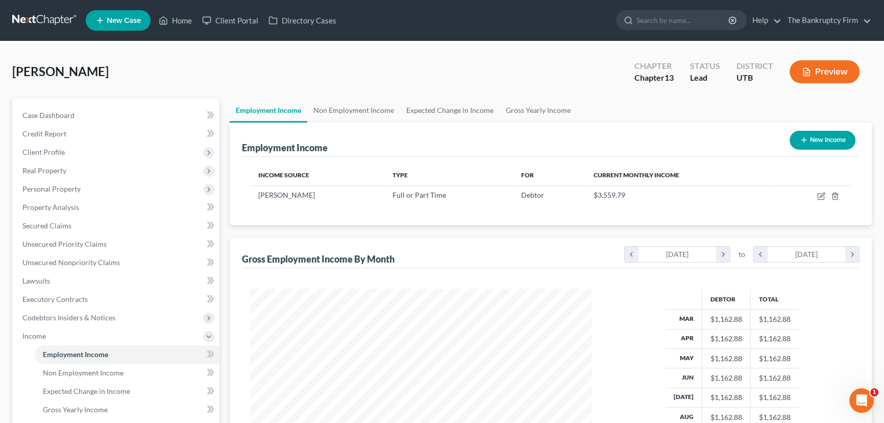
scroll to position [183, 363]
click at [51, 232] on link "Secured Claims" at bounding box center [116, 226] width 205 height 18
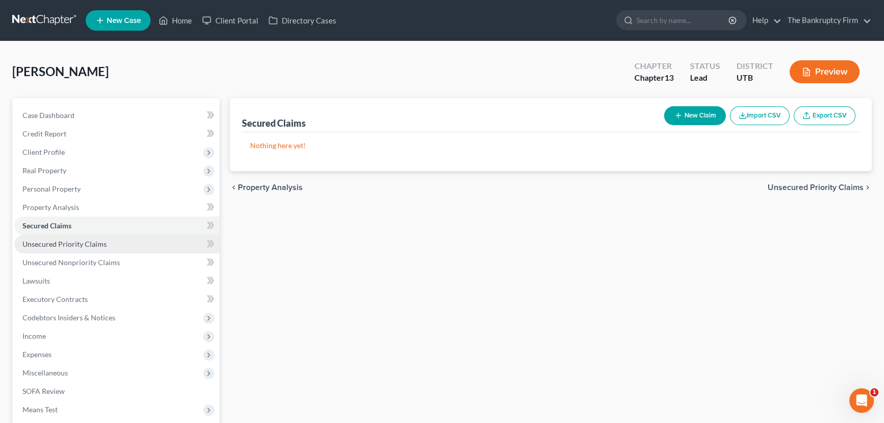
click at [47, 239] on span "Unsecured Priority Claims" at bounding box center [64, 243] width 84 height 9
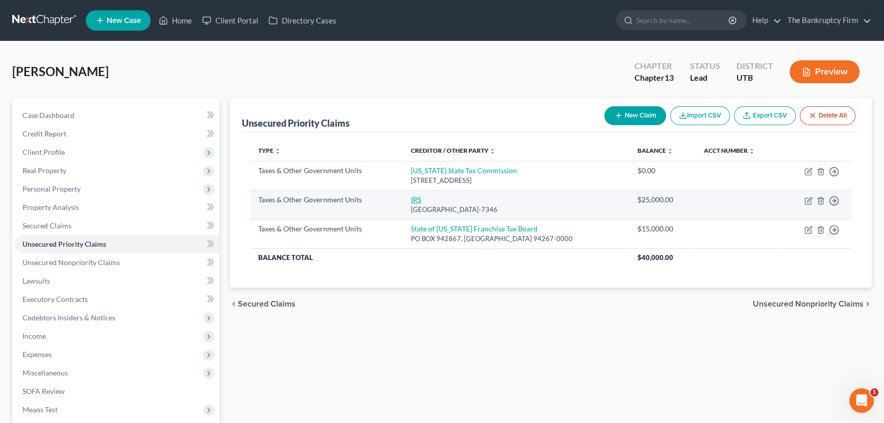
click at [421, 201] on link "IRS" at bounding box center [416, 199] width 10 height 9
select select "0"
select select "39"
select select "0"
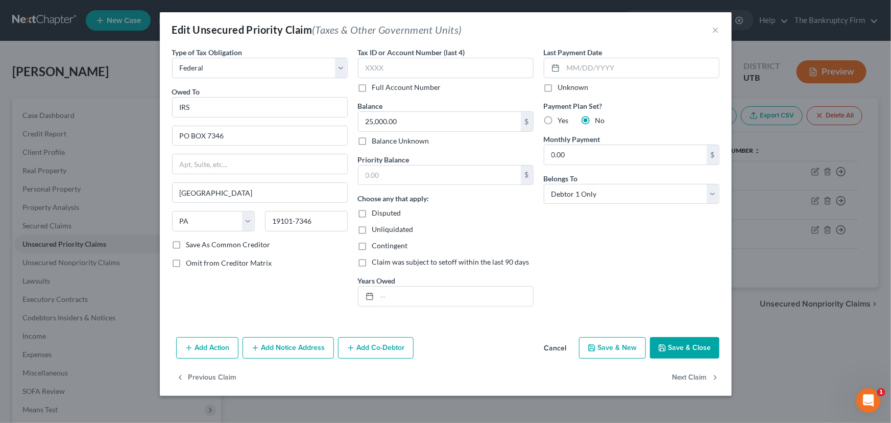
click at [677, 346] on button "Save & Close" at bounding box center [684, 347] width 69 height 21
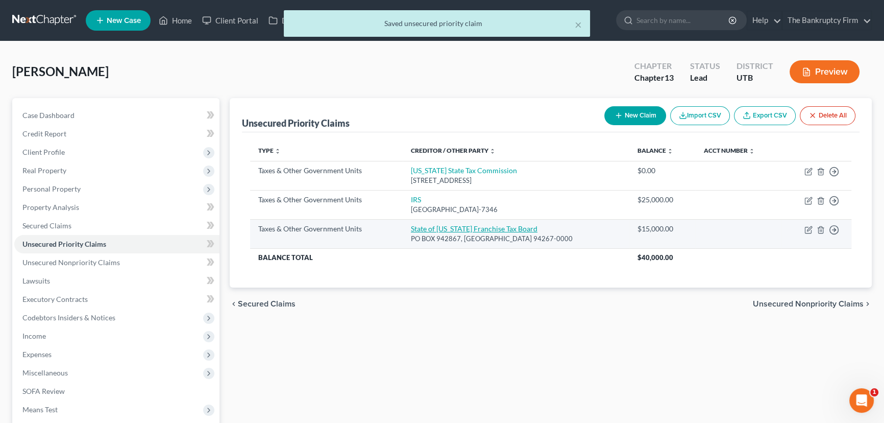
click at [428, 228] on link "State of California Franchise Tax Board" at bounding box center [474, 228] width 127 height 9
select select "2"
select select "4"
select select "0"
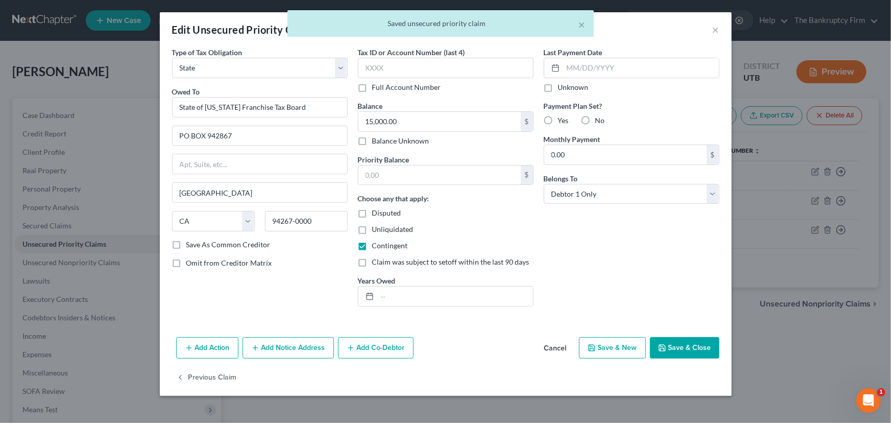
click at [566, 248] on div "Last Payment Date Unknown Payment Plan Set? Yes No Monthly Payment 0.00 $ Belon…" at bounding box center [632, 181] width 186 height 268
click at [683, 352] on button "Save & Close" at bounding box center [684, 347] width 69 height 21
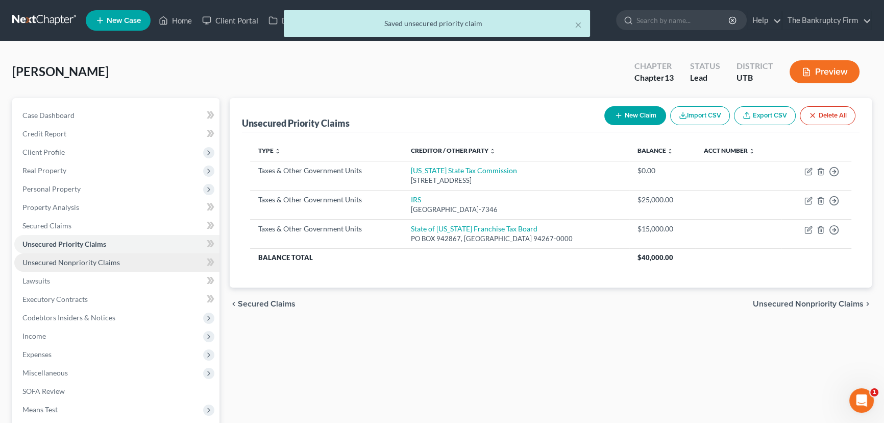
click at [79, 260] on span "Unsecured Nonpriority Claims" at bounding box center [71, 262] width 98 height 9
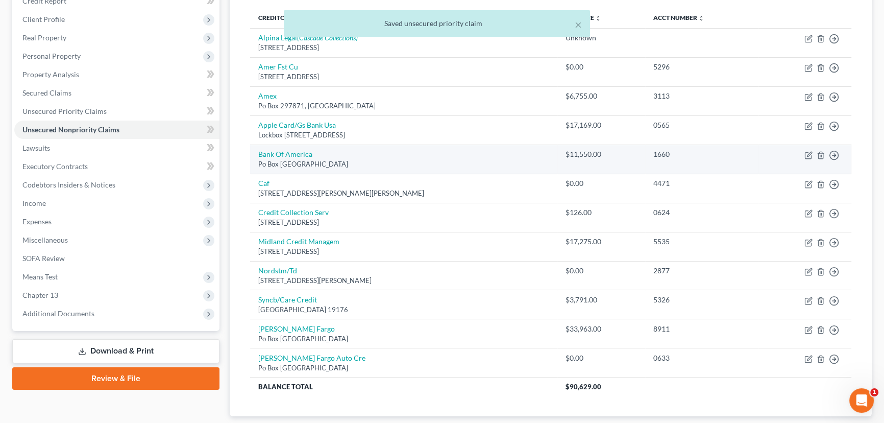
scroll to position [196, 0]
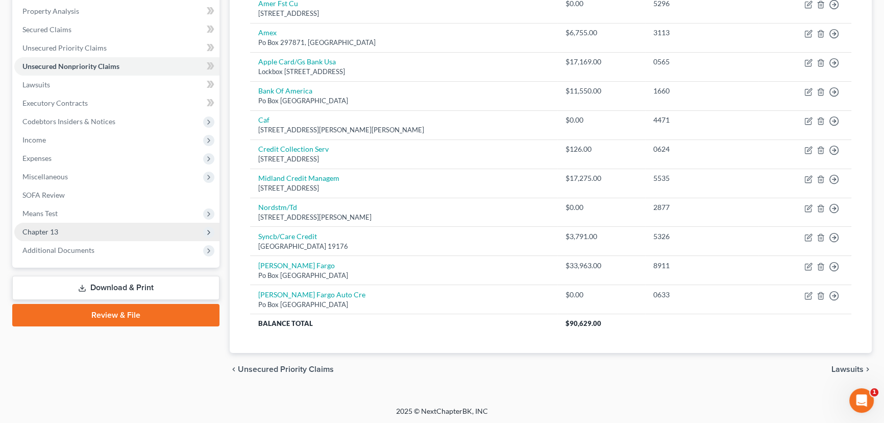
click at [67, 235] on span "Chapter 13" at bounding box center [116, 232] width 205 height 18
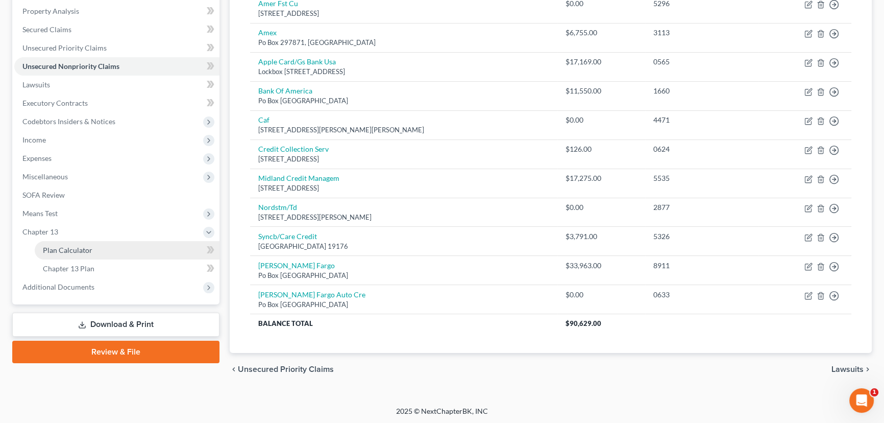
click at [76, 247] on span "Plan Calculator" at bounding box center [68, 250] width 50 height 9
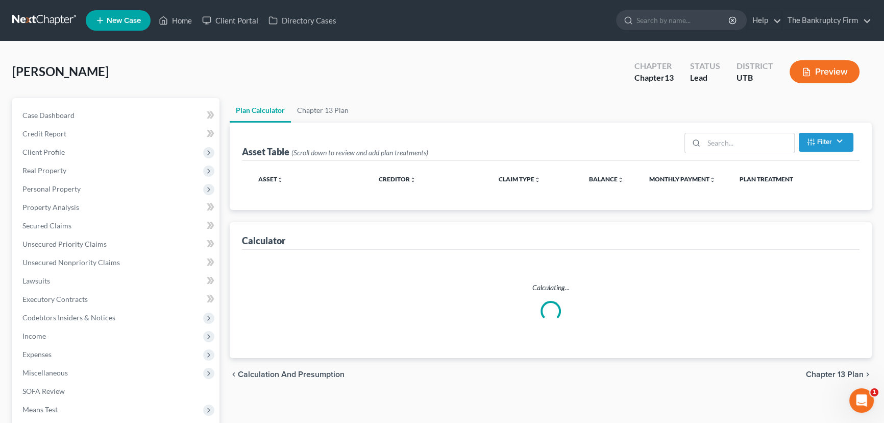
select select "59"
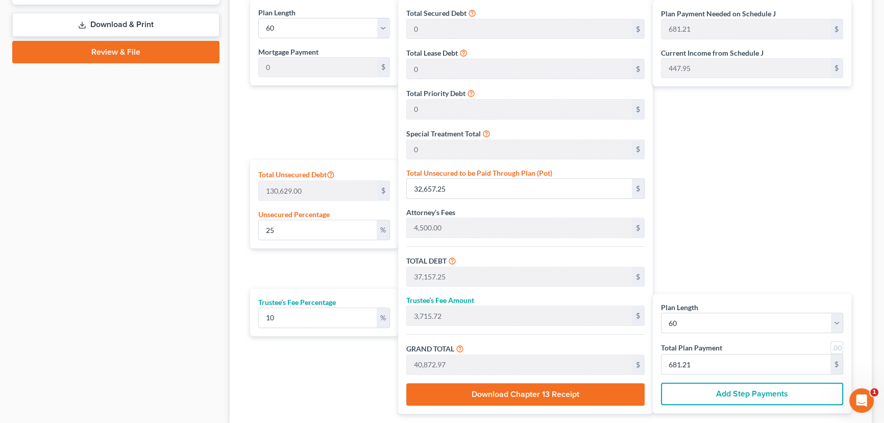
scroll to position [511, 0]
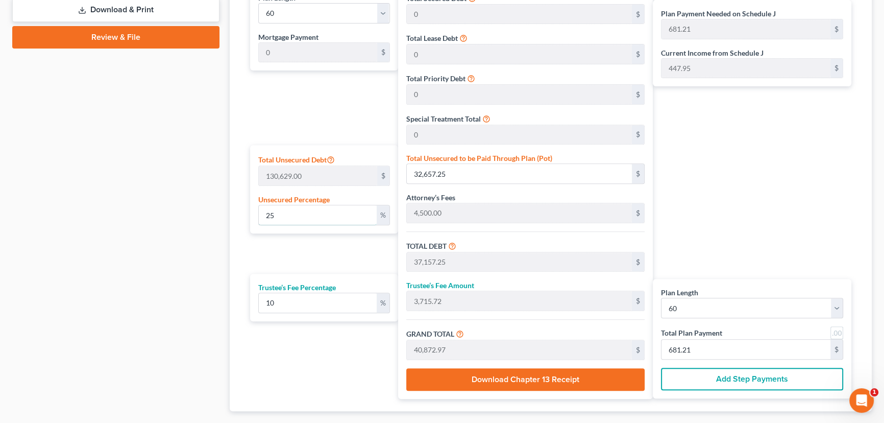
drag, startPoint x: 286, startPoint y: 212, endPoint x: 250, endPoint y: 212, distance: 36.8
click at [251, 212] on div "Total Unsecured Debt 130,629.00 $ Unsecured Percentage 25 %" at bounding box center [324, 189] width 148 height 88
type input "0"
type input "4,500.00"
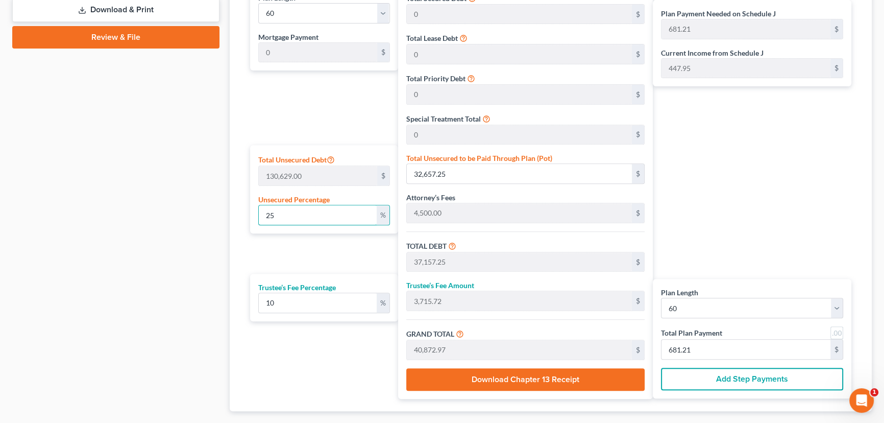
type input "450.00"
type input "4,950.00"
type input "82.50"
type input "0"
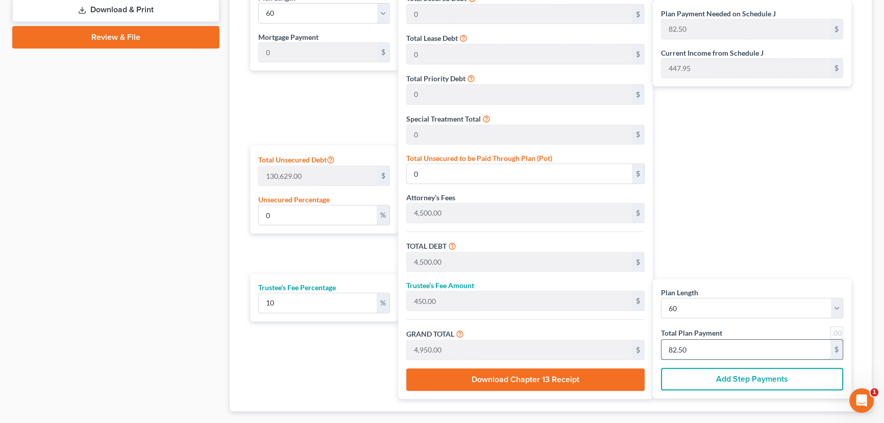
type input "436.36"
type input "43.63"
type input "480.00"
type input "8"
type input "0.10"
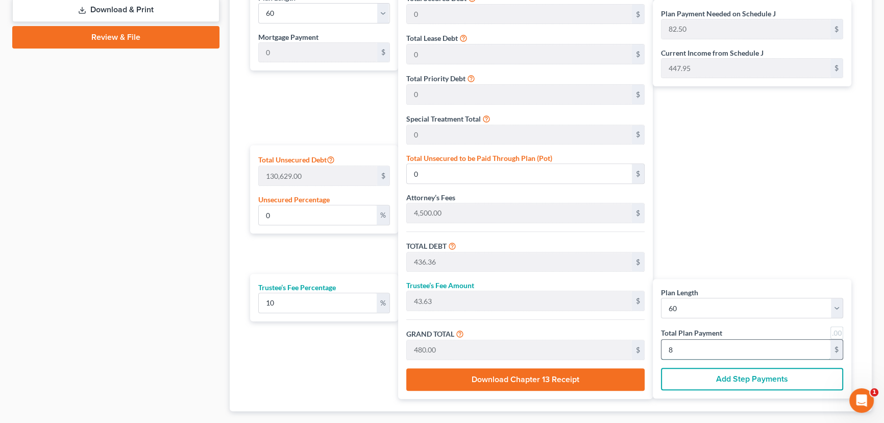
type input "136.36"
type input "4,636.36"
type input "463.63"
type input "5,100.00"
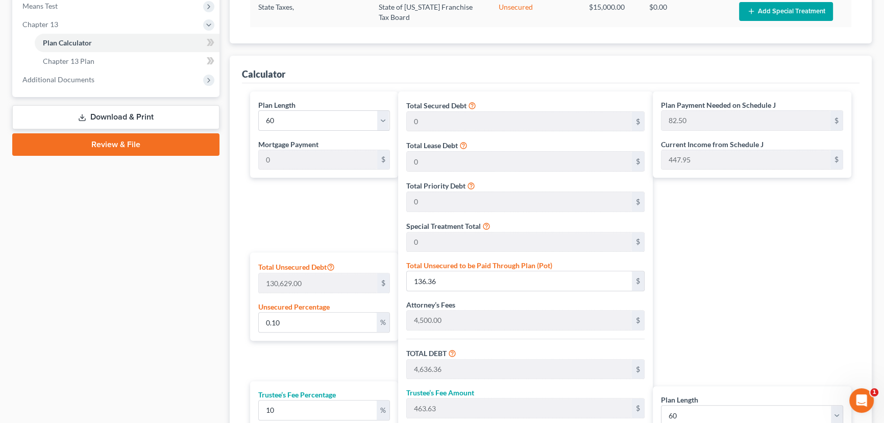
scroll to position [371, 0]
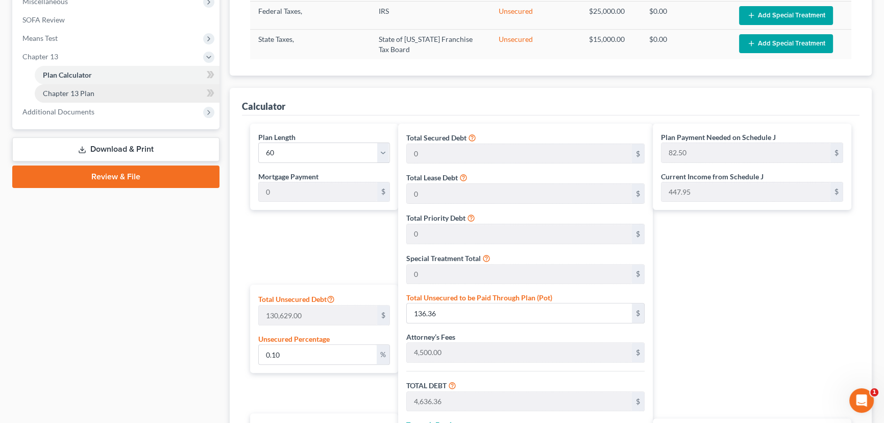
type input "85"
click at [76, 94] on span "Chapter 13 Plan" at bounding box center [69, 93] width 52 height 9
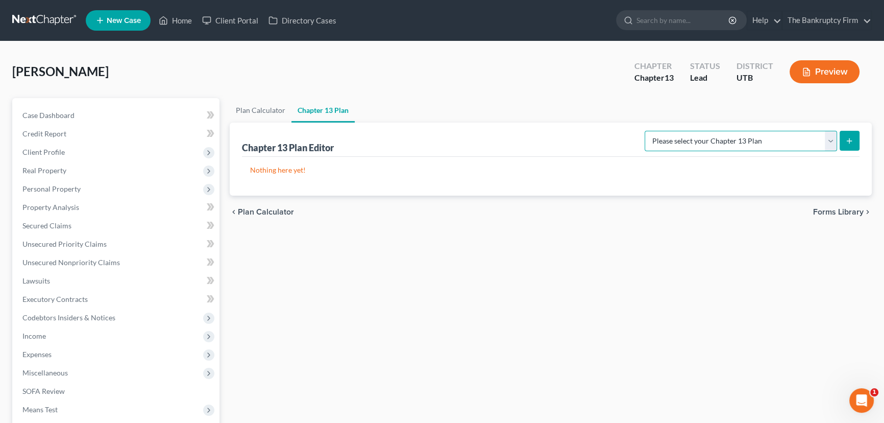
click at [723, 139] on select "Please select your Chapter 13 Plan Chapter 13 Plan - The Bankruptcy Firm - Utah…" at bounding box center [741, 141] width 193 height 20
select select "0"
click at [667, 131] on select "Please select your Chapter 13 Plan Chapter 13 Plan - The Bankruptcy Firm - Utah…" at bounding box center [741, 141] width 193 height 20
click at [851, 141] on line "submit" at bounding box center [850, 141] width 5 height 0
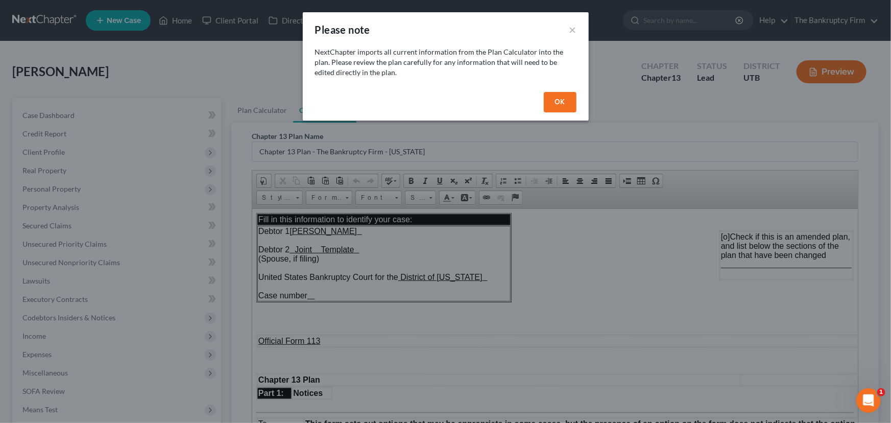
click at [562, 102] on button "OK" at bounding box center [560, 102] width 33 height 20
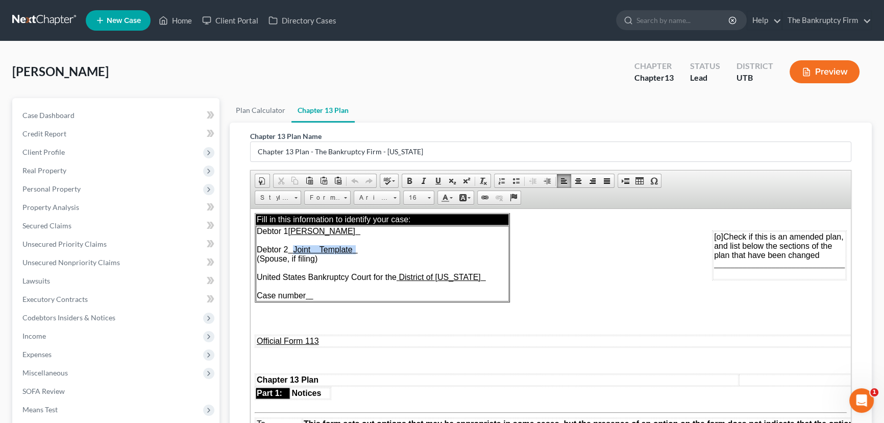
drag, startPoint x: 303, startPoint y: 249, endPoint x: 365, endPoint y: 249, distance: 61.3
click at [365, 249] on span "Debtor 1 Zachary E Scott Debtor 2 Joint Template (Spouse, if filing) United Sta…" at bounding box center [371, 262] width 229 height 73
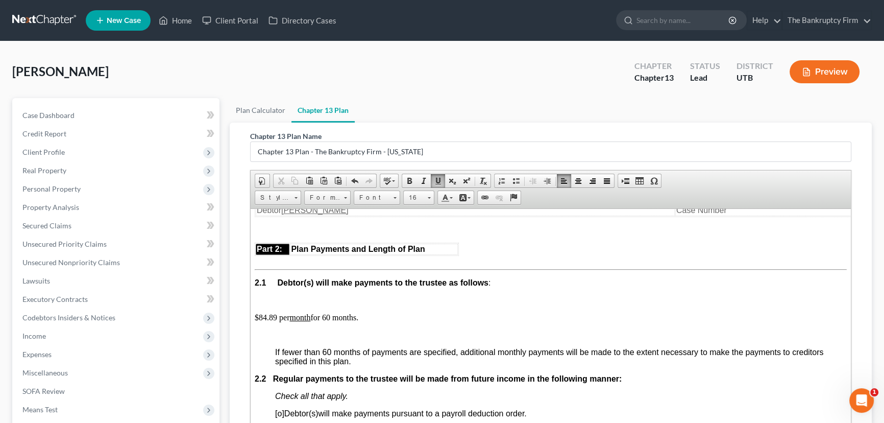
scroll to position [557, 0]
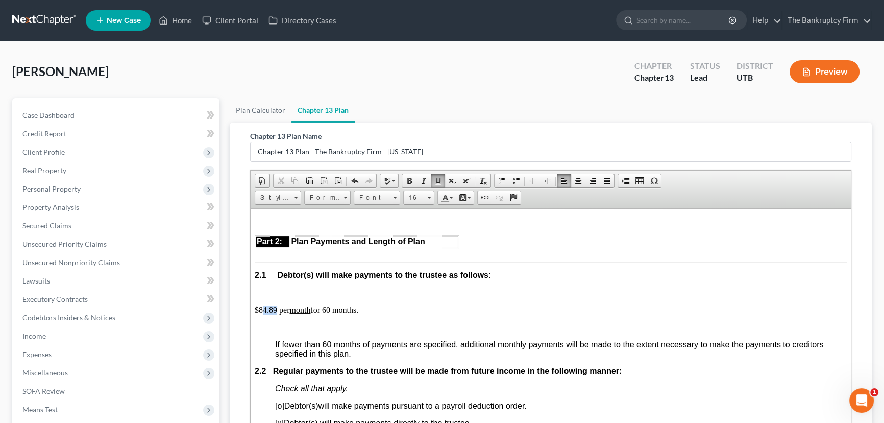
drag, startPoint x: 263, startPoint y: 329, endPoint x: 276, endPoint y: 330, distance: 13.4
click at [276, 314] on p "$84.89 per month for 60 months." at bounding box center [551, 309] width 592 height 9
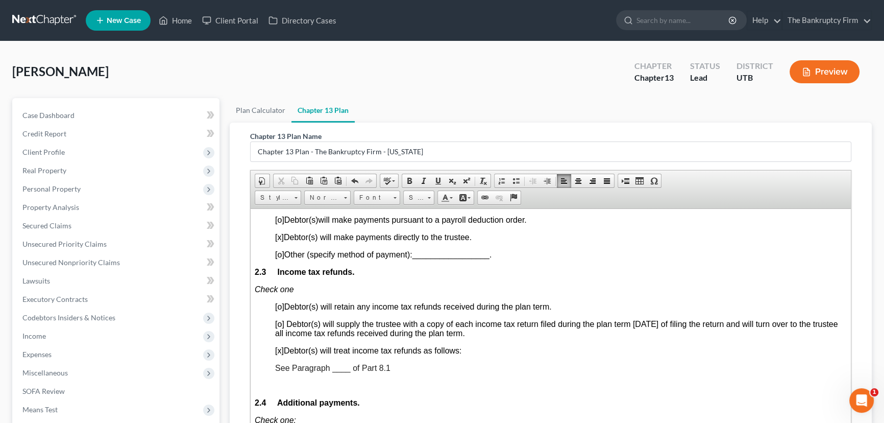
scroll to position [789, 0]
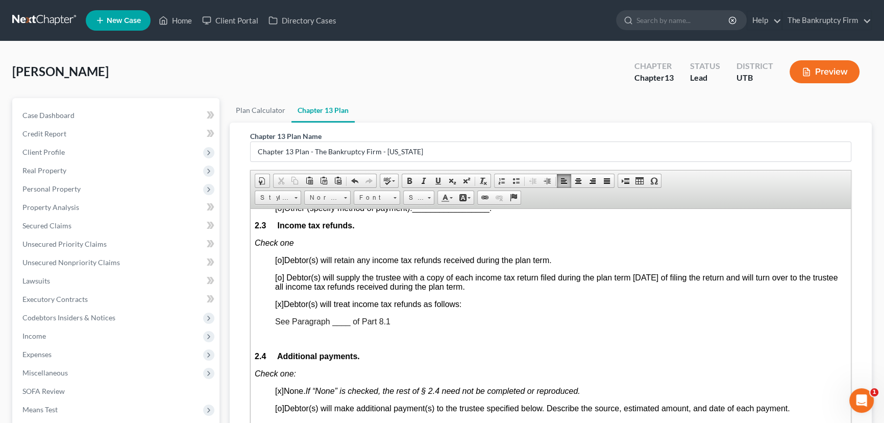
click at [336, 325] on span "See Paragraph ____ of Part 8.1" at bounding box center [332, 321] width 115 height 9
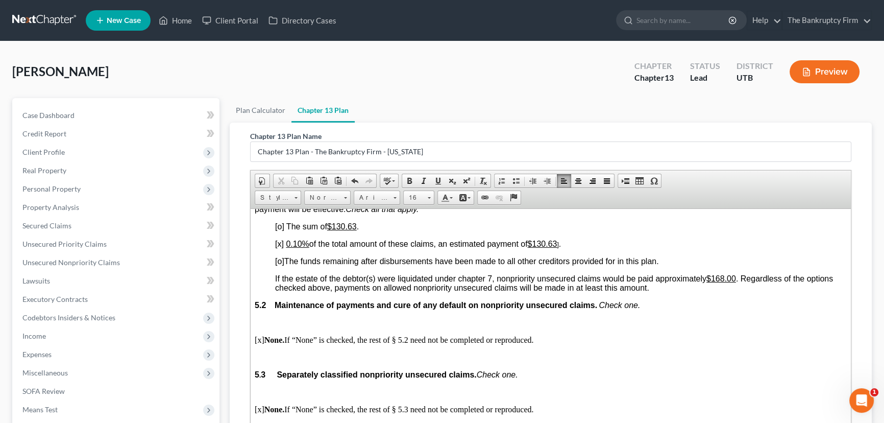
scroll to position [2043, 0]
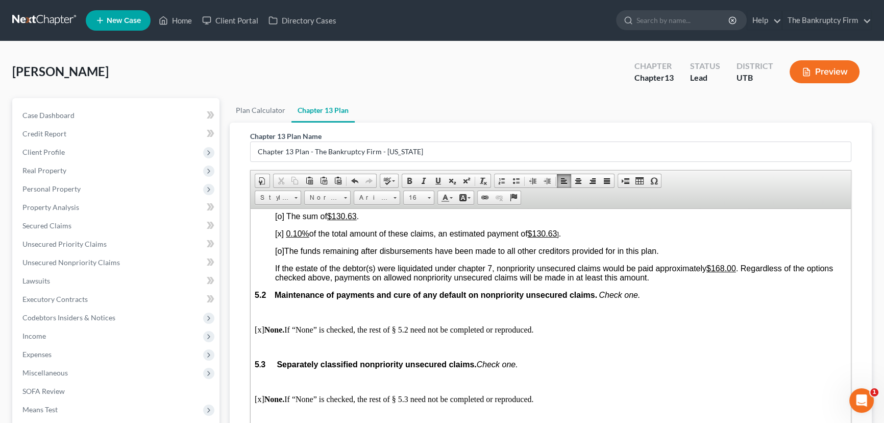
click at [297, 237] on u "0.10%" at bounding box center [297, 233] width 23 height 9
drag, startPoint x: 541, startPoint y: 300, endPoint x: 621, endPoint y: 302, distance: 80.2
click at [611, 238] on p "[x] 0.0 0% of the total amount of these claims, an estimated payment of $130.63…" at bounding box center [561, 233] width 572 height 9
click at [455, 221] on p "[o] The sum of $130.63 ." at bounding box center [561, 215] width 572 height 9
drag, startPoint x: 716, startPoint y: 339, endPoint x: 728, endPoint y: 335, distance: 12.3
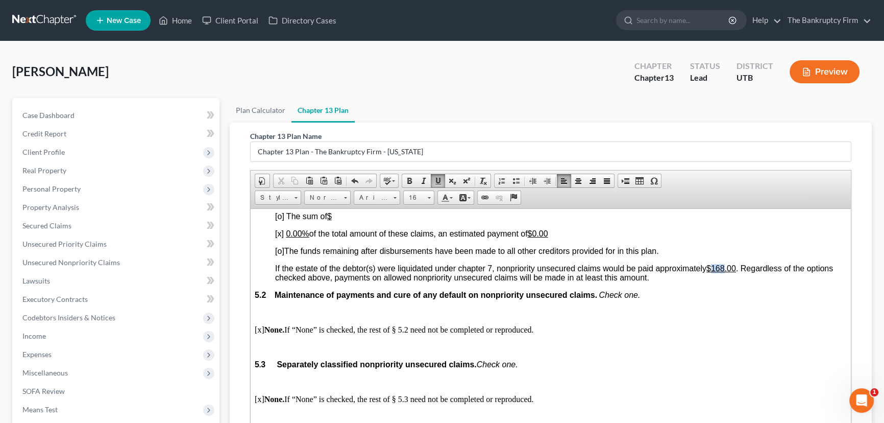
click at [728, 272] on u "$168.00" at bounding box center [722, 267] width 30 height 9
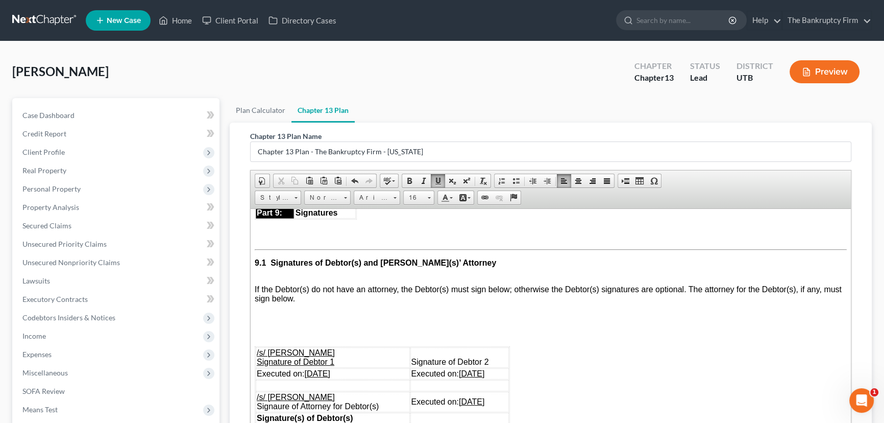
scroll to position [3620, 0]
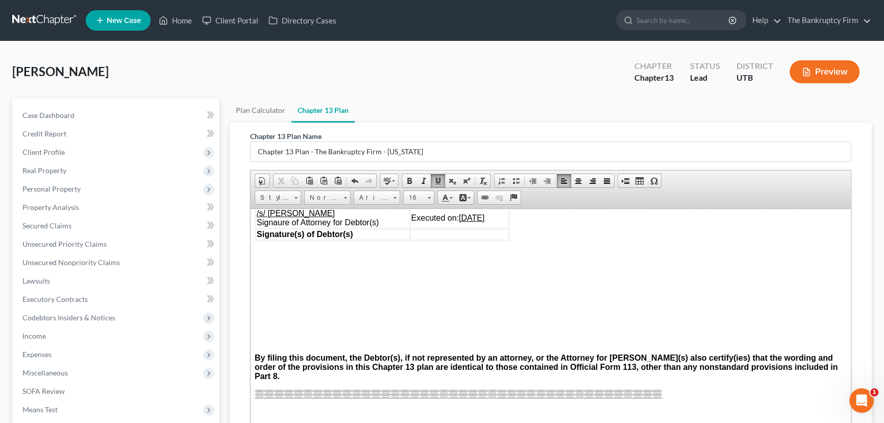
drag, startPoint x: 401, startPoint y: 289, endPoint x: 501, endPoint y: 291, distance: 100.6
click at [501, 195] on td "Executed on: 09/02/2025" at bounding box center [460, 189] width 99 height 11
drag, startPoint x: 483, startPoint y: 278, endPoint x: 399, endPoint y: 282, distance: 83.8
click at [399, 183] on tr "/s/ Zachary E Scott Signature of Debtor 1 Signature of Debtor 2" at bounding box center [382, 173] width 253 height 20
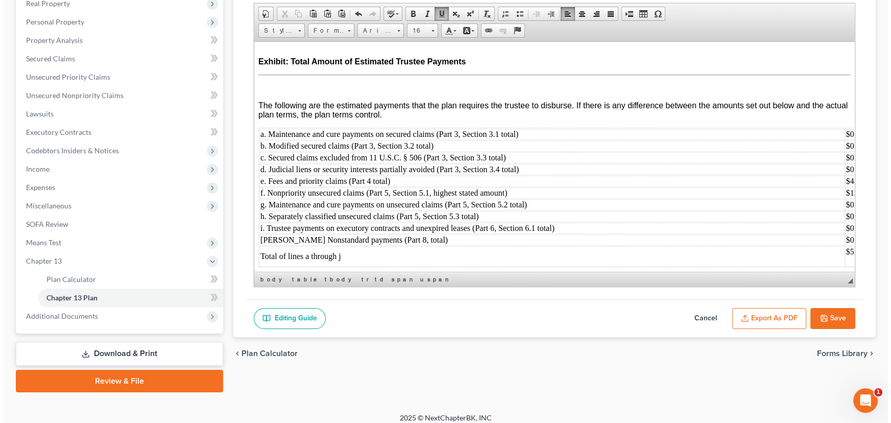
scroll to position [174, 0]
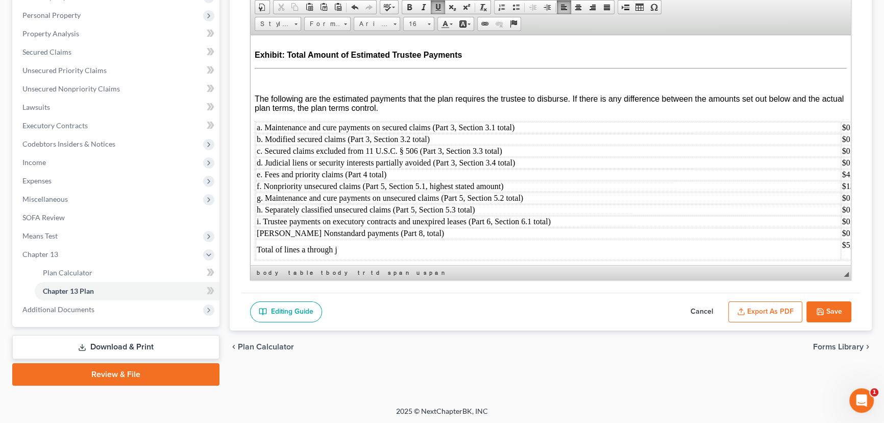
click at [763, 311] on button "Export as PDF" at bounding box center [766, 311] width 74 height 21
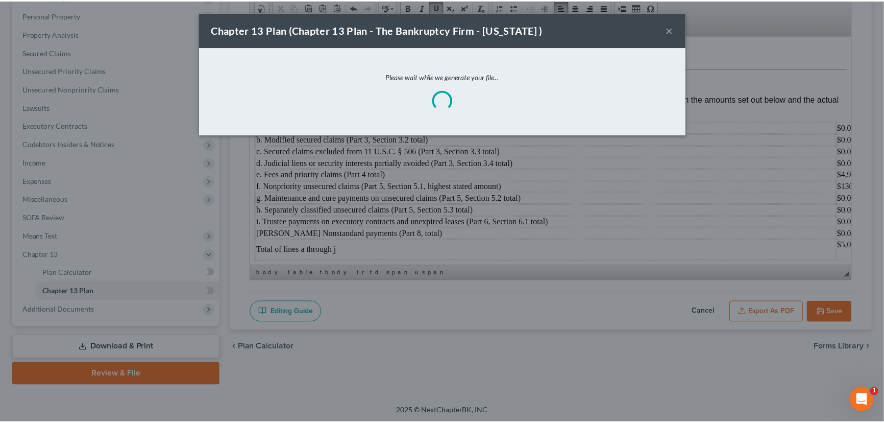
scroll to position [3913, 0]
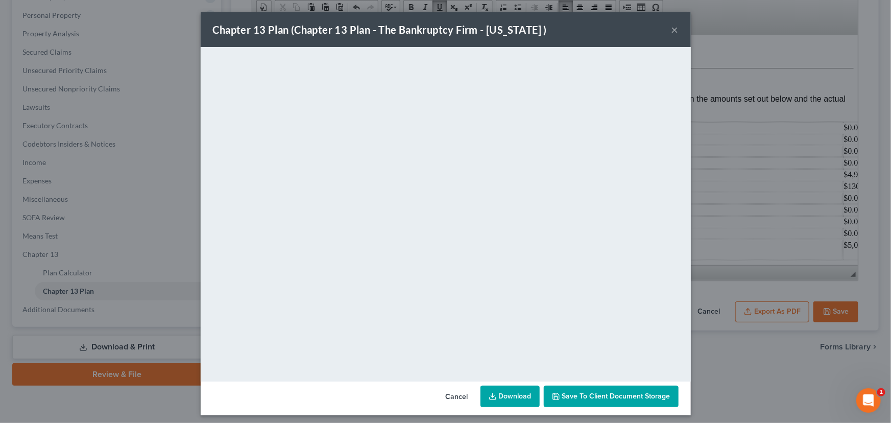
click at [601, 394] on span "Save to Client Document Storage" at bounding box center [616, 396] width 108 height 9
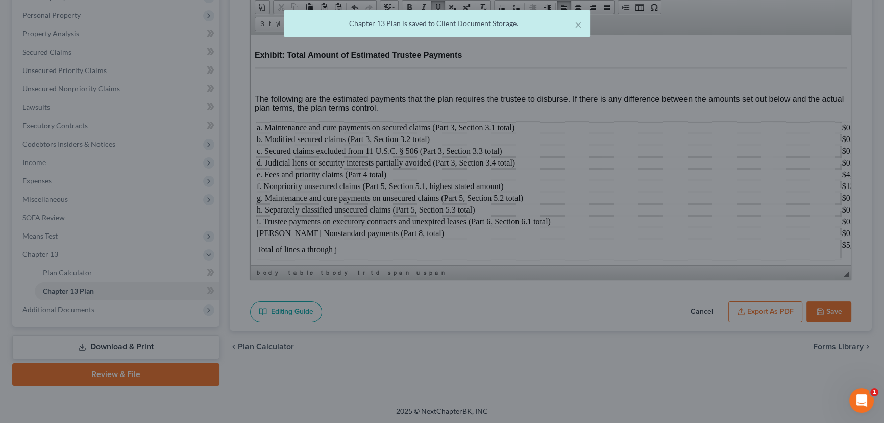
scroll to position [3936, 0]
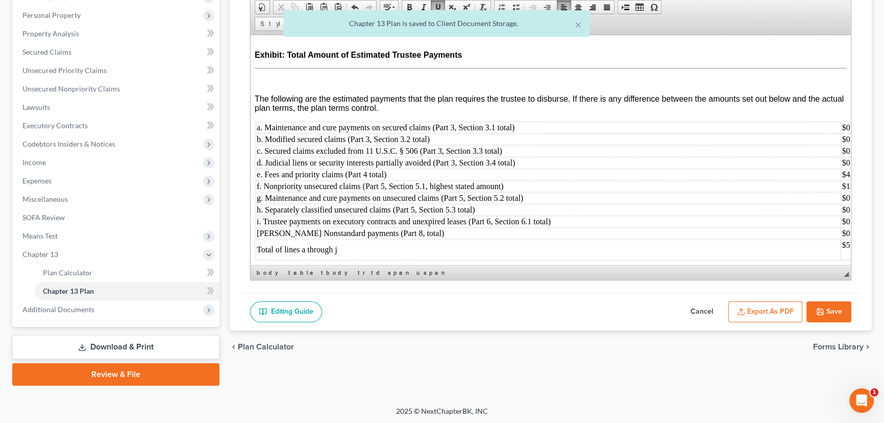
click at [830, 311] on button "Save" at bounding box center [829, 311] width 45 height 21
select select "0"
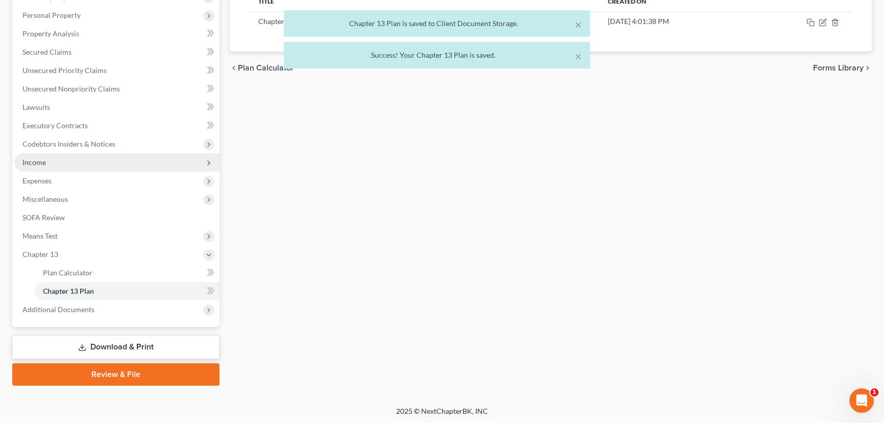
click at [37, 158] on span "Income" at bounding box center [33, 162] width 23 height 9
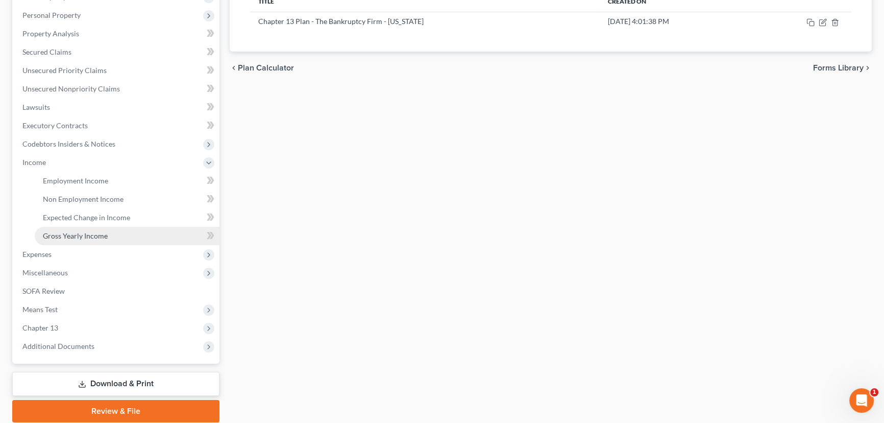
click at [76, 234] on span "Gross Yearly Income" at bounding box center [75, 235] width 65 height 9
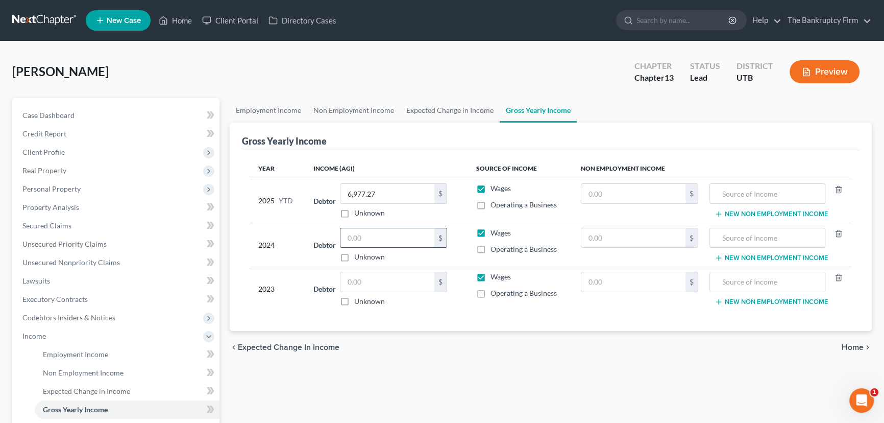
drag, startPoint x: 348, startPoint y: 234, endPoint x: 391, endPoint y: 238, distance: 42.6
click at [363, 235] on input "text" at bounding box center [388, 237] width 94 height 19
type input "0.00"
click at [357, 283] on input "text" at bounding box center [388, 281] width 94 height 19
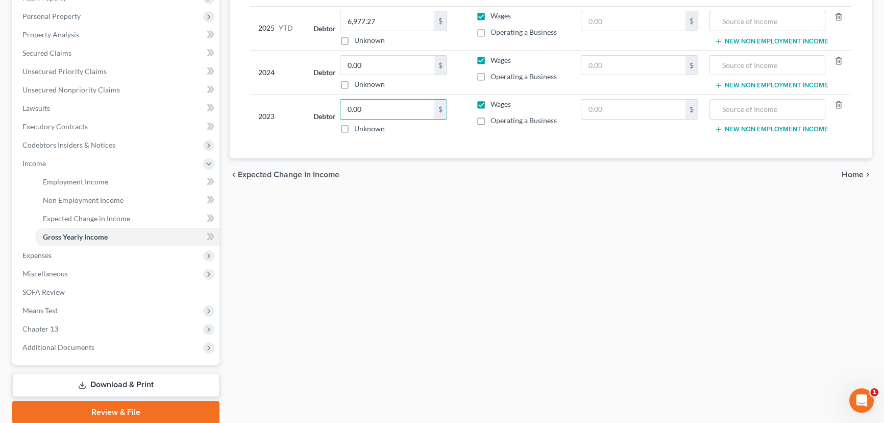
scroll to position [210, 0]
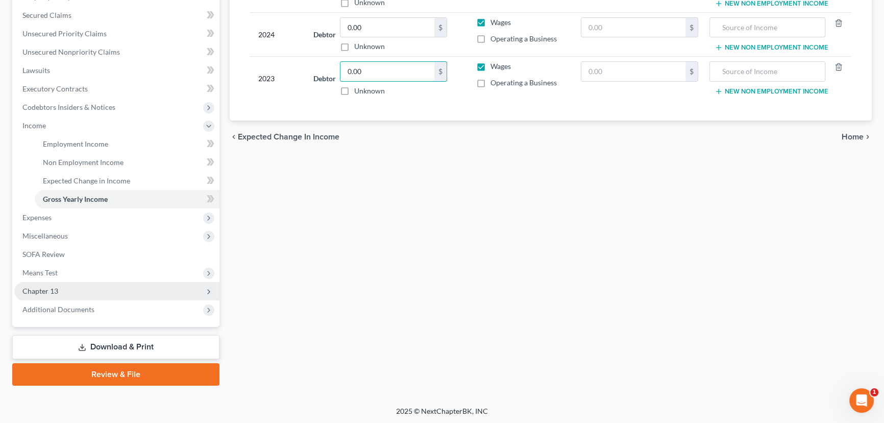
type input "0.00"
click at [45, 291] on span "Chapter 13" at bounding box center [40, 290] width 36 height 9
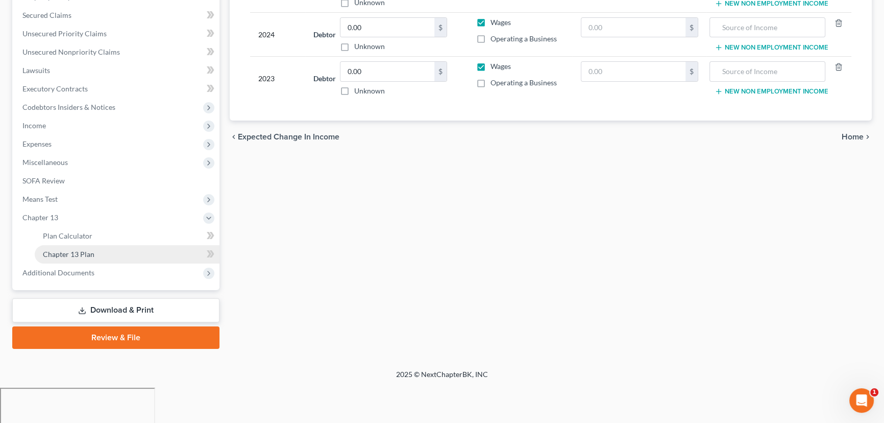
scroll to position [174, 0]
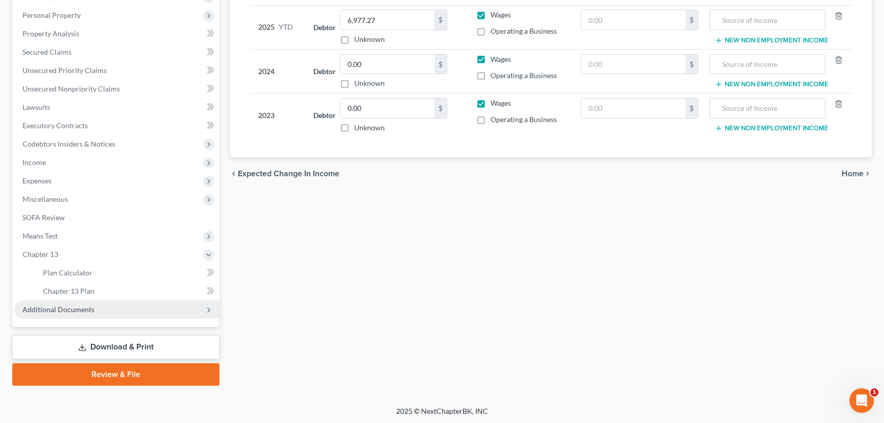
click at [82, 309] on span "Additional Documents" at bounding box center [58, 309] width 72 height 9
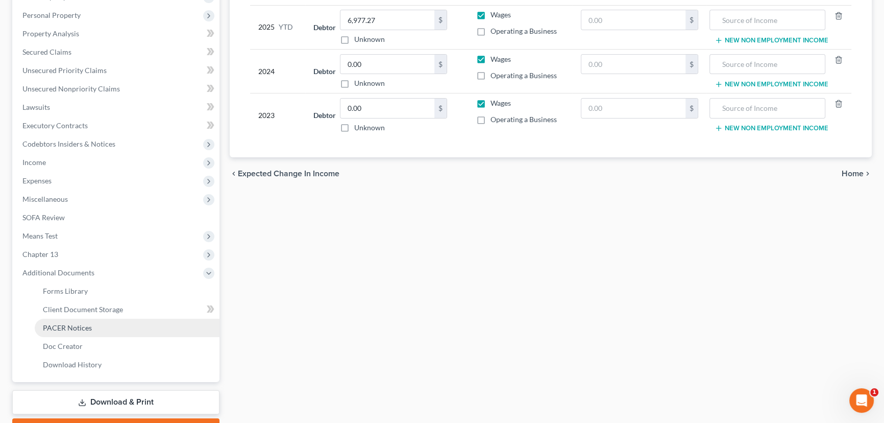
scroll to position [210, 0]
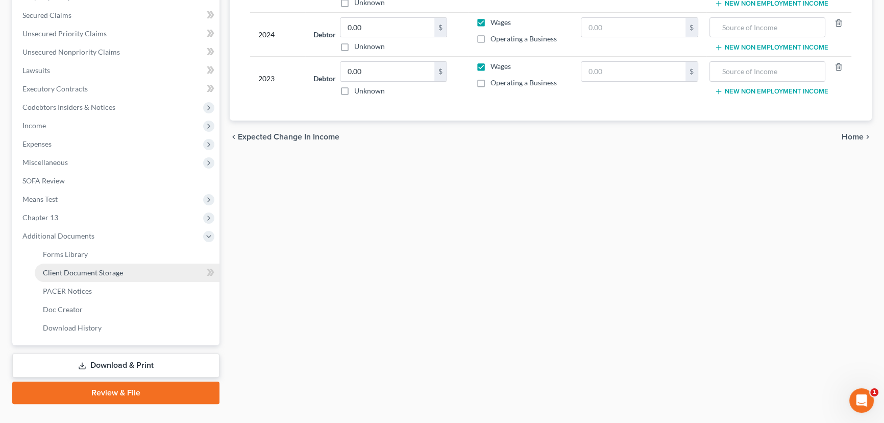
click at [90, 277] on link "Client Document Storage" at bounding box center [127, 272] width 185 height 18
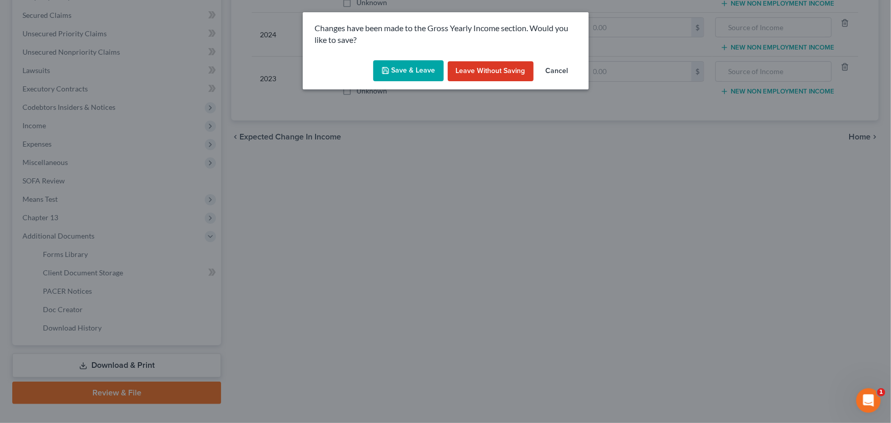
click at [409, 69] on button "Save & Leave" at bounding box center [408, 70] width 70 height 21
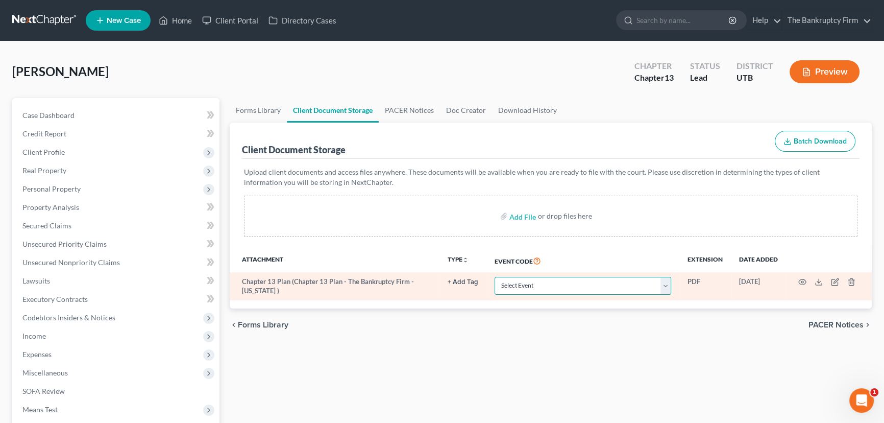
click at [545, 284] on select "Select Event Affidavit/Declaration Amended Chapter 11 Plan Amended Disclosure S…" at bounding box center [583, 286] width 177 height 18
select select "26"
click at [495, 277] on select "Select Event Affidavit/Declaration Amended Chapter 11 Plan Amended Disclosure S…" at bounding box center [583, 286] width 177 height 18
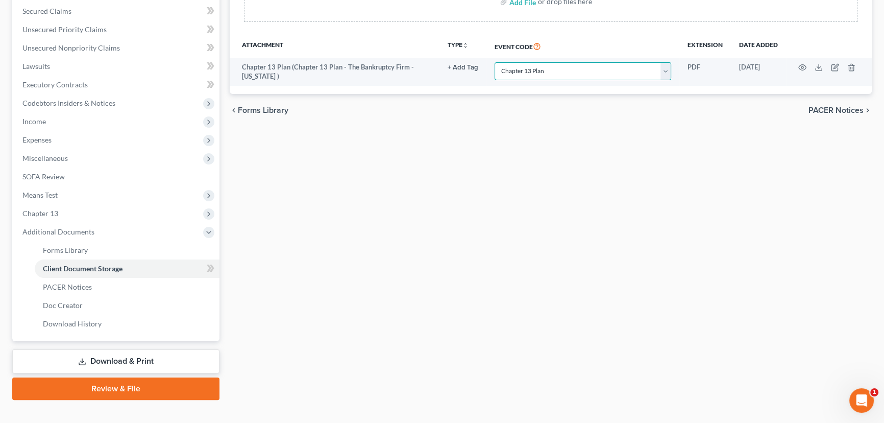
scroll to position [229, 0]
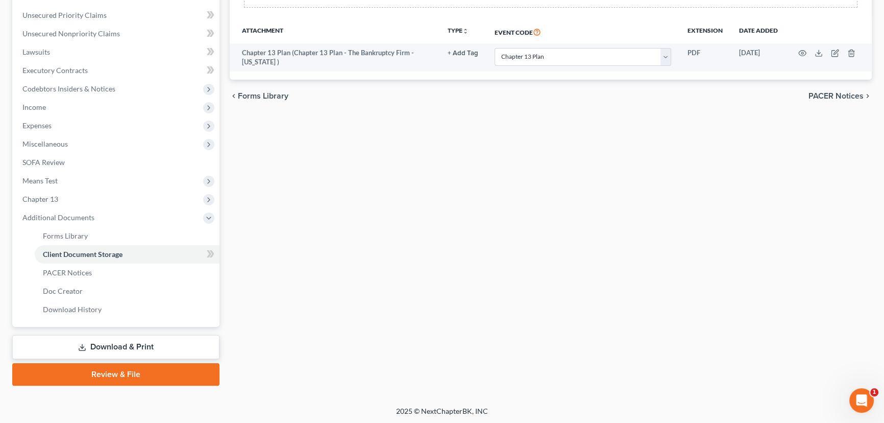
click at [110, 349] on link "Download & Print" at bounding box center [115, 347] width 207 height 24
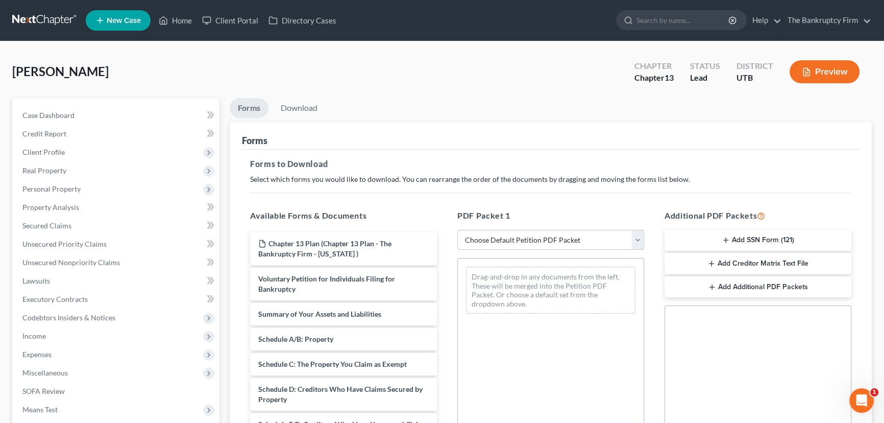
click at [751, 239] on button "Add SSN Form (121)" at bounding box center [758, 240] width 187 height 21
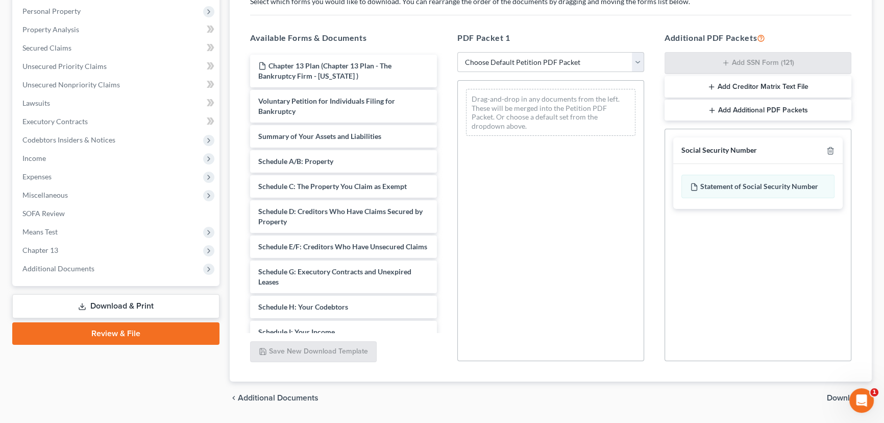
scroll to position [185, 0]
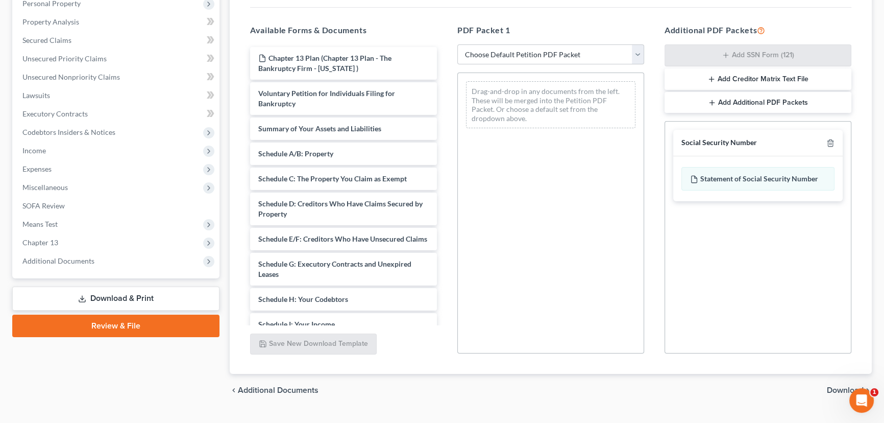
click at [837, 388] on span "Download" at bounding box center [845, 390] width 37 height 8
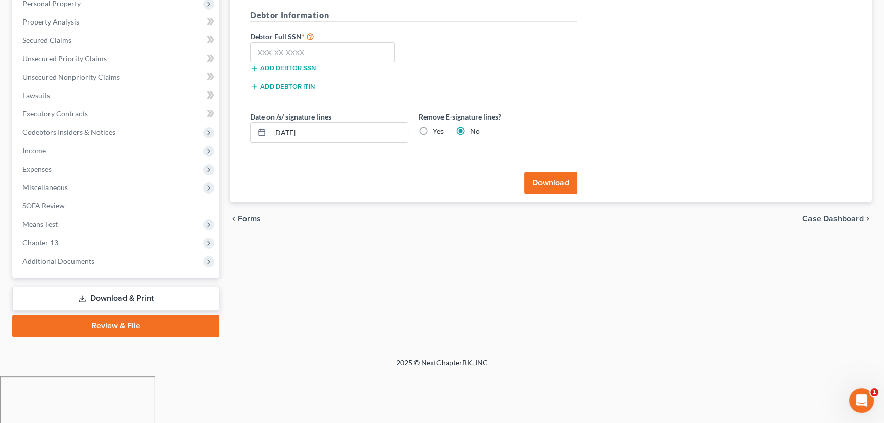
scroll to position [137, 0]
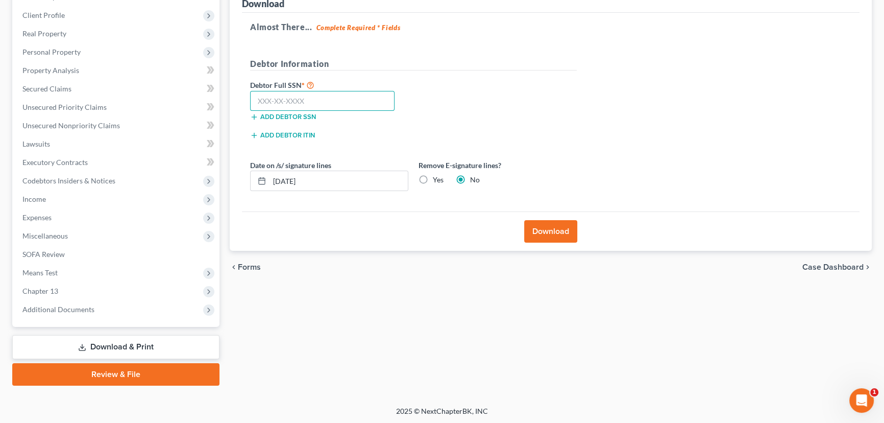
click at [281, 103] on input "text" at bounding box center [322, 101] width 145 height 20
paste input "529-65-6562"
type input "529-65-6562"
click at [547, 231] on button "Download" at bounding box center [550, 231] width 53 height 22
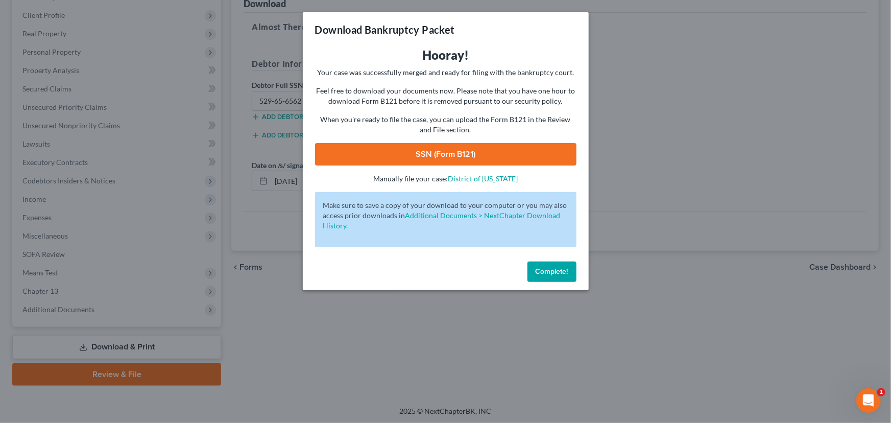
click at [434, 149] on link "SSN (Form B121)" at bounding box center [445, 154] width 261 height 22
drag, startPoint x: 538, startPoint y: 267, endPoint x: 545, endPoint y: 267, distance: 7.1
click at [539, 267] on span "Complete!" at bounding box center [552, 271] width 33 height 9
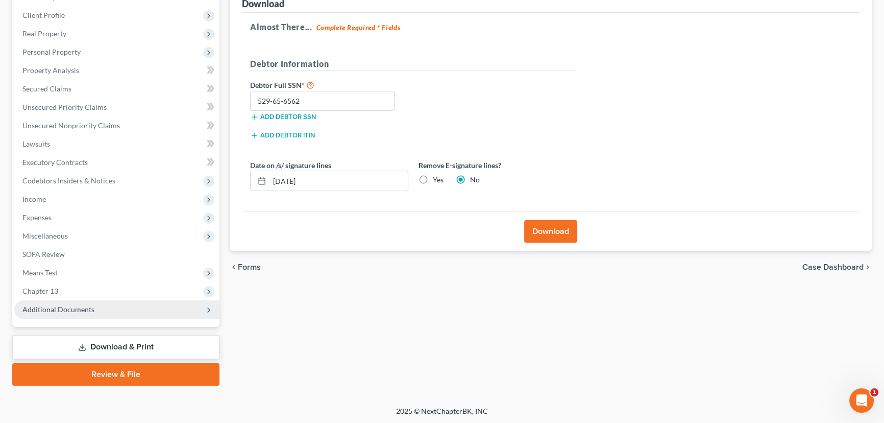
click at [68, 308] on span "Additional Documents" at bounding box center [58, 309] width 72 height 9
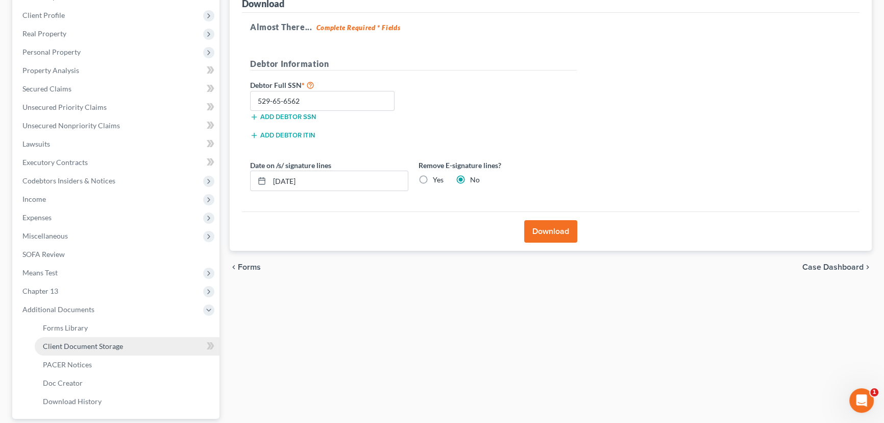
click at [87, 344] on span "Client Document Storage" at bounding box center [83, 346] width 80 height 9
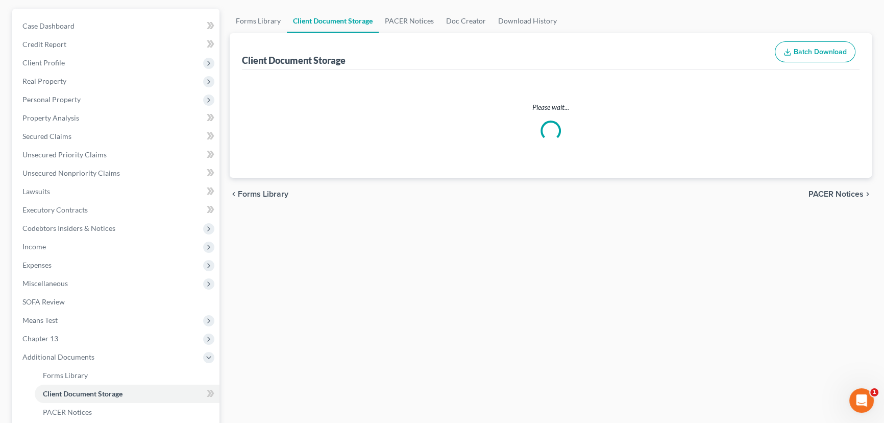
scroll to position [9, 0]
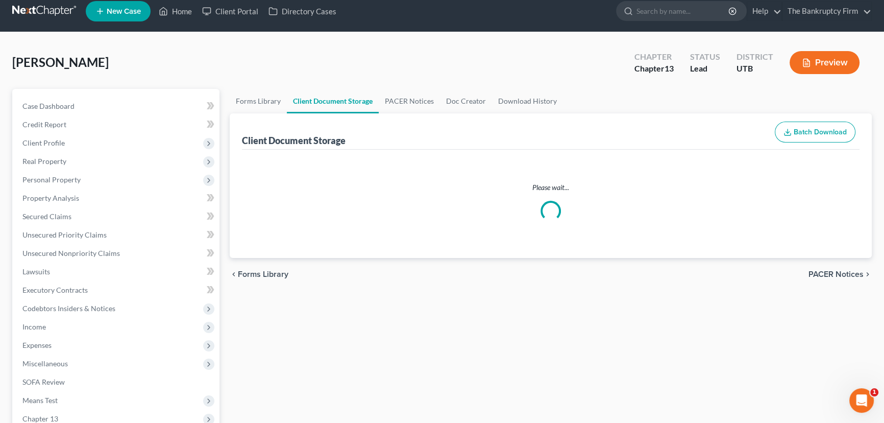
select select "26"
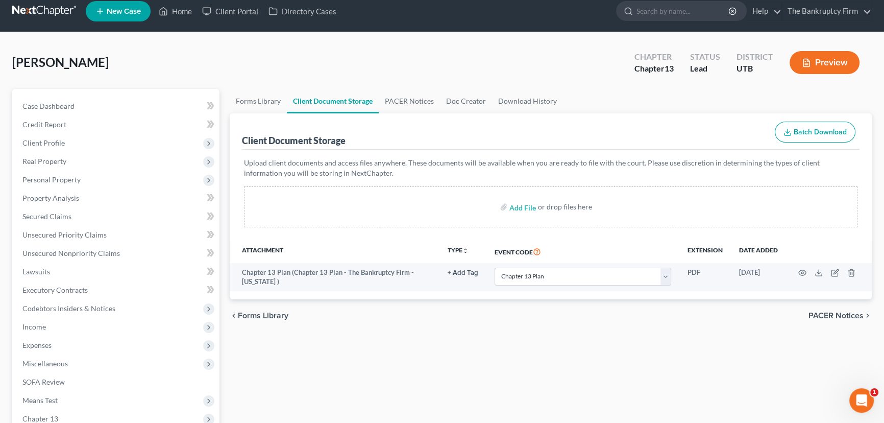
scroll to position [0, 0]
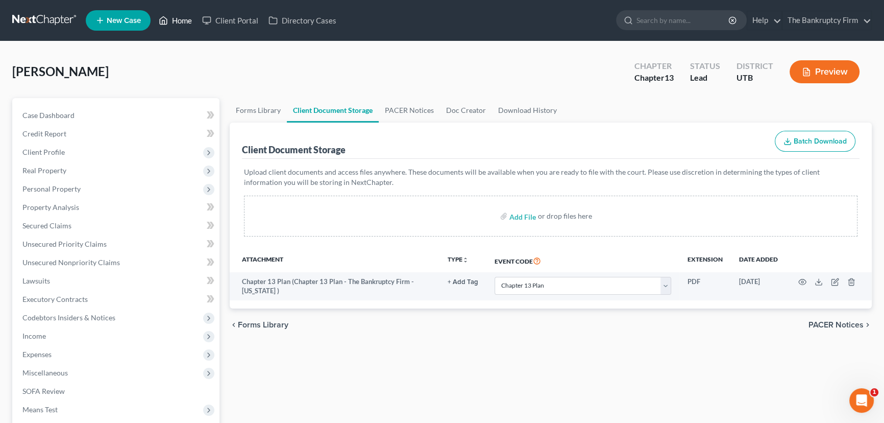
click at [183, 20] on link "Home" at bounding box center [175, 20] width 43 height 18
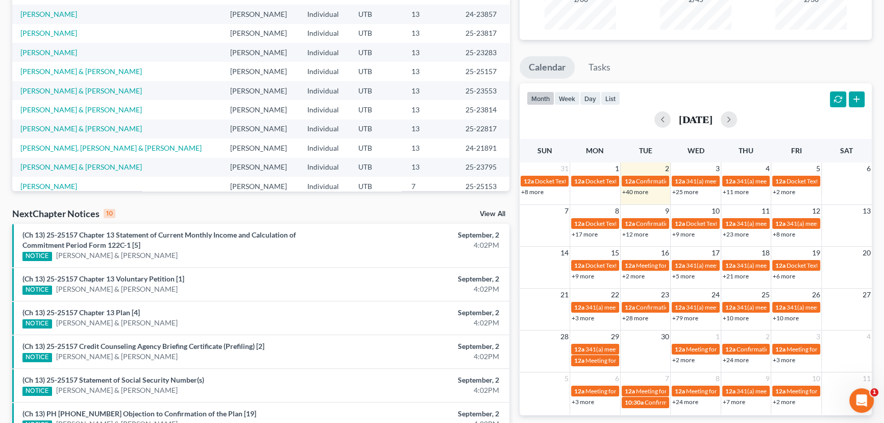
scroll to position [139, 0]
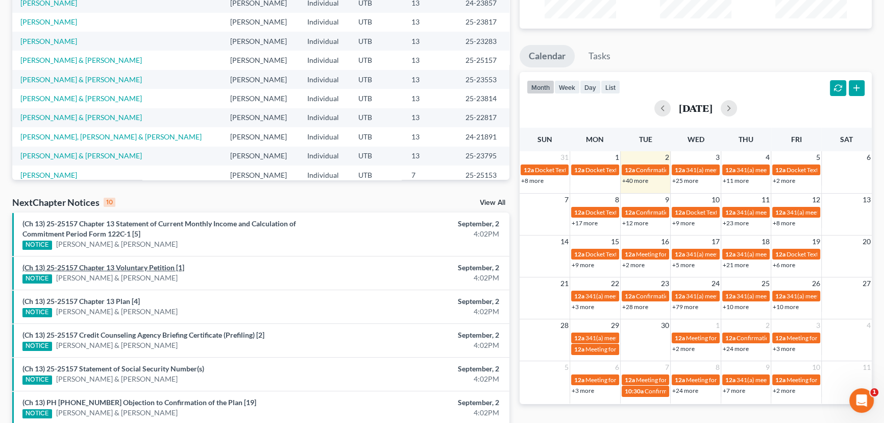
click at [131, 267] on link "(Ch 13) 25-25157 Chapter 13 Voluntary Petition [1]" at bounding box center [103, 267] width 162 height 9
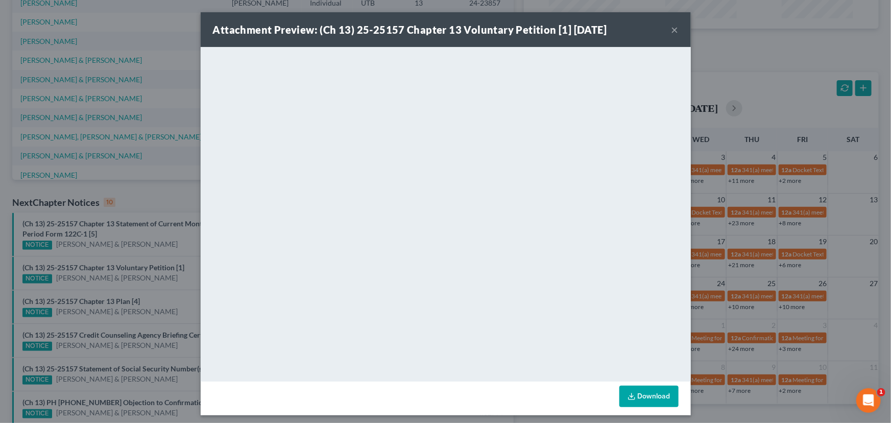
drag, startPoint x: 147, startPoint y: 252, endPoint x: 148, endPoint y: 244, distance: 7.8
click at [147, 252] on div "Attachment Preview: (Ch 13) 25-25157 Chapter 13 Voluntary Petition [1] 09/02/20…" at bounding box center [445, 211] width 891 height 423
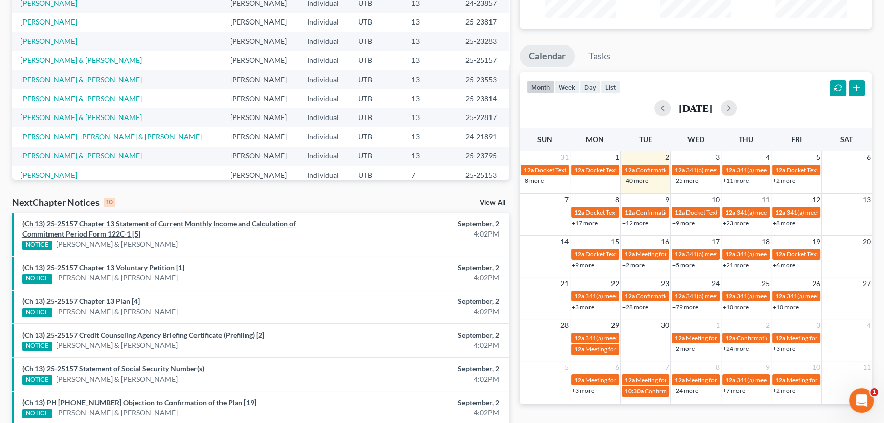
click at [152, 227] on link "(Ch 13) 25-25157 Chapter 13 Statement of Current Monthly Income and Calculation…" at bounding box center [159, 228] width 274 height 19
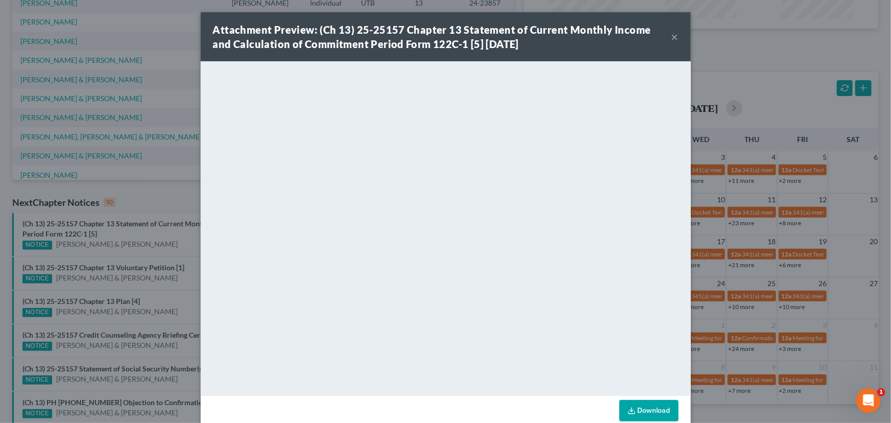
click at [163, 245] on div "Attachment Preview: (Ch 13) 25-25157 Chapter 13 Statement of Current Monthly In…" at bounding box center [445, 211] width 891 height 423
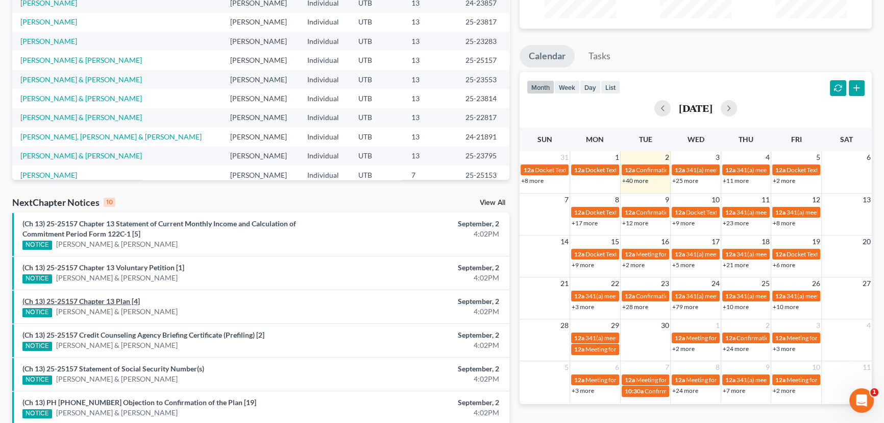
click at [116, 301] on link "(Ch 13) 25-25157 Chapter 13 Plan [4]" at bounding box center [80, 301] width 117 height 9
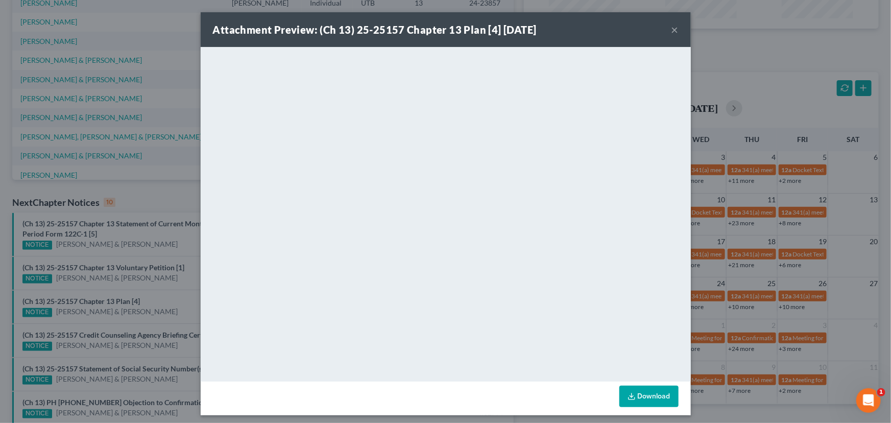
click at [156, 297] on div "Attachment Preview: (Ch 13) 25-25157 Chapter 13 Plan [4] 09/02/2025 × <object n…" at bounding box center [445, 211] width 891 height 423
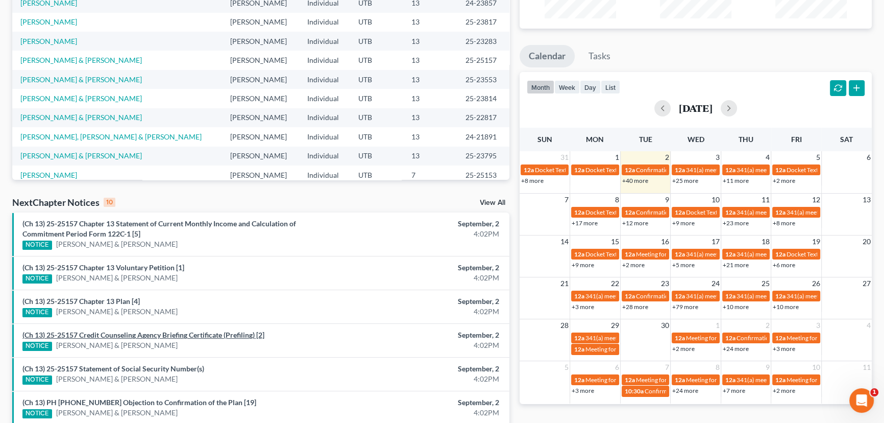
click at [159, 334] on link "(Ch 13) 25-25157 Credit Counseling Agency Briefing Certificate (Prefiling) [2]" at bounding box center [143, 334] width 242 height 9
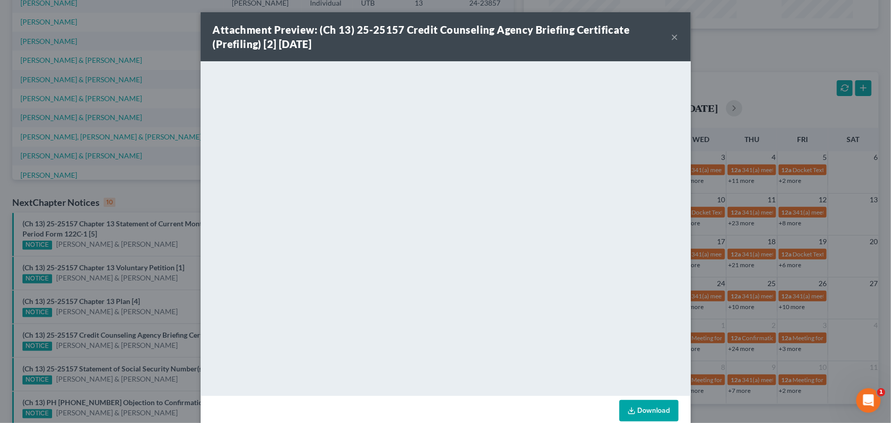
click at [152, 292] on div "Attachment Preview: (Ch 13) 25-25157 Credit Counseling Agency Briefing Certific…" at bounding box center [445, 211] width 891 height 423
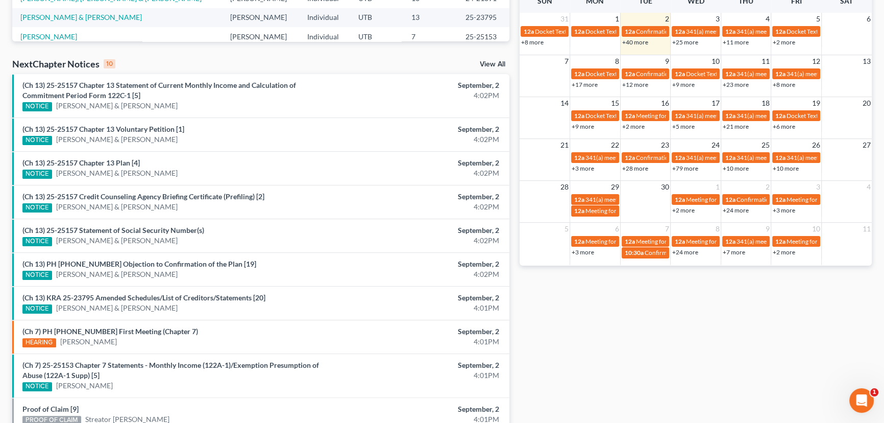
scroll to position [278, 0]
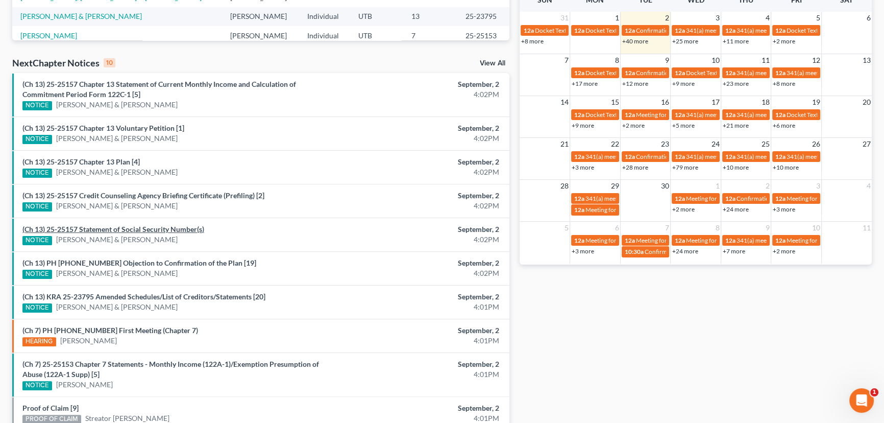
click at [142, 226] on link "(Ch 13) 25-25157 Statement of Social Security Number(s)" at bounding box center [113, 229] width 182 height 9
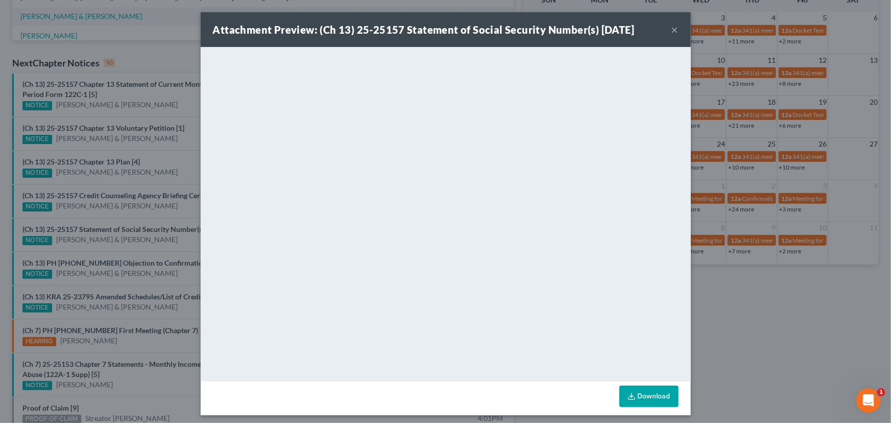
click at [154, 249] on div "Attachment Preview: (Ch 13) 25-25157 Statement of Social Security Number(s) 09/…" at bounding box center [445, 211] width 891 height 423
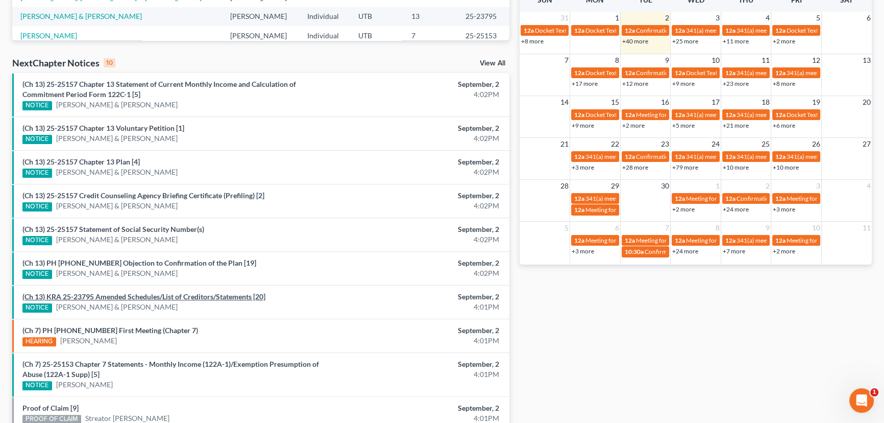
click at [168, 296] on link "(Ch 13) KRA 25-23795 Amended Schedules/List of Creditors/Statements [20]" at bounding box center [143, 296] width 243 height 9
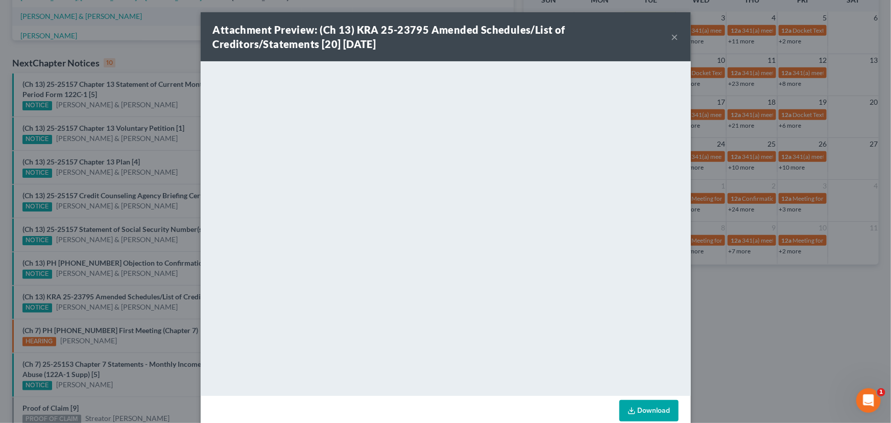
click at [161, 306] on div "Attachment Preview: (Ch 13) KRA 25-23795 Amended Schedules/List of Creditors/St…" at bounding box center [445, 211] width 891 height 423
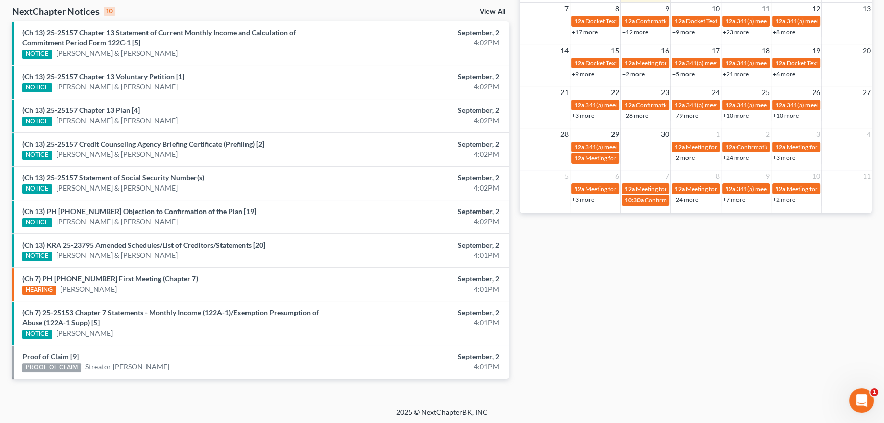
scroll to position [330, 0]
click at [136, 311] on link "(Ch 7) 25-25153 Chapter 7 Statements - Monthly Income (122A-1)/Exemption Presum…" at bounding box center [170, 316] width 297 height 19
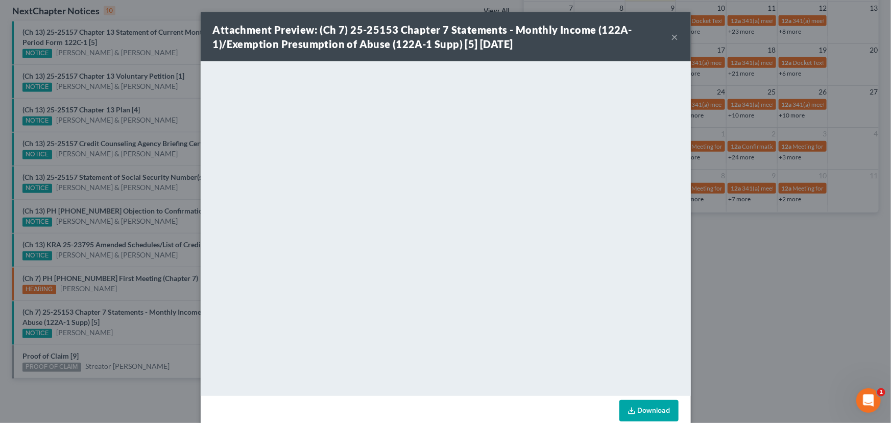
click at [129, 334] on div "Attachment Preview: (Ch 7) 25-25153 Chapter 7 Statements - Monthly Income (122A…" at bounding box center [445, 211] width 891 height 423
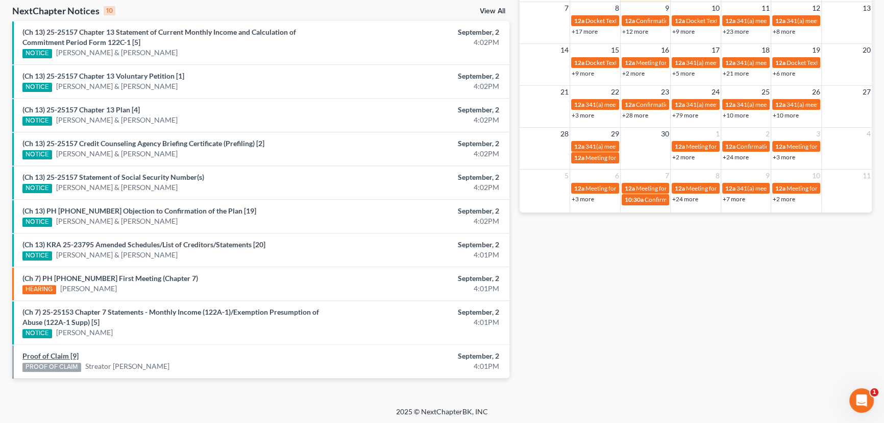
click at [46, 354] on link "Proof of Claim [9]" at bounding box center [50, 355] width 56 height 9
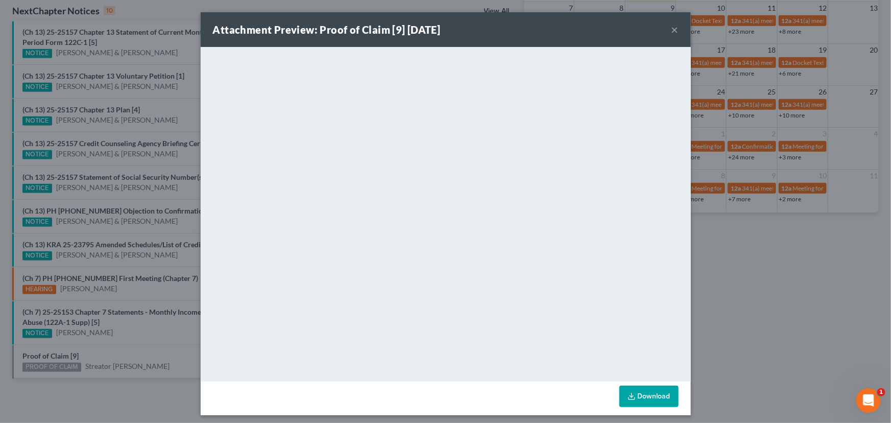
click at [162, 347] on div "Attachment Preview: Proof of Claim [9] 09/02/2025 × <object ng-attr-data='https…" at bounding box center [445, 211] width 891 height 423
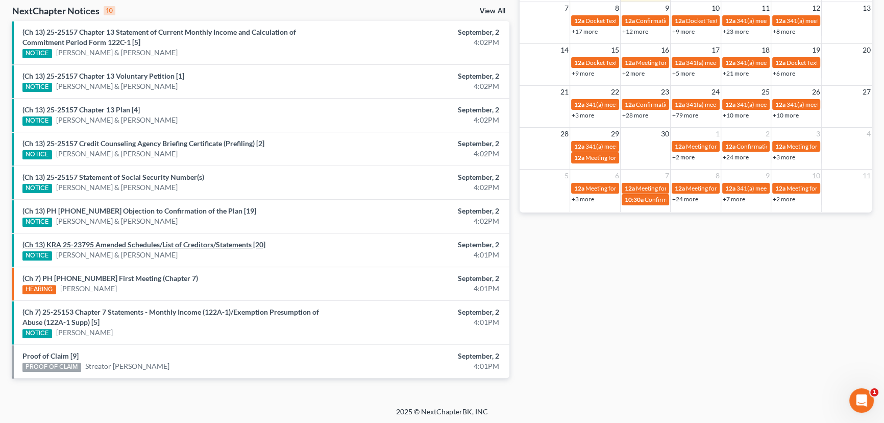
click at [139, 246] on link "(Ch 13) KRA 25-23795 Amended Schedules/List of Creditors/Statements [20]" at bounding box center [143, 244] width 243 height 9
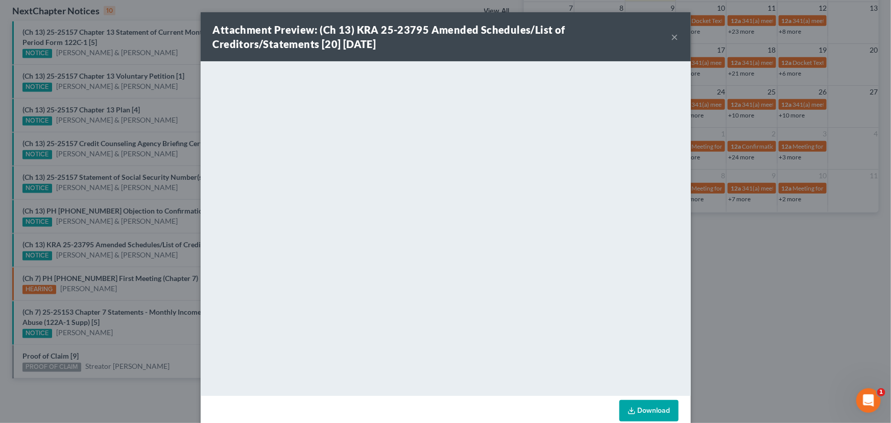
click at [150, 258] on div "Attachment Preview: (Ch 13) KRA 25-23795 Amended Schedules/List of Creditors/St…" at bounding box center [445, 211] width 891 height 423
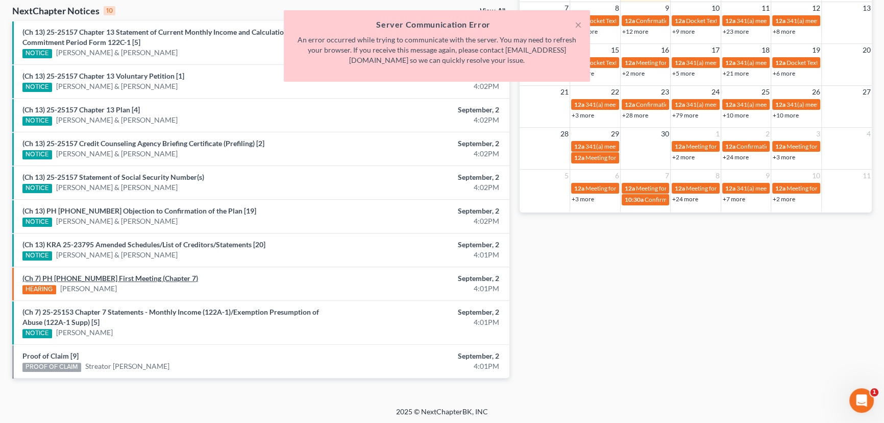
click at [124, 276] on link "(Ch 7) PH 25-25153 First Meeting (Chapter 7)" at bounding box center [110, 278] width 176 height 9
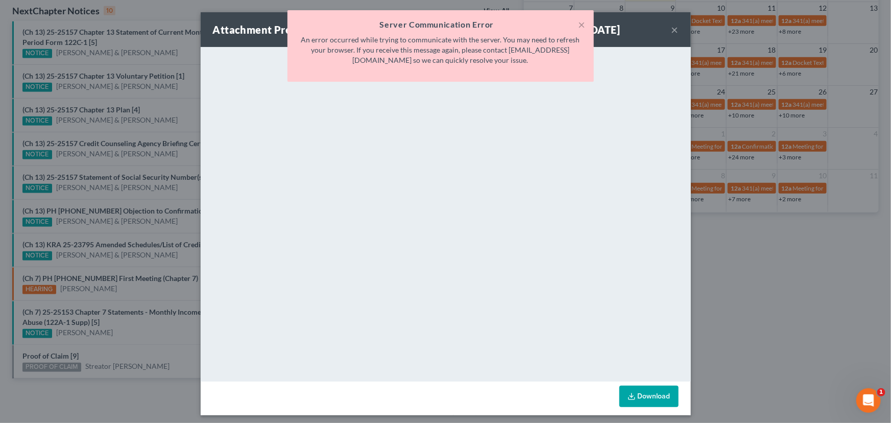
click at [125, 291] on div "Attachment Preview: (Ch 7) PH 25-25153 First Meeting (Chapter 7) 09/02/2025 × <…" at bounding box center [445, 211] width 891 height 423
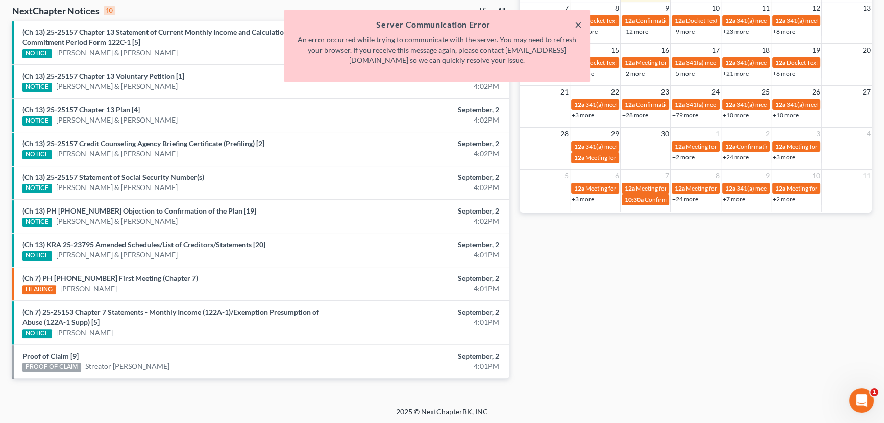
click at [578, 25] on button "×" at bounding box center [578, 24] width 7 height 12
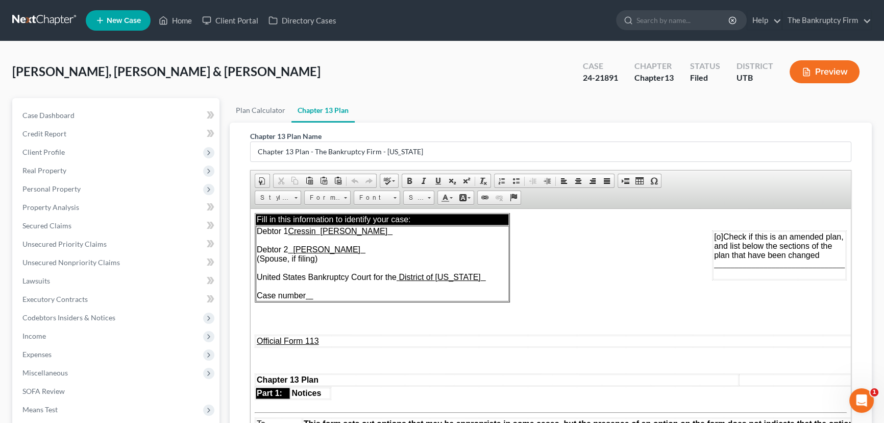
scroll to position [650, 0]
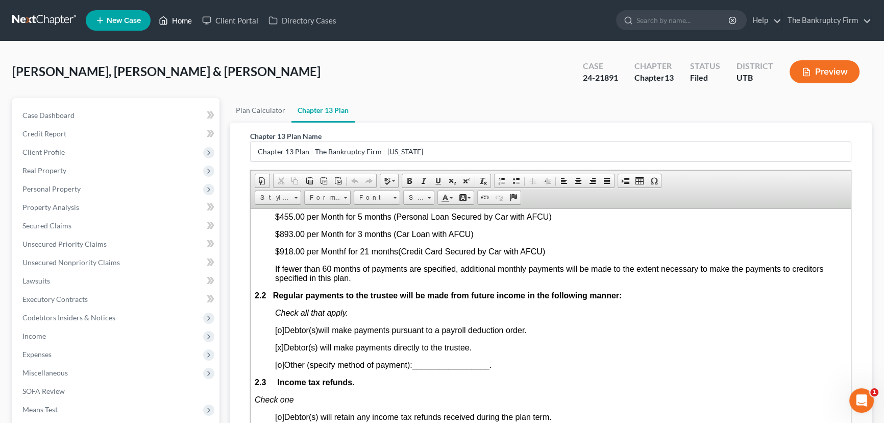
click at [184, 22] on link "Home" at bounding box center [175, 20] width 43 height 18
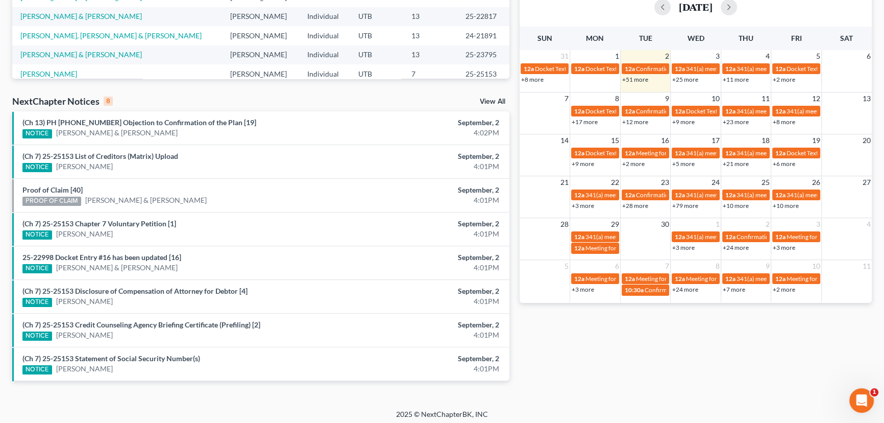
scroll to position [243, 0]
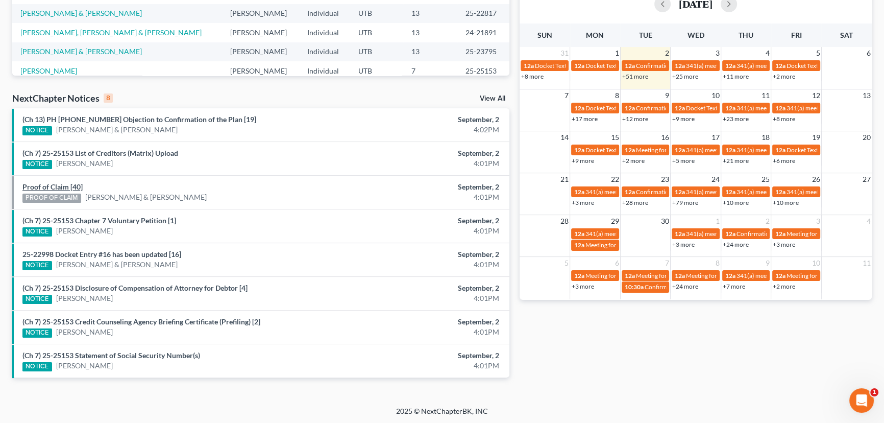
click at [65, 188] on link "Proof of Claim [40]" at bounding box center [52, 186] width 60 height 9
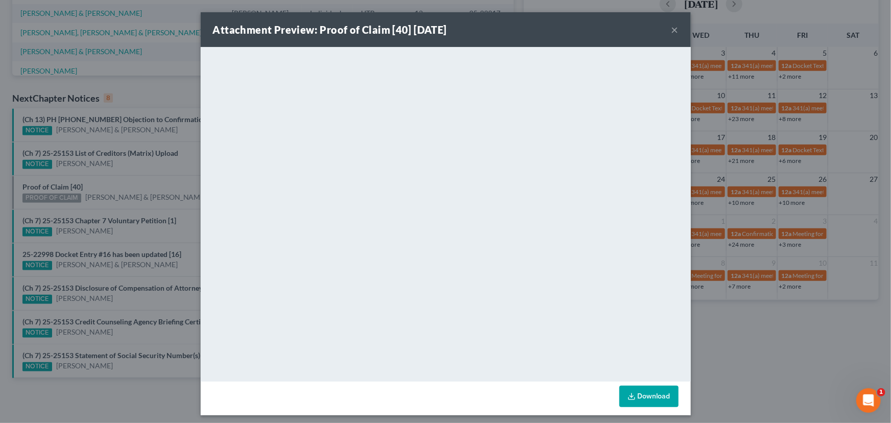
click at [99, 184] on div "Attachment Preview: Proof of Claim [40] [DATE] × <object ng-attr-data='[URL][DO…" at bounding box center [445, 211] width 891 height 423
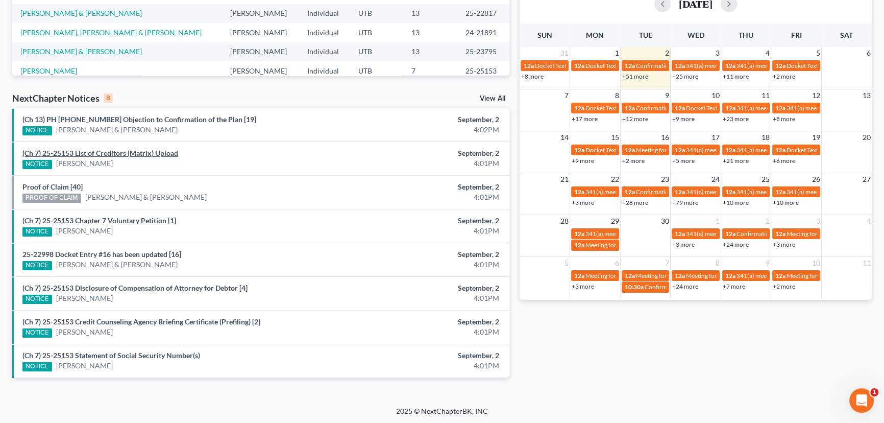
click at [120, 154] on link "(Ch 7) 25-25153 List of Creditors (Matrix) Upload" at bounding box center [100, 153] width 156 height 9
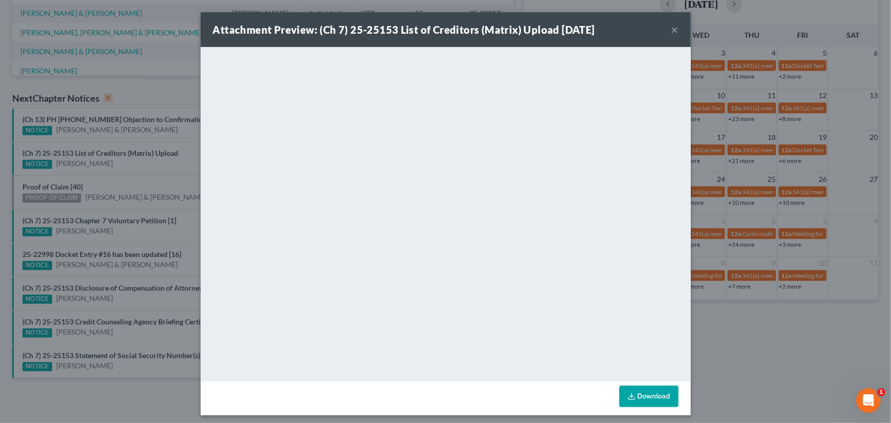
click at [121, 168] on div "Attachment Preview: (Ch 7) 25-25153 List of Creditors (Matrix) Upload [DATE] × …" at bounding box center [445, 211] width 891 height 423
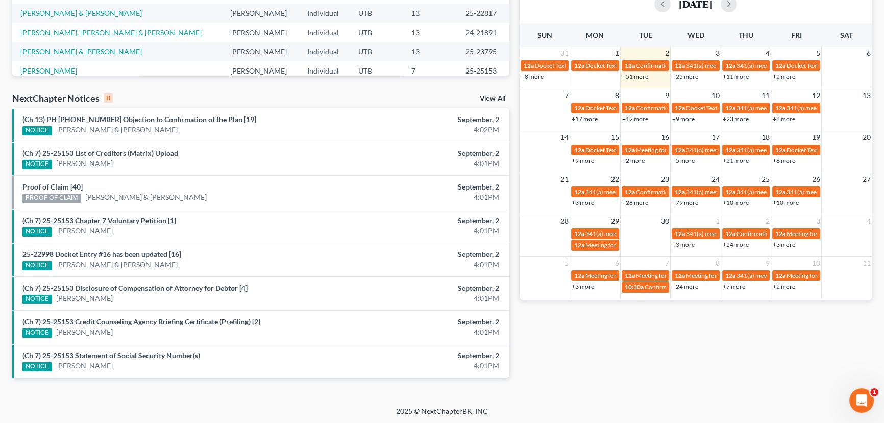
click at [114, 221] on link "(Ch 7) 25-25153 Chapter 7 Voluntary Petition [1]" at bounding box center [99, 220] width 154 height 9
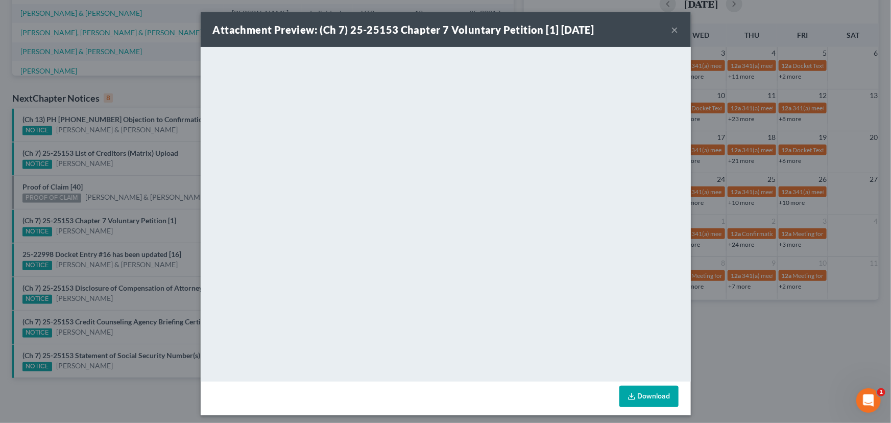
click at [117, 229] on div "Attachment Preview: (Ch 7) 25-25153 Chapter 7 Voluntary Petition [1] [DATE] × D…" at bounding box center [445, 211] width 891 height 423
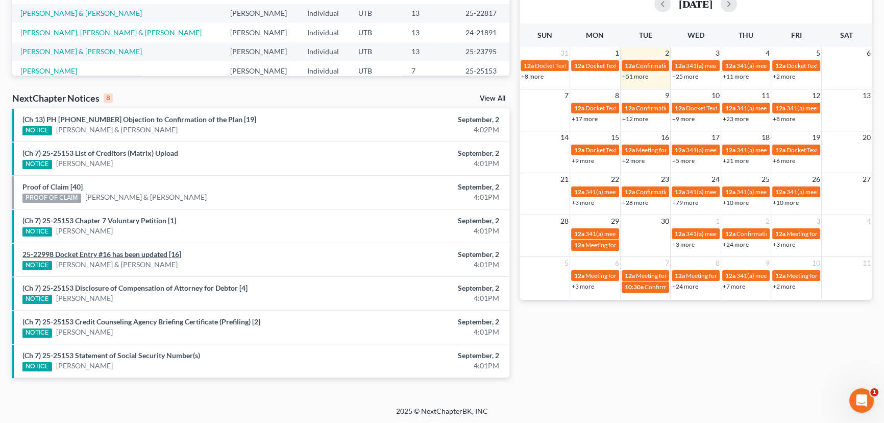
click at [122, 253] on link "25-22998 Docket Entry #16 has been updated [16]" at bounding box center [101, 254] width 159 height 9
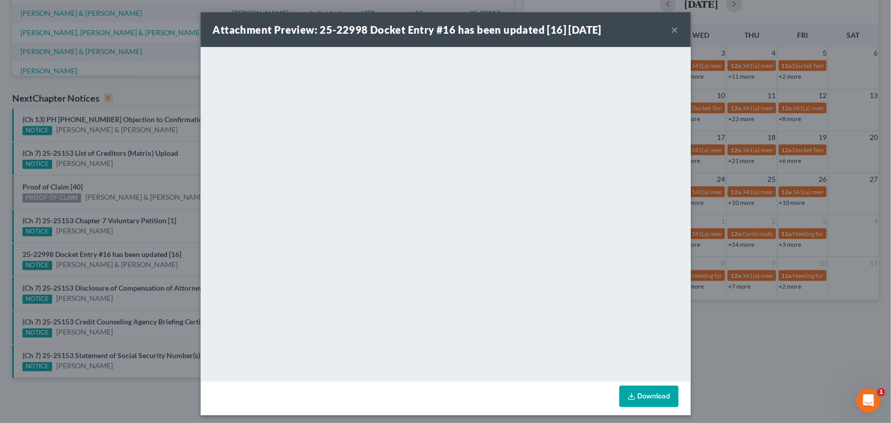
click at [122, 271] on div "Attachment Preview: 25-22998 Docket Entry #16 has been updated [16] [DATE] × Do…" at bounding box center [445, 211] width 891 height 423
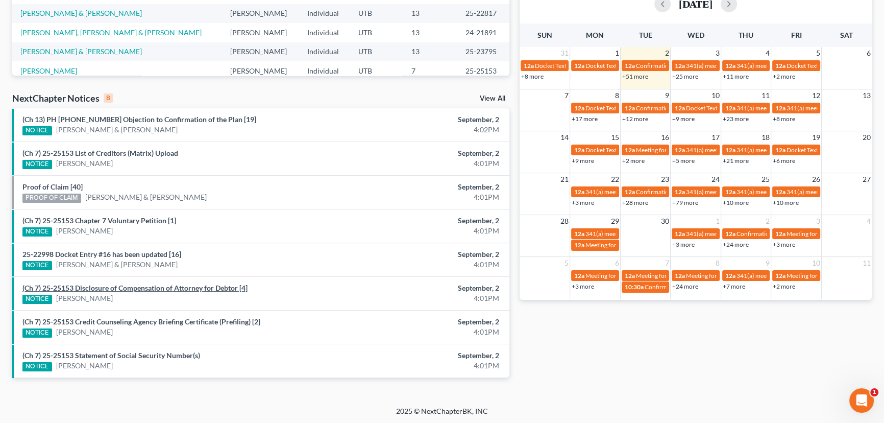
click at [116, 285] on link "(Ch 7) 25-25153 Disclosure of Compensation of Attorney for Debtor [4]" at bounding box center [134, 287] width 225 height 9
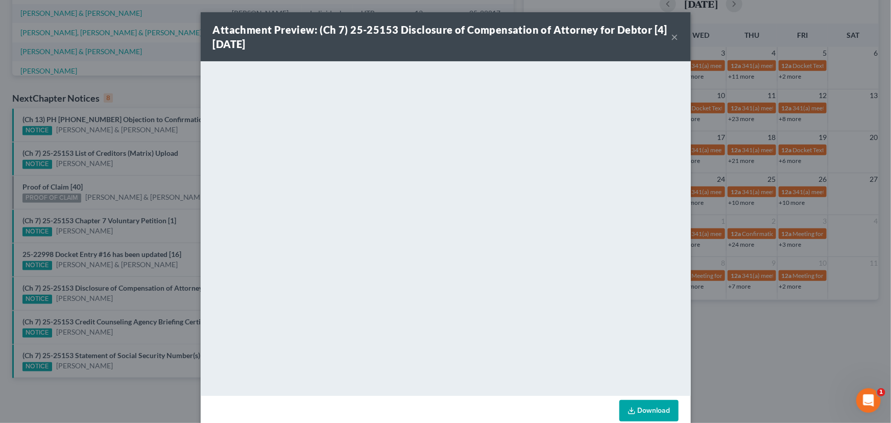
click at [113, 300] on div "Attachment Preview: (Ch 7) 25-25153 Disclosure of Compensation of Attorney for …" at bounding box center [445, 211] width 891 height 423
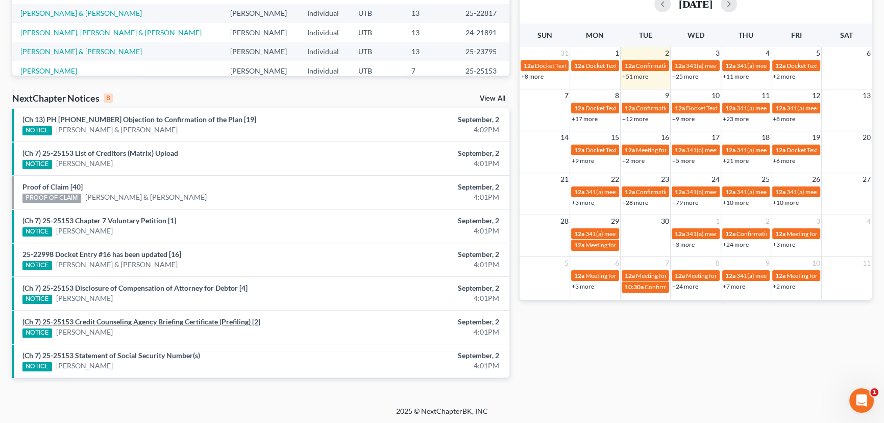
click at [108, 320] on link "(Ch 7) 25-25153 Credit Counseling Agency Briefing Certificate (Prefiling) [2]" at bounding box center [141, 321] width 238 height 9
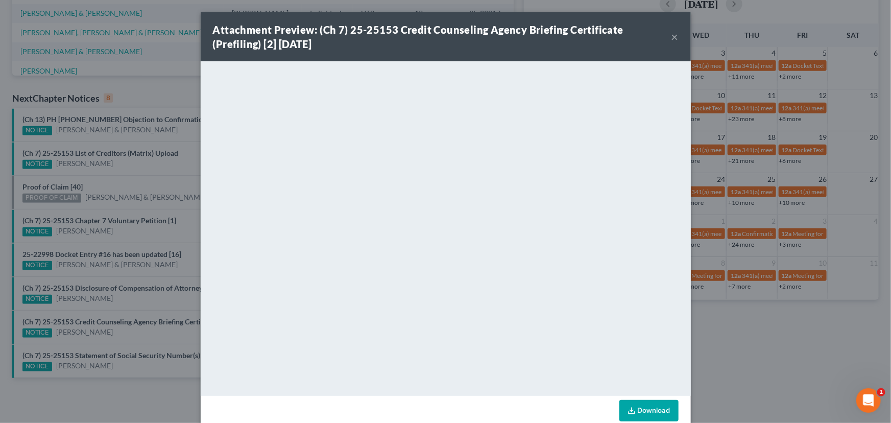
click at [107, 334] on div "Attachment Preview: (Ch 7) 25-25153 Credit Counseling Agency Briefing Certifica…" at bounding box center [445, 211] width 891 height 423
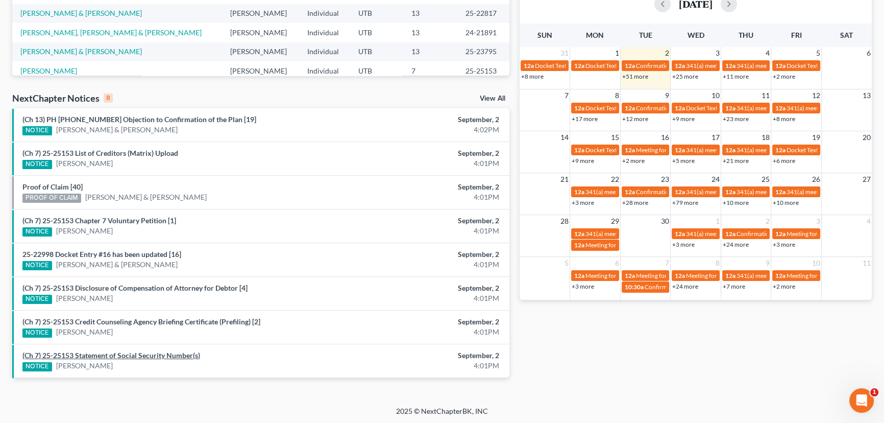
click at [104, 352] on link "(Ch 7) 25-25153 Statement of Social Security Number(s)" at bounding box center [111, 355] width 178 height 9
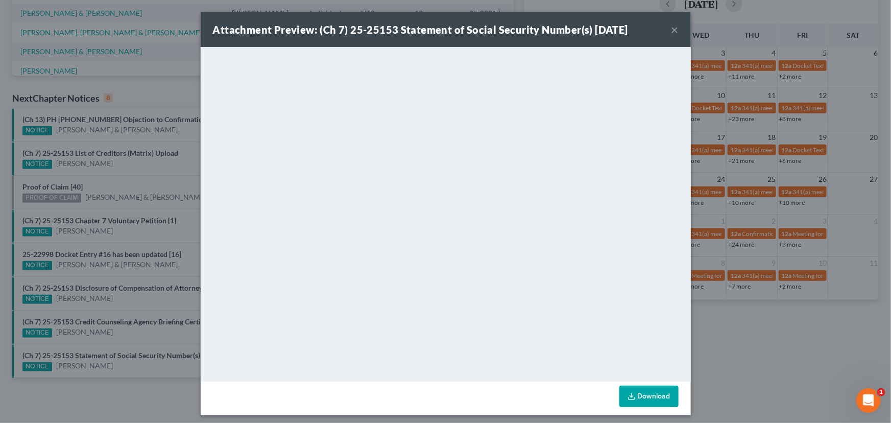
click at [113, 337] on div "Attachment Preview: (Ch 7) 25-25153 Statement of Social Security Number(s) [DAT…" at bounding box center [445, 211] width 891 height 423
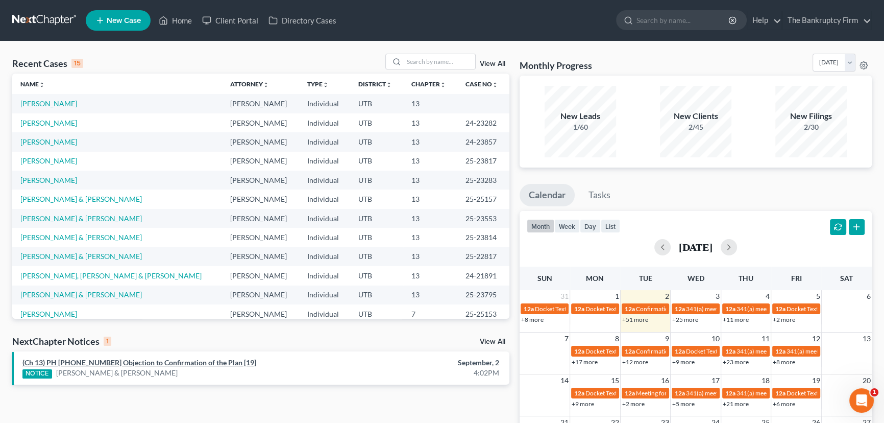
click at [179, 363] on link "(Ch 13) PH [PHONE_NUMBER] Objection to Confirmation of the Plan [19]" at bounding box center [139, 362] width 234 height 9
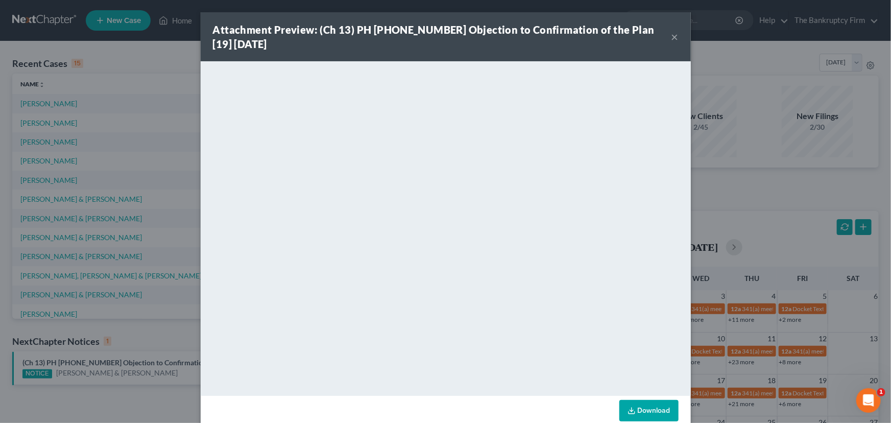
click at [148, 342] on div "Attachment Preview: (Ch 13) PH 25-23814 Objection to Confirmation of the Plan […" at bounding box center [445, 211] width 891 height 423
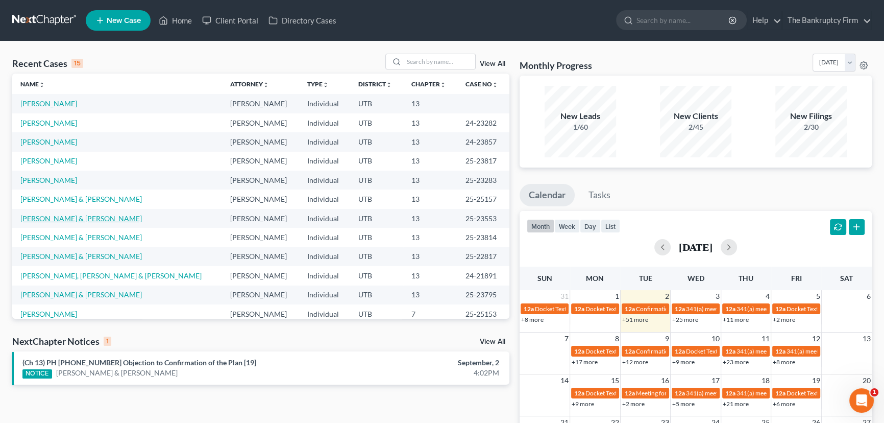
click at [57, 219] on link "[PERSON_NAME] & [PERSON_NAME]" at bounding box center [81, 218] width 122 height 9
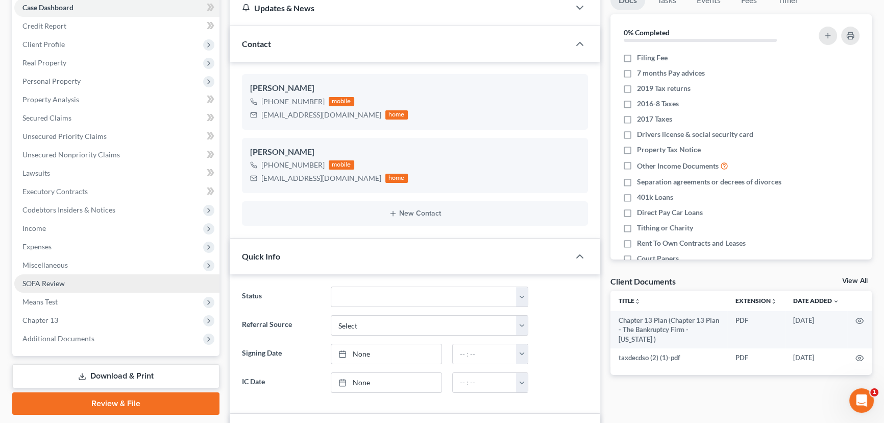
scroll to position [139, 0]
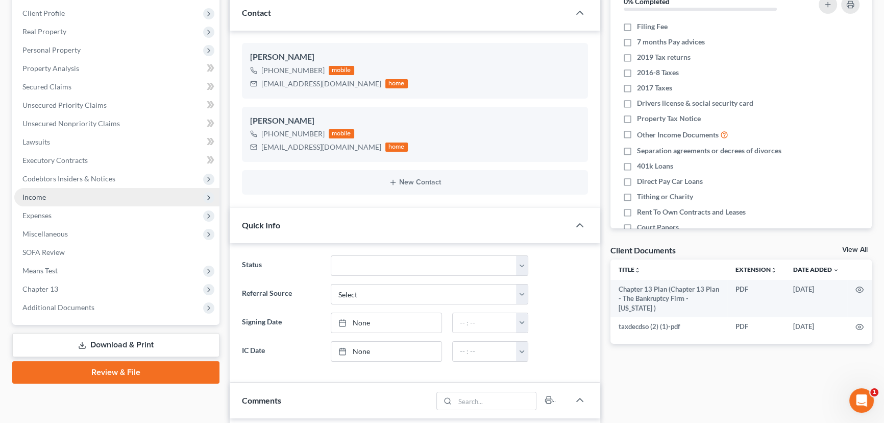
click at [41, 194] on span "Income" at bounding box center [33, 197] width 23 height 9
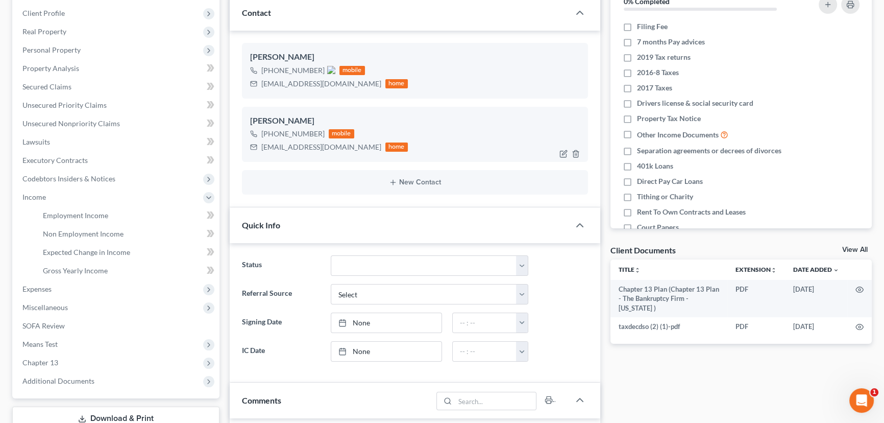
scroll to position [0, 0]
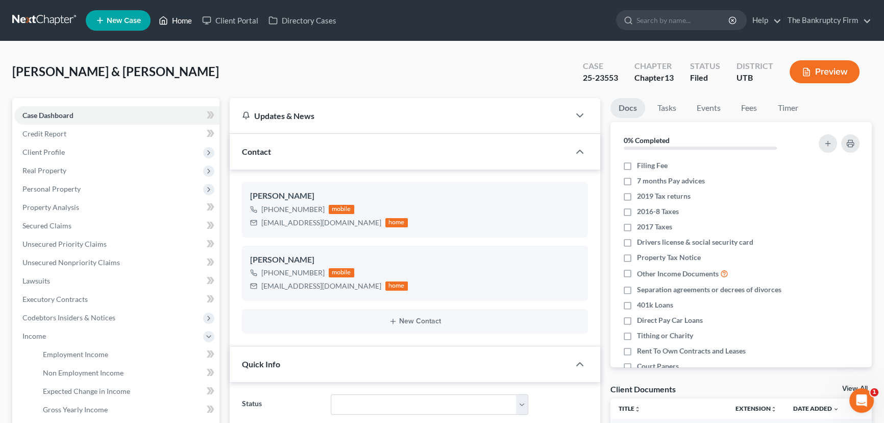
click at [181, 19] on link "Home" at bounding box center [175, 20] width 43 height 18
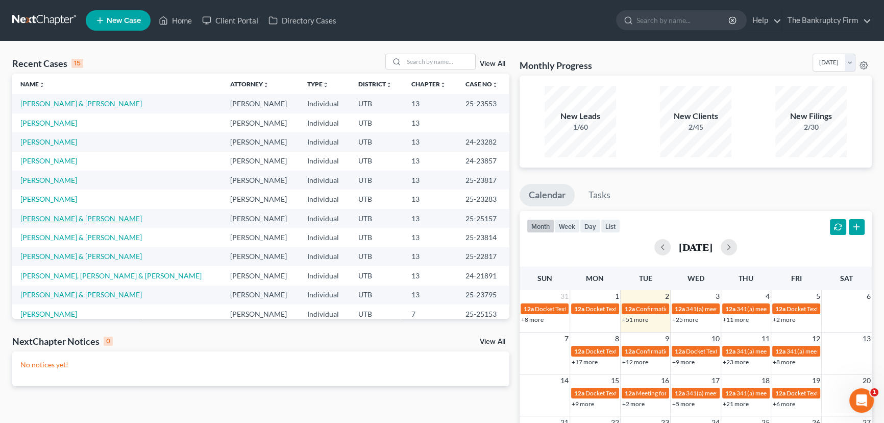
click at [62, 219] on link "[PERSON_NAME] & [PERSON_NAME]" at bounding box center [81, 218] width 122 height 9
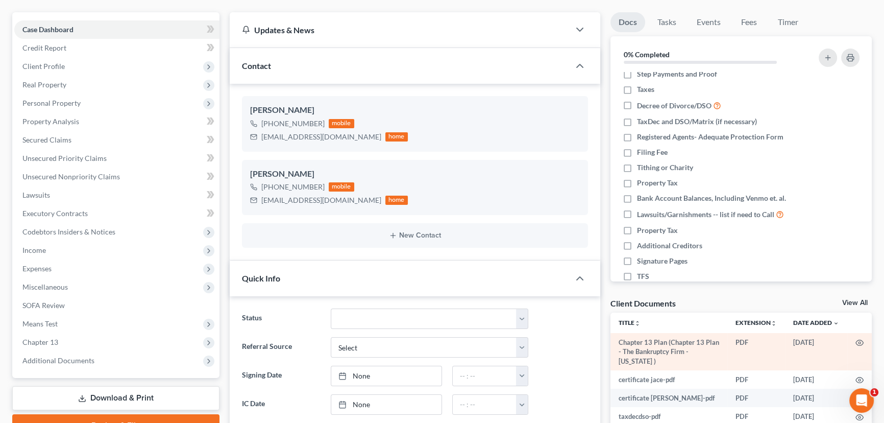
scroll to position [92, 0]
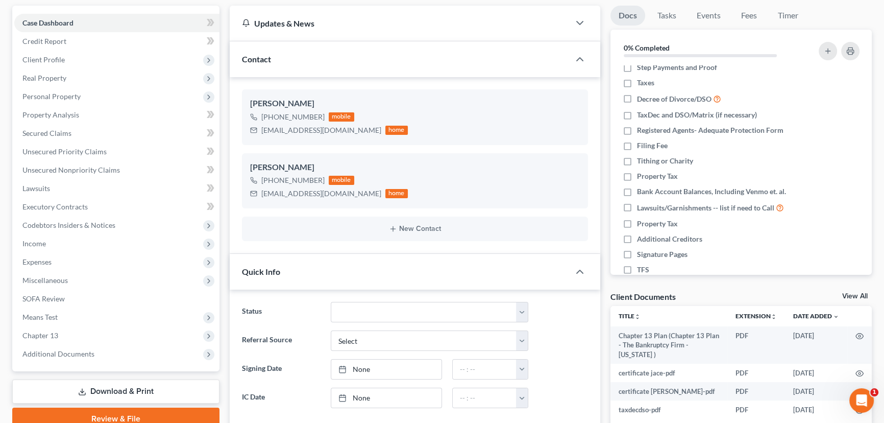
click at [845, 295] on link "View All" at bounding box center [856, 296] width 26 height 7
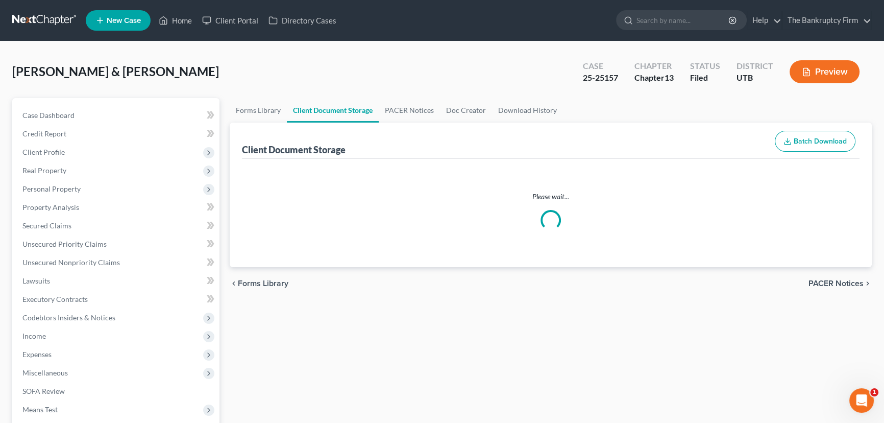
select select "30"
select select "26"
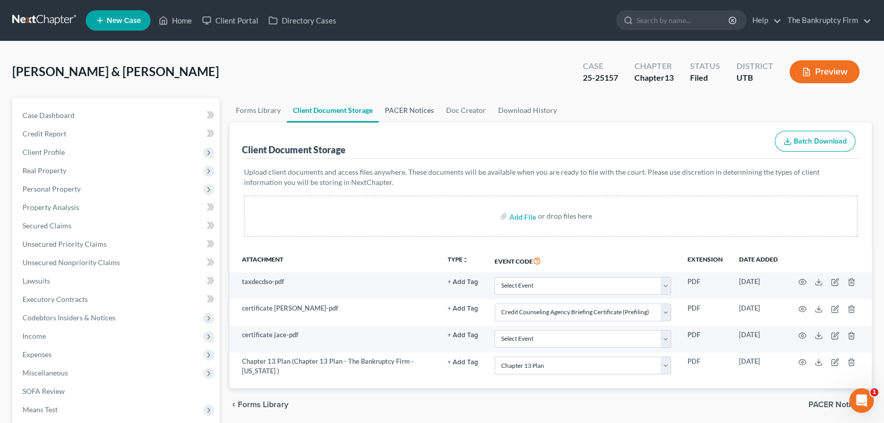
click at [398, 107] on link "PACER Notices" at bounding box center [409, 110] width 61 height 25
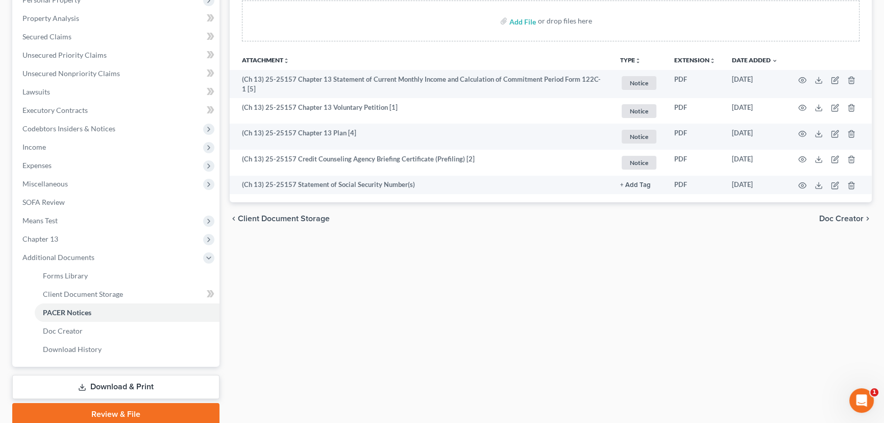
scroll to position [229, 0]
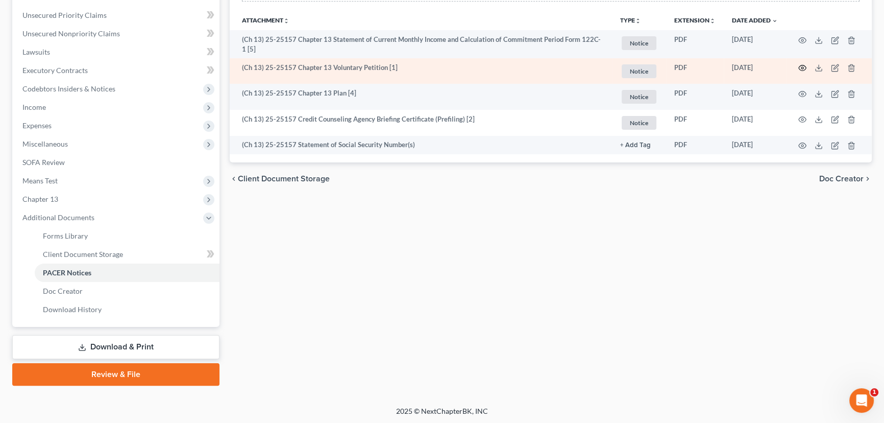
click at [804, 66] on icon "button" at bounding box center [803, 68] width 8 height 8
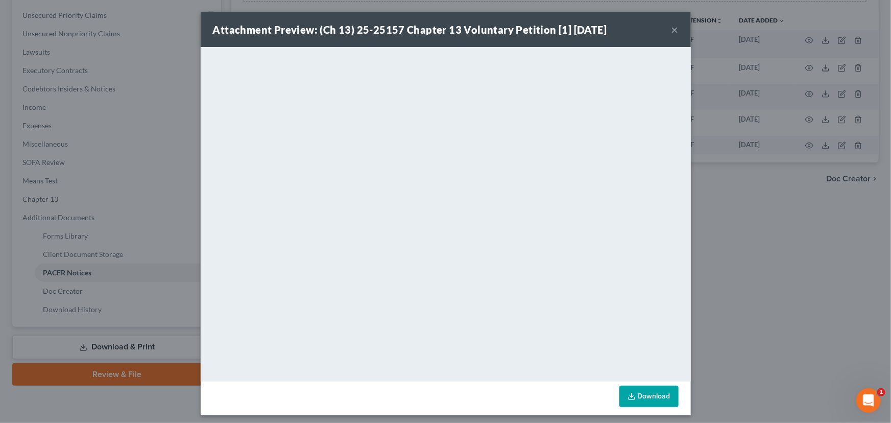
click at [671, 30] on button "×" at bounding box center [674, 29] width 7 height 12
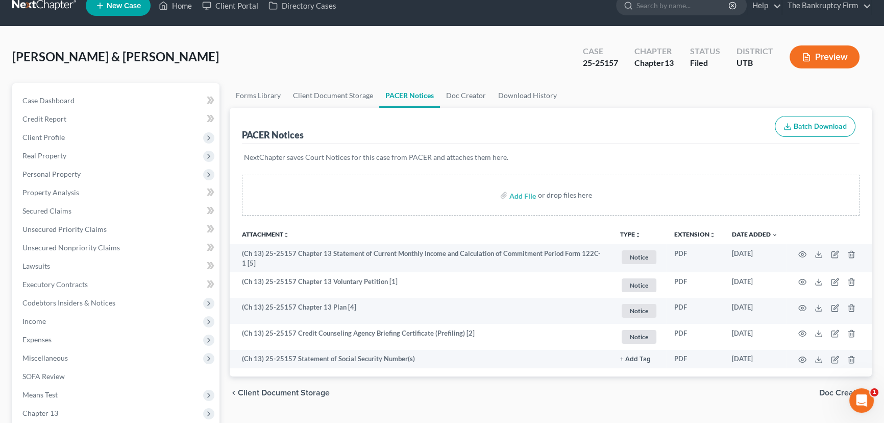
scroll to position [0, 0]
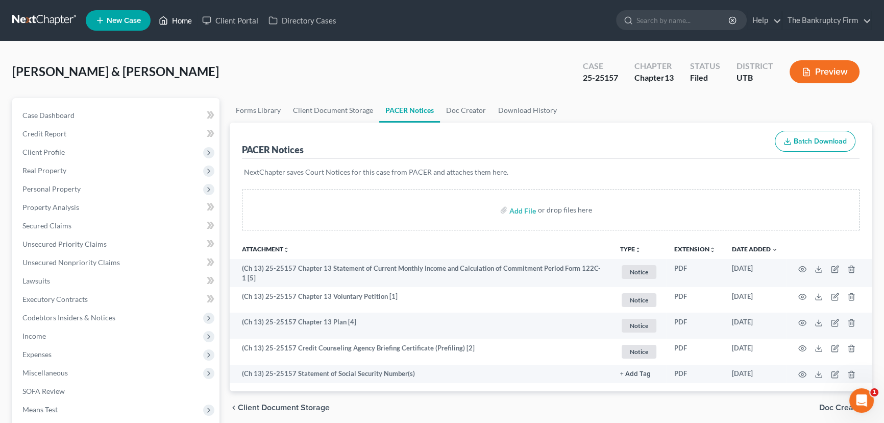
click at [181, 19] on link "Home" at bounding box center [175, 20] width 43 height 18
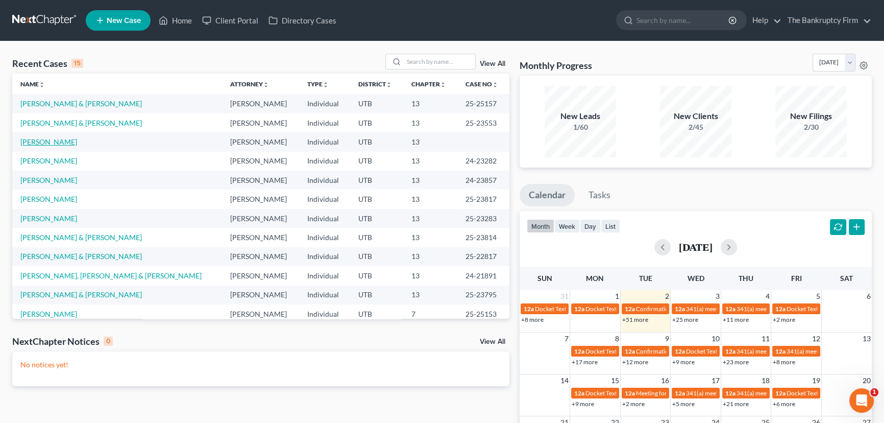
click at [55, 143] on link "[PERSON_NAME]" at bounding box center [48, 141] width 57 height 9
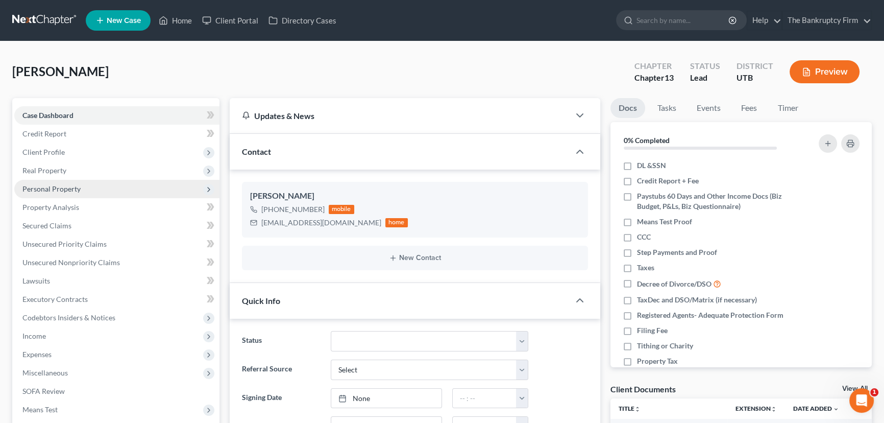
scroll to position [9, 0]
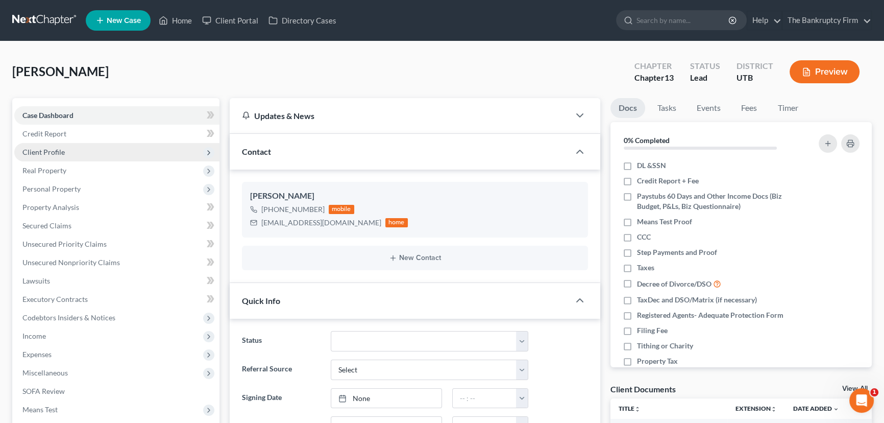
click at [46, 152] on span "Client Profile" at bounding box center [43, 152] width 42 height 9
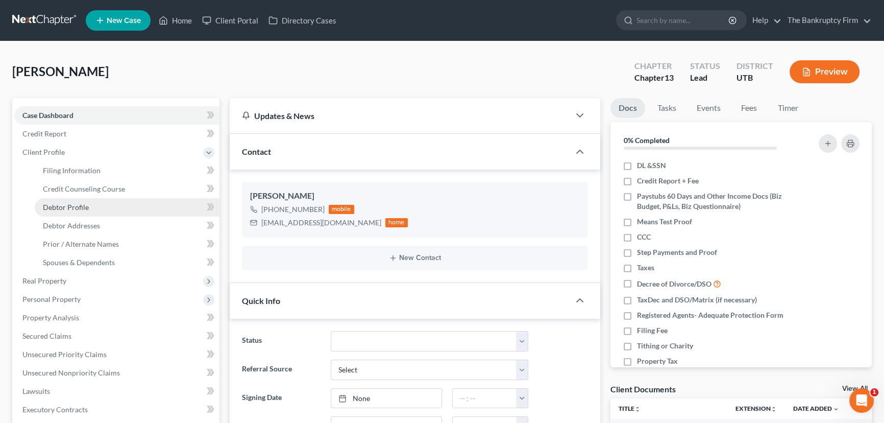
click at [68, 203] on span "Debtor Profile" at bounding box center [66, 207] width 46 height 9
select select "3"
select select "0"
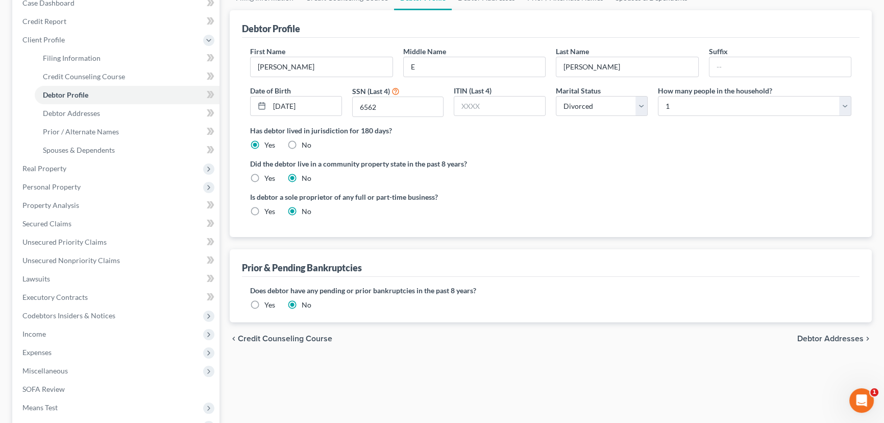
scroll to position [92, 0]
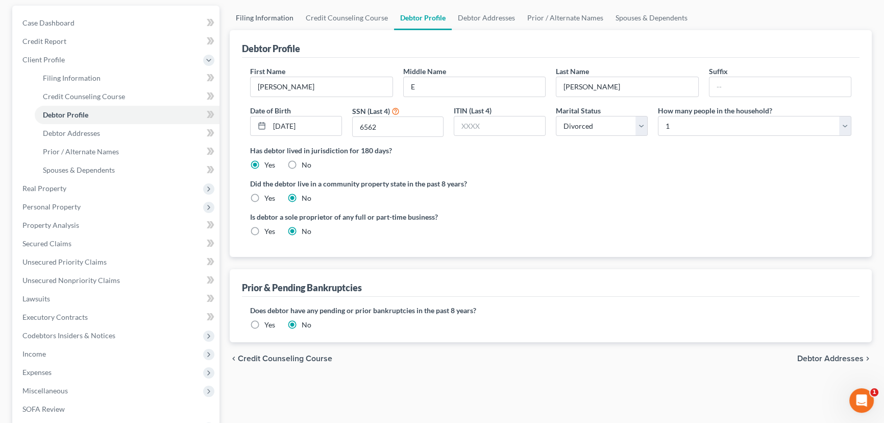
click at [268, 17] on link "Filing Information" at bounding box center [265, 18] width 70 height 25
select select "1"
select select "0"
select select "3"
select select "46"
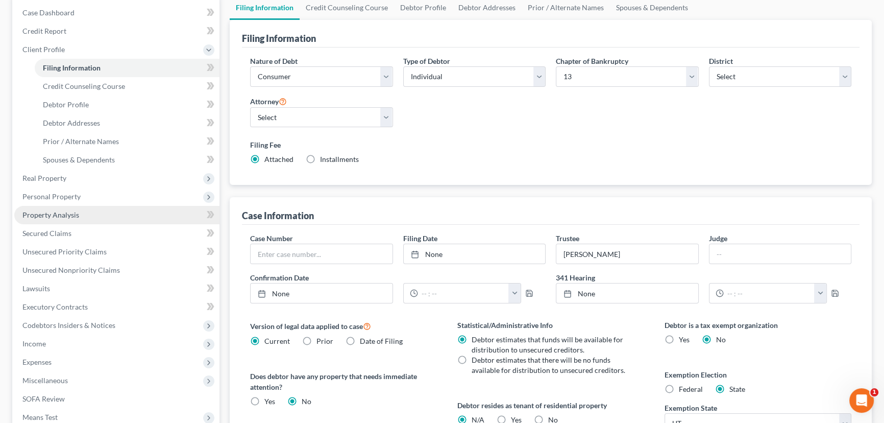
scroll to position [109, 0]
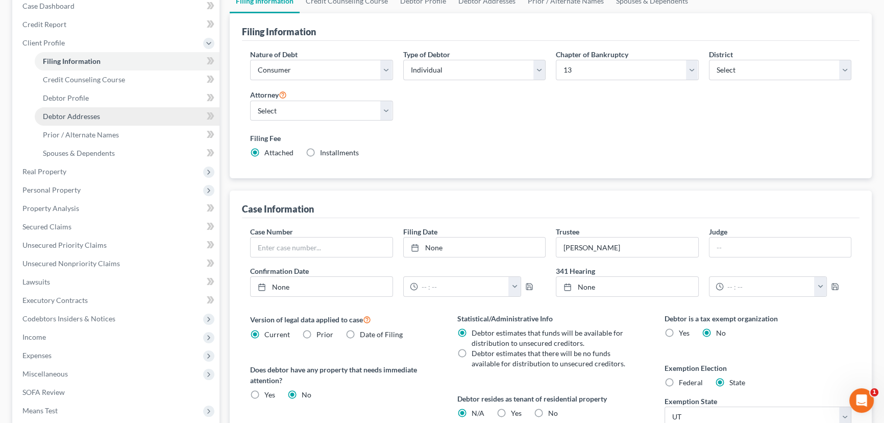
click at [74, 117] on span "Debtor Addresses" at bounding box center [71, 116] width 57 height 9
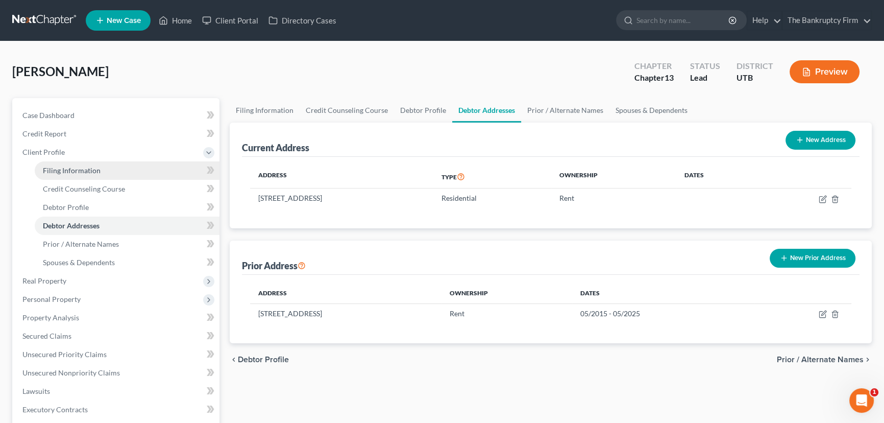
click at [78, 169] on span "Filing Information" at bounding box center [72, 170] width 58 height 9
select select "1"
select select "0"
select select "3"
select select "81"
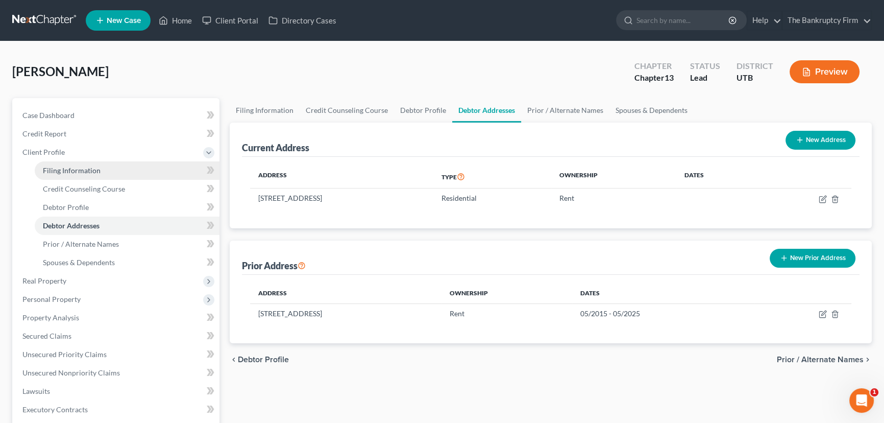
select select "0"
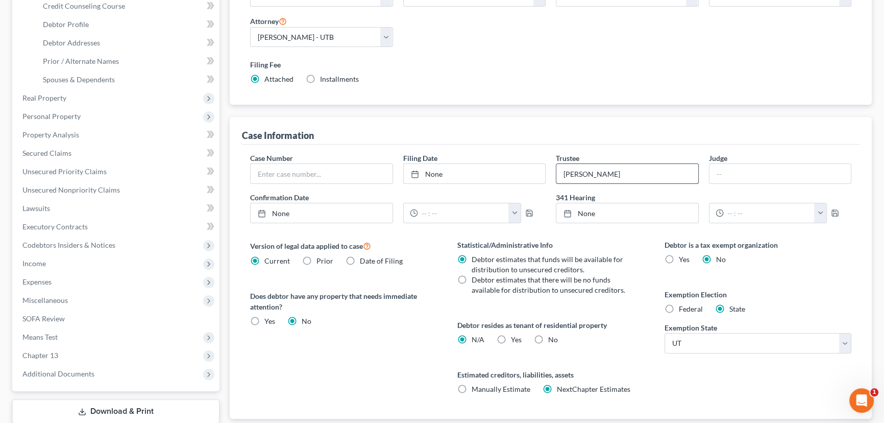
scroll to position [185, 0]
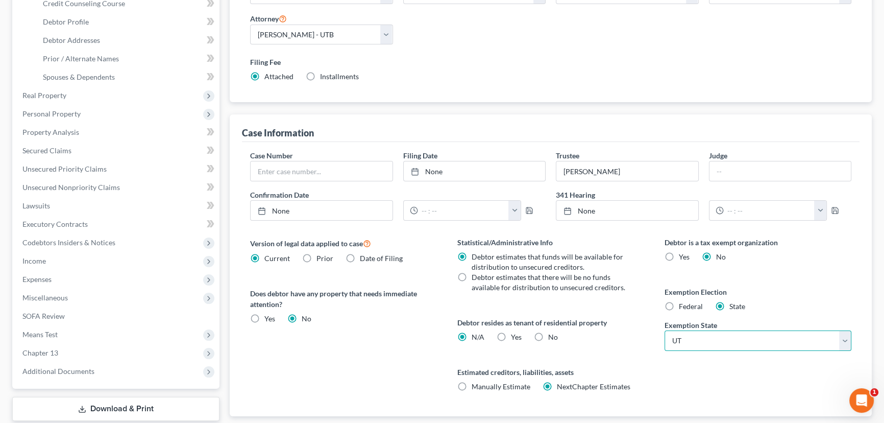
click at [725, 339] on select "State AL AK AR AZ CA CO CT DE DC FL GA GU HI ID IL IN IA KS KY LA ME MD MA MI M…" at bounding box center [758, 340] width 187 height 20
select select "4"
click at [665, 330] on select "State AL AK AR AZ CA CO CT DE DC FL GA GU HI ID IL IN IA KS KY LA ME MD MA MI M…" at bounding box center [758, 340] width 187 height 20
click at [706, 378] on select "Select 703 704" at bounding box center [758, 380] width 187 height 20
click at [699, 379] on select "Select 703 704" at bounding box center [758, 380] width 187 height 20
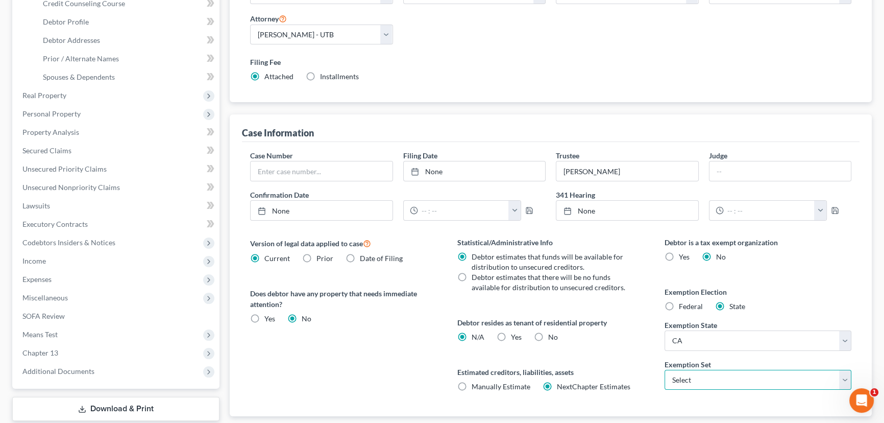
select select "0"
click at [665, 370] on select "Select 703 704" at bounding box center [758, 380] width 187 height 20
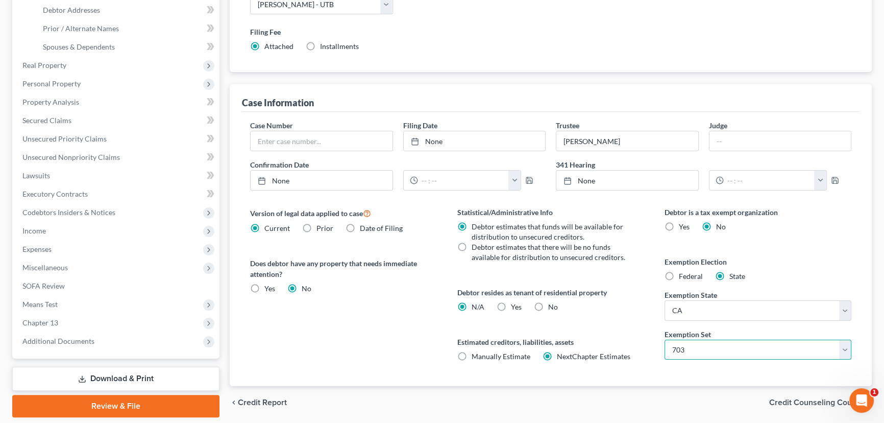
scroll to position [249, 0]
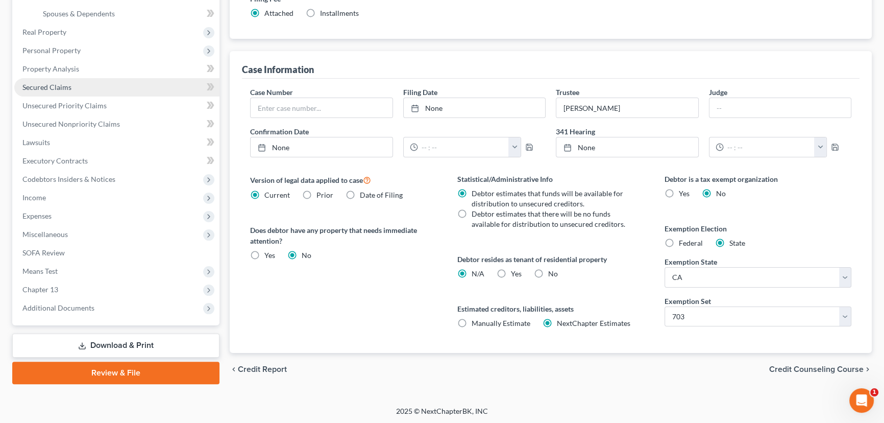
click at [42, 84] on span "Secured Claims" at bounding box center [46, 87] width 49 height 9
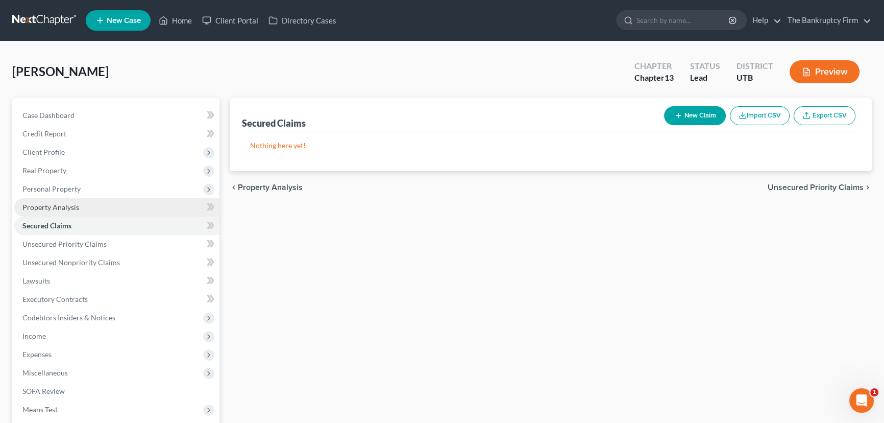
click at [62, 206] on span "Property Analysis" at bounding box center [50, 207] width 57 height 9
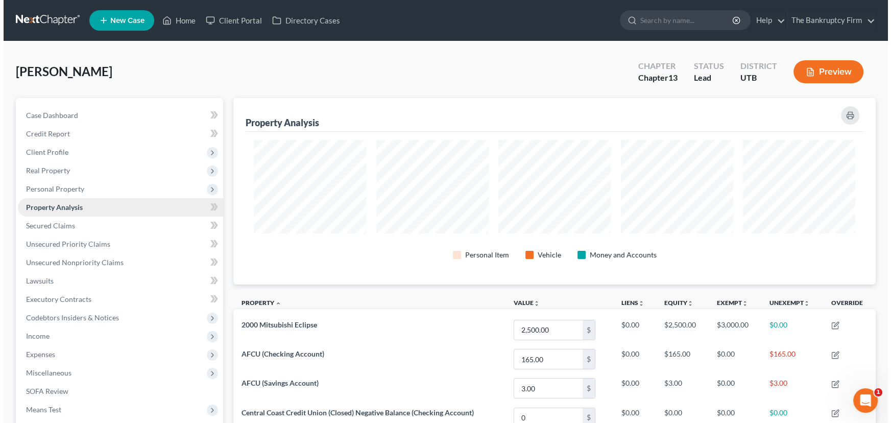
scroll to position [186, 642]
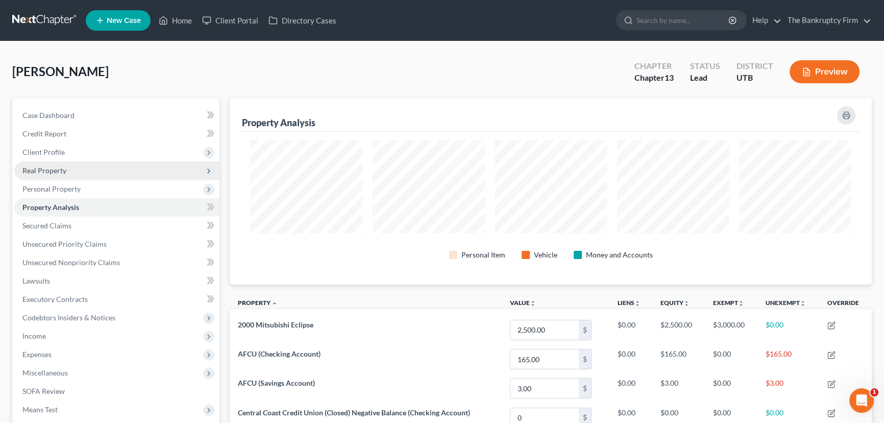
click at [48, 170] on span "Real Property" at bounding box center [44, 170] width 44 height 9
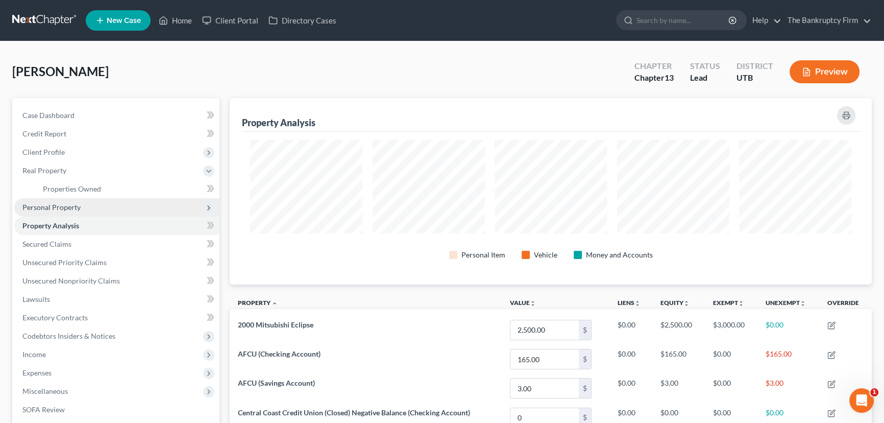
click at [58, 207] on span "Personal Property" at bounding box center [51, 207] width 58 height 9
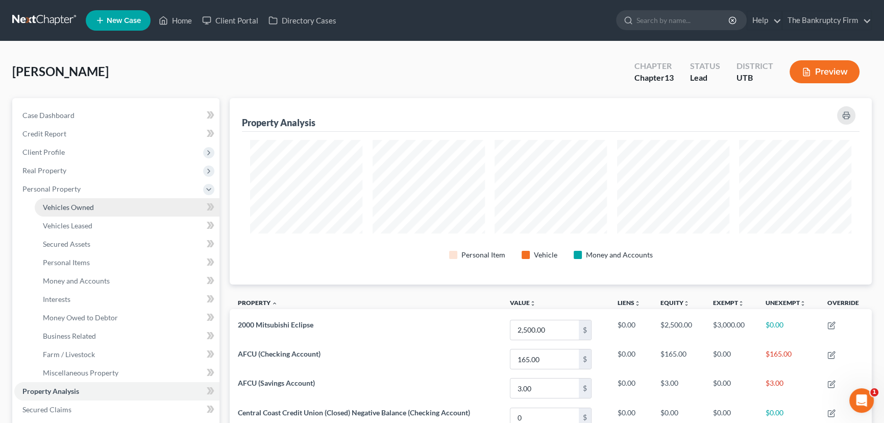
click at [81, 209] on span "Vehicles Owned" at bounding box center [68, 207] width 51 height 9
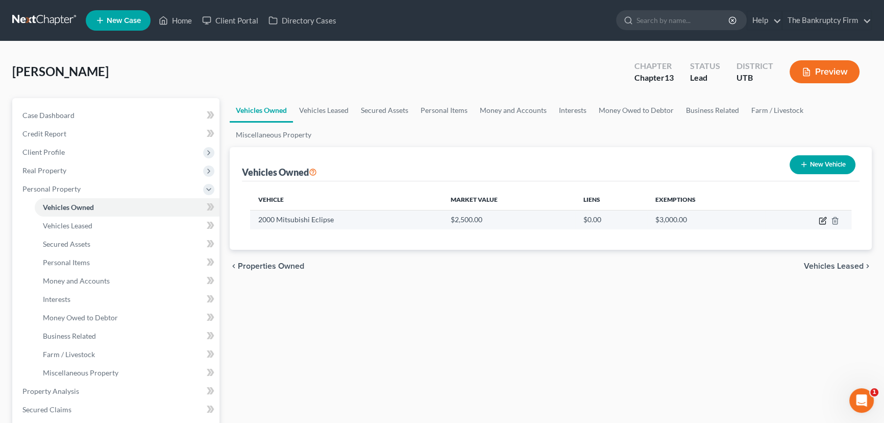
click at [822, 219] on icon "button" at bounding box center [823, 221] width 8 height 8
select select "0"
select select "26"
select select "4"
select select "0"
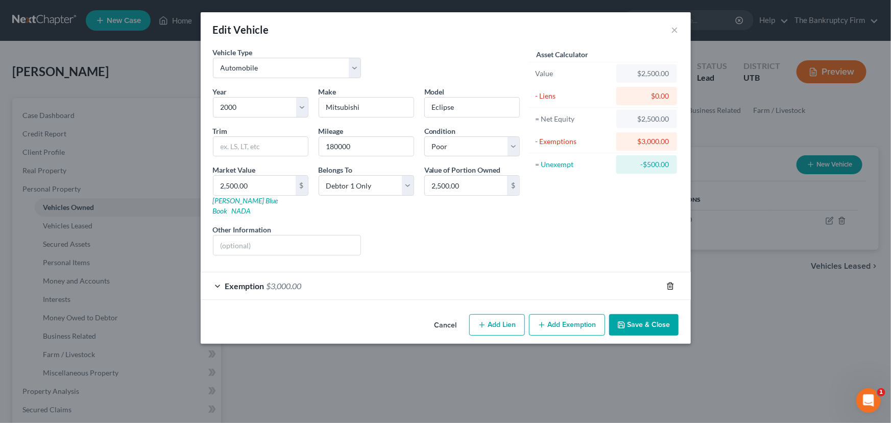
click at [671, 282] on icon "button" at bounding box center [670, 286] width 8 height 8
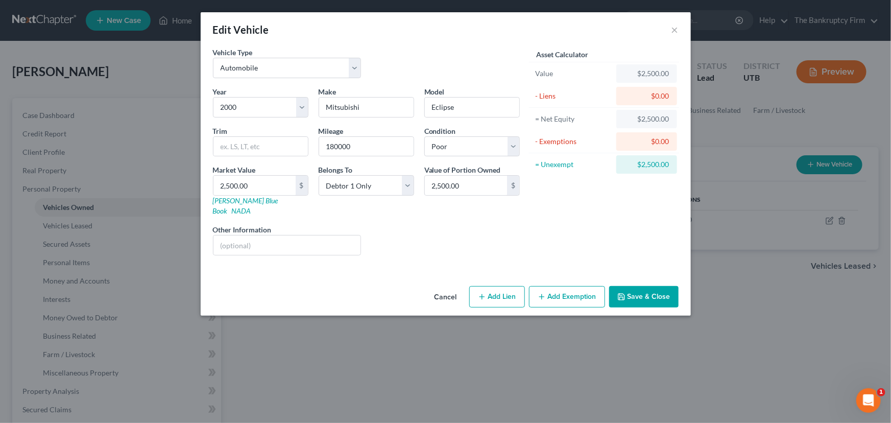
click at [561, 286] on button "Add Exemption" at bounding box center [567, 296] width 76 height 21
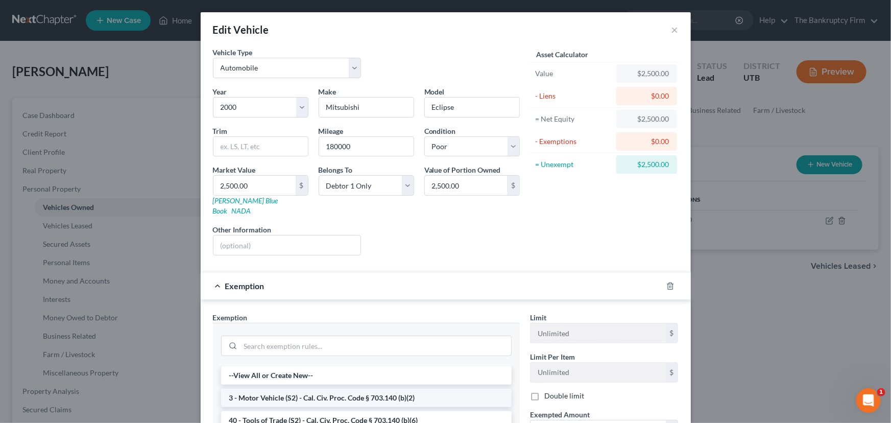
click at [296, 389] on li "3 - Motor Vehicle (S2) - Cal. Civ. Proc. Code § 703.140 (b)(2)" at bounding box center [366, 398] width 291 height 18
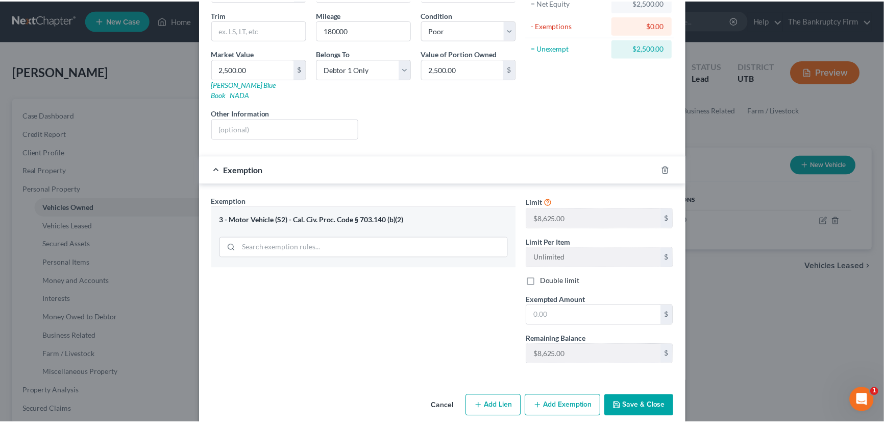
scroll to position [119, 0]
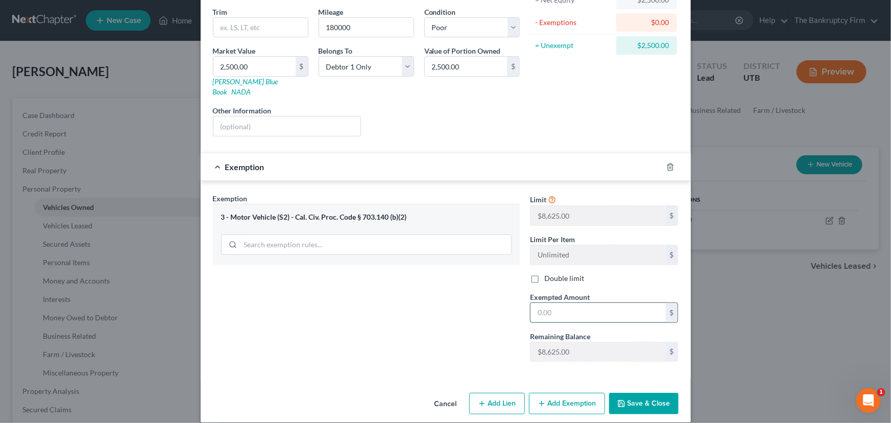
click at [534, 303] on input "text" at bounding box center [598, 312] width 135 height 19
type input "8,625"
click at [642, 393] on button "Save & Close" at bounding box center [643, 403] width 69 height 21
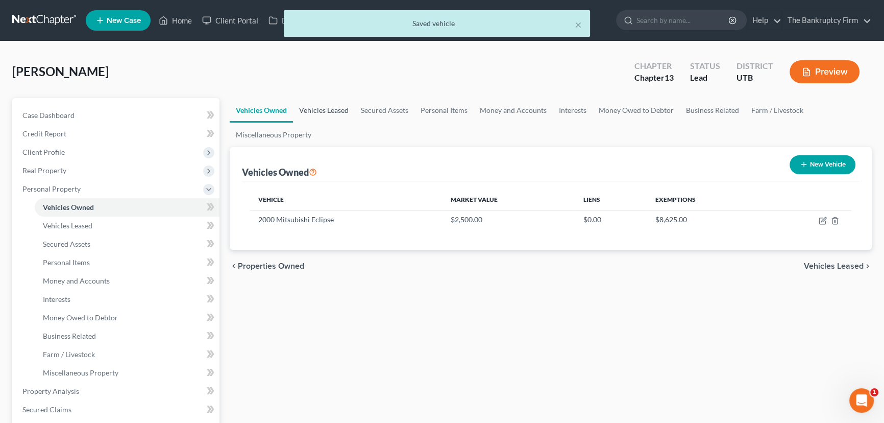
click at [309, 108] on link "Vehicles Leased" at bounding box center [324, 110] width 62 height 25
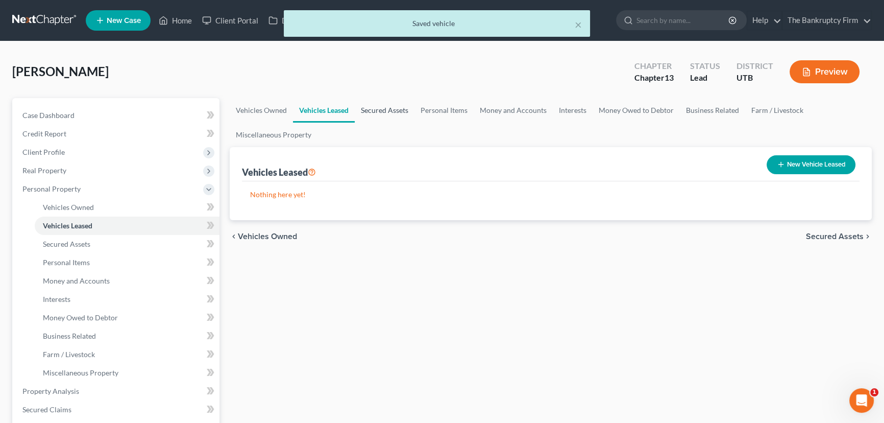
click at [377, 108] on link "Secured Assets" at bounding box center [385, 110] width 60 height 25
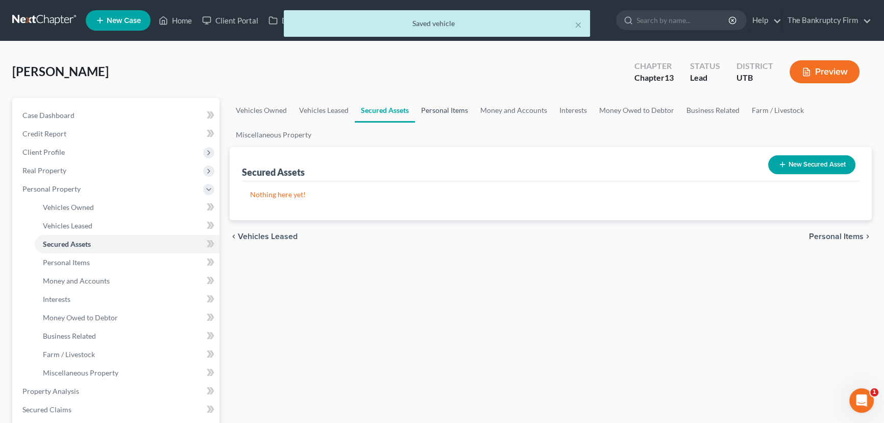
click at [438, 108] on link "Personal Items" at bounding box center [444, 110] width 59 height 25
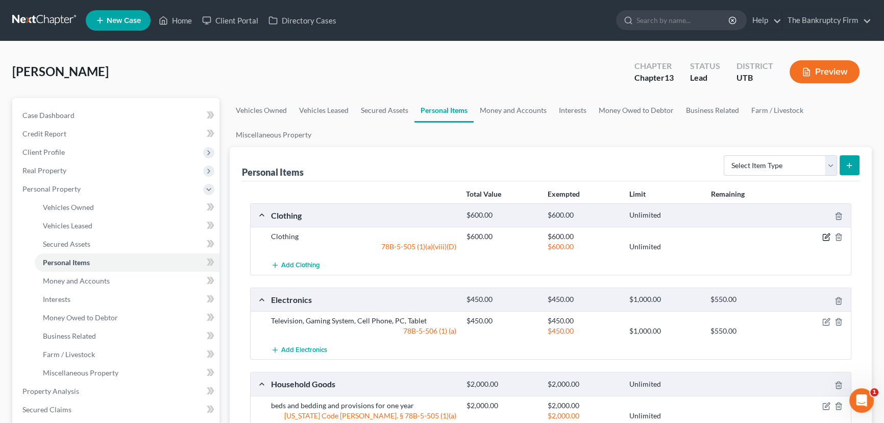
click at [827, 234] on icon "button" at bounding box center [827, 237] width 8 height 8
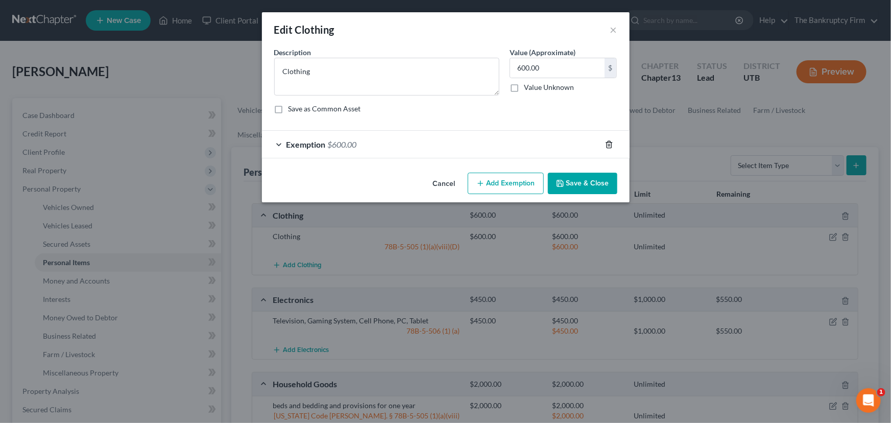
click at [608, 145] on icon "button" at bounding box center [609, 144] width 8 height 8
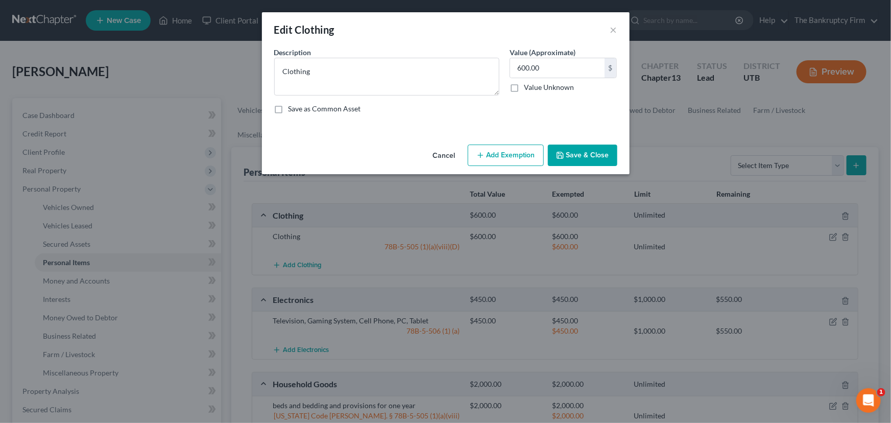
click at [505, 154] on button "Add Exemption" at bounding box center [506, 155] width 76 height 21
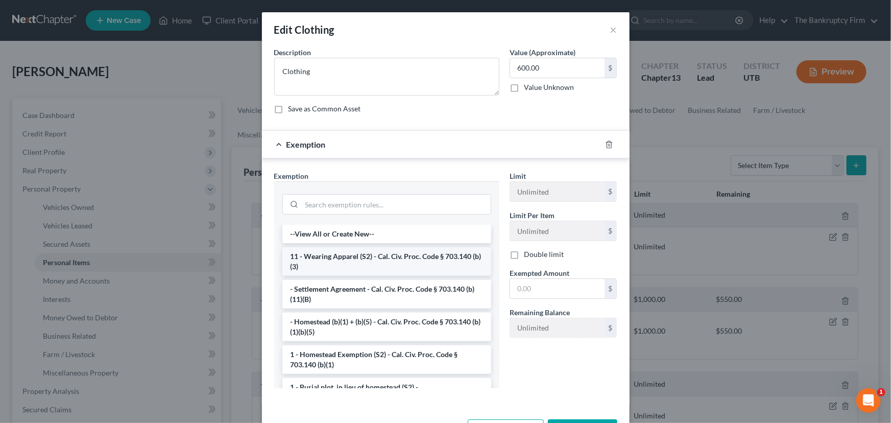
click at [343, 257] on li "11 - Wearing Apparel (S2) - Cal. Civ. Proc. Code § 703.140 (b)(3)" at bounding box center [386, 261] width 209 height 29
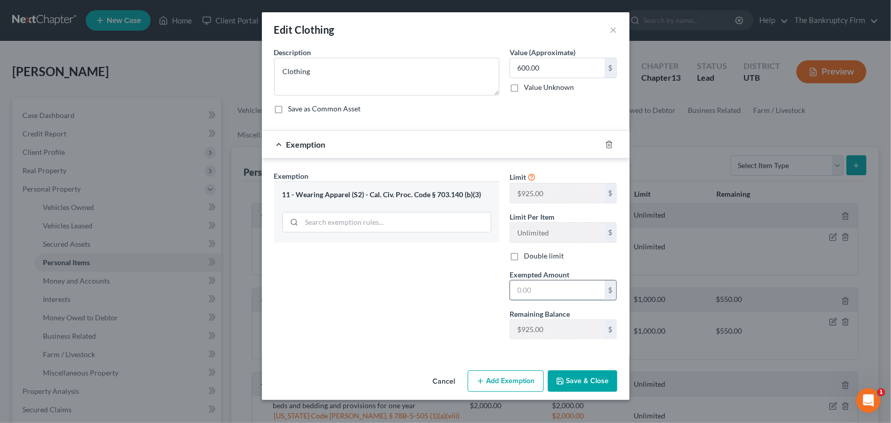
click at [518, 289] on input "text" at bounding box center [557, 289] width 94 height 19
type input "925"
click at [585, 377] on button "Save & Close" at bounding box center [582, 380] width 69 height 21
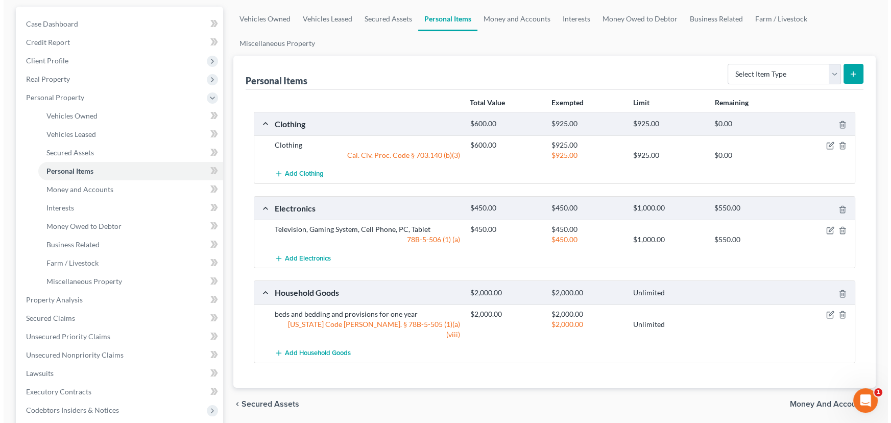
scroll to position [92, 0]
click at [826, 228] on icon "button" at bounding box center [827, 229] width 8 height 8
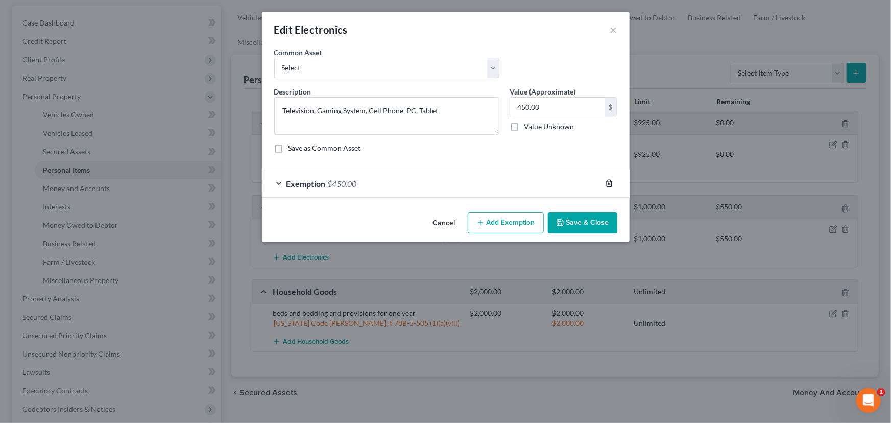
click at [610, 183] on line "button" at bounding box center [610, 184] width 0 height 2
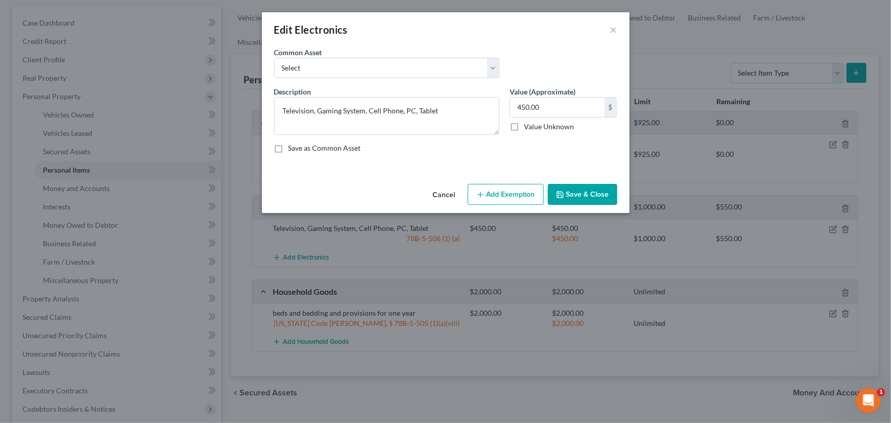
click at [493, 190] on button "Add Exemption" at bounding box center [506, 194] width 76 height 21
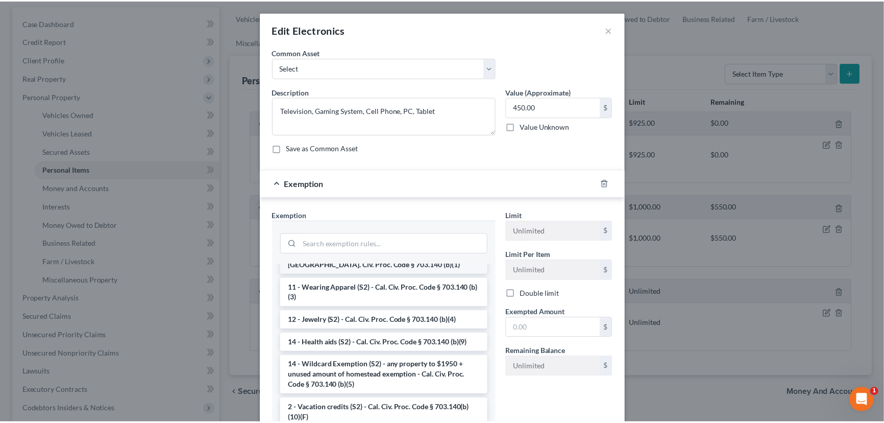
scroll to position [185, 0]
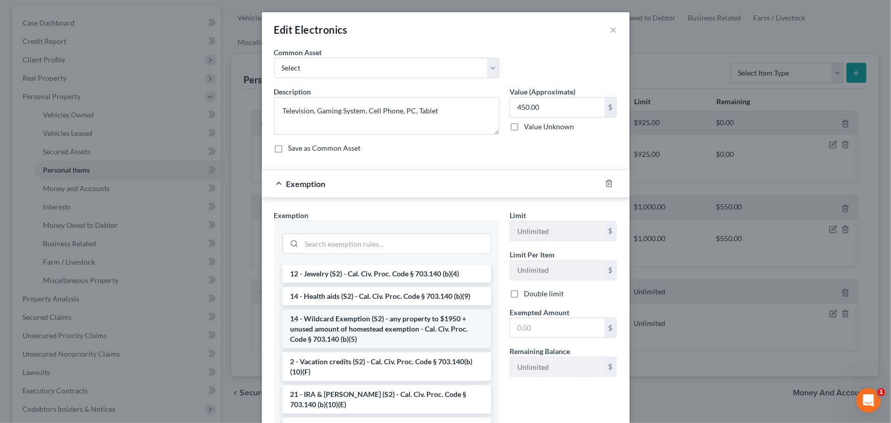
click at [327, 326] on li "14 - Wildcard Exemption (S2) - any property to $1950 + unused amount of homeste…" at bounding box center [386, 328] width 209 height 39
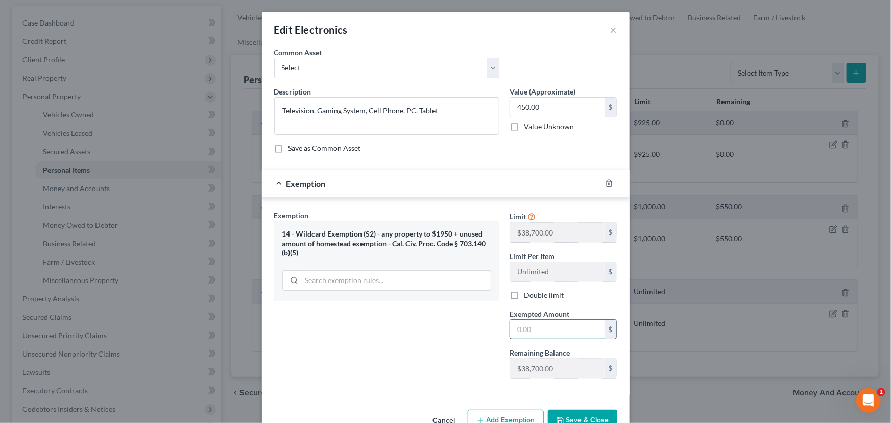
click at [516, 332] on input "text" at bounding box center [557, 329] width 94 height 19
type input "450"
click at [584, 416] on button "Save & Close" at bounding box center [582, 420] width 69 height 21
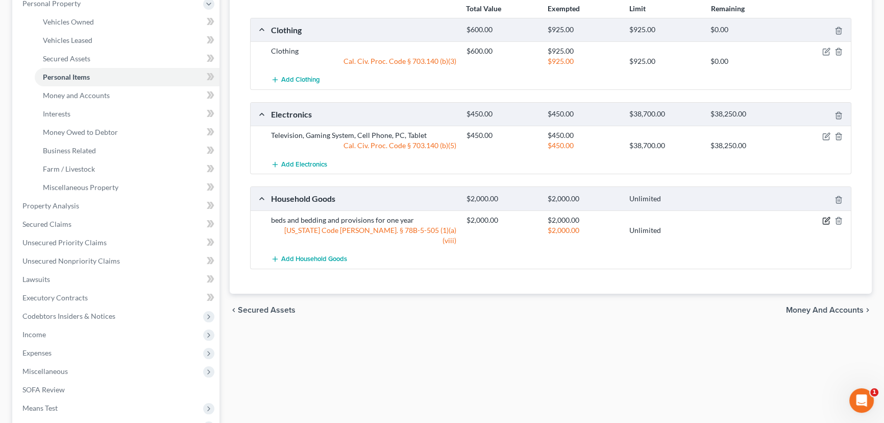
click at [827, 219] on icon "button" at bounding box center [827, 221] width 8 height 8
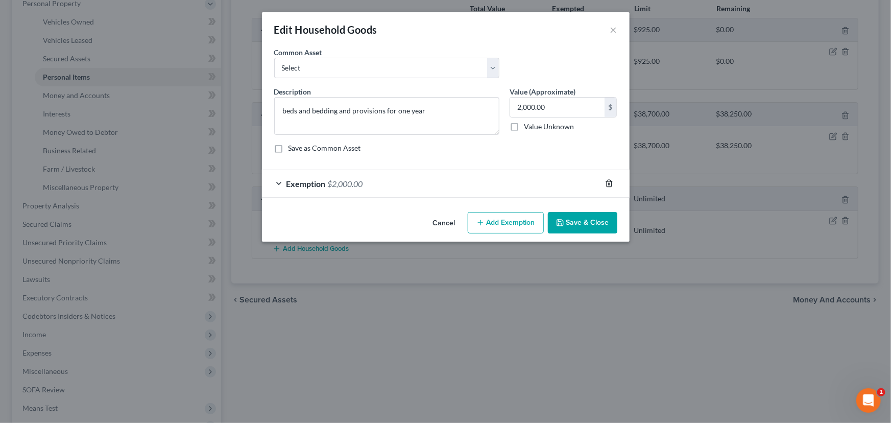
click at [608, 181] on polyline "button" at bounding box center [609, 181] width 6 height 0
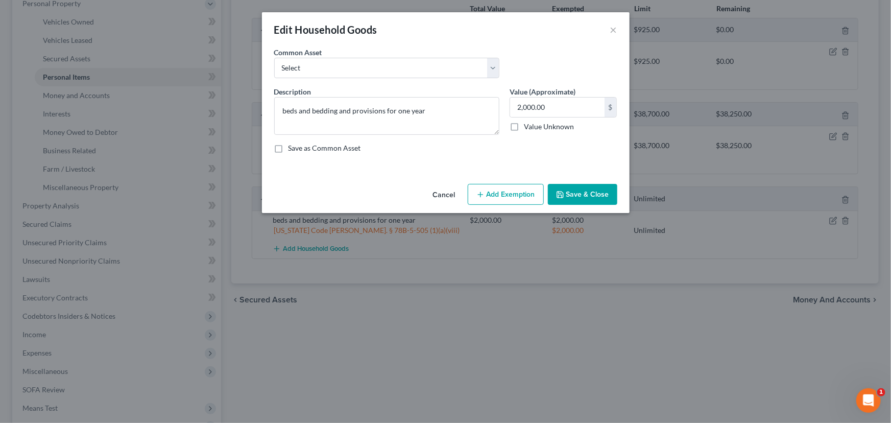
click at [495, 191] on button "Add Exemption" at bounding box center [506, 194] width 76 height 21
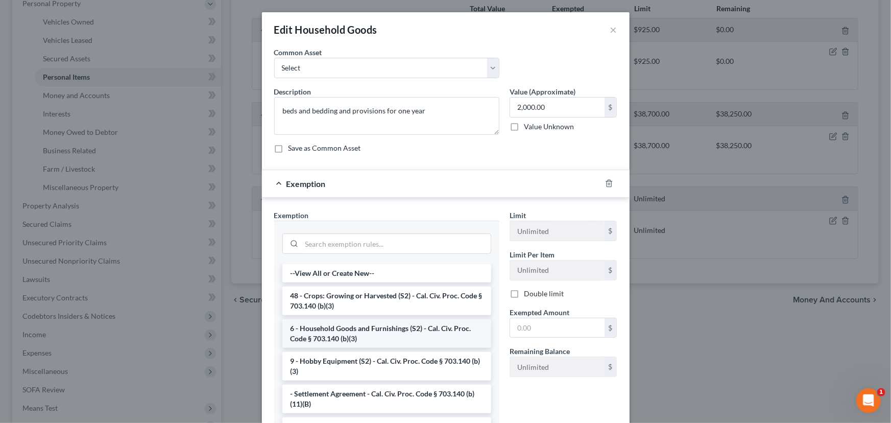
click at [376, 332] on li "6 - Household Goods and Furnishings (S2) - Cal. Civ. Proc. Code § 703.140 (b)(3)" at bounding box center [386, 333] width 209 height 29
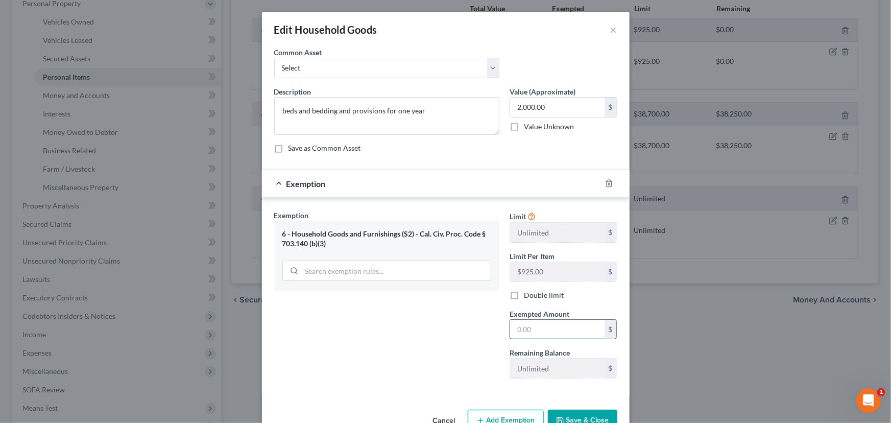
click at [511, 329] on input "text" at bounding box center [557, 329] width 94 height 19
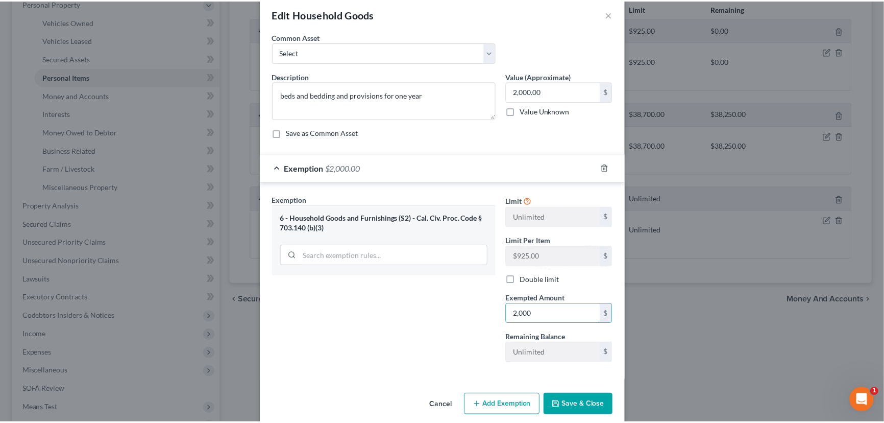
scroll to position [28, 0]
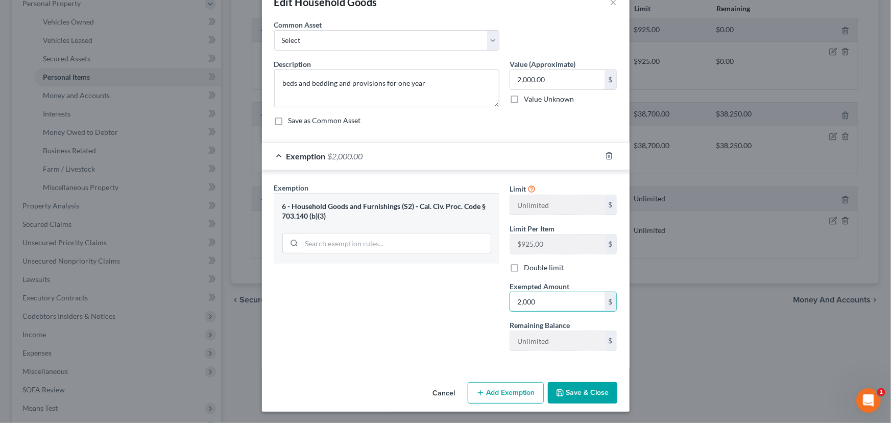
type input "2,000"
click at [574, 390] on button "Save & Close" at bounding box center [582, 392] width 69 height 21
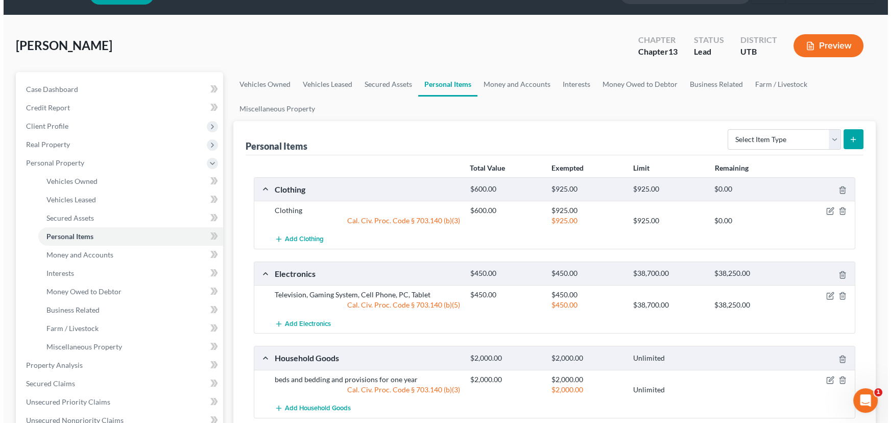
scroll to position [0, 0]
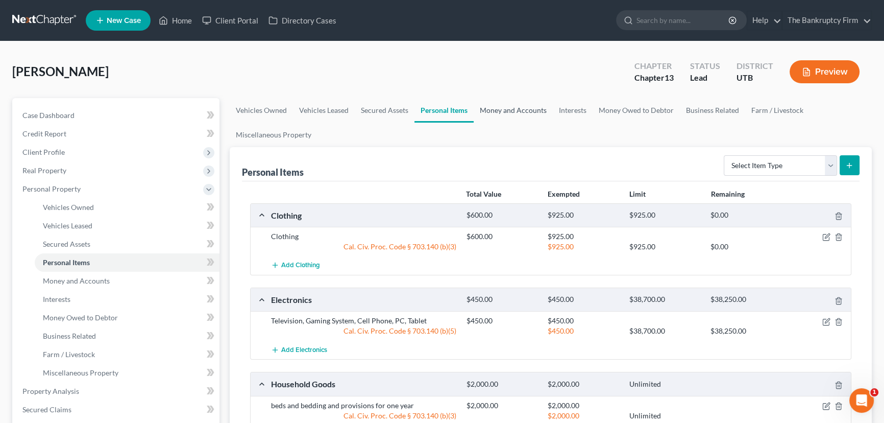
click at [510, 109] on link "Money and Accounts" at bounding box center [513, 110] width 79 height 25
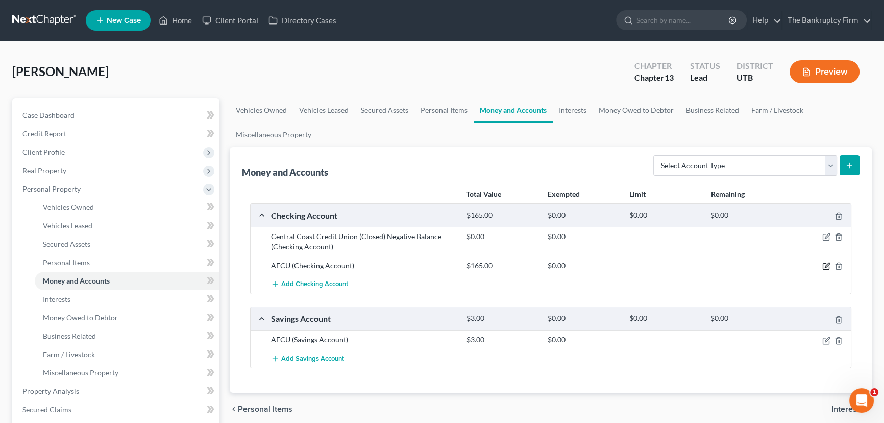
click at [827, 263] on icon "button" at bounding box center [827, 266] width 8 height 8
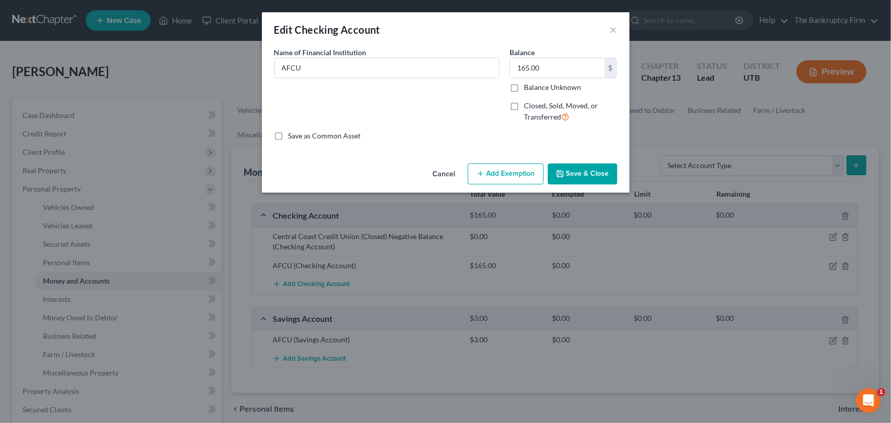
click at [500, 174] on button "Add Exemption" at bounding box center [506, 173] width 76 height 21
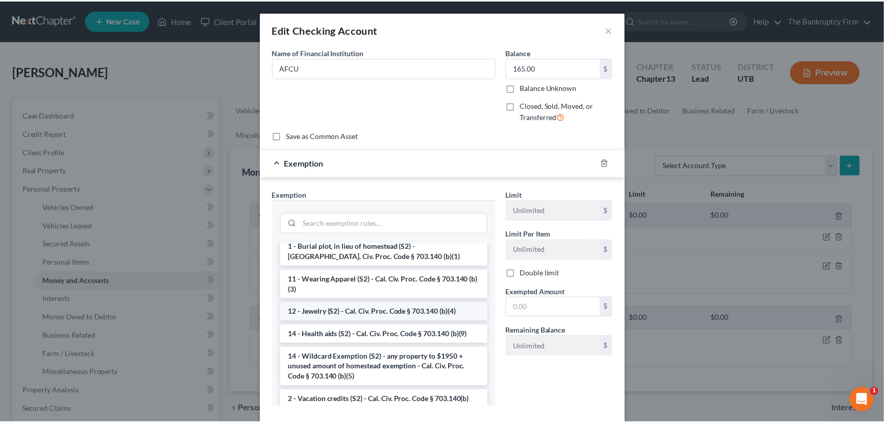
scroll to position [139, 0]
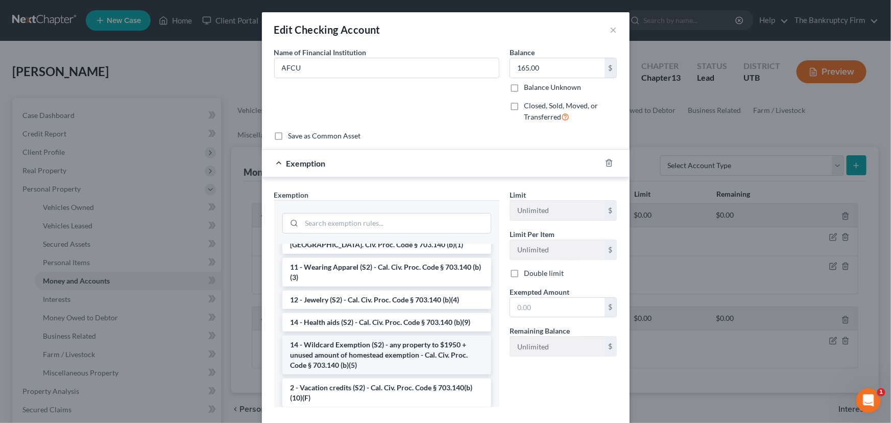
click at [357, 354] on li "14 - Wildcard Exemption (S2) - any property to $1950 + unused amount of homeste…" at bounding box center [386, 354] width 209 height 39
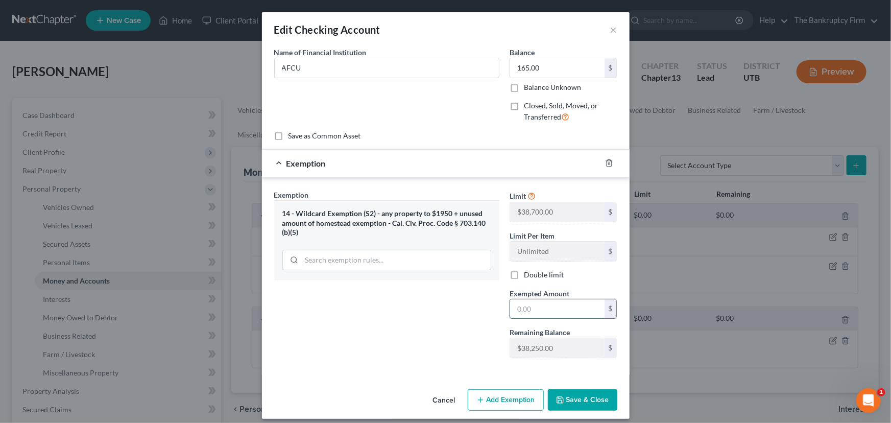
click at [515, 309] on input "text" at bounding box center [557, 308] width 94 height 19
type input "165"
click at [572, 399] on button "Save & Close" at bounding box center [582, 399] width 69 height 21
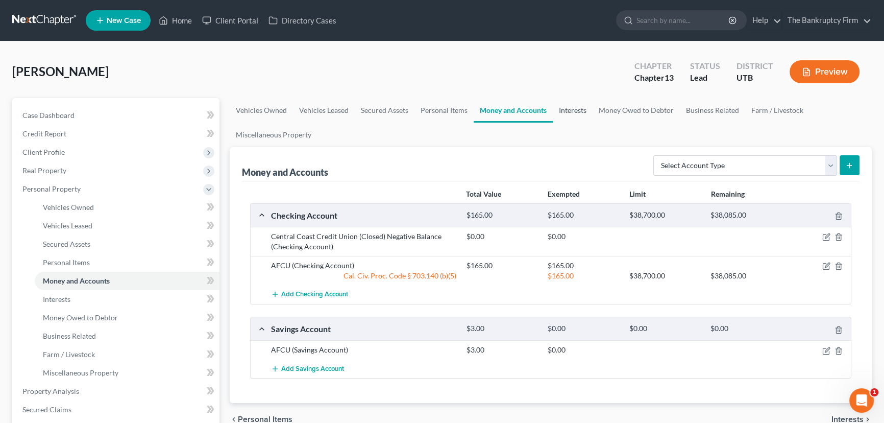
click at [567, 111] on link "Interests" at bounding box center [573, 110] width 40 height 25
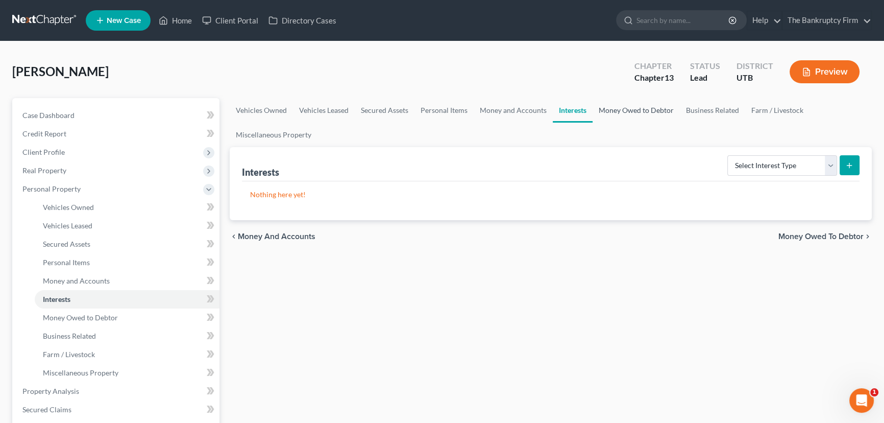
click at [627, 110] on link "Money Owed to Debtor" at bounding box center [636, 110] width 87 height 25
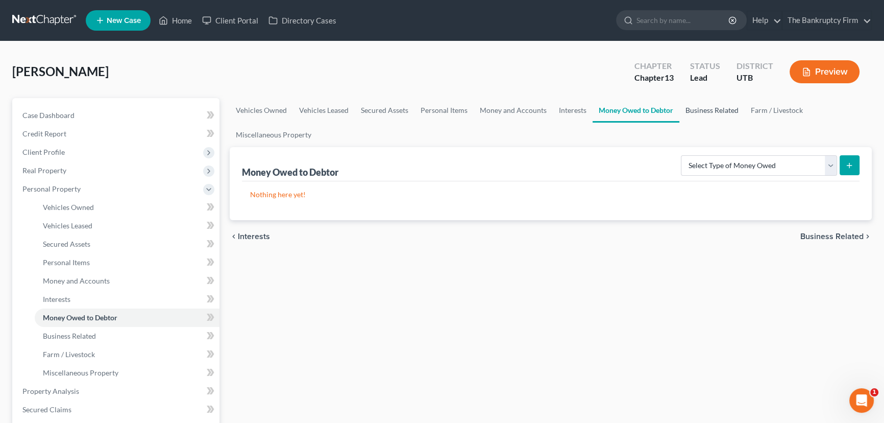
click at [706, 110] on link "Business Related" at bounding box center [712, 110] width 65 height 25
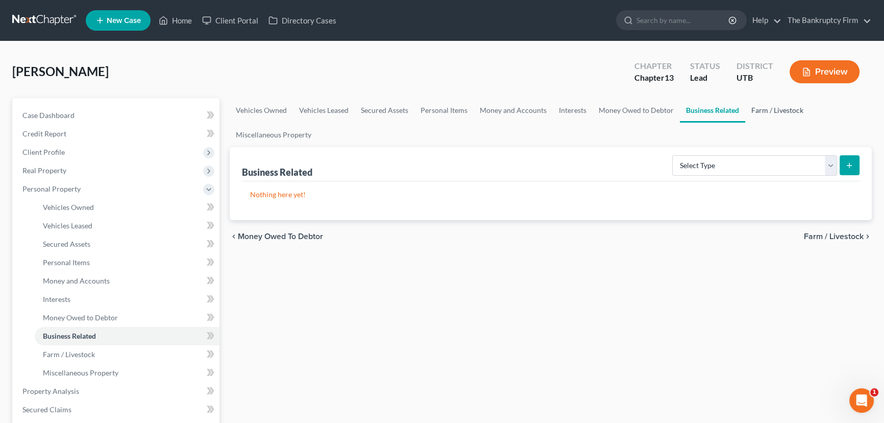
click at [767, 110] on link "Farm / Livestock" at bounding box center [778, 110] width 64 height 25
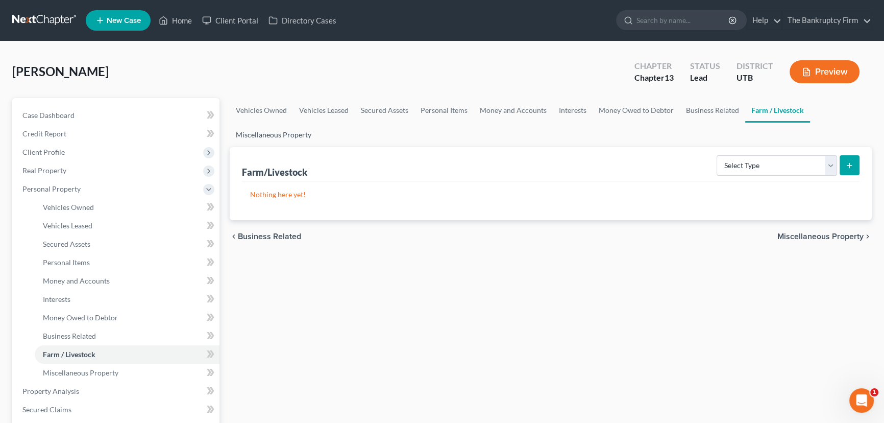
click at [287, 132] on link "Miscellaneous Property" at bounding box center [274, 135] width 88 height 25
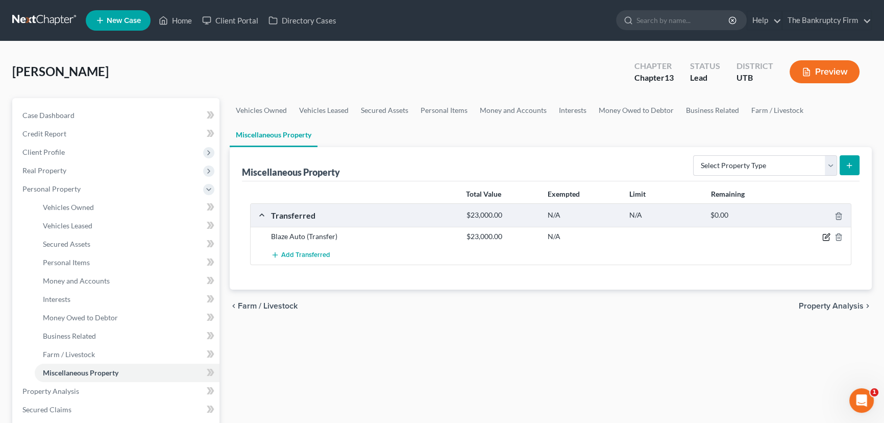
click at [825, 234] on icon "button" at bounding box center [827, 237] width 8 height 8
select select "Ordinary (within 2 years)"
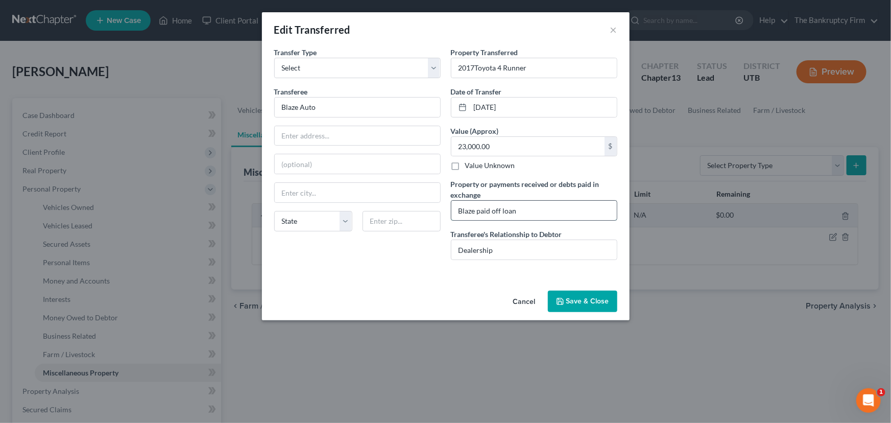
click at [530, 207] on input "Blaze paid off loan" at bounding box center [533, 210] width 165 height 19
type input "Blaze paid off loan, No money to Debtor"
click at [577, 301] on button "Save & Close" at bounding box center [582, 301] width 69 height 21
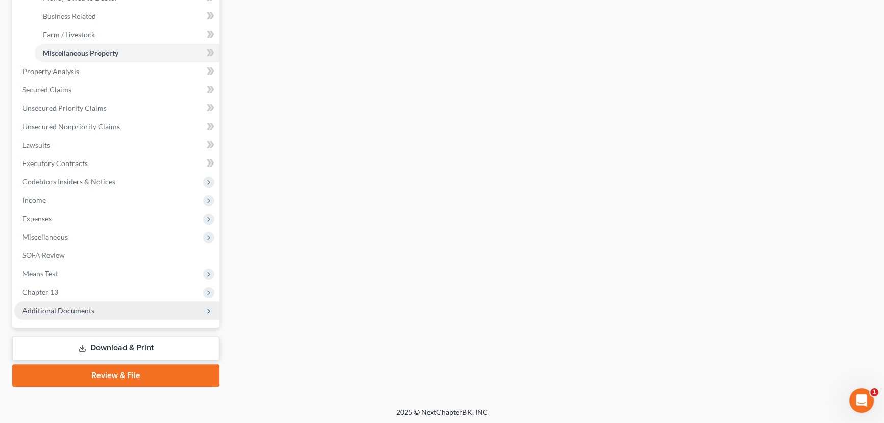
scroll to position [321, 0]
click at [55, 311] on span "Additional Documents" at bounding box center [58, 309] width 72 height 9
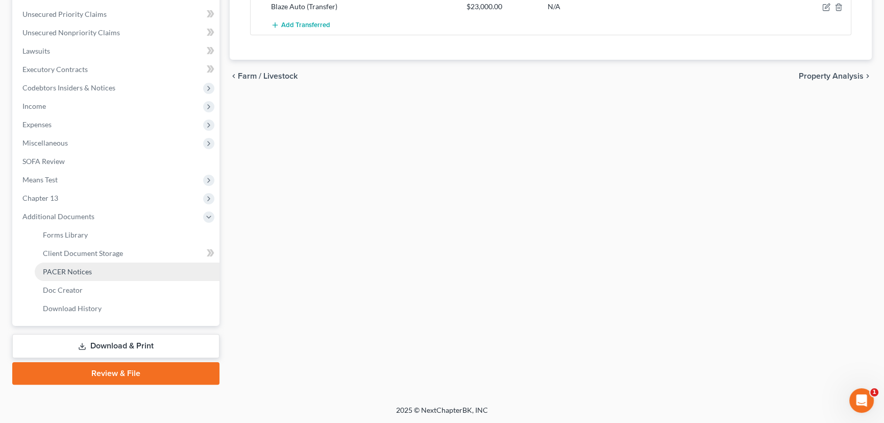
scroll to position [229, 0]
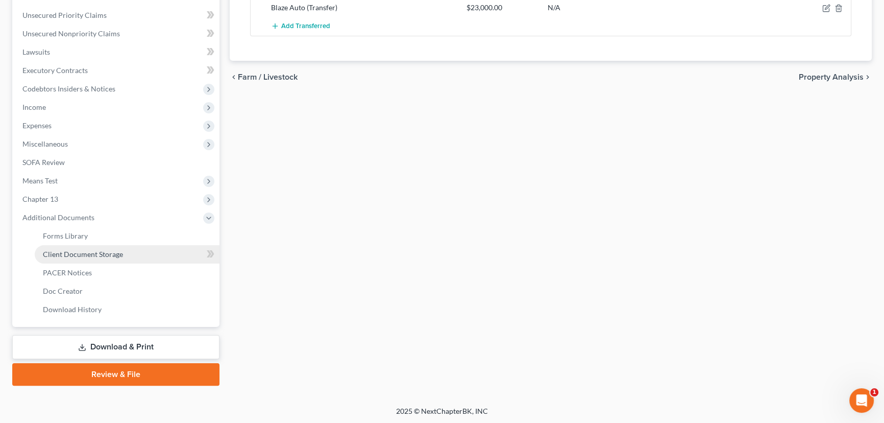
click at [83, 255] on span "Client Document Storage" at bounding box center [83, 254] width 80 height 9
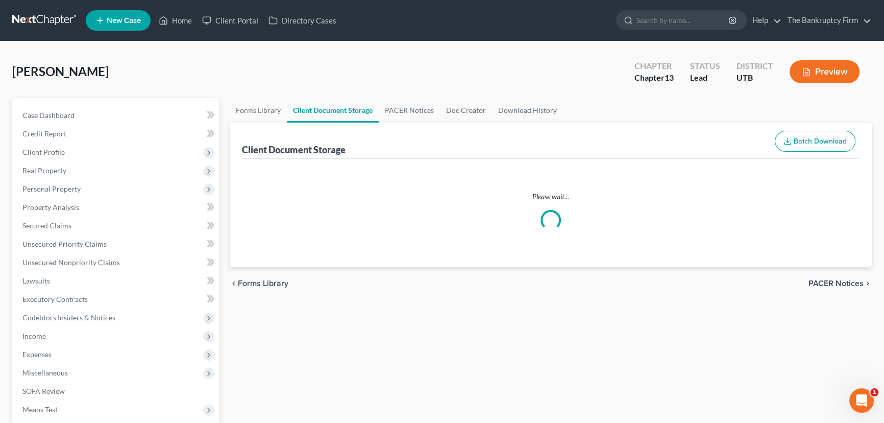
select select "26"
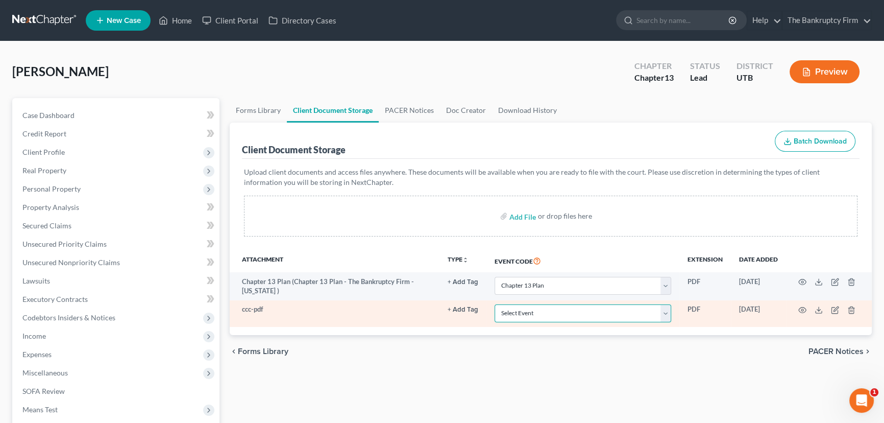
click at [557, 311] on select "Select Event Affidavit/Declaration Amended Chapter 11 Plan Amended Disclosure S…" at bounding box center [583, 313] width 177 height 18
select select "30"
click at [495, 304] on select "Select Event Affidavit/Declaration Amended Chapter 11 Plan Amended Disclosure S…" at bounding box center [583, 313] width 177 height 18
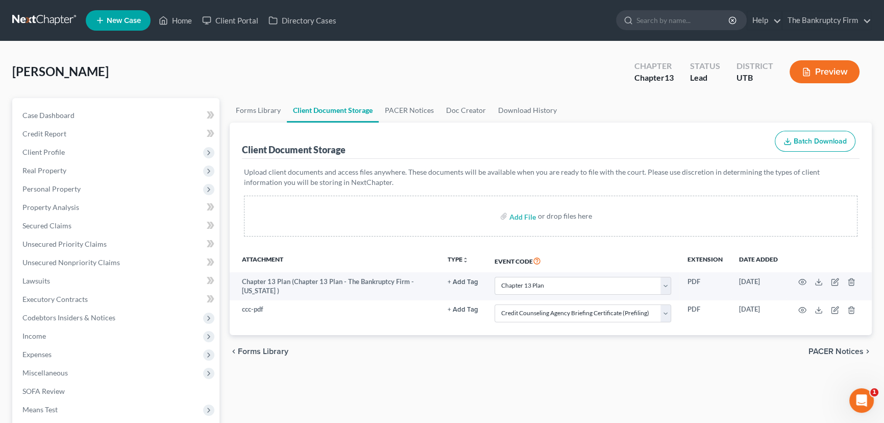
select select "26"
select select "30"
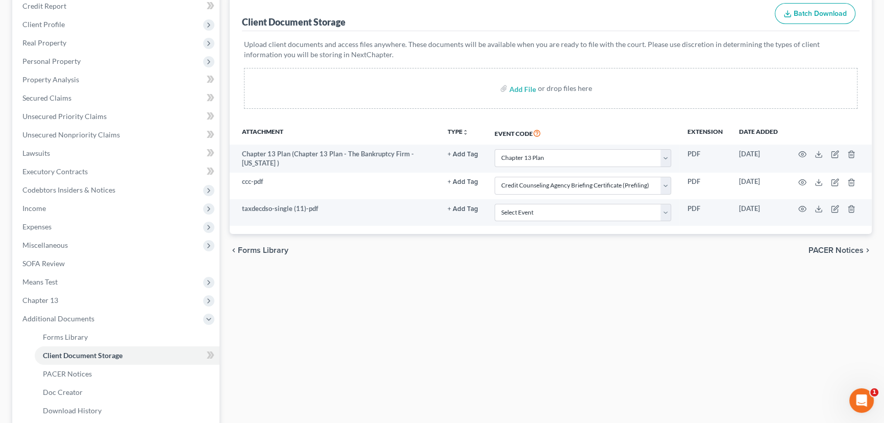
scroll to position [185, 0]
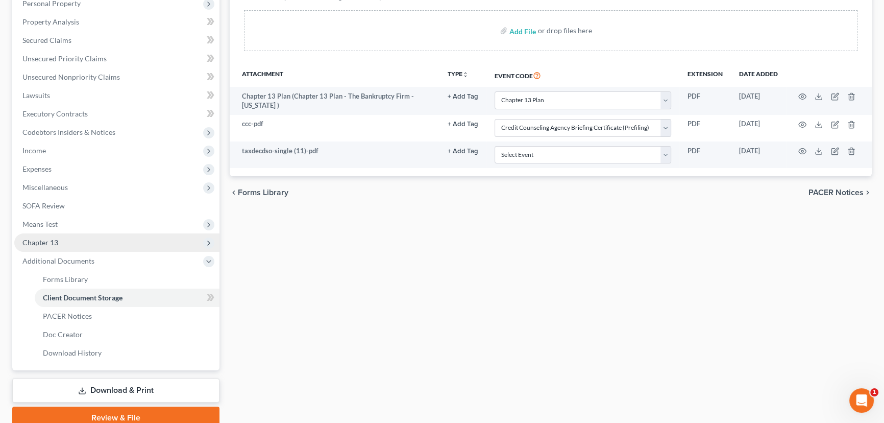
click at [44, 241] on span "Chapter 13" at bounding box center [40, 242] width 36 height 9
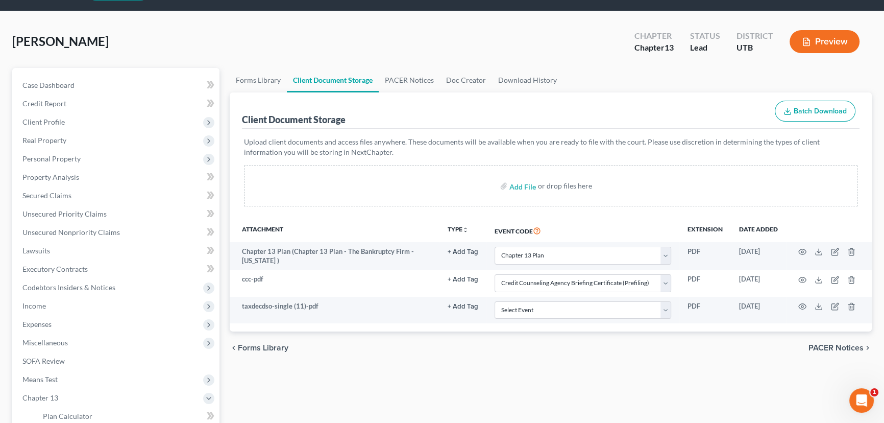
scroll to position [0, 0]
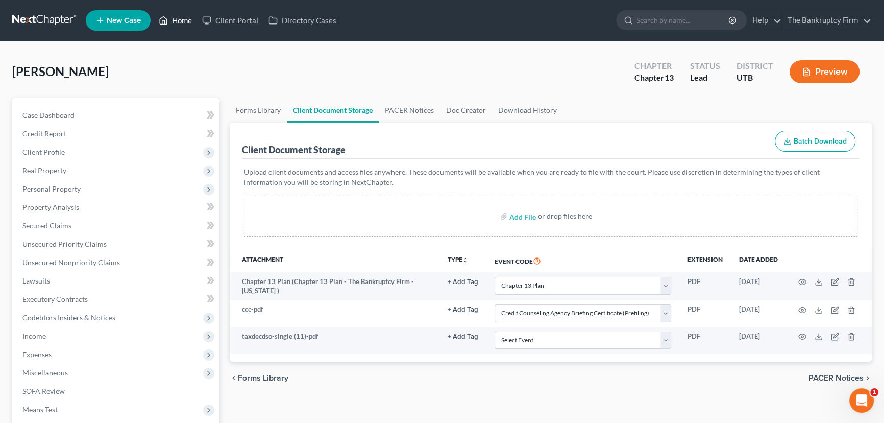
click at [179, 18] on link "Home" at bounding box center [175, 20] width 43 height 18
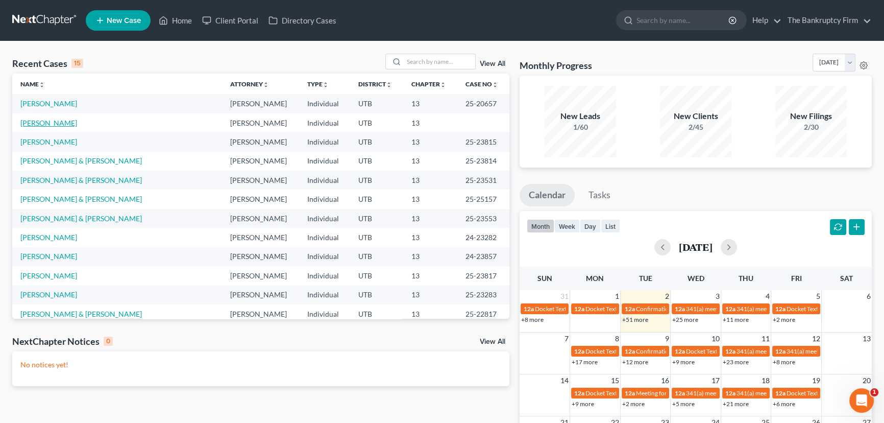
click at [51, 122] on link "[PERSON_NAME]" at bounding box center [48, 122] width 57 height 9
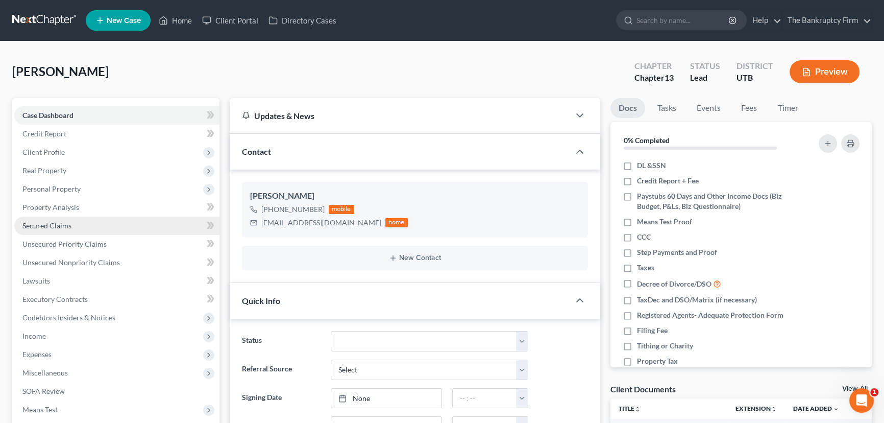
scroll to position [9, 0]
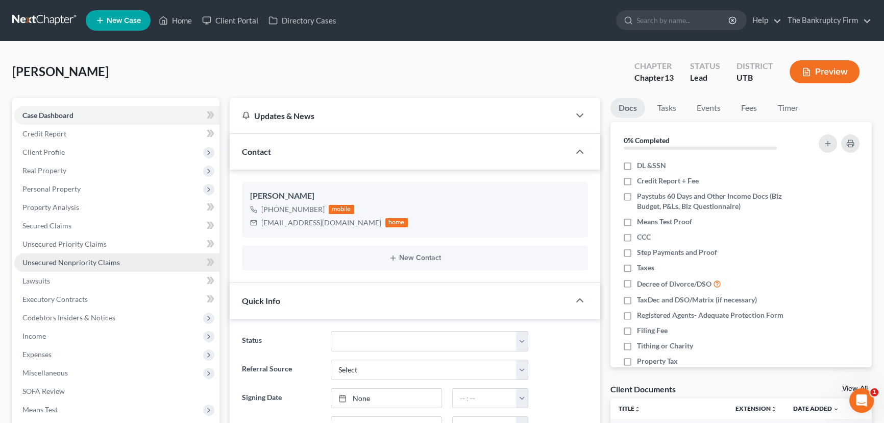
click at [62, 263] on span "Unsecured Nonpriority Claims" at bounding box center [71, 262] width 98 height 9
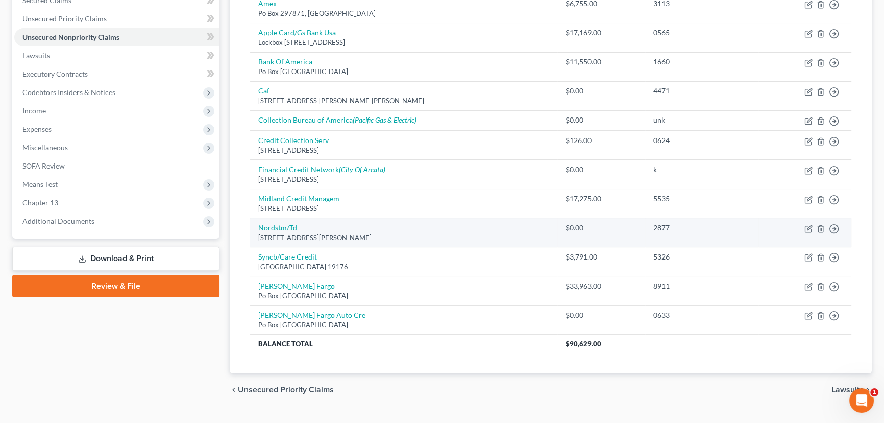
scroll to position [232, 0]
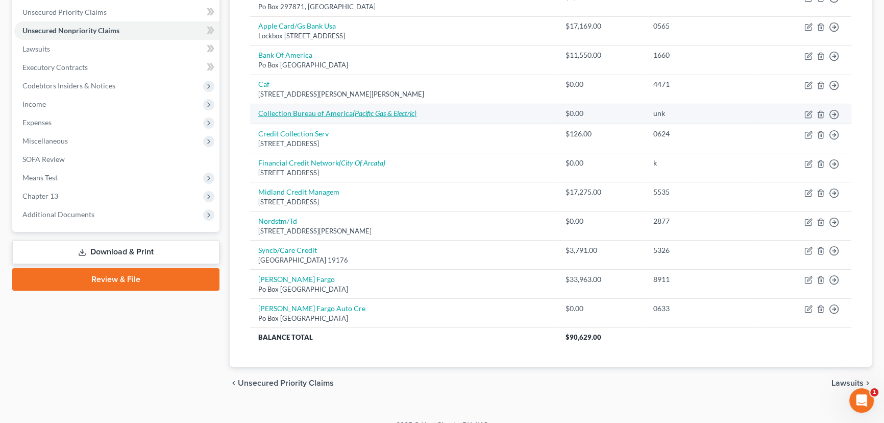
click at [316, 112] on link "Collection Bureau of America (Pacific Gas & Electric)" at bounding box center [337, 113] width 158 height 9
select select "0"
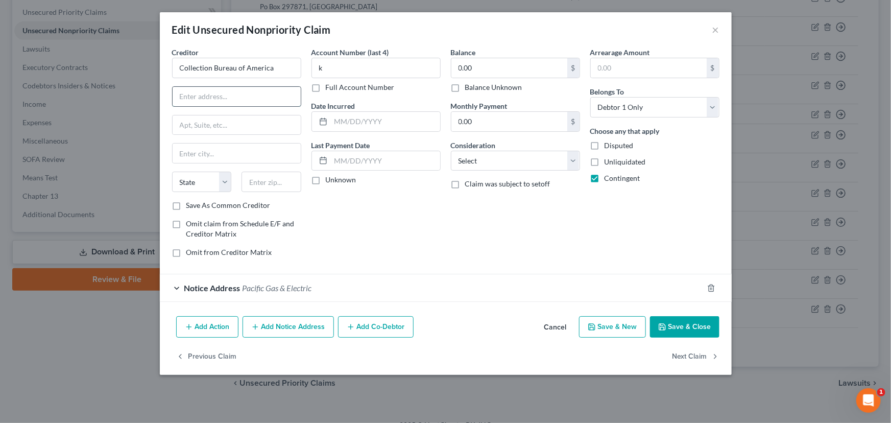
drag, startPoint x: 199, startPoint y: 93, endPoint x: 242, endPoint y: 102, distance: 44.3
click at [199, 93] on input "text" at bounding box center [237, 96] width 128 height 19
click at [205, 95] on input "text" at bounding box center [237, 96] width 128 height 19
paste input "25954 Eden Landing Rd"
type input "25954 Eden Landing Rd"
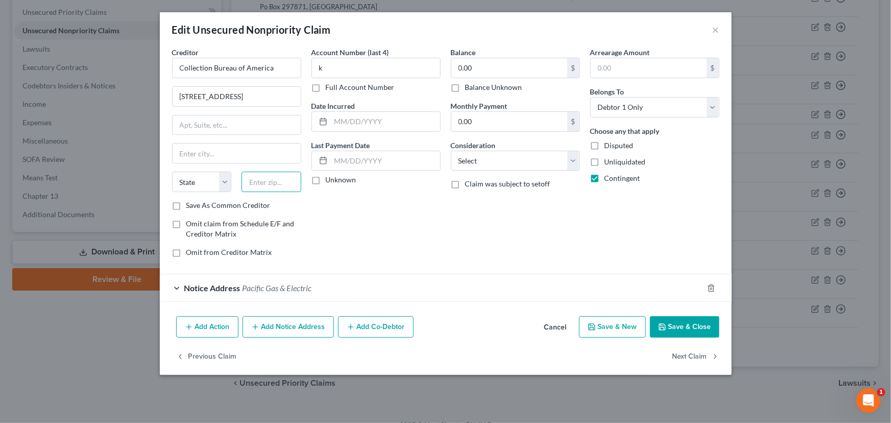
click at [263, 183] on input "text" at bounding box center [272, 182] width 60 height 20
drag, startPoint x: 276, startPoint y: 181, endPoint x: 209, endPoint y: 182, distance: 66.4
click at [209, 182] on div "State AL AK AR AZ CA CO CT DE DC FL GA GU HI ID IL IN IA KS KY LA ME MD MA MI M…" at bounding box center [236, 186] width 139 height 29
drag, startPoint x: 280, startPoint y: 183, endPoint x: 228, endPoint y: 182, distance: 51.6
click at [228, 182] on div "State AL AK AR AZ CA CO CT DE DC FL GA GU HI ID IL IN IA KS KY LA ME MD MA MI M…" at bounding box center [236, 186] width 139 height 29
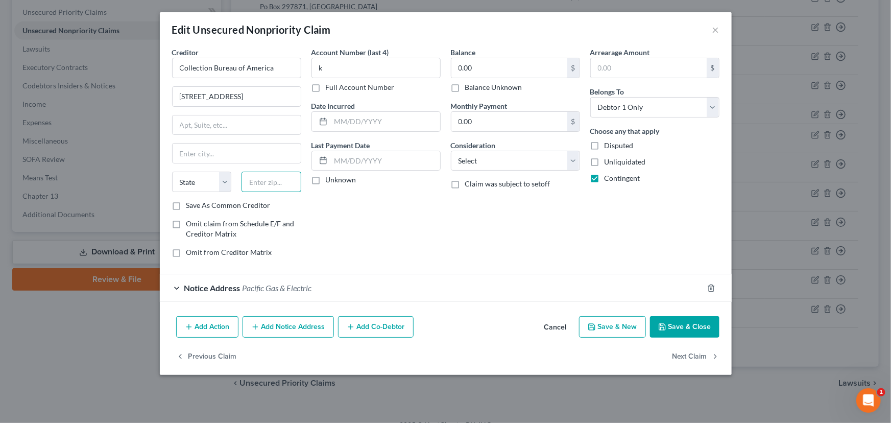
click at [292, 181] on input "text" at bounding box center [272, 182] width 60 height 20
click at [271, 172] on input "text" at bounding box center [272, 182] width 60 height 20
click at [276, 181] on input "text" at bounding box center [272, 182] width 60 height 20
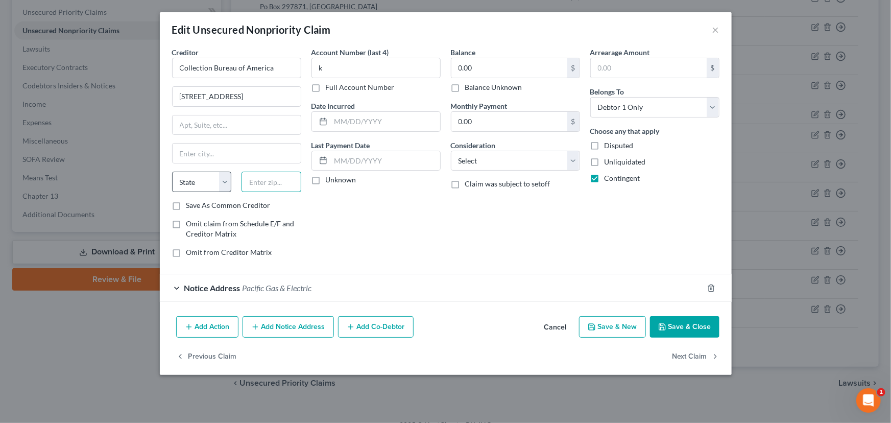
drag, startPoint x: 276, startPoint y: 181, endPoint x: 230, endPoint y: 178, distance: 46.0
click at [226, 179] on div "State AL AK AR AZ CA CO CT DE DC FL GA GU HI ID IL IN IA KS KY LA ME MD MA MI M…" at bounding box center [236, 186] width 139 height 29
type input "94945"
type input "Novato"
select select "4"
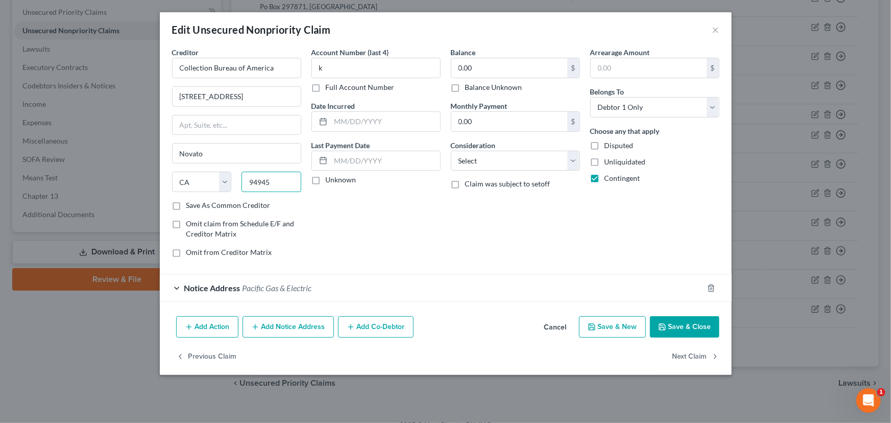
click at [262, 179] on input "94945" at bounding box center [272, 182] width 60 height 20
type input "94545"
type input "Hayward"
drag, startPoint x: 329, startPoint y: 67, endPoint x: 319, endPoint y: 71, distance: 11.0
click at [319, 71] on input "k" at bounding box center [375, 68] width 129 height 20
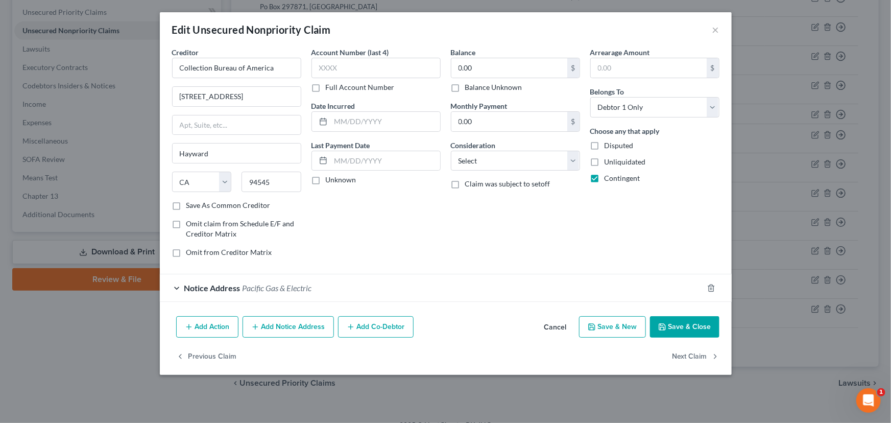
click at [465, 87] on label "Balance Unknown" at bounding box center [493, 87] width 57 height 10
click at [469, 87] on input "Balance Unknown" at bounding box center [472, 85] width 7 height 7
checkbox input "true"
click at [681, 327] on button "Save & Close" at bounding box center [684, 326] width 69 height 21
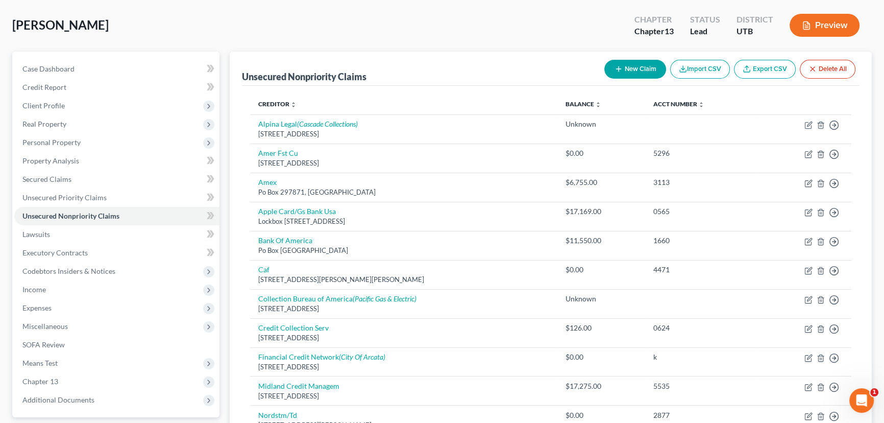
scroll to position [46, 0]
click at [50, 178] on span "Secured Claims" at bounding box center [46, 179] width 49 height 9
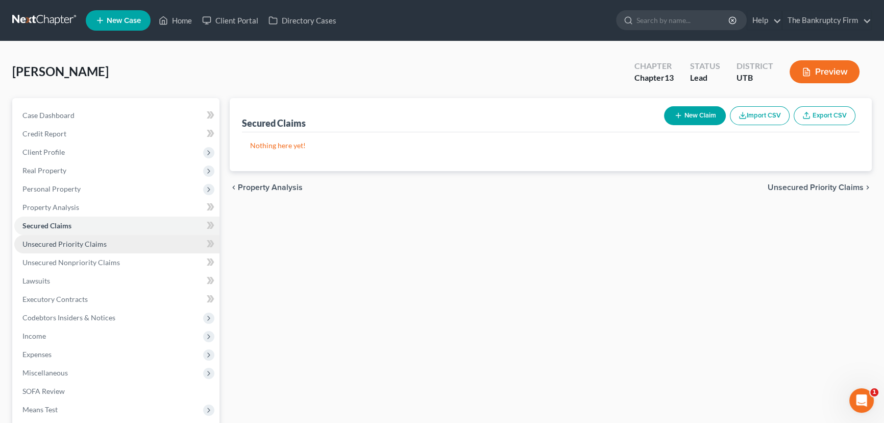
click at [62, 244] on span "Unsecured Priority Claims" at bounding box center [64, 243] width 84 height 9
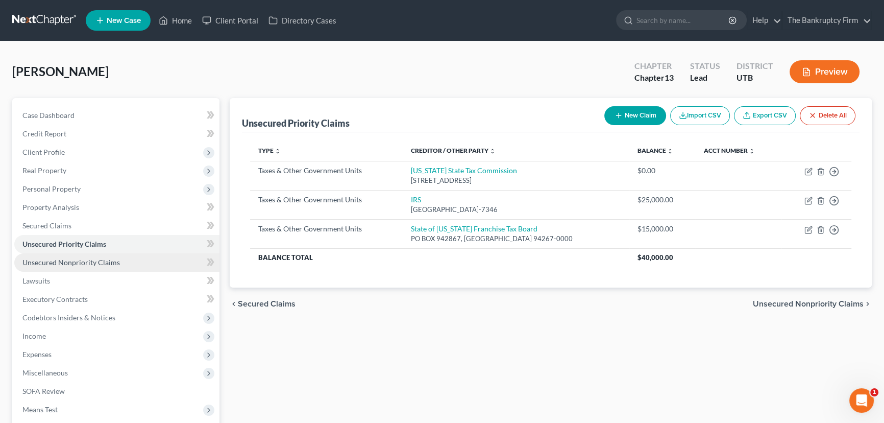
click at [79, 261] on span "Unsecured Nonpriority Claims" at bounding box center [71, 262] width 98 height 9
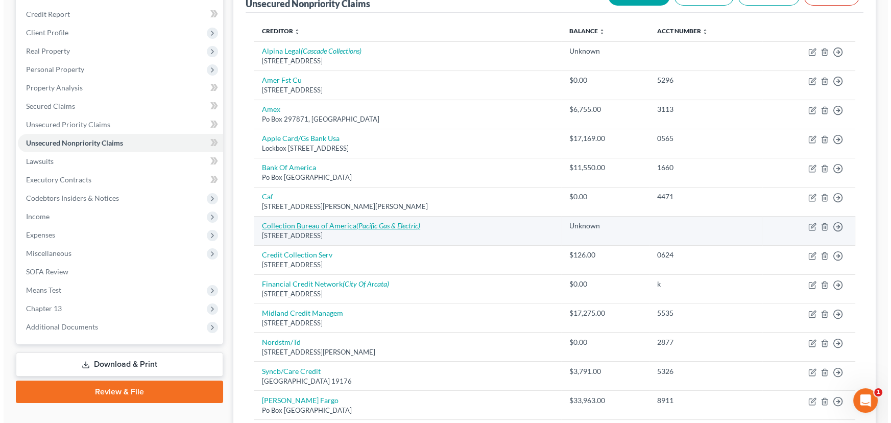
scroll to position [161, 0]
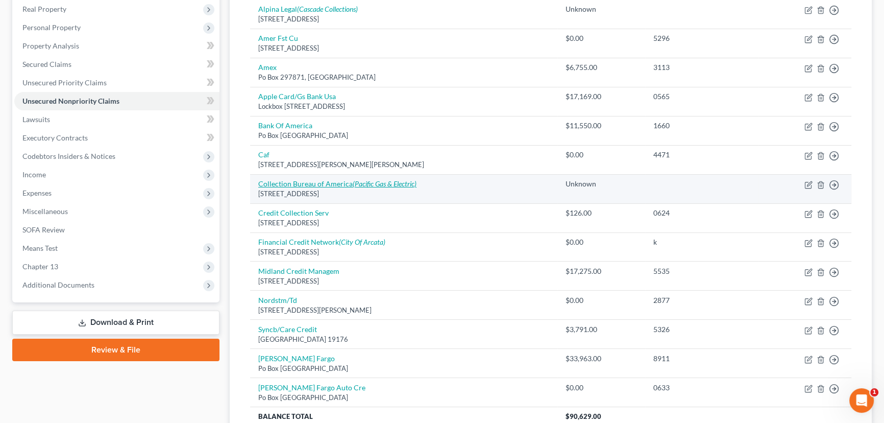
click at [401, 185] on icon "(Pacific Gas & Electric)" at bounding box center [385, 183] width 64 height 9
select select "4"
select select "0"
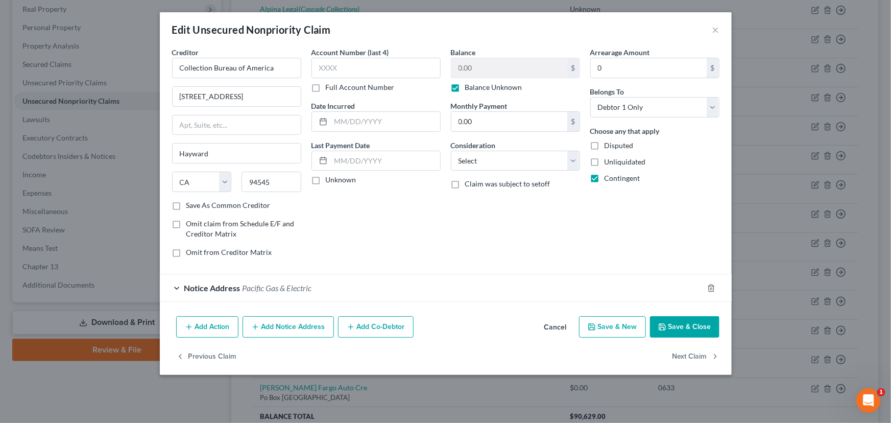
click at [242, 289] on div "Notice Address Pacific Gas & Electric" at bounding box center [431, 287] width 543 height 27
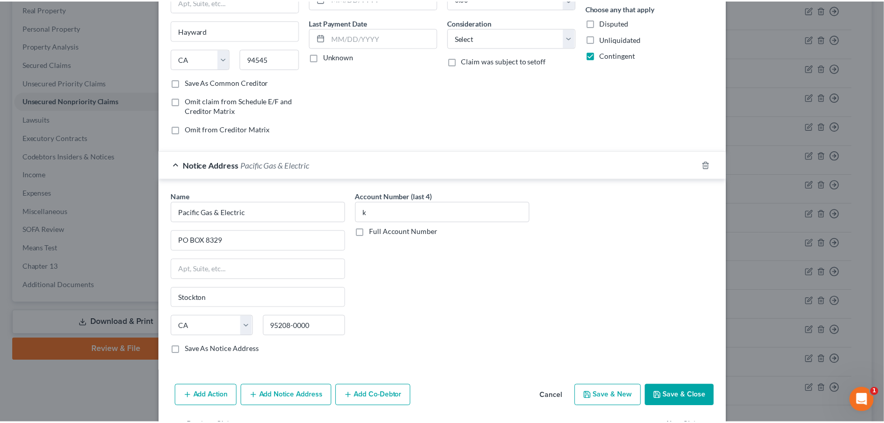
scroll to position [155, 0]
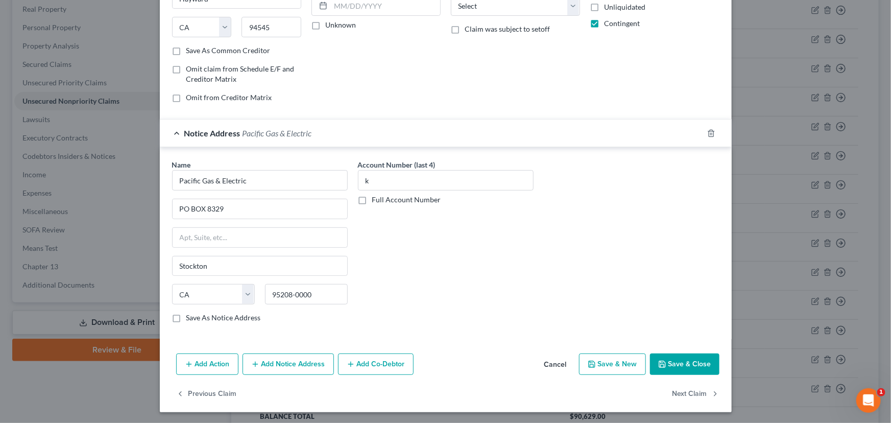
click at [694, 363] on button "Save & Close" at bounding box center [684, 363] width 69 height 21
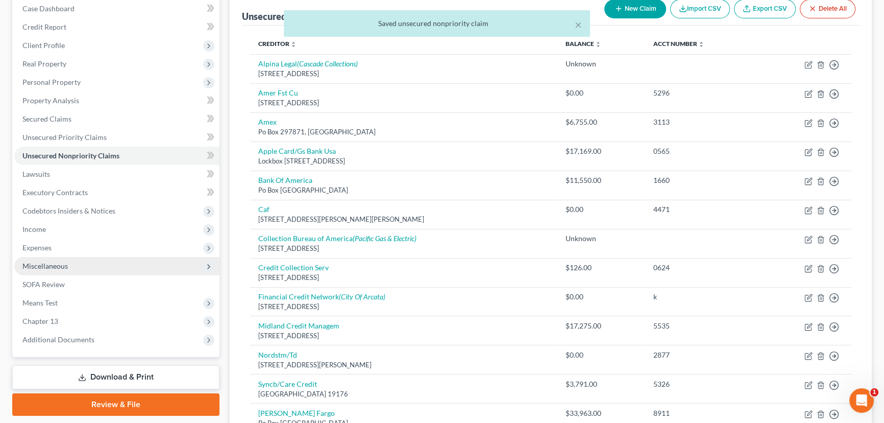
scroll to position [185, 0]
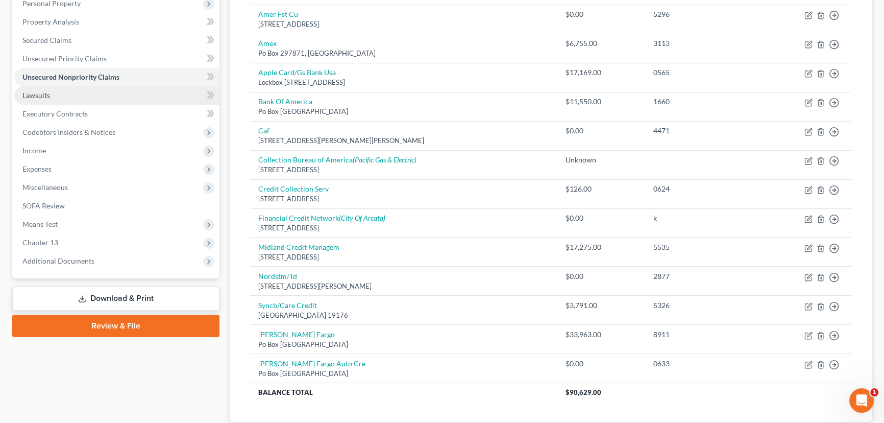
click at [51, 99] on link "Lawsuits" at bounding box center [116, 95] width 205 height 18
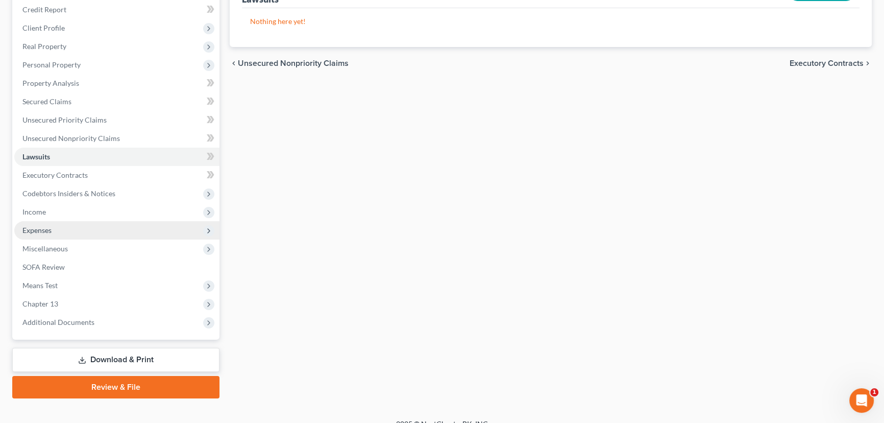
scroll to position [137, 0]
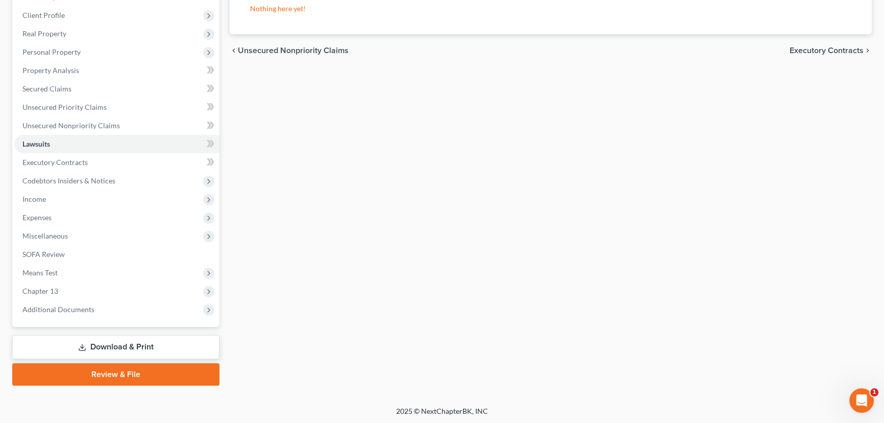
click at [122, 374] on link "Review & File" at bounding box center [115, 374] width 207 height 22
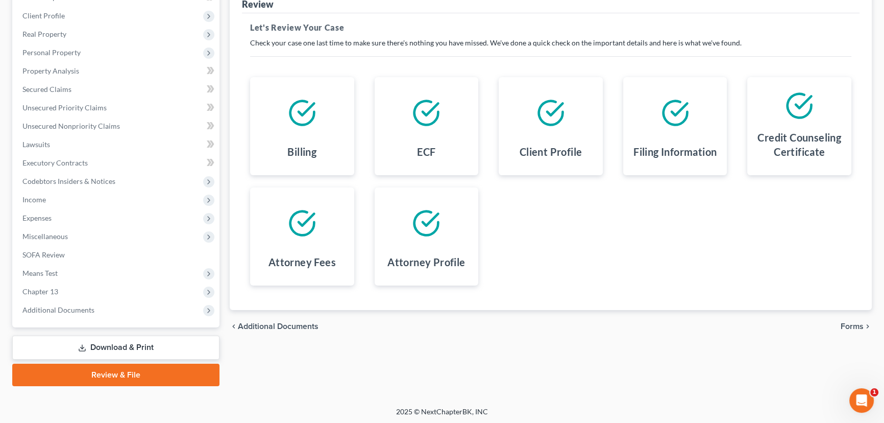
scroll to position [137, 0]
click at [857, 324] on span "Forms" at bounding box center [852, 326] width 23 height 8
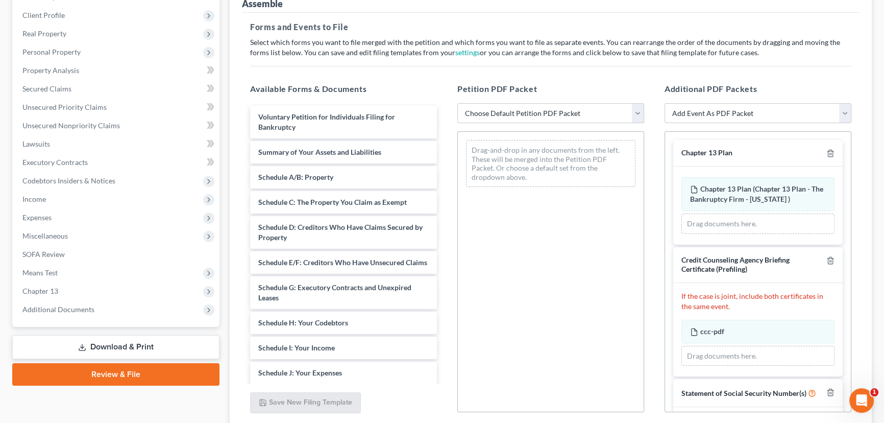
click at [497, 113] on select "Choose Default Petition PDF Packet Emergency Filing (Voluntary Petition and Cre…" at bounding box center [551, 113] width 187 height 20
select select "6"
click at [458, 103] on select "Choose Default Petition PDF Packet Emergency Filing (Voluntary Petition and Cre…" at bounding box center [551, 113] width 187 height 20
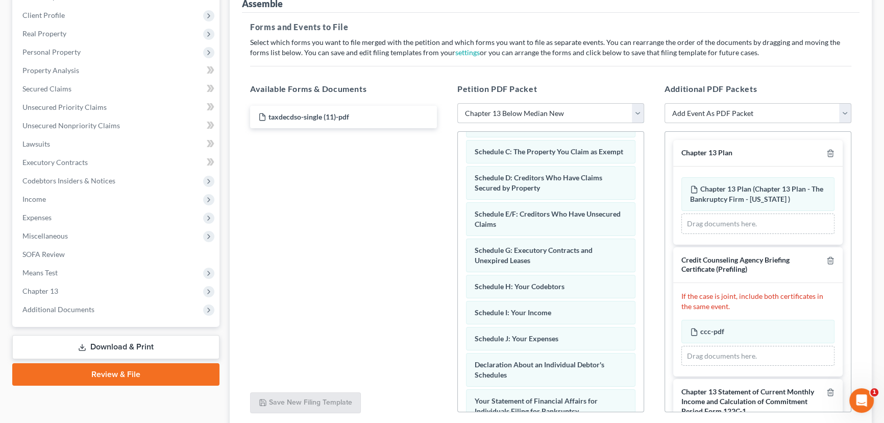
scroll to position [139, 0]
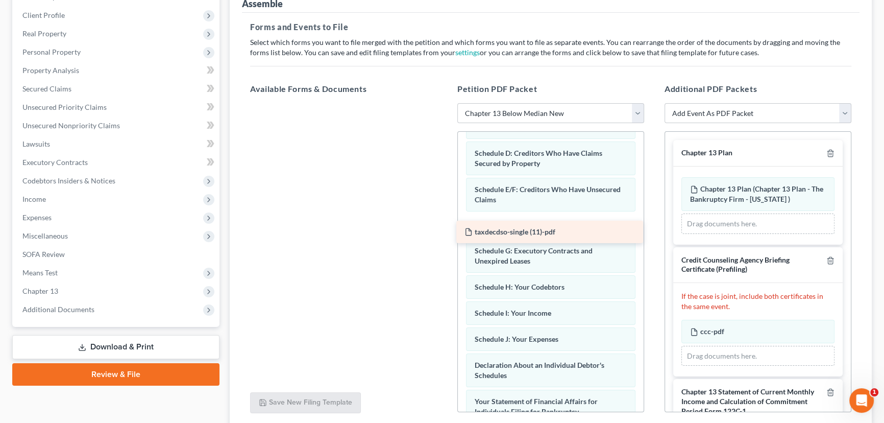
drag, startPoint x: 292, startPoint y: 113, endPoint x: 497, endPoint y: 226, distance: 234.9
click at [445, 103] on div "taxdecdso-single (11)-pdf taxdecdso-single (11)-pdf" at bounding box center [343, 103] width 203 height 0
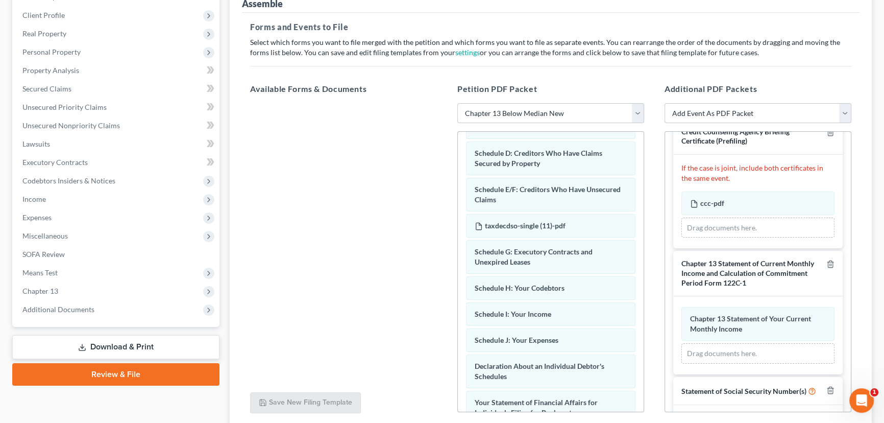
scroll to position [178, 0]
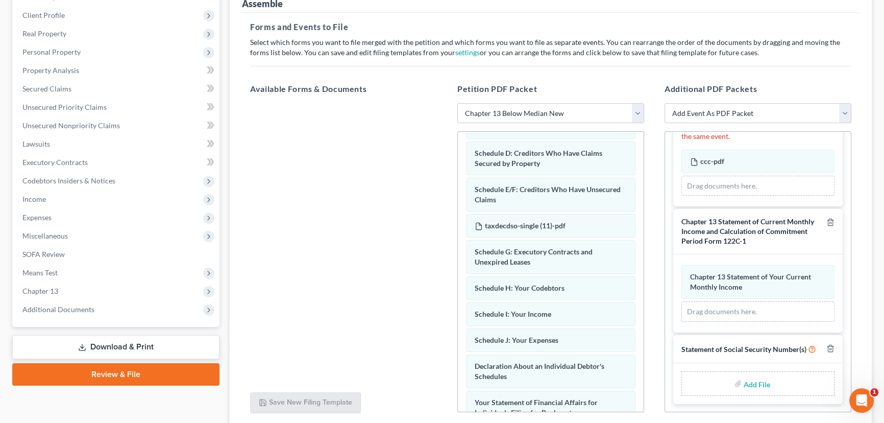
type input "C:\fakepath\Form 121 Zach Scott.pdf"
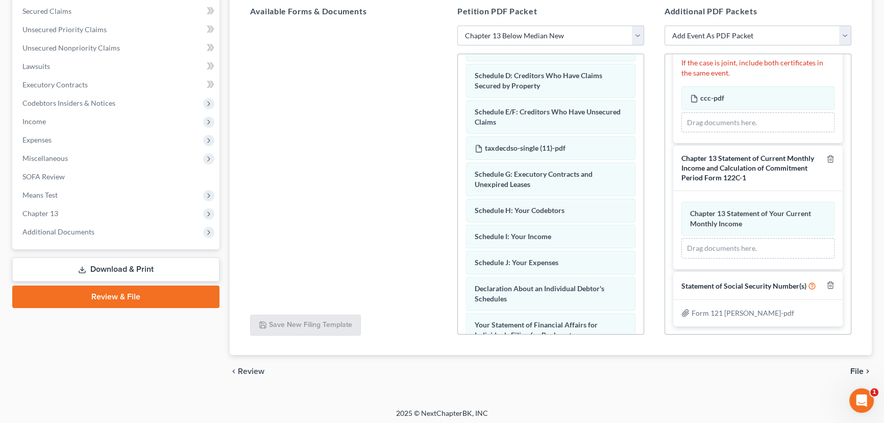
scroll to position [217, 0]
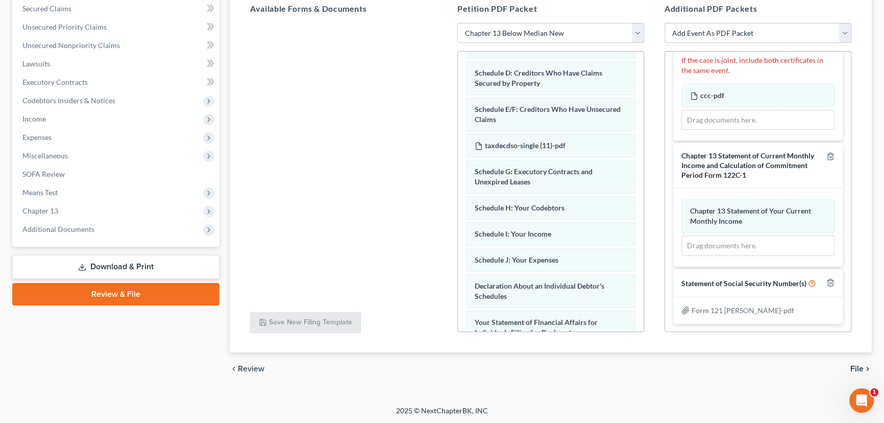
click at [760, 354] on div "chevron_left Review File chevron_right" at bounding box center [551, 368] width 642 height 33
click at [857, 369] on span "File" at bounding box center [857, 369] width 13 height 8
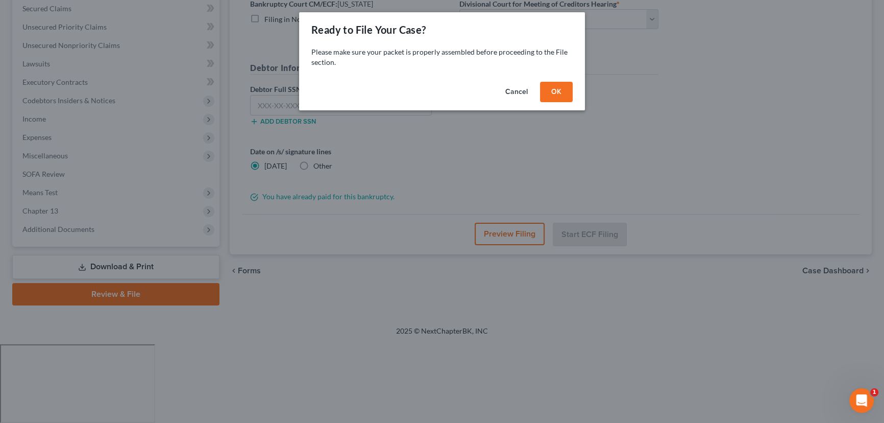
scroll to position [137, 0]
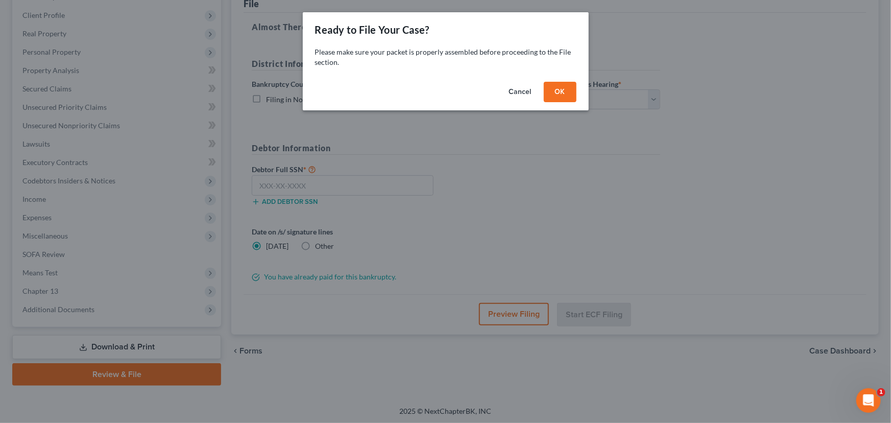
click at [562, 88] on button "OK" at bounding box center [560, 92] width 33 height 20
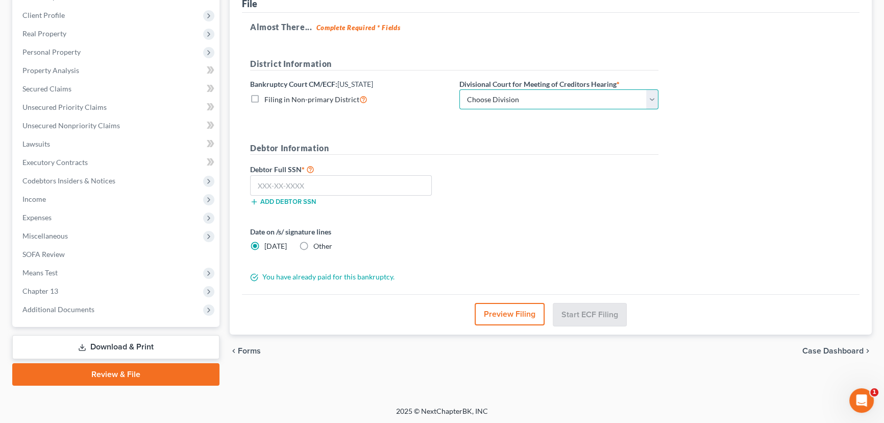
click at [583, 98] on select "Choose Division Salt Lake city" at bounding box center [559, 99] width 199 height 20
select select "0"
click at [460, 89] on select "Choose Division Salt Lake city" at bounding box center [559, 99] width 199 height 20
drag, startPoint x: 268, startPoint y: 186, endPoint x: 274, endPoint y: 188, distance: 6.6
click at [268, 186] on input "text" at bounding box center [341, 185] width 182 height 20
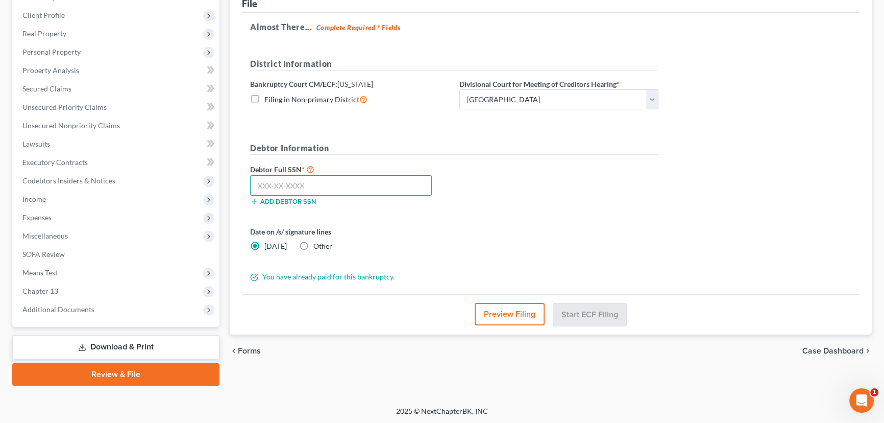
click at [268, 189] on input "text" at bounding box center [341, 185] width 182 height 20
paste input "529-65-6562"
type input "529-65-6562"
click at [583, 311] on button "Start ECF Filing" at bounding box center [590, 314] width 73 height 22
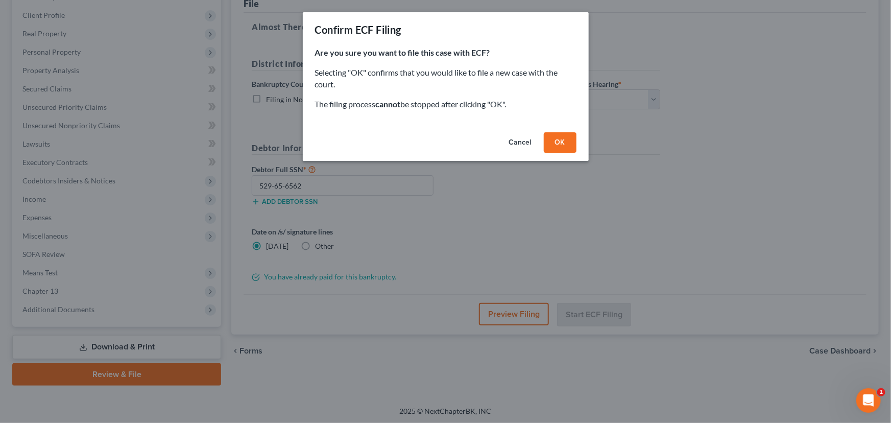
click at [557, 138] on button "OK" at bounding box center [560, 142] width 33 height 20
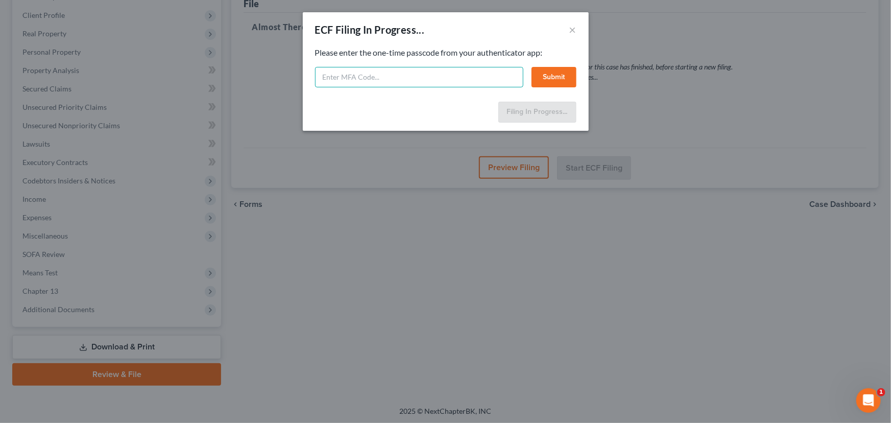
click at [339, 78] on input "text" at bounding box center [419, 77] width 208 height 20
type input "305048"
click at [549, 76] on button "Submit" at bounding box center [554, 77] width 45 height 20
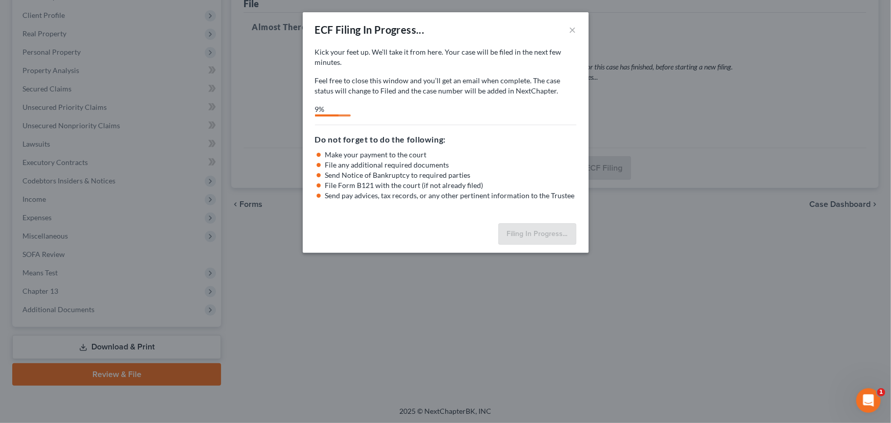
click at [817, 250] on div "ECF Filing In Progress... × Kick your feet up. We’ll take it from here. Your ca…" at bounding box center [445, 211] width 891 height 423
select select "0"
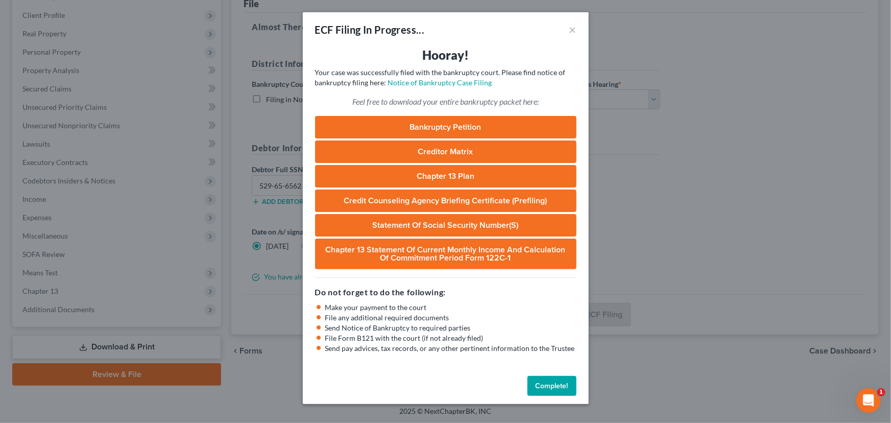
click at [553, 385] on button "Complete!" at bounding box center [551, 386] width 49 height 20
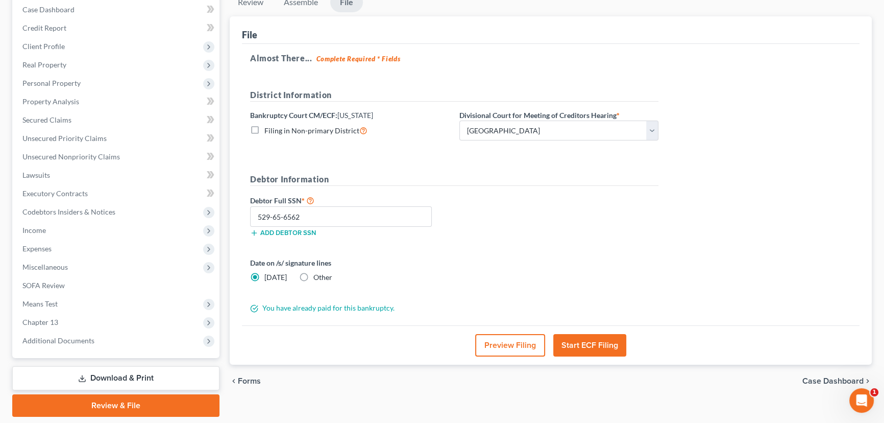
scroll to position [0, 0]
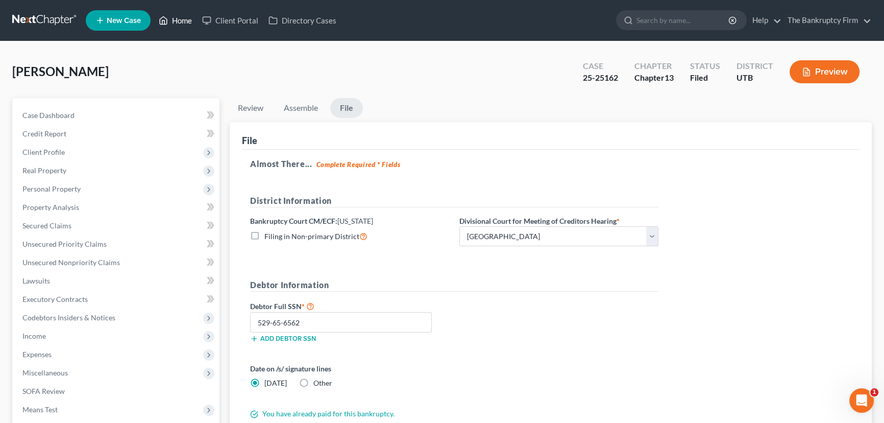
click at [184, 20] on link "Home" at bounding box center [175, 20] width 43 height 18
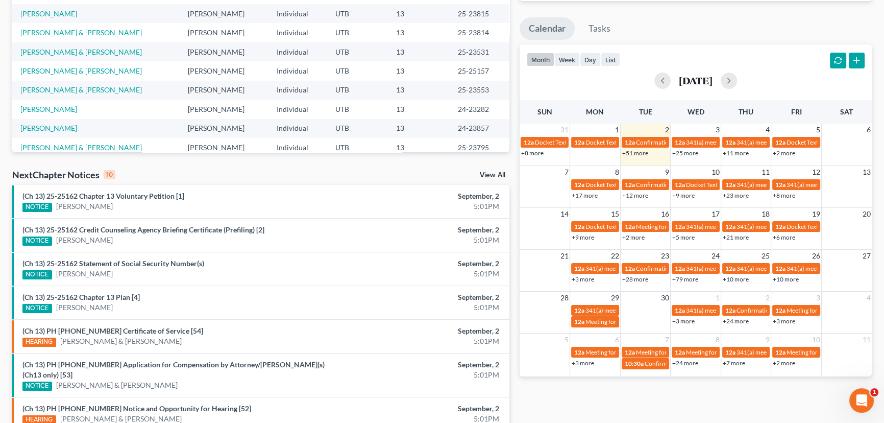
scroll to position [310, 0]
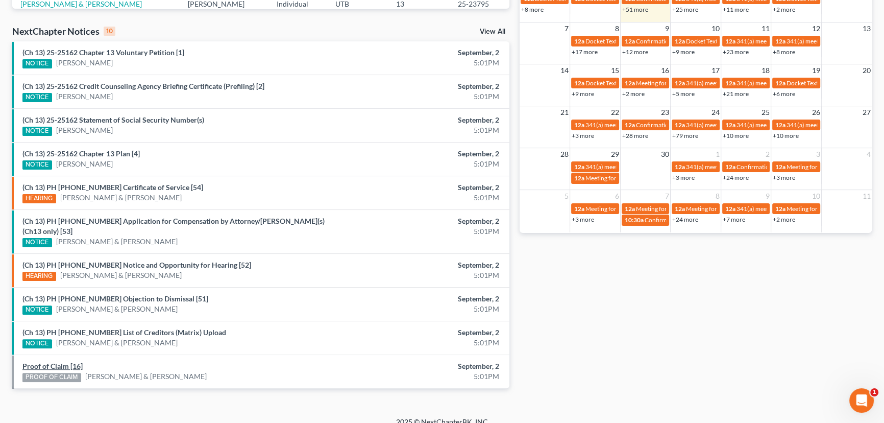
click at [54, 362] on link "Proof of Claim [16]" at bounding box center [52, 366] width 60 height 9
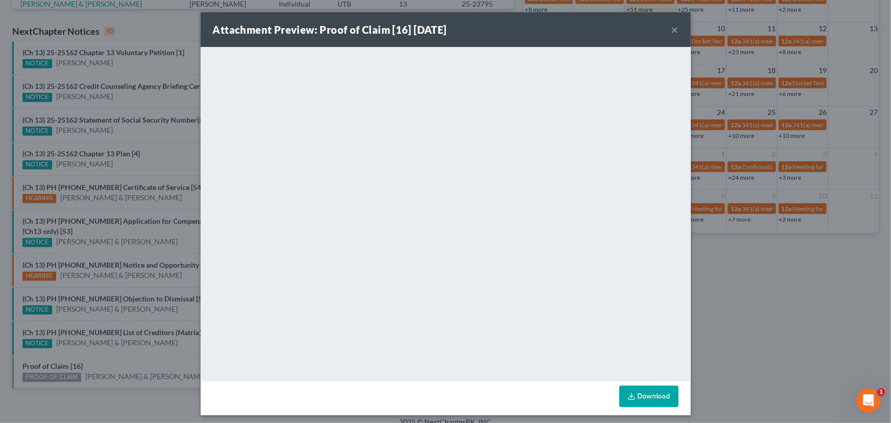
drag, startPoint x: 107, startPoint y: 353, endPoint x: 107, endPoint y: 345, distance: 8.2
click at [107, 353] on div "Attachment Preview: Proof of Claim [16] 09/02/2025 × <object ng-attr-data='http…" at bounding box center [445, 211] width 891 height 423
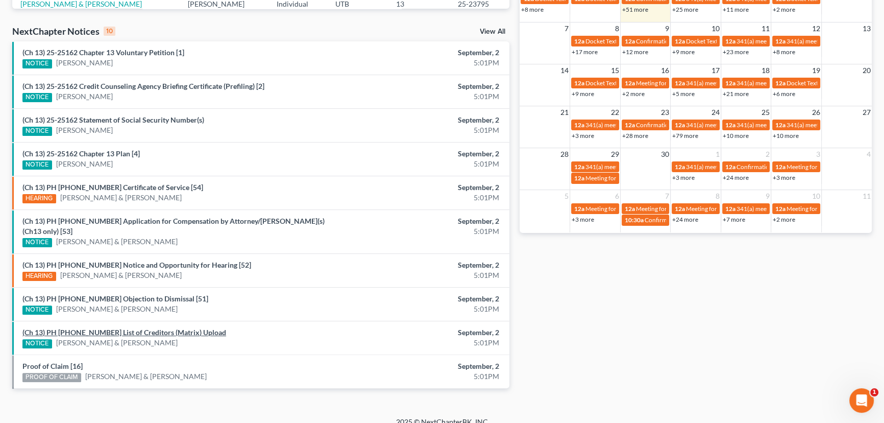
click at [108, 328] on link "(Ch 13) PH 25-25157 List of Creditors (Matrix) Upload" at bounding box center [124, 332] width 204 height 9
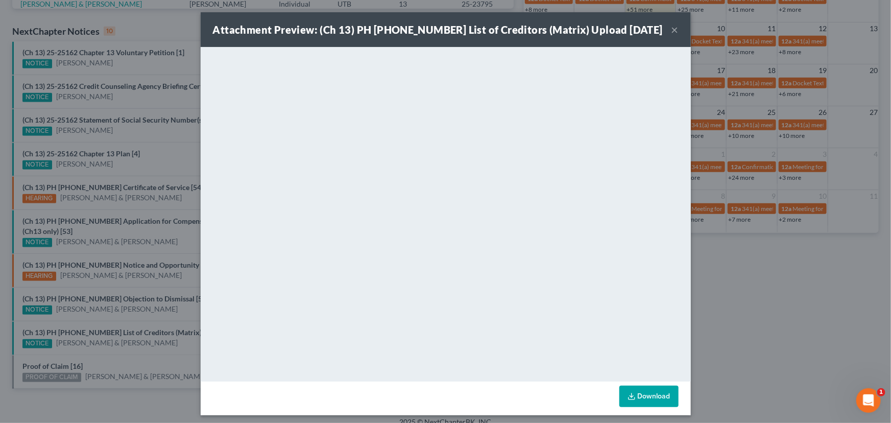
click at [102, 316] on div "Attachment Preview: (Ch 13) PH 25-25157 List of Creditors (Matrix) Upload 09/02…" at bounding box center [445, 211] width 891 height 423
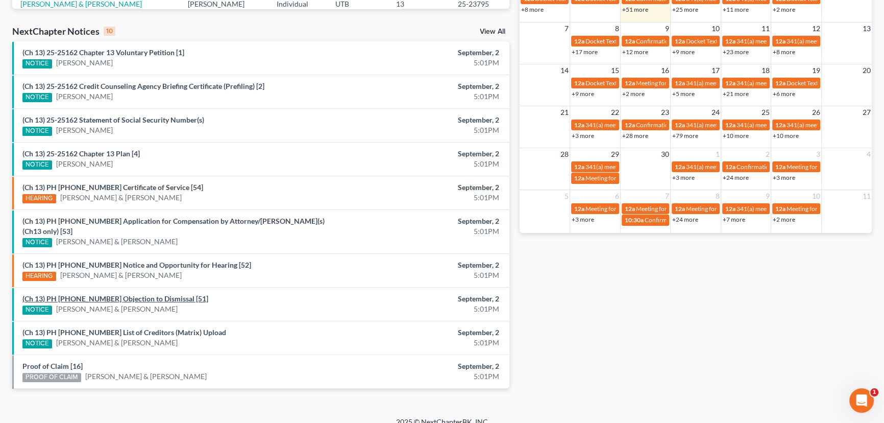
click at [109, 294] on link "(Ch 13) PH 24-23540 Objection to Dismissal [51]" at bounding box center [115, 298] width 186 height 9
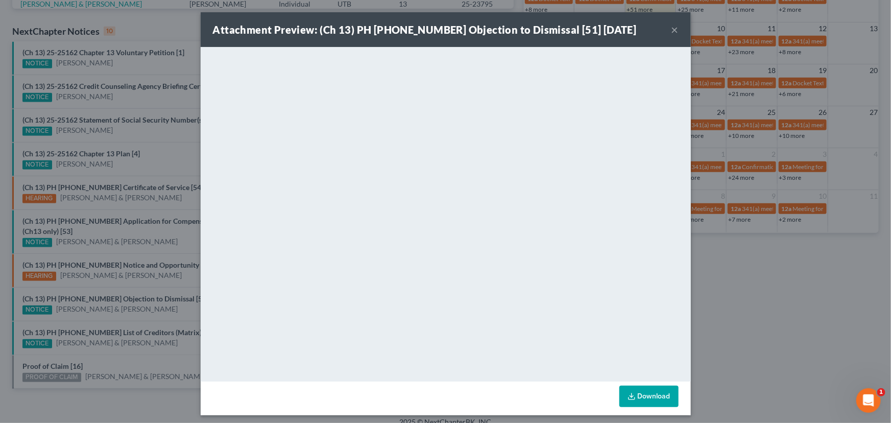
click at [103, 305] on div "Attachment Preview: (Ch 13) PH 24-23540 Objection to Dismissal [51] 09/02/2025 …" at bounding box center [445, 211] width 891 height 423
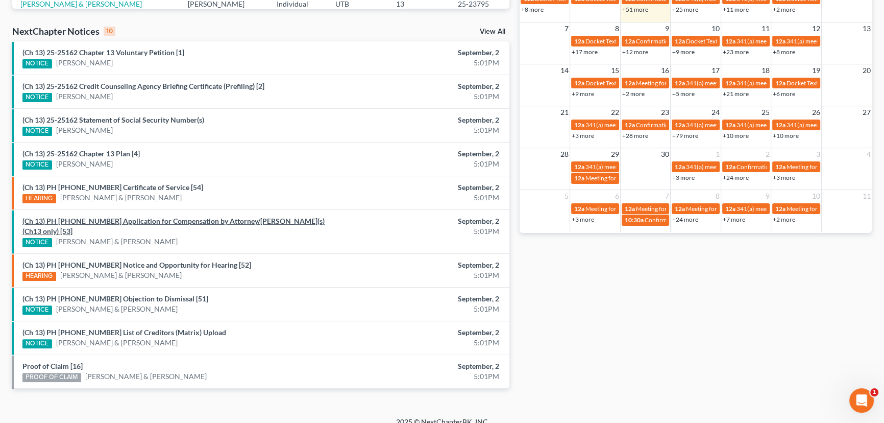
click at [112, 220] on link "(Ch 13) PH 24-23540 Application for Compensation by Attorney/Debtor(s)(Ch13 onl…" at bounding box center [173, 226] width 302 height 19
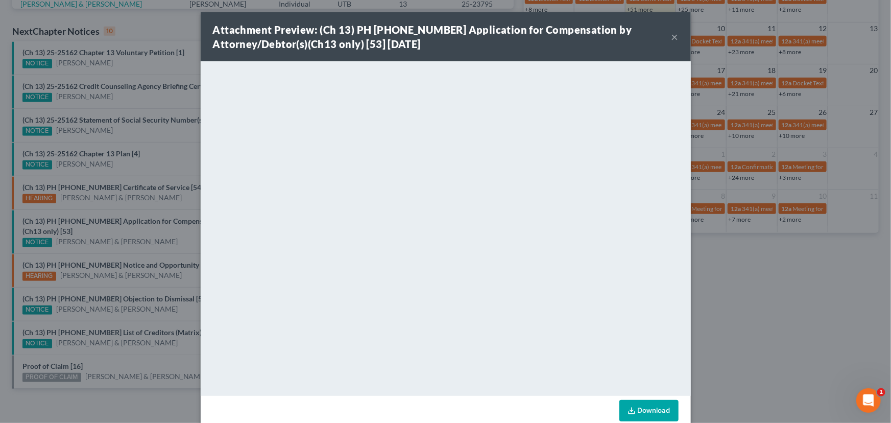
drag, startPoint x: 111, startPoint y: 214, endPoint x: 110, endPoint y: 205, distance: 9.2
click at [110, 209] on div "Attachment Preview: (Ch 13) PH 24-23540 Application for Compensation by Attorne…" at bounding box center [445, 211] width 891 height 423
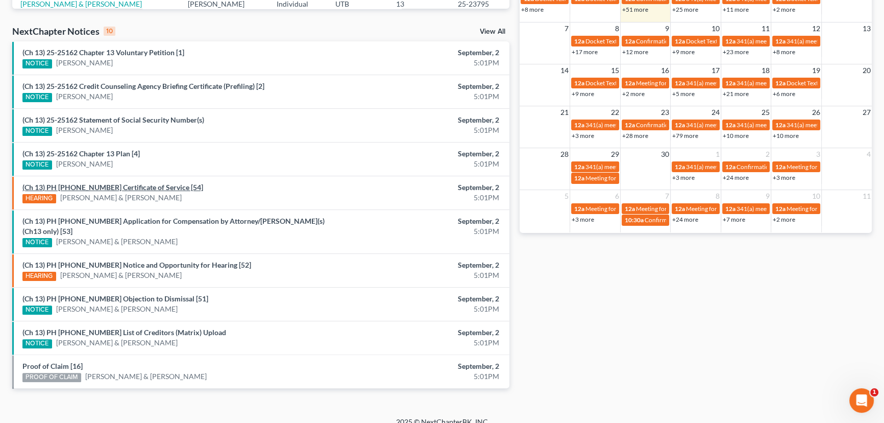
click at [110, 184] on link "(Ch 13) PH 24-23540 Certificate of Service [54]" at bounding box center [112, 187] width 181 height 9
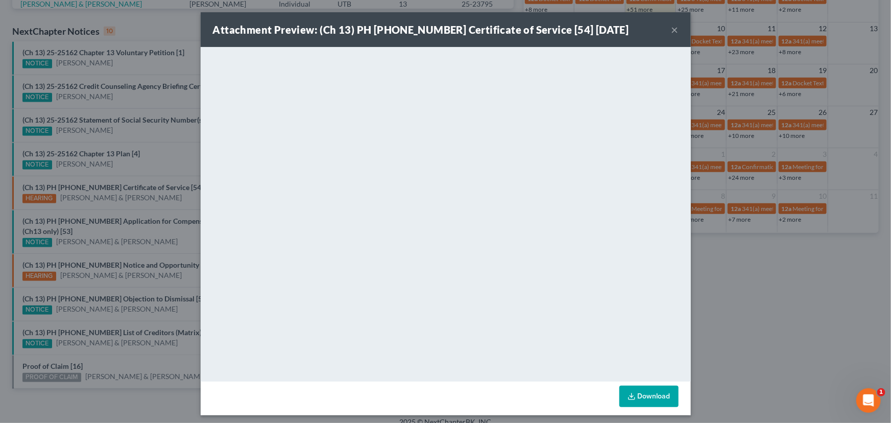
drag, startPoint x: 108, startPoint y: 178, endPoint x: 106, endPoint y: 172, distance: 6.8
click at [107, 175] on div "Attachment Preview: (Ch 13) PH 24-23540 Certificate of Service [54] 09/02/2025 …" at bounding box center [445, 211] width 891 height 423
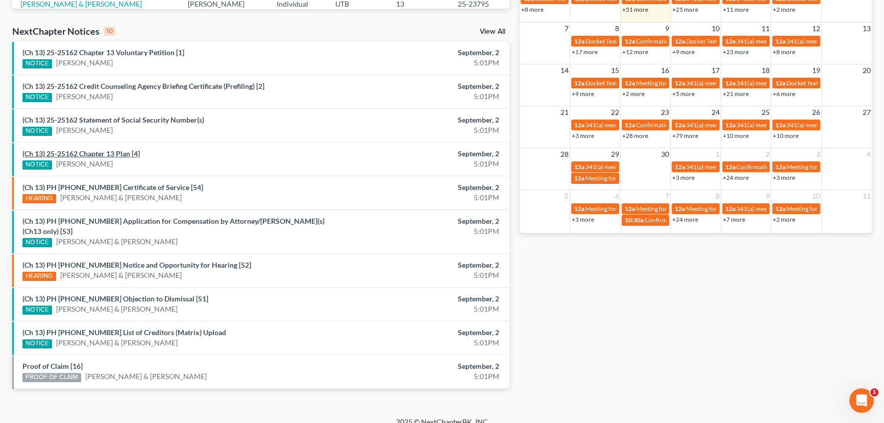
click at [101, 151] on link "(Ch 13) 25-25162 Chapter 13 Plan [4]" at bounding box center [80, 153] width 117 height 9
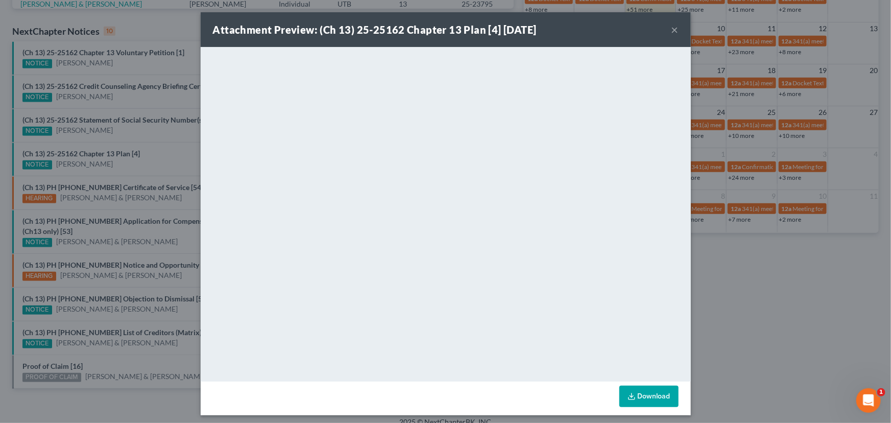
drag, startPoint x: 106, startPoint y: 141, endPoint x: 108, endPoint y: 126, distance: 15.5
click at [106, 138] on div "Attachment Preview: (Ch 13) 25-25162 Chapter 13 Plan [4] 09/02/2025 × <object n…" at bounding box center [445, 211] width 891 height 423
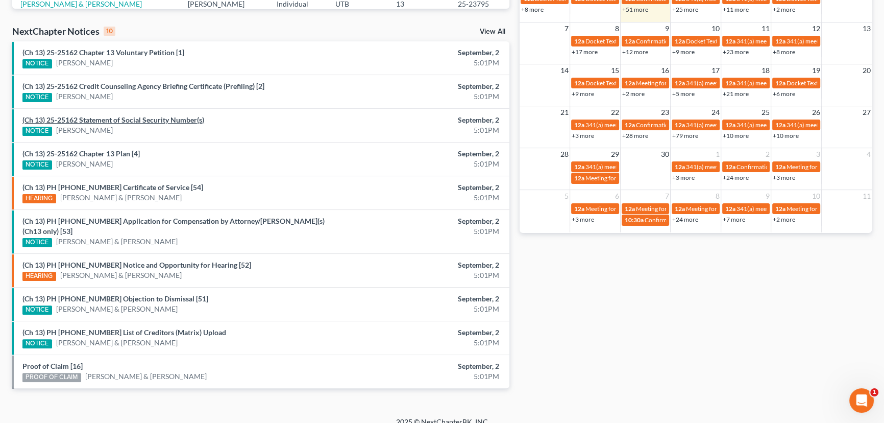
click at [109, 121] on link "(Ch 13) 25-25162 Statement of Social Security Number(s)" at bounding box center [113, 119] width 182 height 9
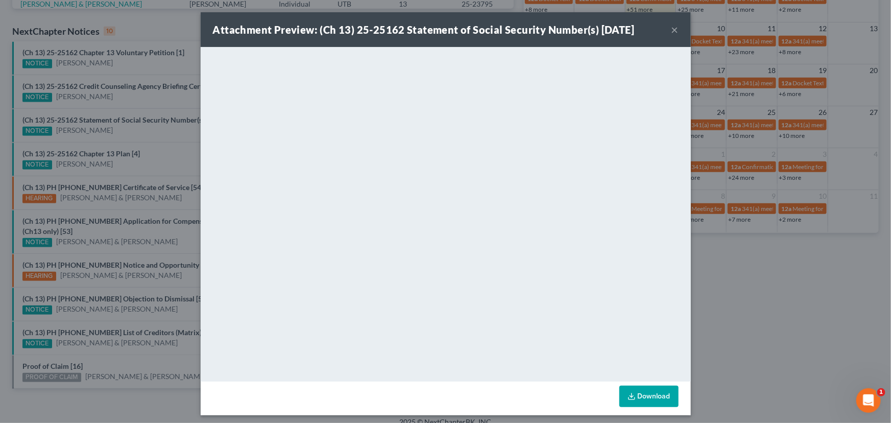
drag, startPoint x: 107, startPoint y: 112, endPoint x: 110, endPoint y: 97, distance: 15.7
click at [107, 107] on div "Attachment Preview: (Ch 13) 25-25162 Statement of Social Security Number(s) 09/…" at bounding box center [445, 211] width 891 height 423
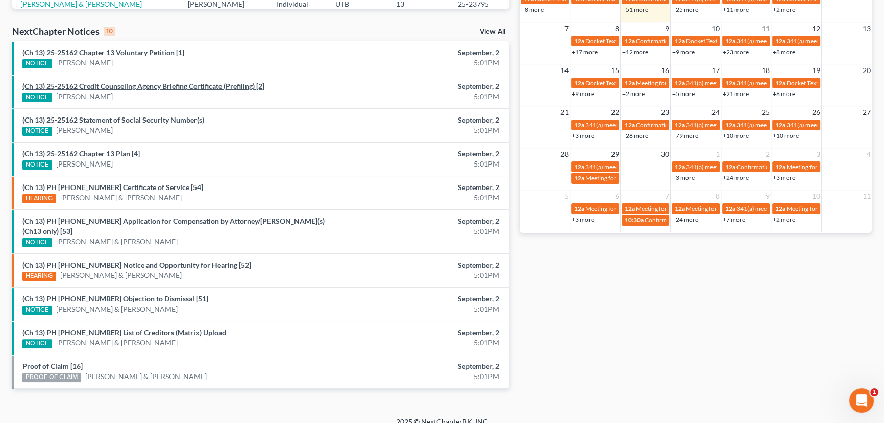
click at [112, 85] on link "(Ch 13) 25-25162 Credit Counseling Agency Briefing Certificate (Prefiling) [2]" at bounding box center [143, 86] width 242 height 9
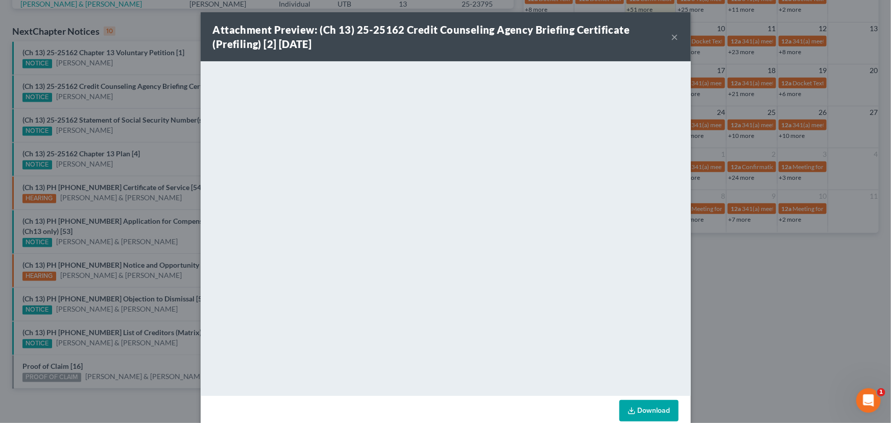
drag, startPoint x: 111, startPoint y: 74, endPoint x: 108, endPoint y: 65, distance: 9.7
click at [110, 71] on div "Attachment Preview: (Ch 13) 25-25162 Credit Counseling Agency Briefing Certific…" at bounding box center [445, 211] width 891 height 423
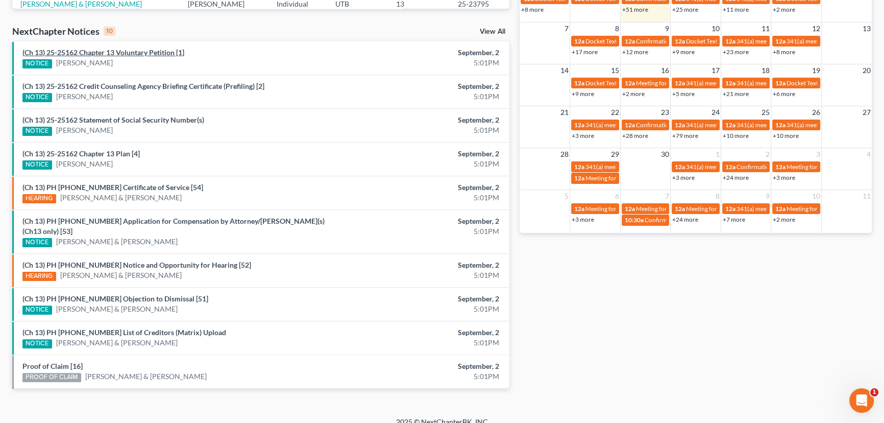
click at [107, 55] on link "(Ch 13) 25-25162 Chapter 13 Voluntary Petition [1]" at bounding box center [103, 52] width 162 height 9
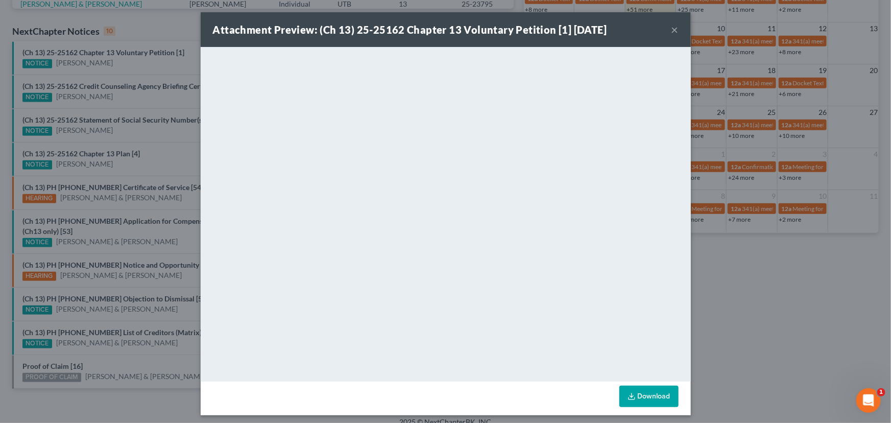
click at [112, 63] on div "Attachment Preview: (Ch 13) 25-25162 Chapter 13 Voluntary Petition [1] 09/02/20…" at bounding box center [445, 211] width 891 height 423
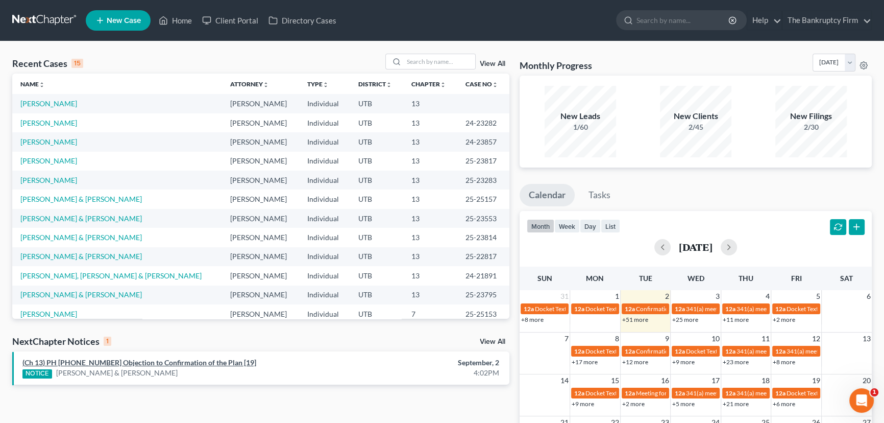
click at [138, 363] on link "(Ch 13) PH [PHONE_NUMBER] Objection to Confirmation of the Plan [19]" at bounding box center [139, 362] width 234 height 9
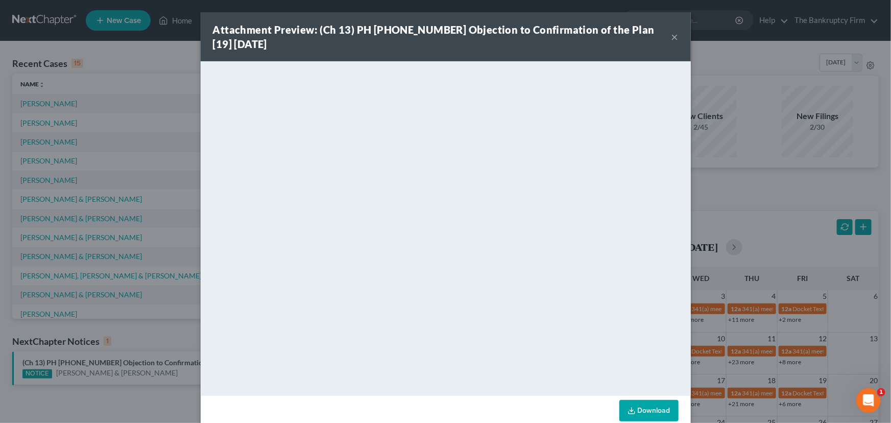
click at [673, 36] on button "×" at bounding box center [674, 37] width 7 height 12
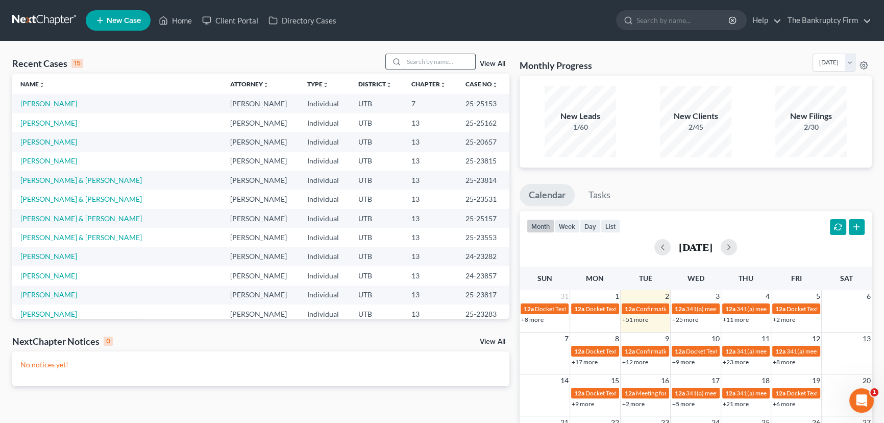
click at [416, 63] on input "search" at bounding box center [439, 61] width 71 height 15
type input "[PERSON_NAME]"
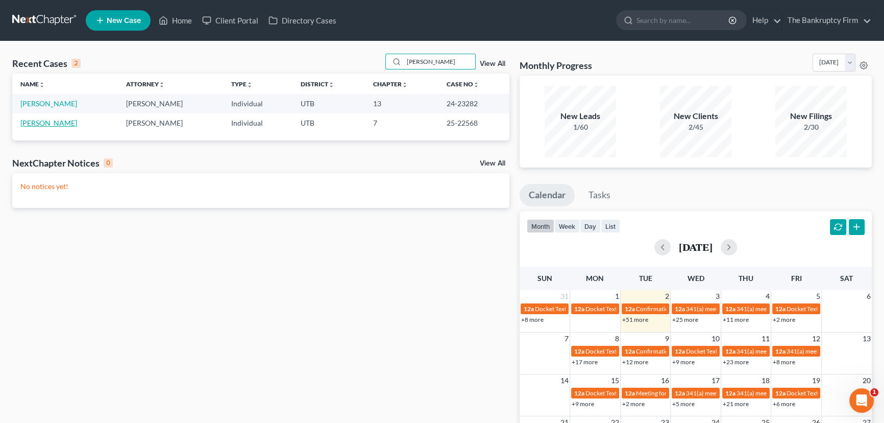
click at [55, 123] on link "[PERSON_NAME]" at bounding box center [48, 122] width 57 height 9
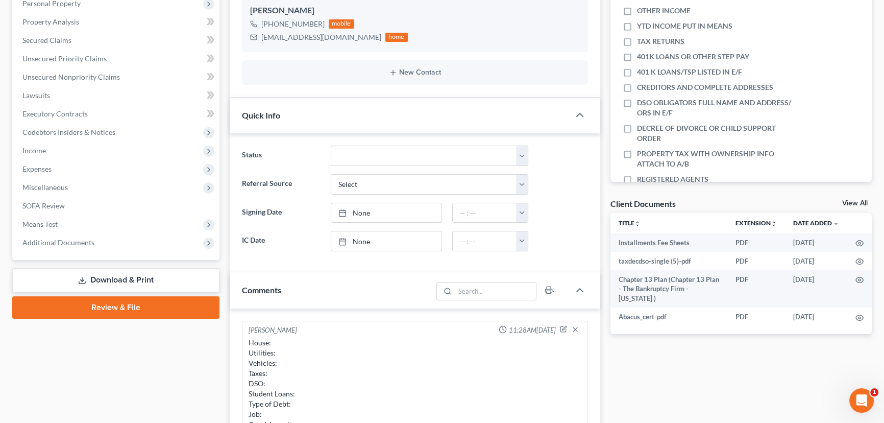
scroll to position [81, 0]
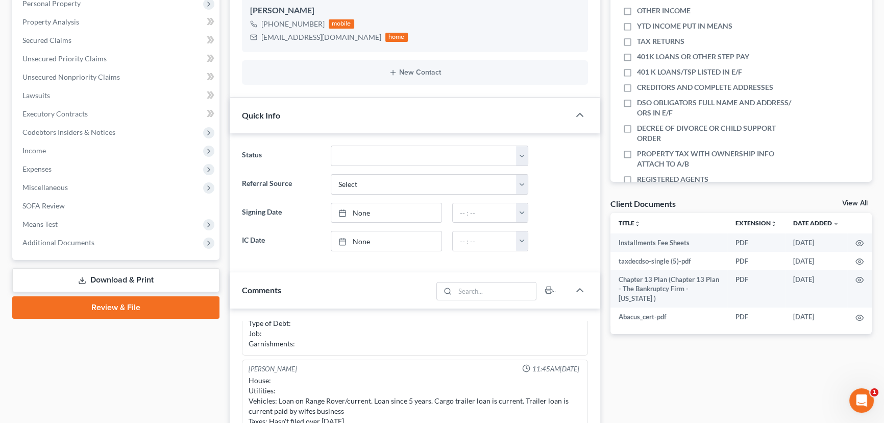
click at [853, 201] on link "View All" at bounding box center [856, 203] width 26 height 7
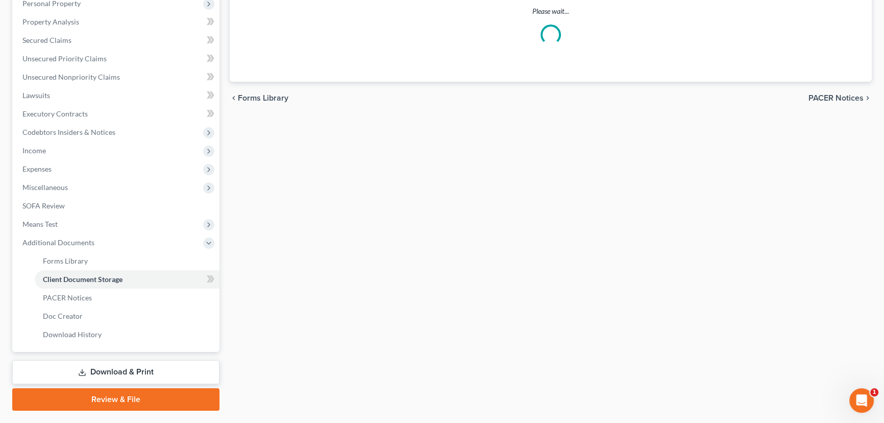
scroll to position [84, 0]
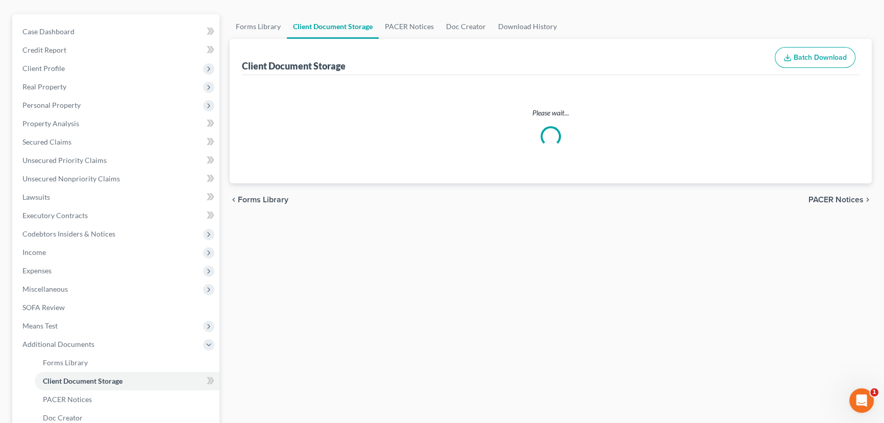
select select "30"
select select "26"
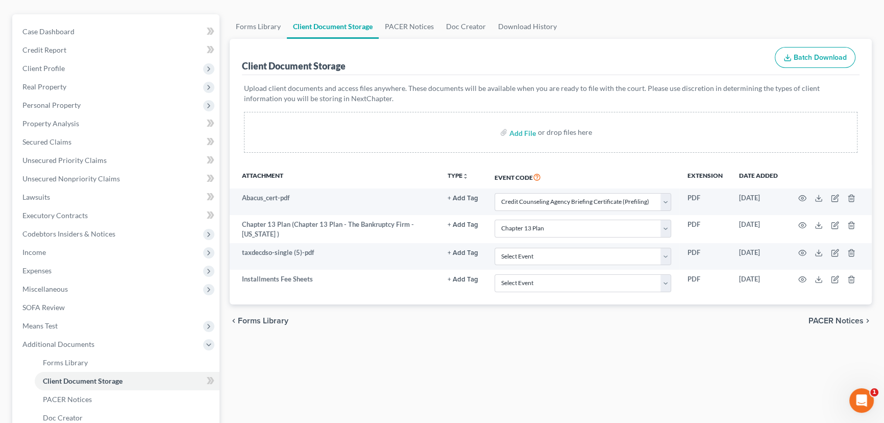
scroll to position [0, 0]
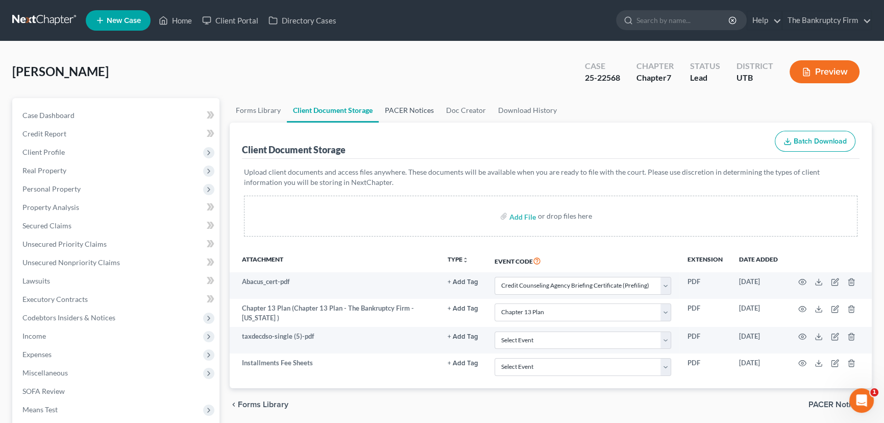
click at [402, 110] on link "PACER Notices" at bounding box center [409, 110] width 61 height 25
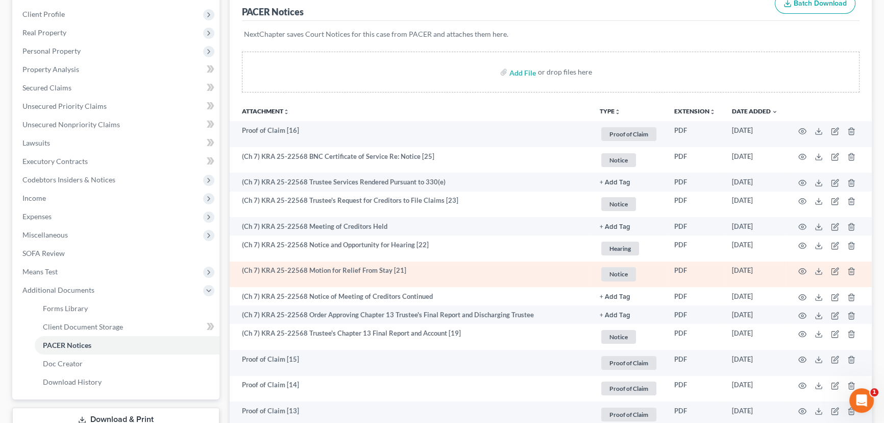
scroll to position [139, 0]
click at [803, 267] on icon "button" at bounding box center [803, 270] width 8 height 8
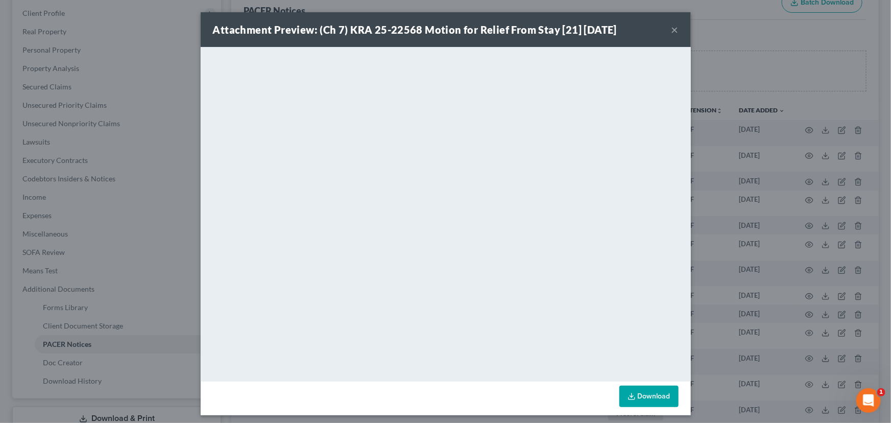
click at [671, 29] on button "×" at bounding box center [674, 29] width 7 height 12
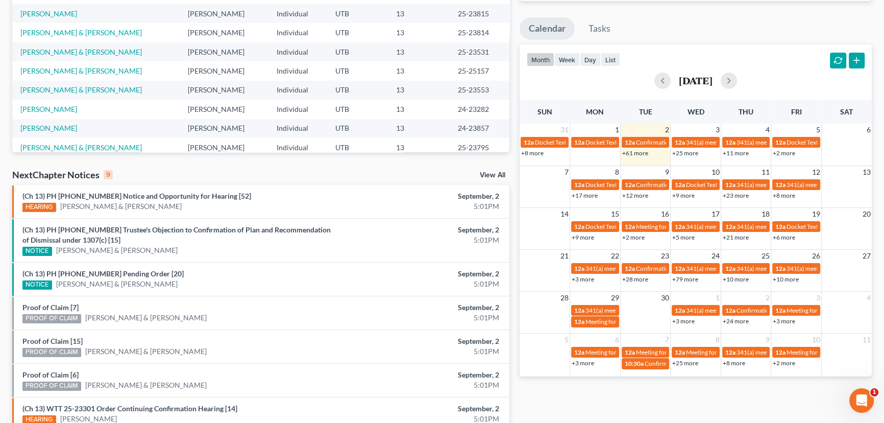
scroll to position [286, 0]
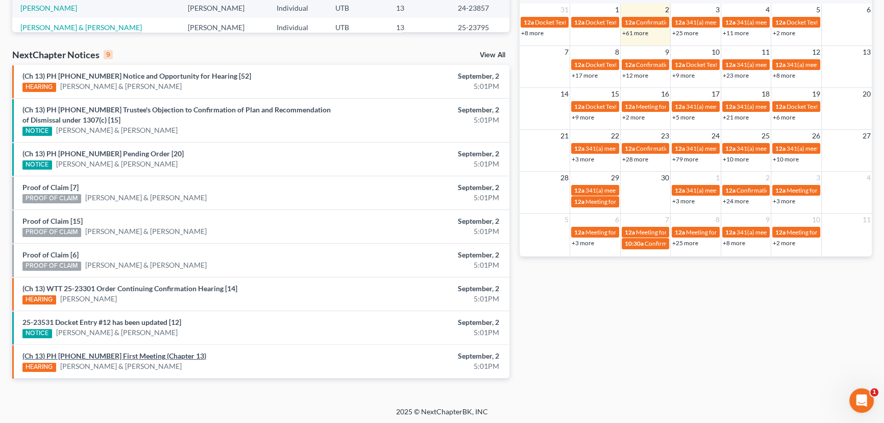
click at [89, 353] on link "(Ch 13) PH [PHONE_NUMBER] First Meeting (Chapter 13)" at bounding box center [114, 355] width 184 height 9
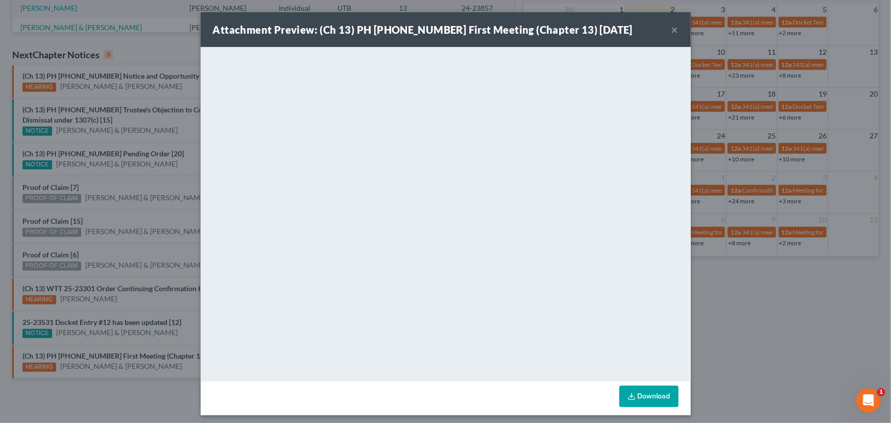
click at [76, 337] on div "Attachment Preview: (Ch 13) PH [PHONE_NUMBER] First Meeting (Chapter 13) [DATE]…" at bounding box center [445, 211] width 891 height 423
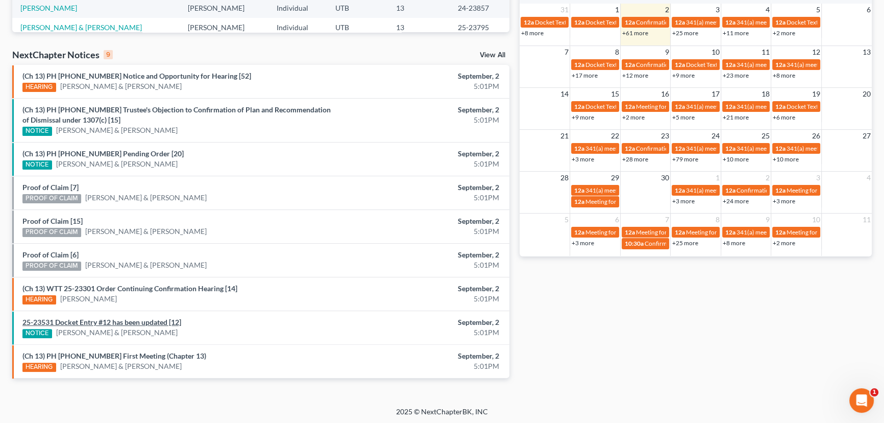
click at [81, 318] on link "25-23531 Docket Entry #12 has been updated [12]" at bounding box center [101, 322] width 159 height 9
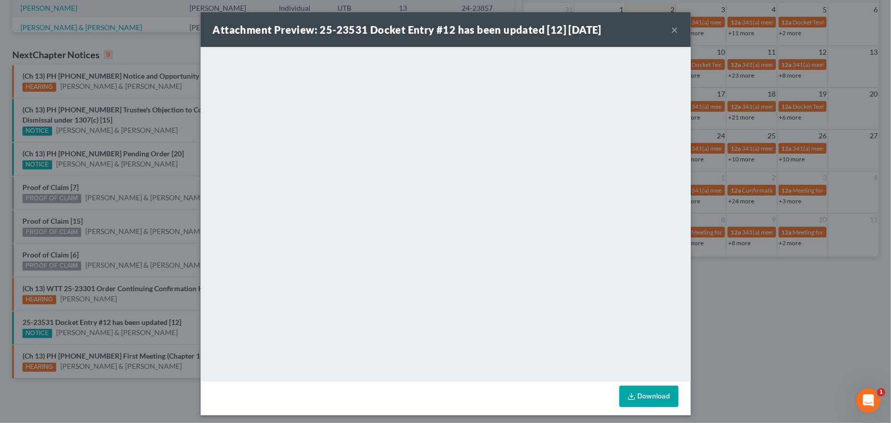
click at [103, 311] on div "Attachment Preview: 25-23531 Docket Entry #12 has been updated [12] [DATE] × Do…" at bounding box center [445, 211] width 891 height 423
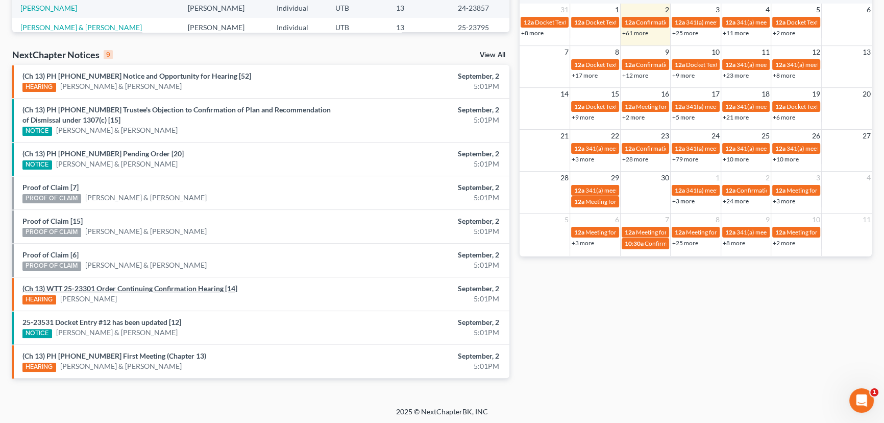
click at [104, 286] on link "(Ch 13) WTT 25-23301 Order Continuing Confirmation Hearing [14]" at bounding box center [129, 288] width 215 height 9
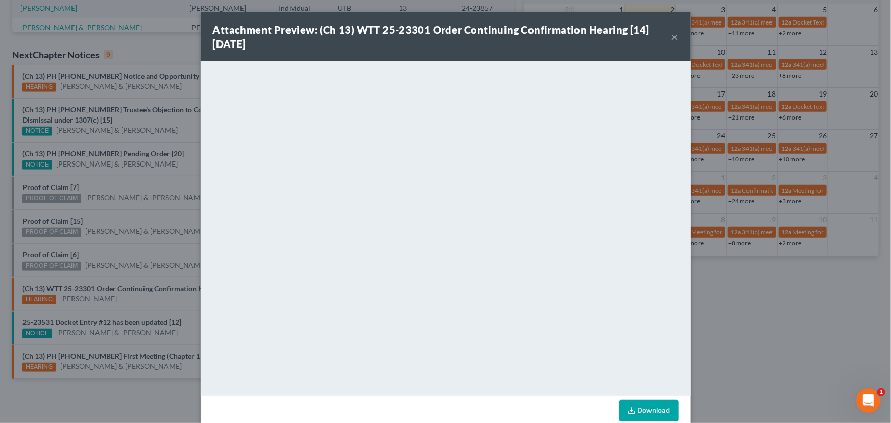
drag, startPoint x: 101, startPoint y: 278, endPoint x: 87, endPoint y: 267, distance: 17.5
click at [100, 276] on div "Attachment Preview: (Ch 13) WTT 25-23301 Order Continuing Confirmation Hearing …" at bounding box center [445, 211] width 891 height 423
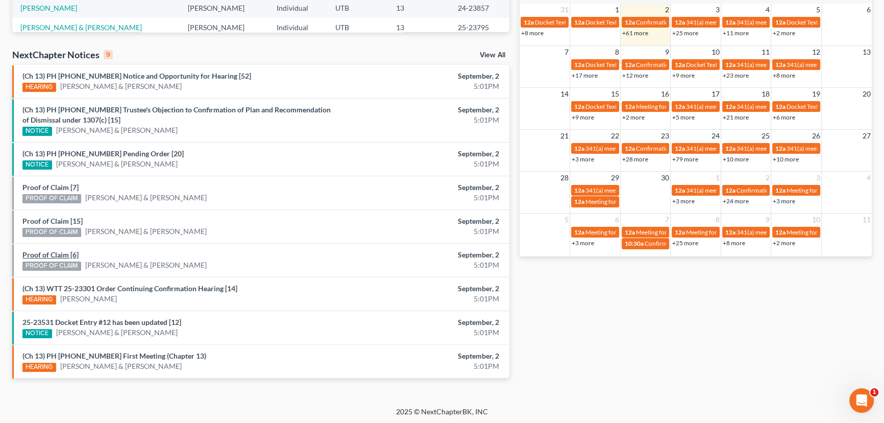
click at [47, 251] on link "Proof of Claim [6]" at bounding box center [50, 254] width 56 height 9
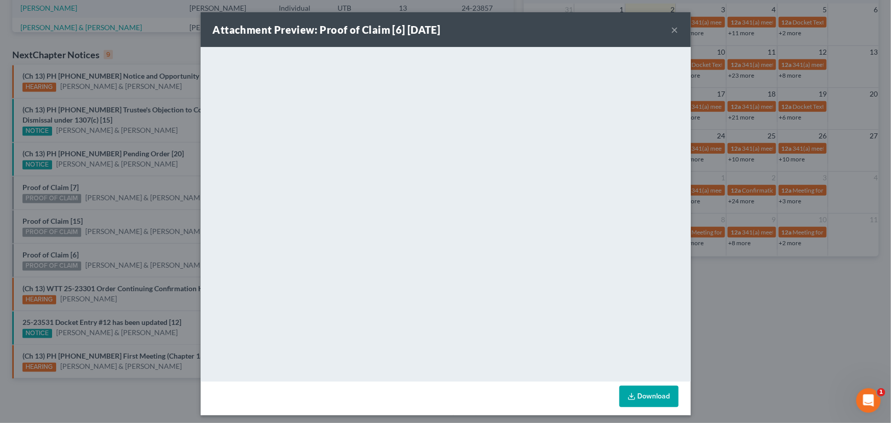
drag, startPoint x: 88, startPoint y: 247, endPoint x: 61, endPoint y: 219, distance: 38.6
click at [88, 244] on div "Attachment Preview: Proof of Claim [6] [DATE] × <object ng-attr-data='[URL][DOM…" at bounding box center [445, 211] width 891 height 423
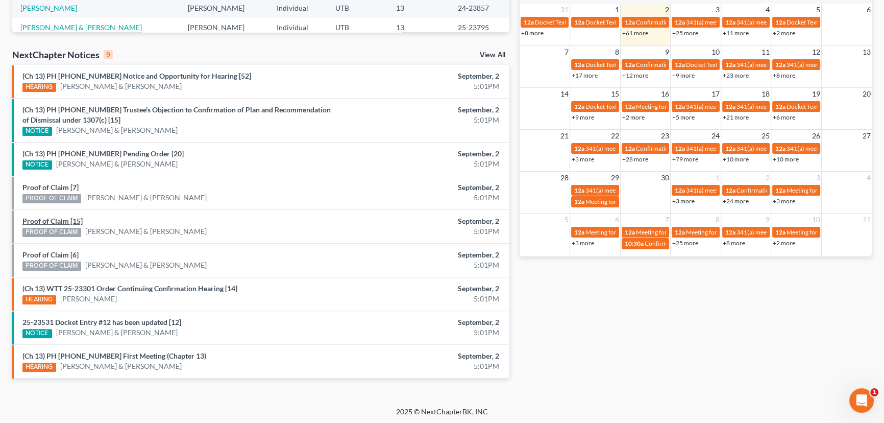
click at [51, 219] on link "Proof of Claim [15]" at bounding box center [52, 221] width 60 height 9
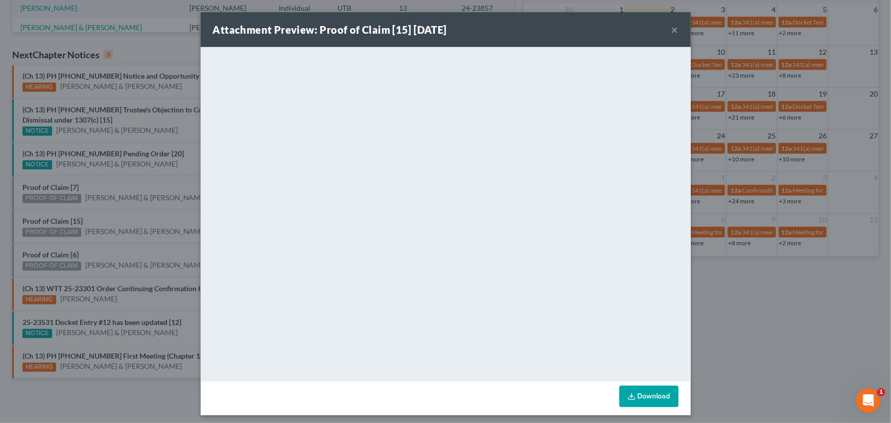
drag, startPoint x: 107, startPoint y: 218, endPoint x: 69, endPoint y: 197, distance: 43.2
click at [105, 216] on div "Attachment Preview: Proof of Claim [15] [DATE] × <object ng-attr-data='[URL][DO…" at bounding box center [445, 211] width 891 height 423
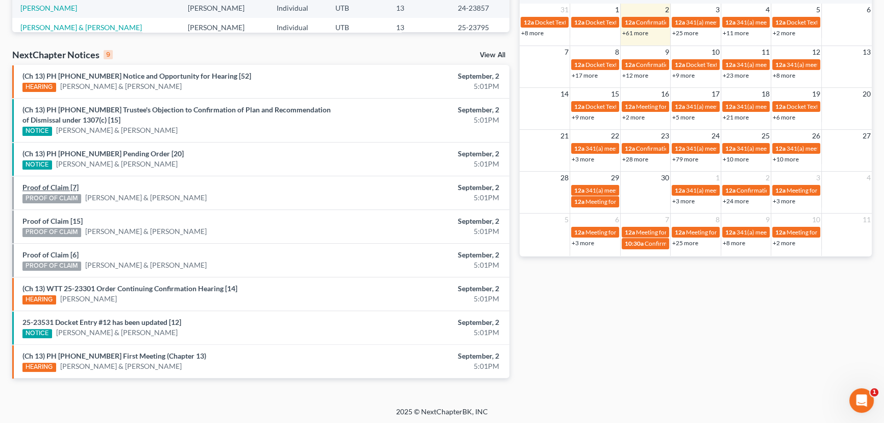
click at [52, 189] on link "Proof of Claim [7]" at bounding box center [50, 187] width 56 height 9
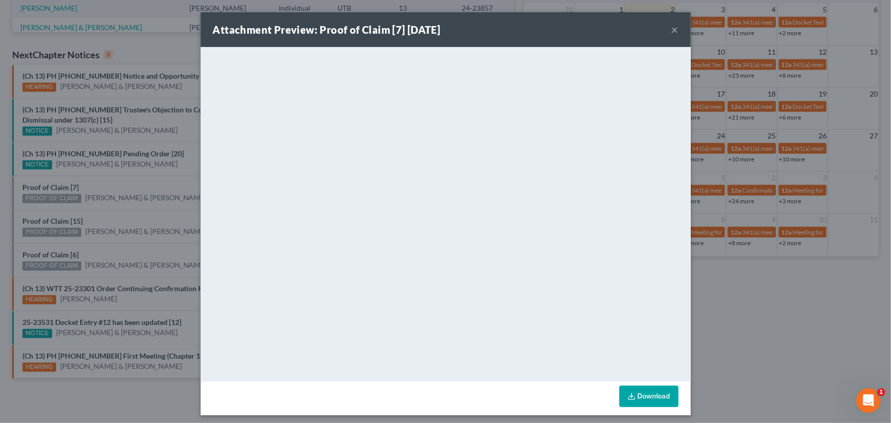
click at [105, 191] on div "Attachment Preview: Proof of Claim [7] [DATE] × <object ng-attr-data='[URL][DOM…" at bounding box center [445, 211] width 891 height 423
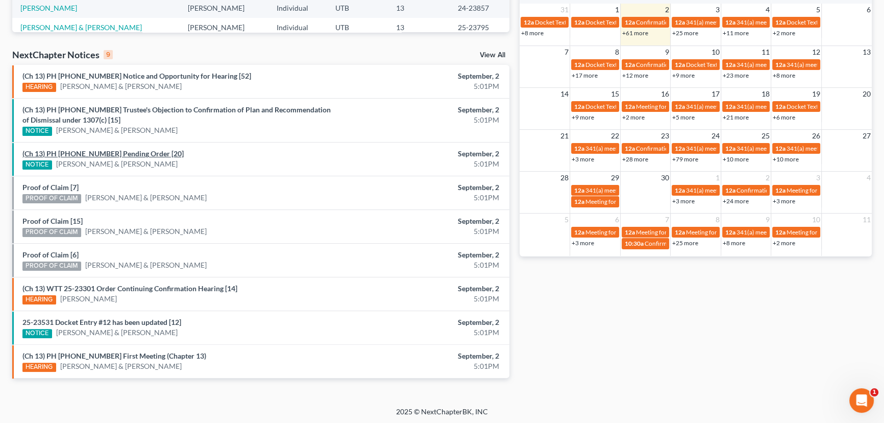
click at [111, 153] on link "(Ch 13) PH [PHONE_NUMBER] Pending Order [20]" at bounding box center [102, 153] width 161 height 9
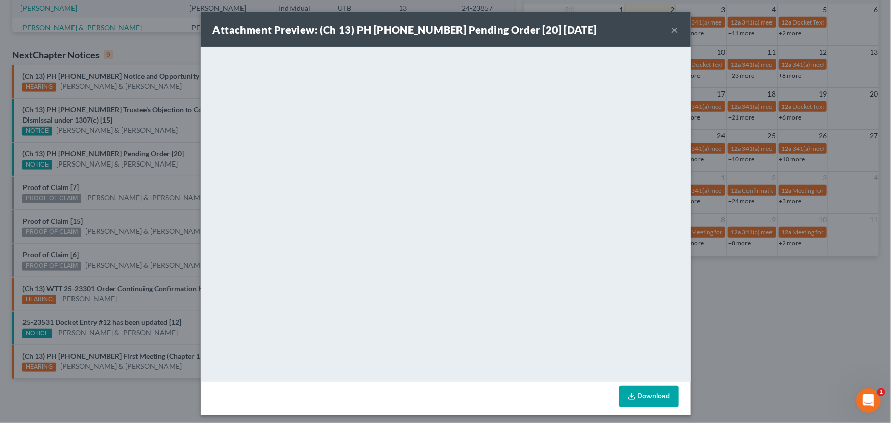
click at [115, 182] on div "Attachment Preview: (Ch 13) PH [PHONE_NUMBER] Pending Order [20] [DATE] × <obje…" at bounding box center [445, 211] width 891 height 423
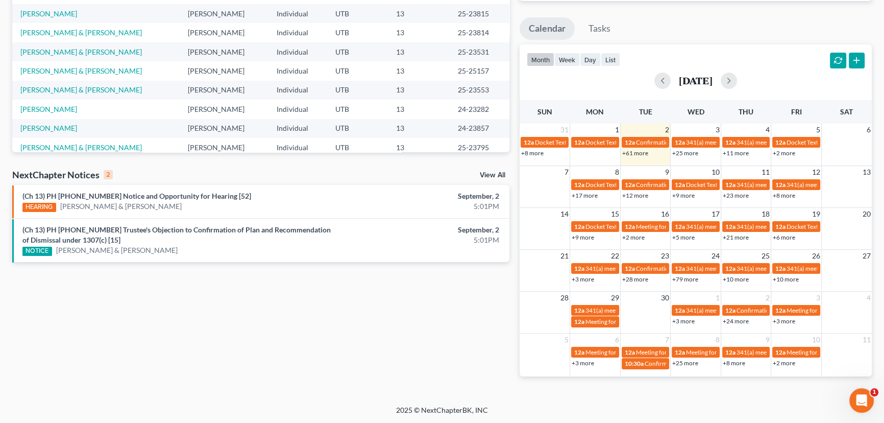
scroll to position [120, 0]
